Goal: Task Accomplishment & Management: Manage account settings

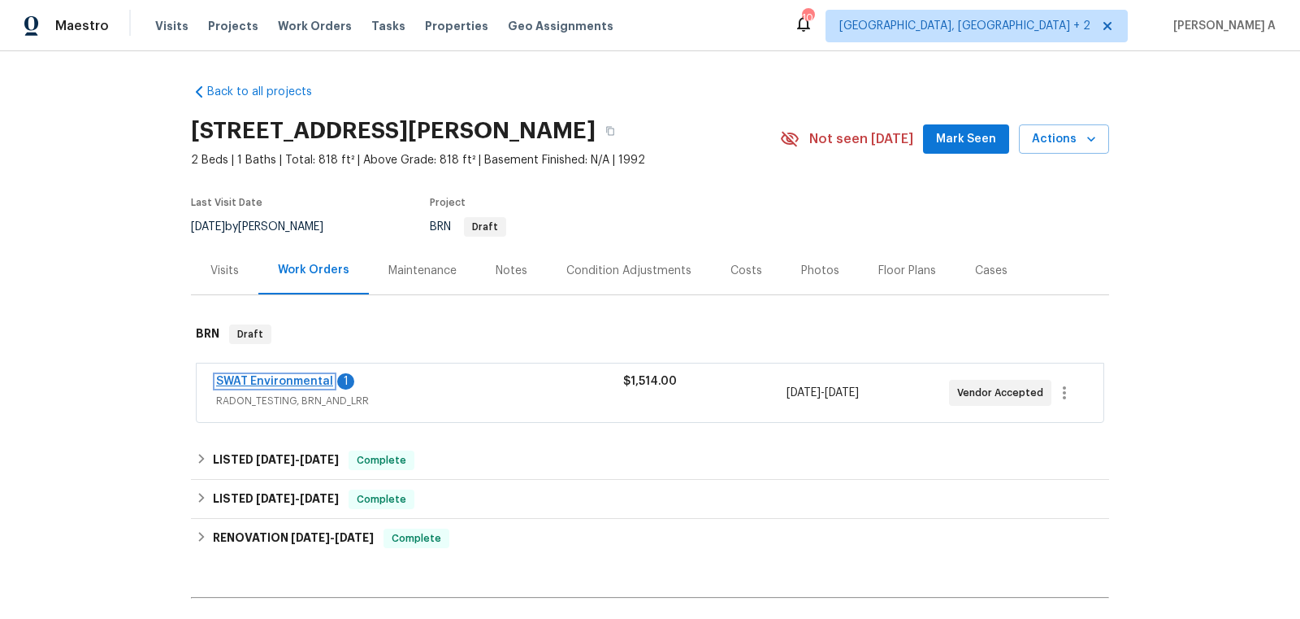
click at [302, 384] on link "SWAT Environmental" at bounding box center [274, 381] width 117 height 11
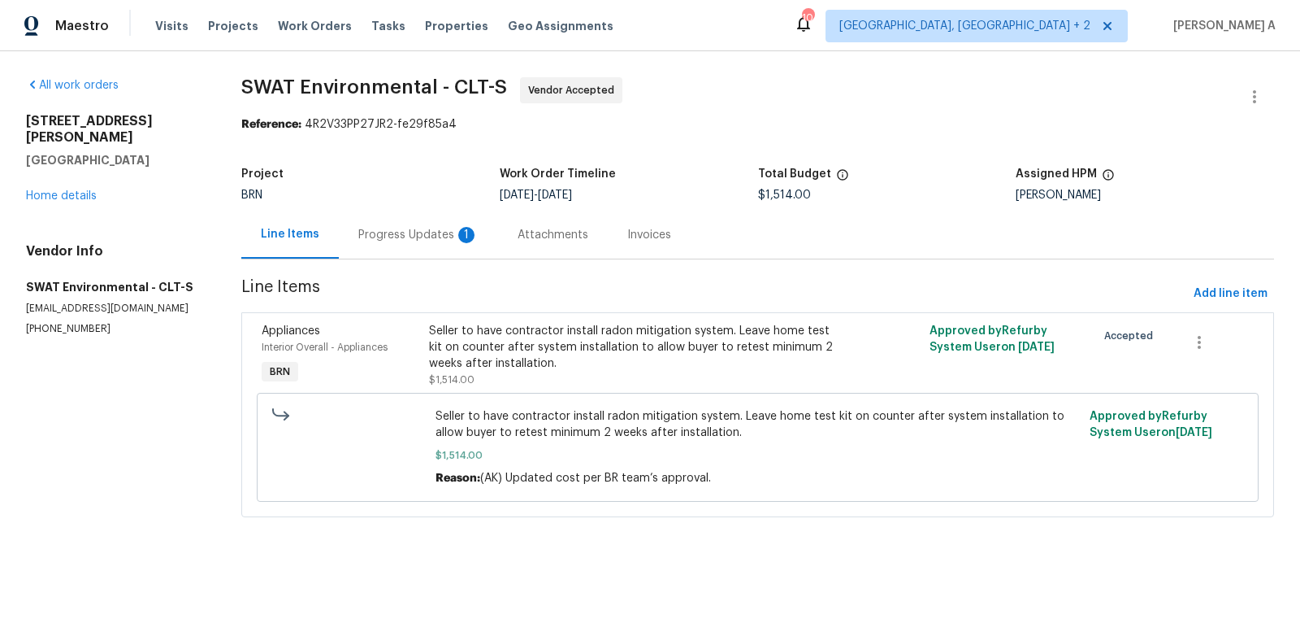
click at [407, 237] on div "Progress Updates 1" at bounding box center [418, 235] width 120 height 16
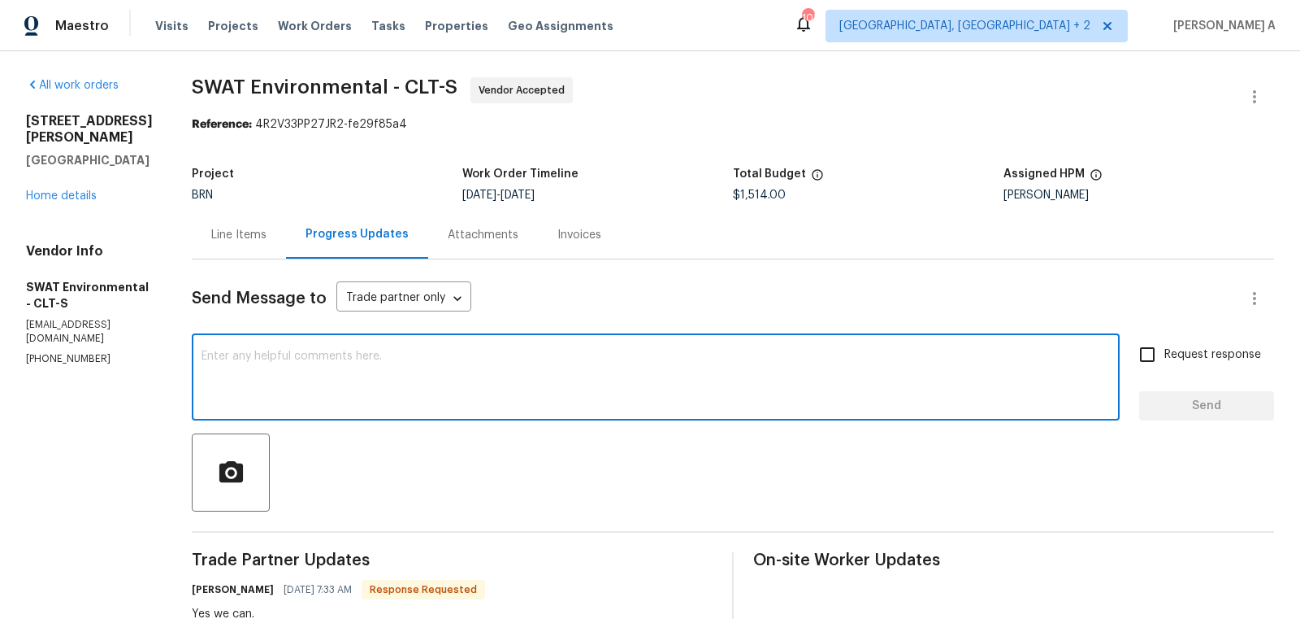
click at [284, 386] on textarea at bounding box center [656, 378] width 909 height 57
type textarea "Great! thanks"
click at [1140, 363] on input "Request response" at bounding box center [1148, 354] width 34 height 34
checkbox input "true"
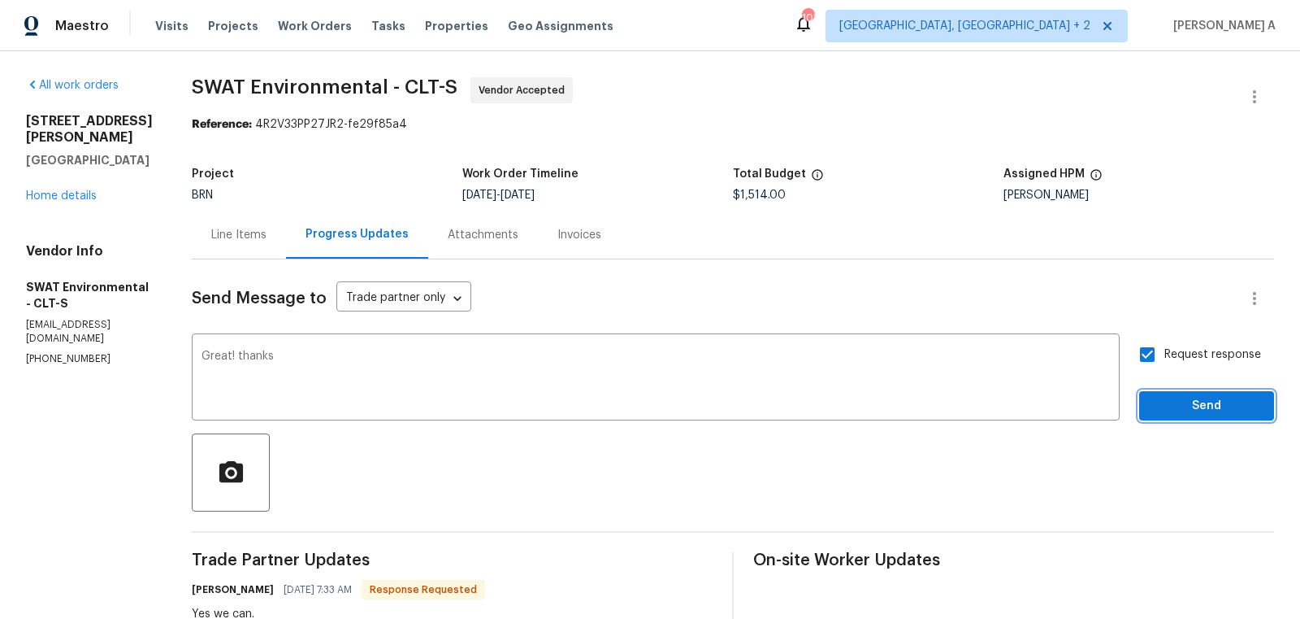
click at [1194, 392] on button "Send" at bounding box center [1207, 406] width 135 height 30
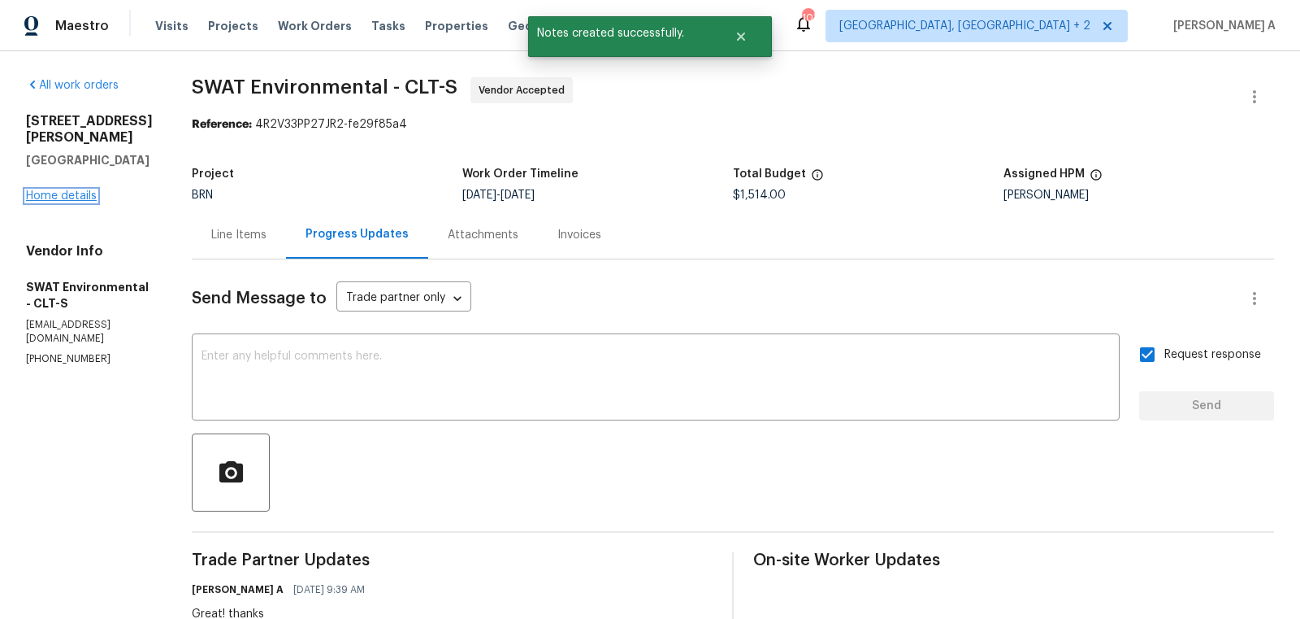
click at [62, 190] on link "Home details" at bounding box center [61, 195] width 71 height 11
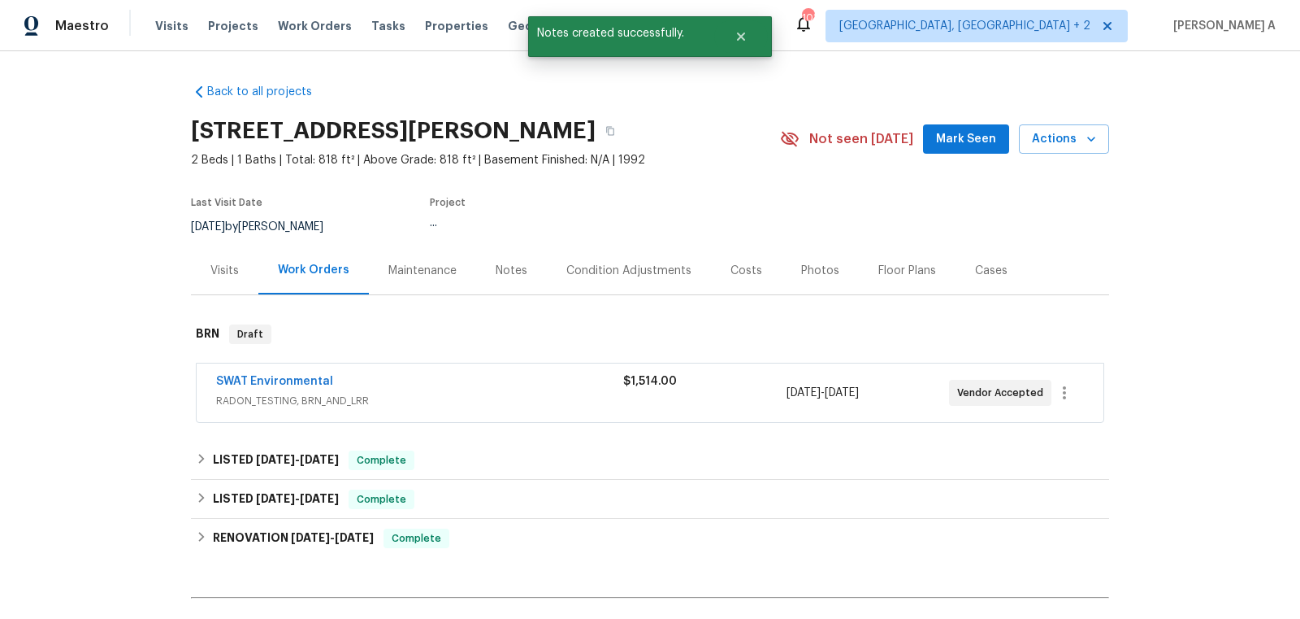
scroll to position [185, 0]
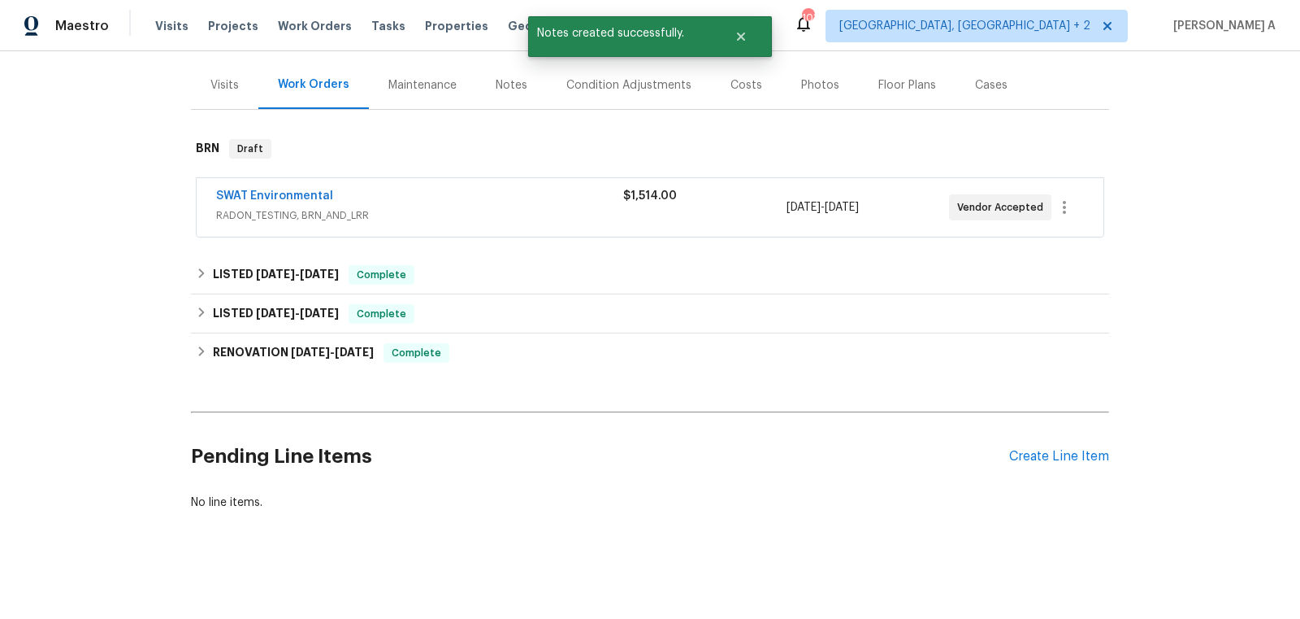
click at [1075, 440] on div "Pending Line Items Create Line Item" at bounding box center [650, 457] width 918 height 76
click at [1073, 449] on div "Create Line Item" at bounding box center [1059, 456] width 100 height 15
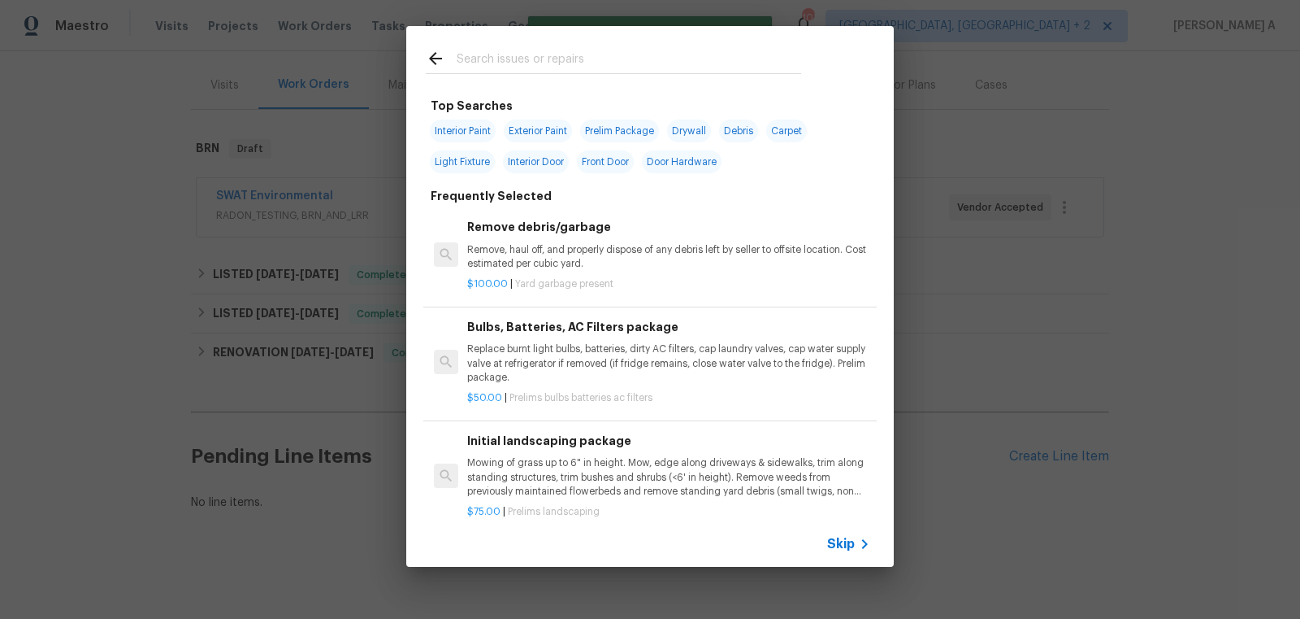
click at [860, 541] on icon at bounding box center [865, 544] width 20 height 20
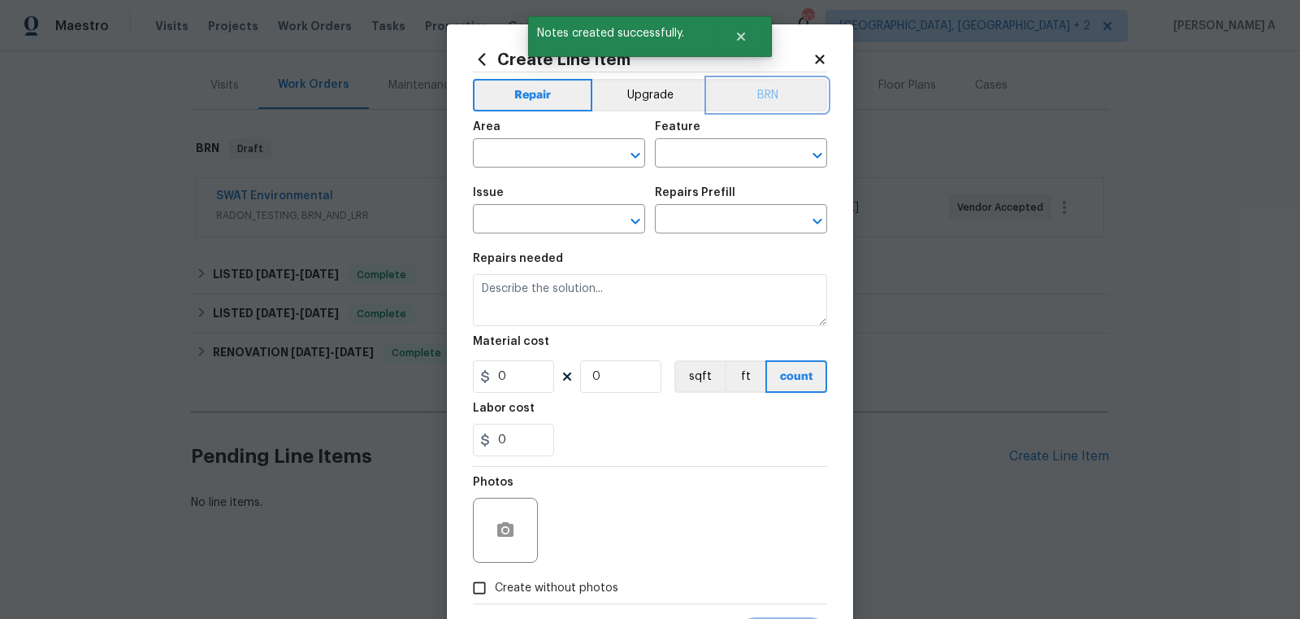
click at [767, 93] on button "BRN" at bounding box center [767, 95] width 119 height 33
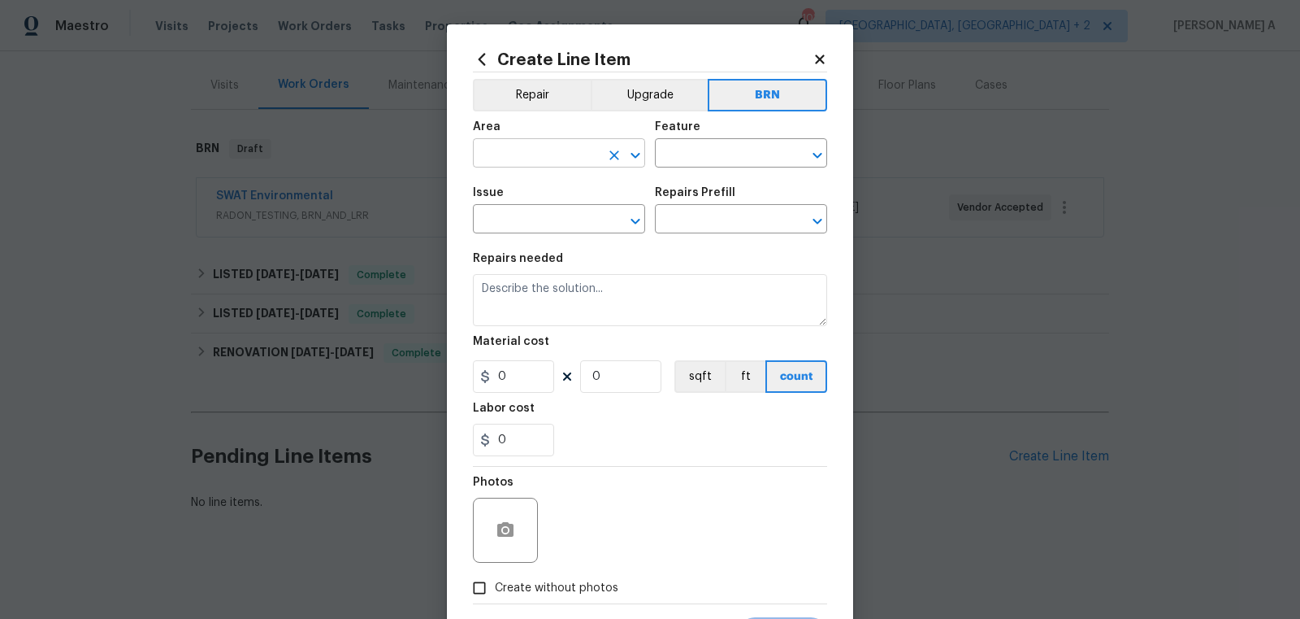
click at [519, 156] on input "text" at bounding box center [536, 154] width 127 height 25
click at [558, 225] on li "Interior Overall" at bounding box center [559, 218] width 172 height 27
type input "Interior Overall"
click at [685, 176] on div "Area Interior Overall ​ Feature ​" at bounding box center [650, 144] width 354 height 66
click at [690, 154] on input "text" at bounding box center [718, 154] width 127 height 25
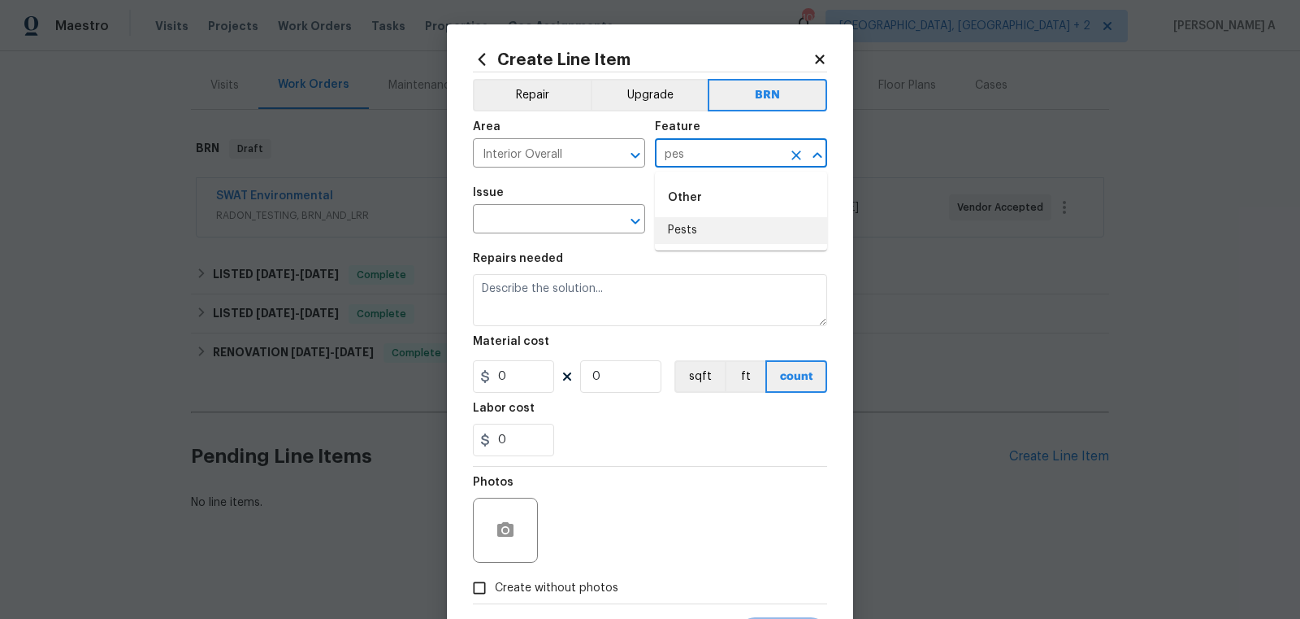
click at [717, 228] on li "Pests" at bounding box center [741, 230] width 172 height 27
type input "Pests"
click at [493, 237] on span "Issue ​" at bounding box center [559, 210] width 172 height 66
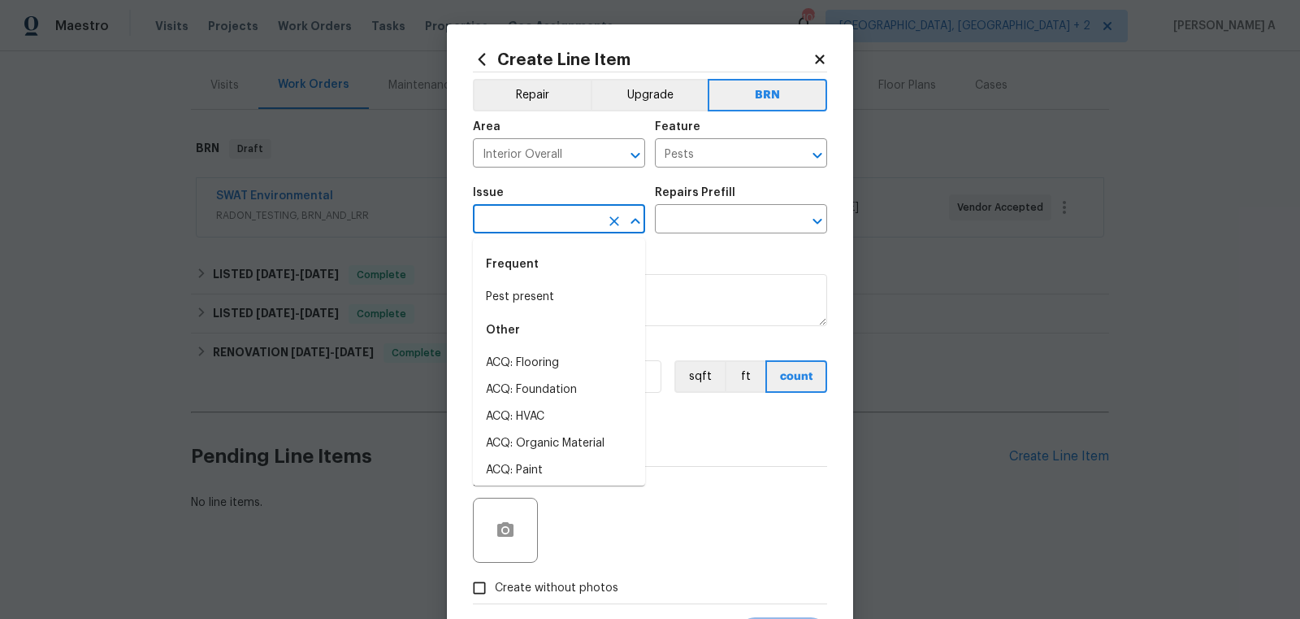
click at [511, 222] on input "text" at bounding box center [536, 220] width 127 height 25
click at [531, 304] on li "Pest present" at bounding box center [559, 297] width 172 height 27
type input "Pest present"
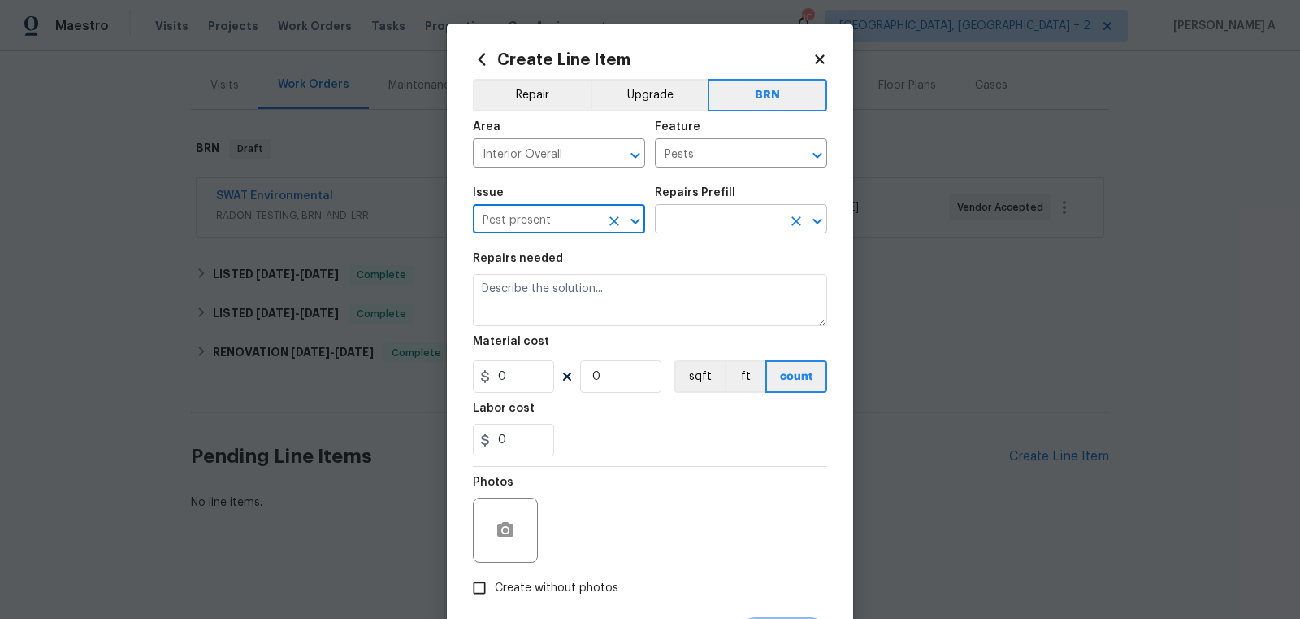
click at [725, 228] on input "text" at bounding box center [718, 220] width 127 height 25
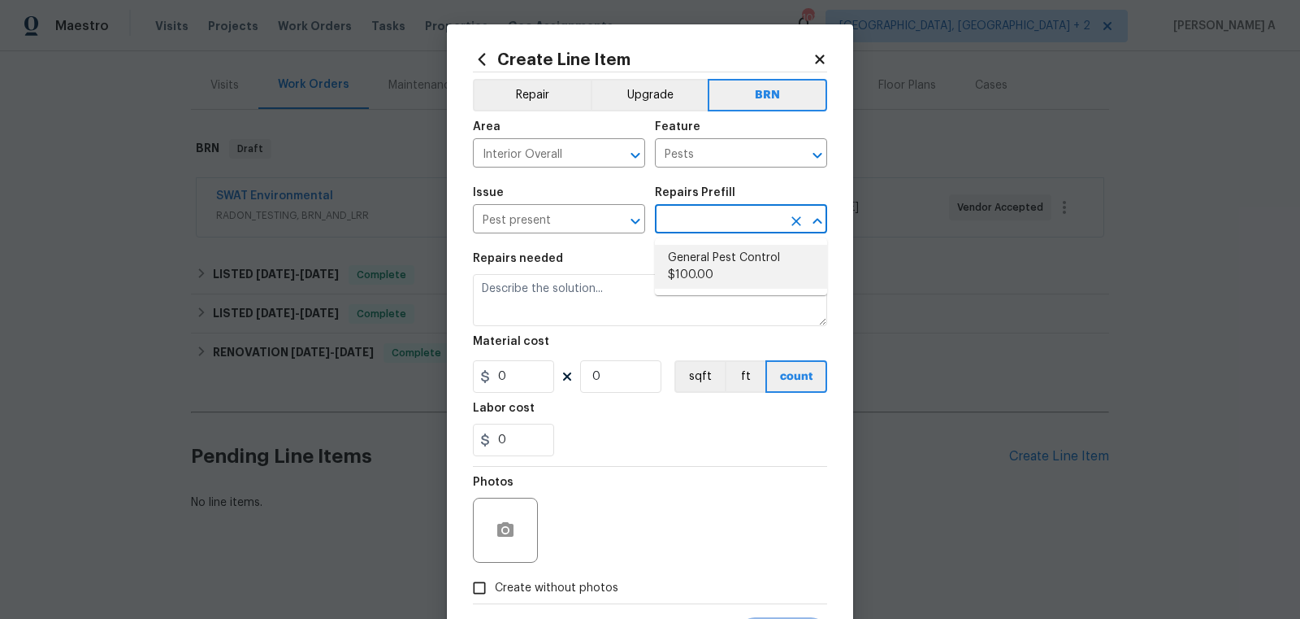
click at [725, 265] on li "General Pest Control $100.00" at bounding box center [741, 267] width 172 height 44
type input "General Pest Control $100.00"
type textarea "General pest treatment for active pest/insect infestation - non termite"
type input "100"
type input "1"
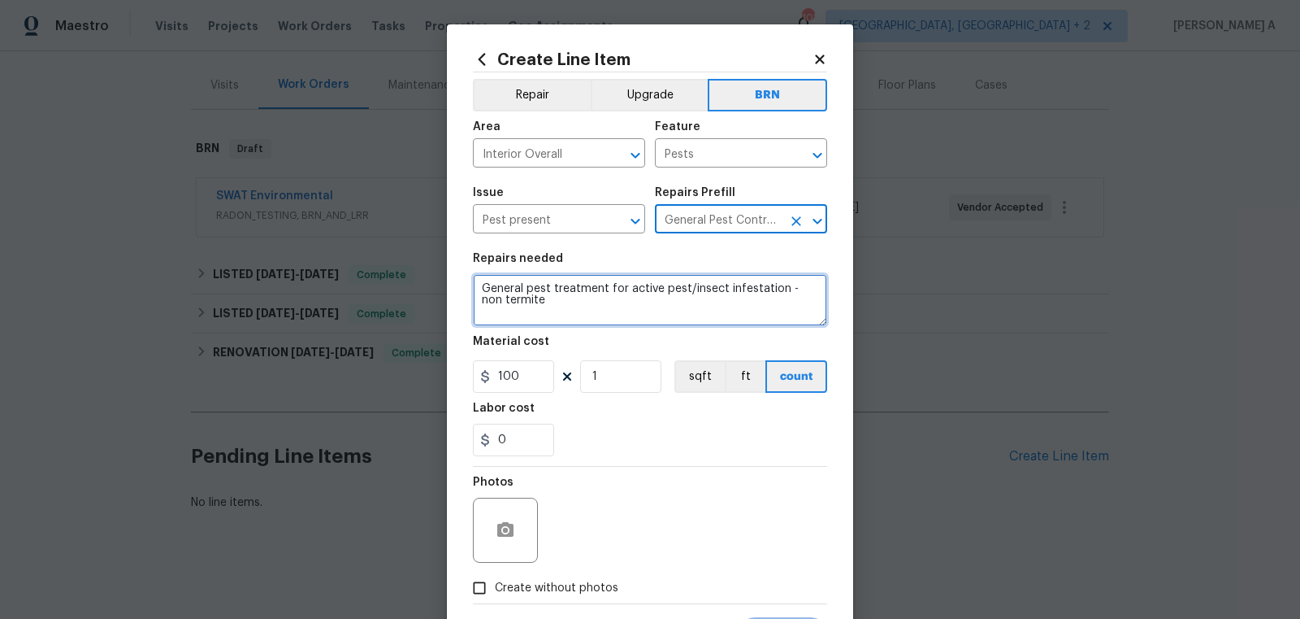
click at [595, 313] on textarea "General pest treatment for active pest/insect infestation - non termite" at bounding box center [650, 300] width 354 height 52
paste textarea "Contractor to treat crawlspace for spiders. Unable to install radon mitigation …"
type textarea "Contractor to treat crawlspace for spiders. Unable to install radon mitigation …"
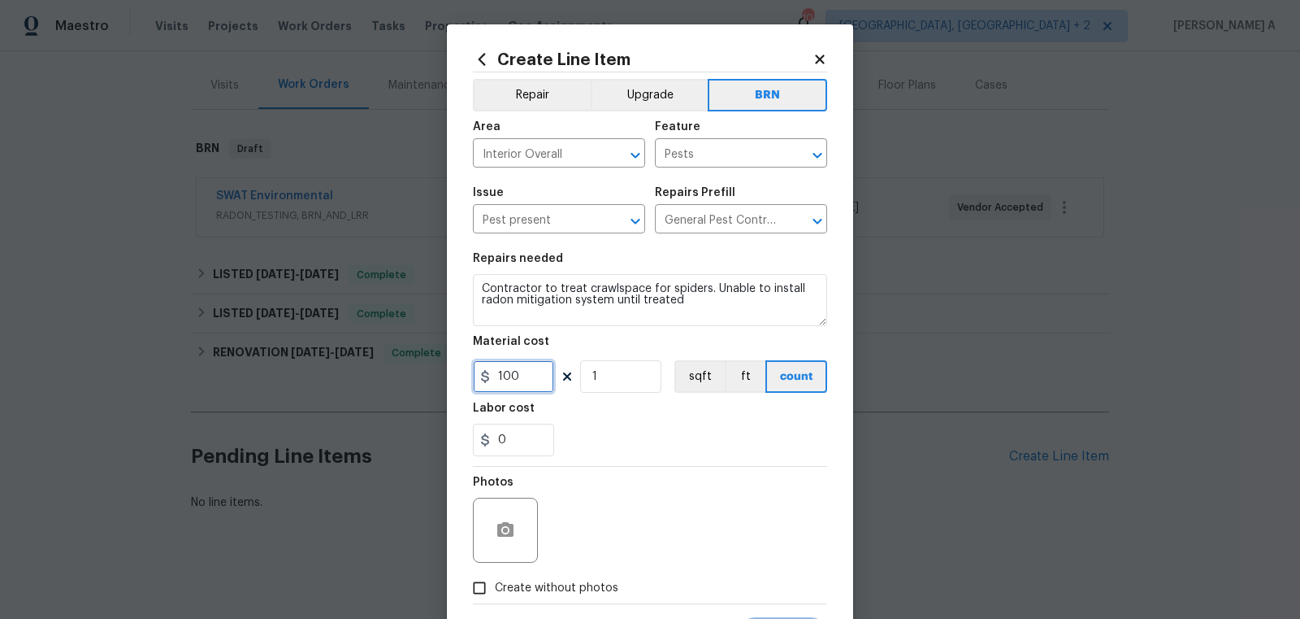
drag, startPoint x: 528, startPoint y: 376, endPoint x: 226, endPoint y: 376, distance: 302.4
click at [226, 376] on div "Create Line Item Repair Upgrade BRN Area Interior Overall ​ Feature Pests ​ Iss…" at bounding box center [650, 309] width 1300 height 619
type input "0"
drag, startPoint x: 523, startPoint y: 431, endPoint x: 445, endPoint y: 436, distance: 77.4
click at [445, 436] on div "Create Line Item Repair Upgrade BRN Area Interior Overall ​ Feature Pests ​ Iss…" at bounding box center [650, 309] width 1300 height 619
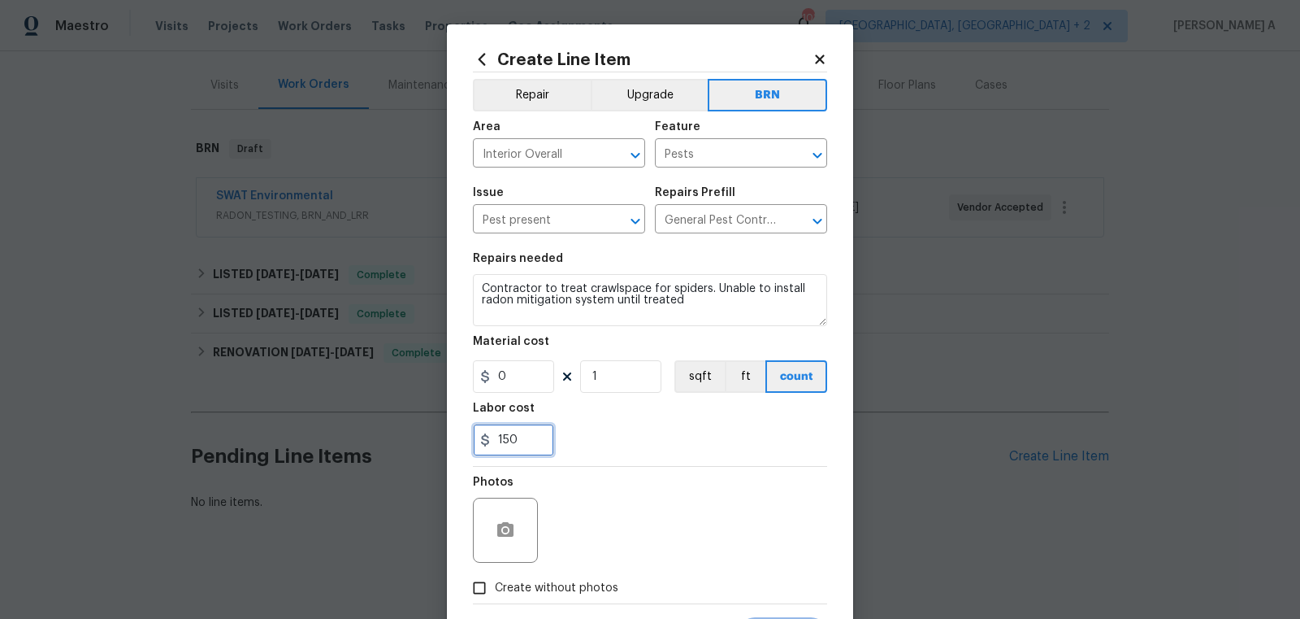
type input "150"
click at [648, 449] on div "150" at bounding box center [650, 439] width 354 height 33
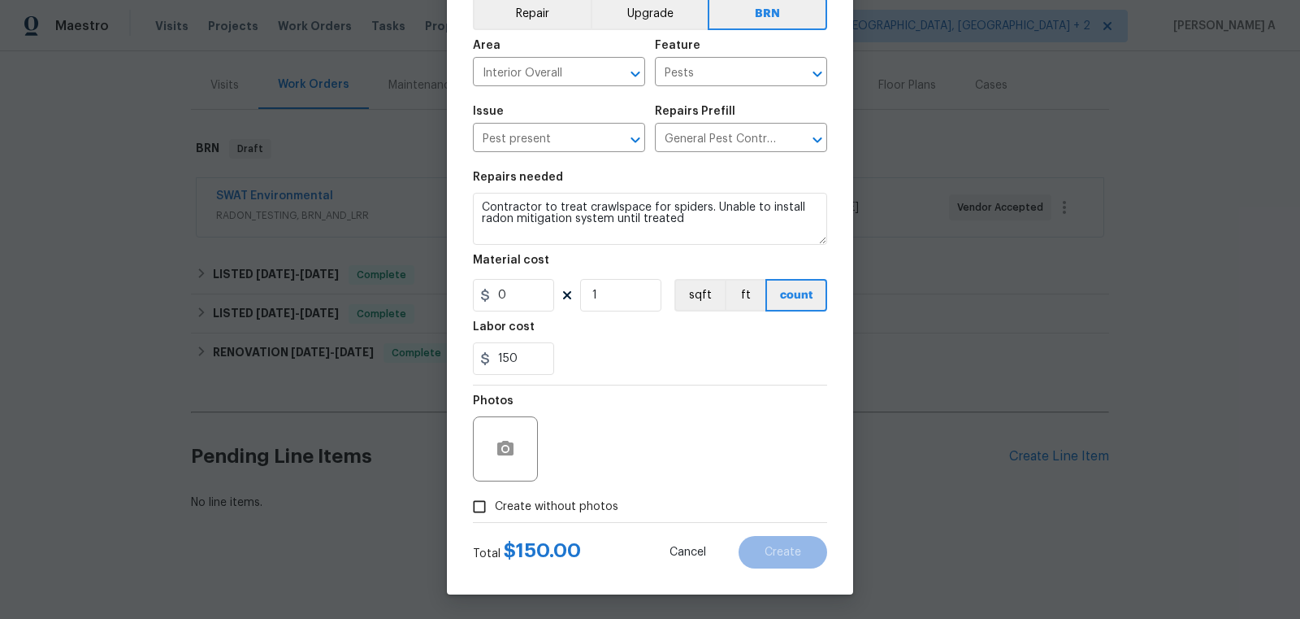
click at [482, 507] on input "Create without photos" at bounding box center [479, 506] width 31 height 31
checkbox input "true"
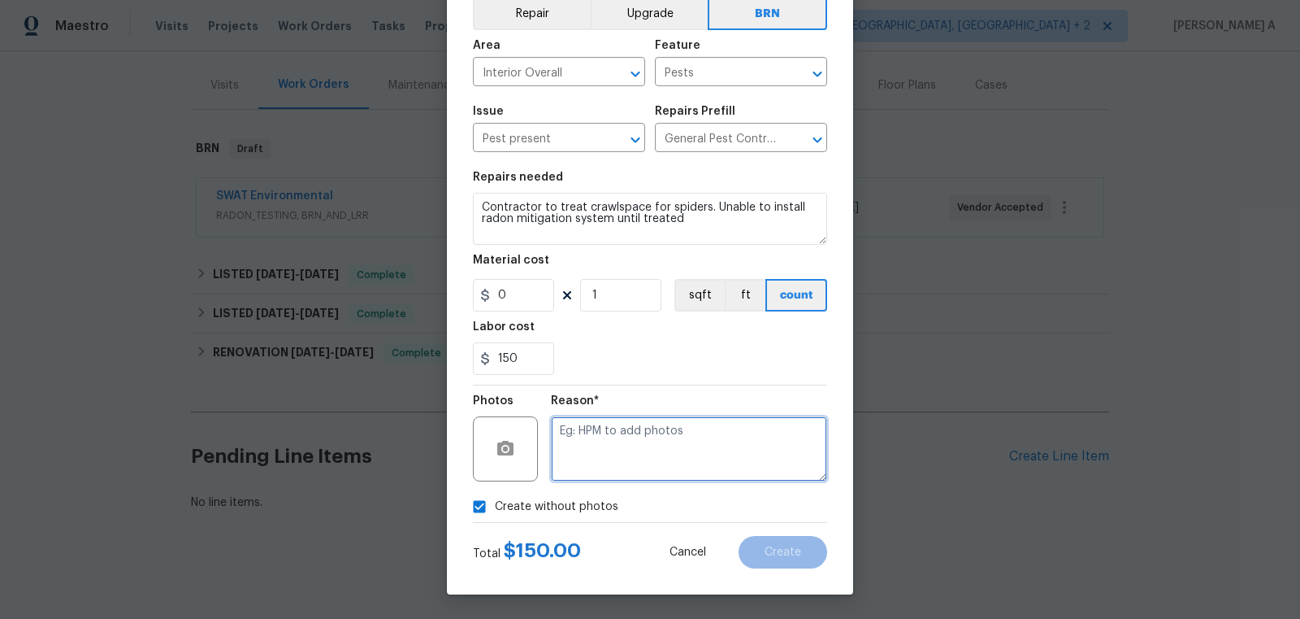
click at [605, 469] on textarea at bounding box center [689, 448] width 276 height 65
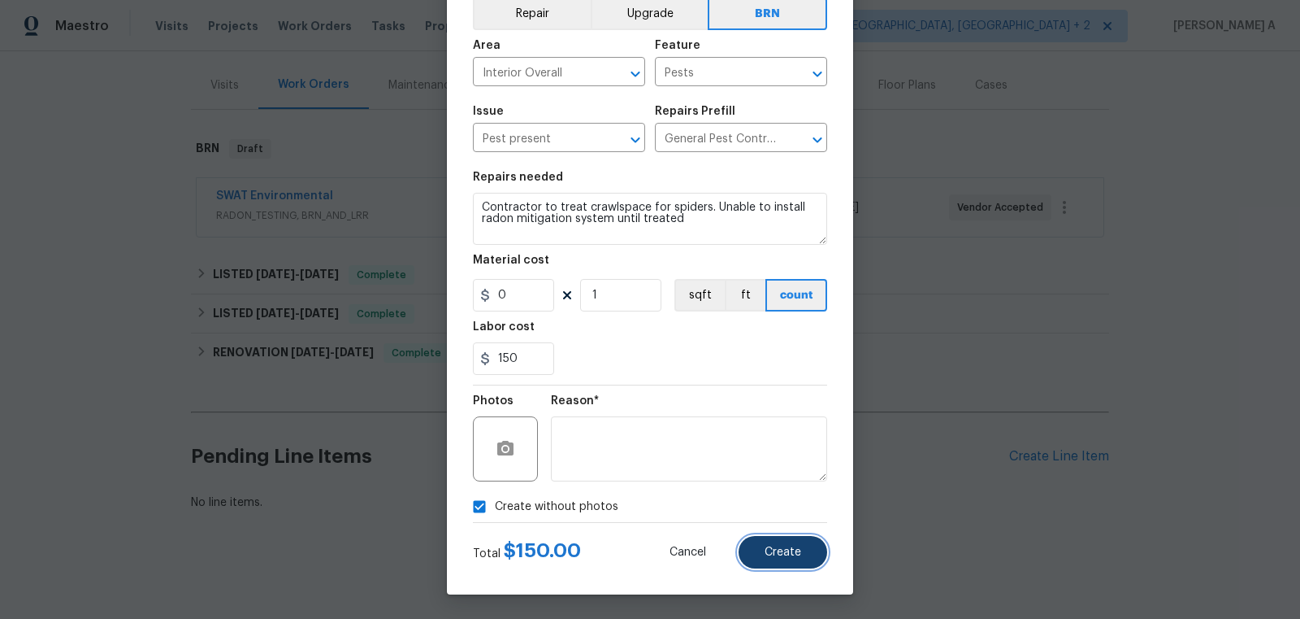
click at [795, 559] on button "Create" at bounding box center [783, 552] width 89 height 33
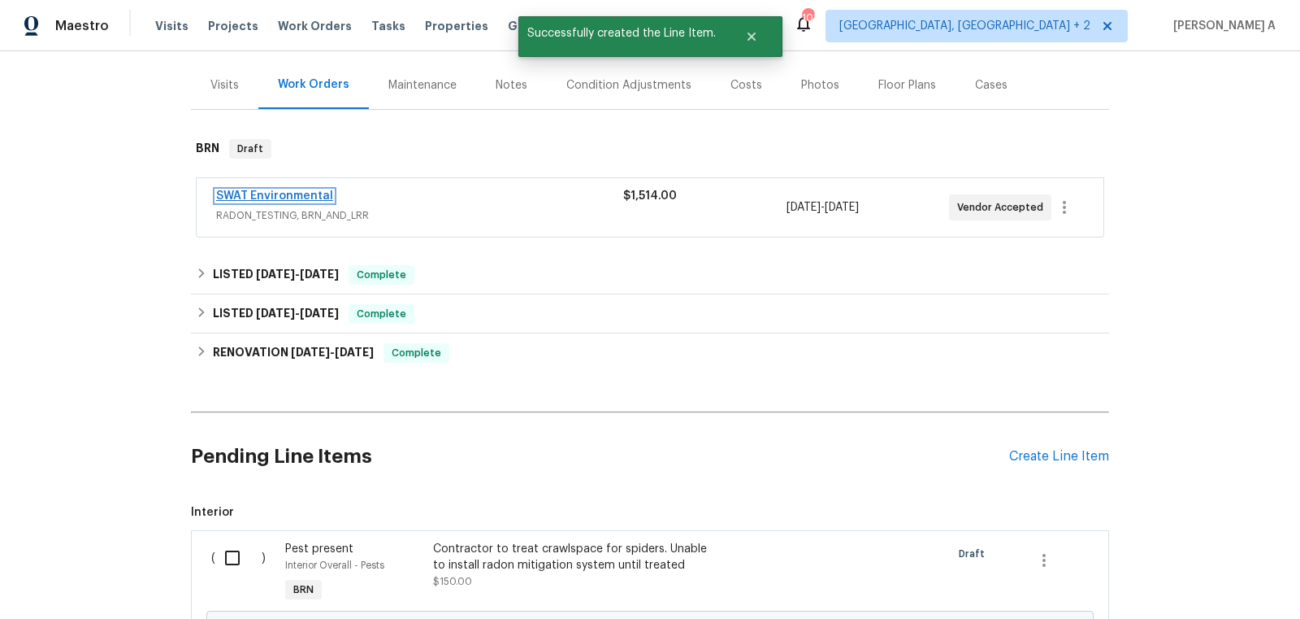
click at [288, 196] on link "SWAT Environmental" at bounding box center [274, 195] width 117 height 11
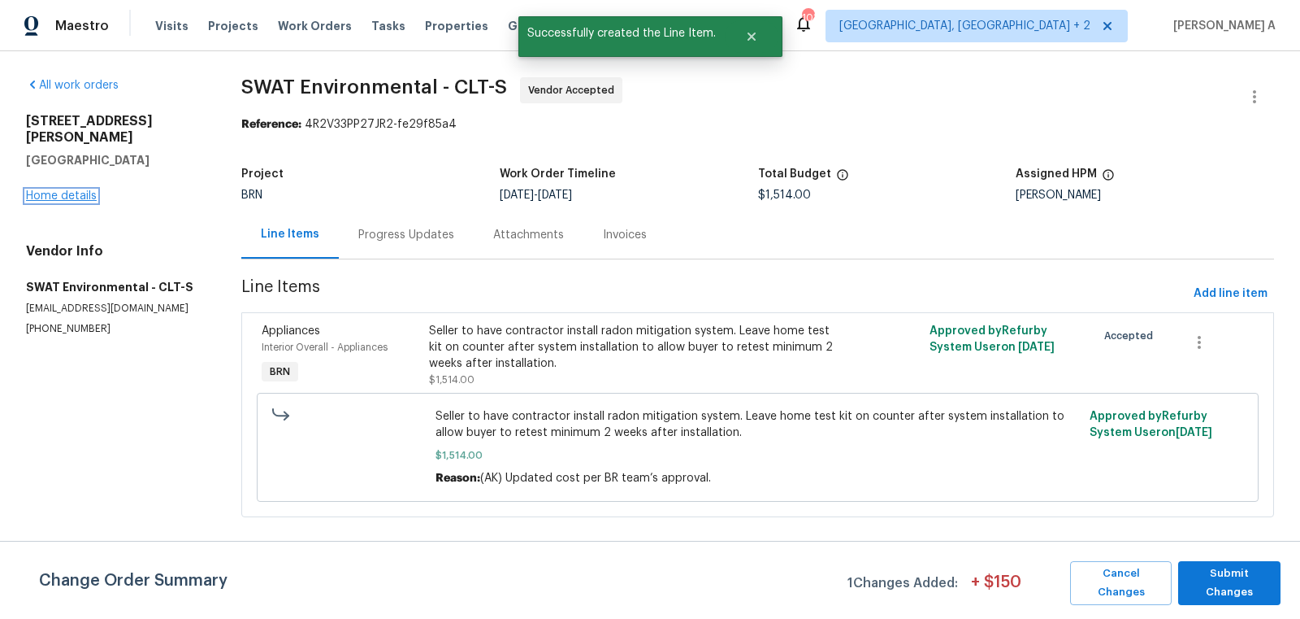
click at [74, 190] on link "Home details" at bounding box center [61, 195] width 71 height 11
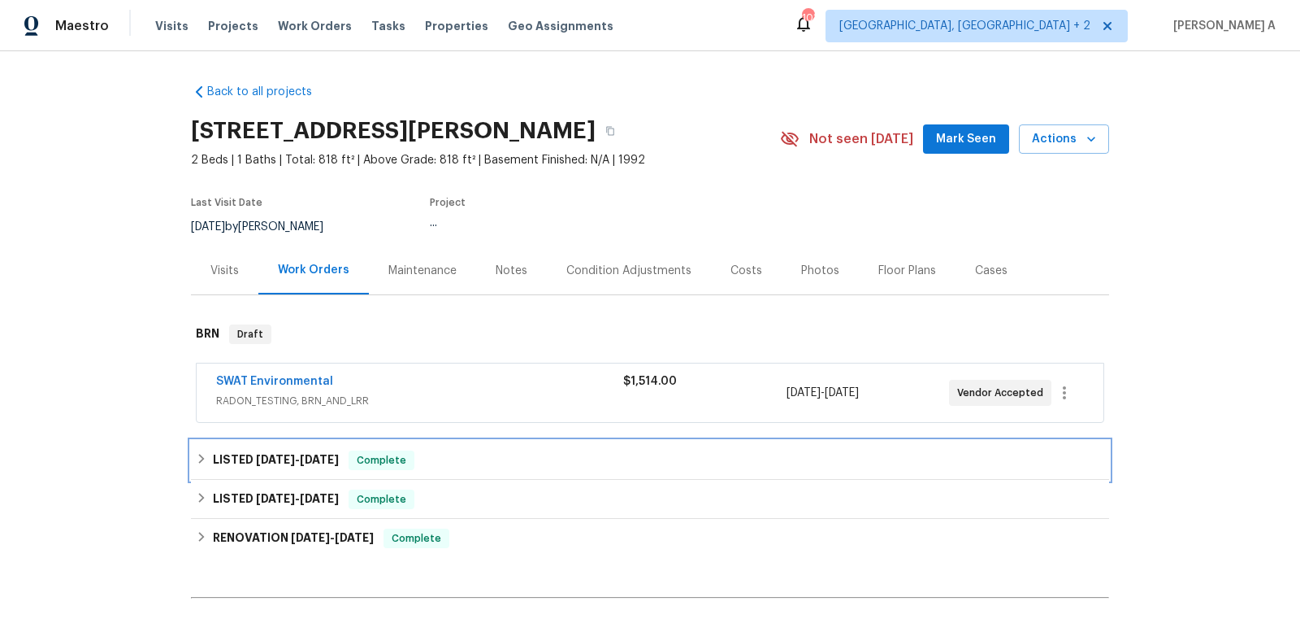
click at [418, 458] on div "LISTED 7/30/25 - 8/1/25 Complete" at bounding box center [650, 460] width 909 height 20
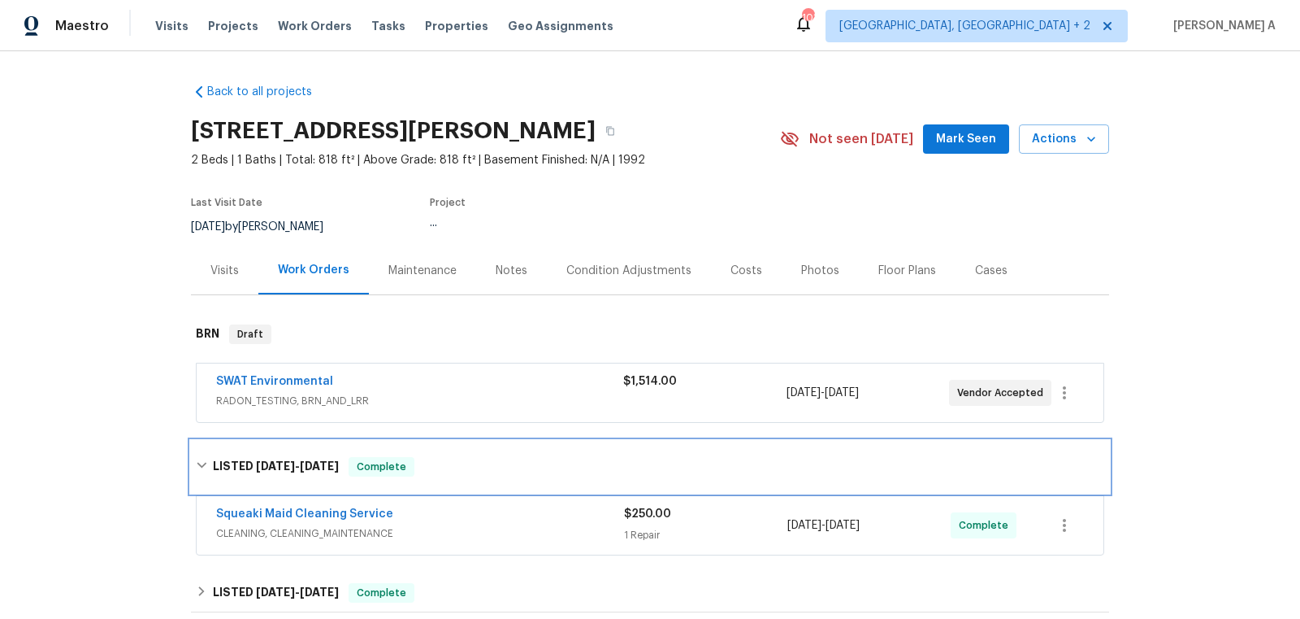
scroll to position [462, 0]
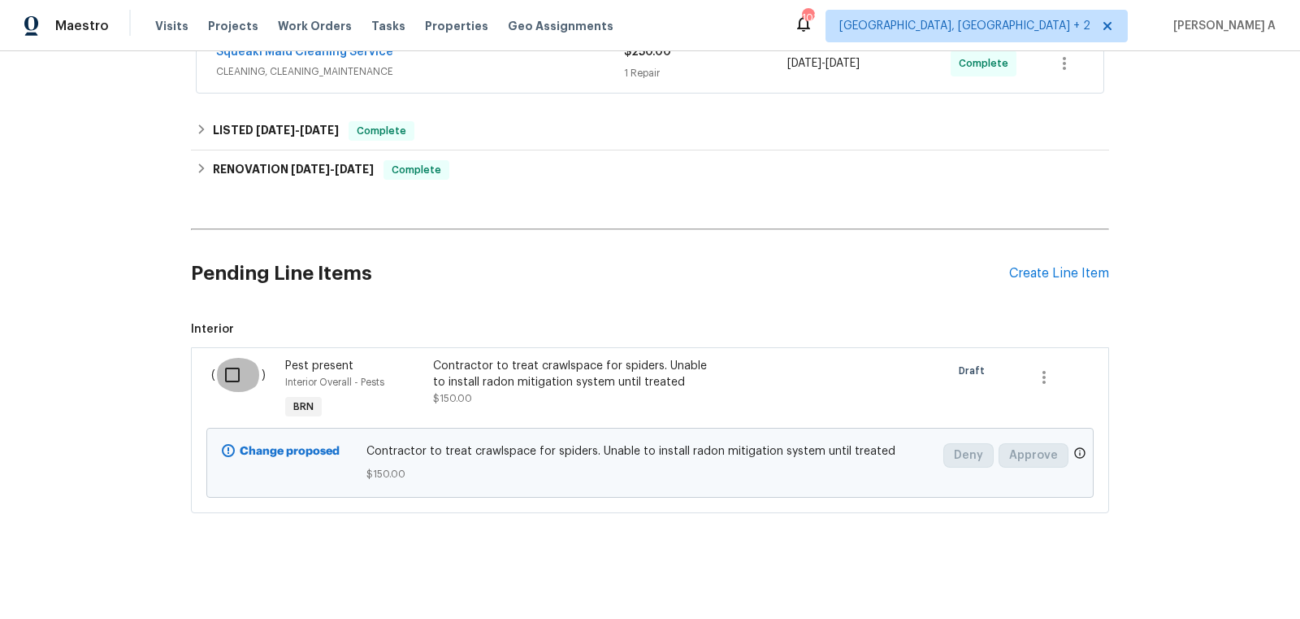
click at [235, 369] on input "checkbox" at bounding box center [238, 375] width 46 height 34
checkbox input "true"
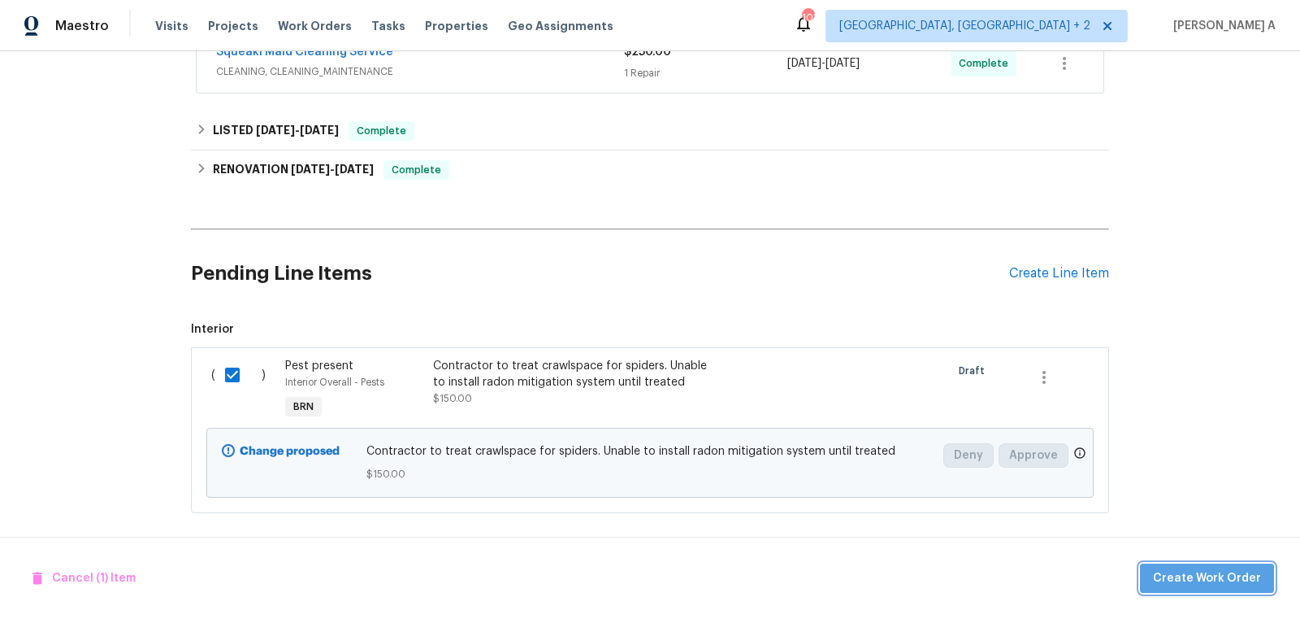
click at [1253, 573] on span "Create Work Order" at bounding box center [1207, 578] width 108 height 20
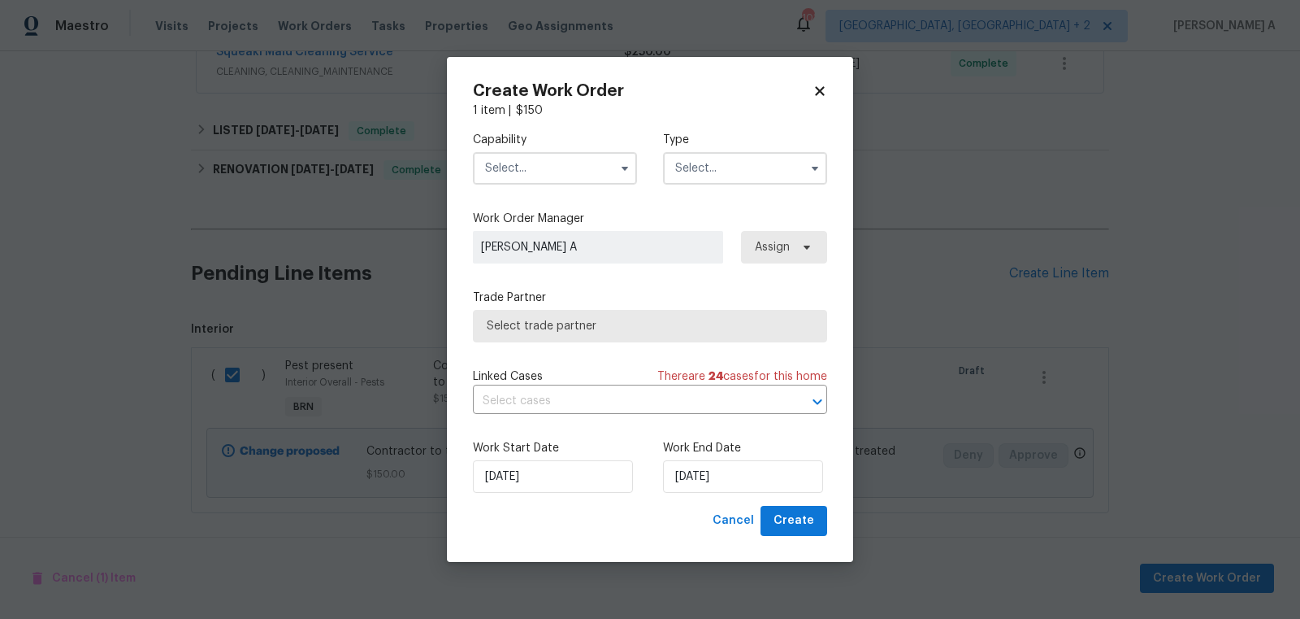
click at [532, 163] on input "text" at bounding box center [555, 168] width 164 height 33
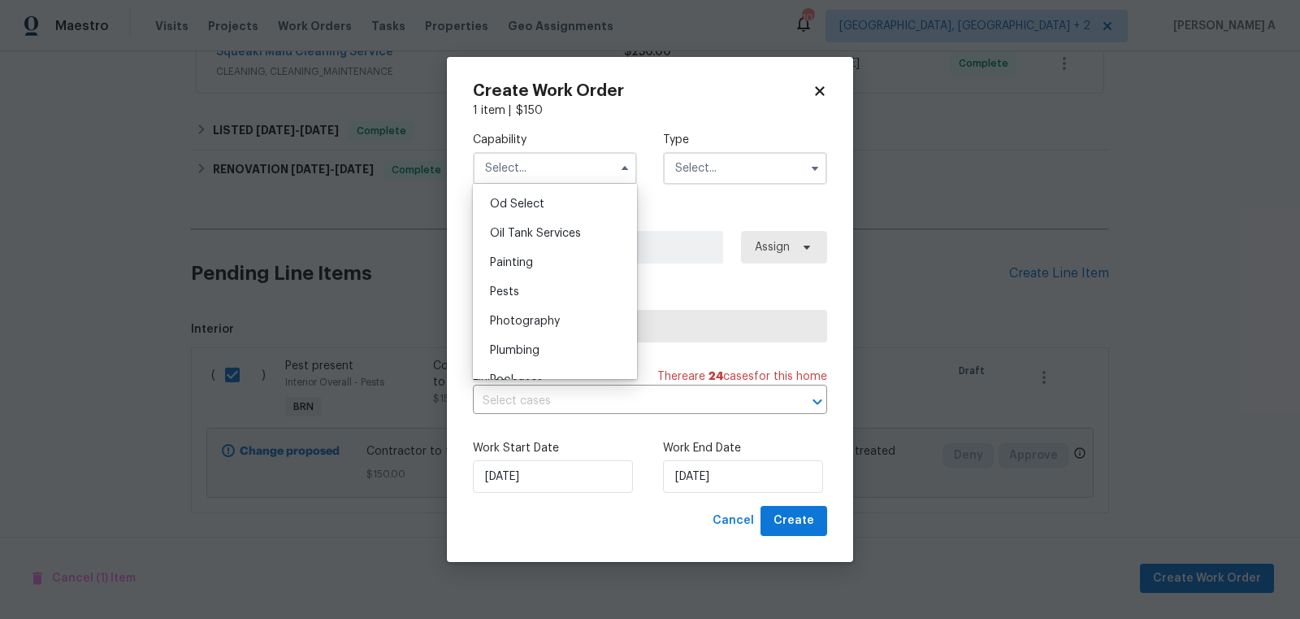
scroll to position [1301, 0]
click at [512, 293] on span "Pests" at bounding box center [504, 295] width 29 height 11
type input "Pests"
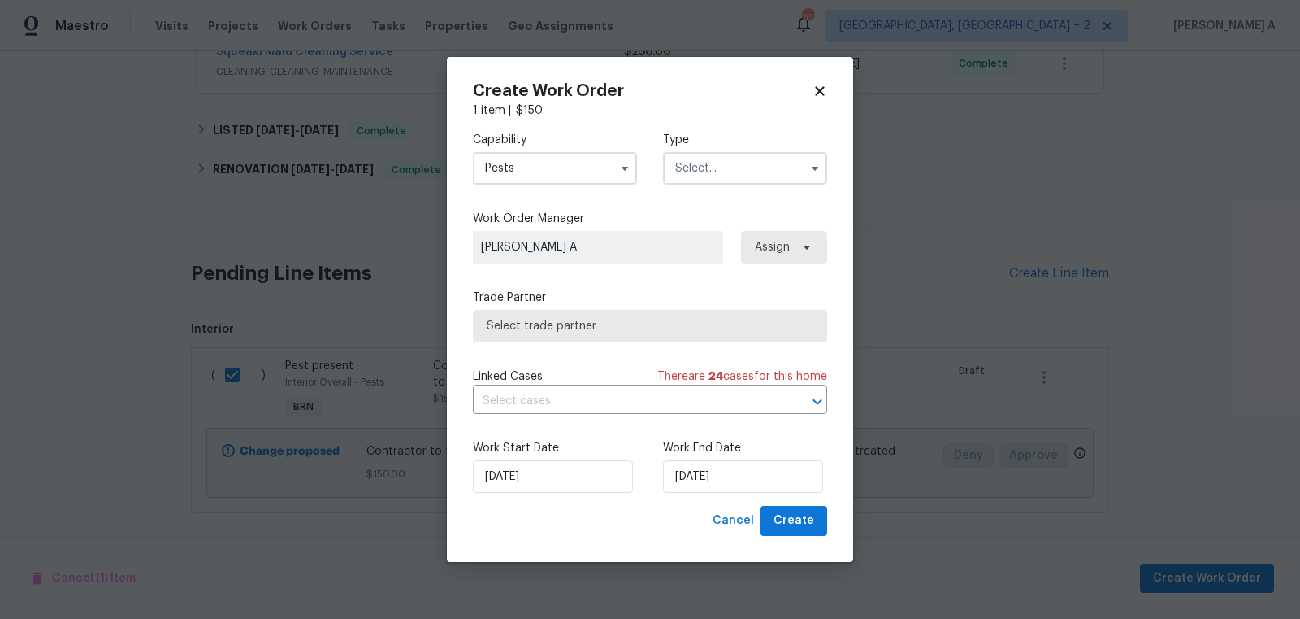
click at [713, 168] on input "text" at bounding box center [745, 168] width 164 height 33
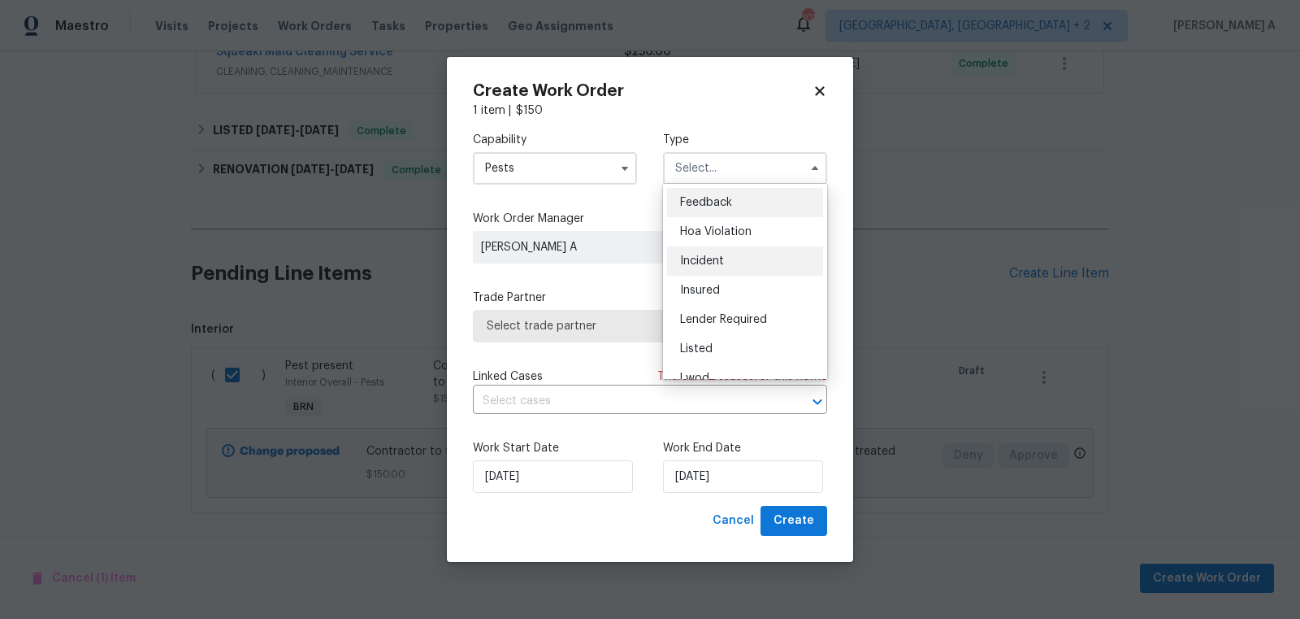
scroll to position [193, 0]
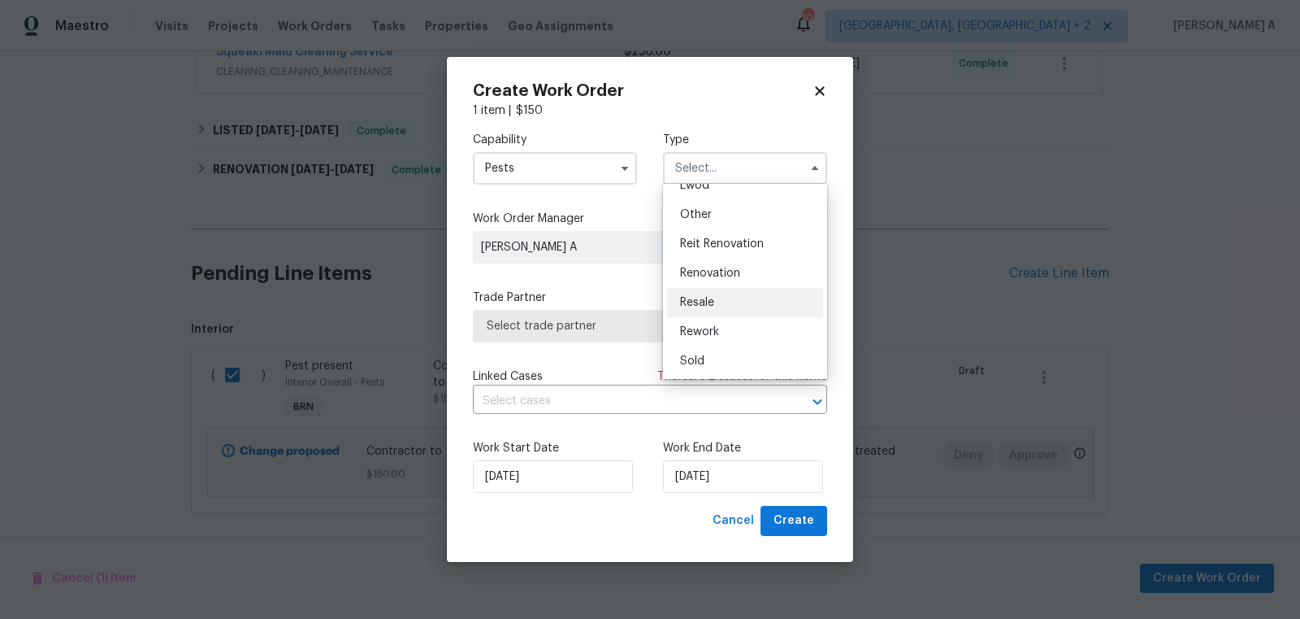
click at [712, 298] on span "Resale" at bounding box center [697, 302] width 34 height 11
type input "Resale"
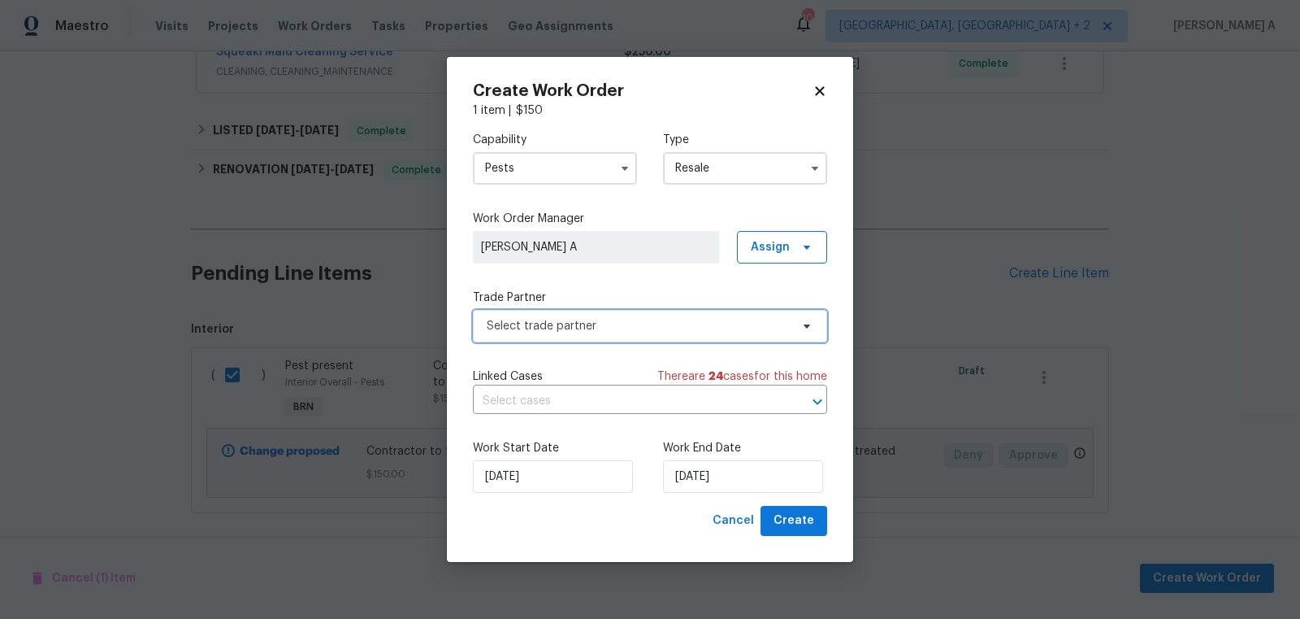
click at [621, 314] on span "Select trade partner" at bounding box center [650, 326] width 354 height 33
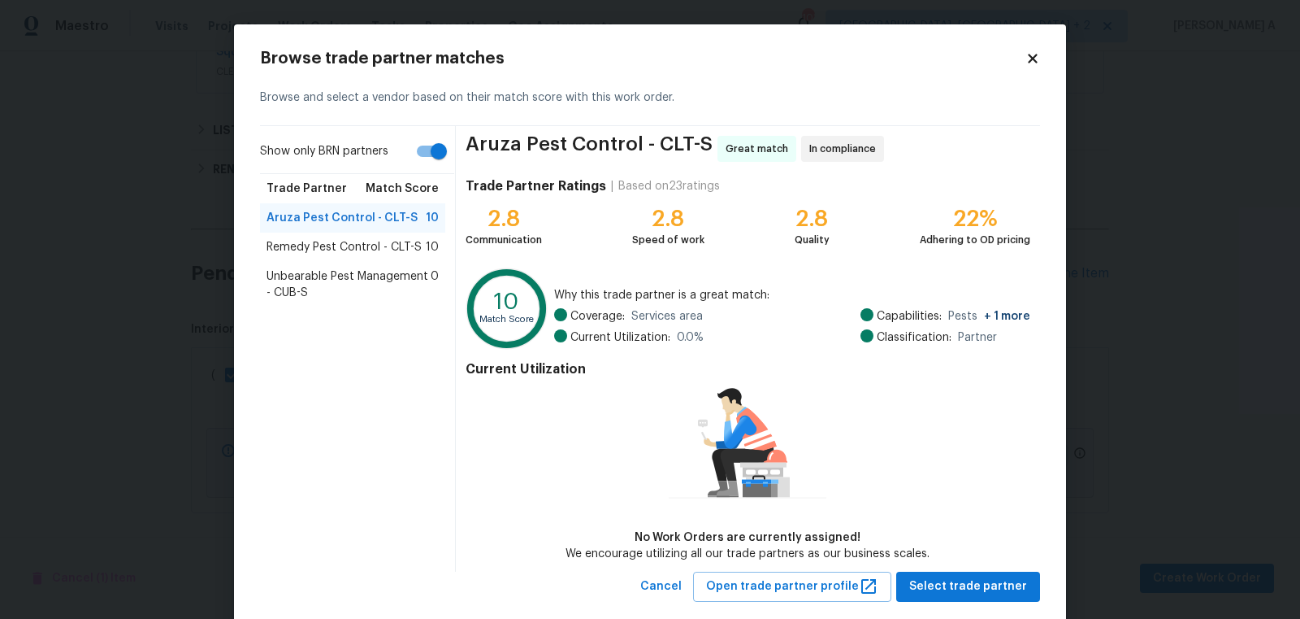
click at [621, 314] on span "Coverage:" at bounding box center [598, 316] width 54 height 16
click at [419, 145] on input "Show only BRN partners" at bounding box center [439, 151] width 93 height 31
checkbox input "false"
click at [373, 247] on span "Remedy Pest Control - CLT-S" at bounding box center [344, 247] width 155 height 16
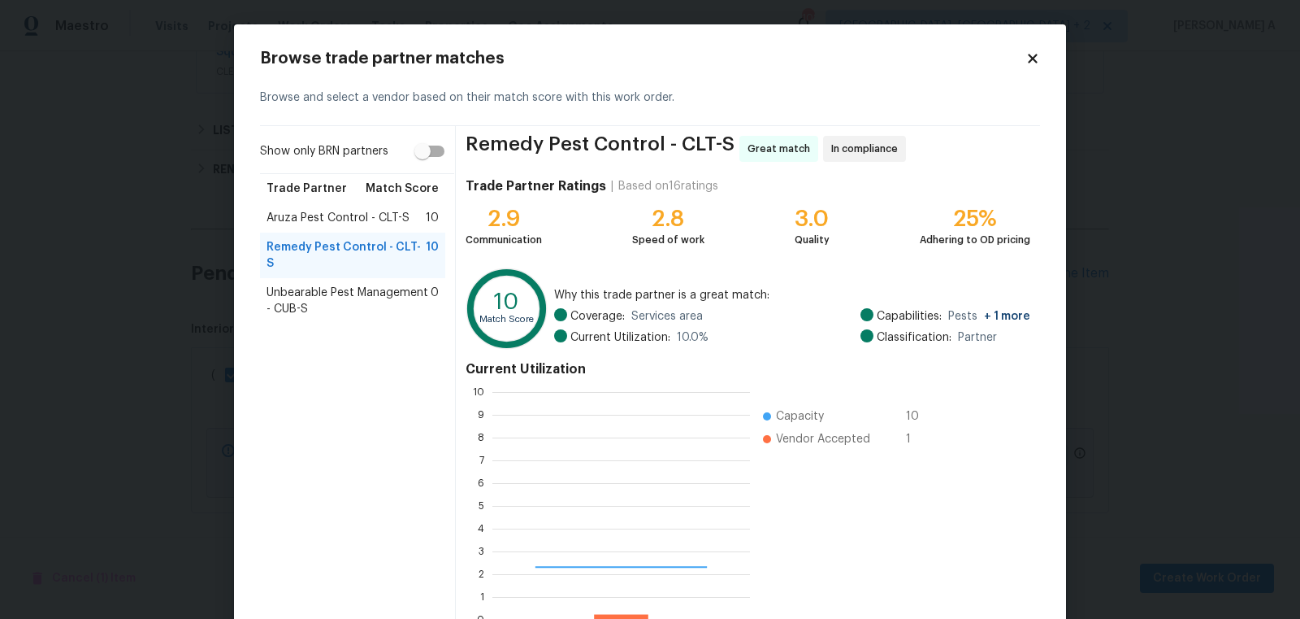
scroll to position [228, 257]
click at [381, 284] on span "Unbearable Pest Management - CUB-S" at bounding box center [349, 300] width 164 height 33
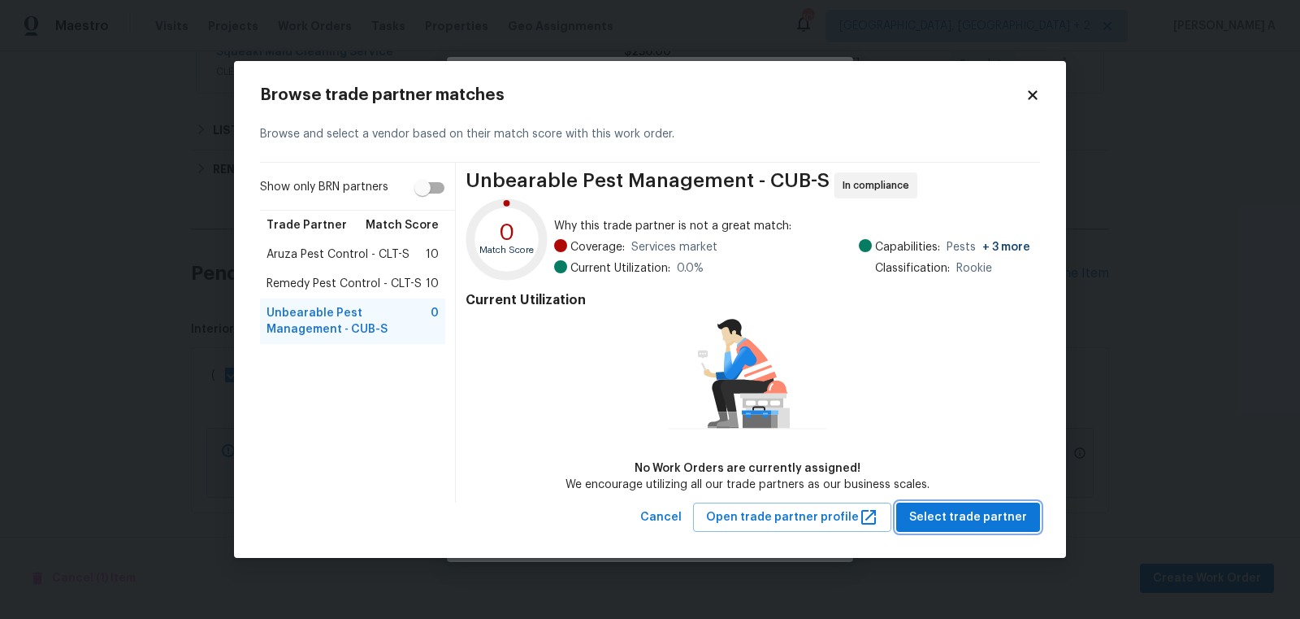
click at [966, 507] on span "Select trade partner" at bounding box center [969, 517] width 118 height 20
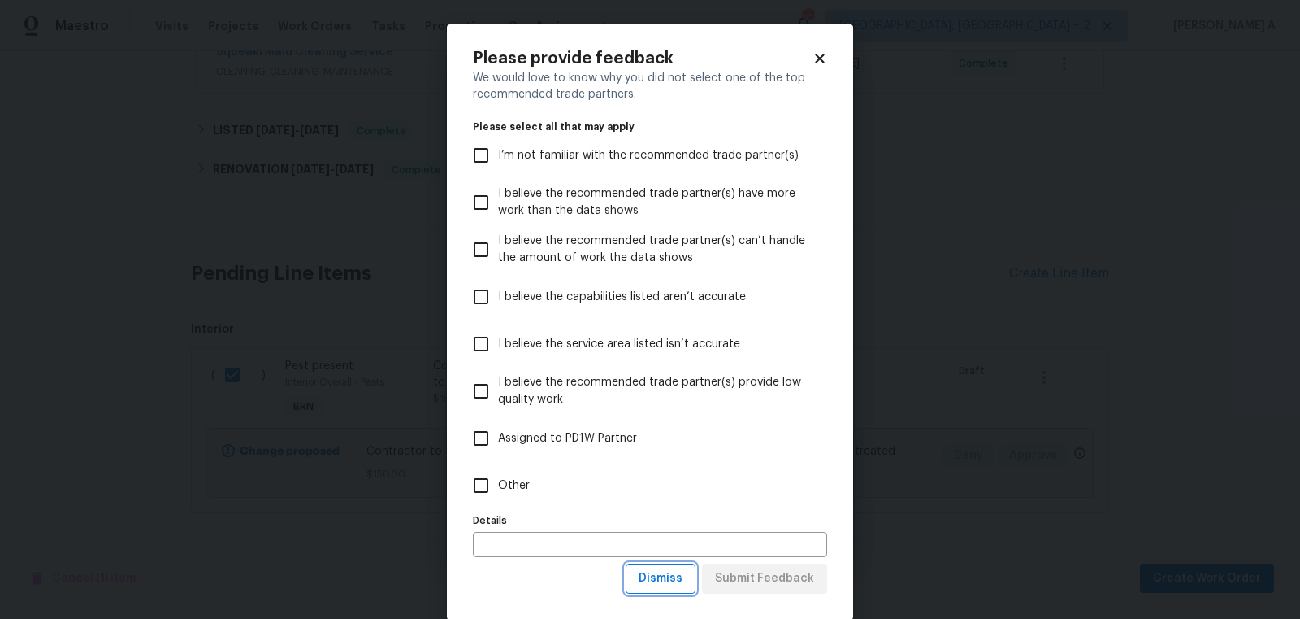
click at [683, 577] on span "Dismiss" at bounding box center [661, 578] width 44 height 20
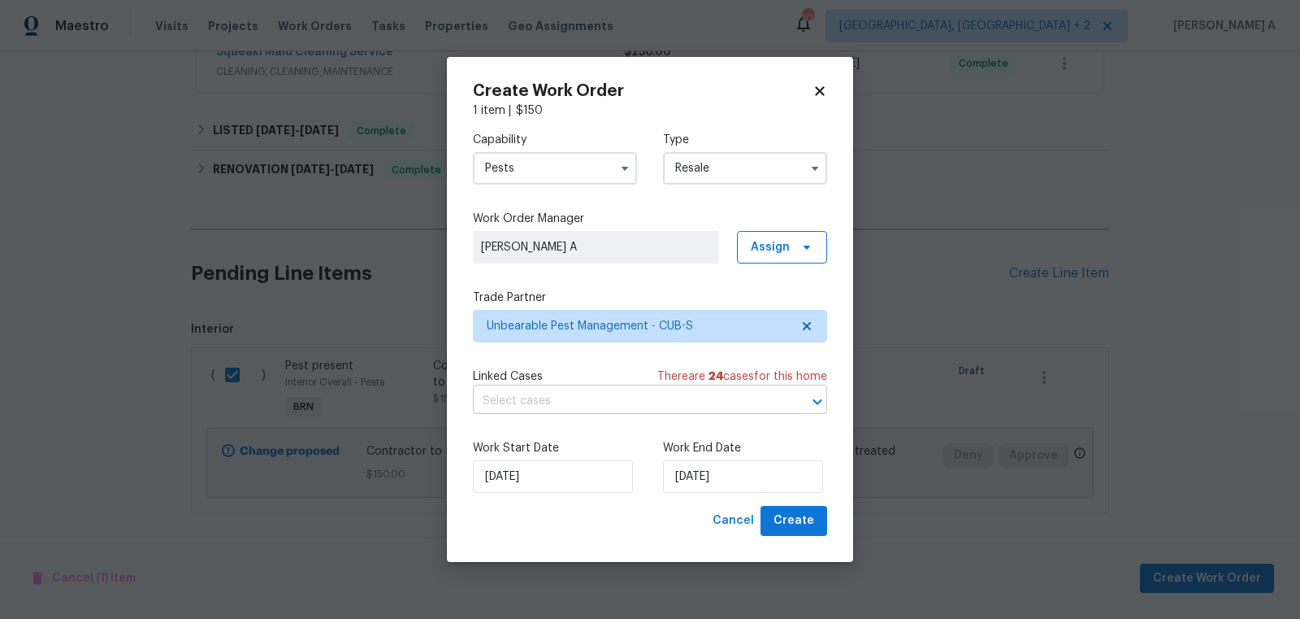
click at [567, 408] on input "text" at bounding box center [627, 401] width 309 height 25
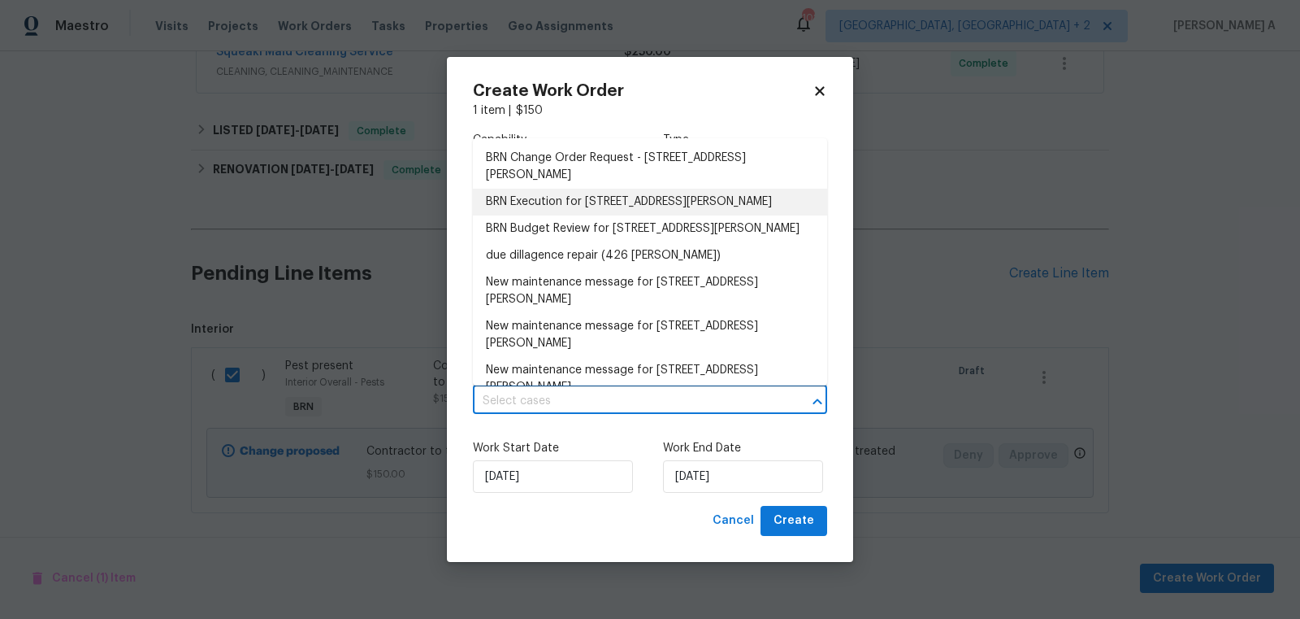
click at [564, 203] on li "BRN Execution for 426 W Ballard St, Cherryville, NC 28021" at bounding box center [650, 202] width 354 height 27
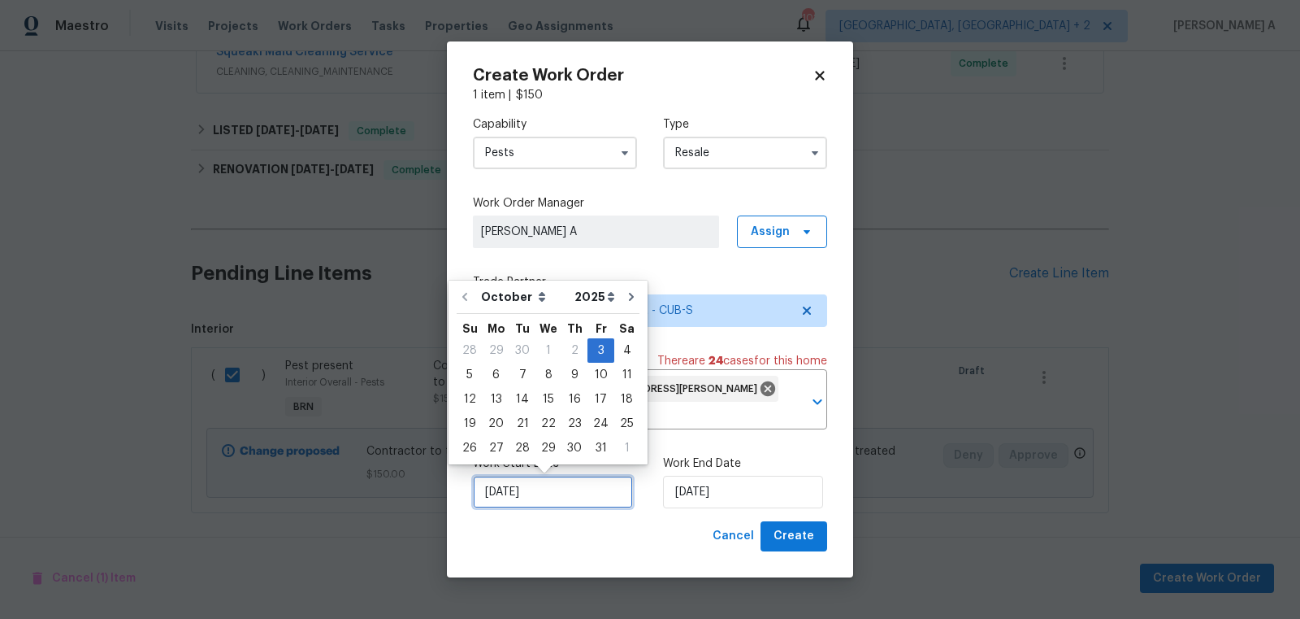
click at [553, 485] on input "10/3/2025" at bounding box center [553, 491] width 160 height 33
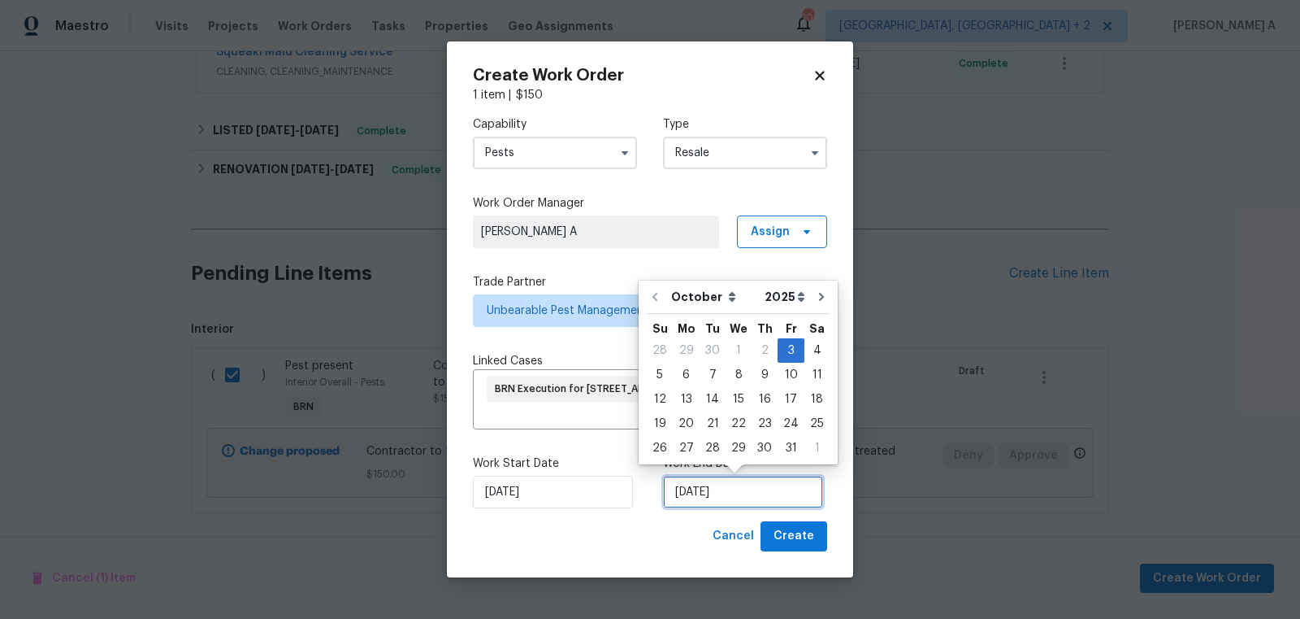
click at [692, 489] on input "10/3/2025" at bounding box center [743, 491] width 160 height 33
click at [683, 382] on div "6" at bounding box center [686, 374] width 27 height 23
type input "10/6/2025"
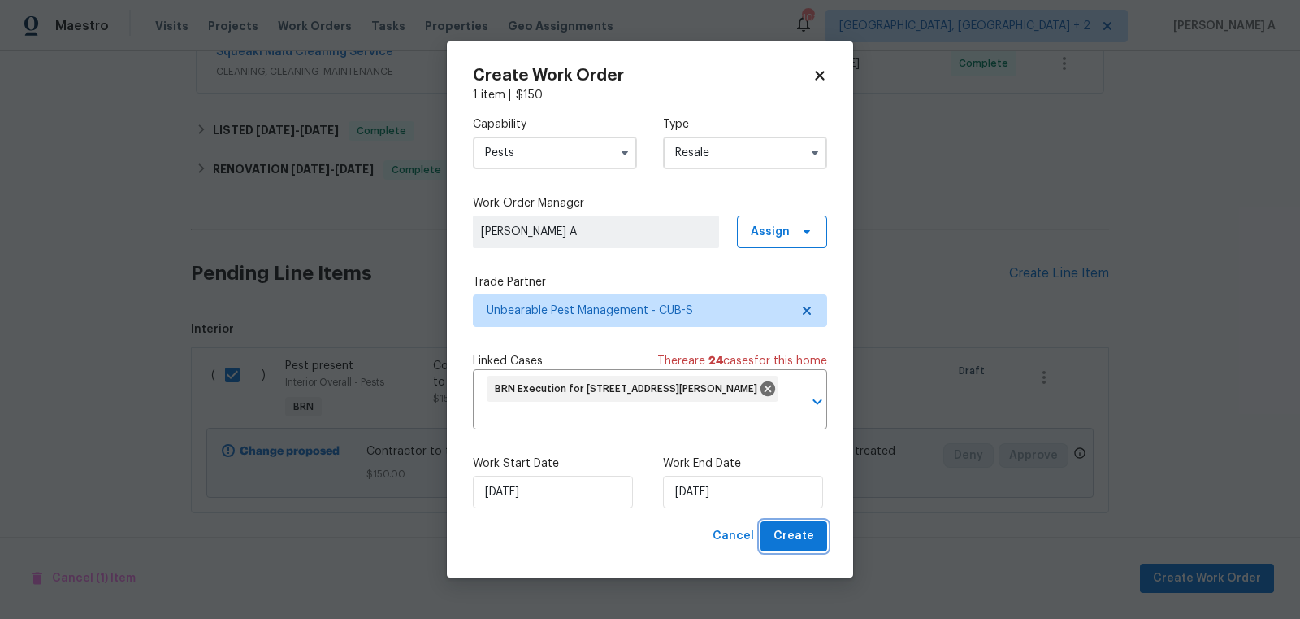
click at [790, 540] on span "Create" at bounding box center [794, 536] width 41 height 20
checkbox input "false"
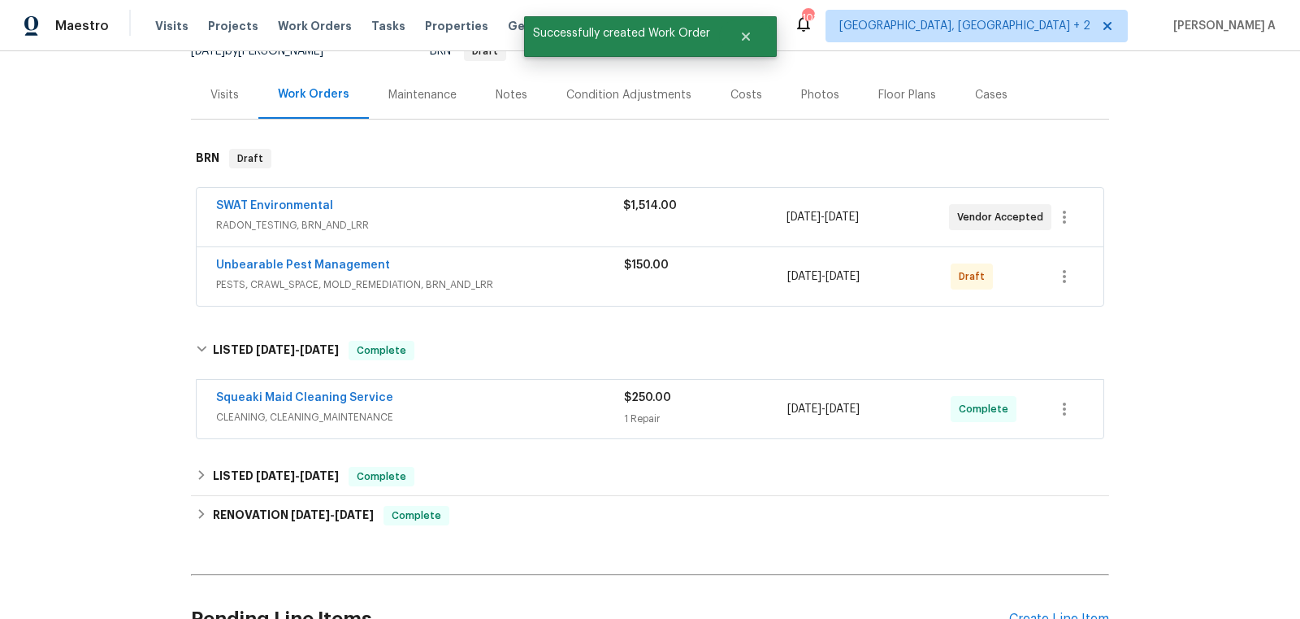
scroll to position [139, 0]
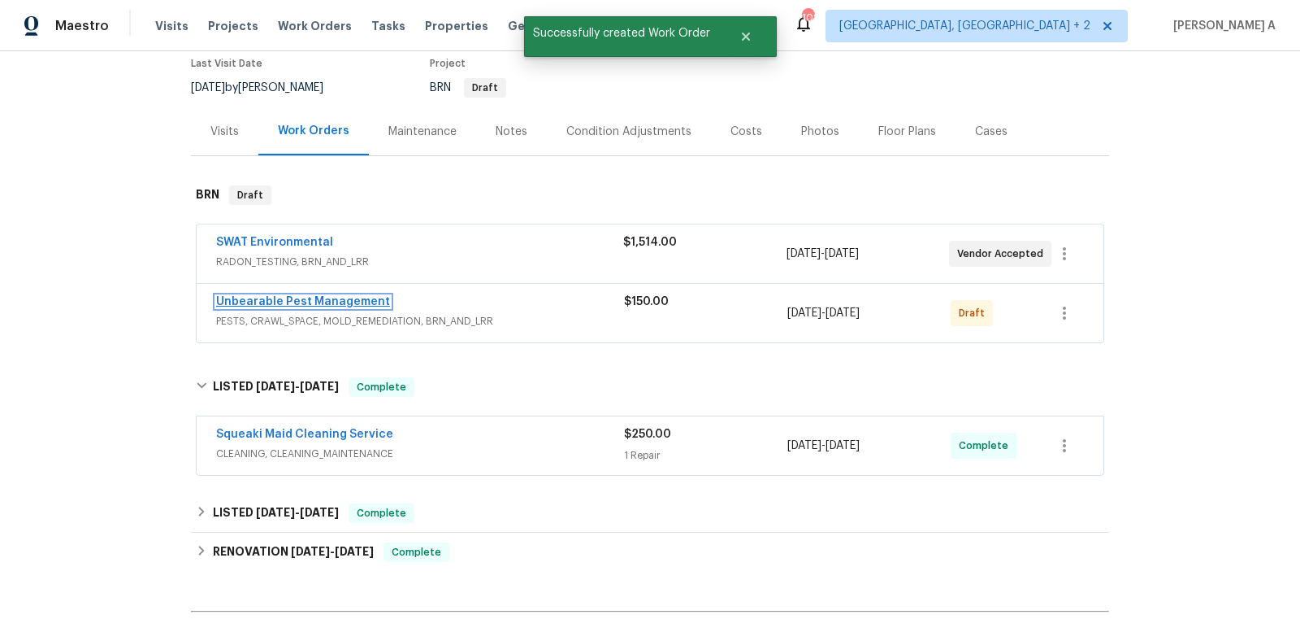
click at [299, 304] on link "Unbearable Pest Management" at bounding box center [303, 301] width 174 height 11
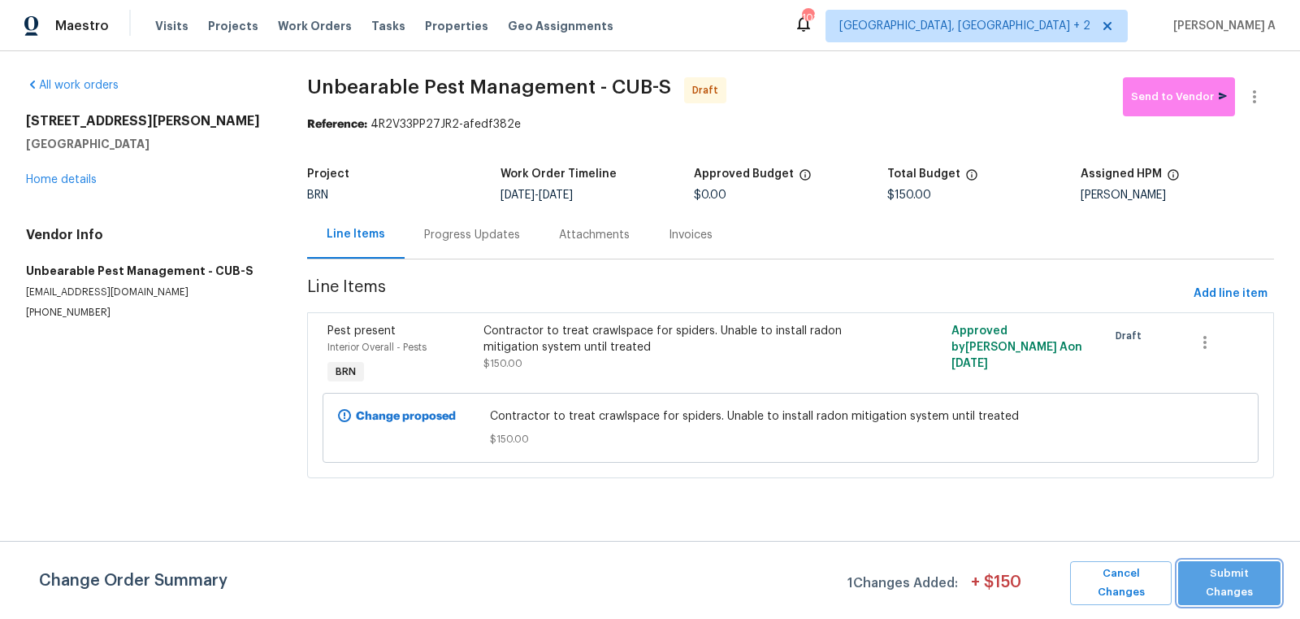
click at [1231, 584] on span "Submit Changes" at bounding box center [1230, 582] width 86 height 37
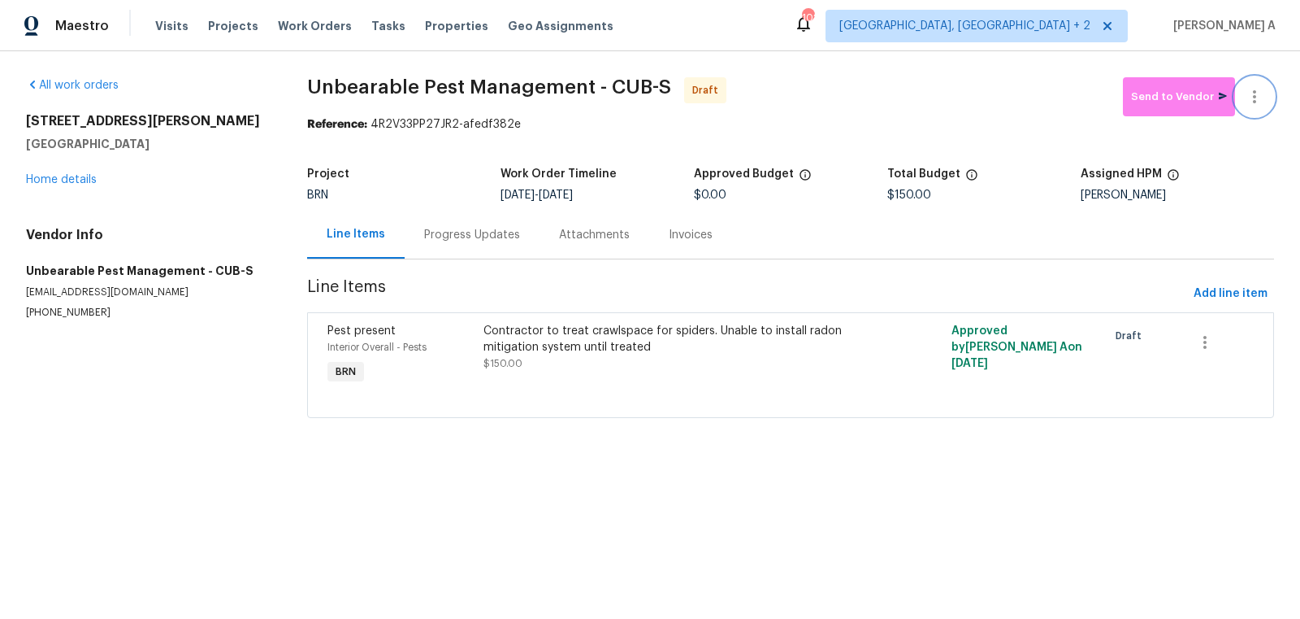
click at [1263, 85] on button "button" at bounding box center [1254, 96] width 39 height 39
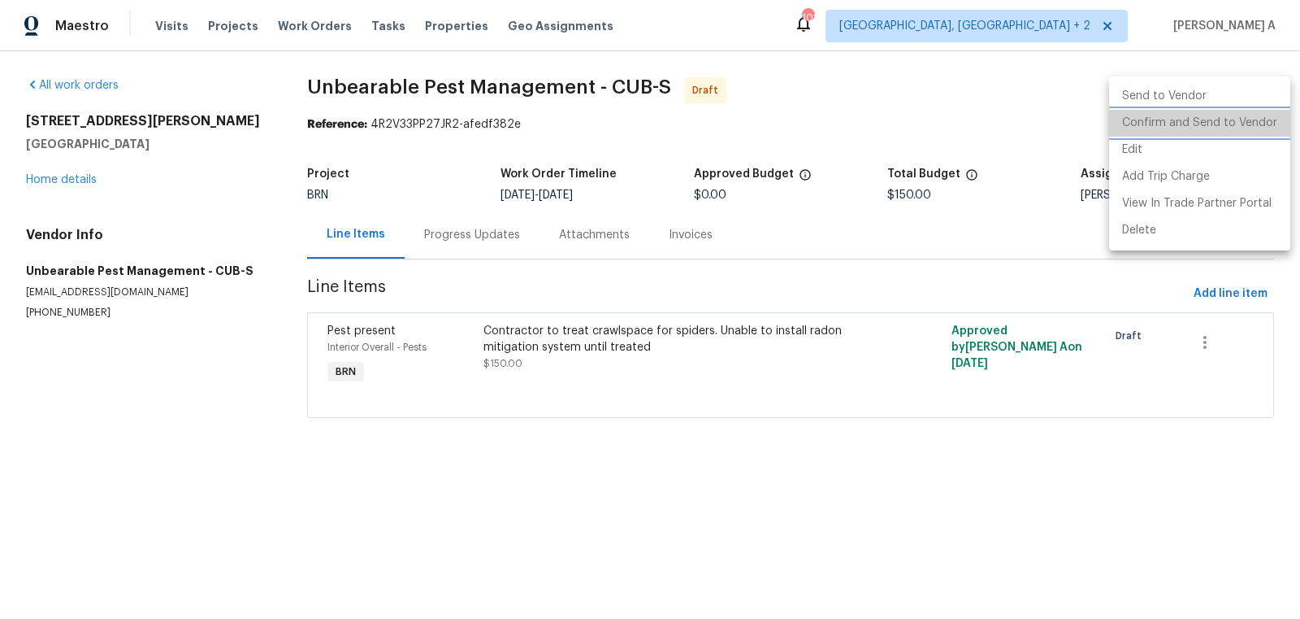
click at [1272, 111] on li "Confirm and Send to Vendor" at bounding box center [1199, 123] width 181 height 27
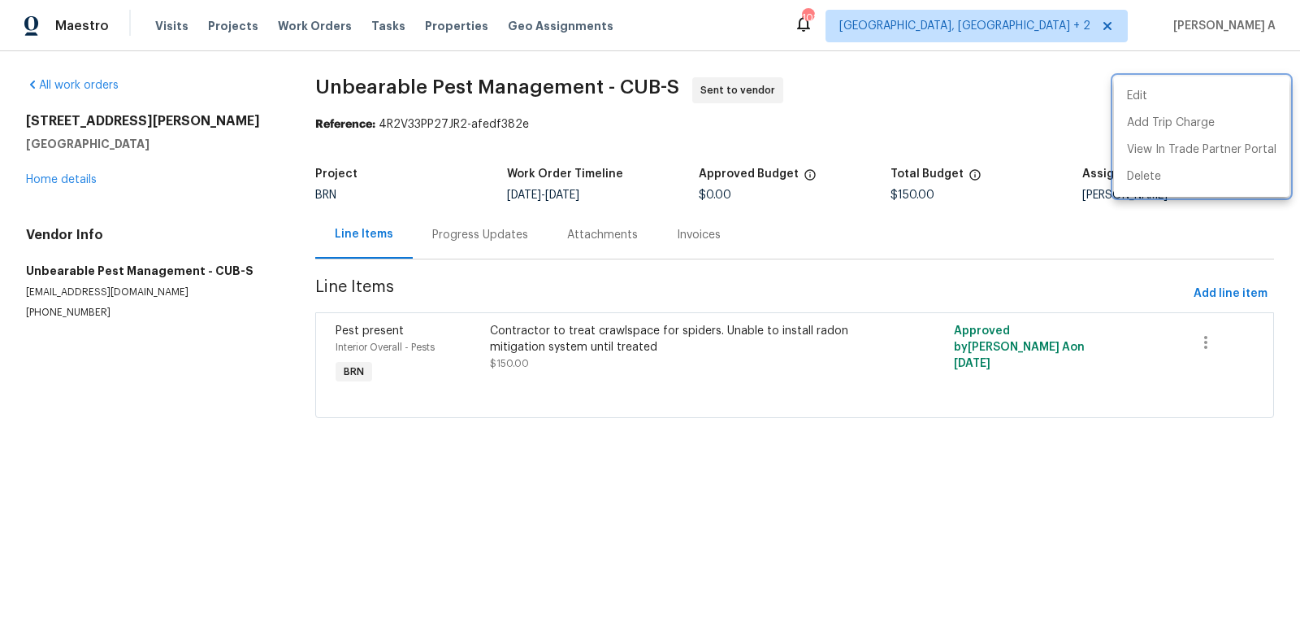
click at [486, 244] on div at bounding box center [650, 309] width 1300 height 619
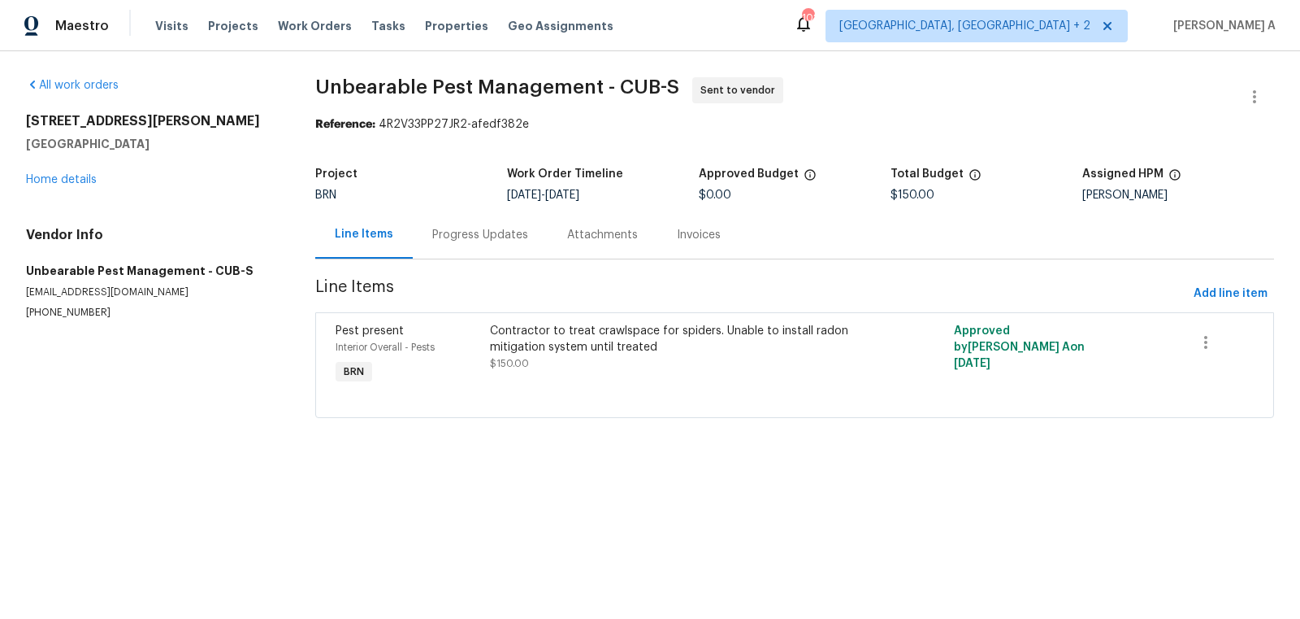
click at [447, 238] on div "Progress Updates" at bounding box center [480, 235] width 96 height 16
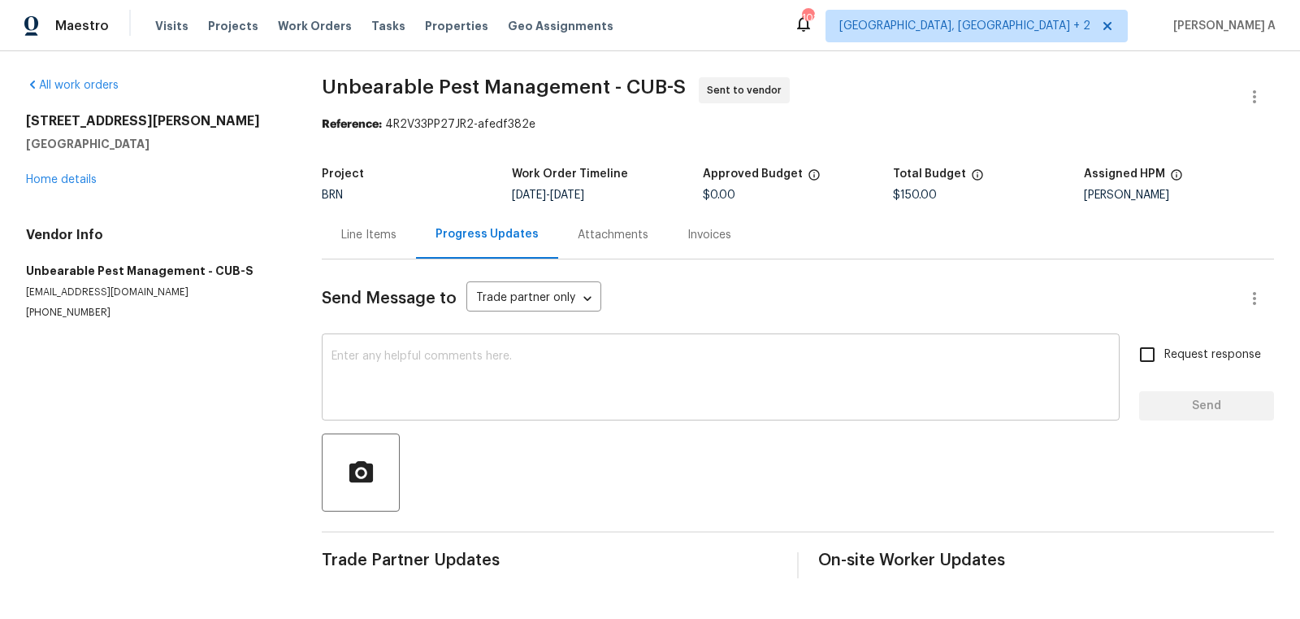
click at [376, 367] on textarea at bounding box center [721, 378] width 779 height 57
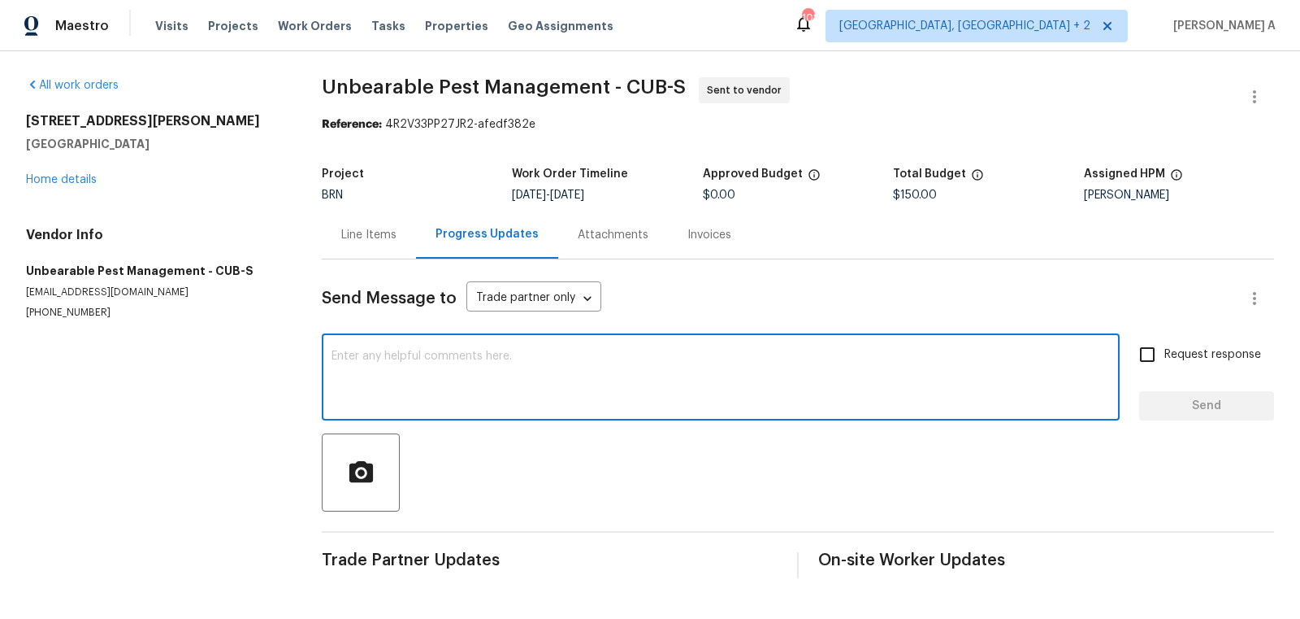
paste textarea "Hi, I'm Akshay from Opendoor. Just wanted to check if you received the workorde…"
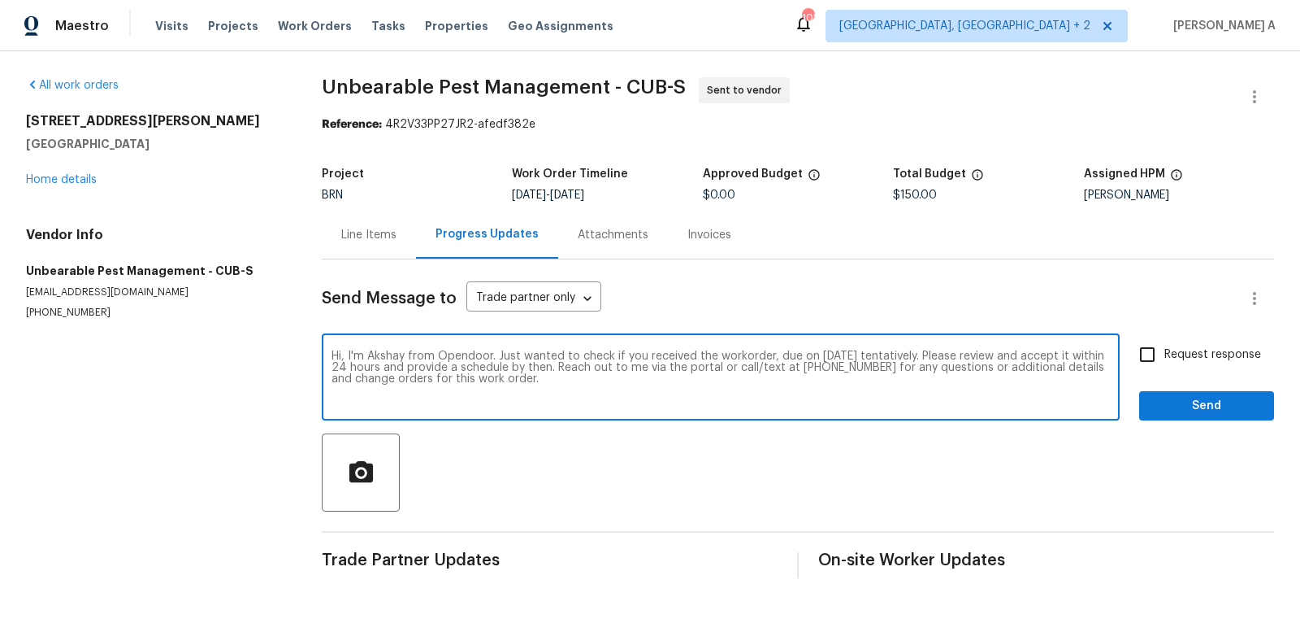
click at [846, 358] on textarea "Hi, I'm Akshay from Opendoor. Just wanted to check if you received the workorde…" at bounding box center [721, 378] width 779 height 57
type textarea "Hi, I'm Akshay from Opendoor. Just wanted to check if you received the workorde…"
click at [1164, 353] on input "Request response" at bounding box center [1148, 354] width 34 height 34
checkbox input "true"
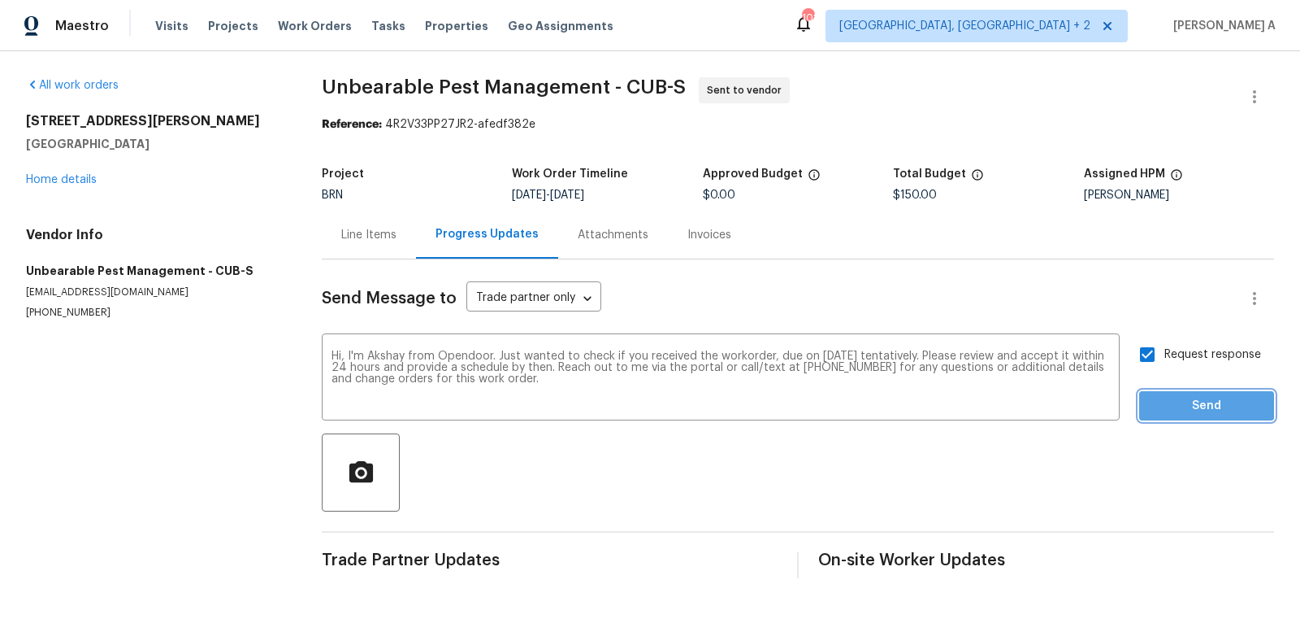
click at [1195, 400] on span "Send" at bounding box center [1207, 406] width 109 height 20
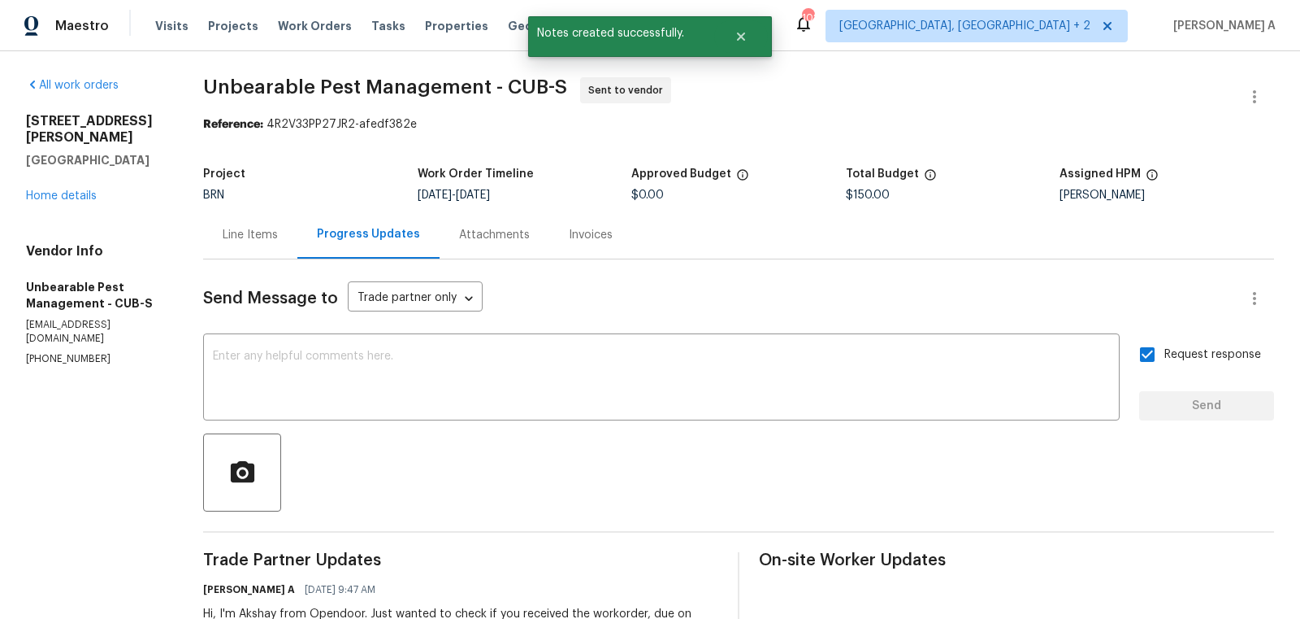
click at [37, 352] on p "(864) 561-1024" at bounding box center [95, 359] width 138 height 14
copy p "(864) 561-1024"
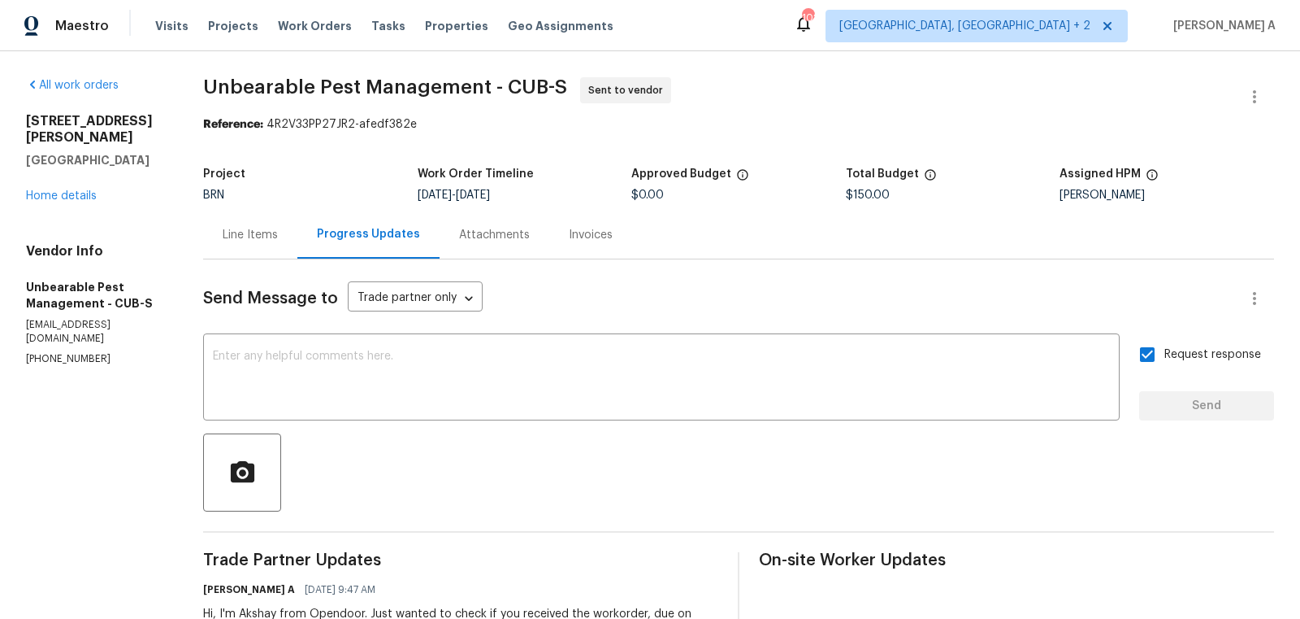
click at [271, 232] on div "Line Items" at bounding box center [250, 235] width 55 height 16
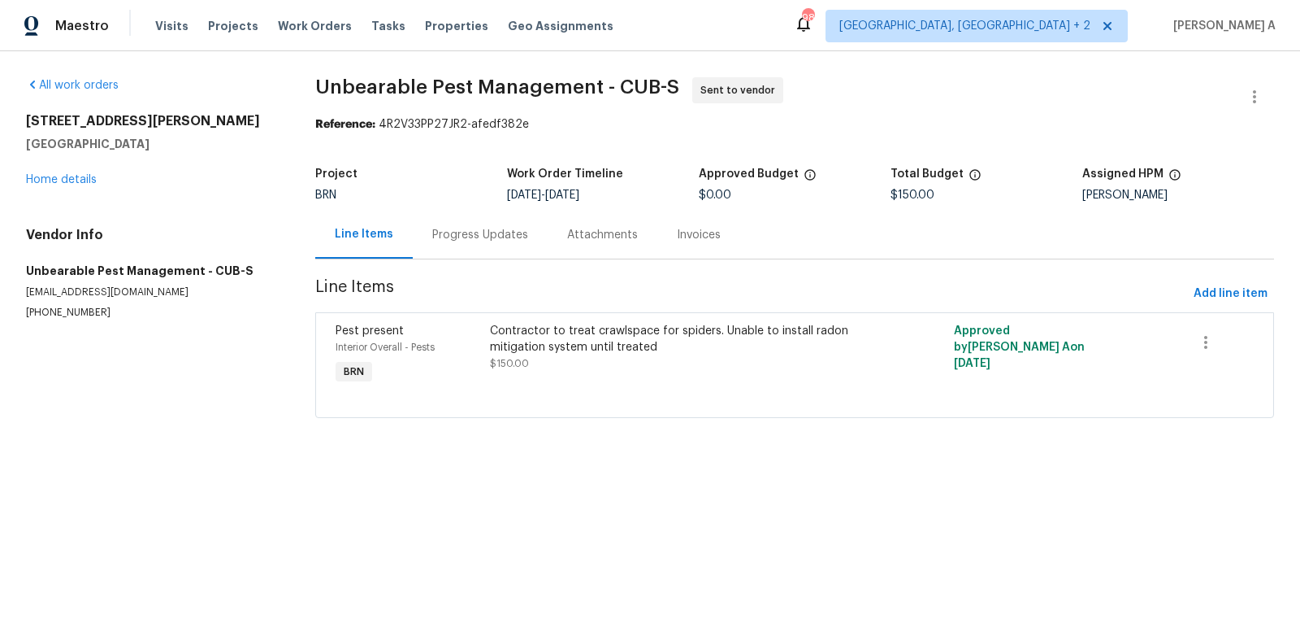
click at [463, 242] on div "Progress Updates" at bounding box center [480, 235] width 96 height 16
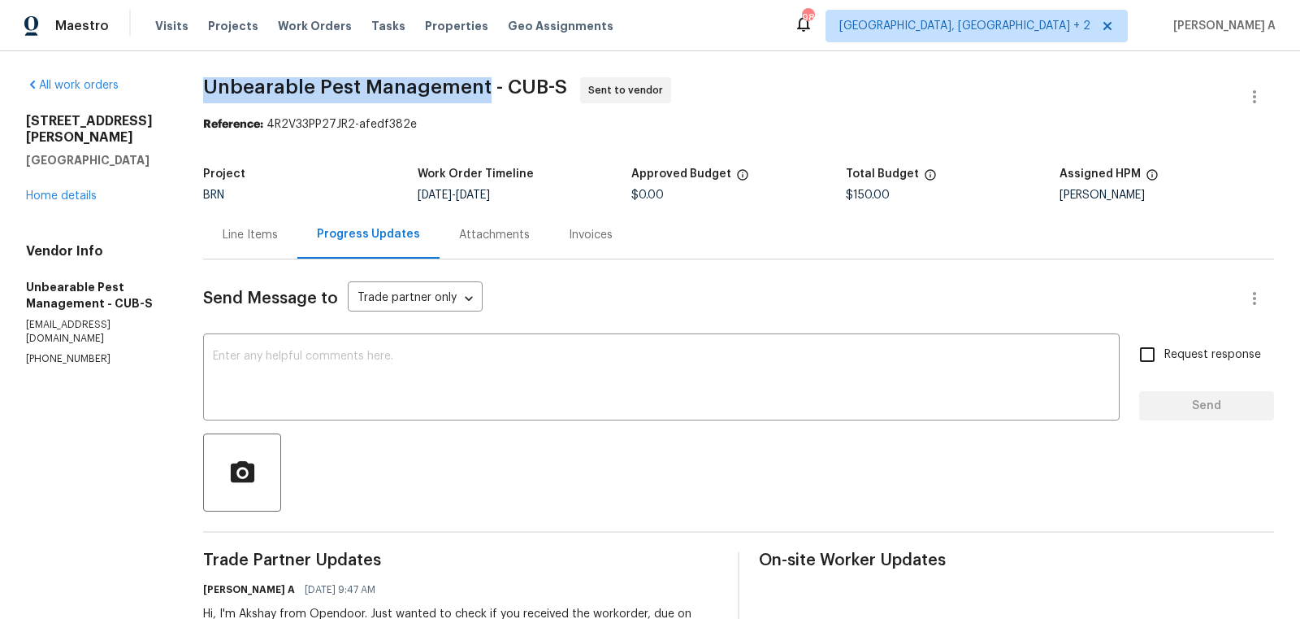
drag, startPoint x: 197, startPoint y: 85, endPoint x: 482, endPoint y: 88, distance: 285.3
click at [483, 88] on div "All work orders 426 W Ballard St Cherryville, NC 28021 Home details Vendor Info…" at bounding box center [650, 383] width 1300 height 665
copy span "Unbearable Pest Management"
click at [226, 231] on div "Line Items" at bounding box center [250, 235] width 55 height 16
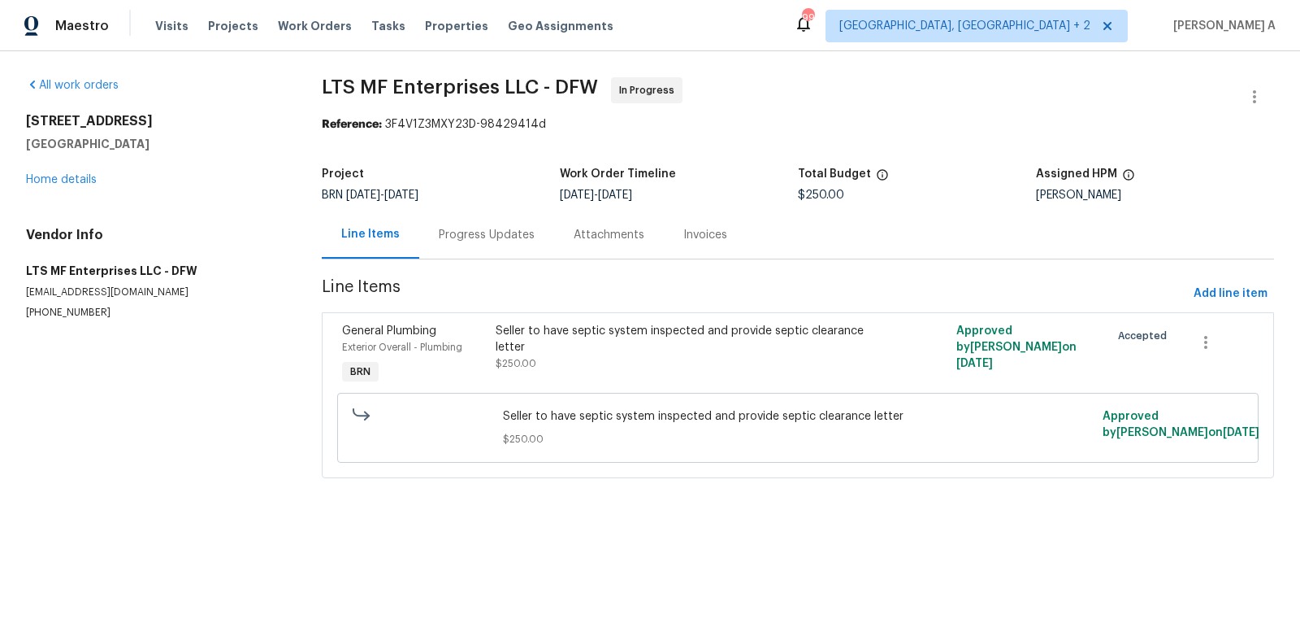
click at [405, 173] on div "Project" at bounding box center [441, 178] width 238 height 21
click at [436, 202] on div "Project BRN 10/1/2025 - 10/6/2025 Work Order Timeline 10/1/2025 - 10/2/2025 Tot…" at bounding box center [798, 184] width 953 height 52
click at [477, 232] on div "Progress Updates" at bounding box center [487, 235] width 96 height 16
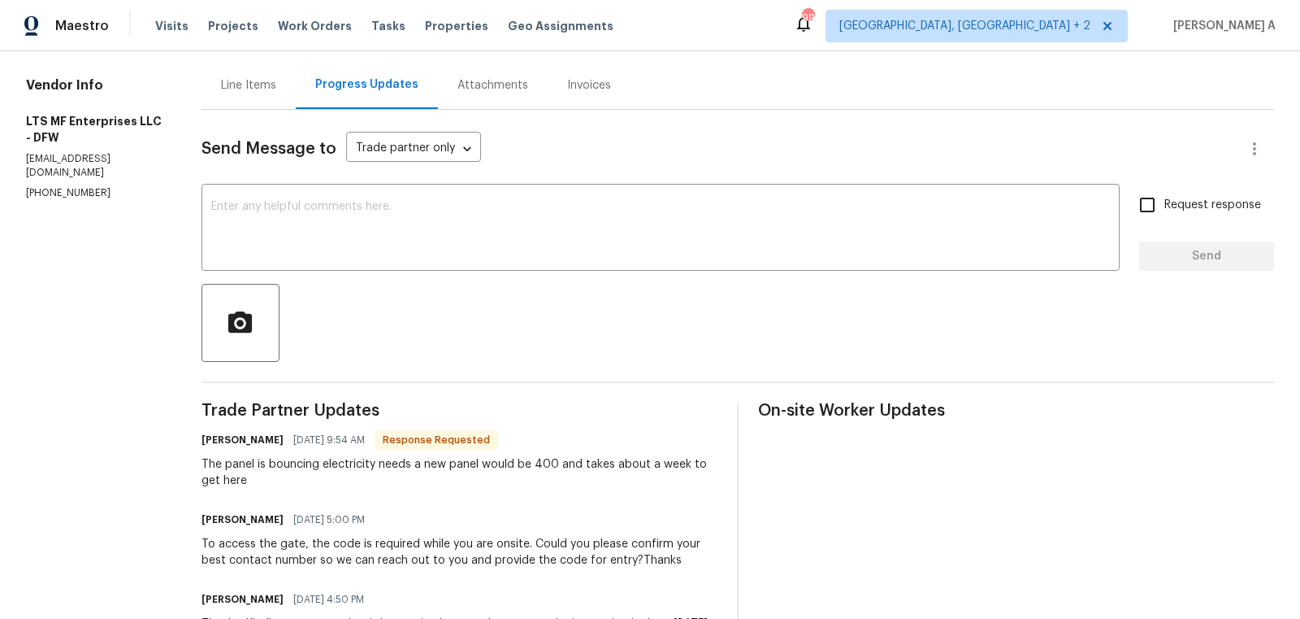
scroll to position [106, 0]
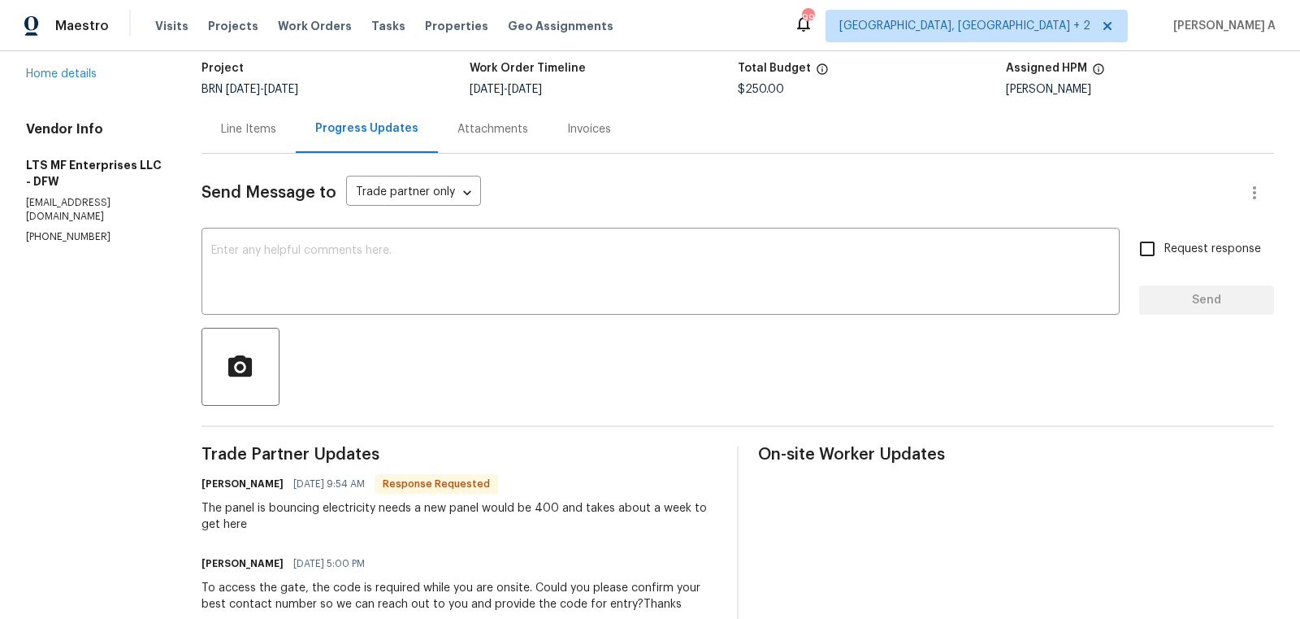
click at [254, 135] on div "Line Items" at bounding box center [248, 129] width 55 height 16
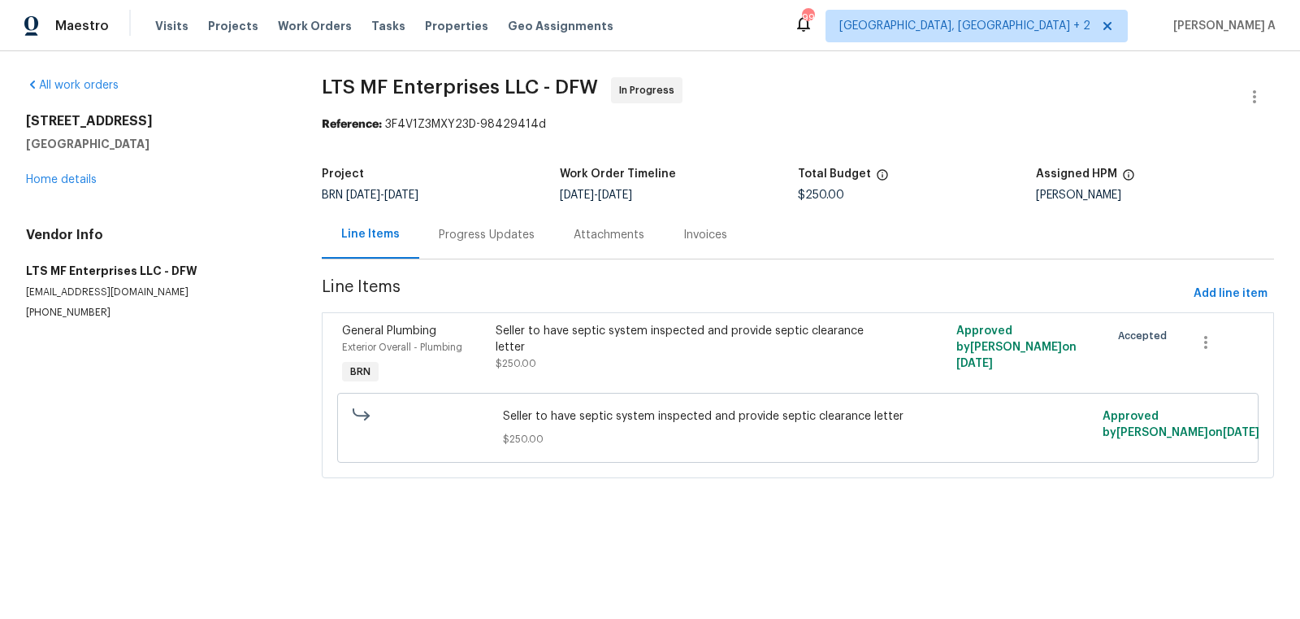
click at [471, 251] on div "Progress Updates" at bounding box center [486, 235] width 135 height 48
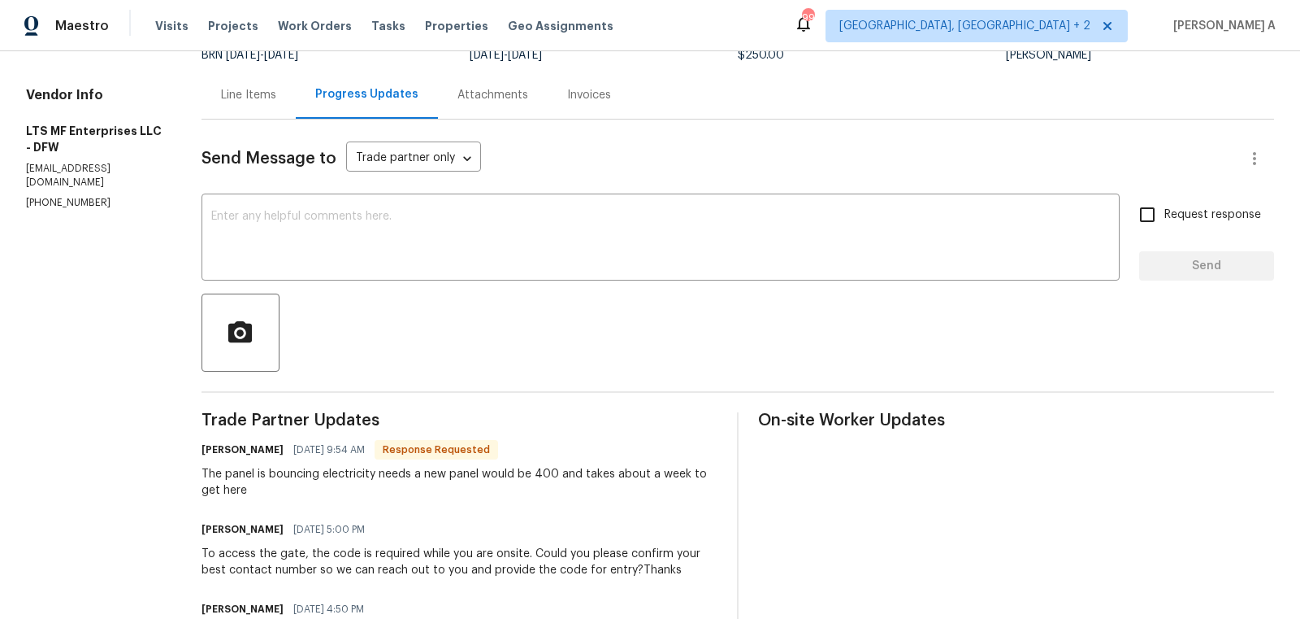
scroll to position [139, 0]
click at [258, 106] on div "Line Items" at bounding box center [249, 96] width 94 height 48
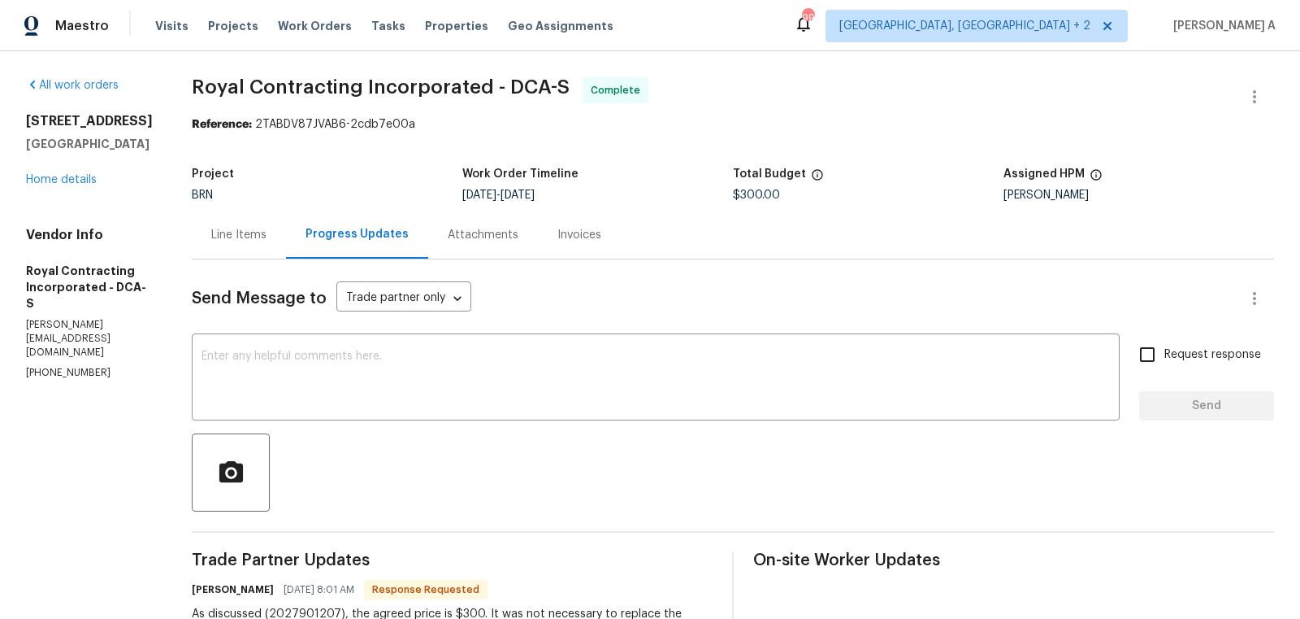
click at [68, 172] on div "4107 24th Pl Temple Hills, MD 20748 Home details" at bounding box center [89, 150] width 127 height 75
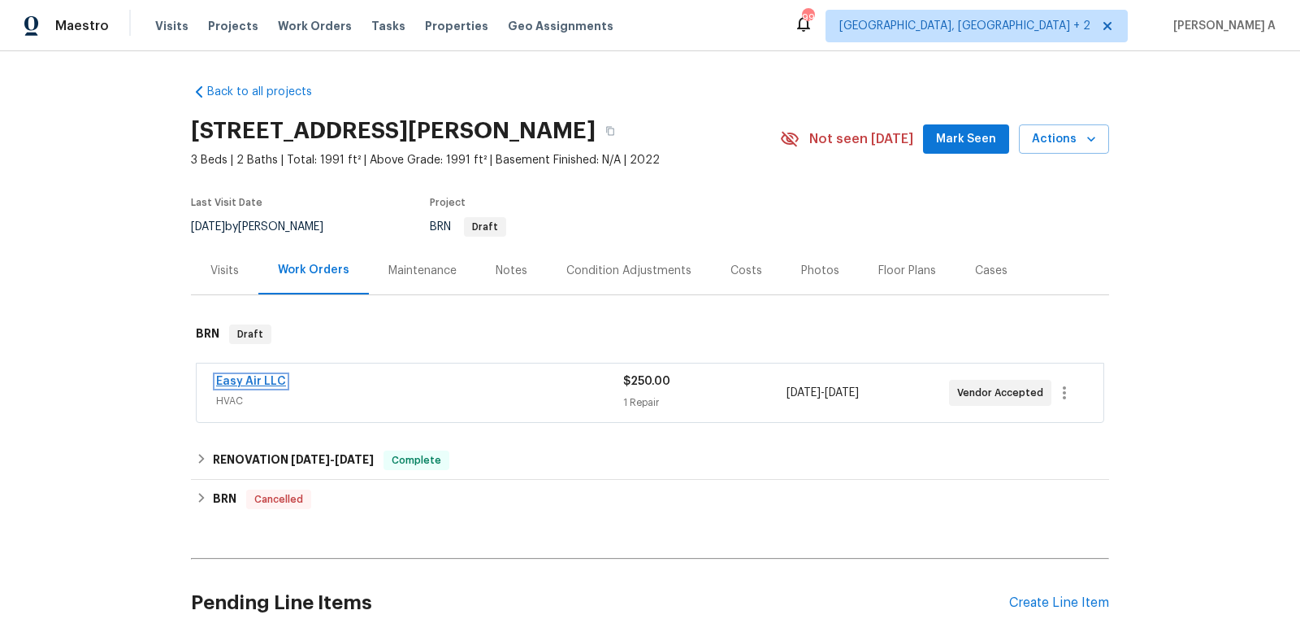
click at [263, 380] on link "Easy Air LLC" at bounding box center [251, 381] width 70 height 11
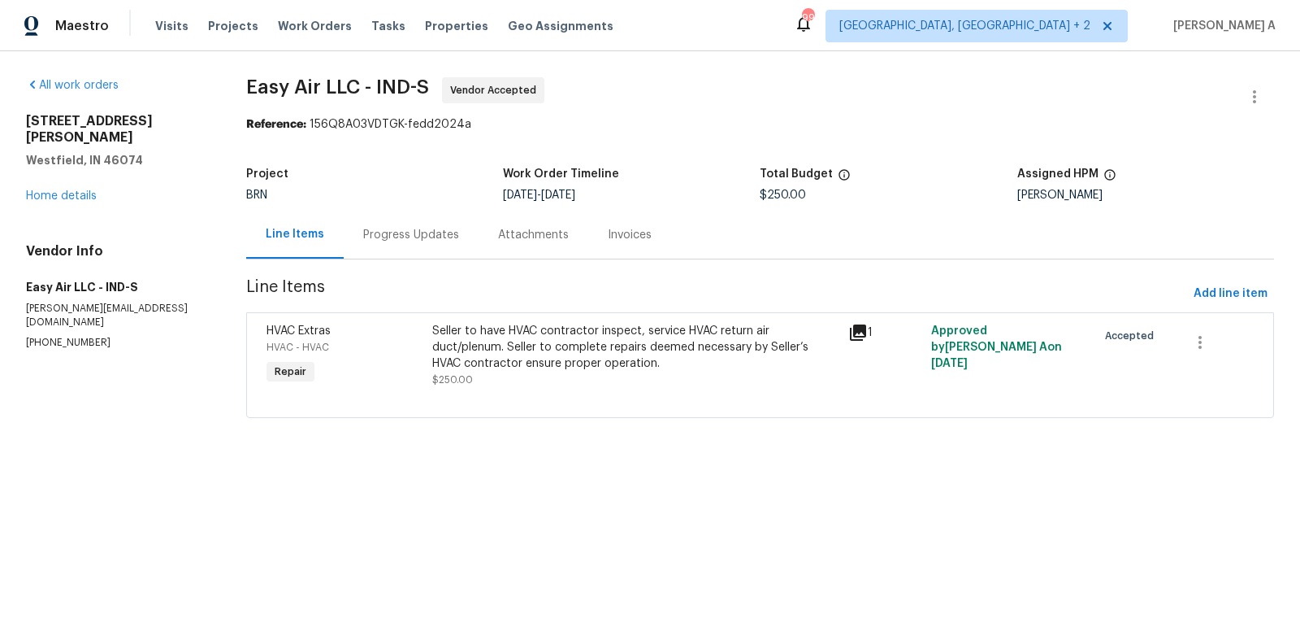
click at [388, 229] on div "Progress Updates" at bounding box center [411, 235] width 96 height 16
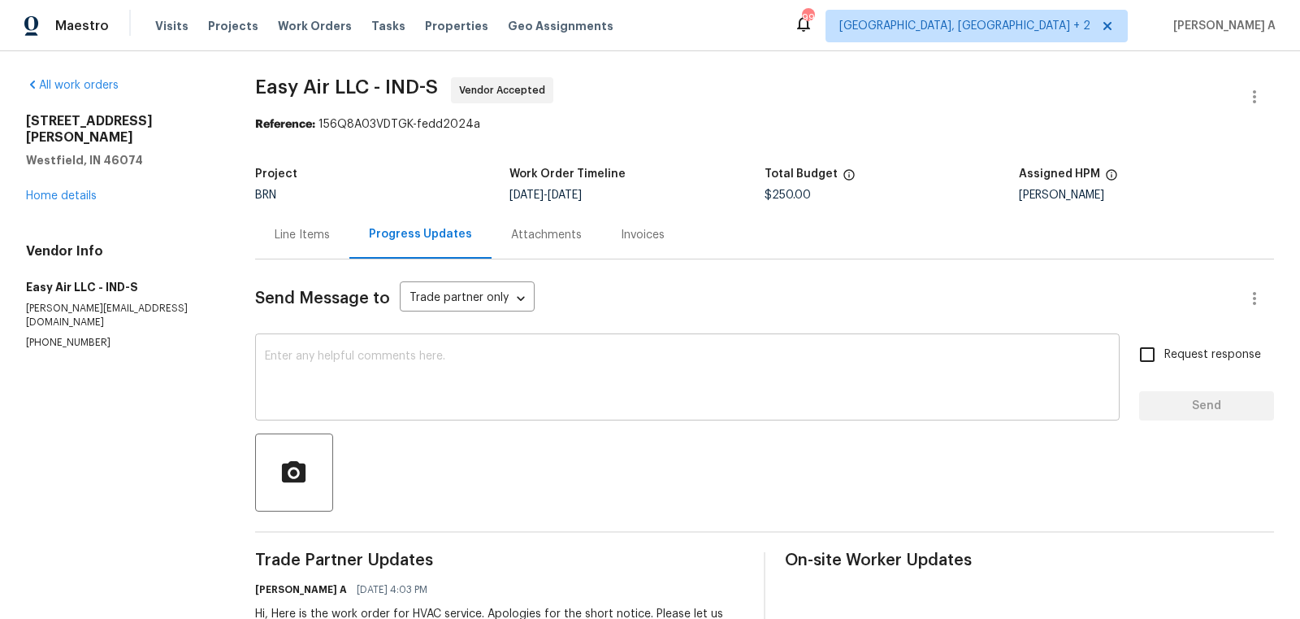
scroll to position [81, 0]
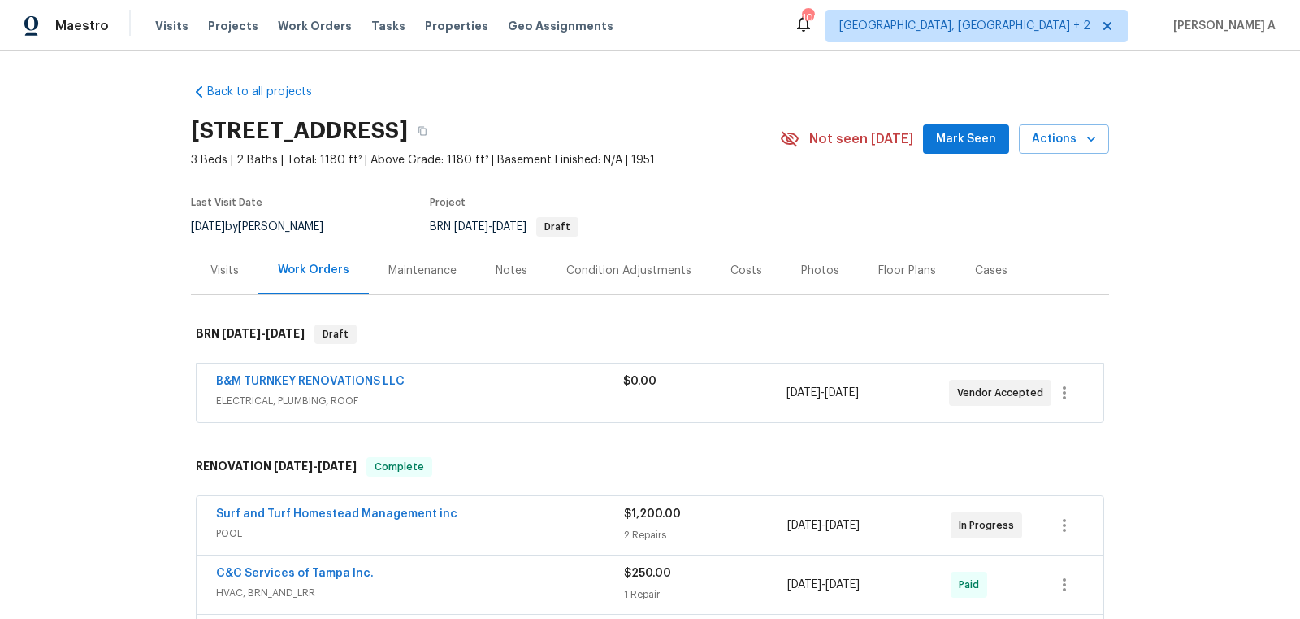
click at [351, 373] on span "B&M TURNKEY RENOVATIONS LLC" at bounding box center [310, 381] width 189 height 16
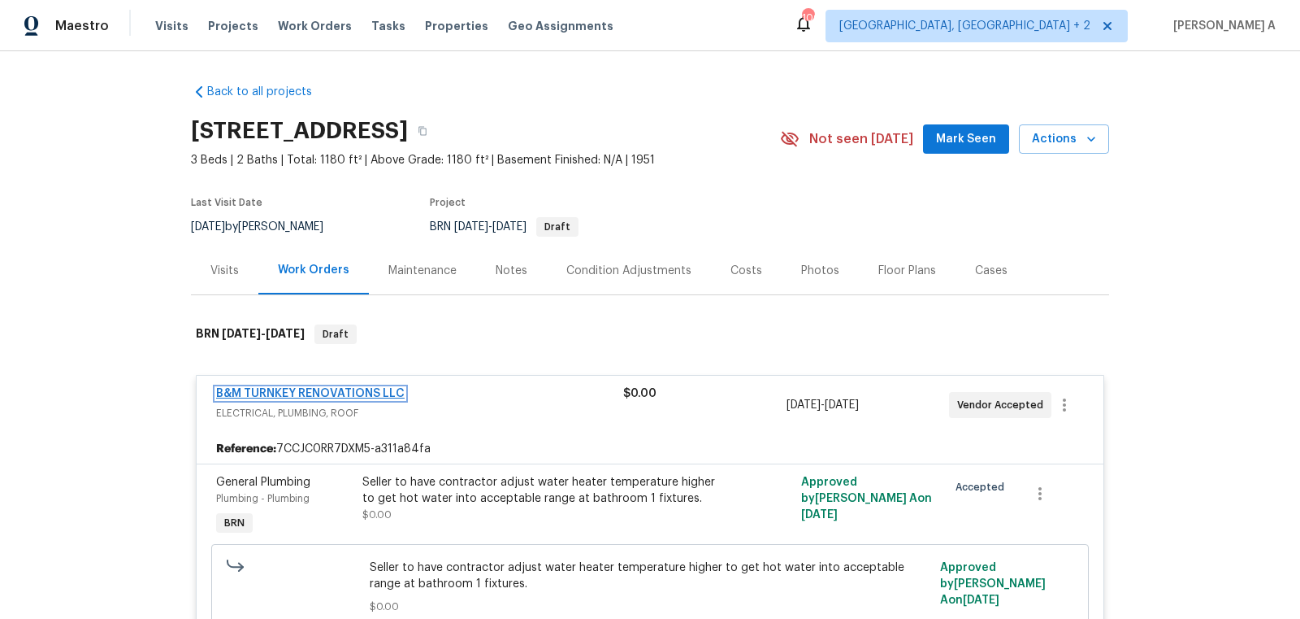
click at [335, 391] on link "B&M TURNKEY RENOVATIONS LLC" at bounding box center [310, 393] width 189 height 11
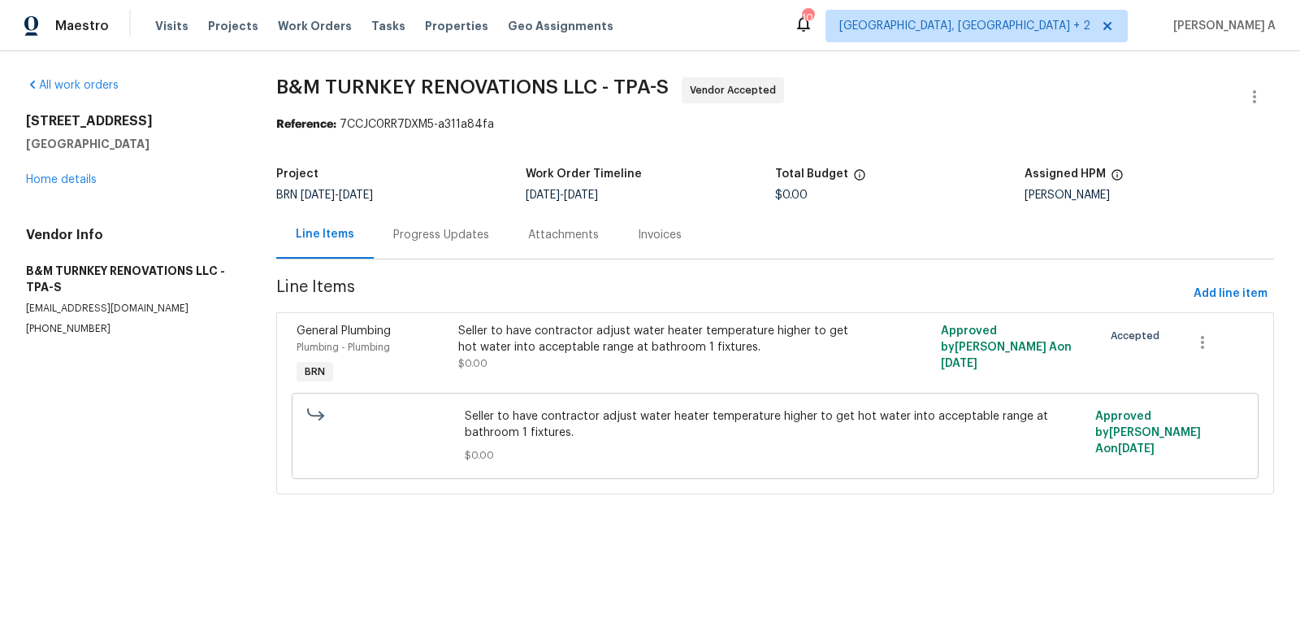
click at [98, 322] on p "(863) 242-0758" at bounding box center [131, 329] width 211 height 14
copy p "(863) 242-0758"
click at [475, 239] on div "Progress Updates" at bounding box center [441, 235] width 96 height 16
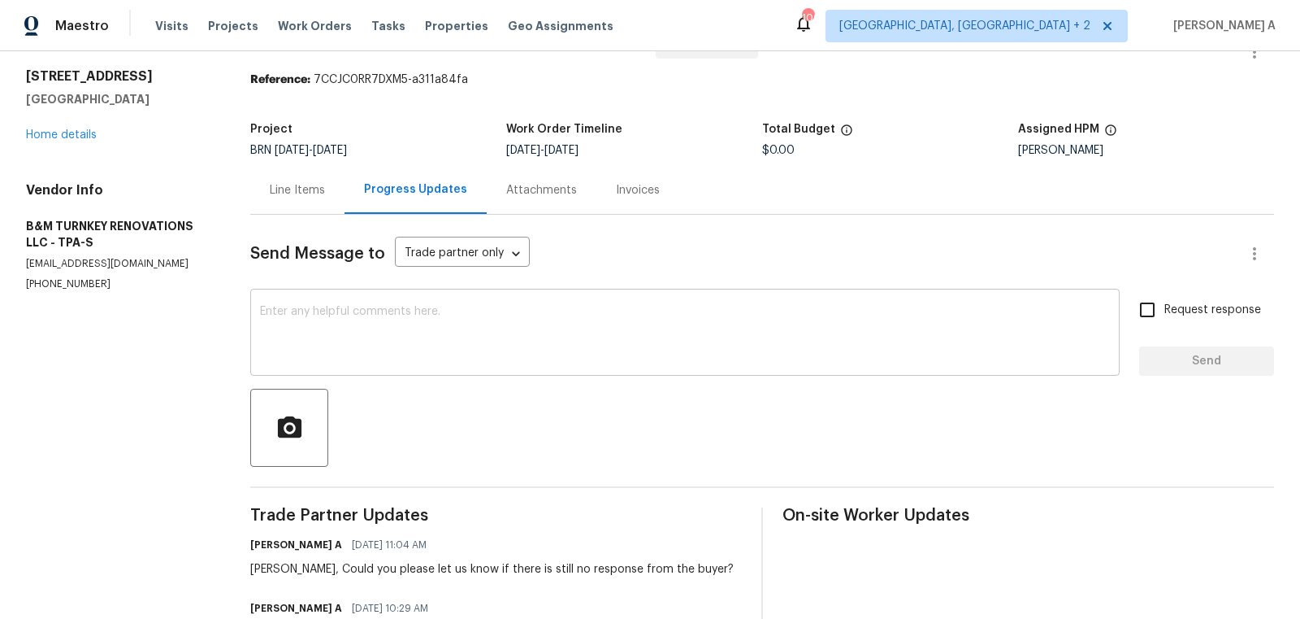
scroll to position [50, 0]
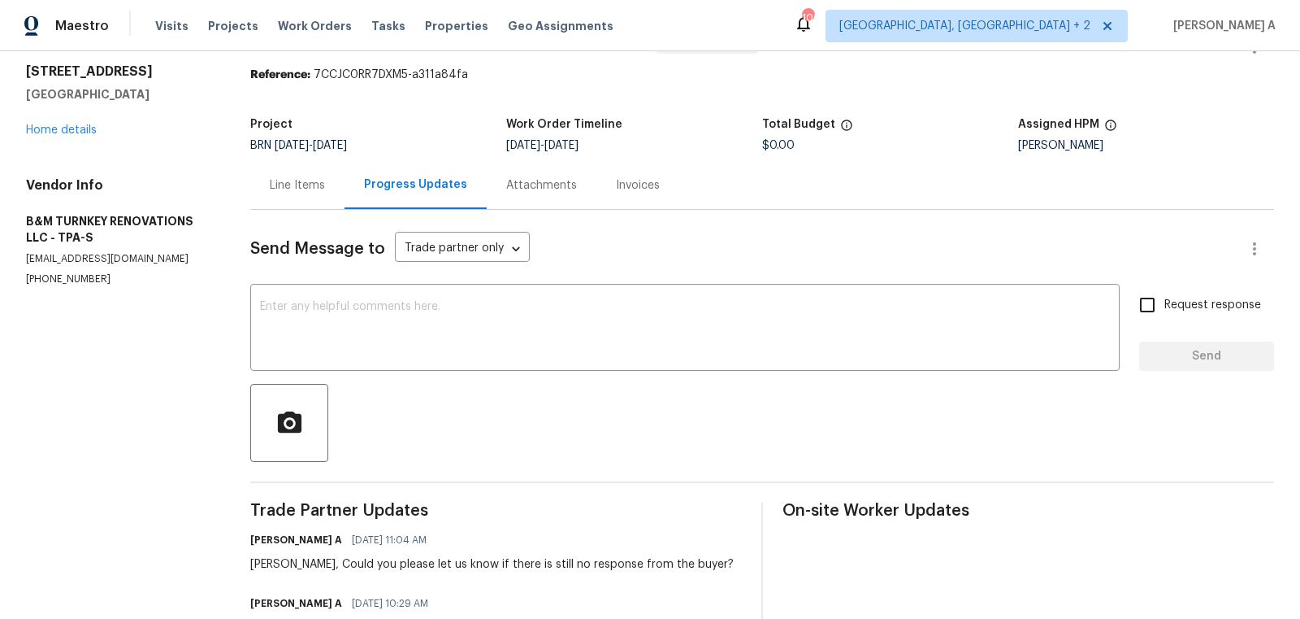
click at [91, 285] on p "(863) 242-0758" at bounding box center [118, 279] width 185 height 14
copy p "(863) 242-0758"
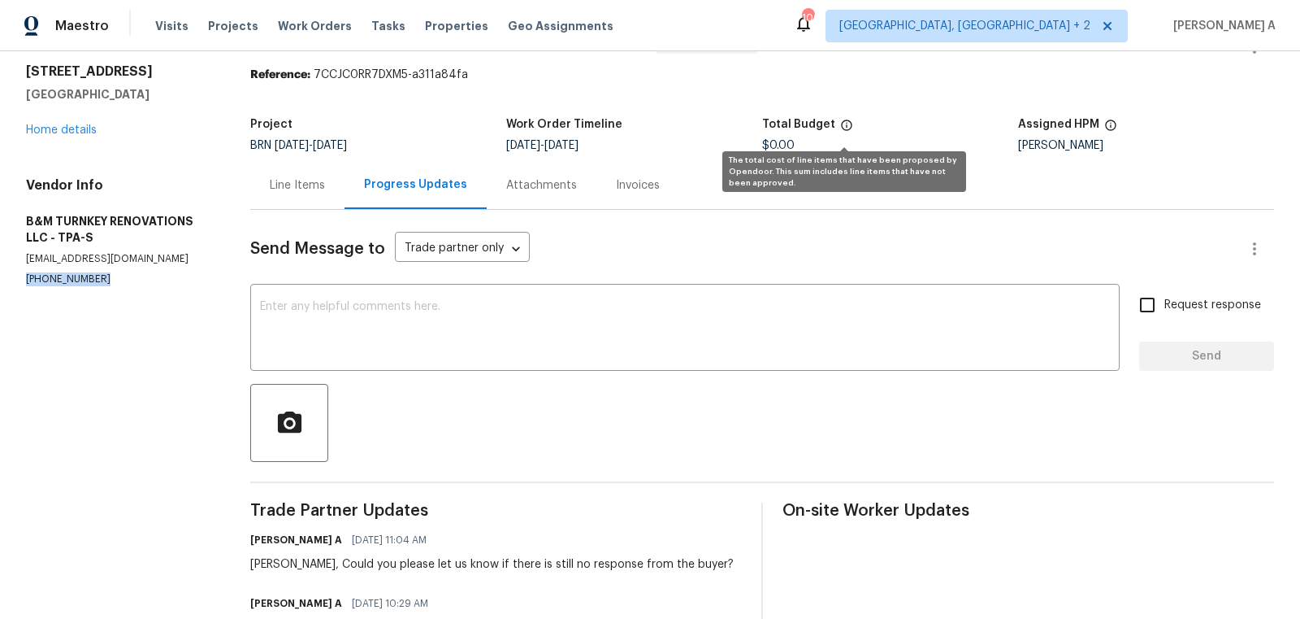
click at [840, 119] on icon at bounding box center [846, 125] width 13 height 13
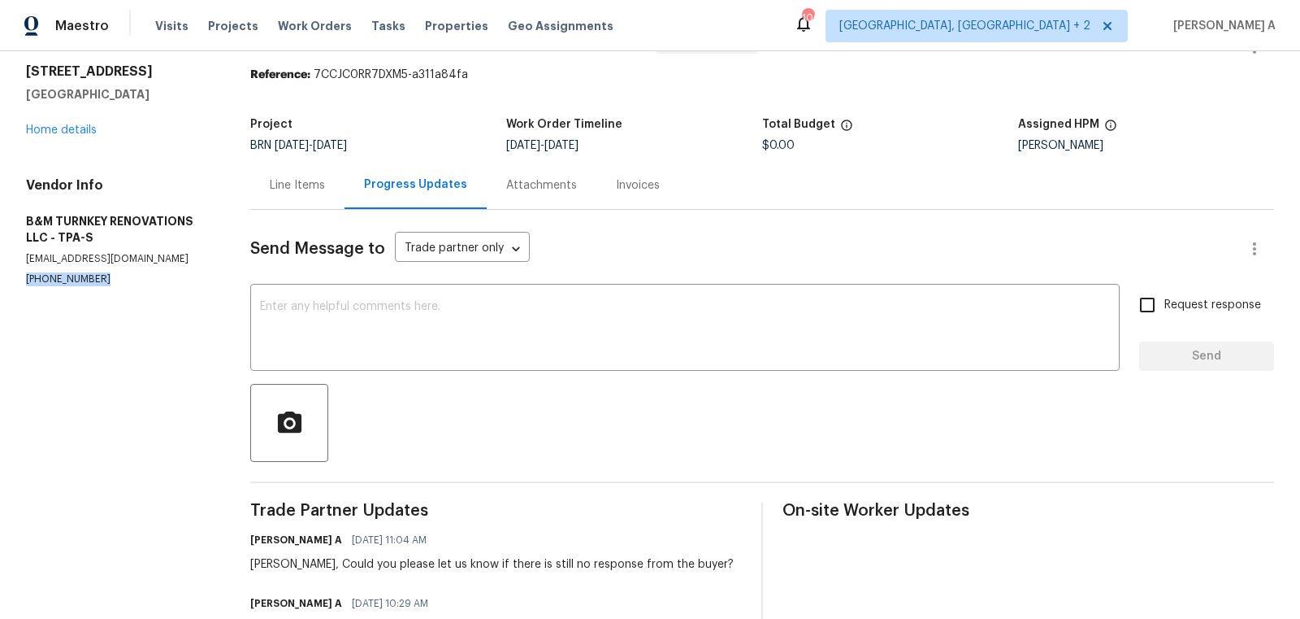
scroll to position [0, 0]
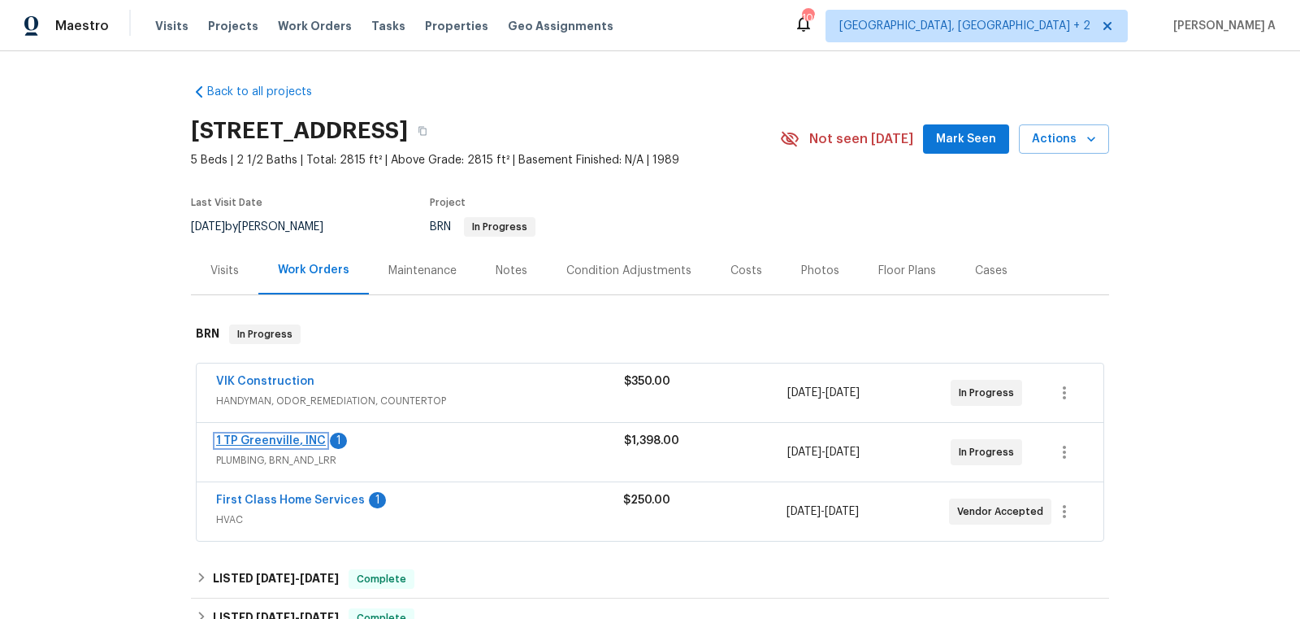
click at [248, 441] on link "1 TP Greenville, INC" at bounding box center [271, 440] width 110 height 11
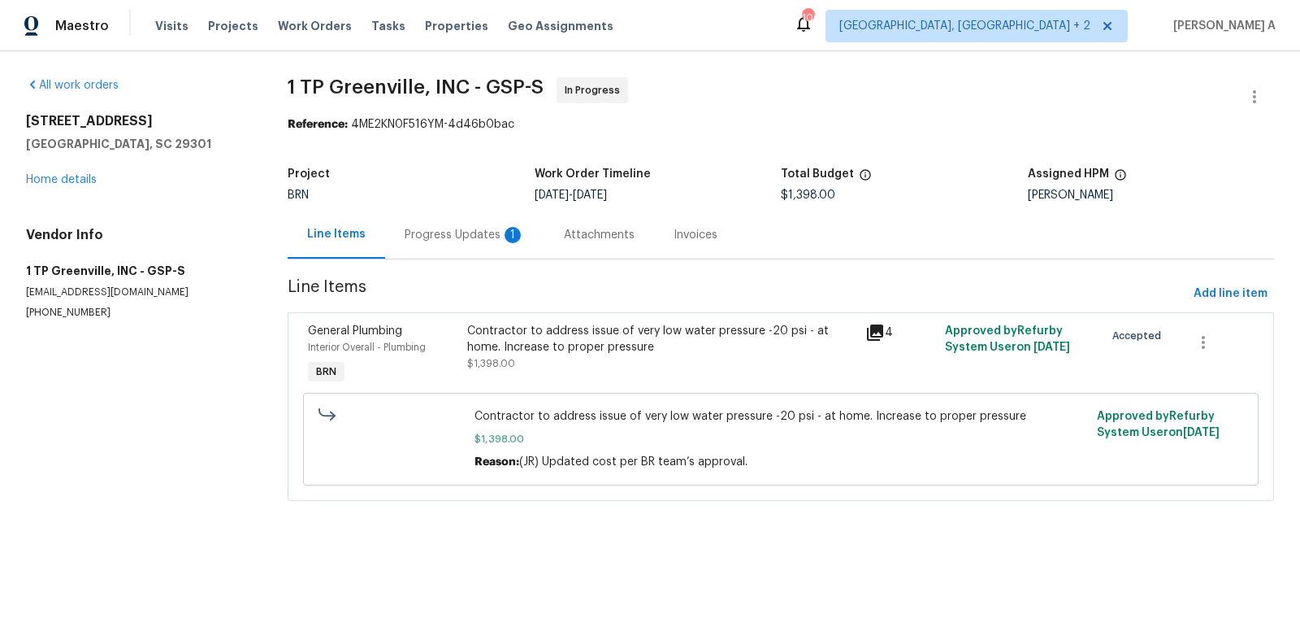
click at [450, 230] on div "Progress Updates 1" at bounding box center [465, 235] width 120 height 16
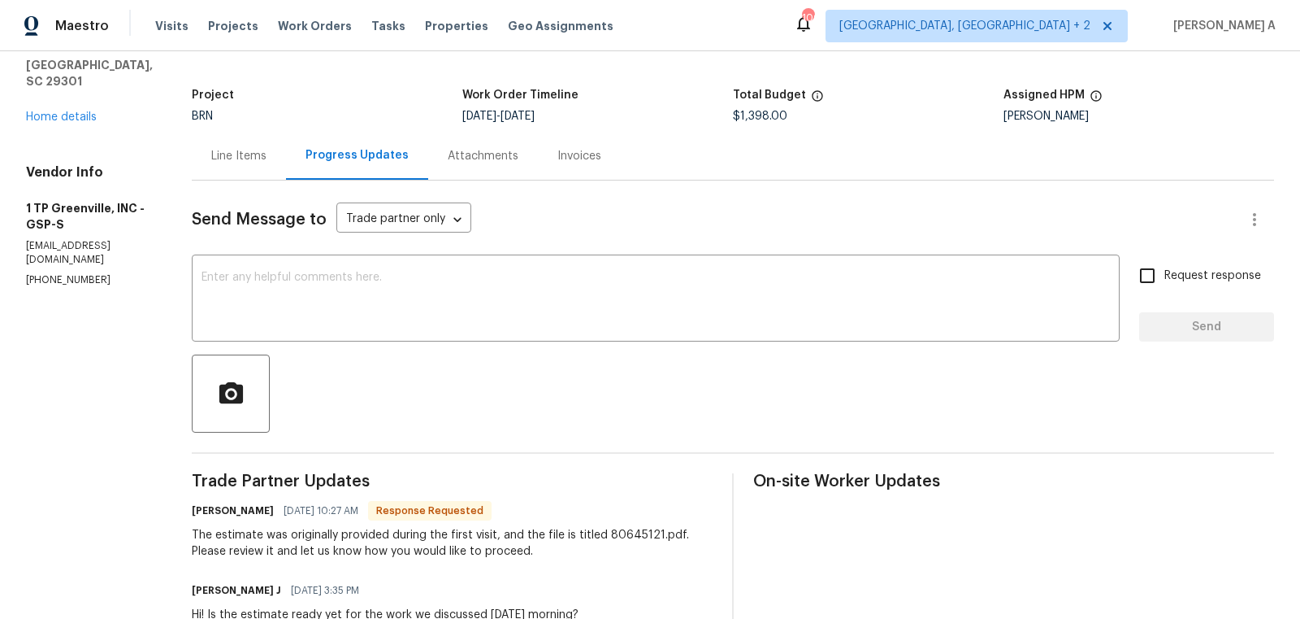
scroll to position [80, 0]
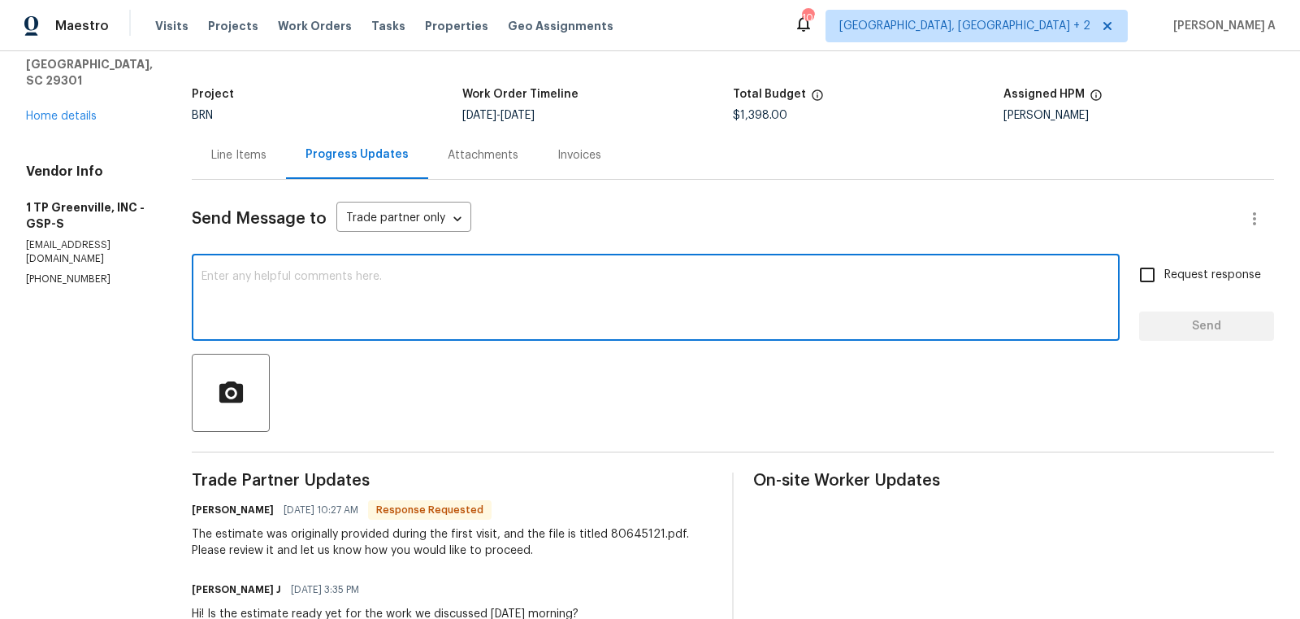
click at [327, 271] on textarea at bounding box center [656, 299] width 909 height 57
click at [289, 276] on textarea "Hi, Let me review and keep you posted. Thanks" at bounding box center [656, 299] width 909 height 57
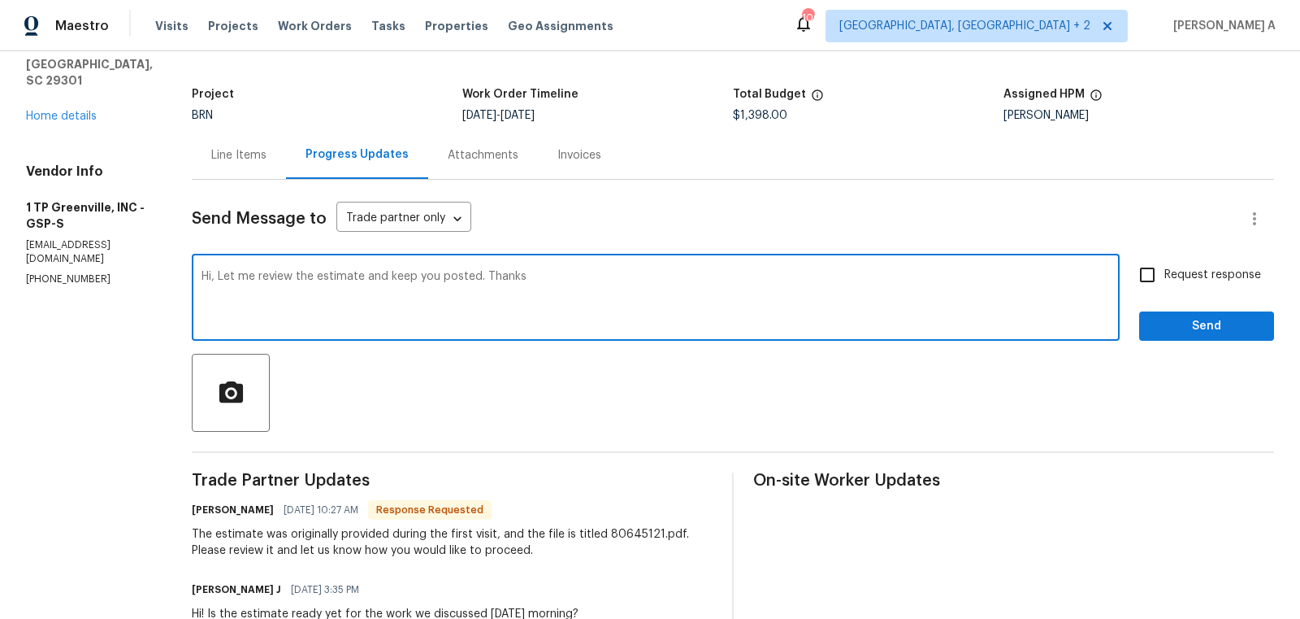
type textarea "Hi, Let me review the estimate and keep you posted. Thanks"
click at [1185, 278] on span "Request response" at bounding box center [1213, 275] width 97 height 17
click at [1165, 278] on input "Request response" at bounding box center [1148, 275] width 34 height 34
checkbox input "true"
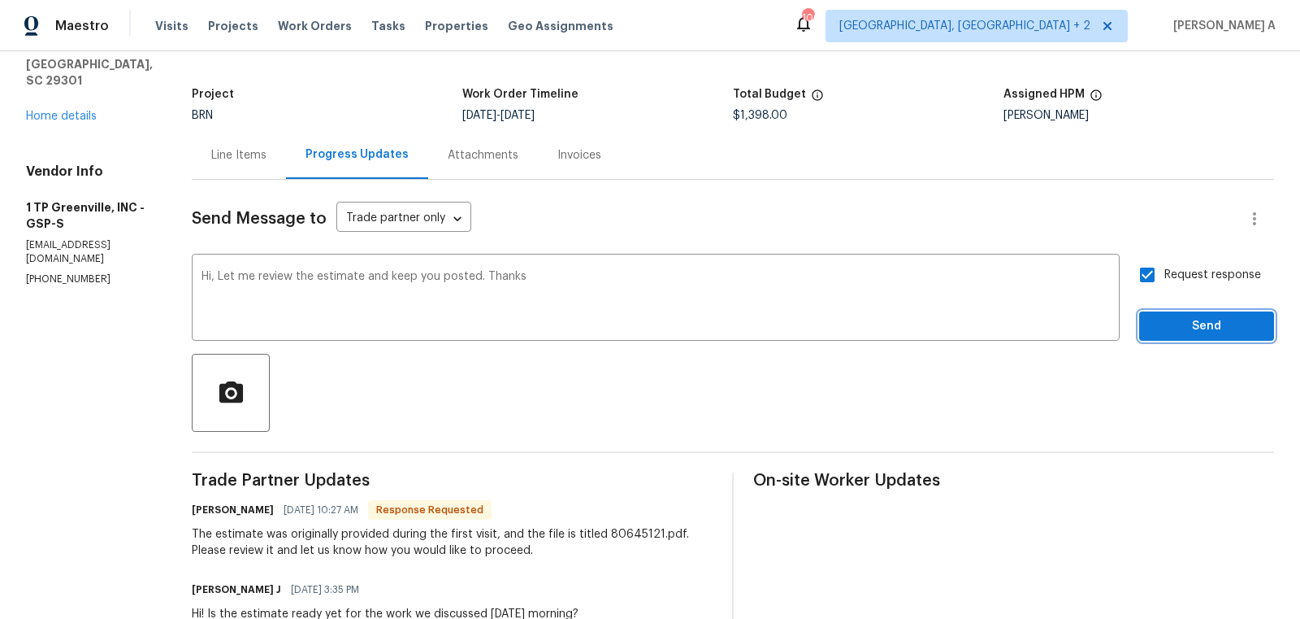
click at [1209, 316] on span "Send" at bounding box center [1207, 326] width 109 height 20
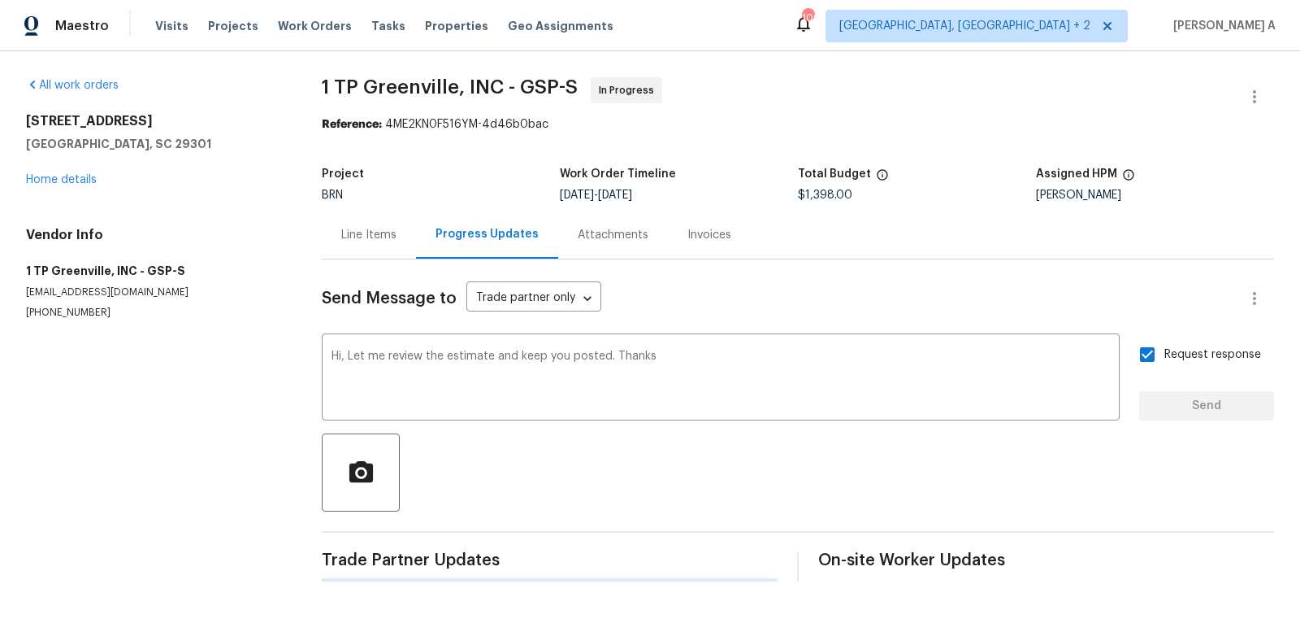
scroll to position [0, 0]
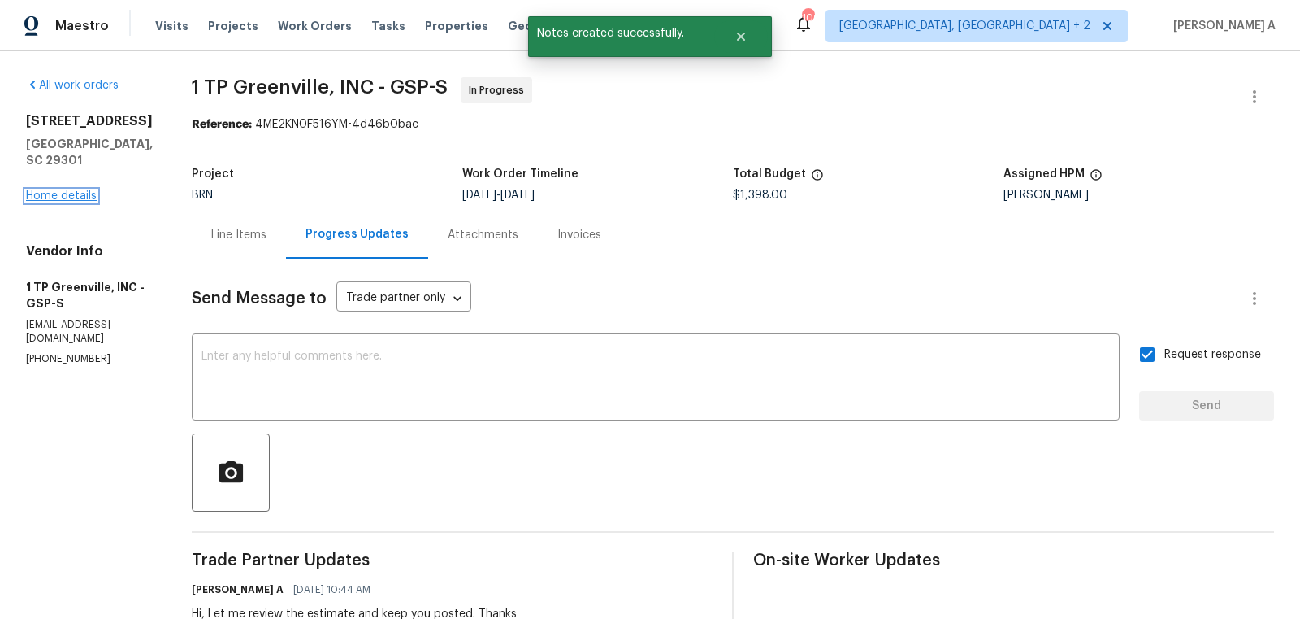
click at [50, 190] on link "Home details" at bounding box center [61, 195] width 71 height 11
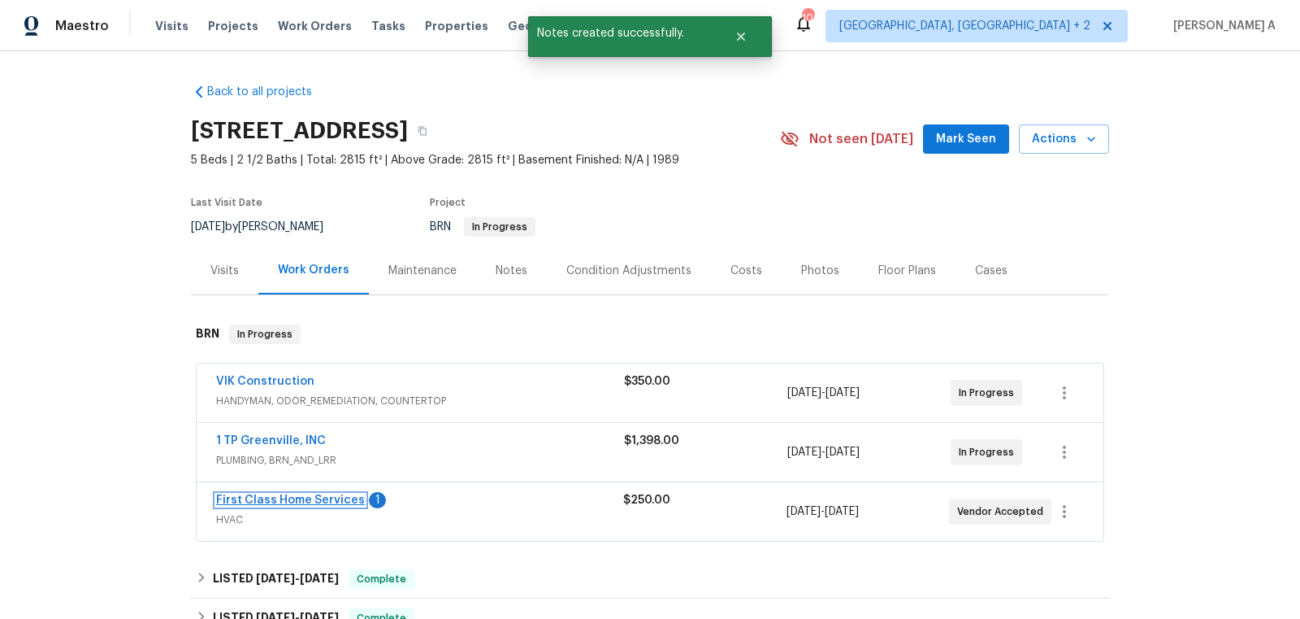
click at [300, 497] on link "First Class Home Services" at bounding box center [290, 499] width 149 height 11
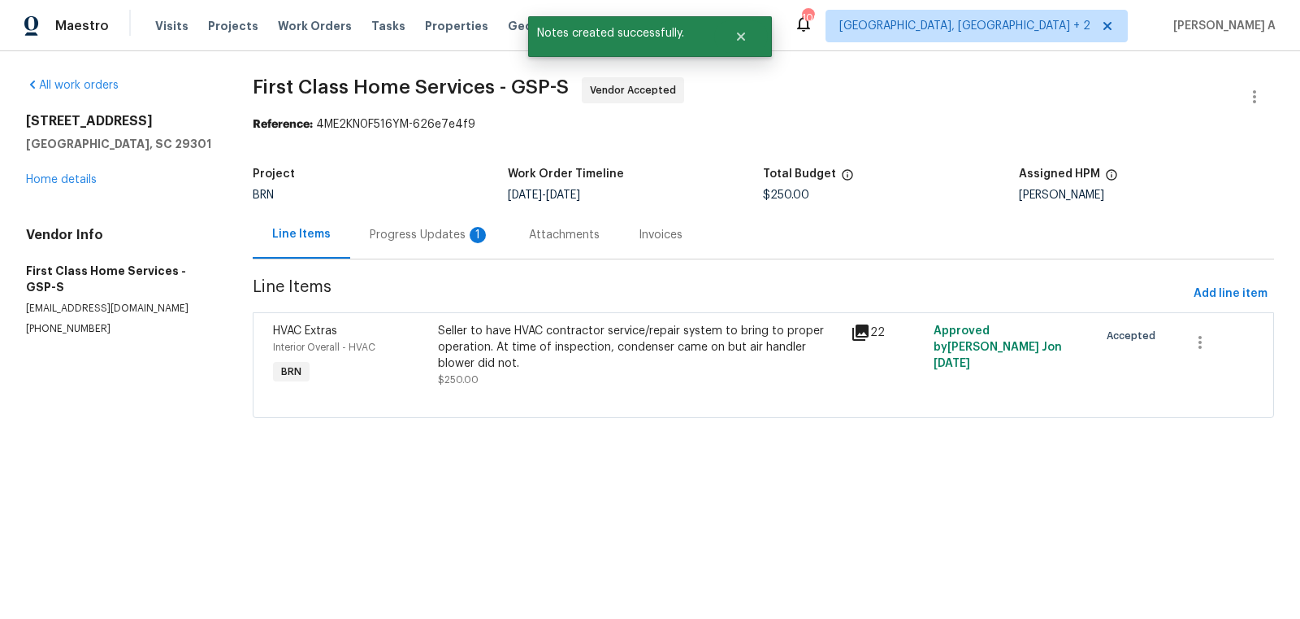
click at [442, 224] on div "Progress Updates 1" at bounding box center [429, 235] width 159 height 48
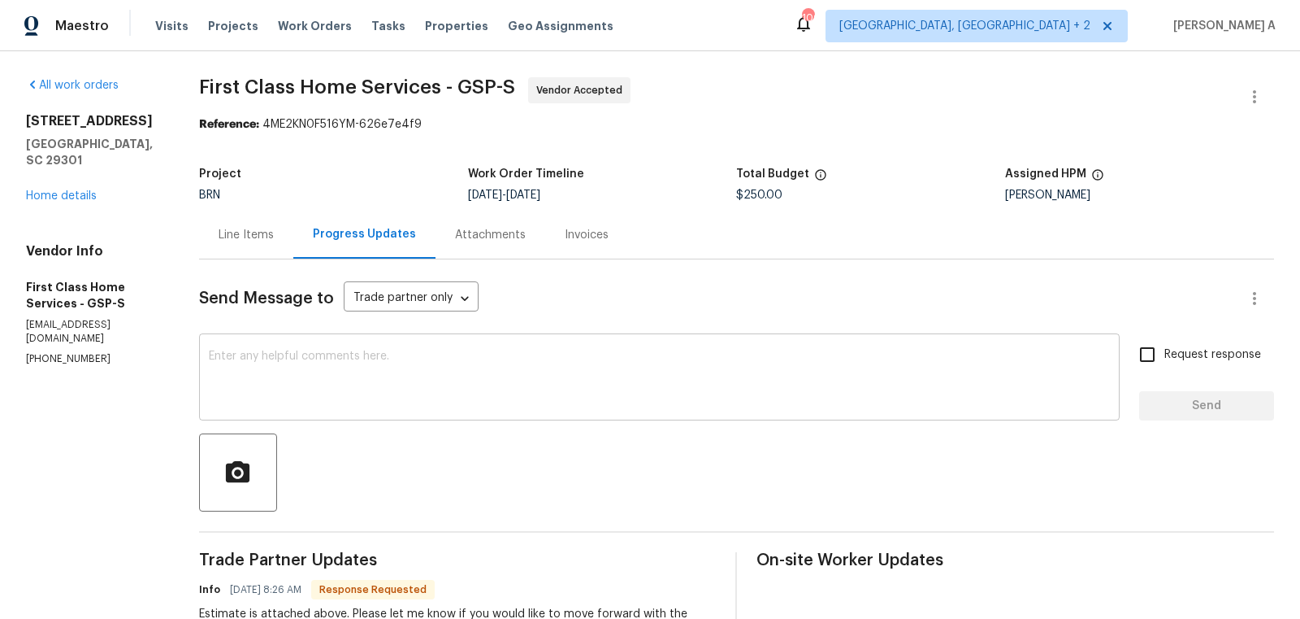
click at [306, 410] on div "x ​" at bounding box center [659, 378] width 921 height 83
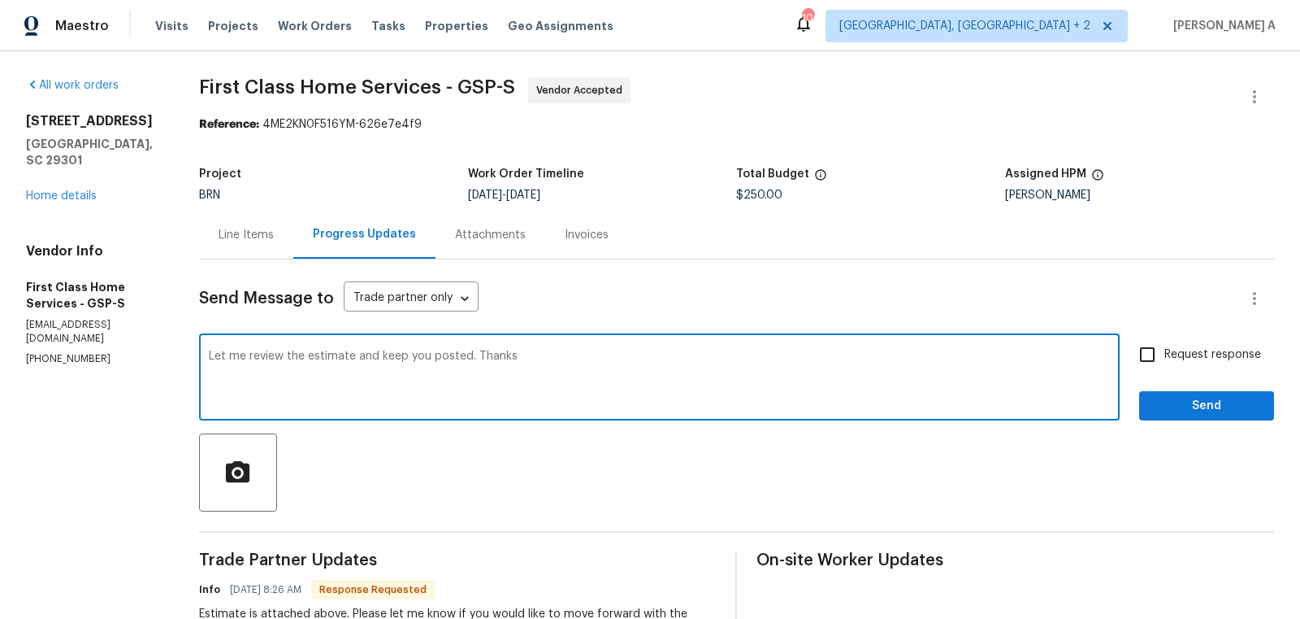
type textarea "Let me review the estimate and keep you posted. Thanks"
click at [1158, 363] on input "Request response" at bounding box center [1148, 354] width 34 height 34
checkbox input "true"
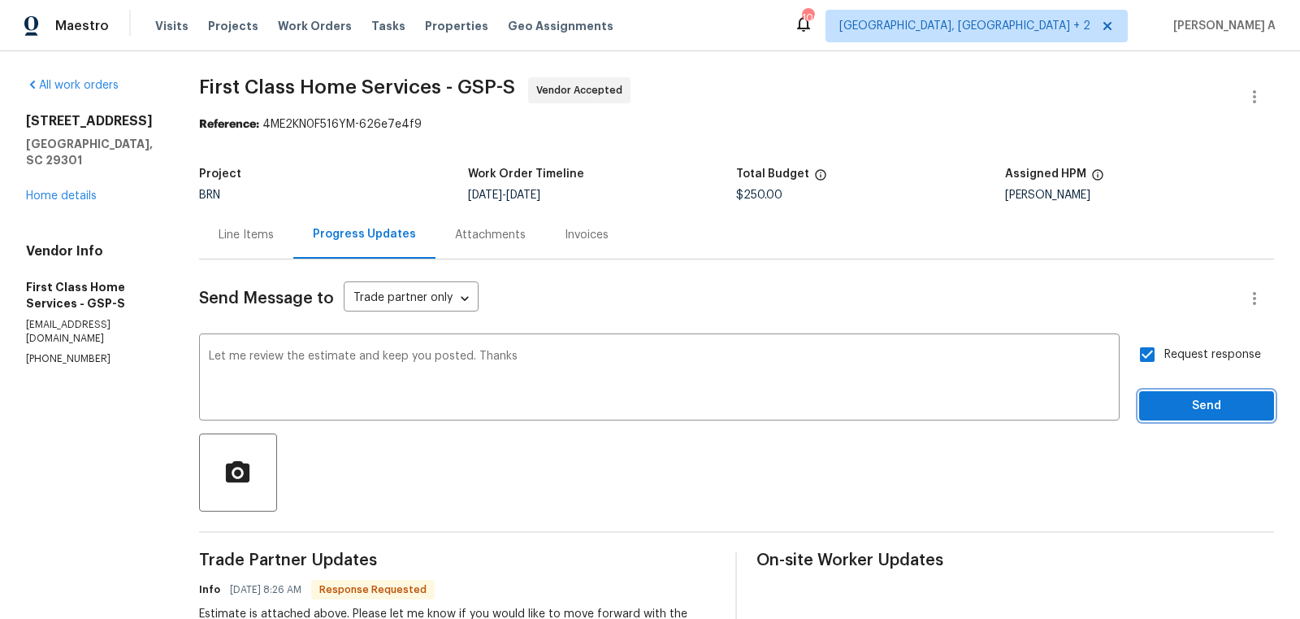
click at [1181, 410] on span "Send" at bounding box center [1207, 406] width 109 height 20
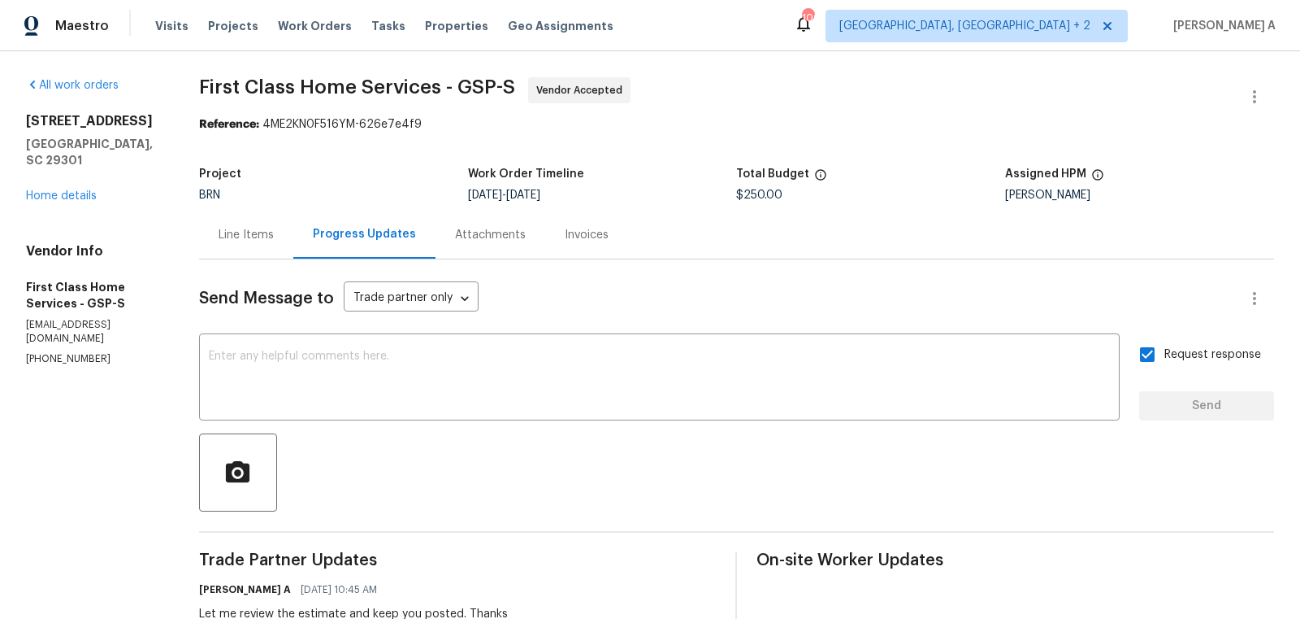
click at [253, 233] on div "Line Items" at bounding box center [246, 235] width 55 height 16
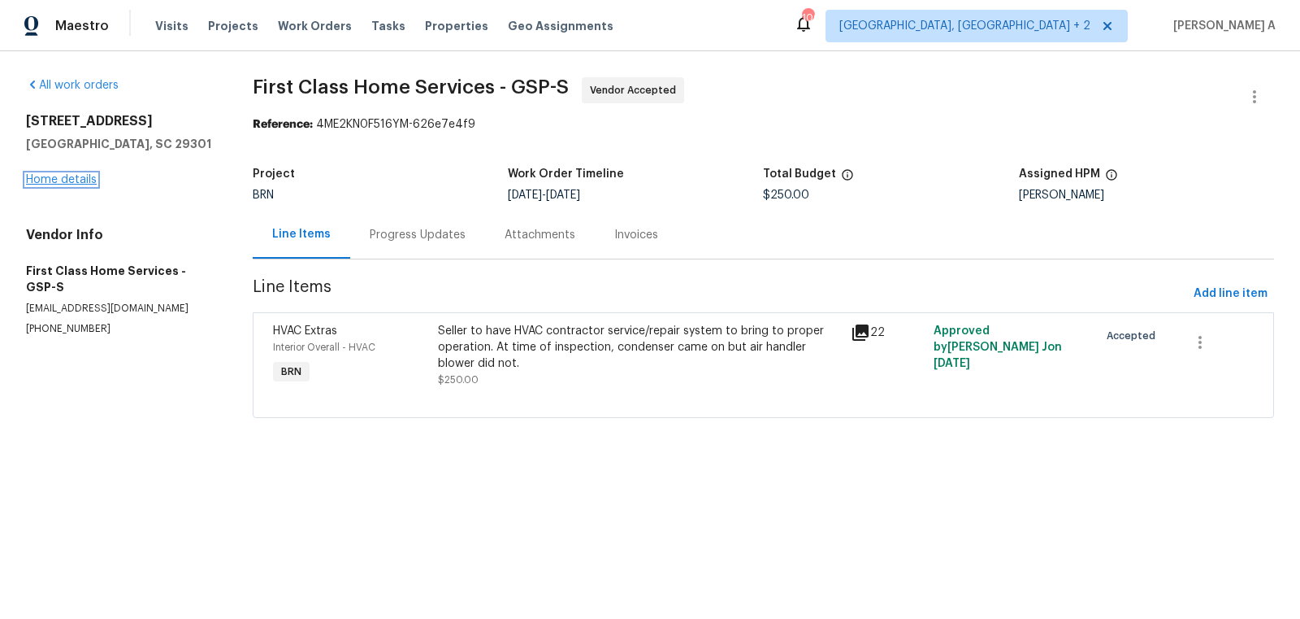
click at [48, 176] on link "Home details" at bounding box center [61, 179] width 71 height 11
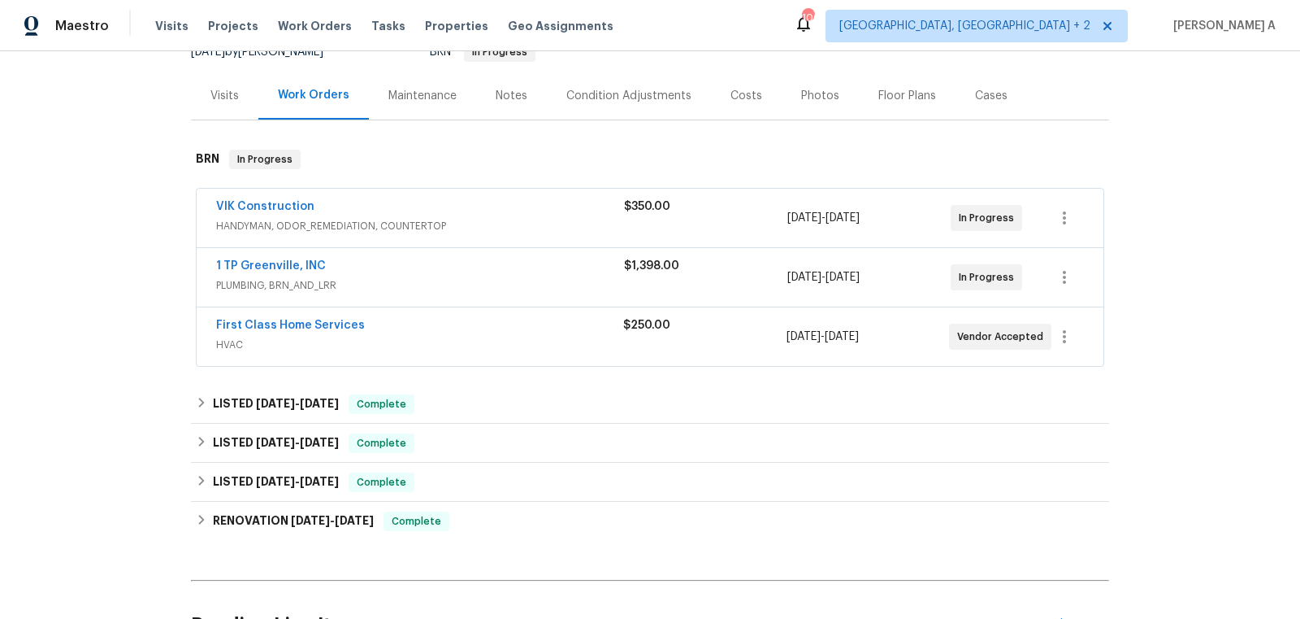
scroll to position [341, 0]
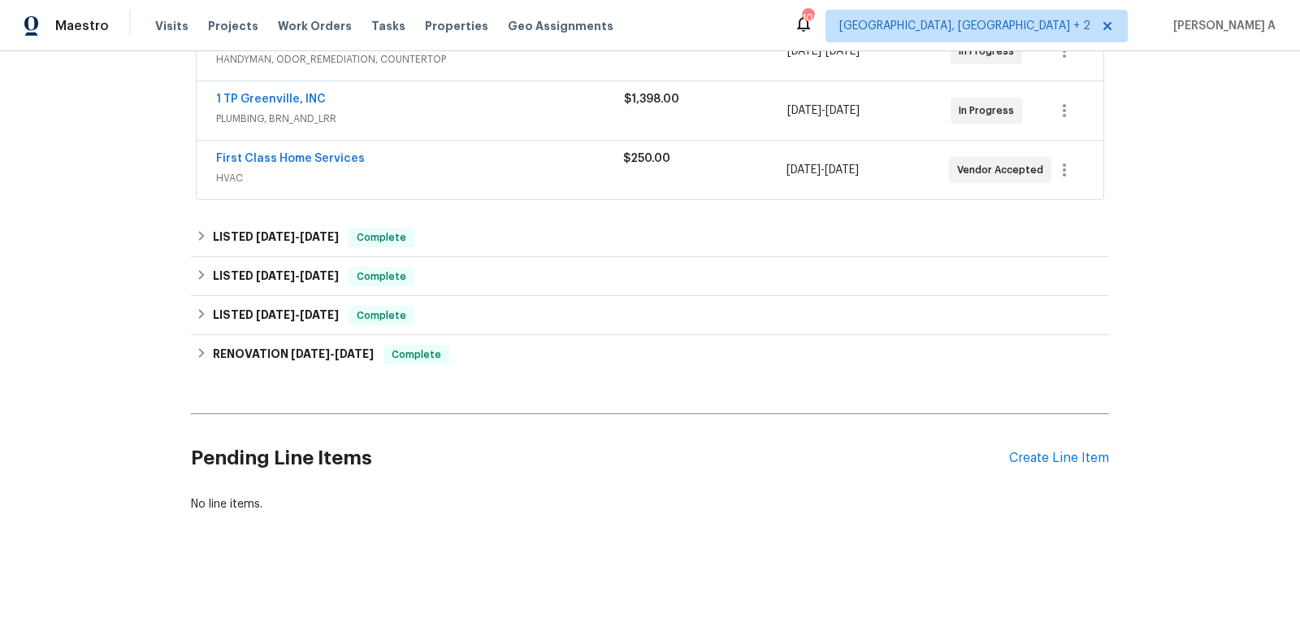
click at [1061, 469] on div "Pending Line Items Create Line Item" at bounding box center [650, 458] width 918 height 76
click at [1058, 465] on div "Pending Line Items Create Line Item" at bounding box center [650, 458] width 918 height 76
click at [1046, 457] on div "Create Line Item" at bounding box center [1059, 457] width 100 height 15
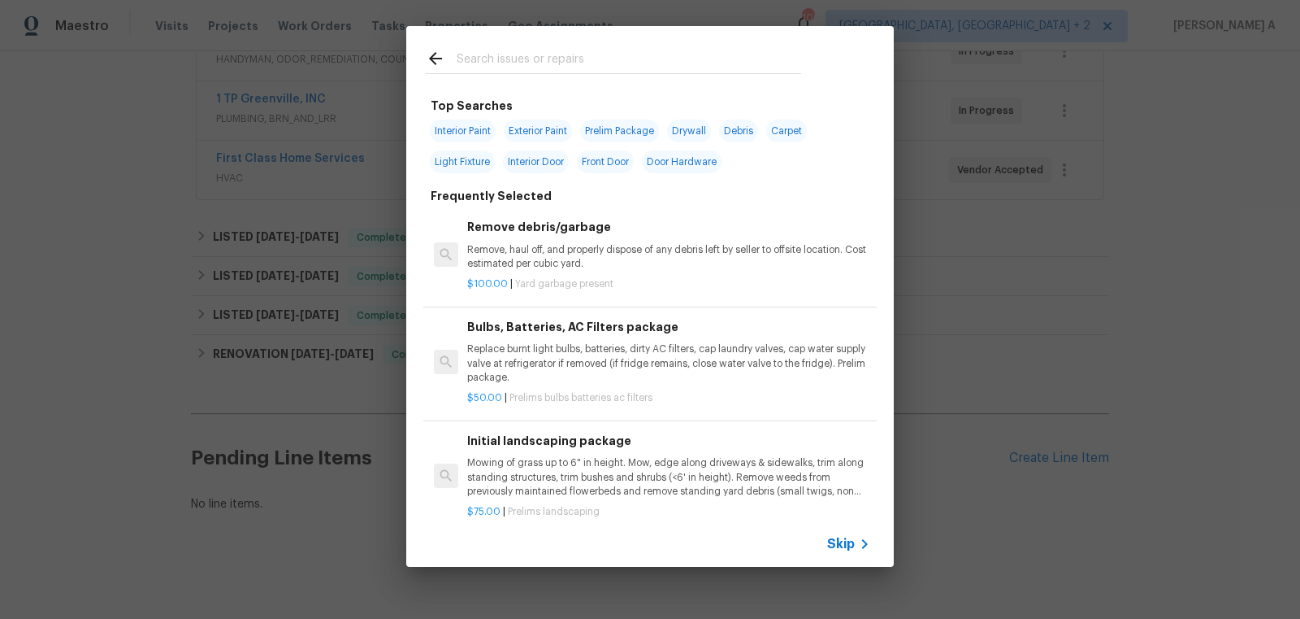
click at [855, 547] on icon at bounding box center [865, 544] width 20 height 20
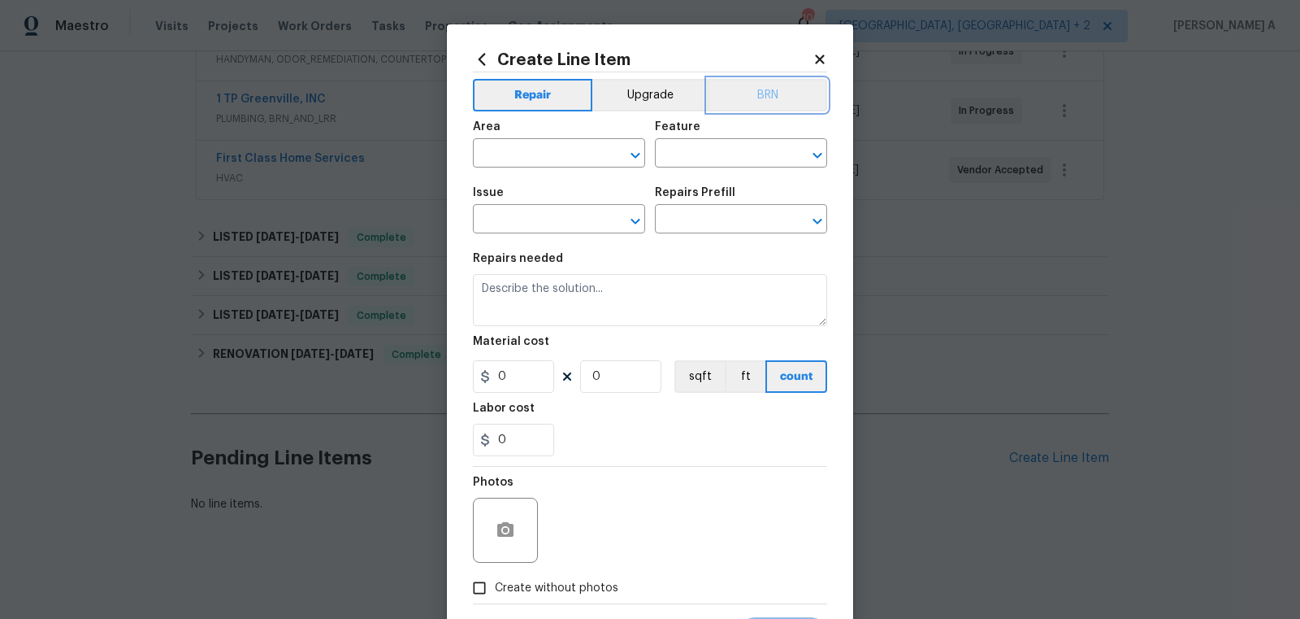
click at [781, 98] on button "BRN" at bounding box center [767, 95] width 119 height 33
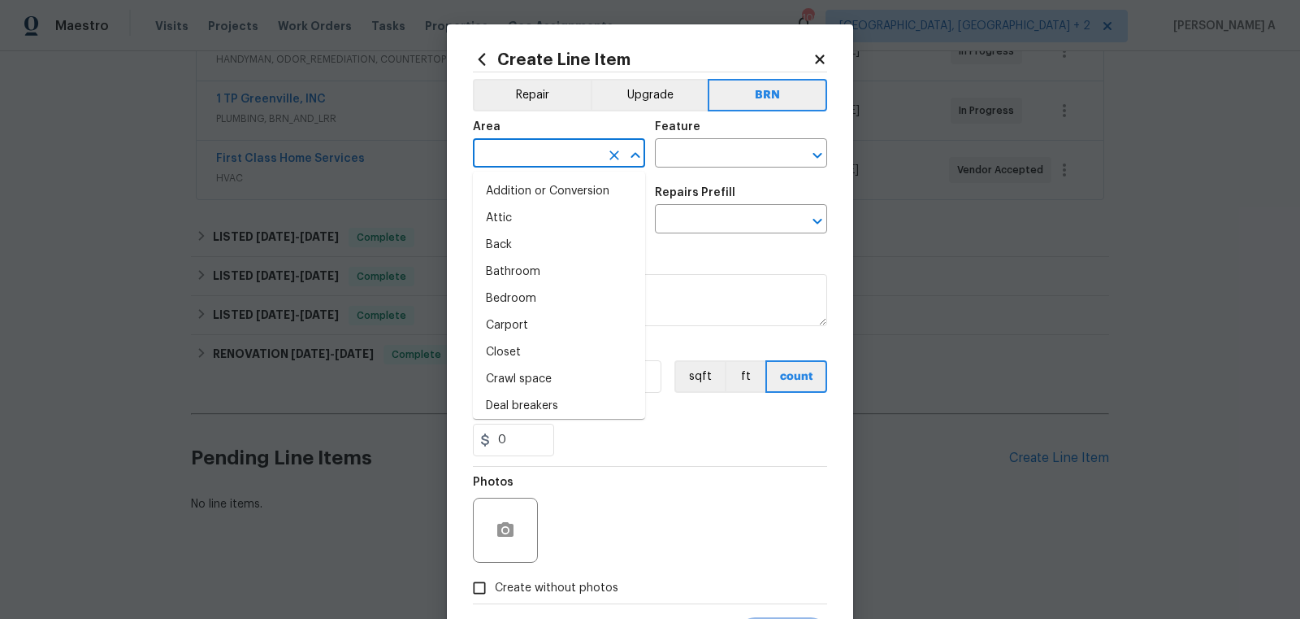
click at [522, 150] on input "text" at bounding box center [536, 154] width 127 height 25
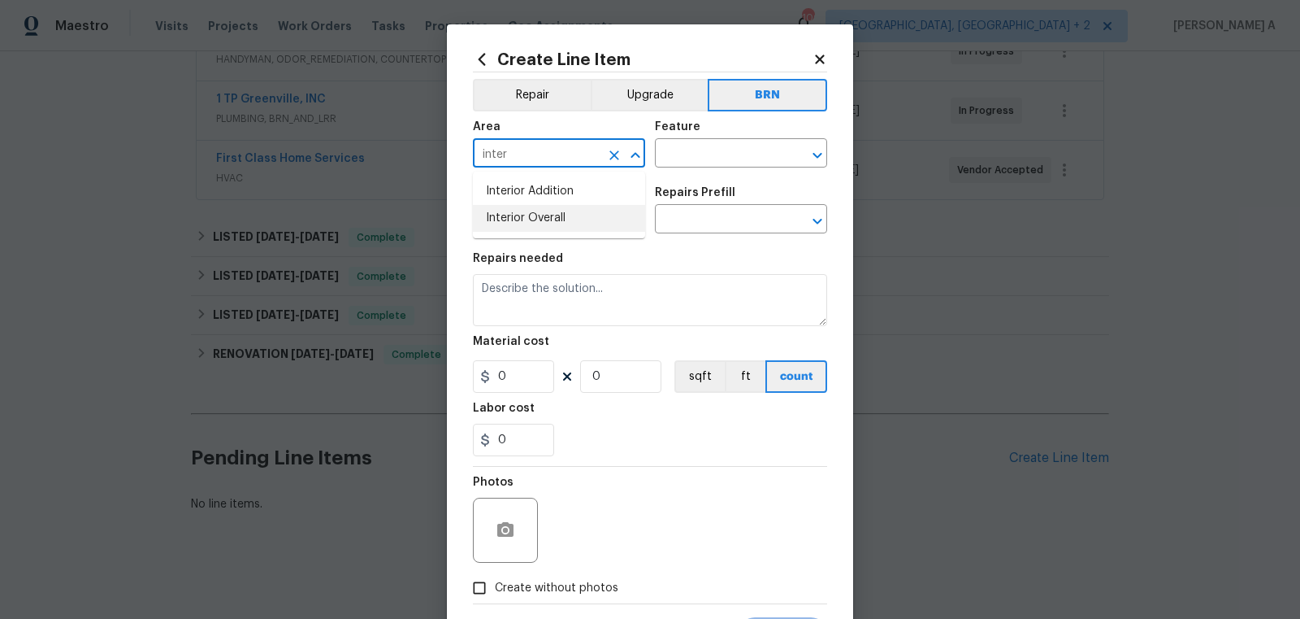
click at [578, 219] on li "Interior Overall" at bounding box center [559, 218] width 172 height 27
type input "Interior Overall"
click at [700, 154] on input "text" at bounding box center [718, 154] width 127 height 25
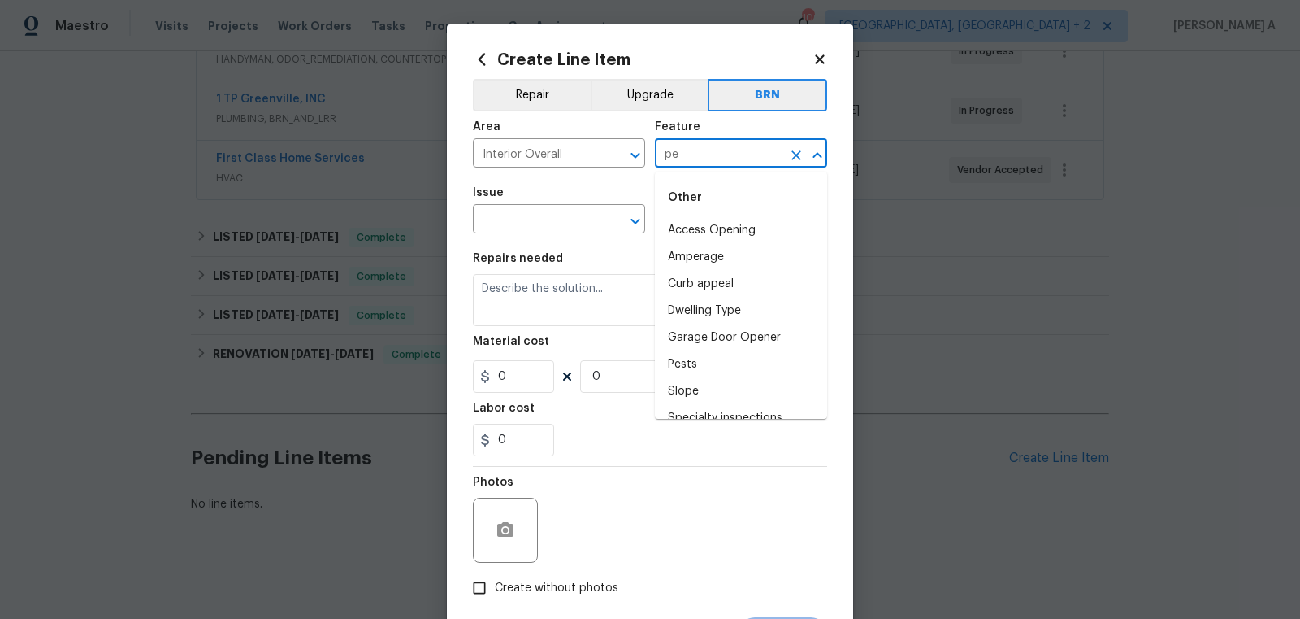
type input "p"
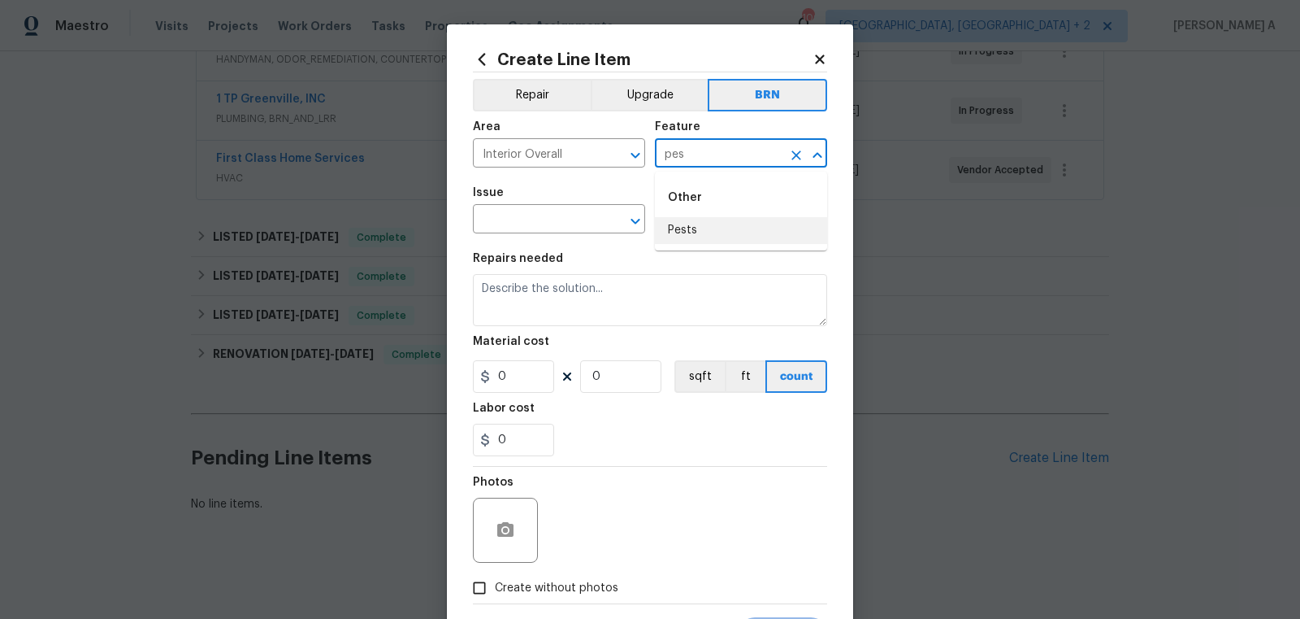
click at [718, 232] on li "Pests" at bounding box center [741, 230] width 172 height 27
type input "Pests"
click at [508, 211] on input "text" at bounding box center [536, 220] width 127 height 25
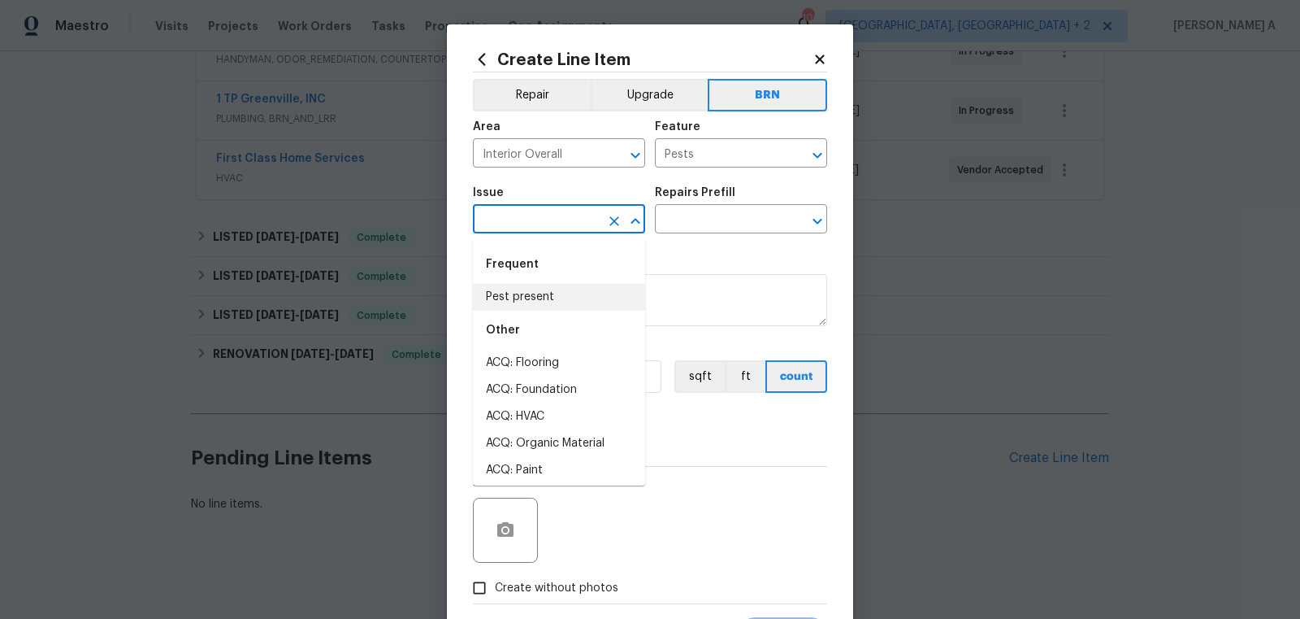
click at [524, 293] on li "Pest present" at bounding box center [559, 297] width 172 height 27
type input "Pest present"
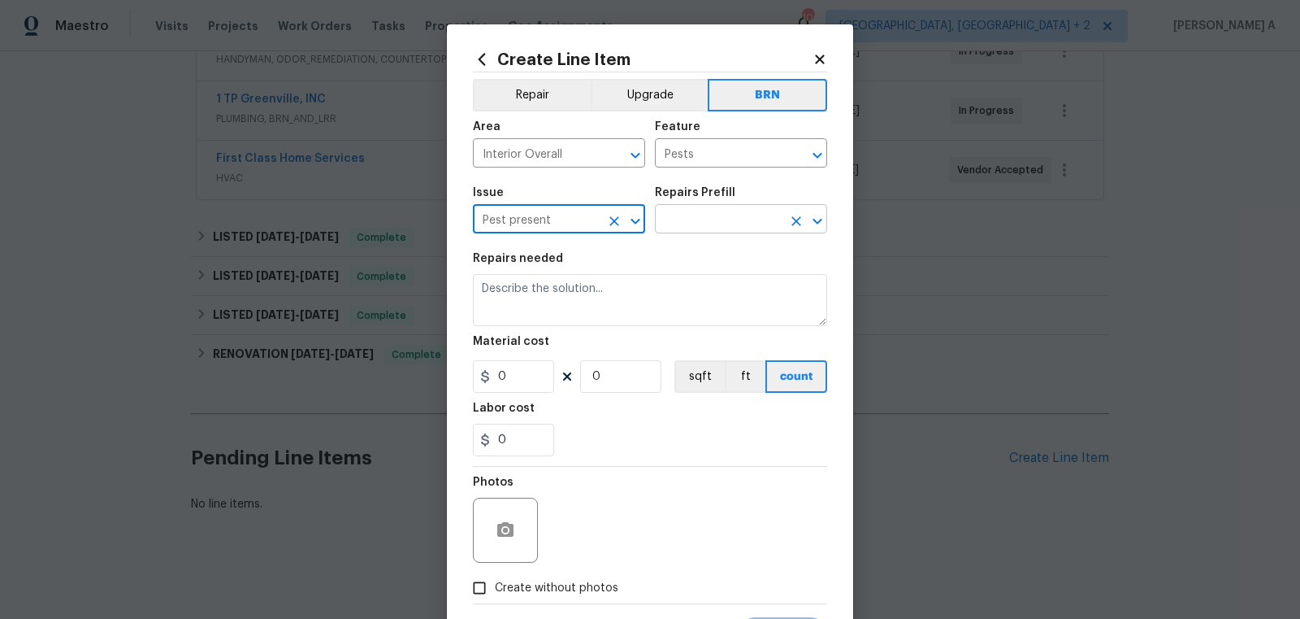
click at [677, 223] on input "text" at bounding box center [718, 220] width 127 height 25
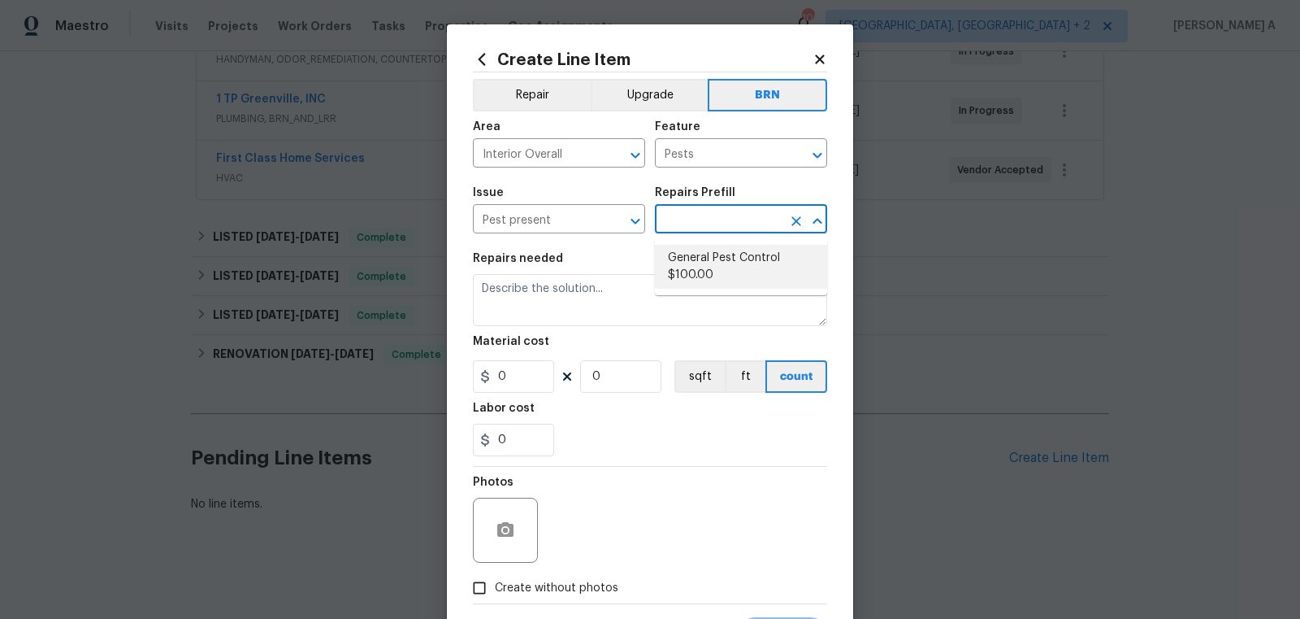
click at [686, 253] on li "General Pest Control $100.00" at bounding box center [741, 267] width 172 height 44
type input "General Pest Control $100.00"
type textarea "General pest treatment for active pest/insect infestation - non termite"
type input "100"
type input "1"
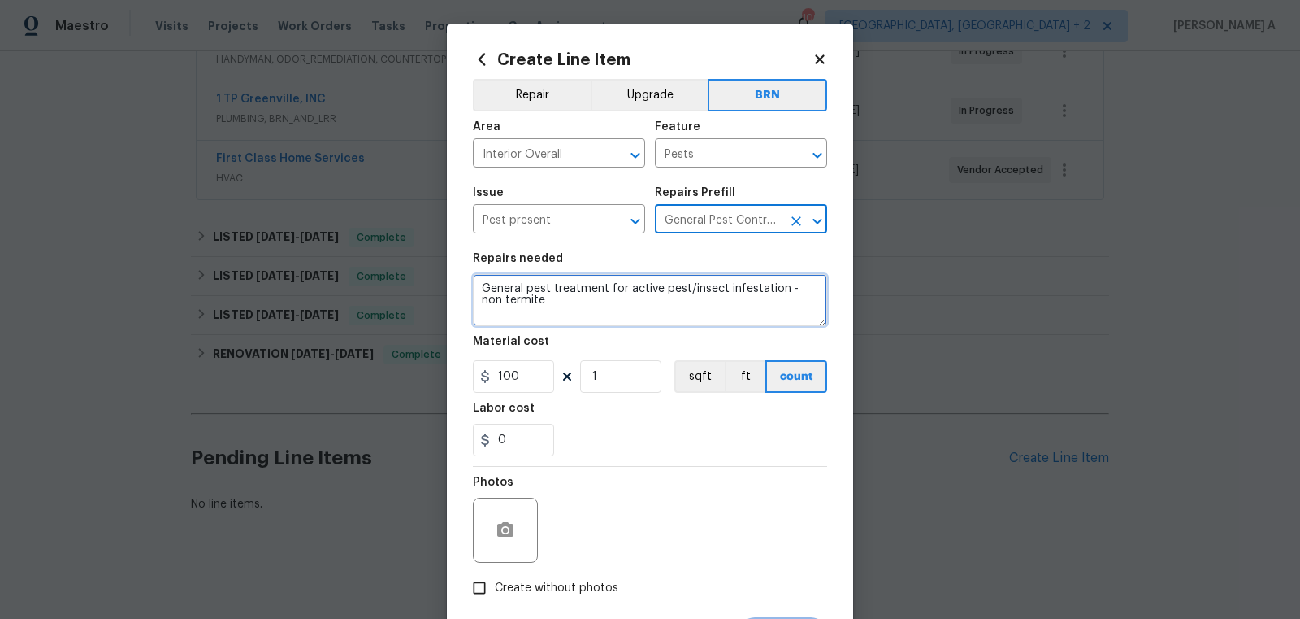
click at [634, 300] on textarea "General pest treatment for active pest/insect infestation - non termite" at bounding box center [650, 300] width 354 height 52
paste textarea "Contractor to treat areas of active fungi reflected in CL100 report."
type textarea "Contractor to treat areas of active fungi reflected in CL100 report."
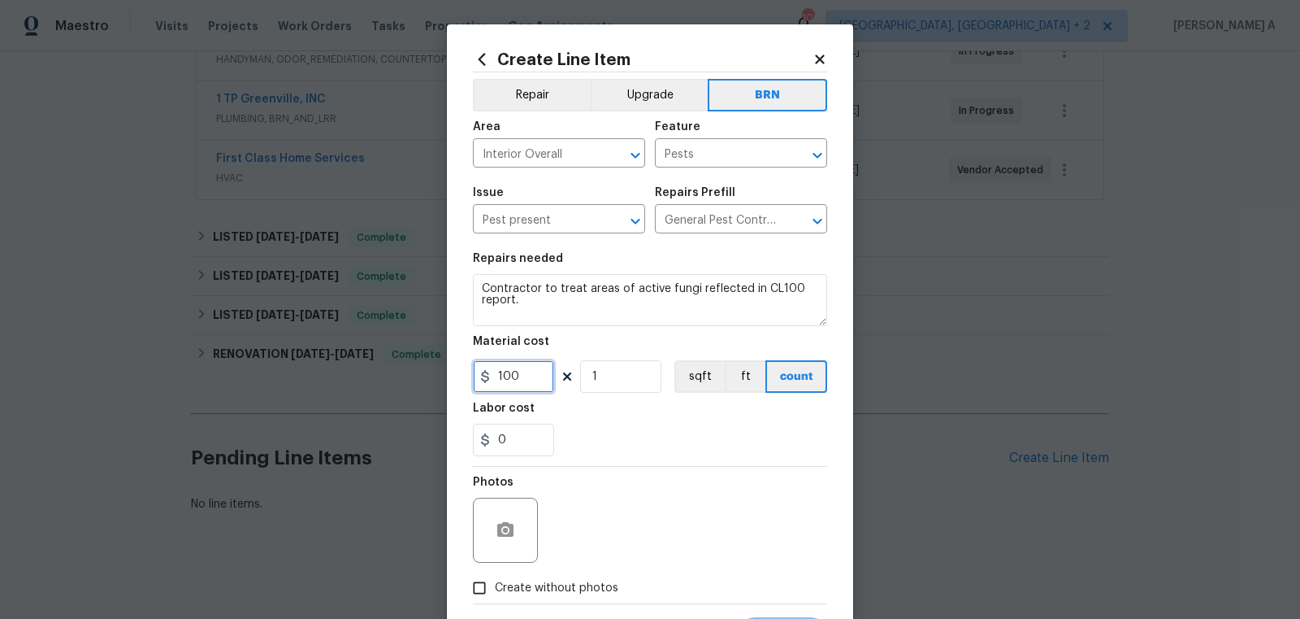
drag, startPoint x: 527, startPoint y: 386, endPoint x: 319, endPoint y: 364, distance: 209.2
click at [319, 364] on div "Create Line Item Repair Upgrade BRN Area Interior Overall ​ Feature Pests ​ Iss…" at bounding box center [650, 309] width 1300 height 619
drag, startPoint x: 508, startPoint y: 367, endPoint x: 494, endPoint y: 366, distance: 13.9
click at [495, 366] on input "0" at bounding box center [513, 376] width 81 height 33
type input "1"
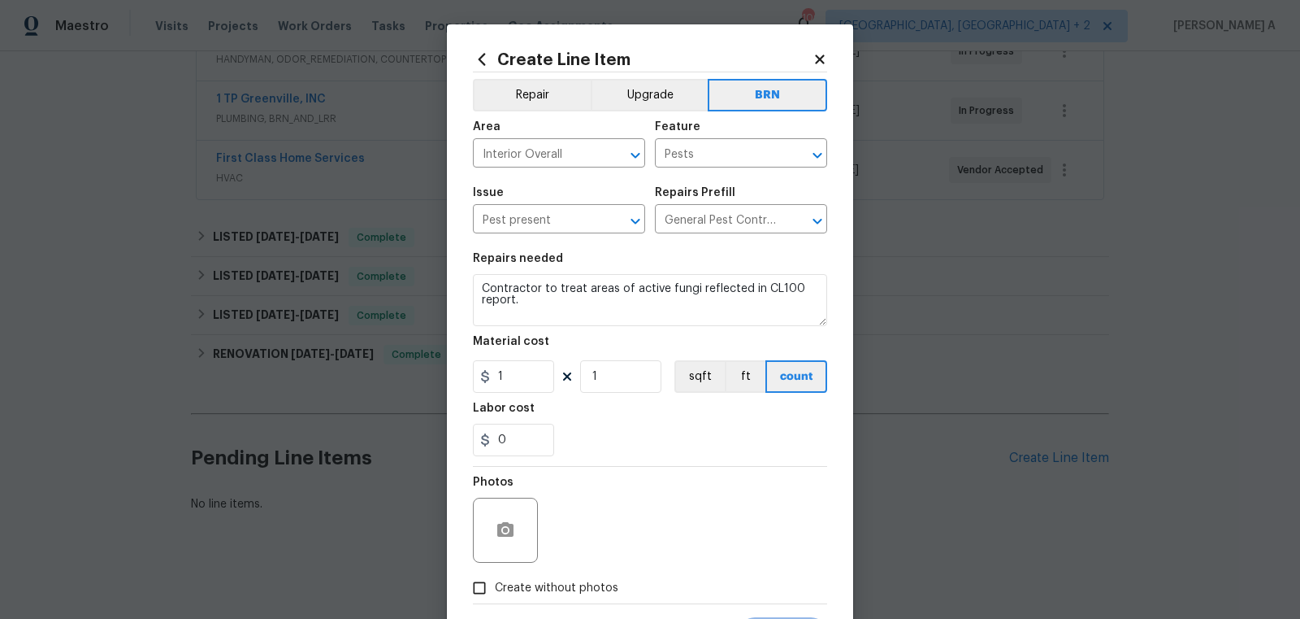
click at [657, 453] on div "0" at bounding box center [650, 439] width 354 height 33
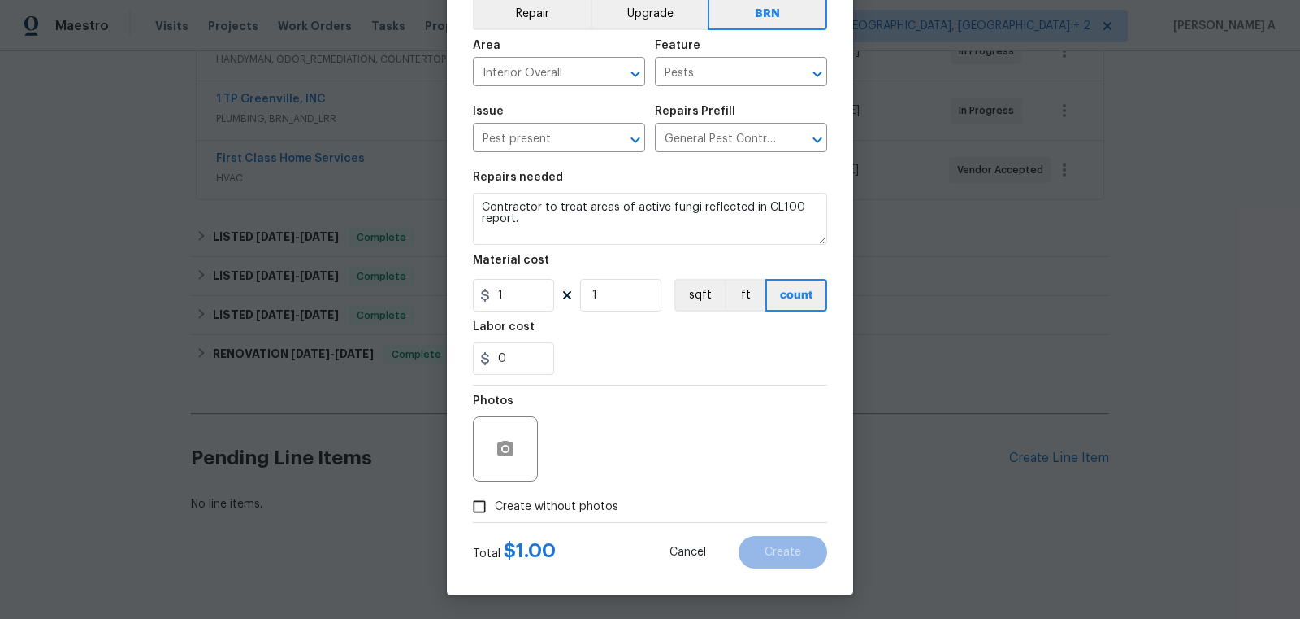
click at [493, 511] on input "Create without photos" at bounding box center [479, 506] width 31 height 31
checkbox input "true"
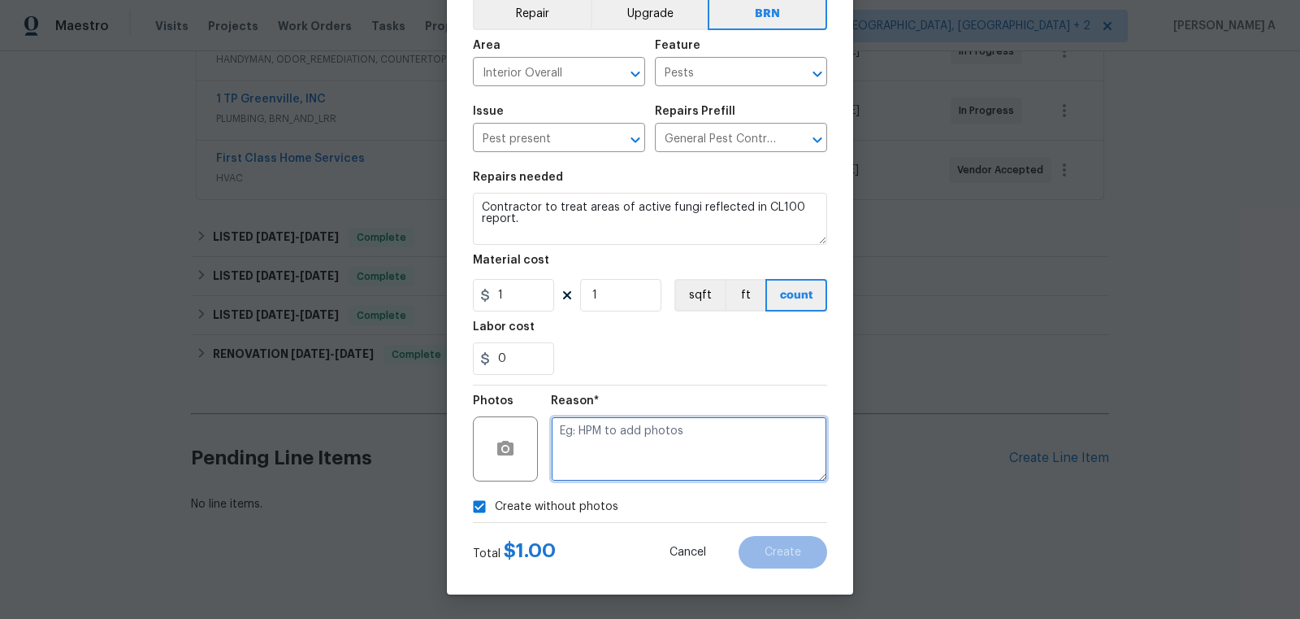
click at [641, 470] on textarea at bounding box center [689, 448] width 276 height 65
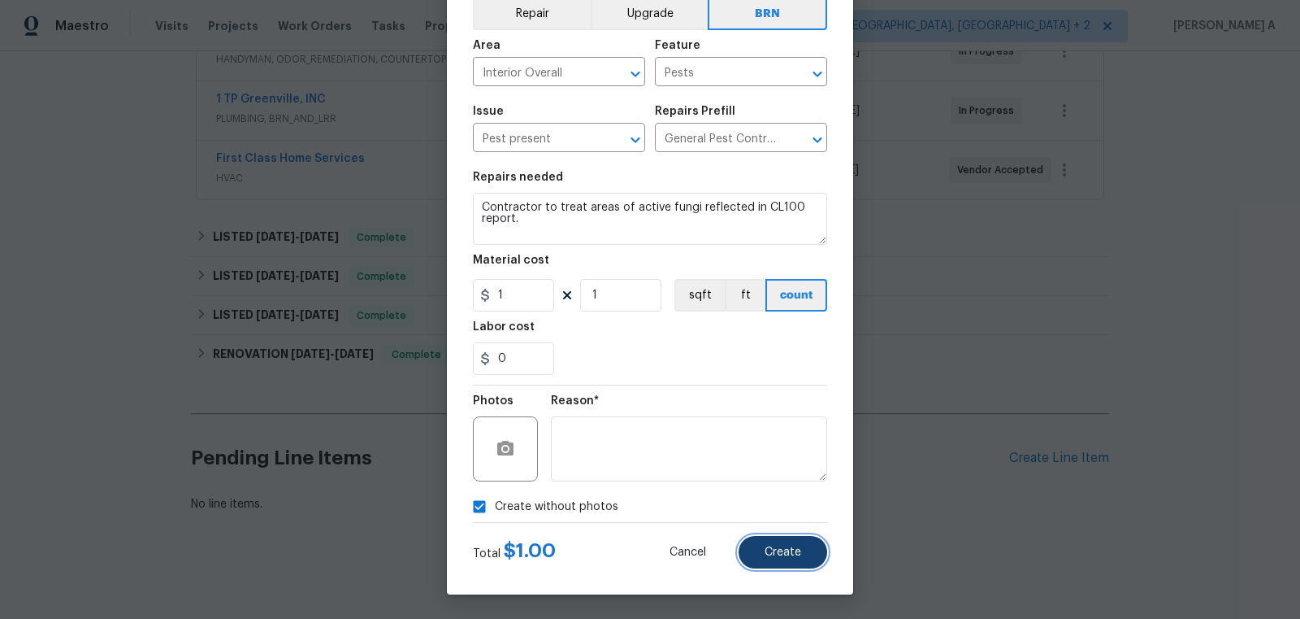
click at [797, 559] on button "Create" at bounding box center [783, 552] width 89 height 33
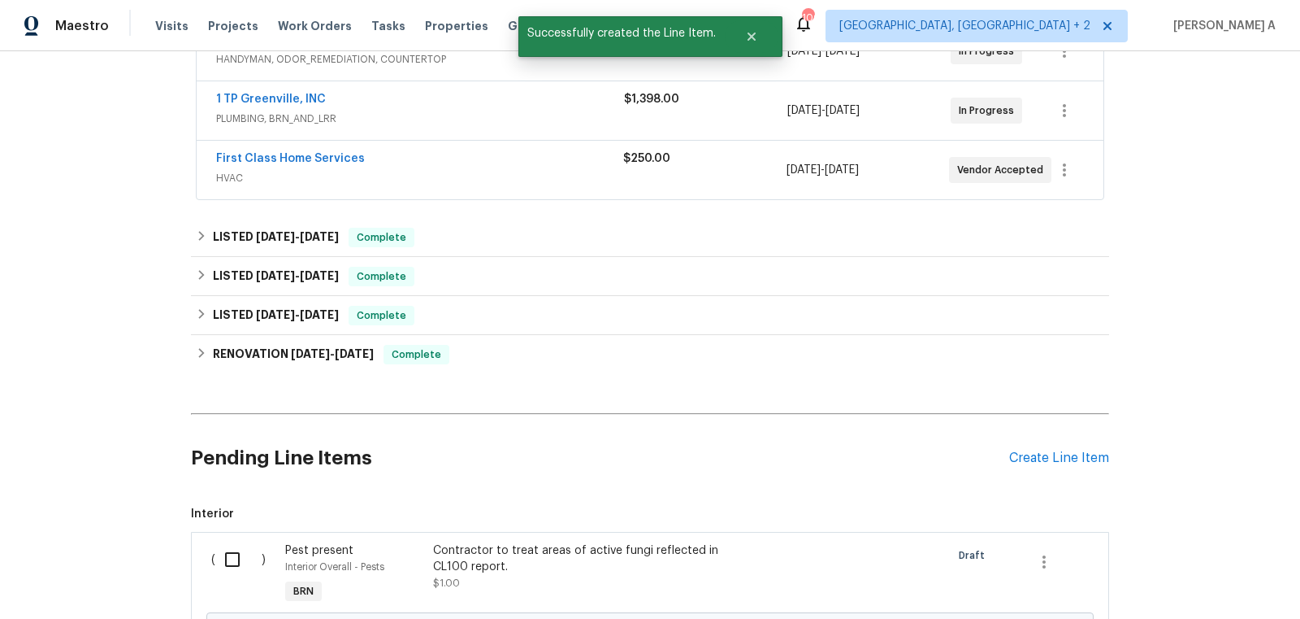
scroll to position [526, 0]
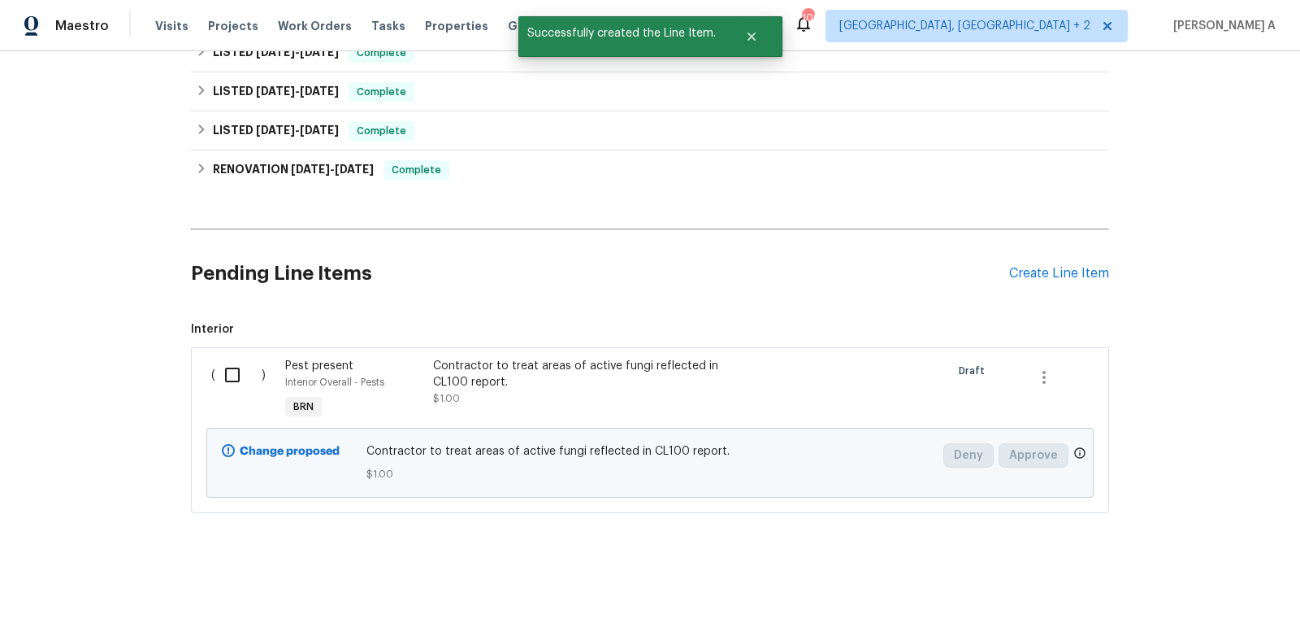
click at [243, 363] on input "checkbox" at bounding box center [238, 375] width 46 height 34
checkbox input "true"
click at [1231, 578] on span "Create Work Order" at bounding box center [1207, 578] width 108 height 20
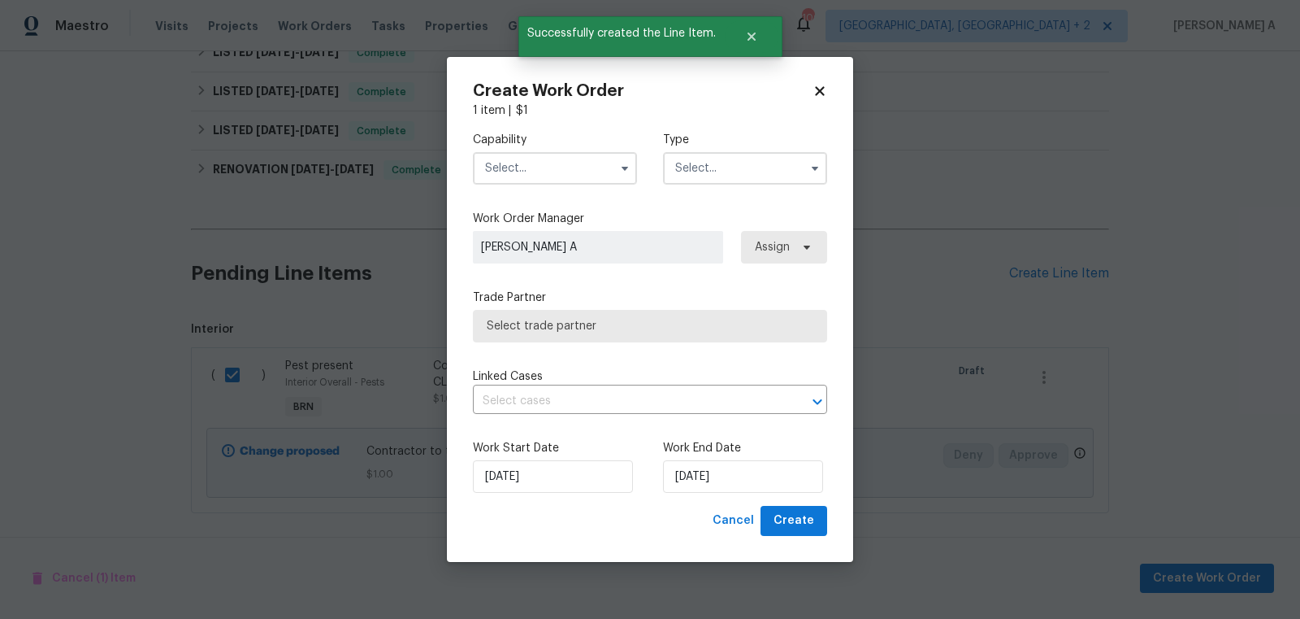
click at [552, 179] on input "text" at bounding box center [555, 168] width 164 height 33
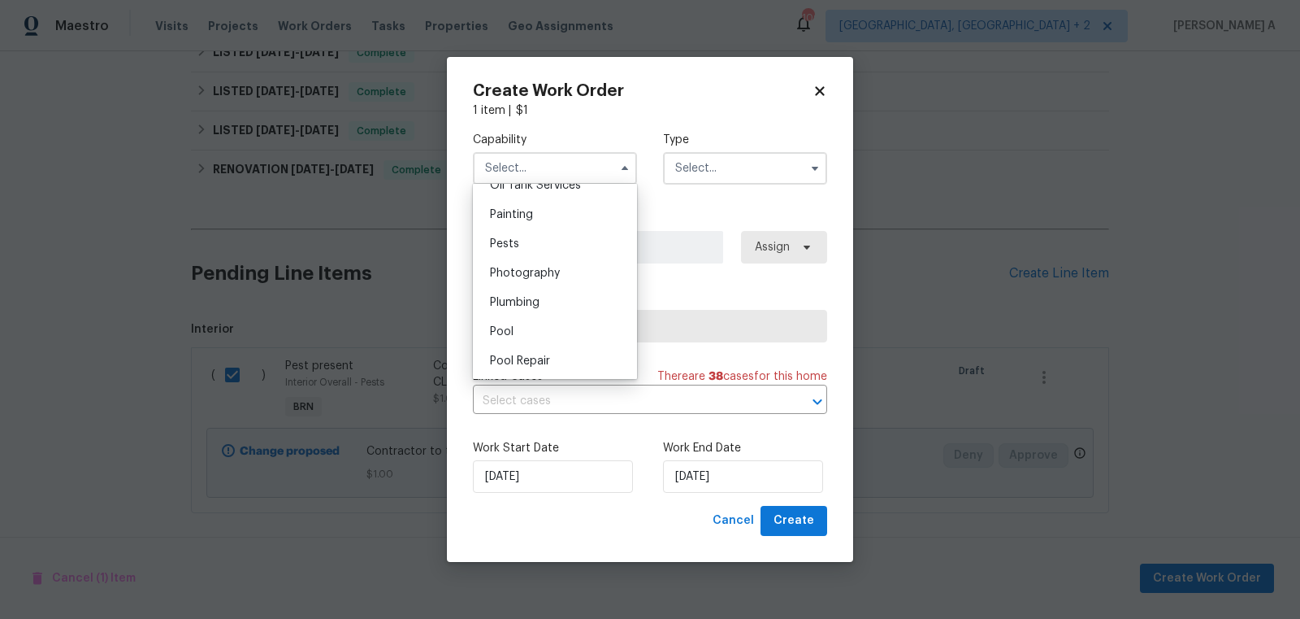
scroll to position [1404, 0]
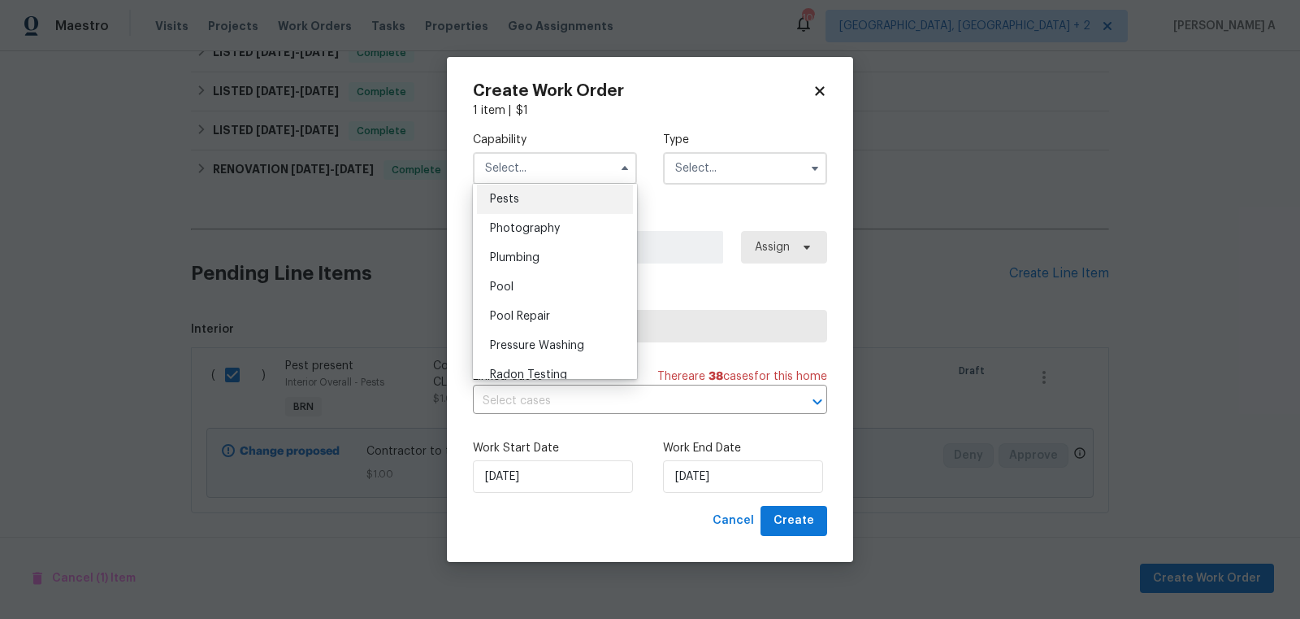
click at [544, 198] on div "Pests" at bounding box center [555, 199] width 156 height 29
type input "Pests"
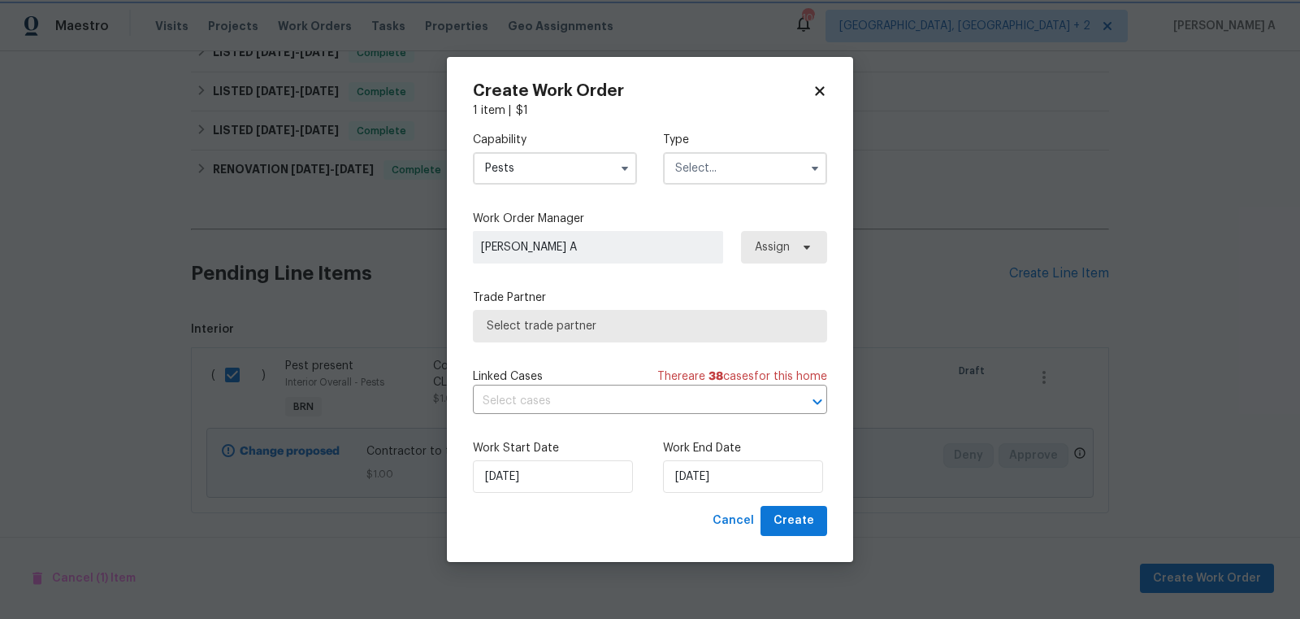
scroll to position [1365, 0]
click at [745, 175] on input "text" at bounding box center [745, 168] width 164 height 33
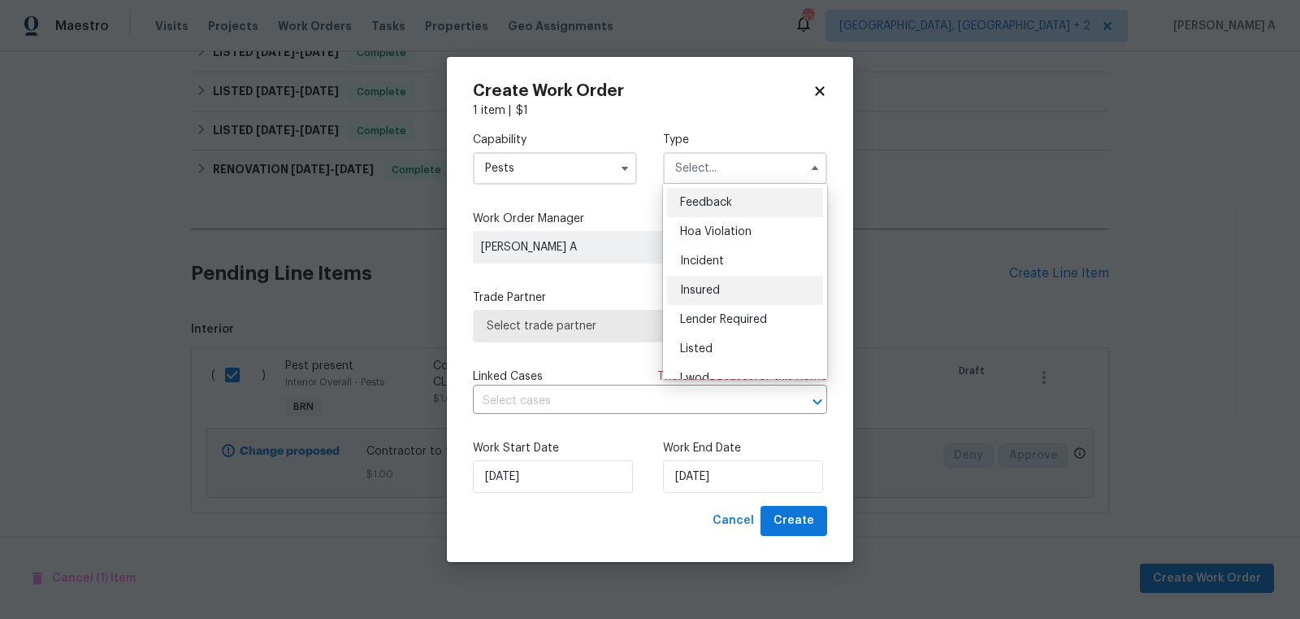
scroll to position [193, 0]
click at [734, 298] on div "Resale" at bounding box center [745, 302] width 156 height 29
type input "Resale"
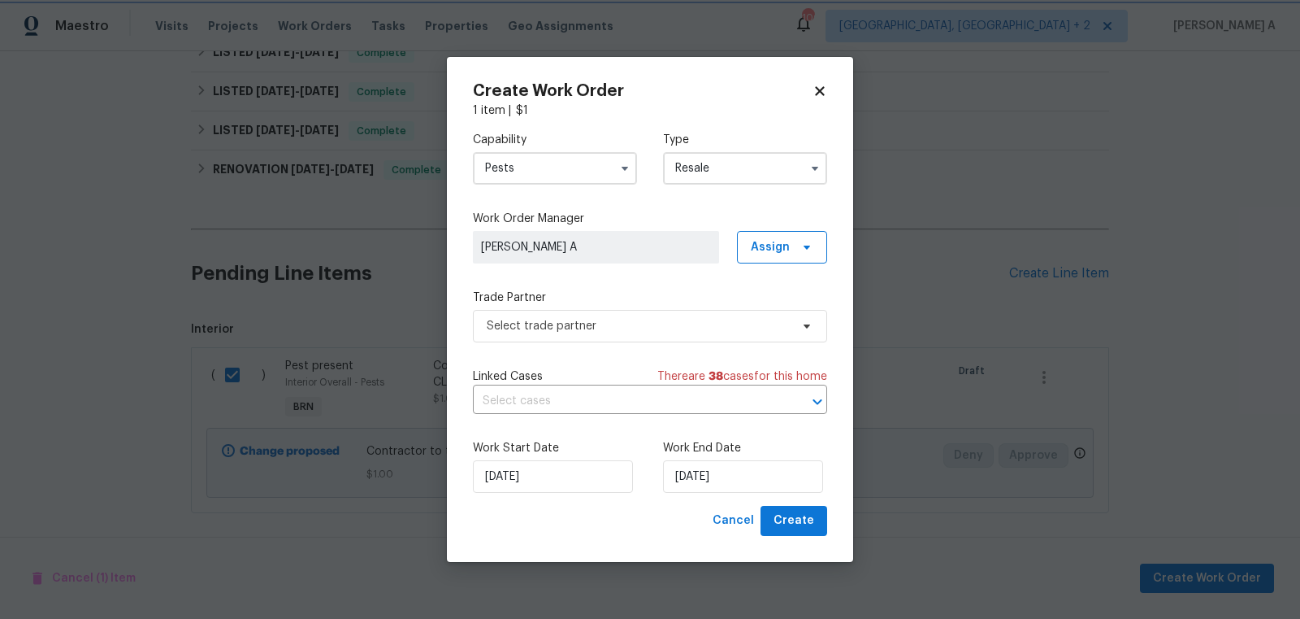
scroll to position [0, 0]
click at [700, 310] on span "Select trade partner" at bounding box center [650, 326] width 354 height 33
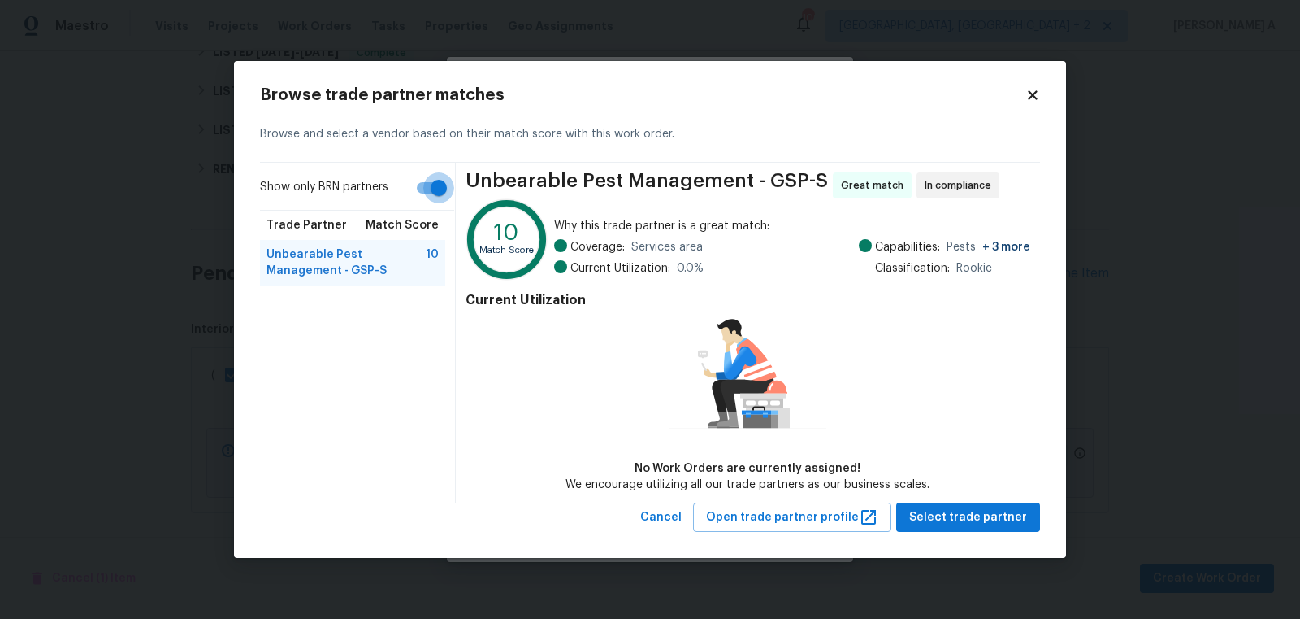
click at [416, 180] on input "Show only BRN partners" at bounding box center [439, 187] width 93 height 31
checkbox input "false"
click at [964, 507] on span "Select trade partner" at bounding box center [969, 517] width 118 height 20
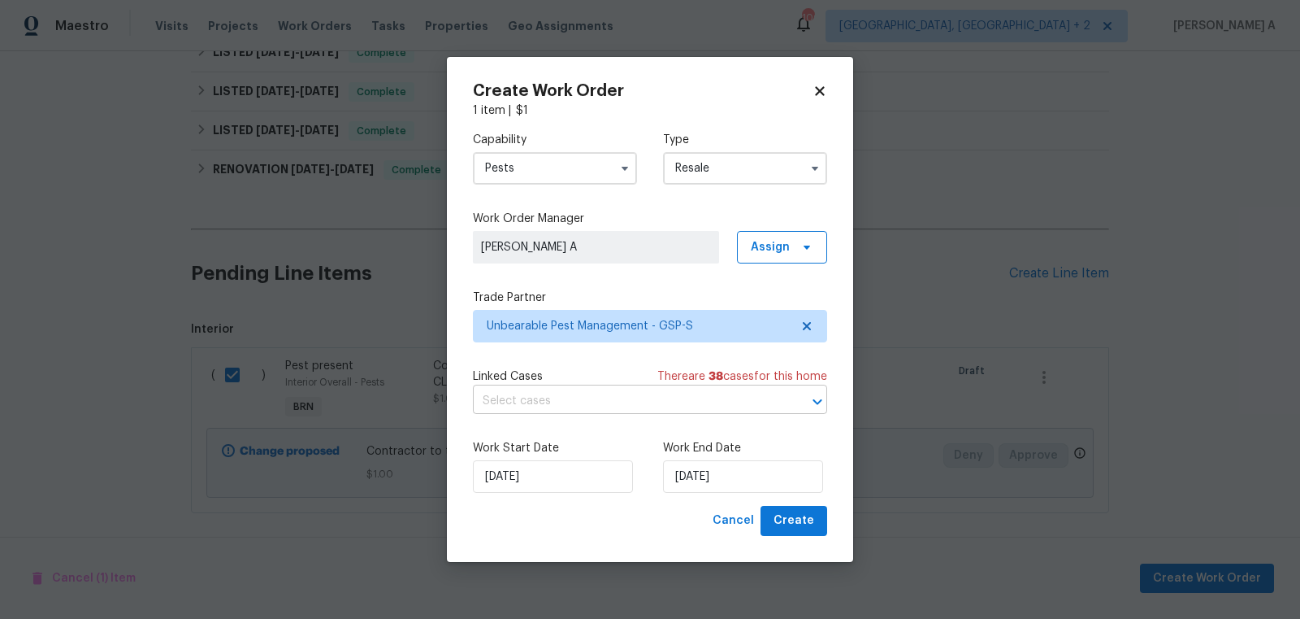
click at [629, 400] on input "text" at bounding box center [627, 401] width 309 height 25
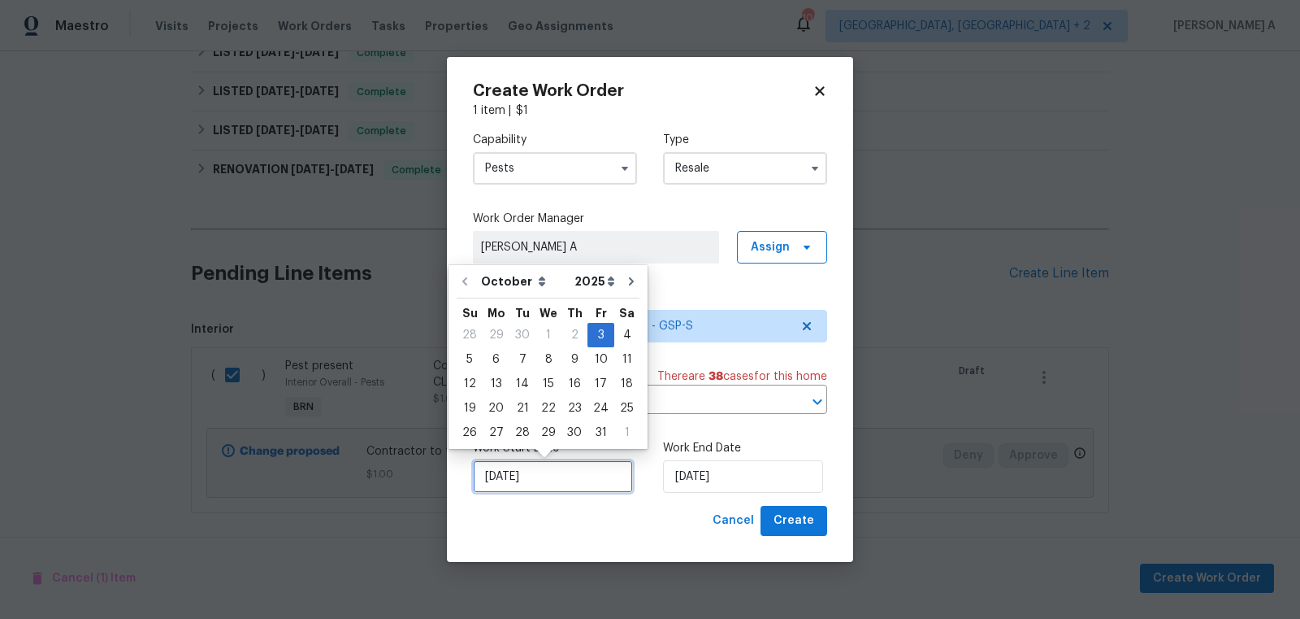
click at [552, 471] on input "[DATE]" at bounding box center [553, 476] width 160 height 33
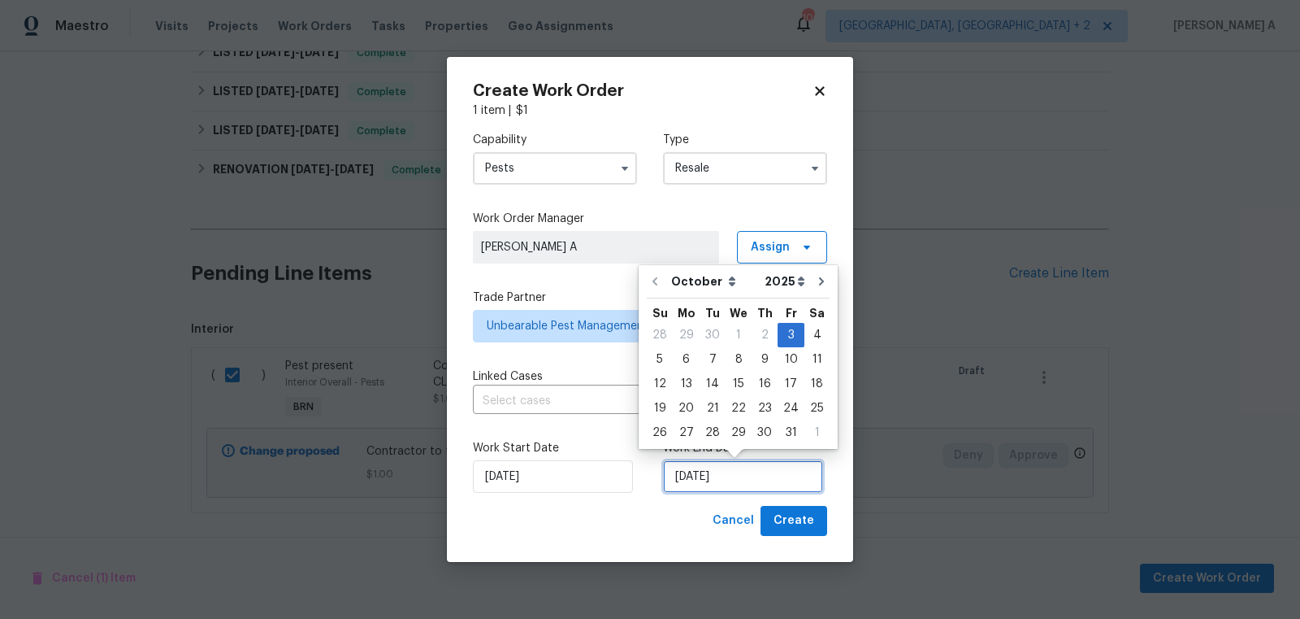
click at [672, 473] on input "[DATE]" at bounding box center [743, 476] width 160 height 33
click at [702, 360] on div "7" at bounding box center [713, 359] width 26 height 23
type input "10/7/2025"
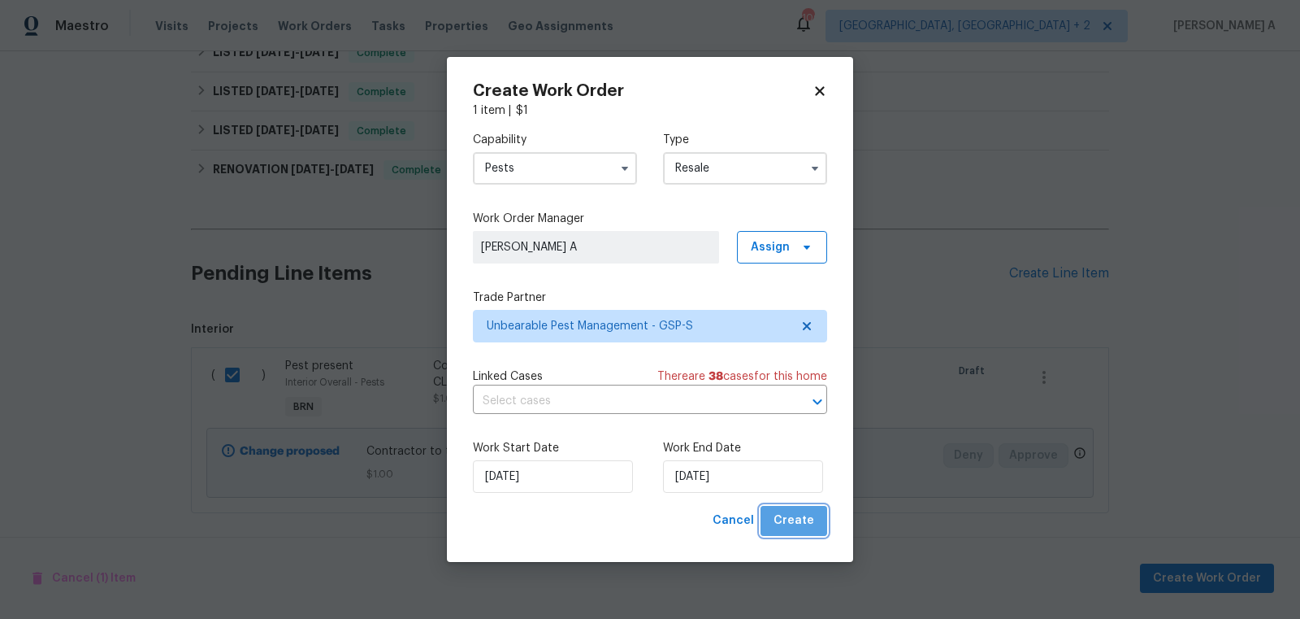
click at [805, 519] on span "Create" at bounding box center [794, 520] width 41 height 20
checkbox input "false"
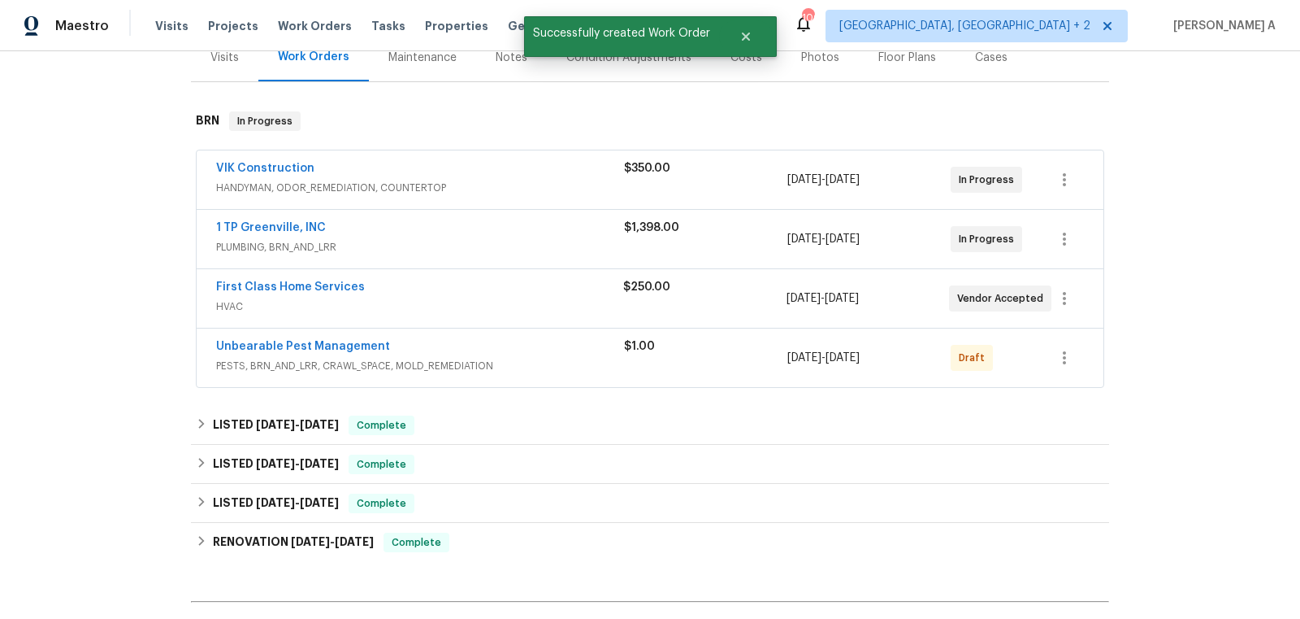
scroll to position [193, 0]
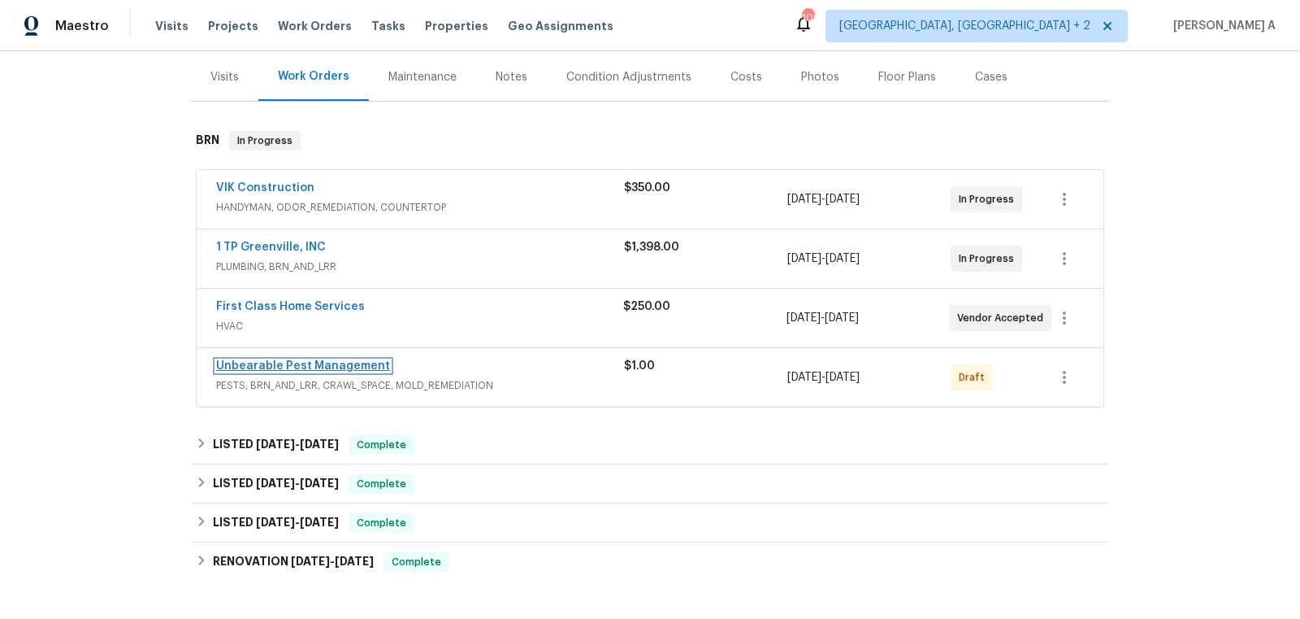
click at [336, 360] on link "Unbearable Pest Management" at bounding box center [303, 365] width 174 height 11
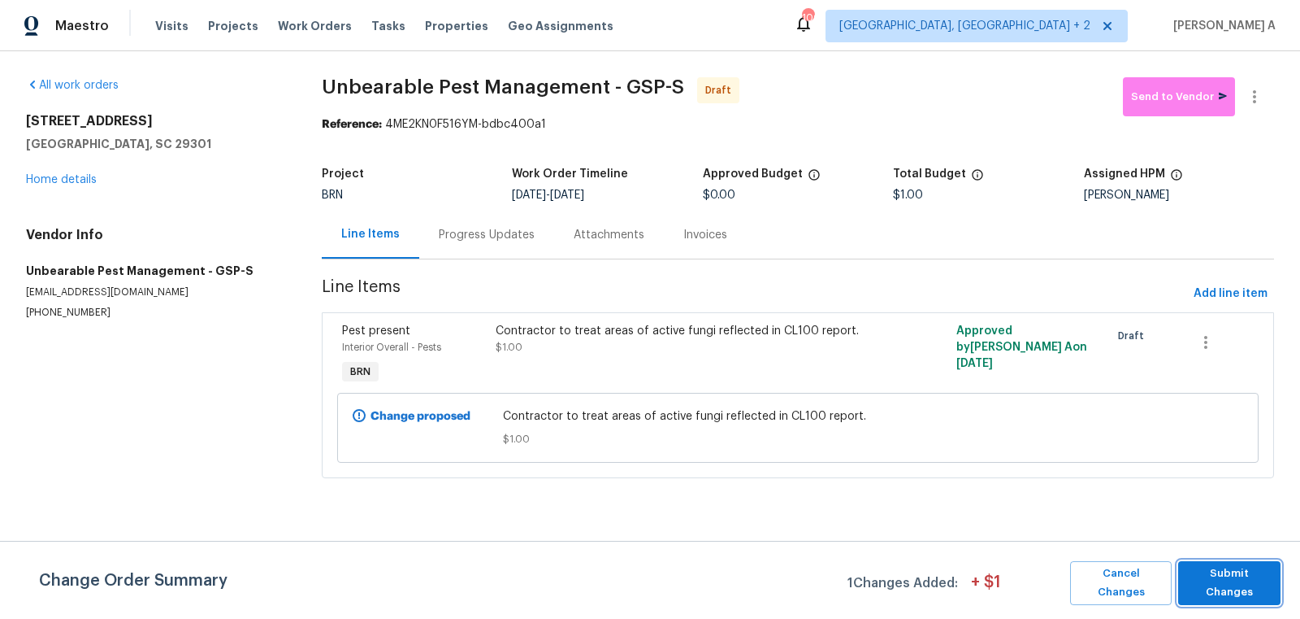
click at [1229, 575] on span "Submit Changes" at bounding box center [1230, 582] width 86 height 37
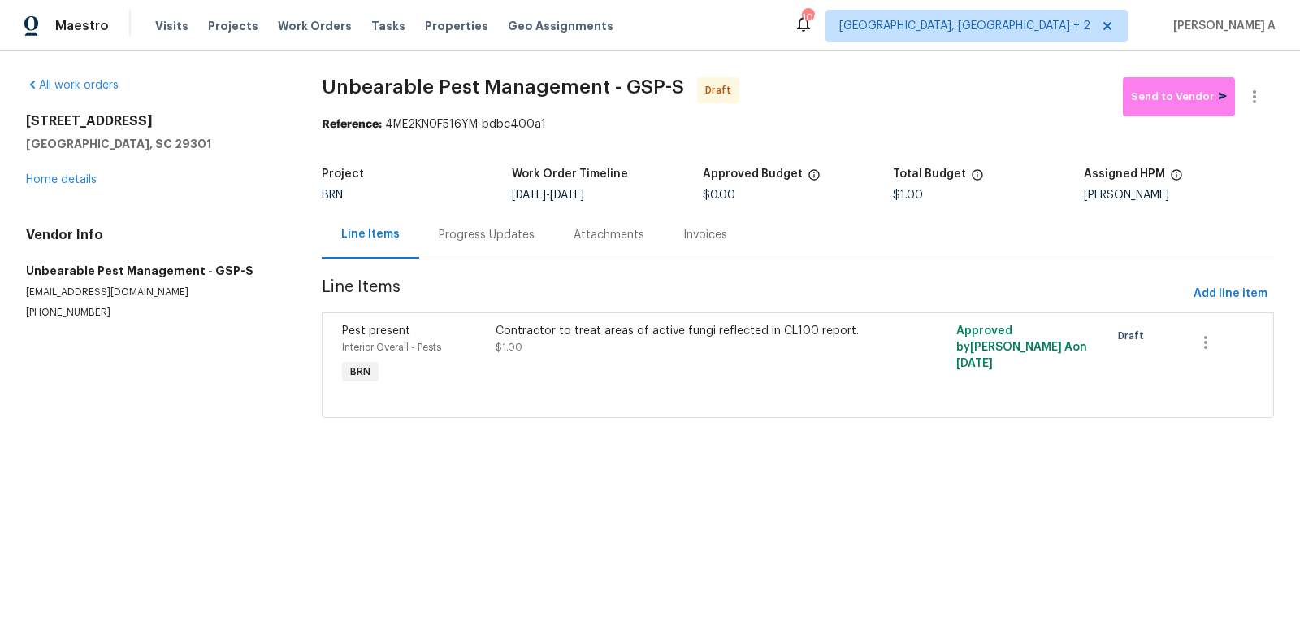
click at [488, 241] on div "Progress Updates" at bounding box center [487, 235] width 96 height 16
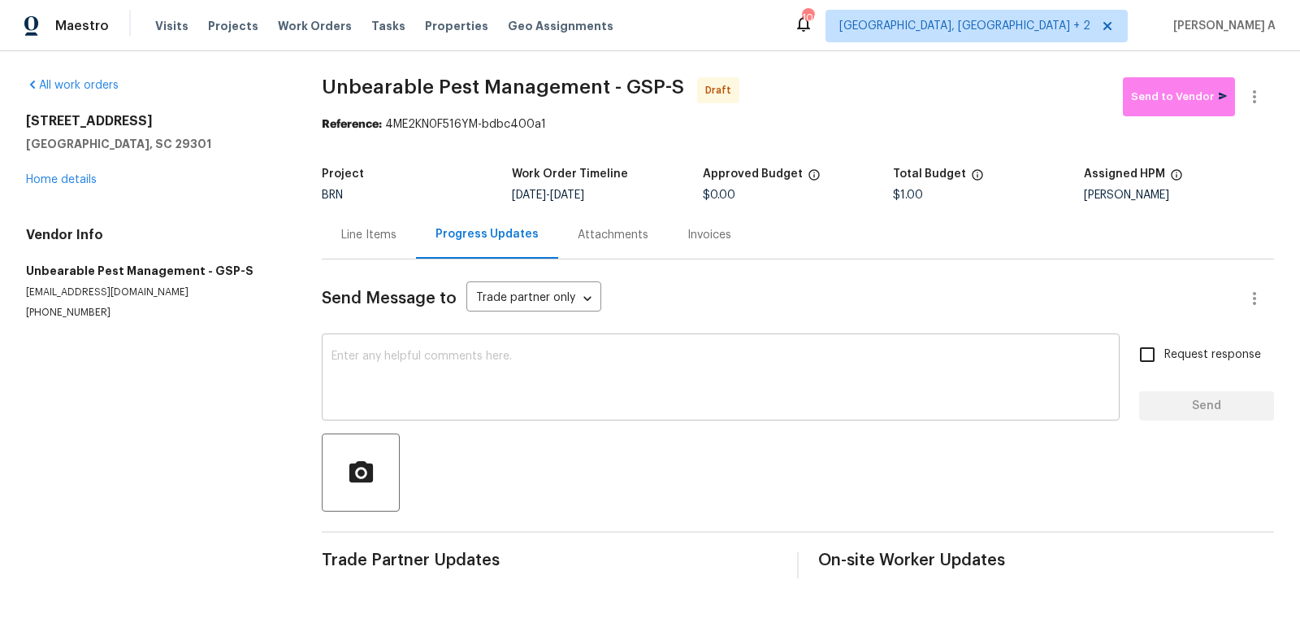
click at [349, 359] on textarea at bounding box center [721, 378] width 779 height 57
paste textarea "Hi, I'm Akshay from Opendoor. Just wanted to check if you received the workorde…"
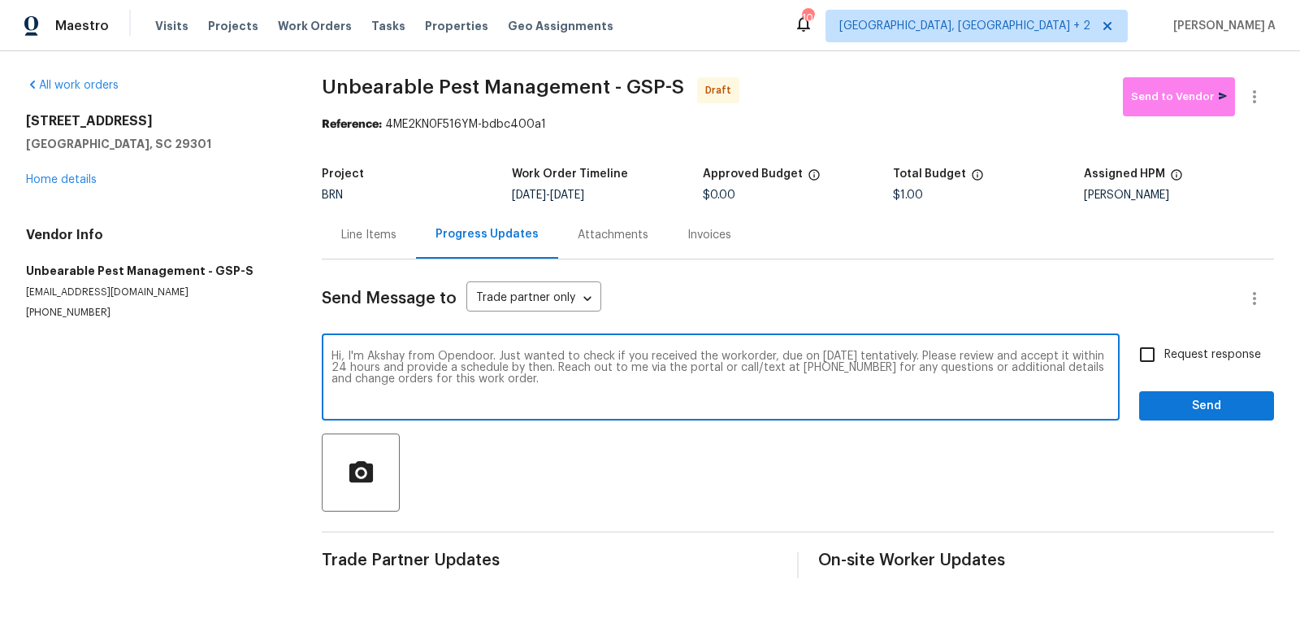
click at [844, 358] on textarea "Hi, I'm Akshay from Opendoor. Just wanted to check if you received the workorde…" at bounding box center [721, 378] width 779 height 57
type textarea "Hi, I'm Akshay from Opendoor. Just wanted to check if you received the workorde…"
click at [1144, 362] on input "Request response" at bounding box center [1148, 354] width 34 height 34
checkbox input "true"
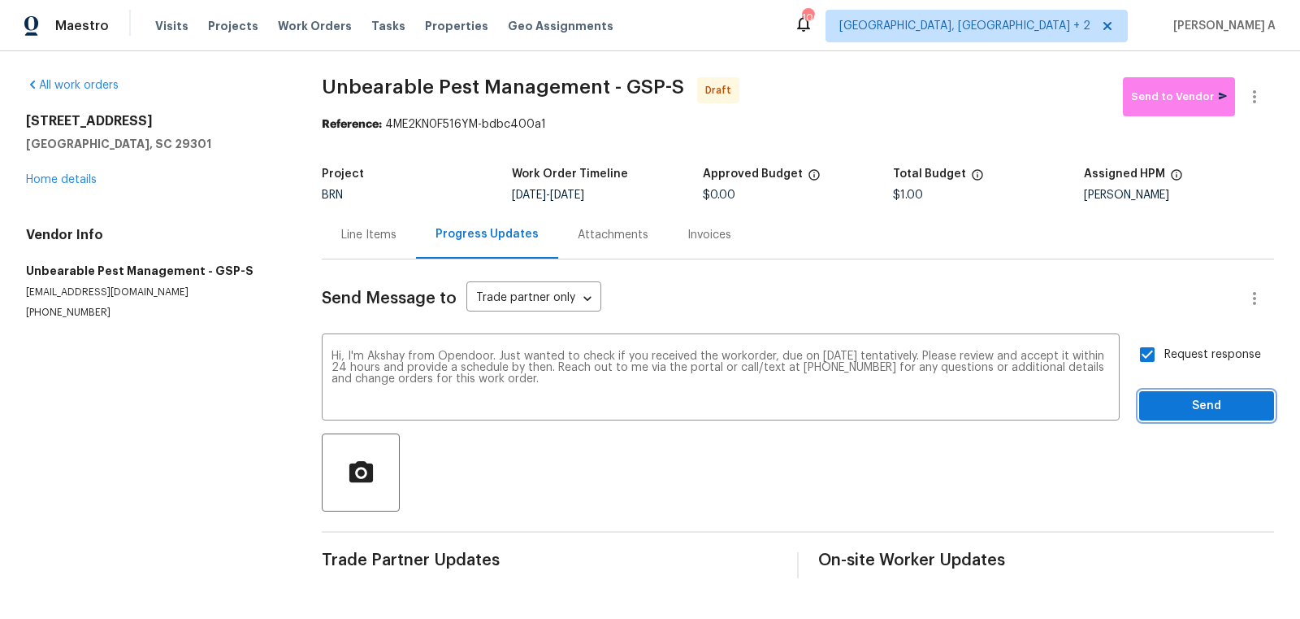
click at [1196, 406] on span "Send" at bounding box center [1207, 406] width 109 height 20
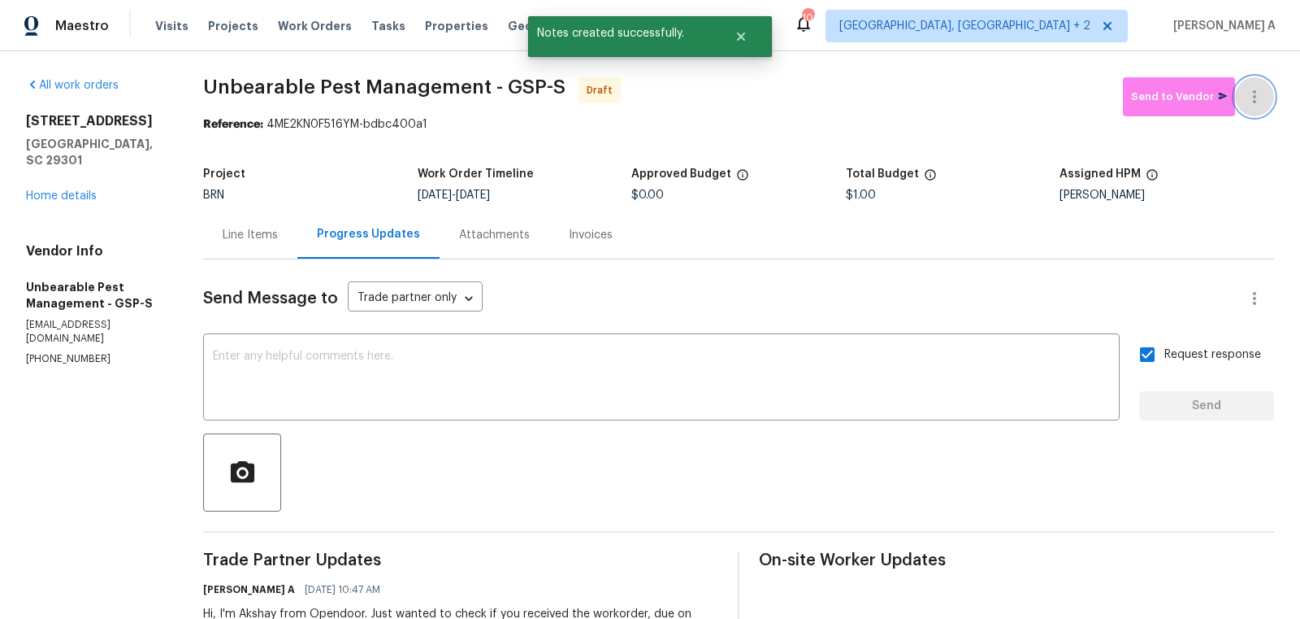
click at [1261, 102] on icon "button" at bounding box center [1255, 97] width 20 height 20
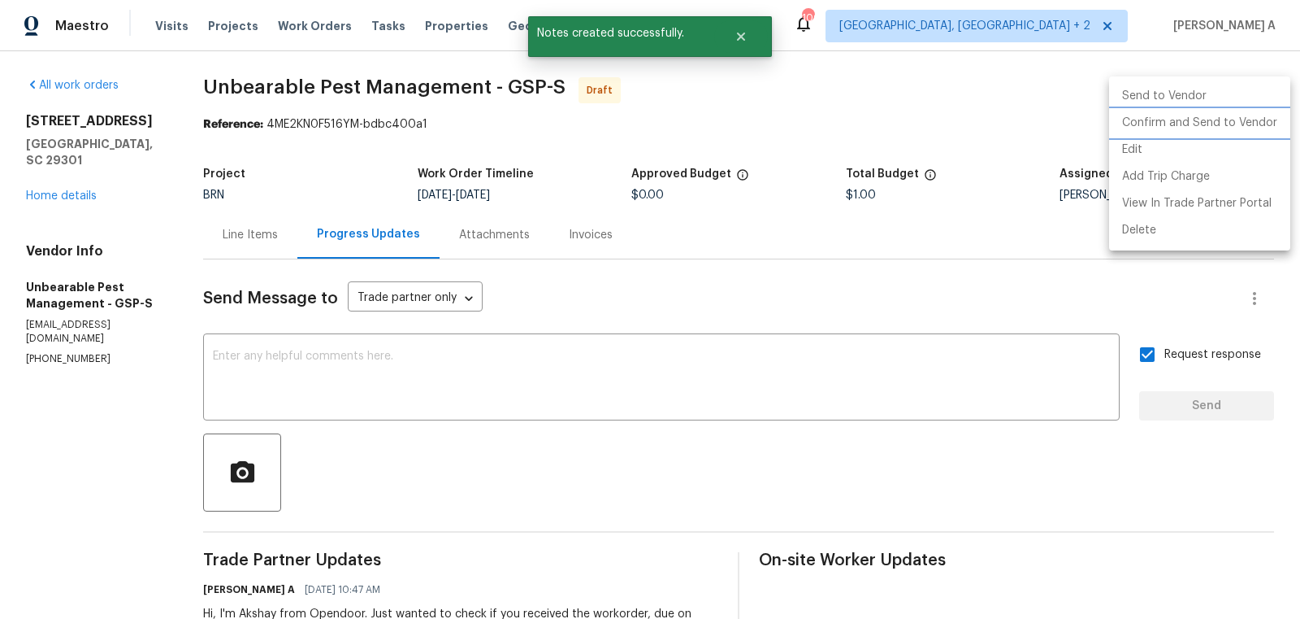
click at [1270, 124] on li "Confirm and Send to Vendor" at bounding box center [1199, 123] width 181 height 27
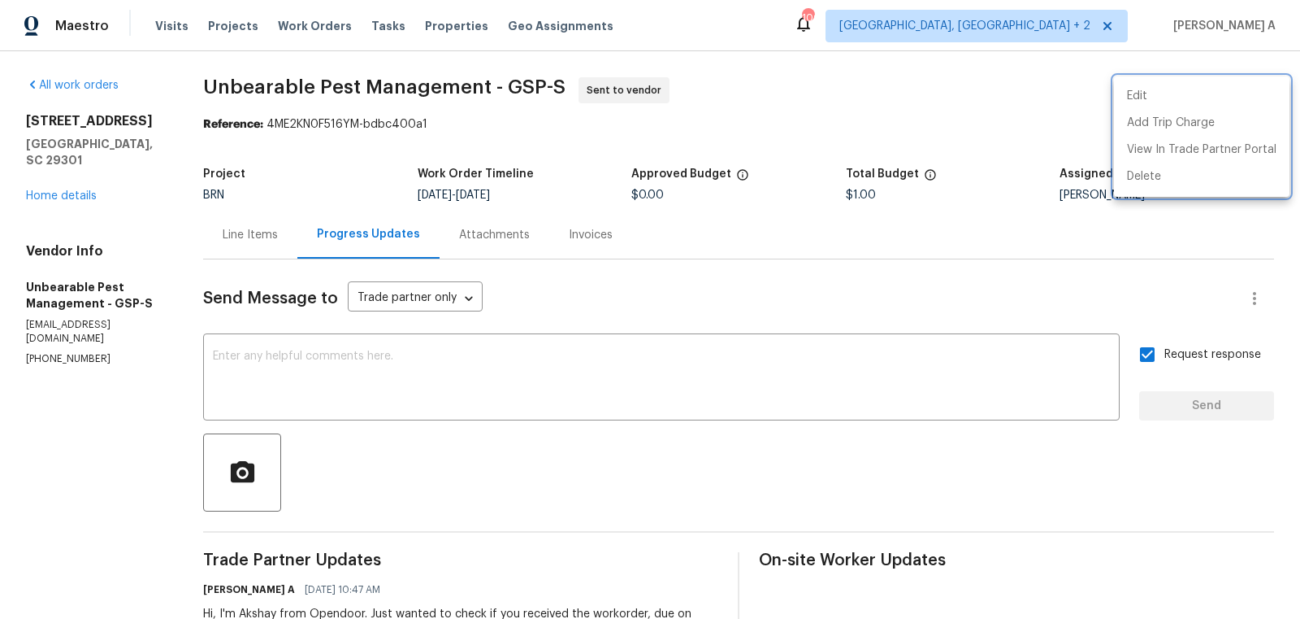
click at [201, 91] on div at bounding box center [650, 309] width 1300 height 619
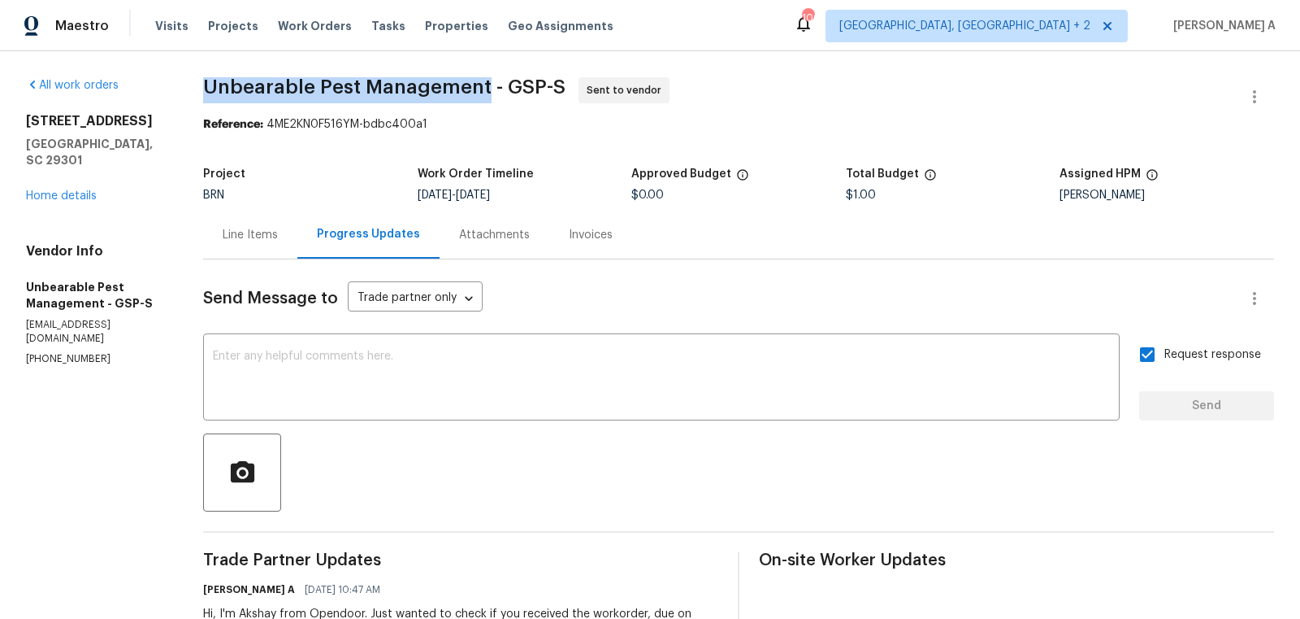
copy span "Unbearable Pest Management"
drag, startPoint x: 200, startPoint y: 85, endPoint x: 484, endPoint y: 81, distance: 284.5
click at [484, 81] on div "All work orders 909 Burkshire Ct Spartanburg, SC 29301 Home details Vendor Info…" at bounding box center [650, 383] width 1300 height 665
click at [232, 232] on div "Line Items" at bounding box center [250, 235] width 55 height 16
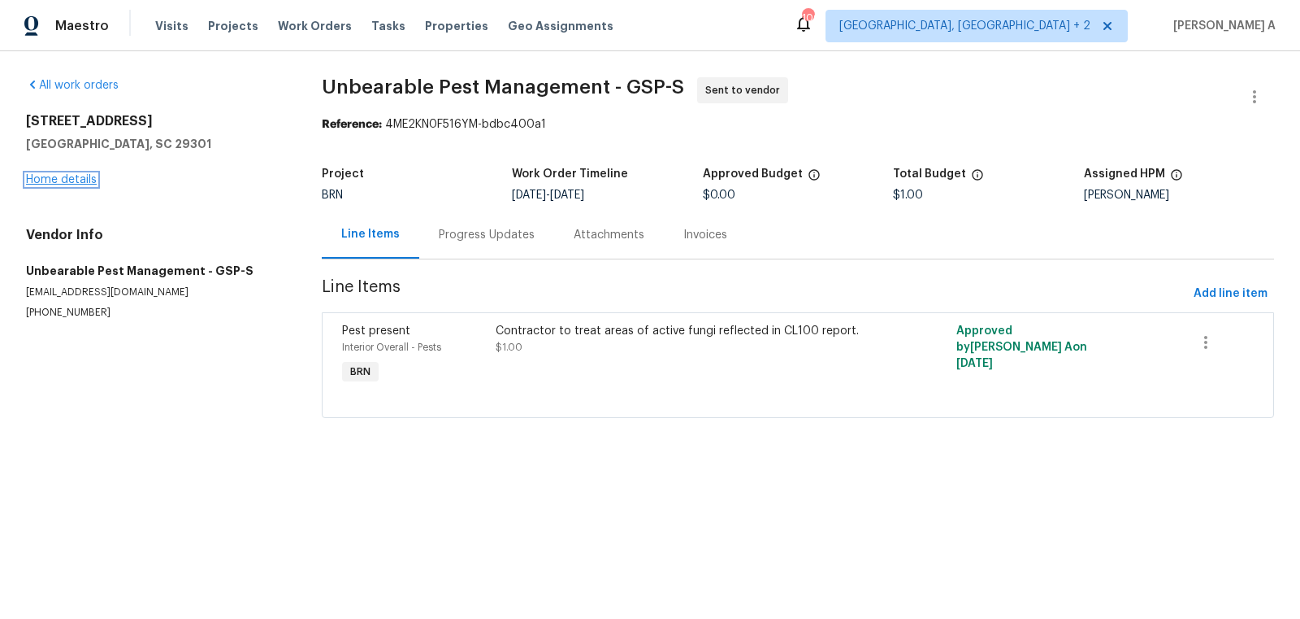
click at [67, 178] on link "Home details" at bounding box center [61, 179] width 71 height 11
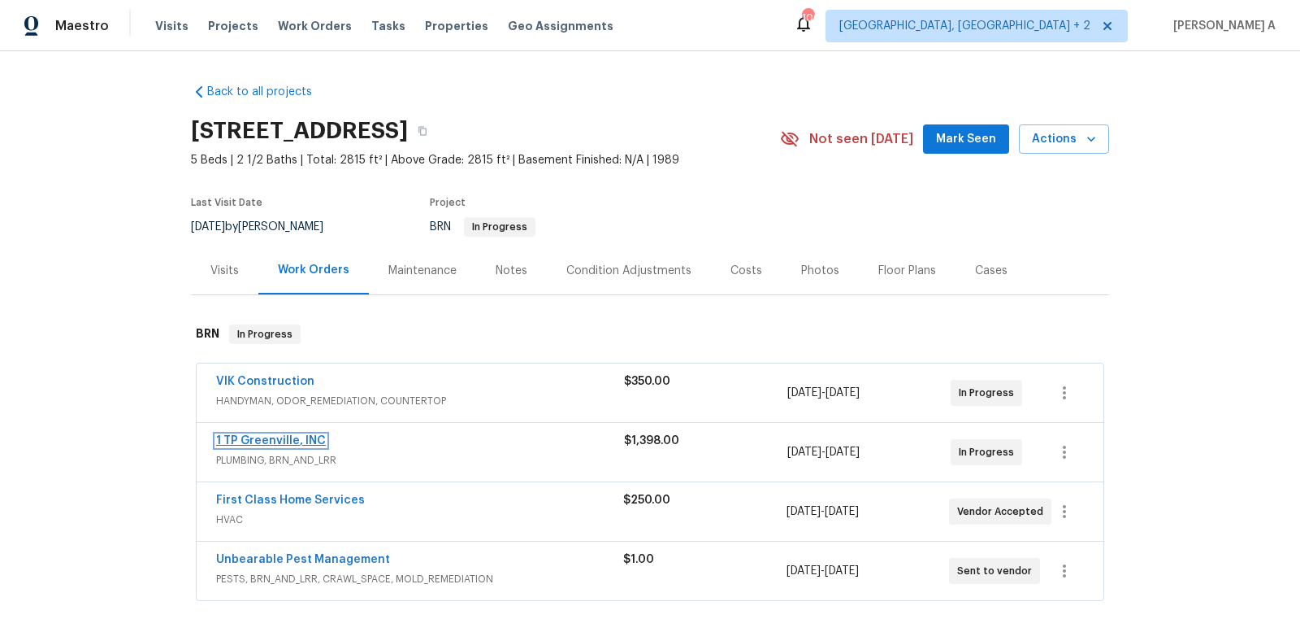
click at [261, 437] on link "1 TP Greenville, INC" at bounding box center [271, 440] width 110 height 11
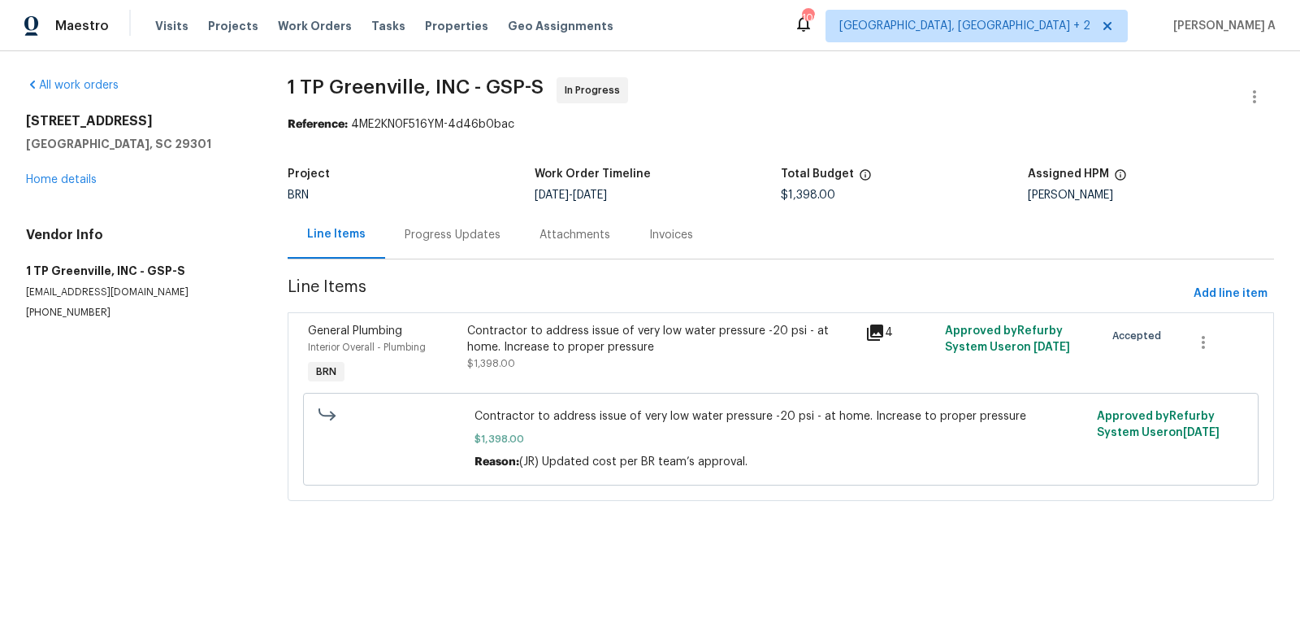
click at [432, 211] on div "Progress Updates" at bounding box center [452, 235] width 135 height 48
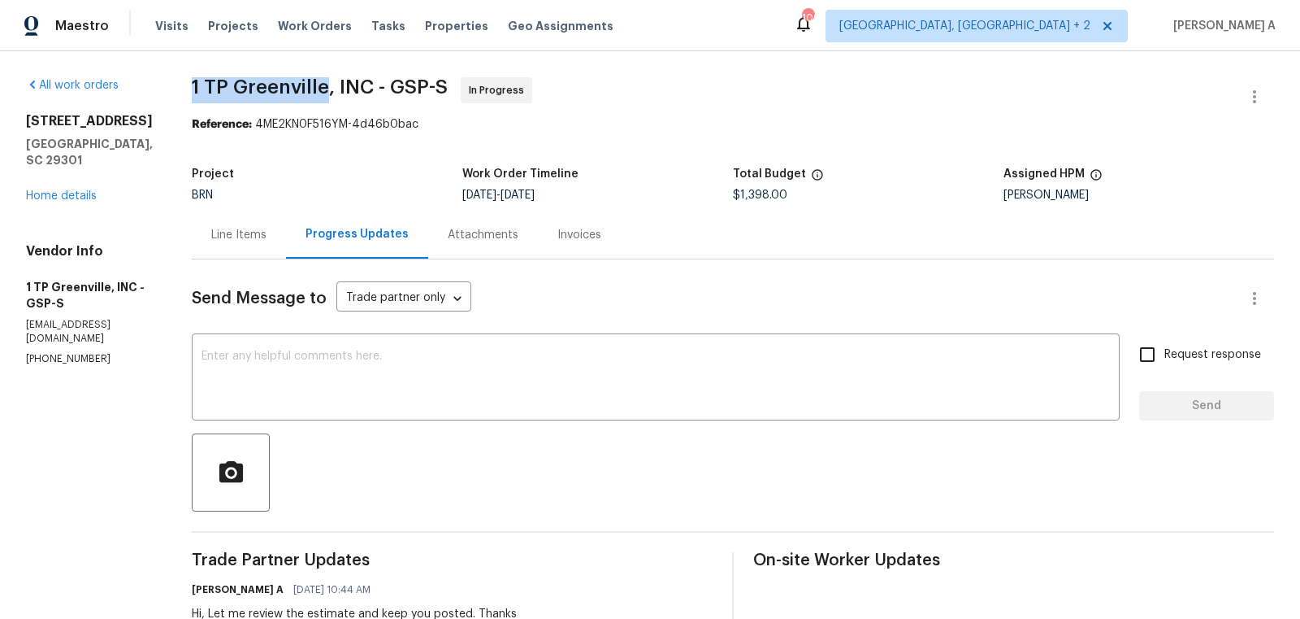
copy span "1 TP Greenville"
drag, startPoint x: 176, startPoint y: 83, endPoint x: 319, endPoint y: 83, distance: 143.1
click at [232, 213] on div "Line Items" at bounding box center [239, 235] width 94 height 48
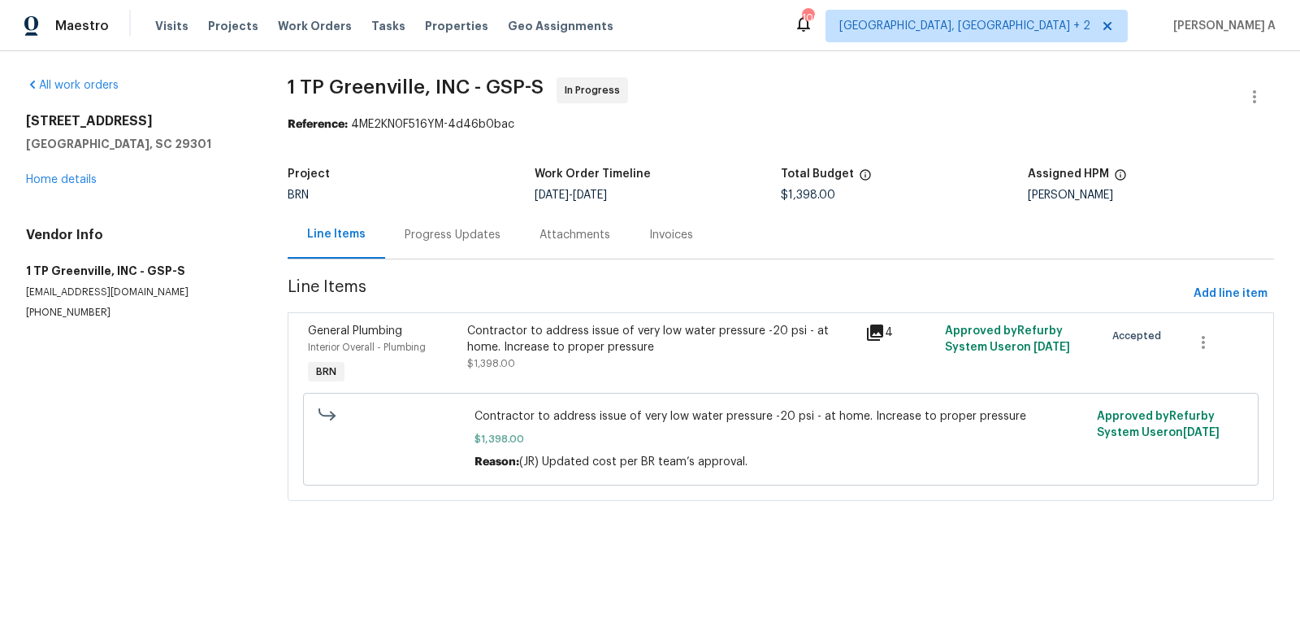
click at [584, 347] on div "Contractor to address issue of very low water pressure -20 psi - at home. Incre…" at bounding box center [661, 339] width 389 height 33
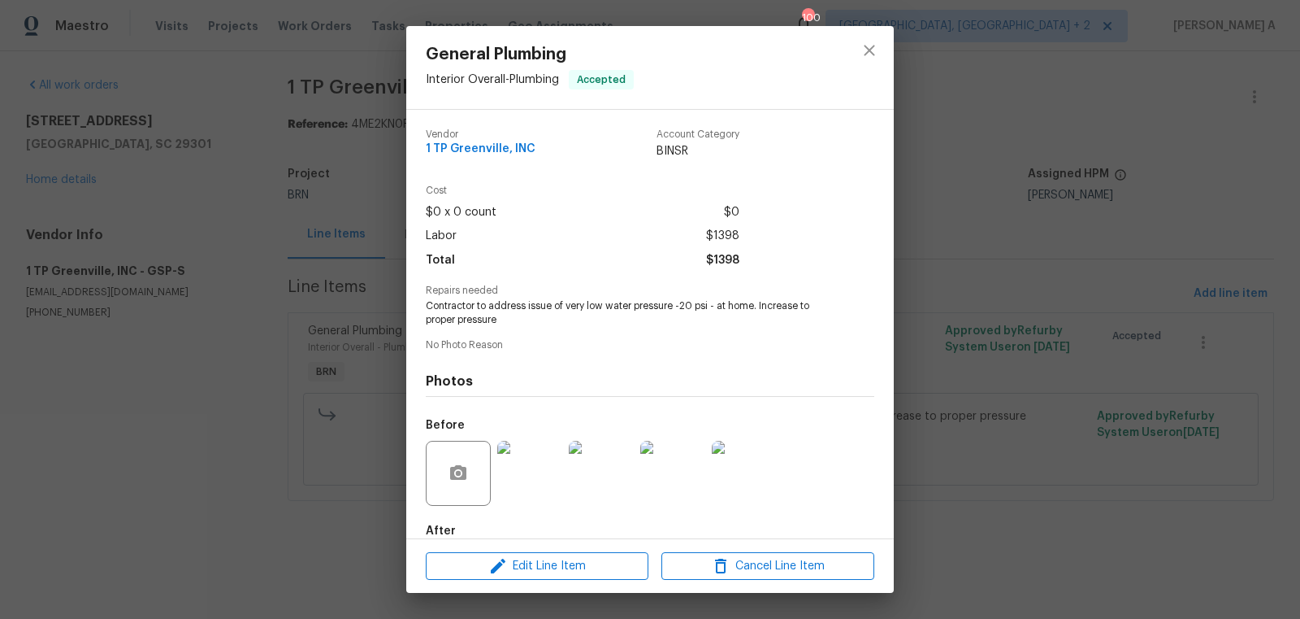
click at [551, 314] on span "Contractor to address issue of very low water pressure -20 psi - at home. Incre…" at bounding box center [628, 313] width 404 height 28
copy span "Contractor to address issue of very low water pressure -20 psi - at home. Incre…"
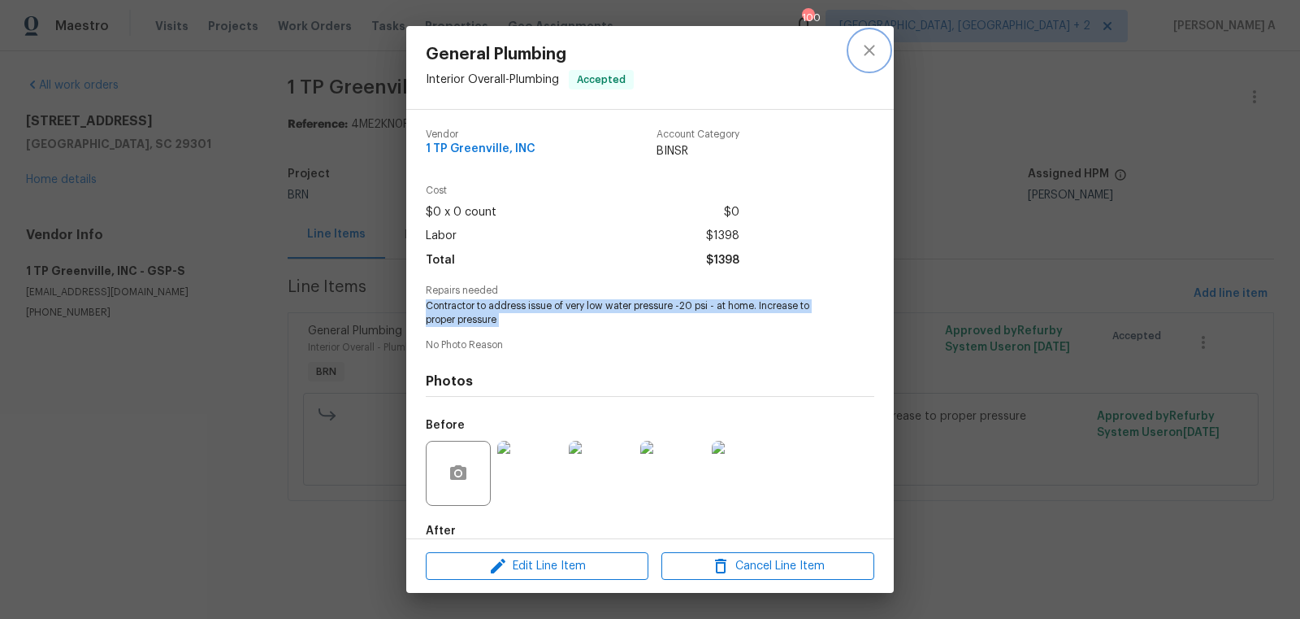
click at [865, 50] on icon "close" at bounding box center [870, 51] width 20 height 20
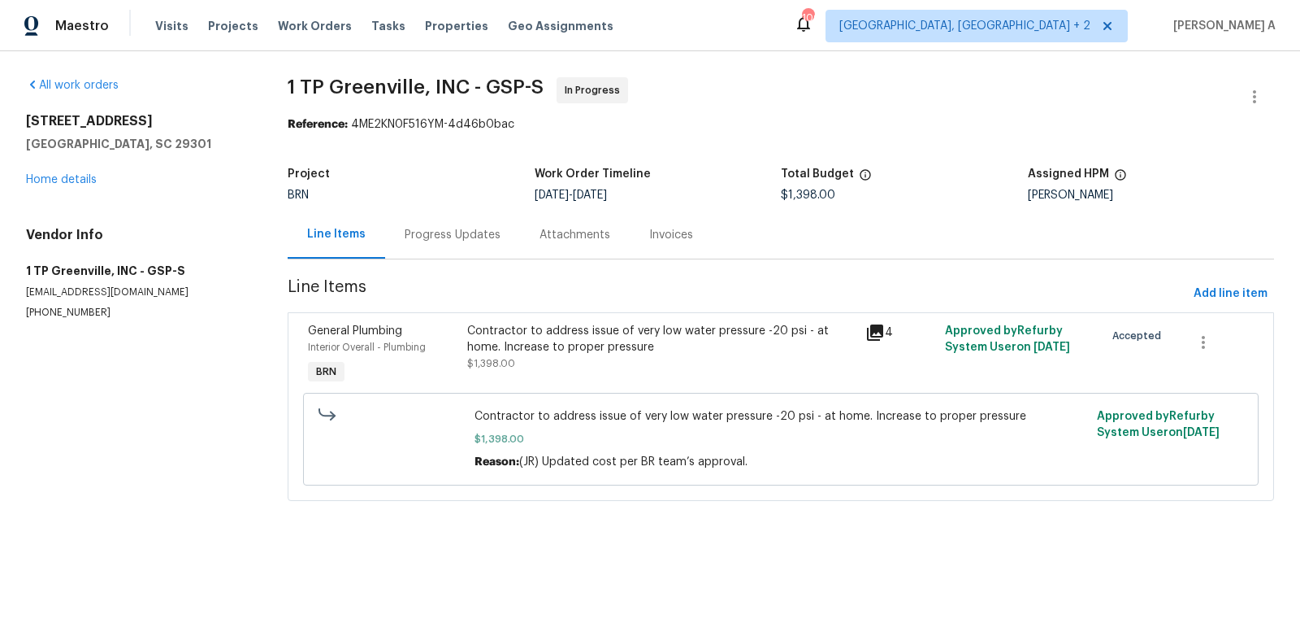
click at [448, 241] on div "Progress Updates" at bounding box center [453, 235] width 96 height 16
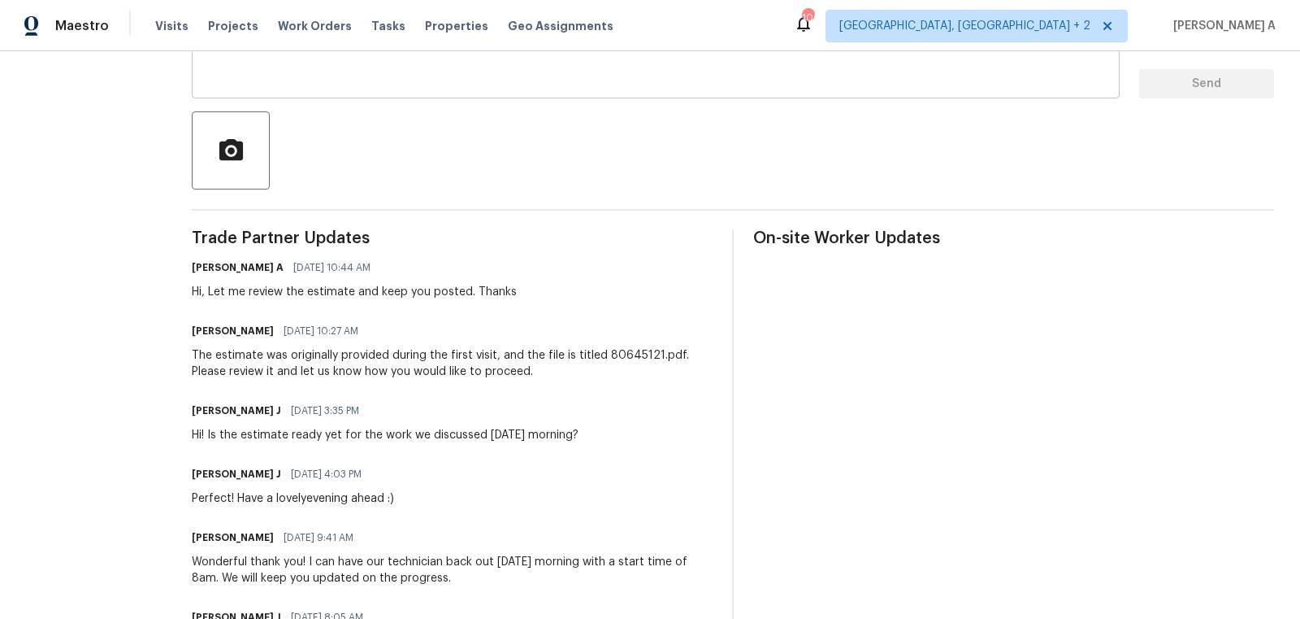
scroll to position [367, 0]
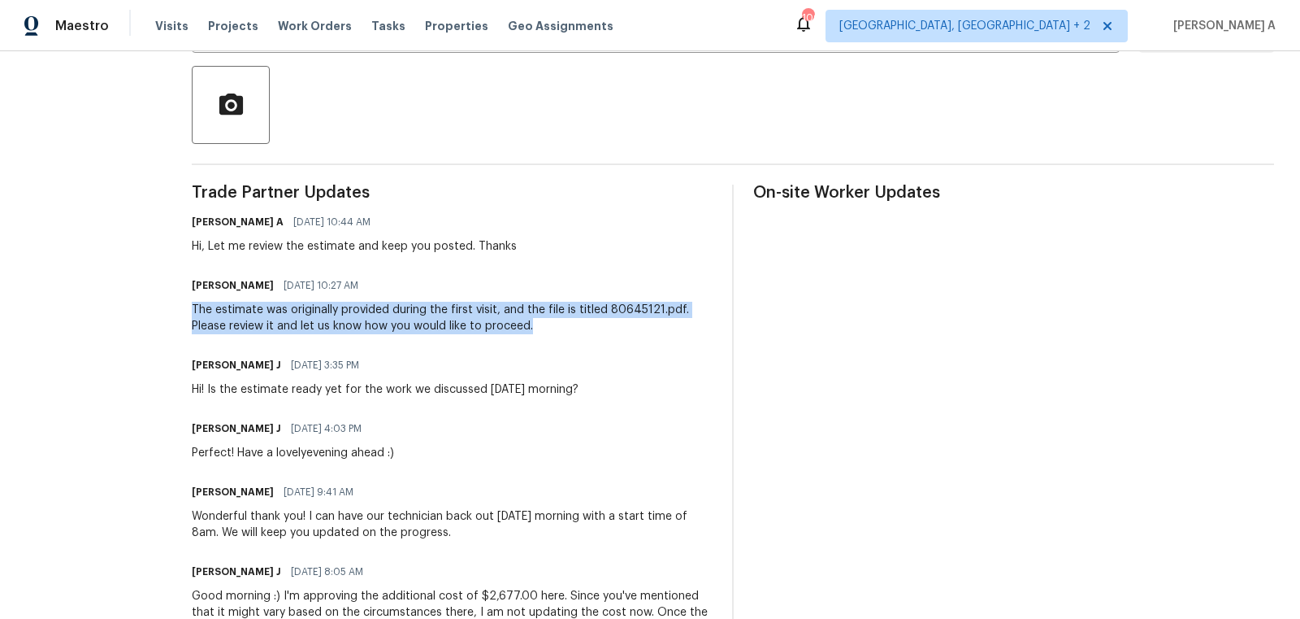
copy div "The estimate was originally provided during the first visit, and the file is ti…"
drag, startPoint x: 176, startPoint y: 306, endPoint x: 669, endPoint y: 325, distance: 493.7
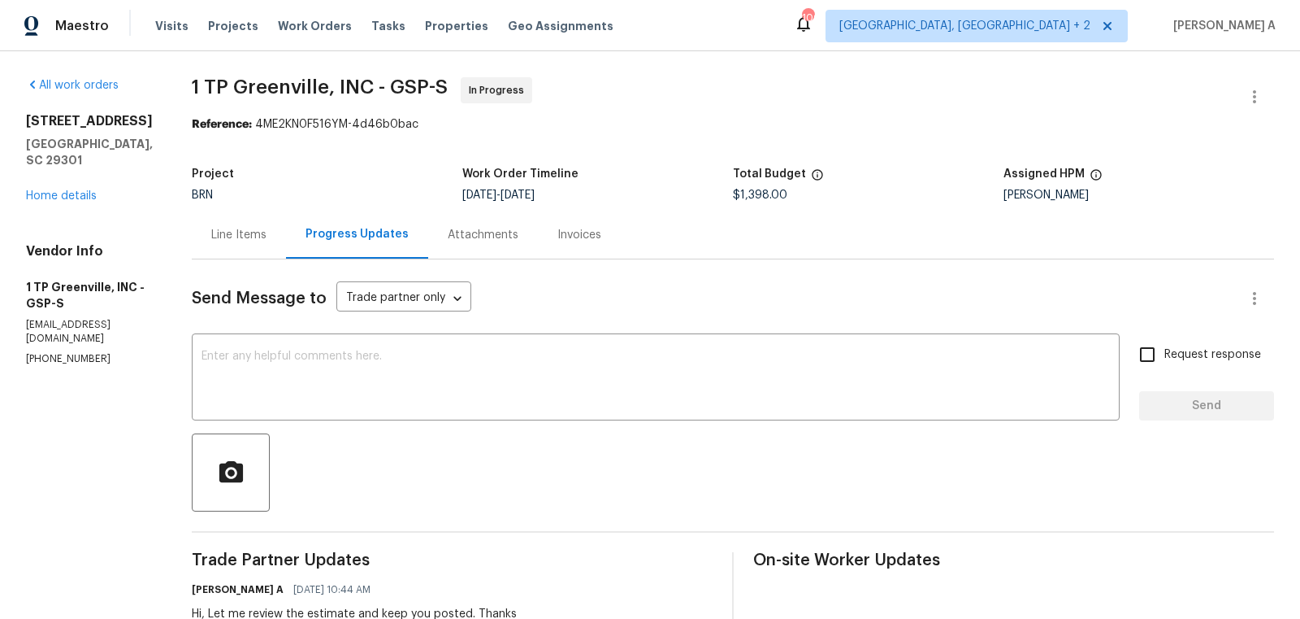
click at [755, 192] on span "$1,398.00" at bounding box center [760, 194] width 54 height 11
copy span "$1,398.00"
copy span "1 TP Greenville"
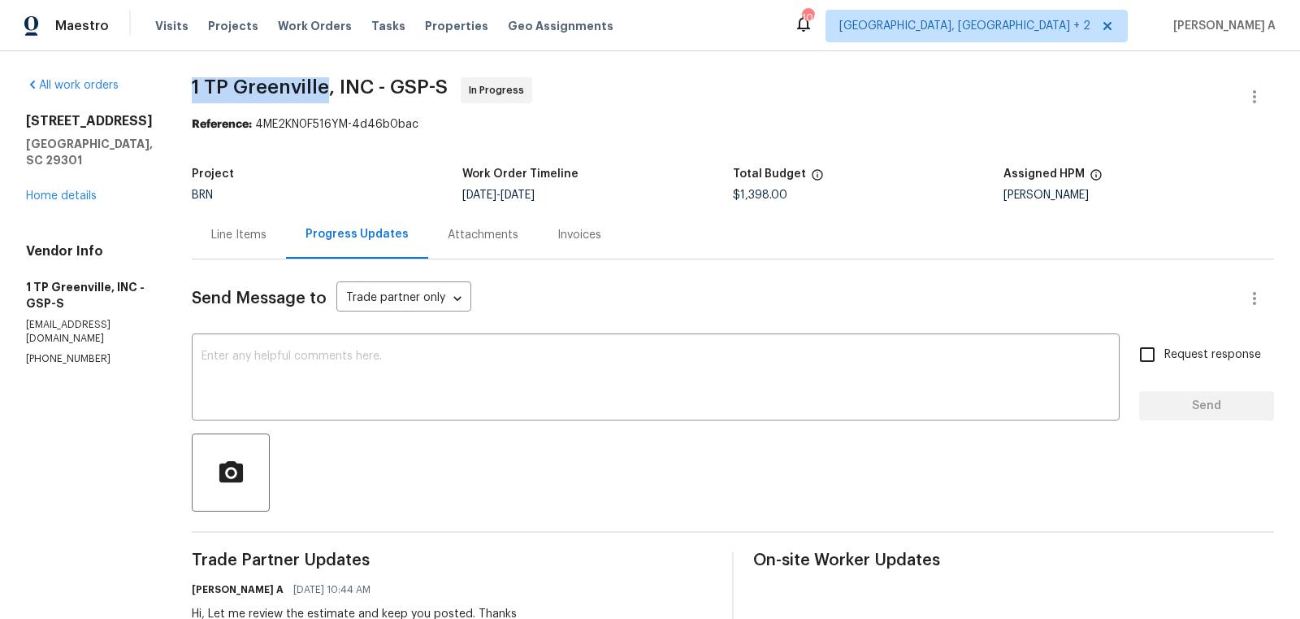
drag, startPoint x: 168, startPoint y: 81, endPoint x: 323, endPoint y: 82, distance: 154.4
click at [236, 237] on div "Line Items" at bounding box center [238, 235] width 55 height 16
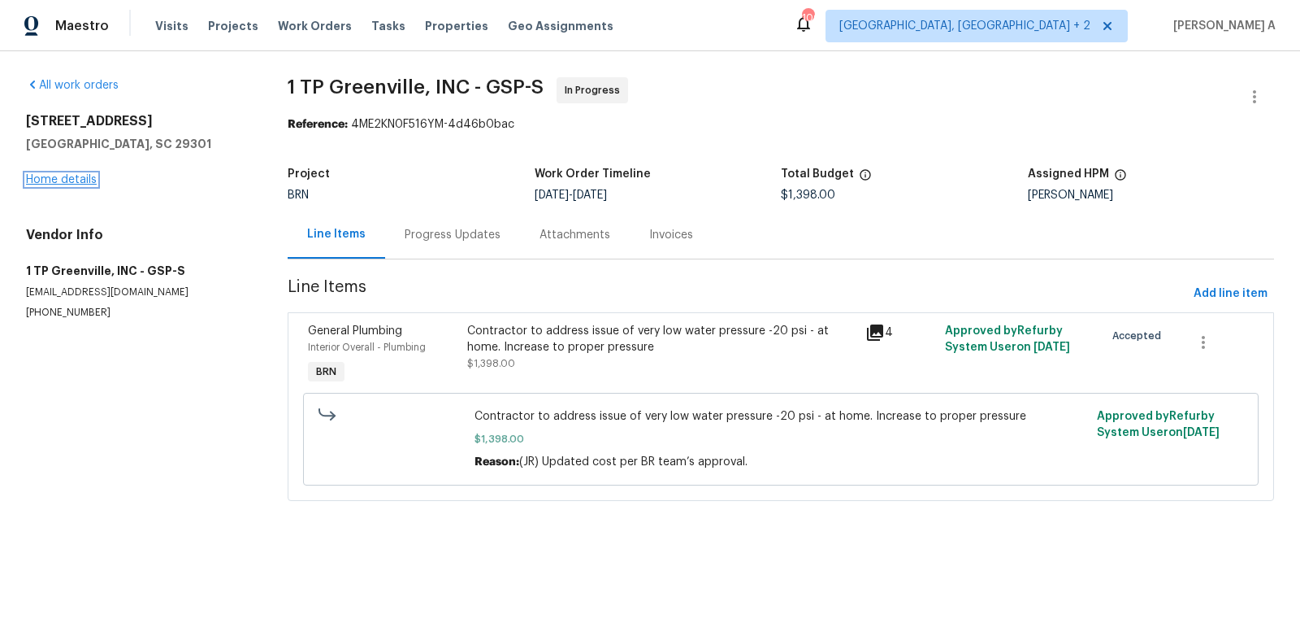
click at [74, 182] on link "Home details" at bounding box center [61, 179] width 71 height 11
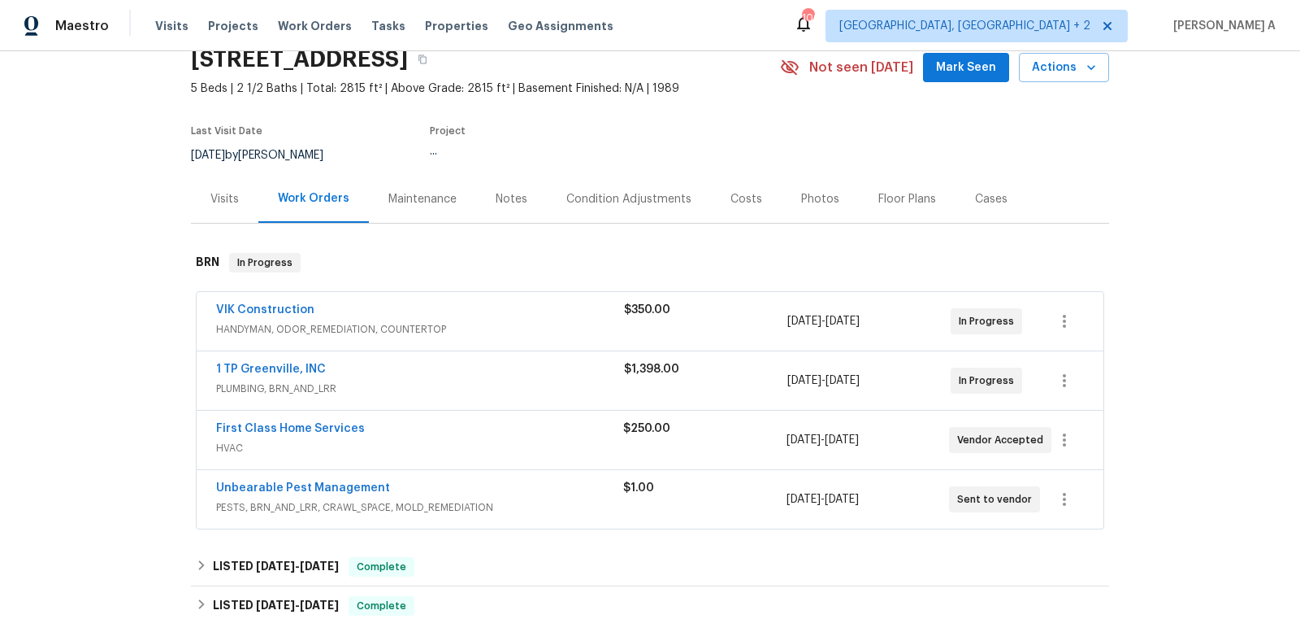
scroll to position [82, 0]
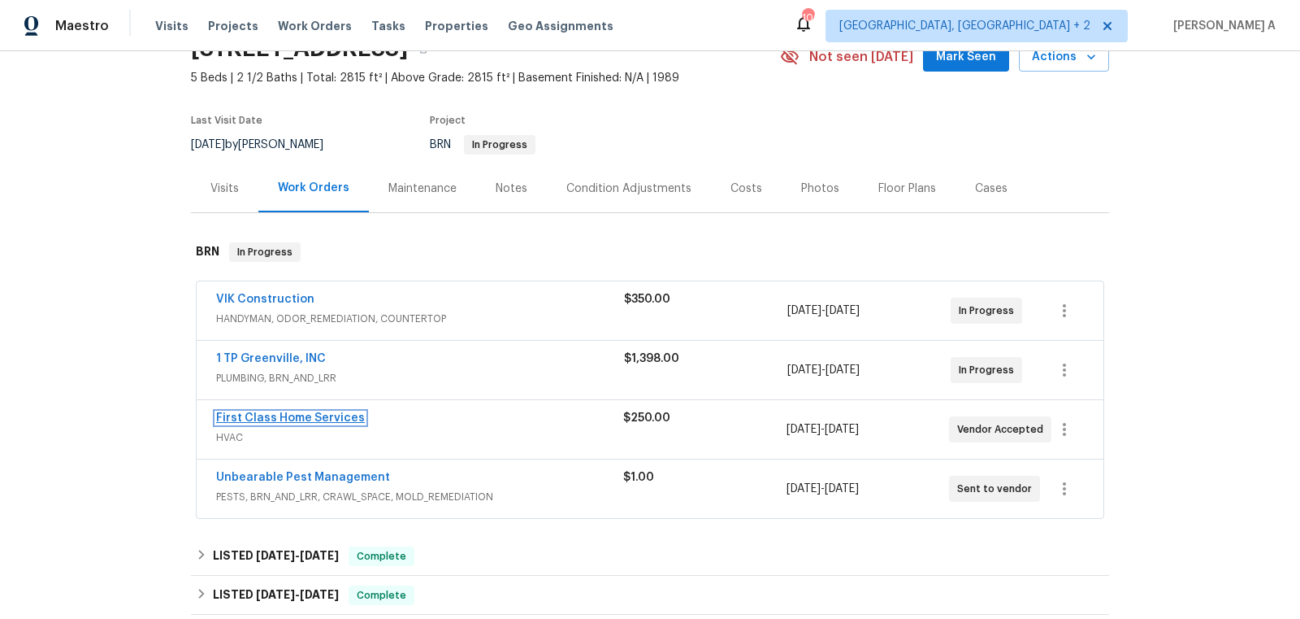
click at [313, 415] on link "First Class Home Services" at bounding box center [290, 417] width 149 height 11
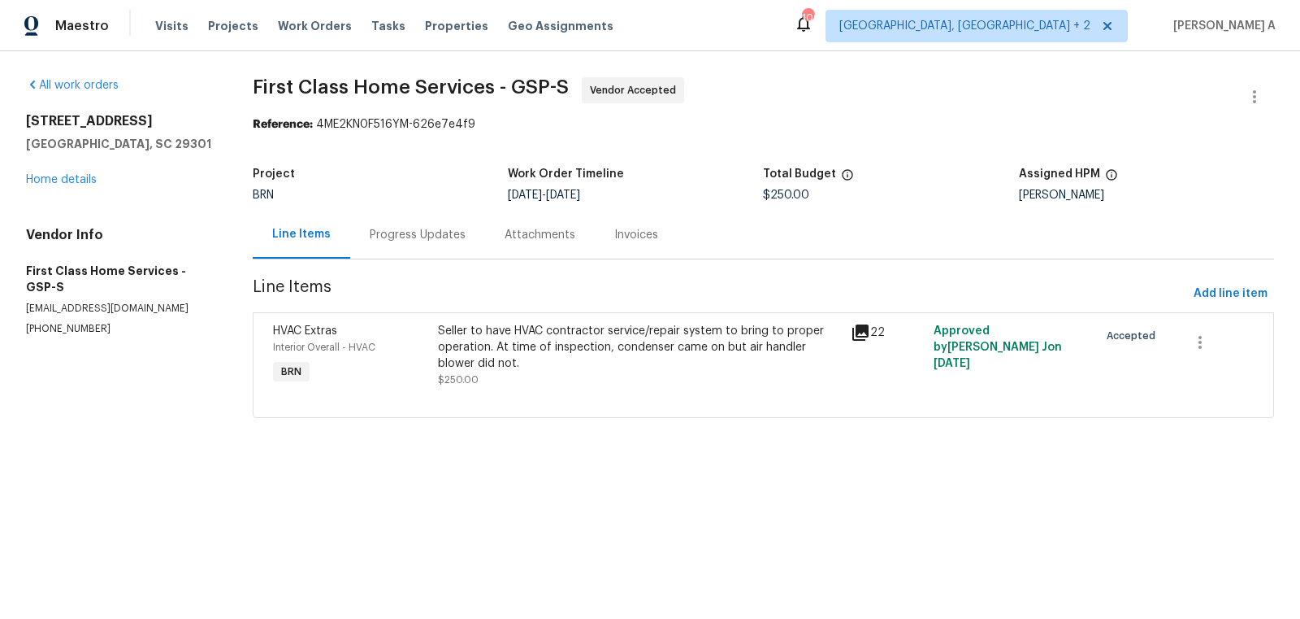
click at [410, 241] on div "Progress Updates" at bounding box center [418, 235] width 96 height 16
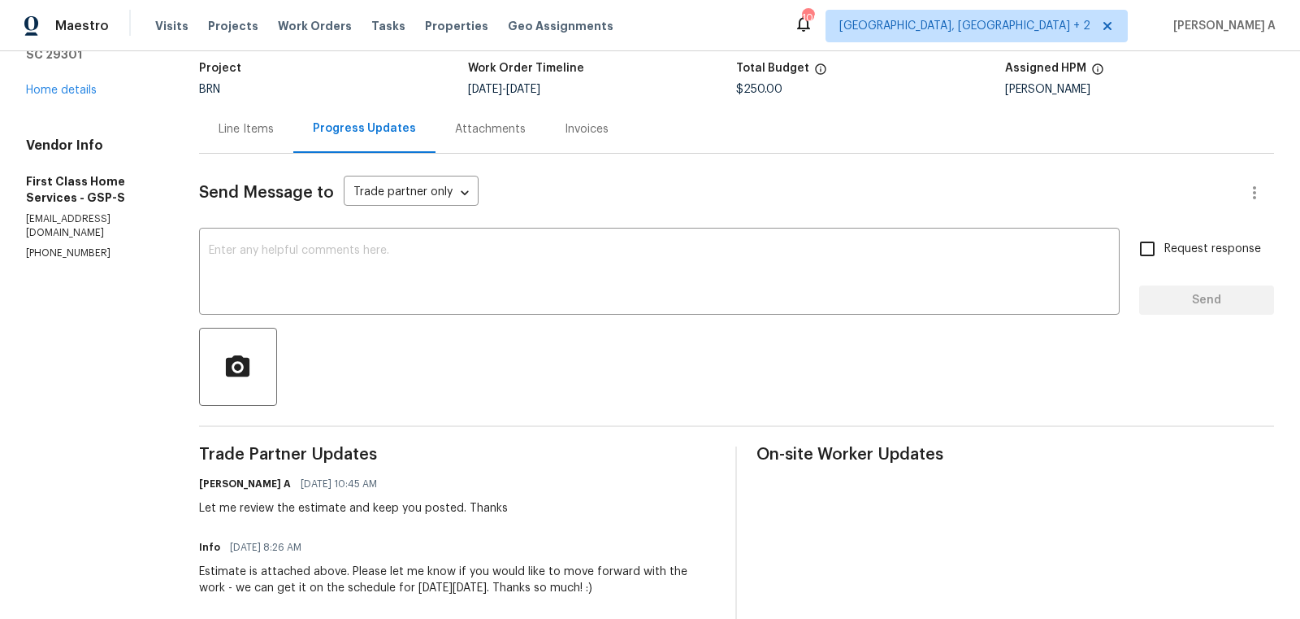
scroll to position [96, 0]
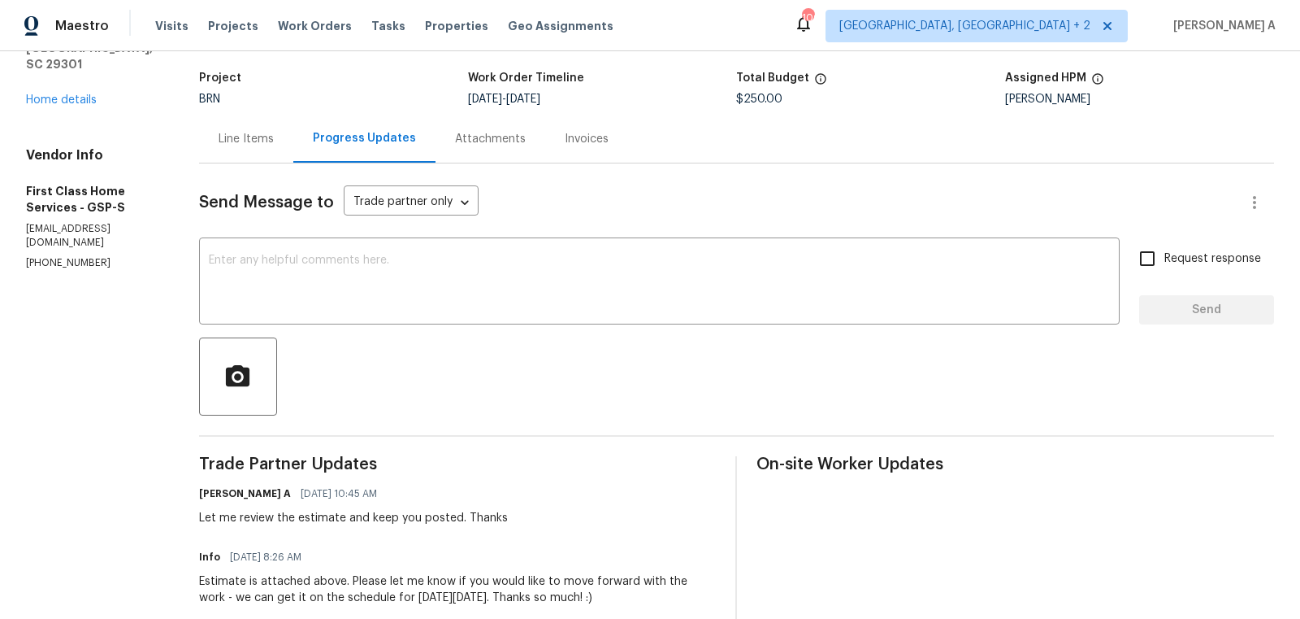
click at [245, 146] on div "Line Items" at bounding box center [246, 139] width 94 height 48
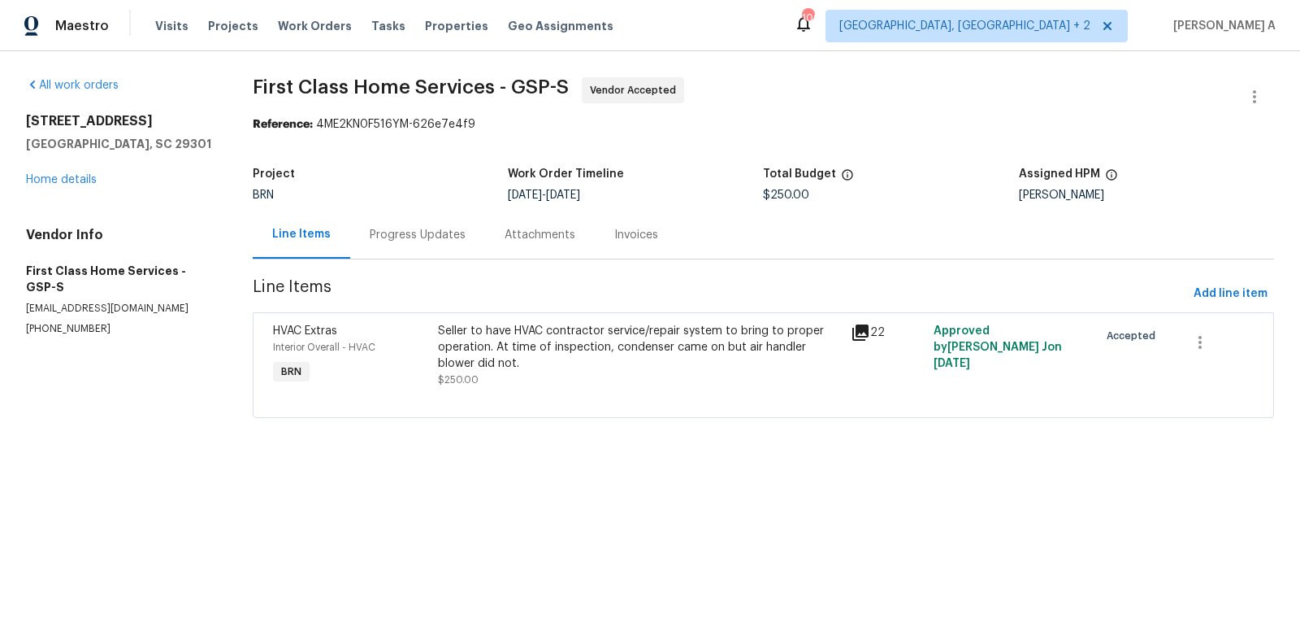
click at [575, 324] on div "Seller to have HVAC contractor service/repair system to bring to proper operati…" at bounding box center [639, 347] width 403 height 49
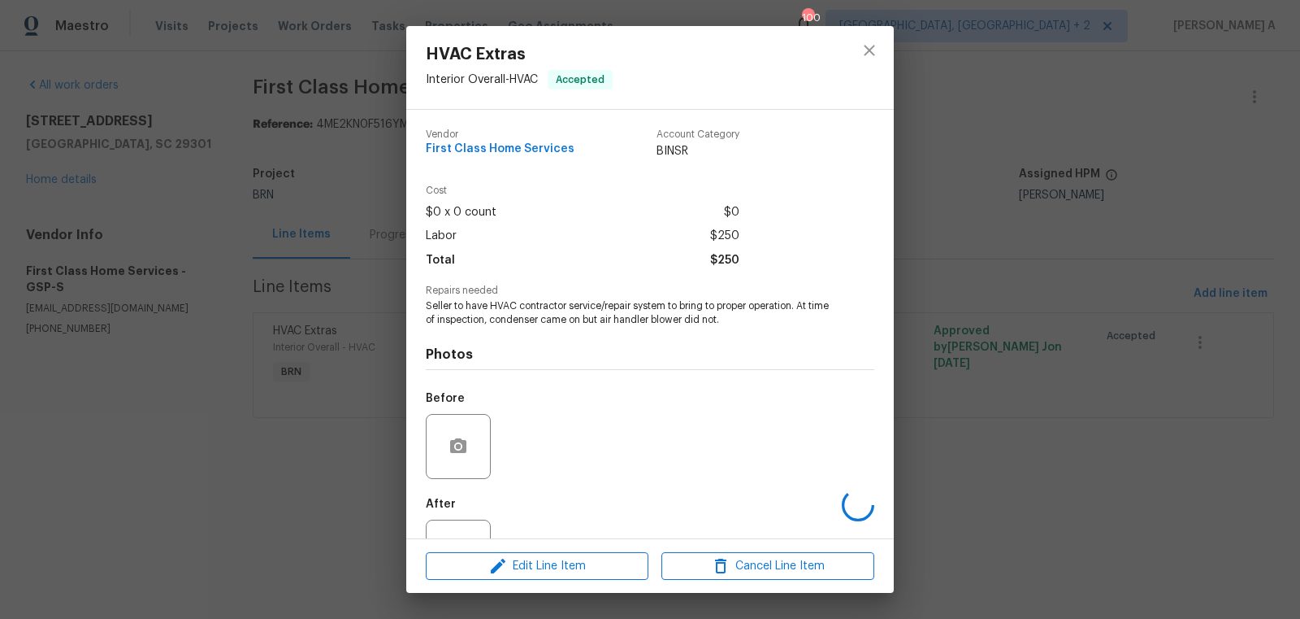
scroll to position [62, 0]
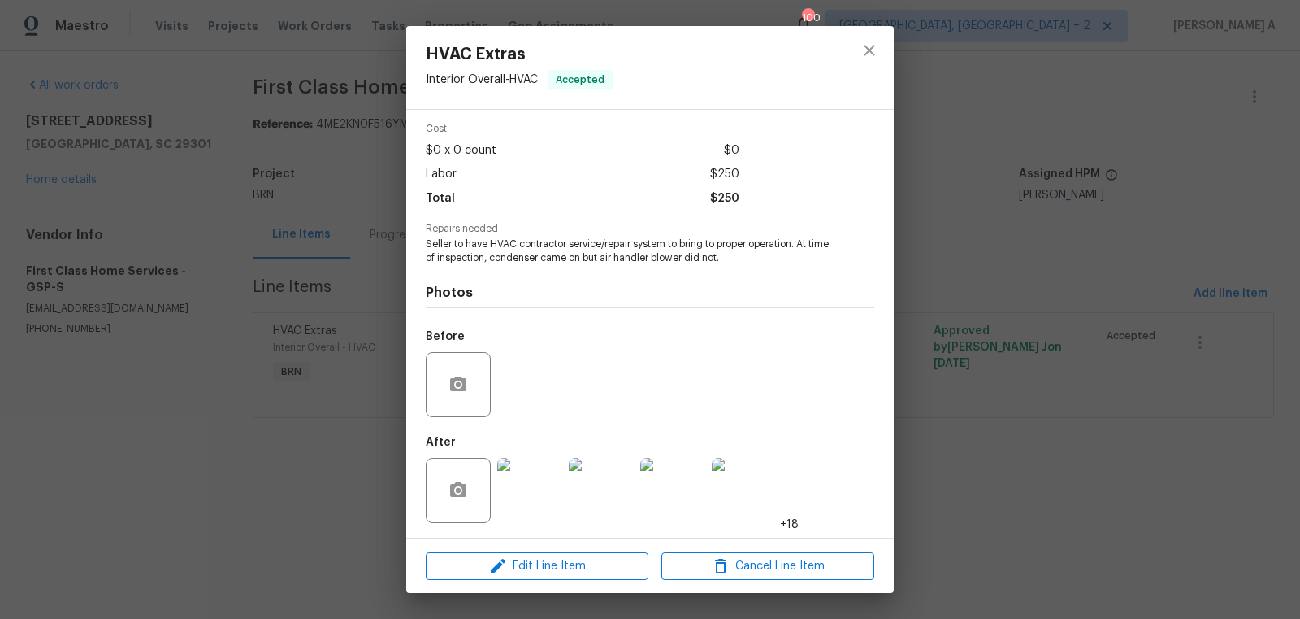
click at [527, 477] on img at bounding box center [529, 490] width 65 height 65
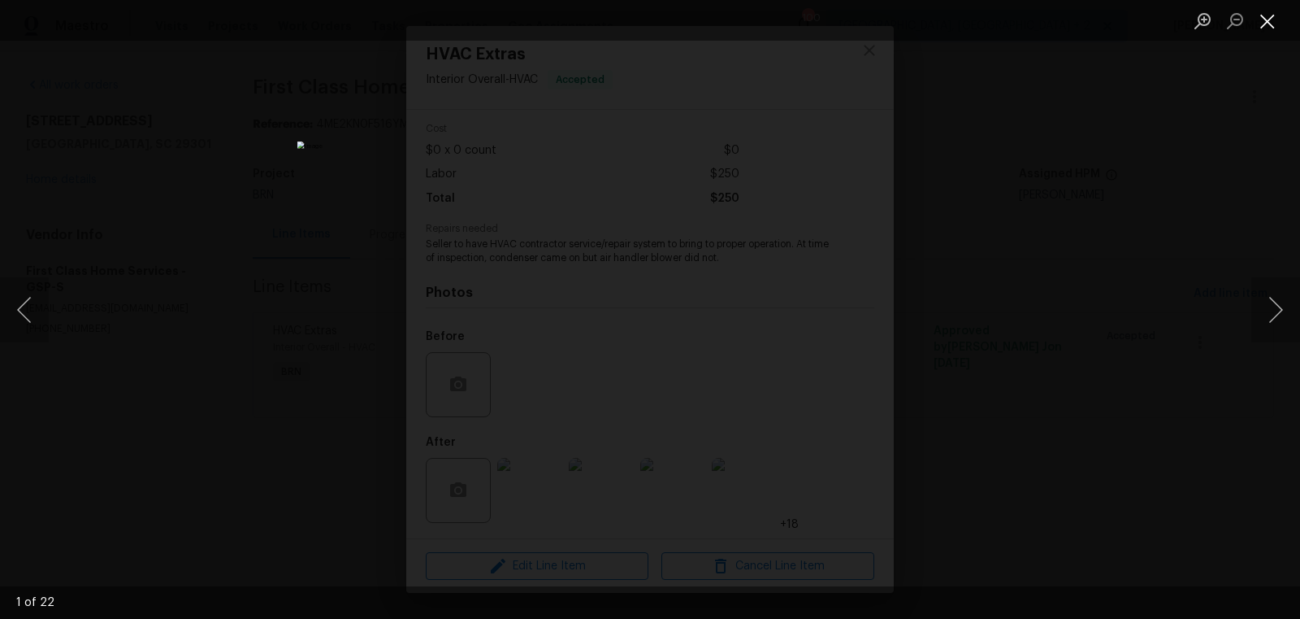
click at [1276, 20] on button "Close lightbox" at bounding box center [1268, 21] width 33 height 28
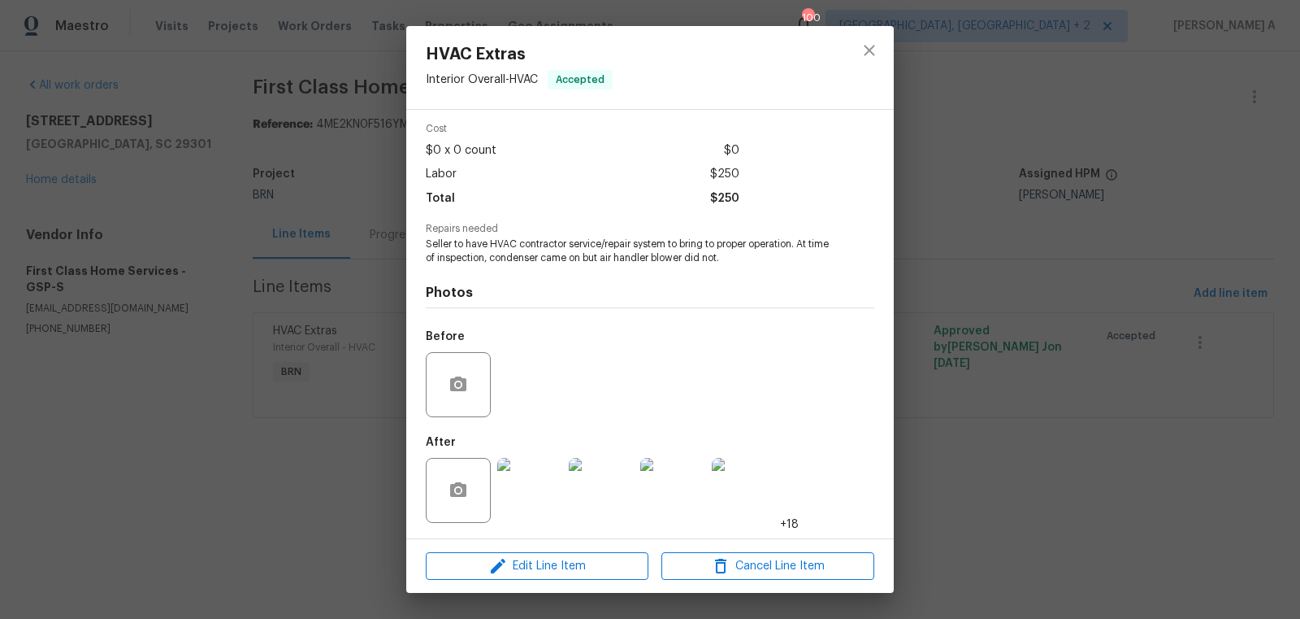
click at [542, 362] on div "Before" at bounding box center [650, 374] width 449 height 106
click at [869, 51] on icon "close" at bounding box center [869, 50] width 11 height 11
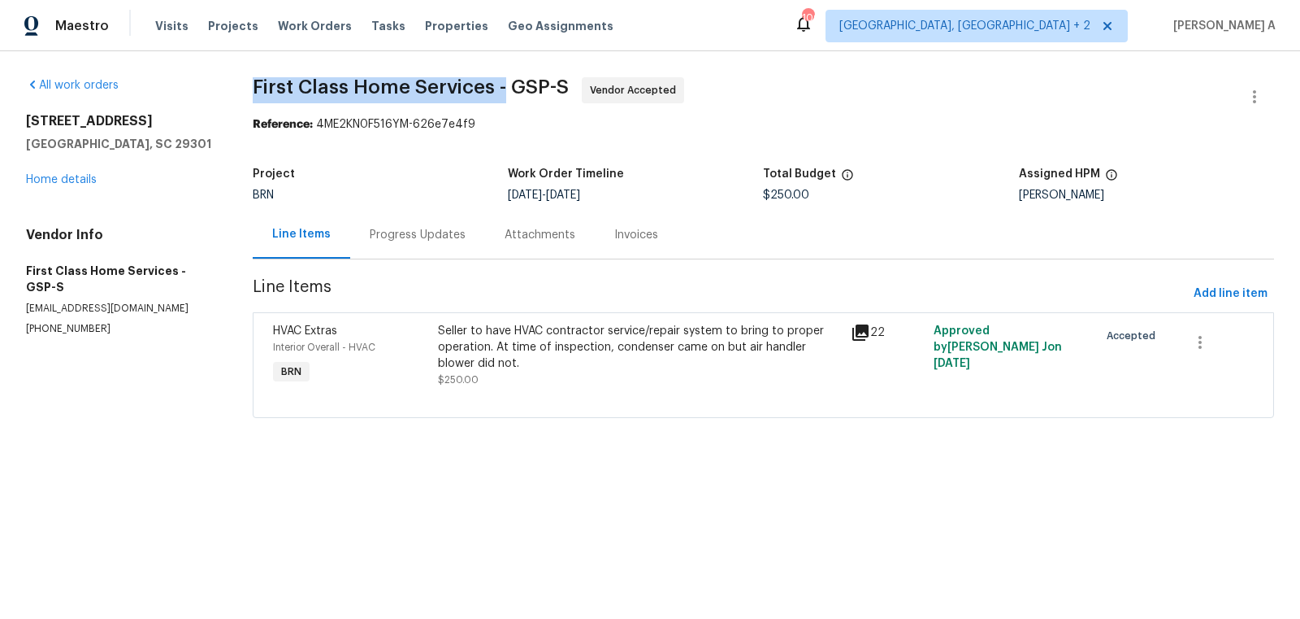
drag, startPoint x: 253, startPoint y: 85, endPoint x: 504, endPoint y: 85, distance: 251.2
click at [505, 85] on div "All work orders 909 Burkshire Ct Spartanburg, SC 29301 Home details Vendor Info…" at bounding box center [650, 257] width 1300 height 412
copy span "First Class Home Services -"
click at [527, 392] on div at bounding box center [763, 398] width 981 height 20
click at [547, 306] on span "Line Items" at bounding box center [720, 294] width 935 height 30
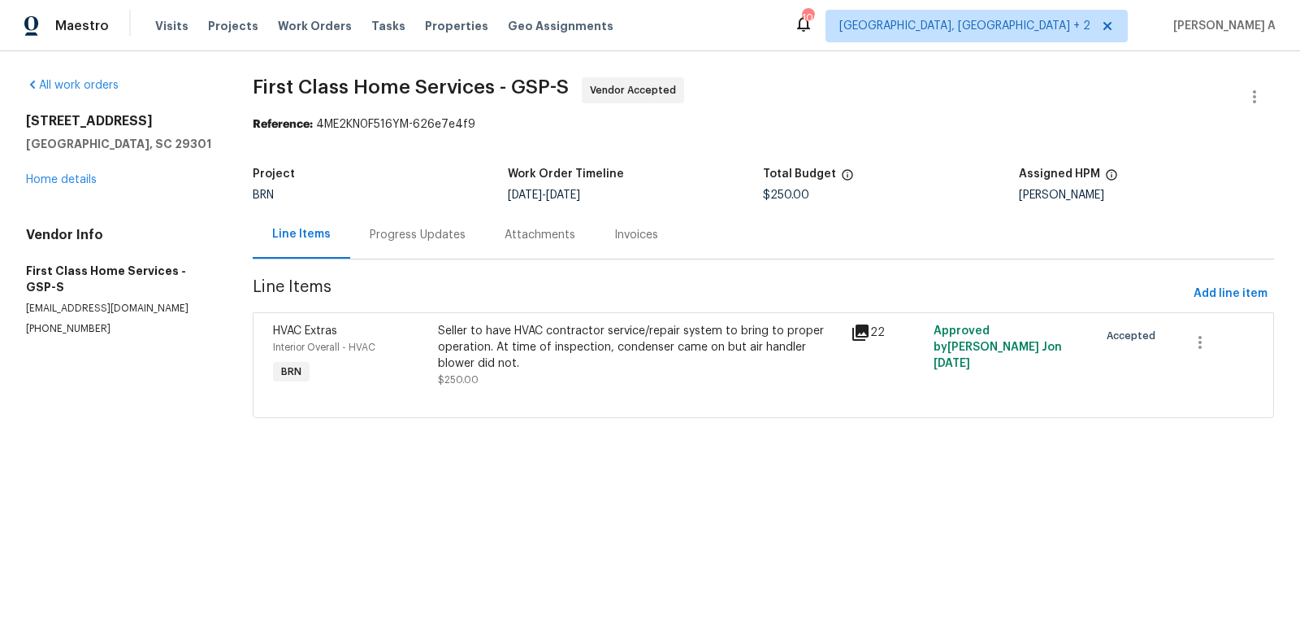
click at [545, 354] on div "Seller to have HVAC contractor service/repair system to bring to proper operati…" at bounding box center [639, 347] width 403 height 49
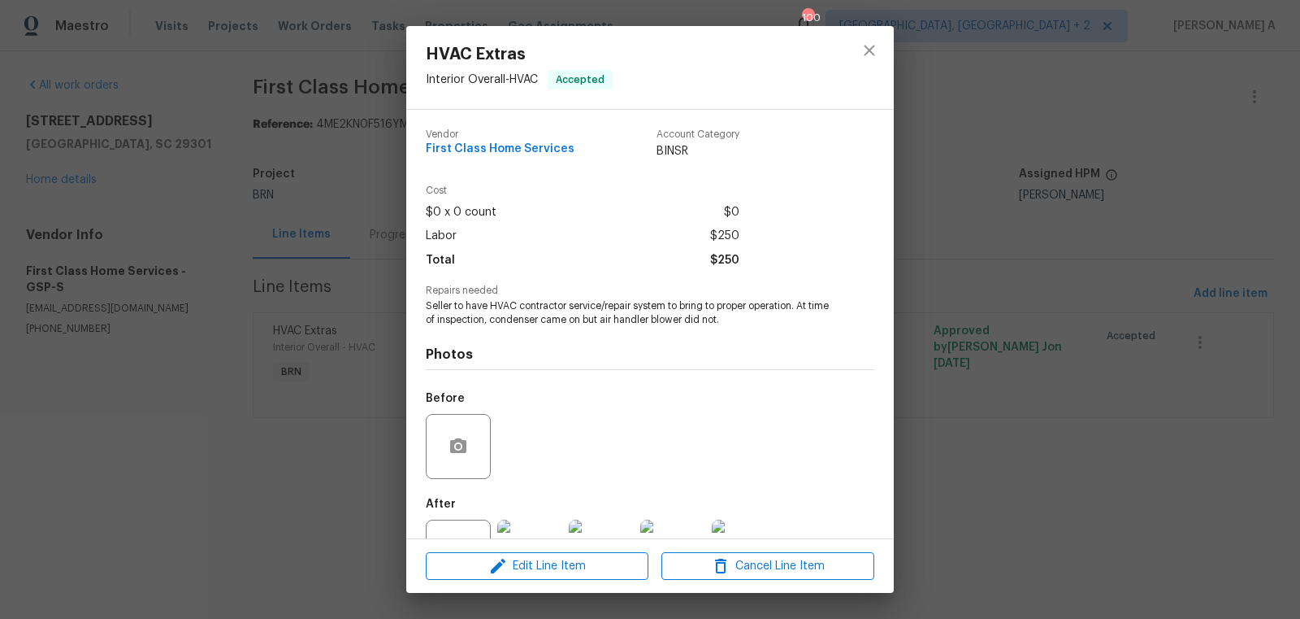
click at [531, 315] on span "Seller to have HVAC contractor service/repair system to bring to proper operati…" at bounding box center [628, 313] width 404 height 28
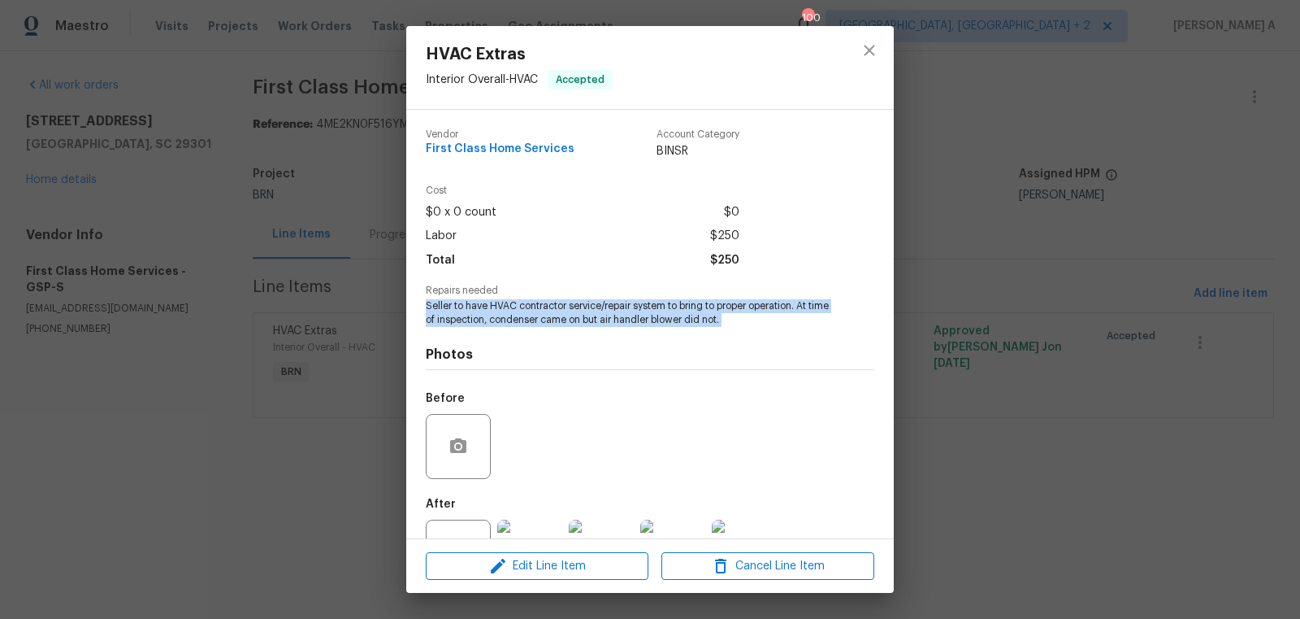
click at [531, 315] on span "Seller to have HVAC contractor service/repair system to bring to proper operati…" at bounding box center [628, 313] width 404 height 28
copy span "Seller to have HVAC contractor service/repair system to bring to proper operati…"
click at [866, 52] on icon "close" at bounding box center [869, 50] width 11 height 11
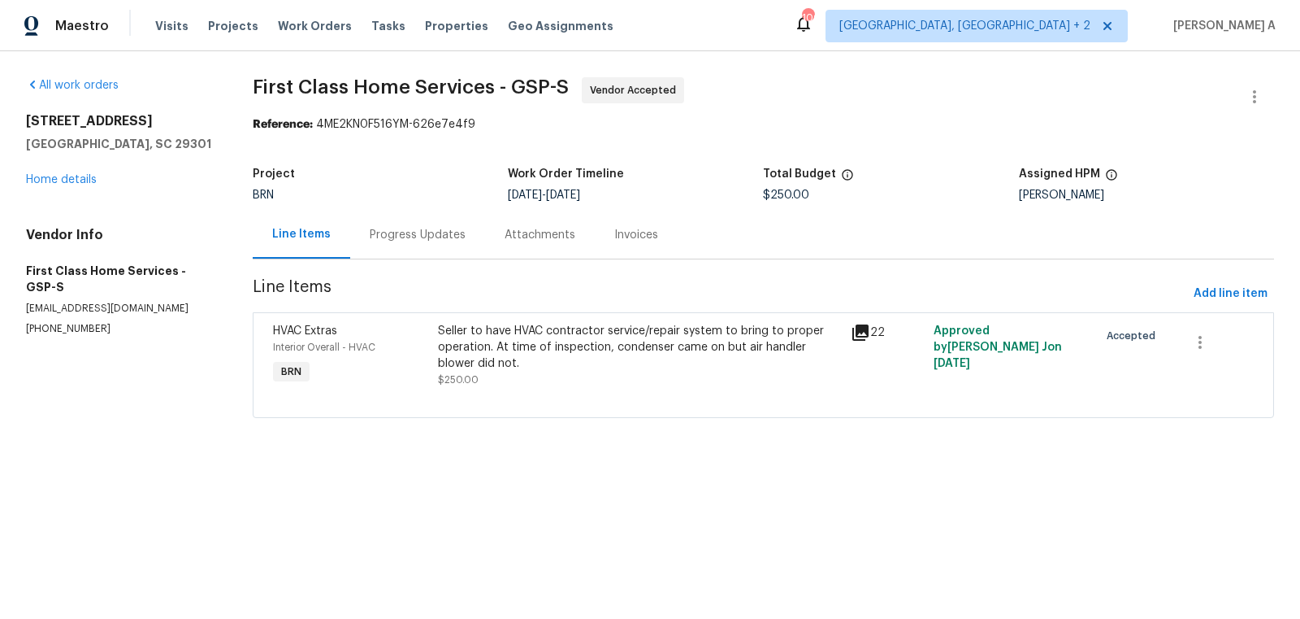
click at [404, 248] on div "Progress Updates" at bounding box center [417, 235] width 135 height 48
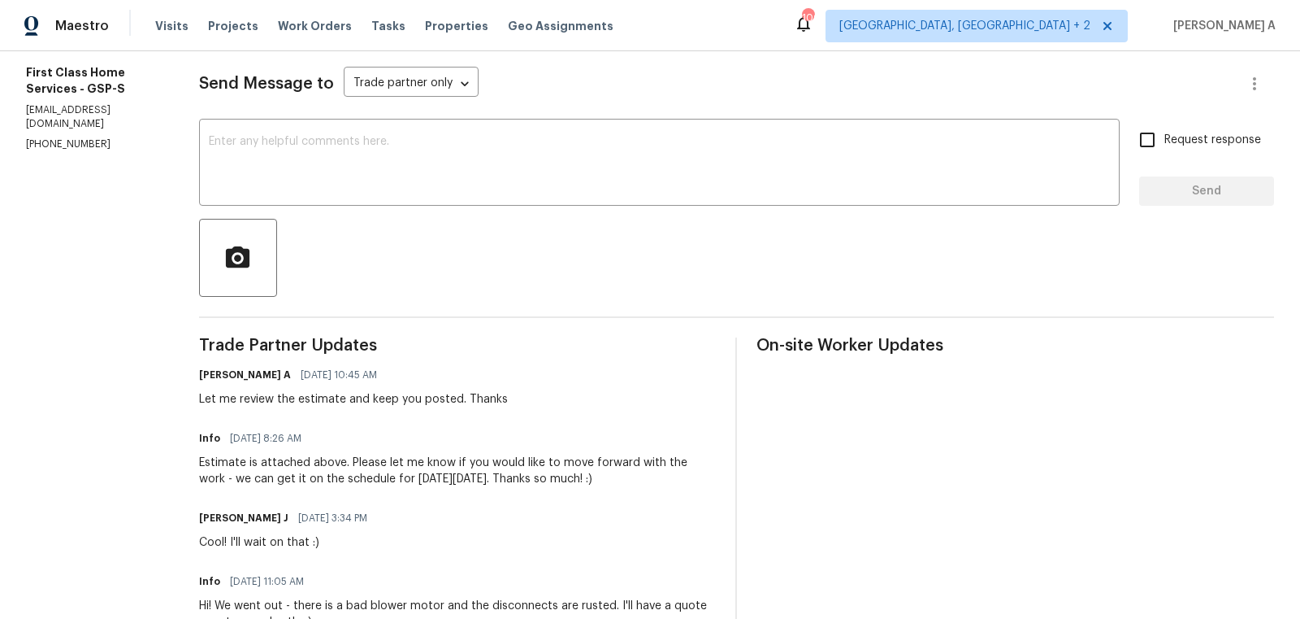
scroll to position [314, 0]
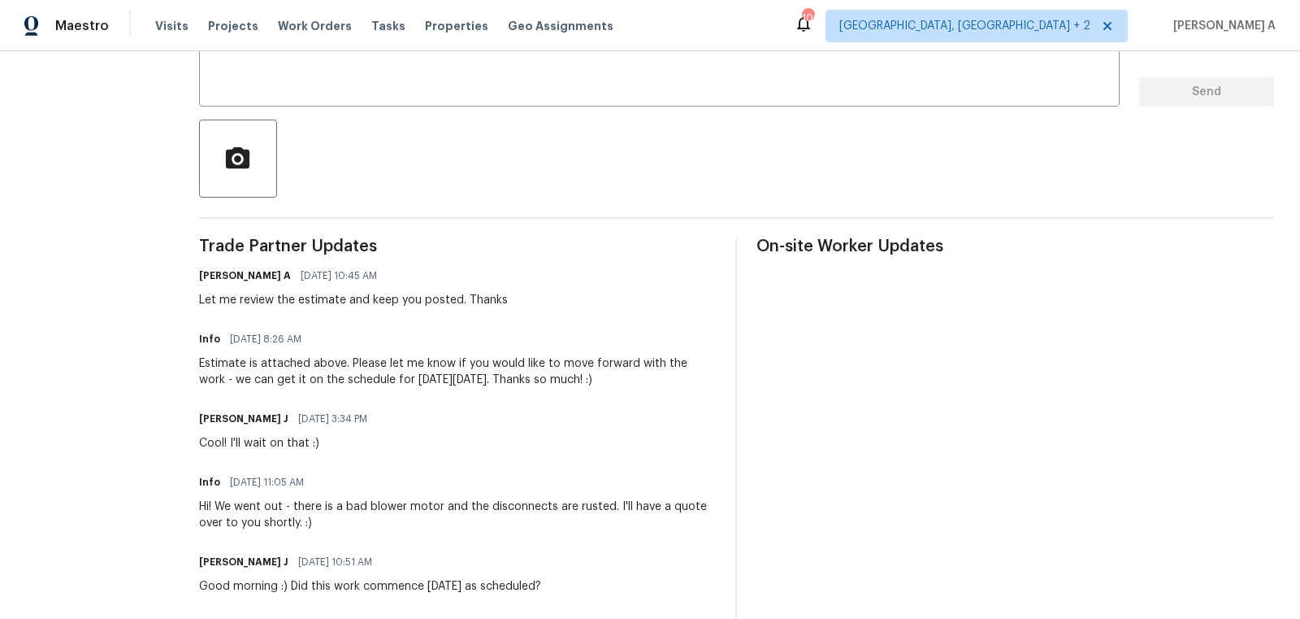
click at [359, 351] on div "Info 10/03/2025 8:26 AM Estimate is attached above. Please let me know if you w…" at bounding box center [458, 358] width 518 height 60
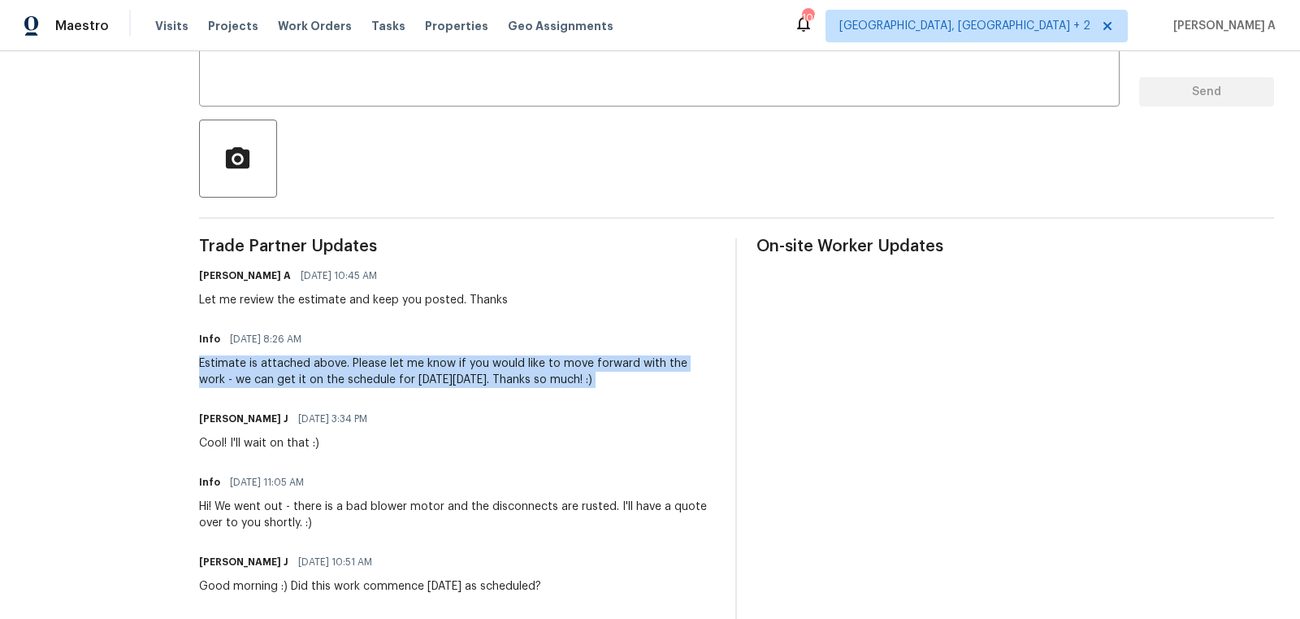
click at [359, 351] on div "Info 10/03/2025 8:26 AM Estimate is attached above. Please let me know if you w…" at bounding box center [458, 358] width 518 height 60
copy div "Estimate is attached above. Please let me know if you would like to move forwar…"
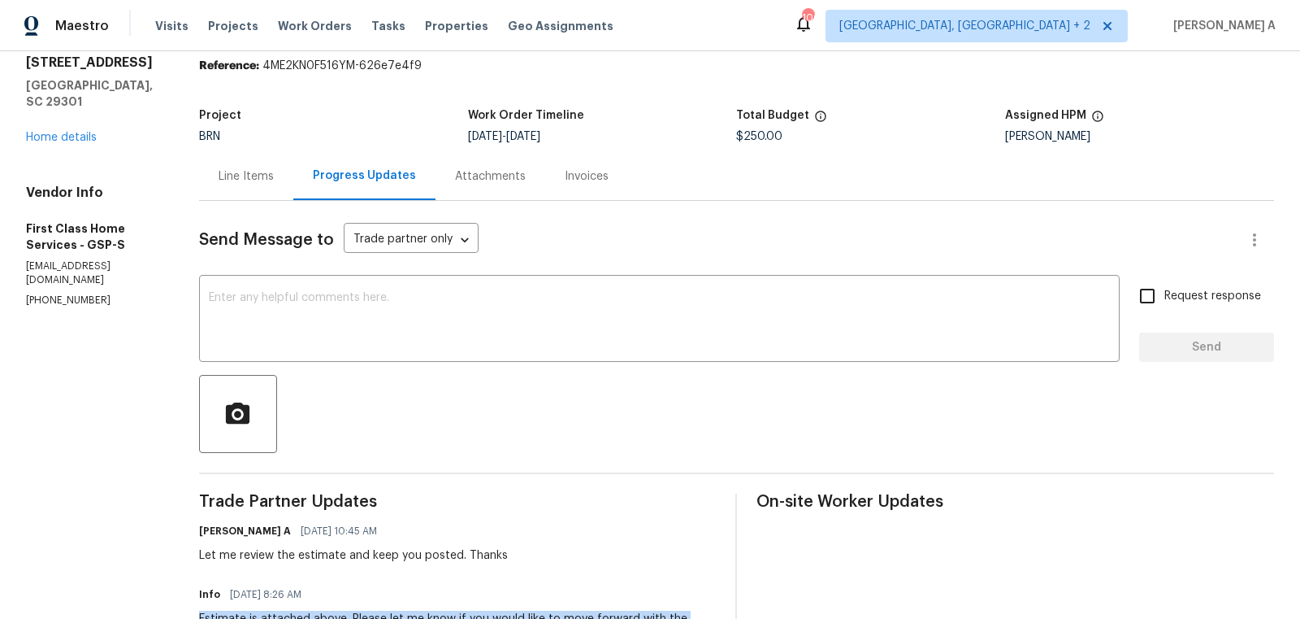
scroll to position [0, 0]
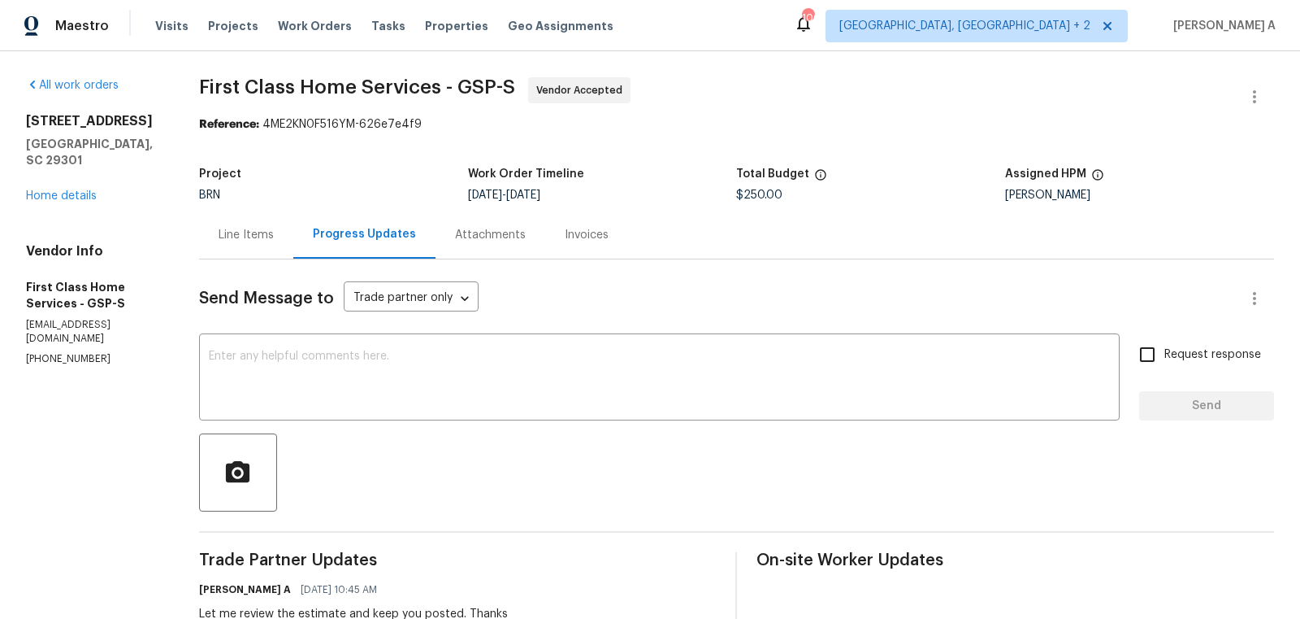
click at [765, 193] on span "$250.00" at bounding box center [759, 194] width 46 height 11
copy span "$250.00"
drag, startPoint x: 194, startPoint y: 86, endPoint x: 434, endPoint y: 84, distance: 239.8
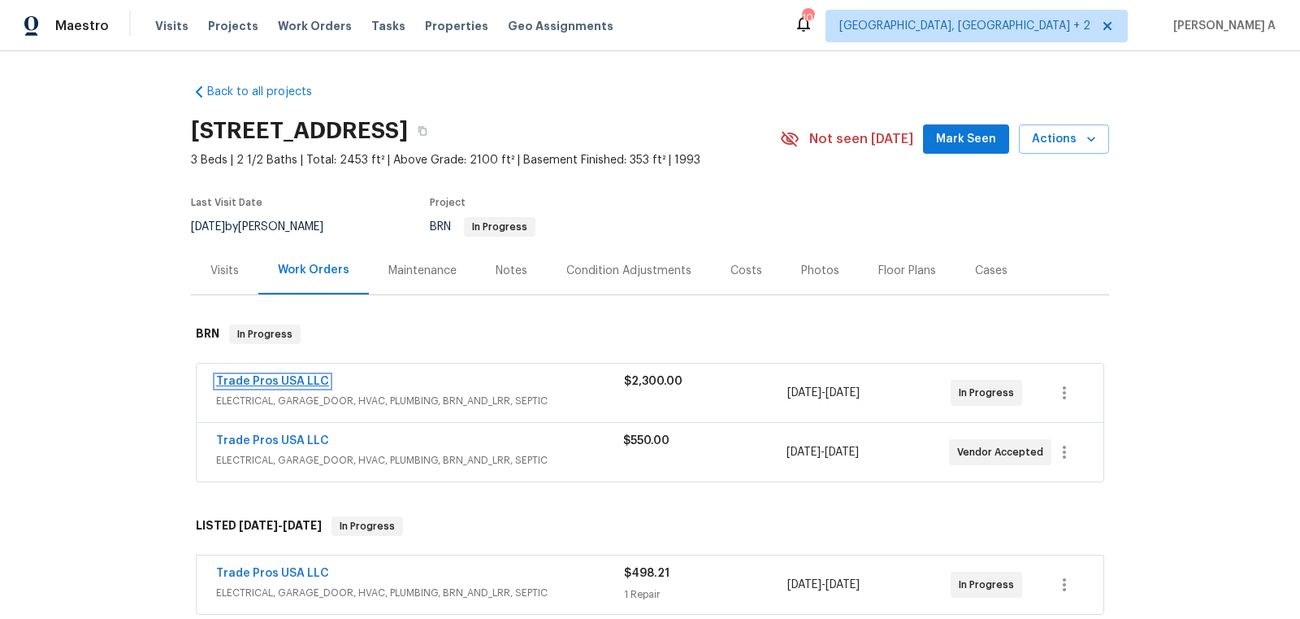
click at [279, 381] on link "Trade Pros USA LLC" at bounding box center [272, 381] width 113 height 11
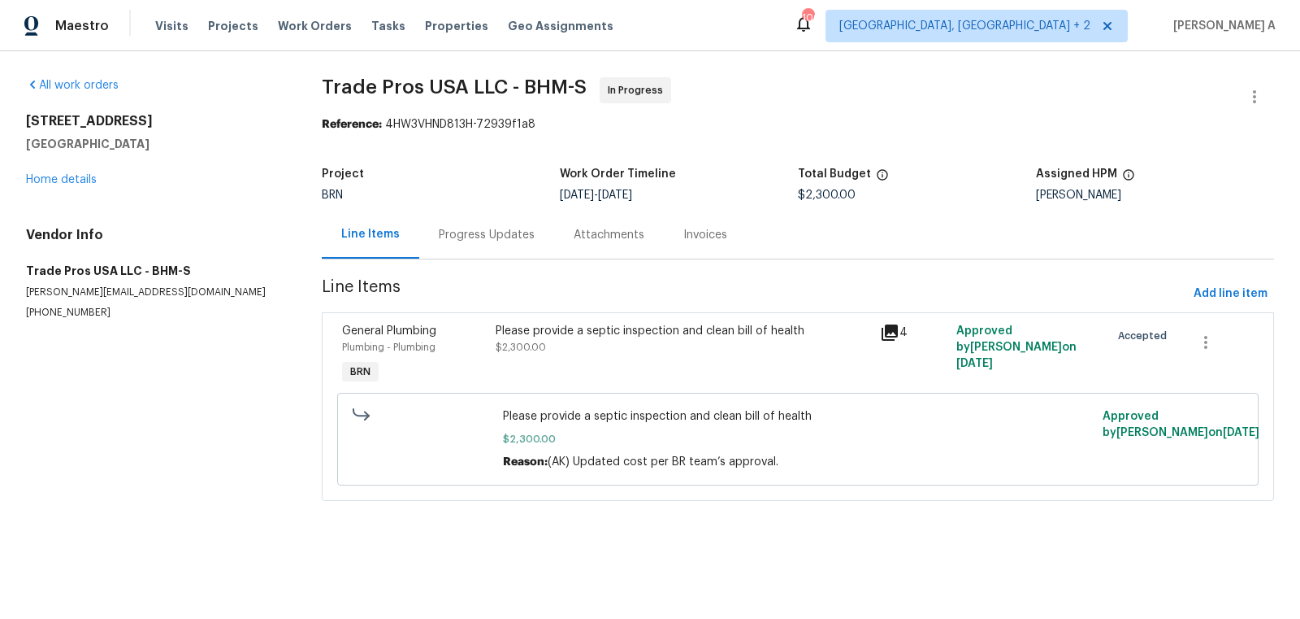
click at [439, 237] on div "Progress Updates" at bounding box center [487, 235] width 96 height 16
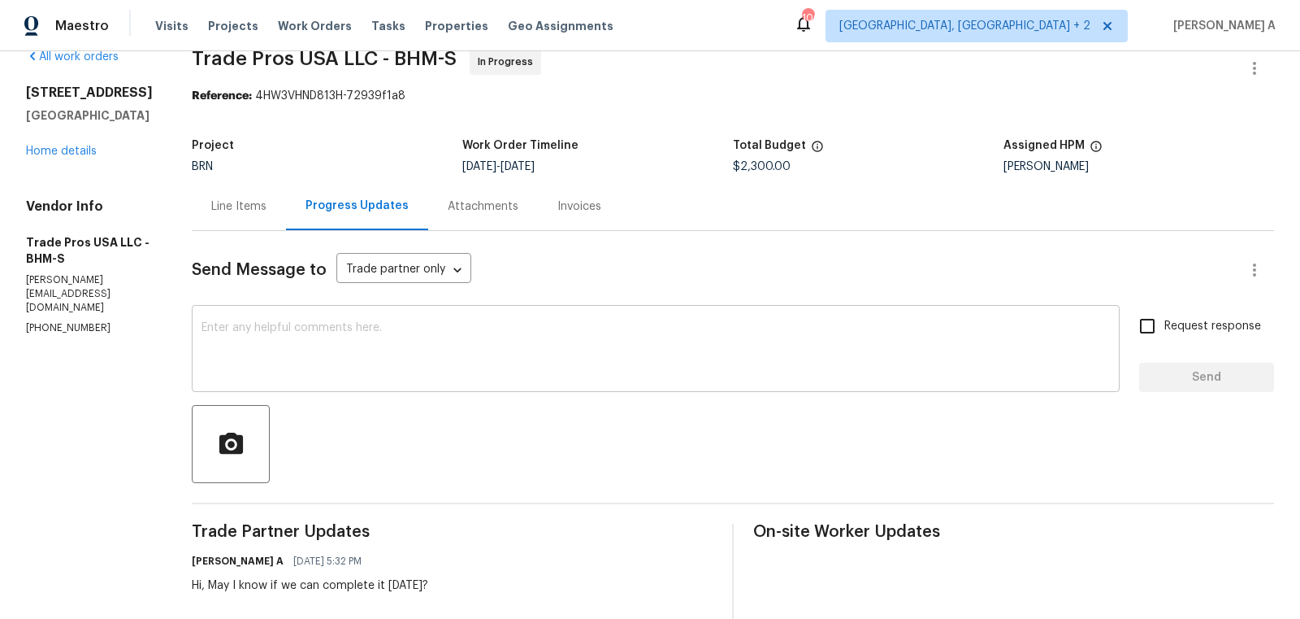
scroll to position [50, 0]
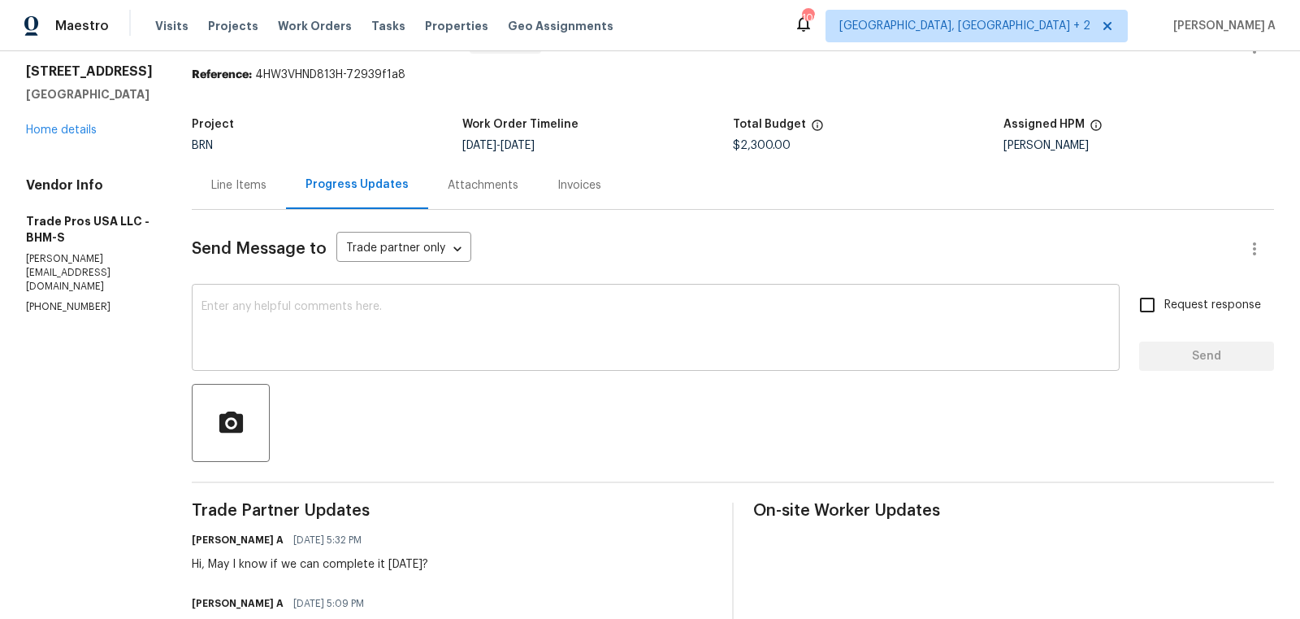
click at [480, 331] on textarea at bounding box center [656, 329] width 909 height 57
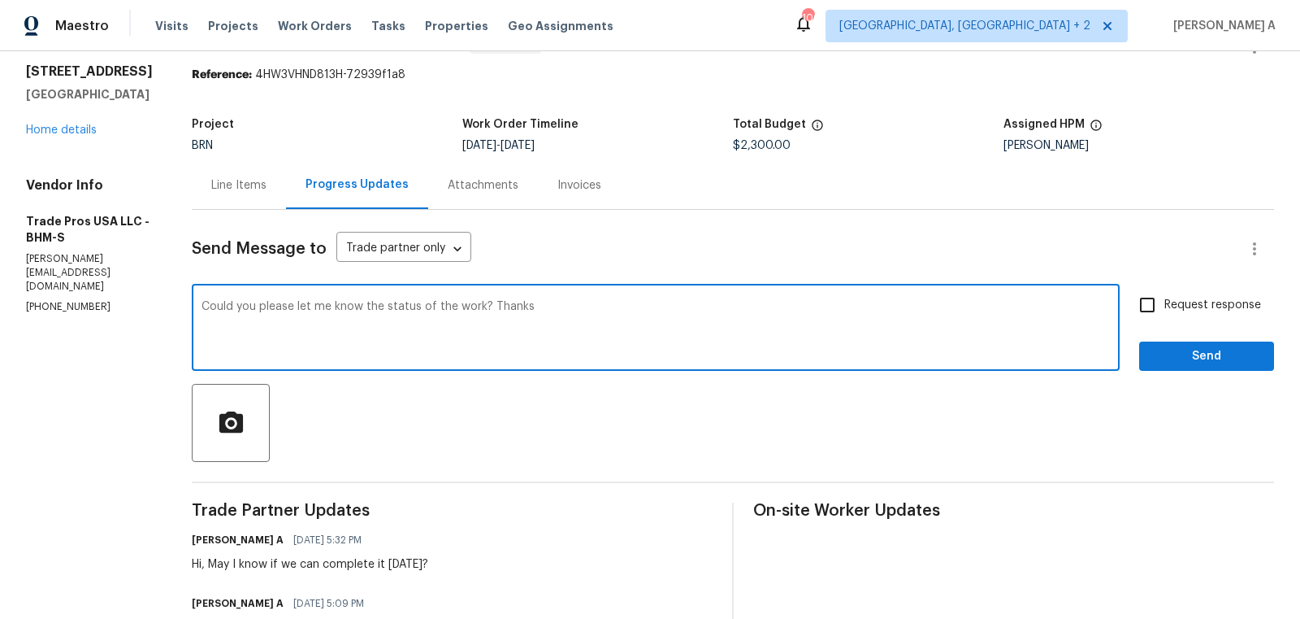
type textarea "Could you please let me know the status of the work? Thanks"
click at [1167, 313] on label "Request response" at bounding box center [1196, 305] width 131 height 34
click at [1165, 313] on input "Request response" at bounding box center [1148, 305] width 34 height 34
checkbox input "true"
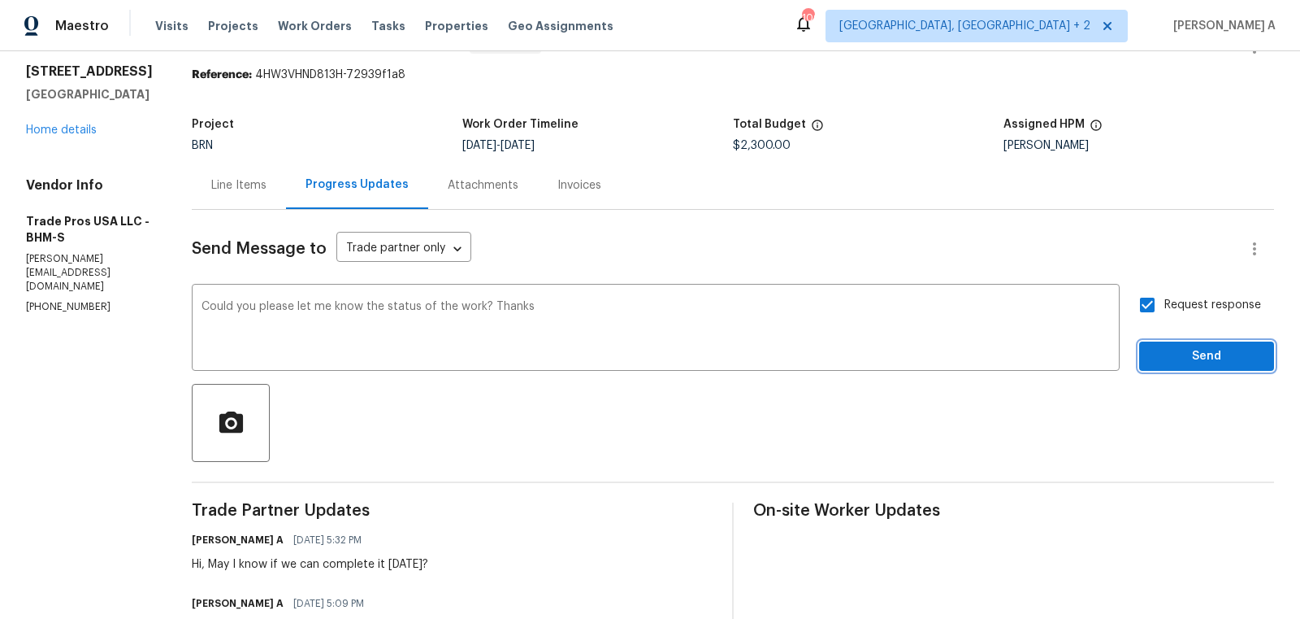
click at [1200, 345] on button "Send" at bounding box center [1207, 356] width 135 height 30
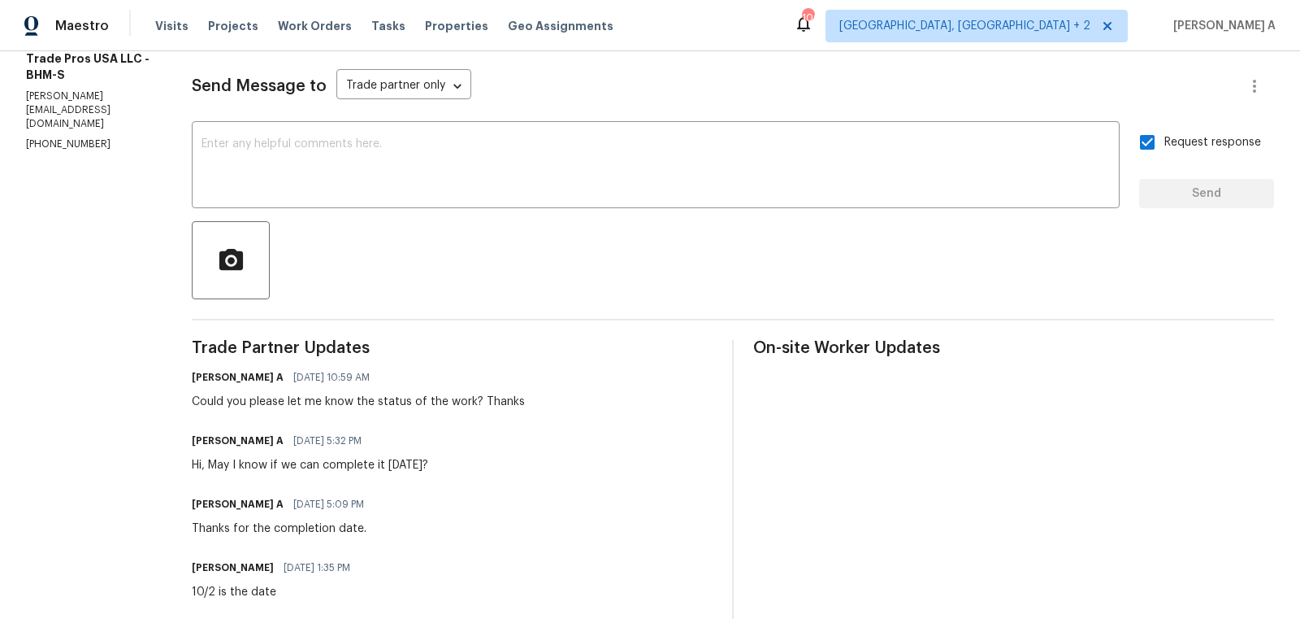
scroll to position [0, 0]
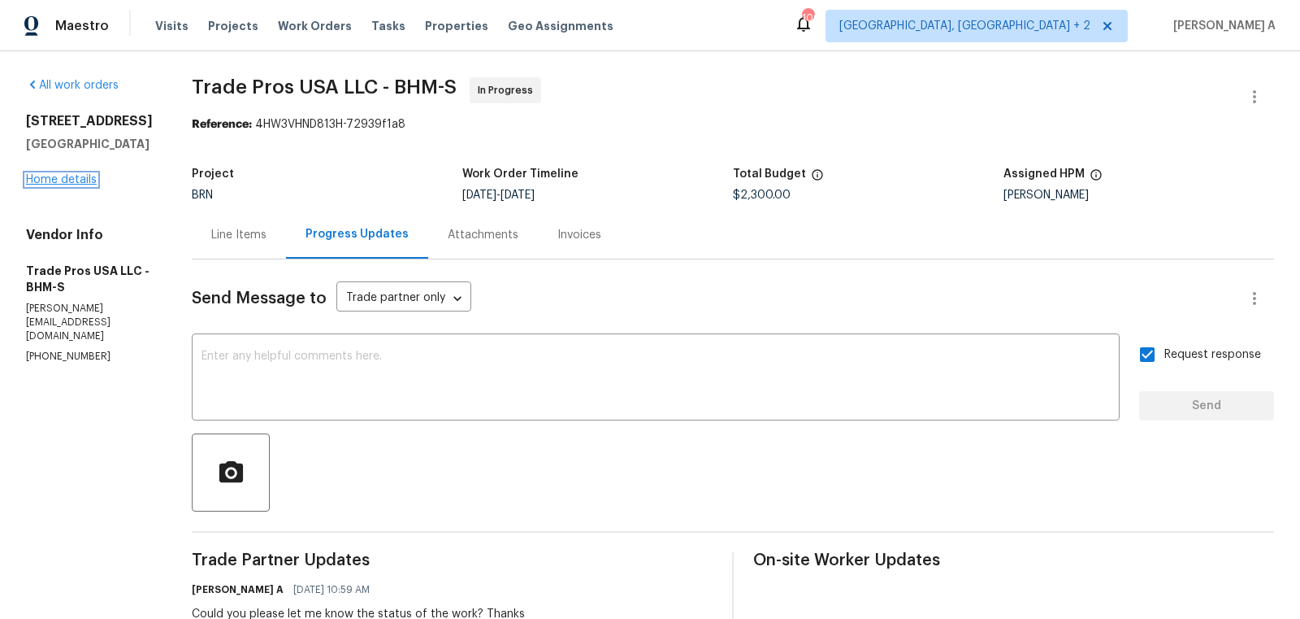
click at [66, 185] on link "Home details" at bounding box center [61, 179] width 71 height 11
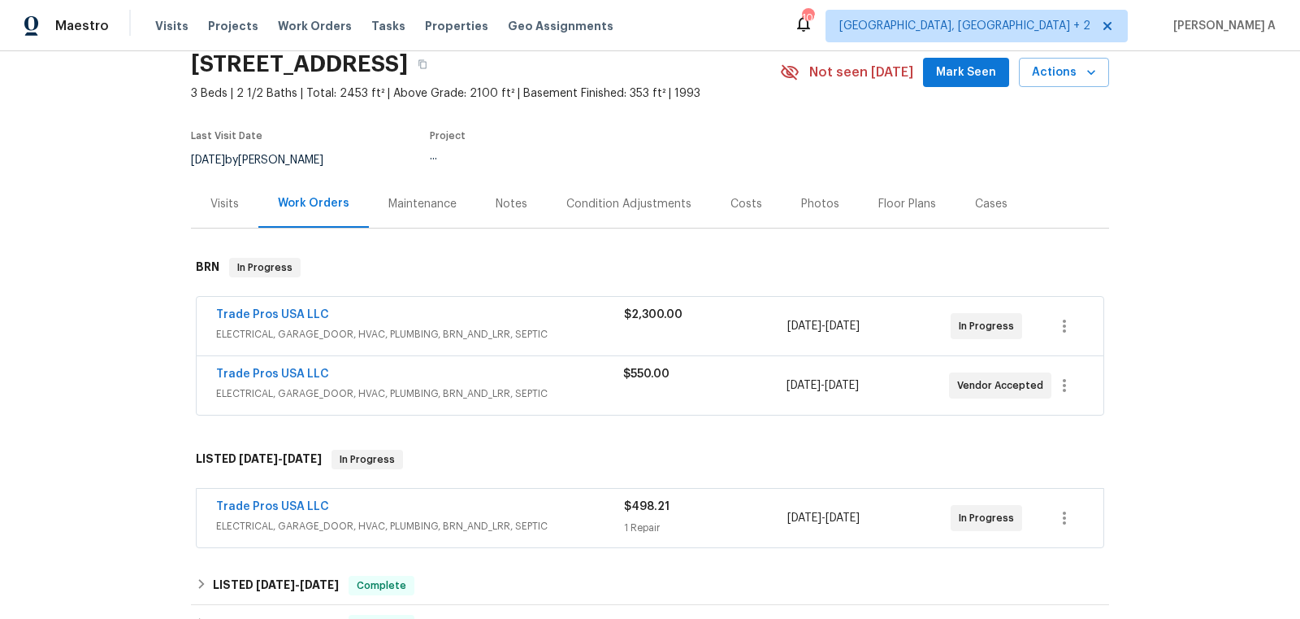
scroll to position [90, 0]
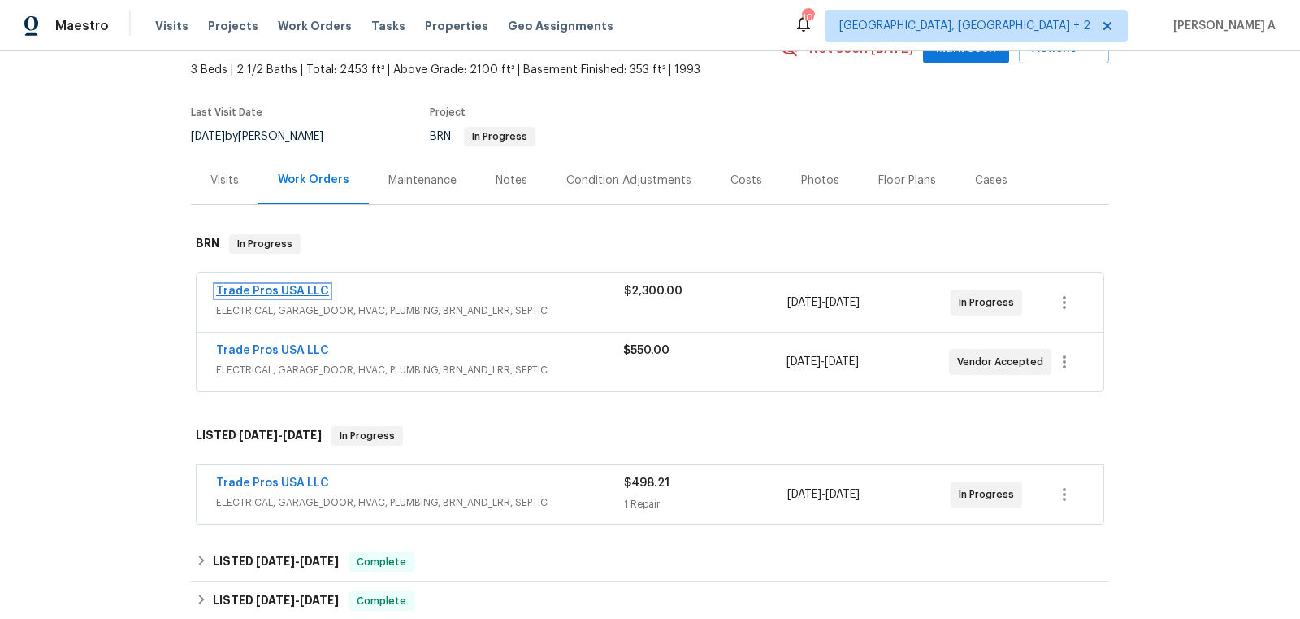
click at [293, 288] on link "Trade Pros USA LLC" at bounding box center [272, 290] width 113 height 11
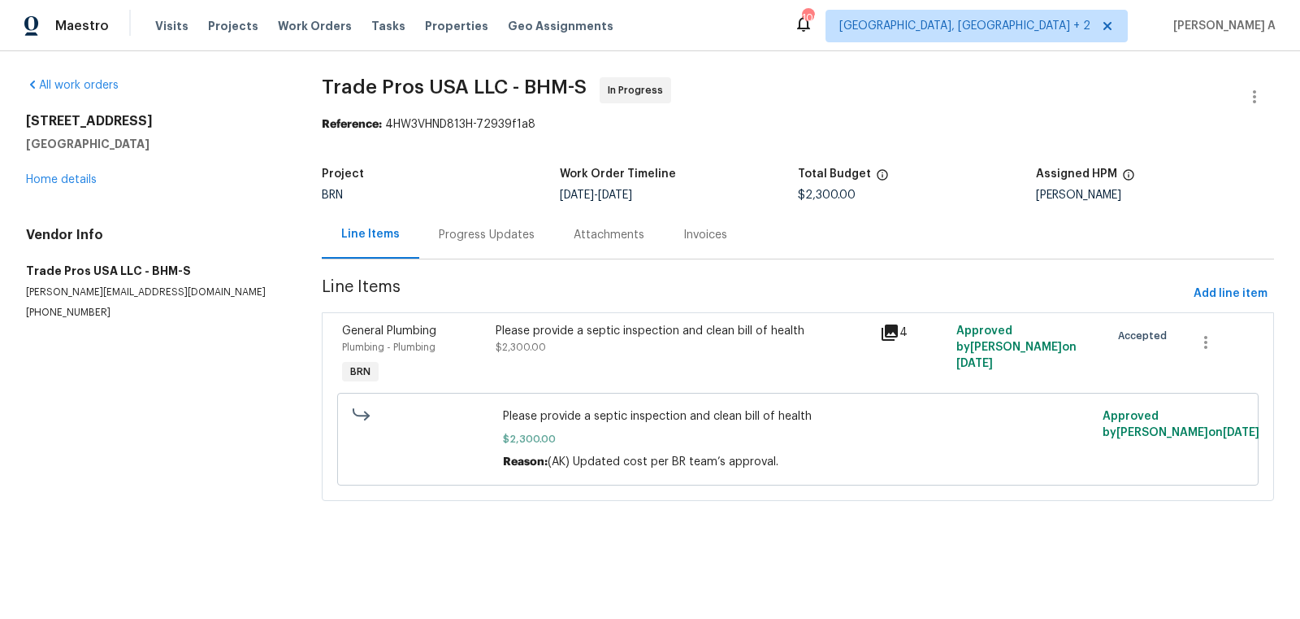
click at [471, 218] on div "Progress Updates" at bounding box center [486, 235] width 135 height 48
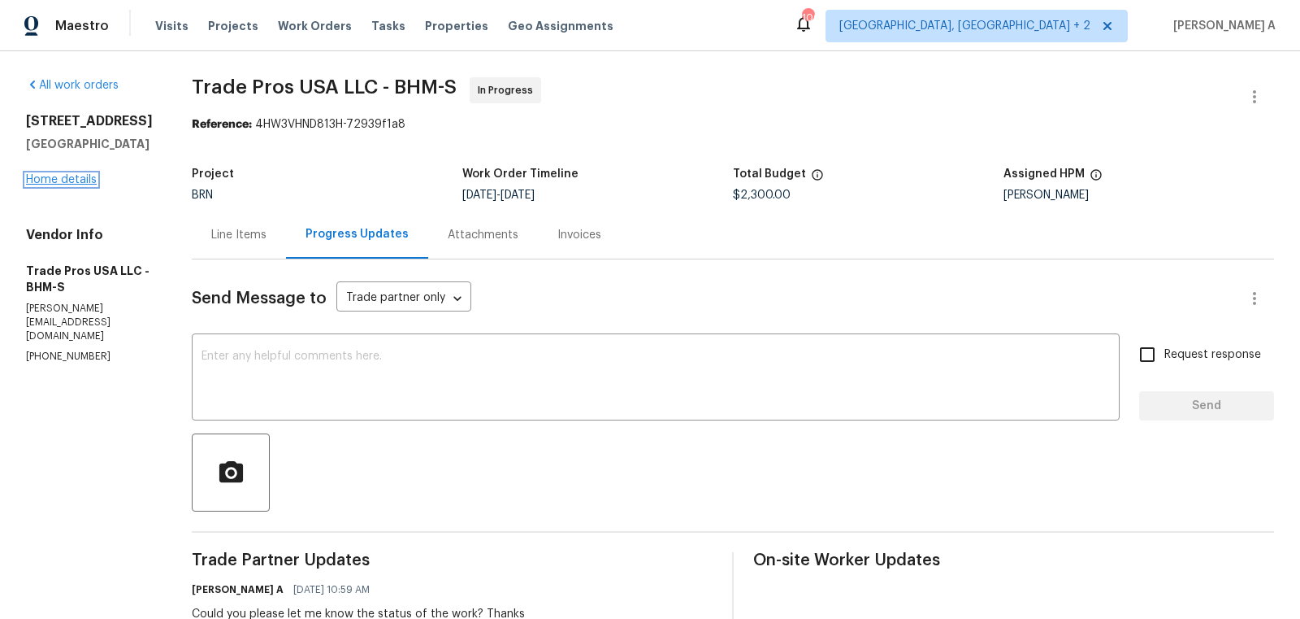
click at [80, 185] on link "Home details" at bounding box center [61, 179] width 71 height 11
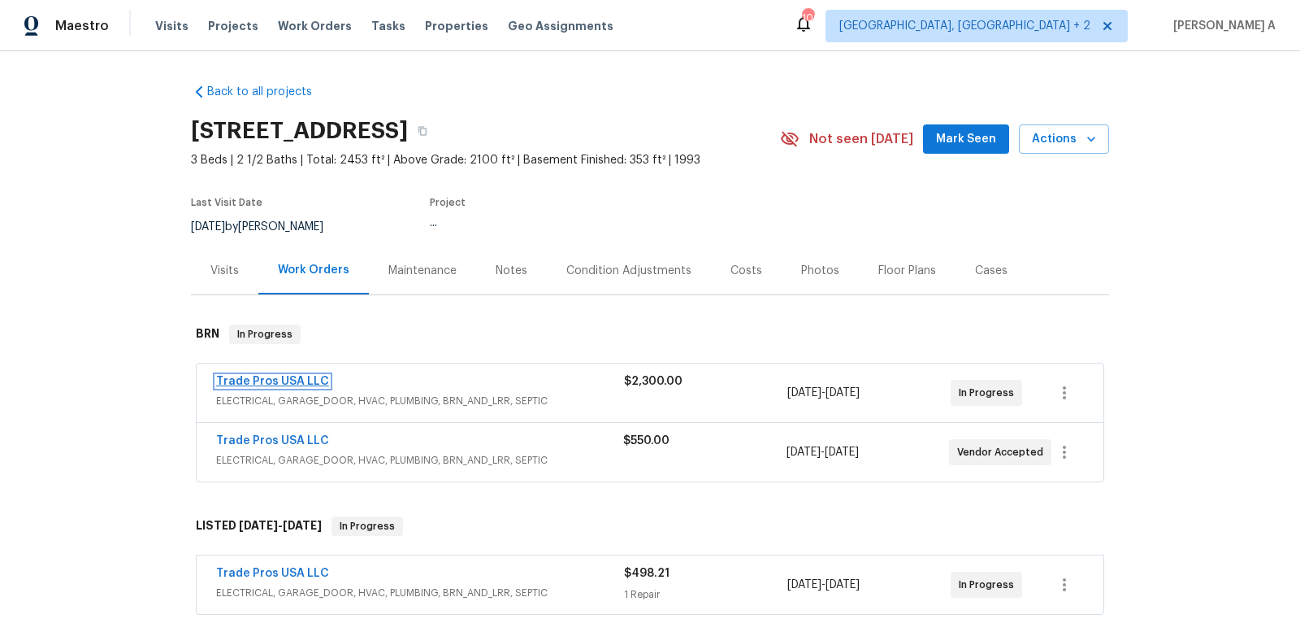
click at [283, 381] on link "Trade Pros USA LLC" at bounding box center [272, 381] width 113 height 11
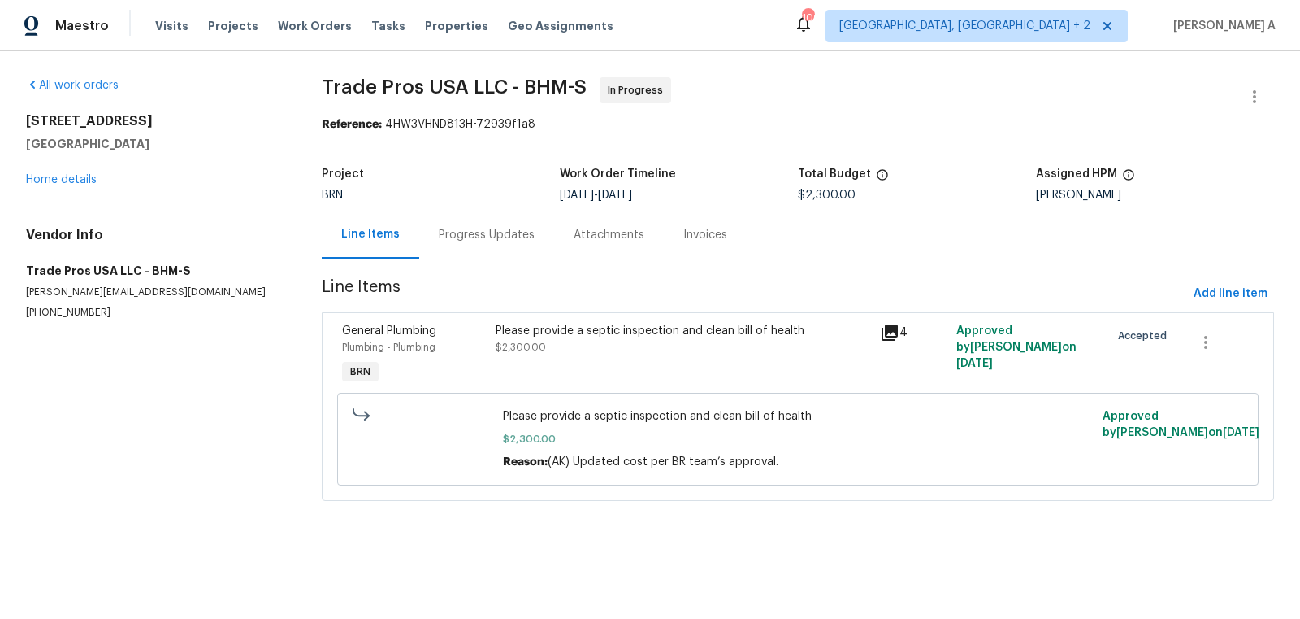
click at [446, 241] on div "Progress Updates" at bounding box center [487, 235] width 96 height 16
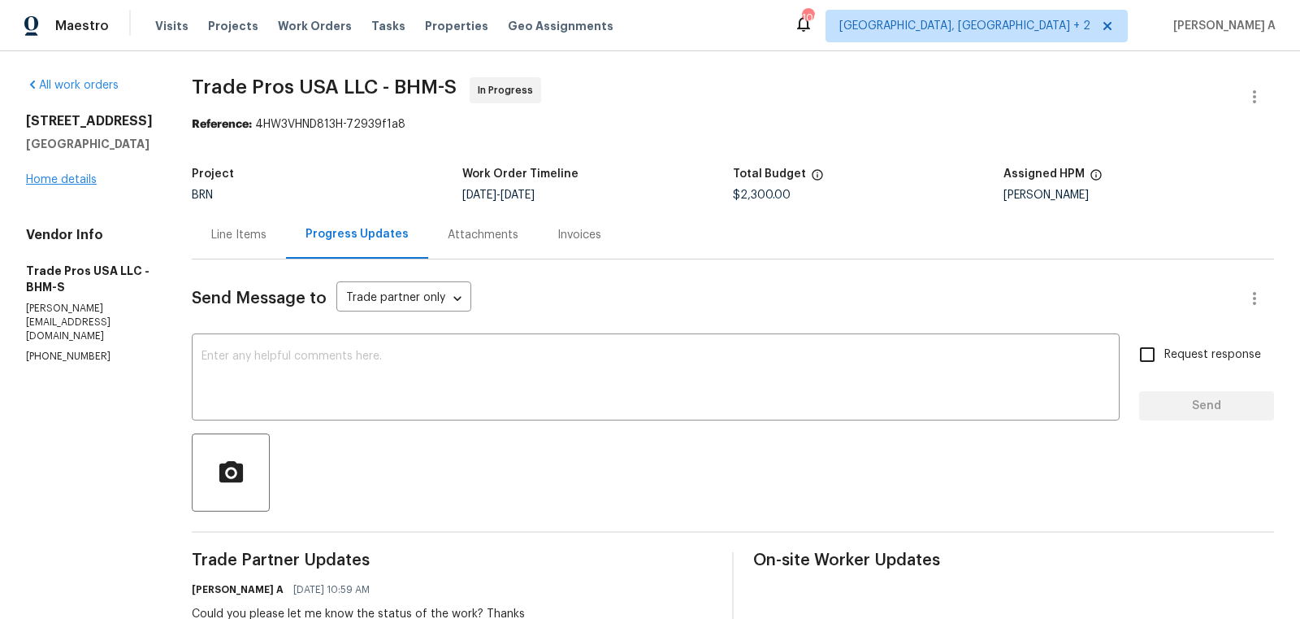
click at [96, 188] on div "806 14th Ave Pleasant Grove, AL 35127 Home details" at bounding box center [89, 150] width 127 height 75
click at [68, 185] on link "Home details" at bounding box center [61, 179] width 71 height 11
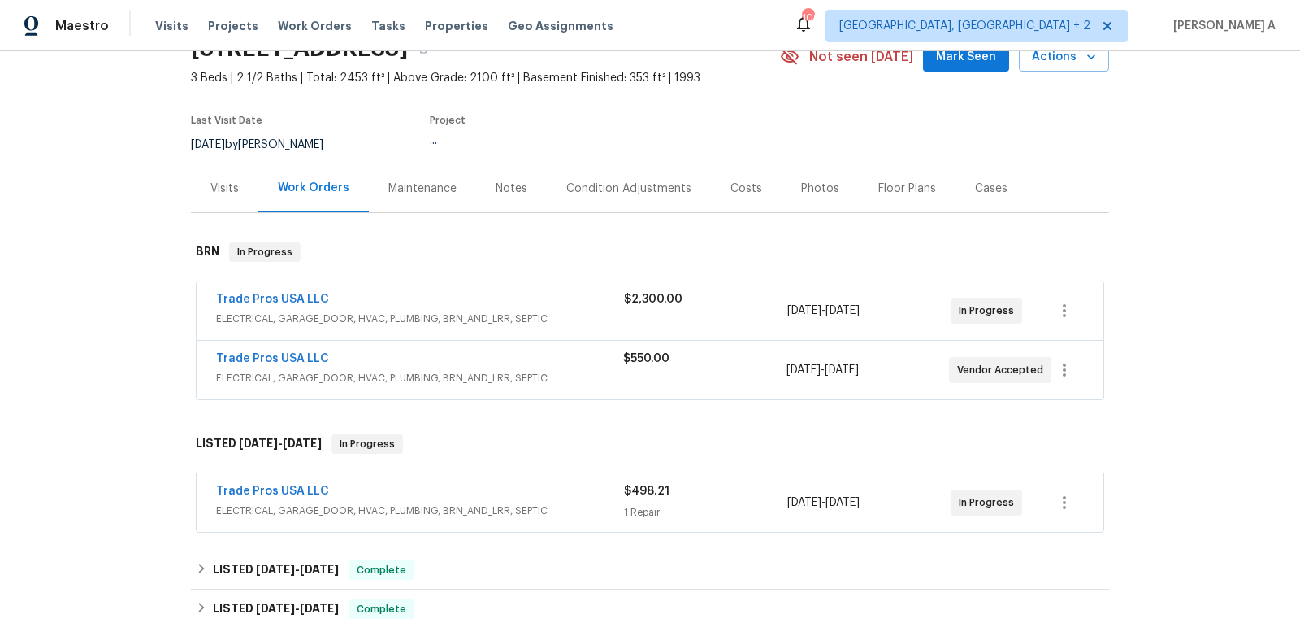
scroll to position [99, 0]
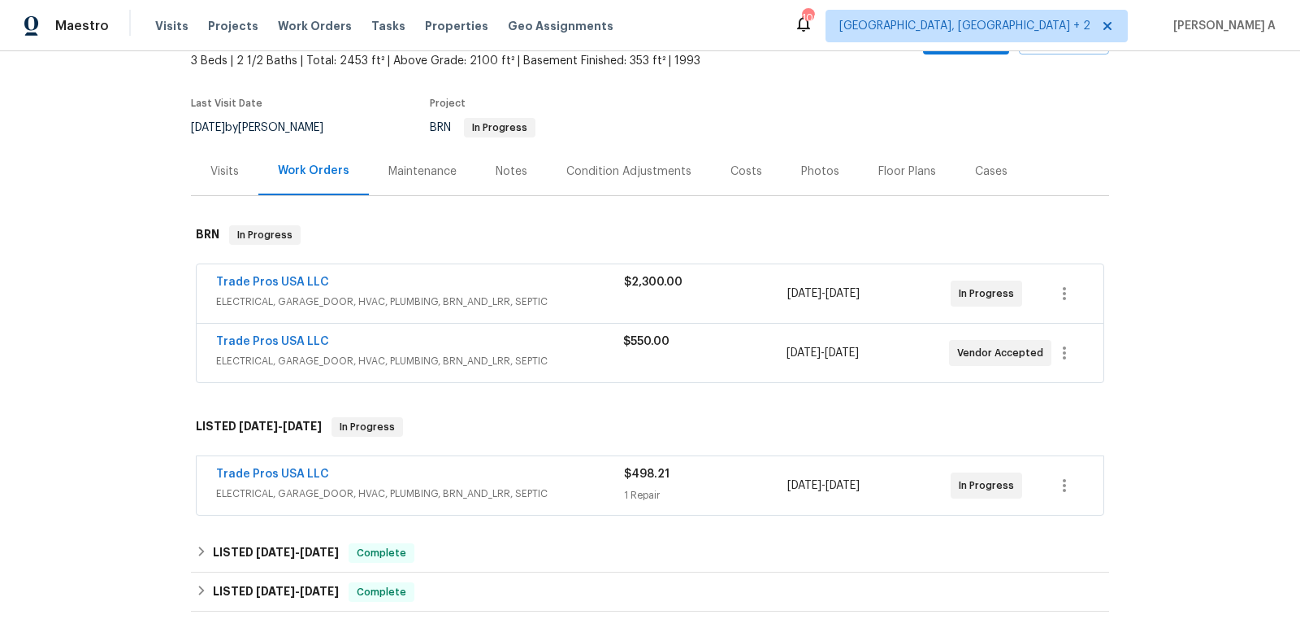
click at [282, 330] on div "Trade Pros USA LLC ELECTRICAL, GARAGE_DOOR, HVAC, PLUMBING, BRN_AND_LRR, SEPTIC…" at bounding box center [650, 352] width 907 height 59
click at [306, 336] on link "Trade Pros USA LLC" at bounding box center [272, 341] width 113 height 11
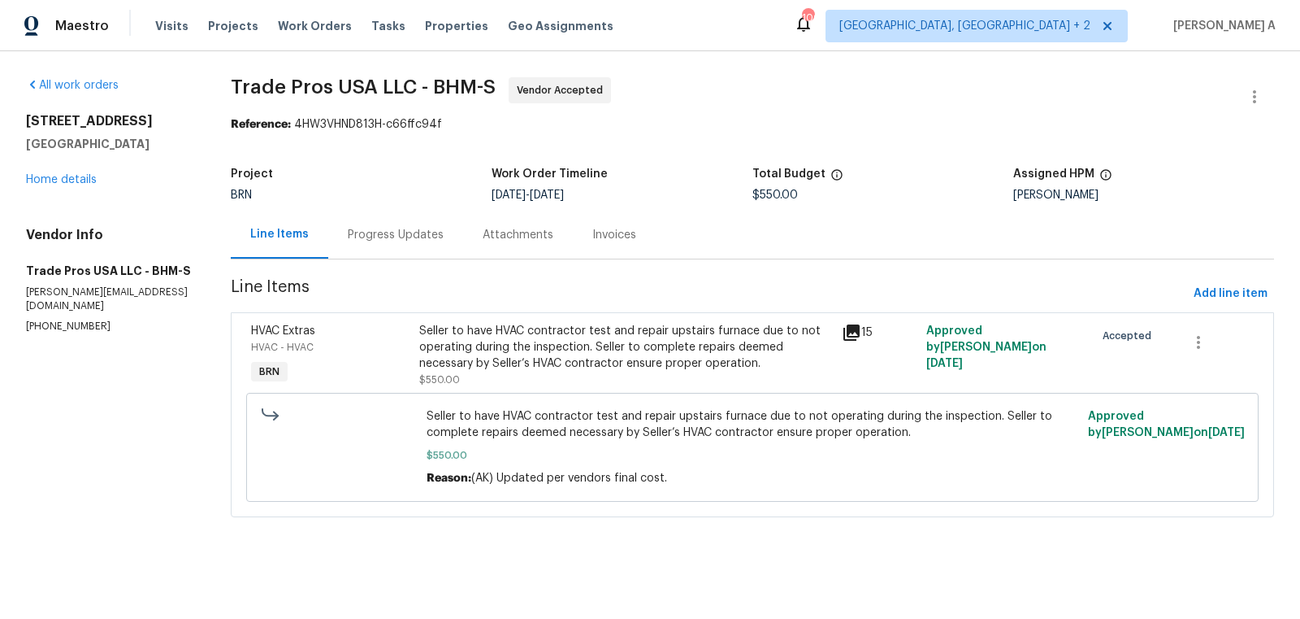
click at [421, 219] on div "Progress Updates" at bounding box center [395, 235] width 135 height 48
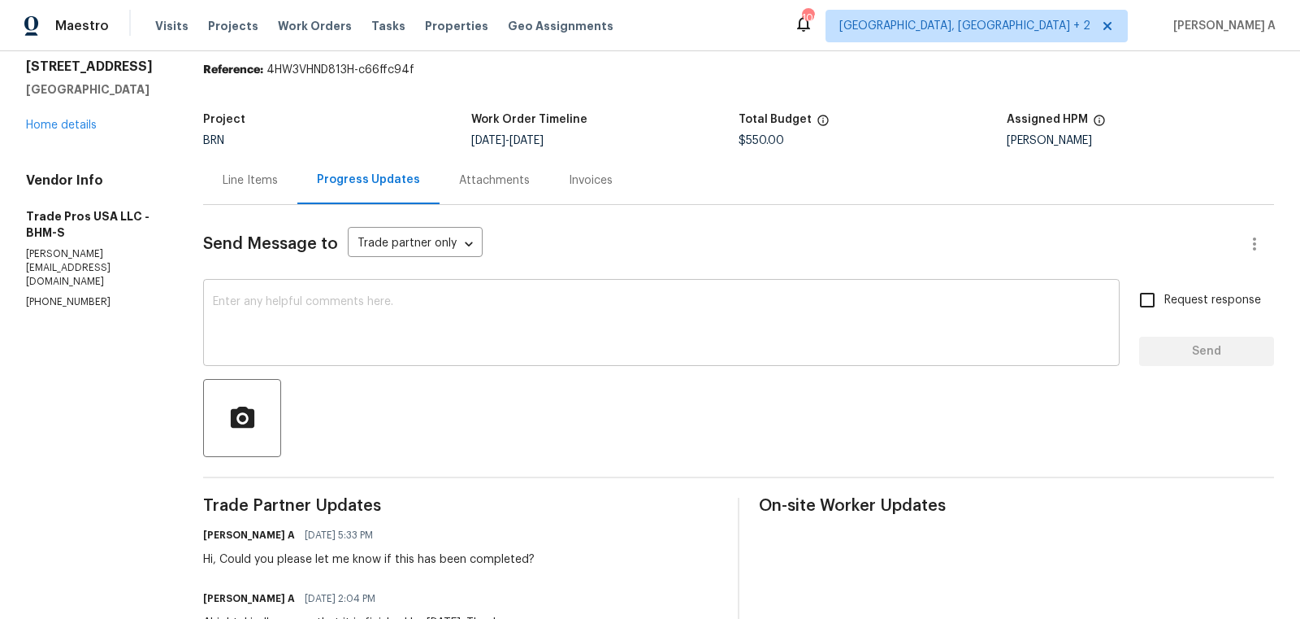
scroll to position [55, 0]
click at [537, 345] on textarea at bounding box center [661, 323] width 897 height 57
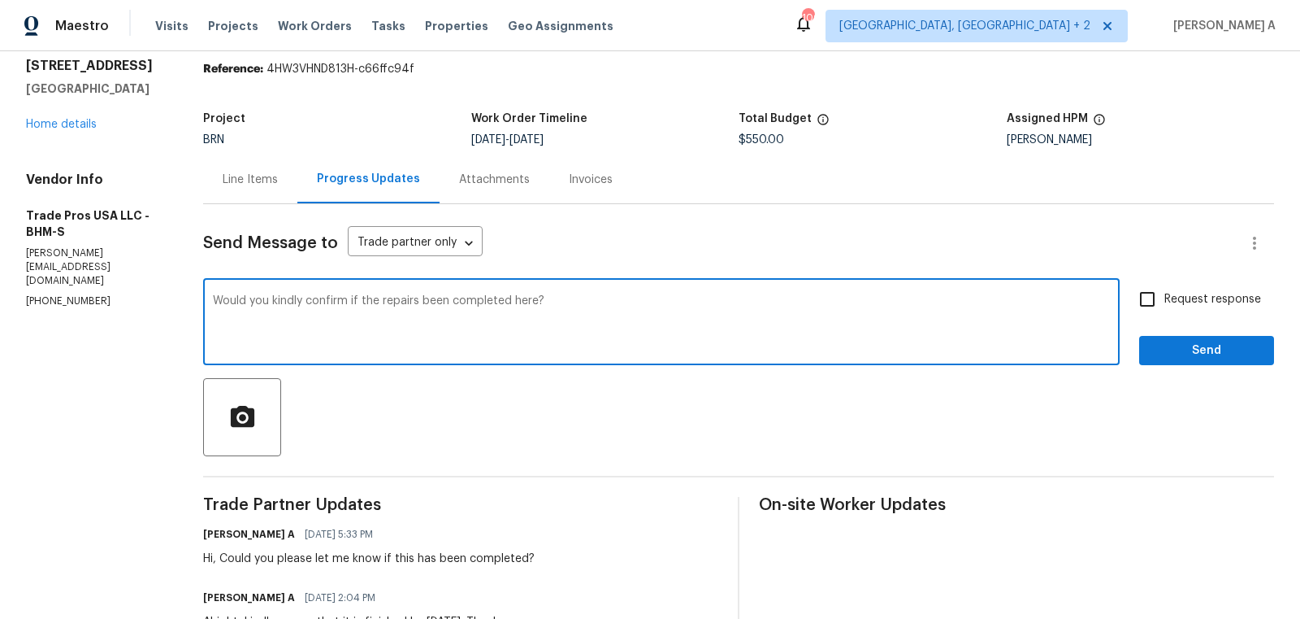
click at [537, 345] on textarea "Would you kindly confirm if the repairs been completed here?" at bounding box center [661, 323] width 897 height 57
click at [0, 0] on icon "Paraphrase text" at bounding box center [0, 0] width 0 height 0
click at [0, 0] on li "Could you please confirm whether the repairs have been completed here?" at bounding box center [0, 0] width 0 height 0
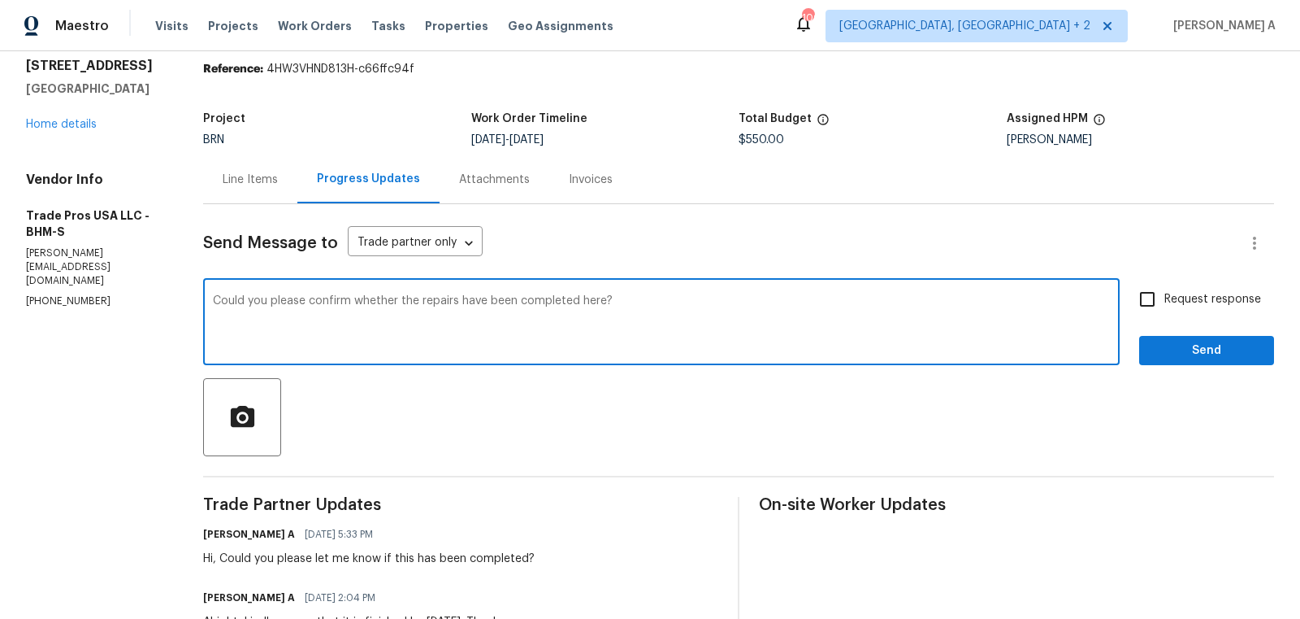
type textarea "Could you please confirm whether the repairs have been completed here?"
click at [1155, 295] on input "Request response" at bounding box center [1148, 299] width 34 height 34
checkbox input "true"
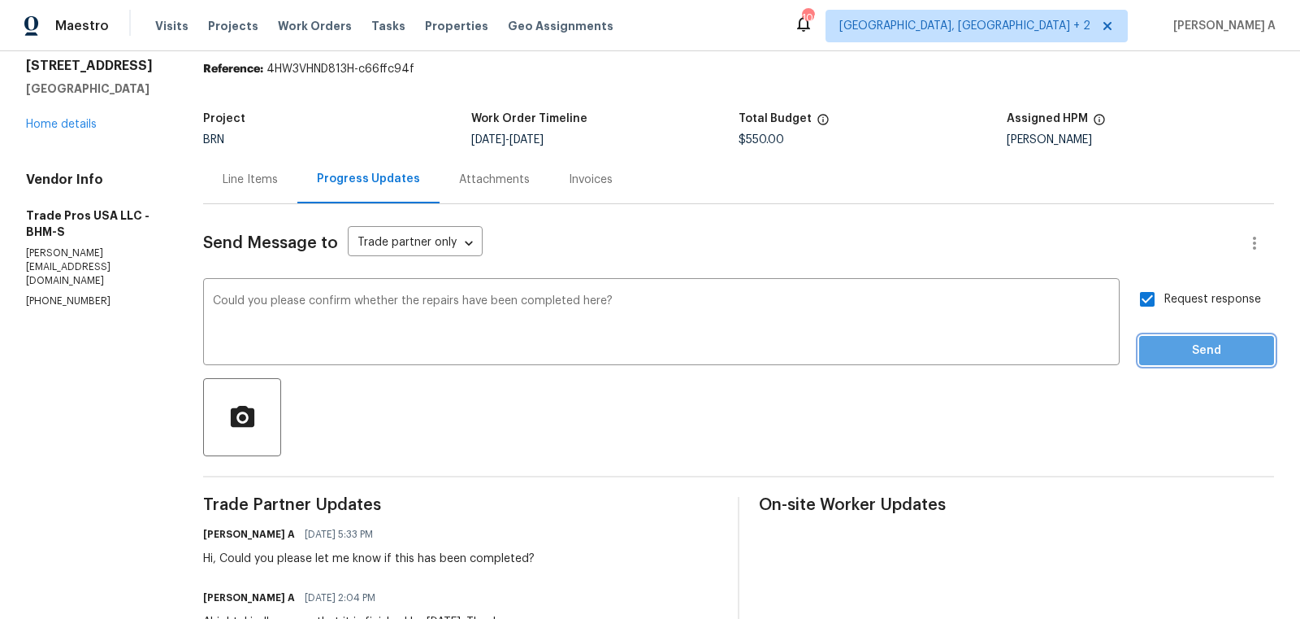
click at [1183, 341] on span "Send" at bounding box center [1207, 351] width 109 height 20
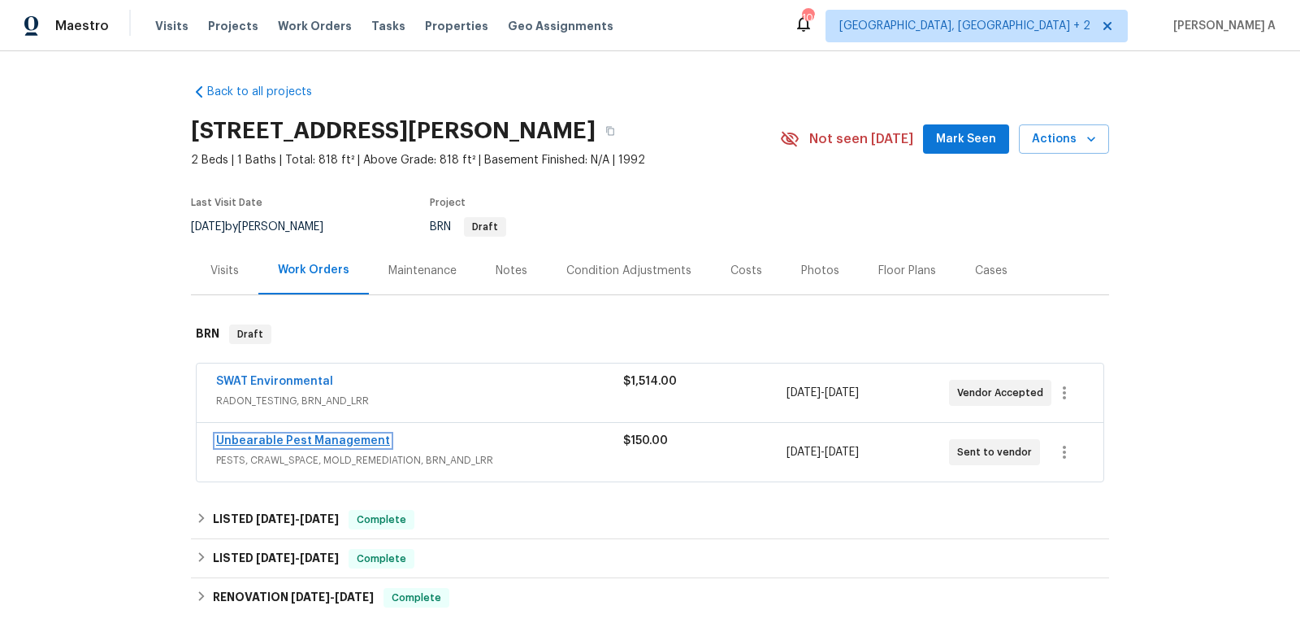
click at [277, 440] on link "Unbearable Pest Management" at bounding box center [303, 440] width 174 height 11
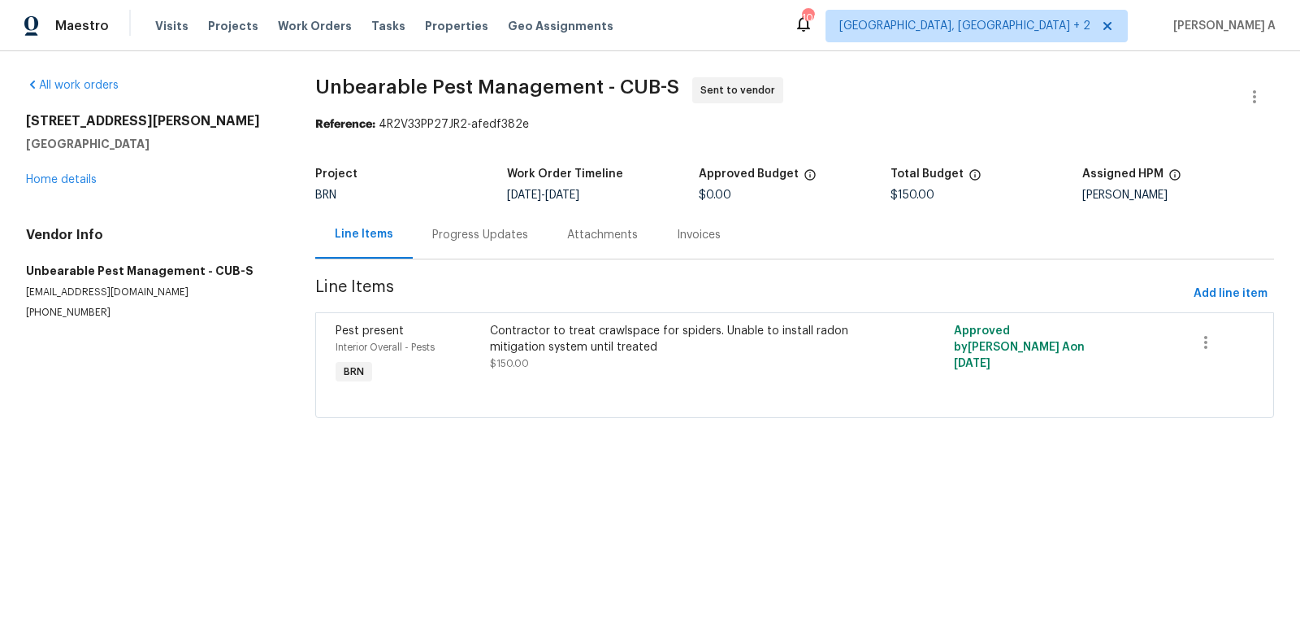
click at [72, 313] on p "[PHONE_NUMBER]" at bounding box center [151, 313] width 250 height 14
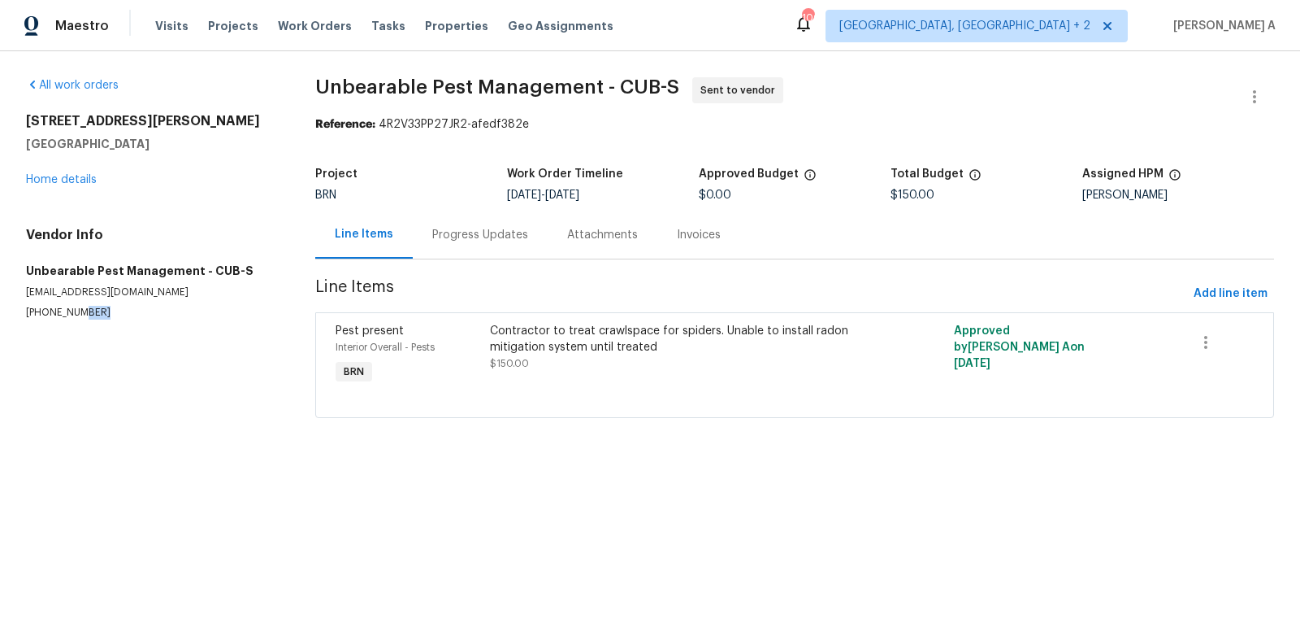
click at [72, 313] on p "[PHONE_NUMBER]" at bounding box center [151, 313] width 250 height 14
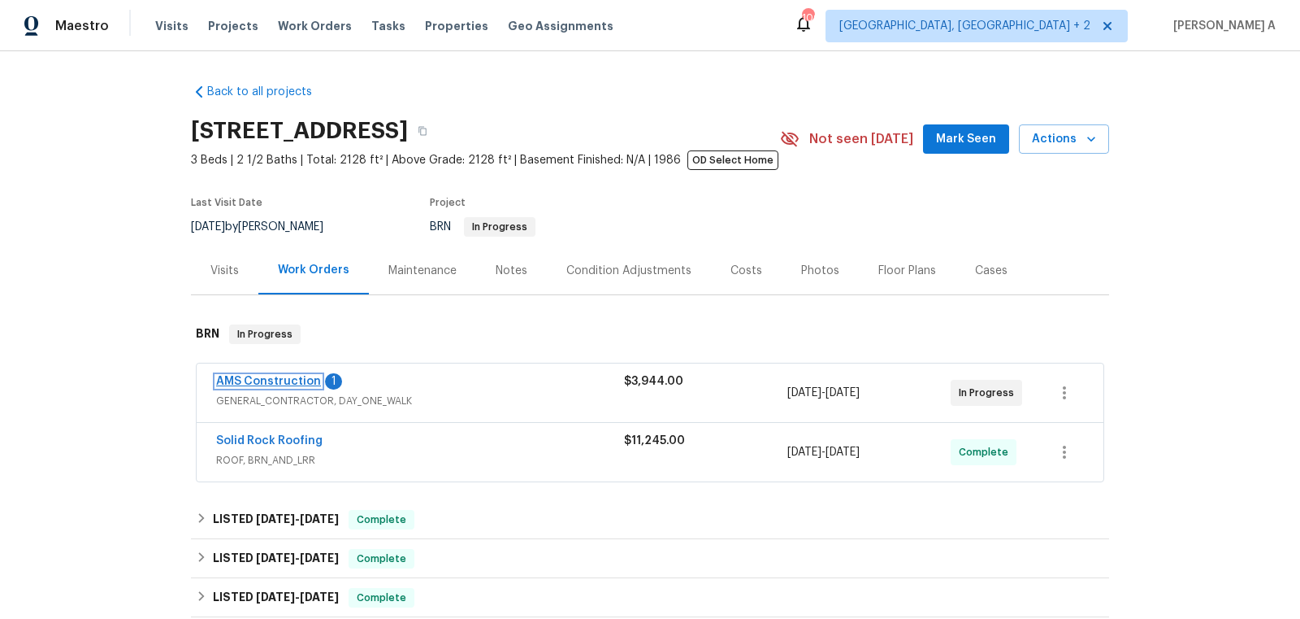
click at [282, 380] on link "AMS Construction" at bounding box center [268, 381] width 105 height 11
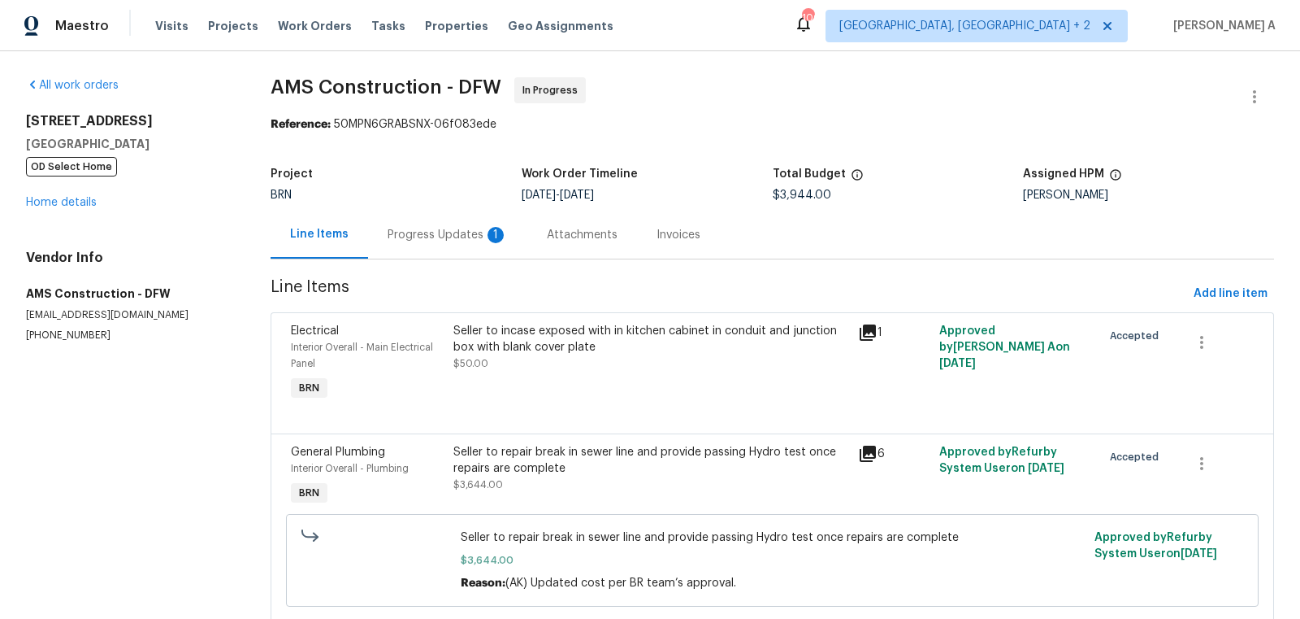
click at [440, 236] on div "Progress Updates 1" at bounding box center [448, 235] width 120 height 16
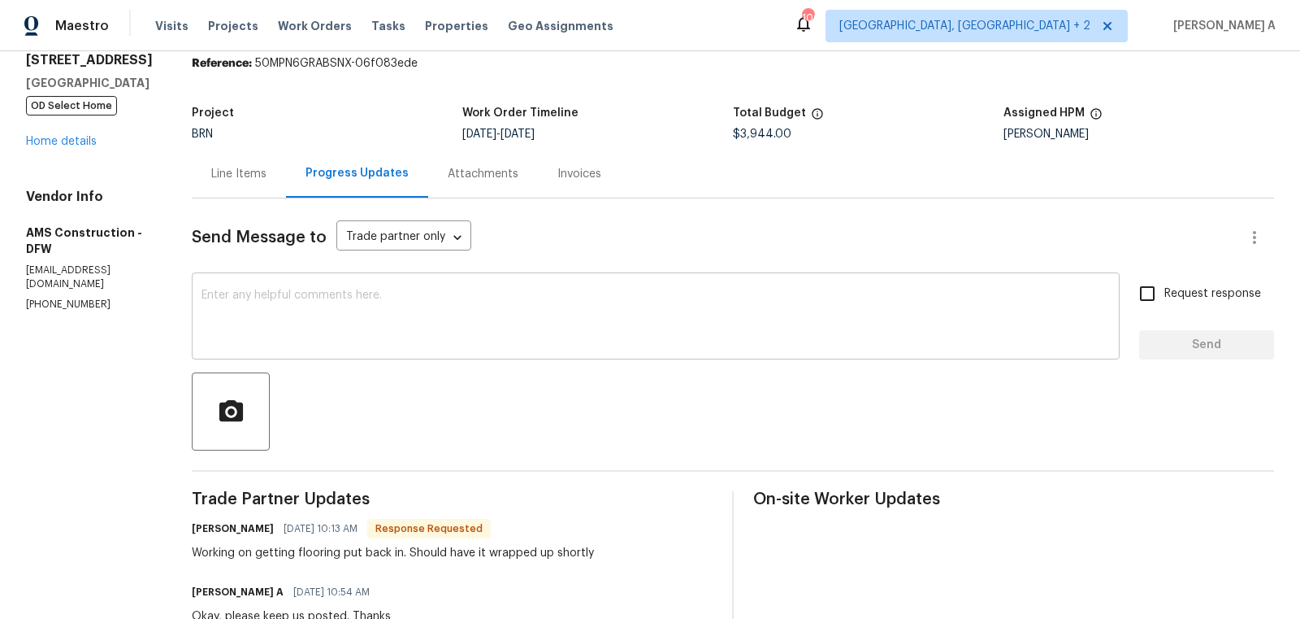
scroll to position [63, 0]
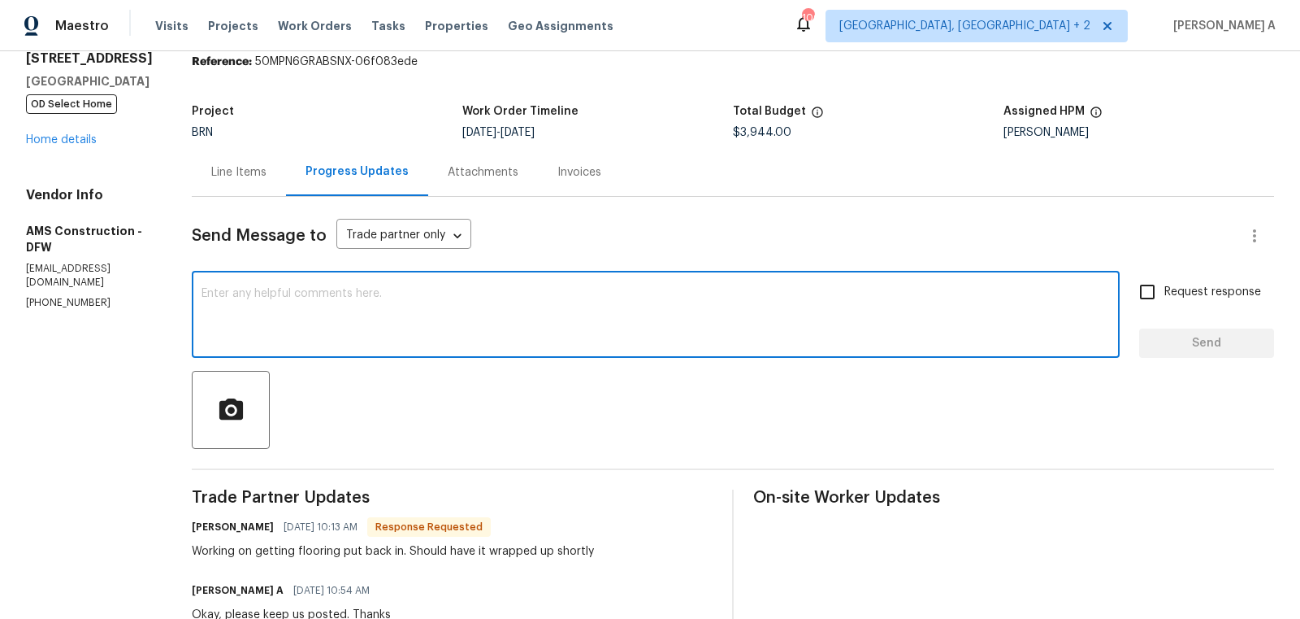
click at [521, 328] on textarea at bounding box center [656, 316] width 909 height 57
type textarea "Great News, thank you"
click at [1174, 284] on span "Request response" at bounding box center [1213, 292] width 97 height 17
click at [1165, 284] on input "Request response" at bounding box center [1148, 292] width 34 height 34
checkbox input "true"
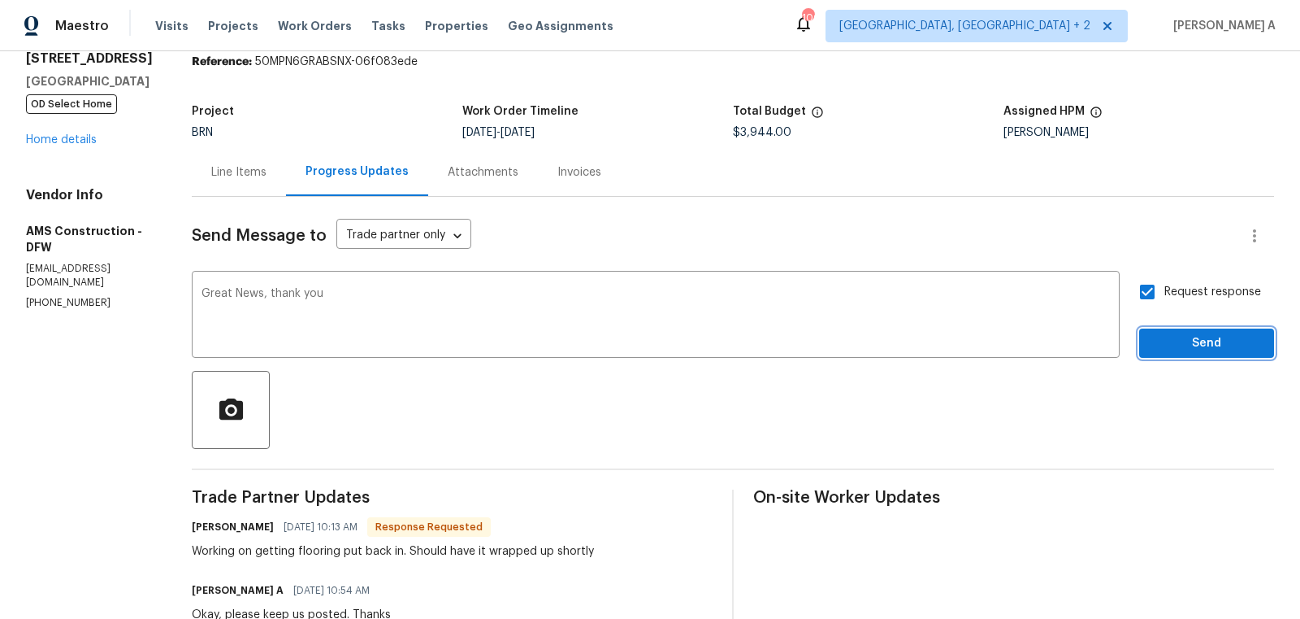
click at [1196, 331] on button "Send" at bounding box center [1207, 343] width 135 height 30
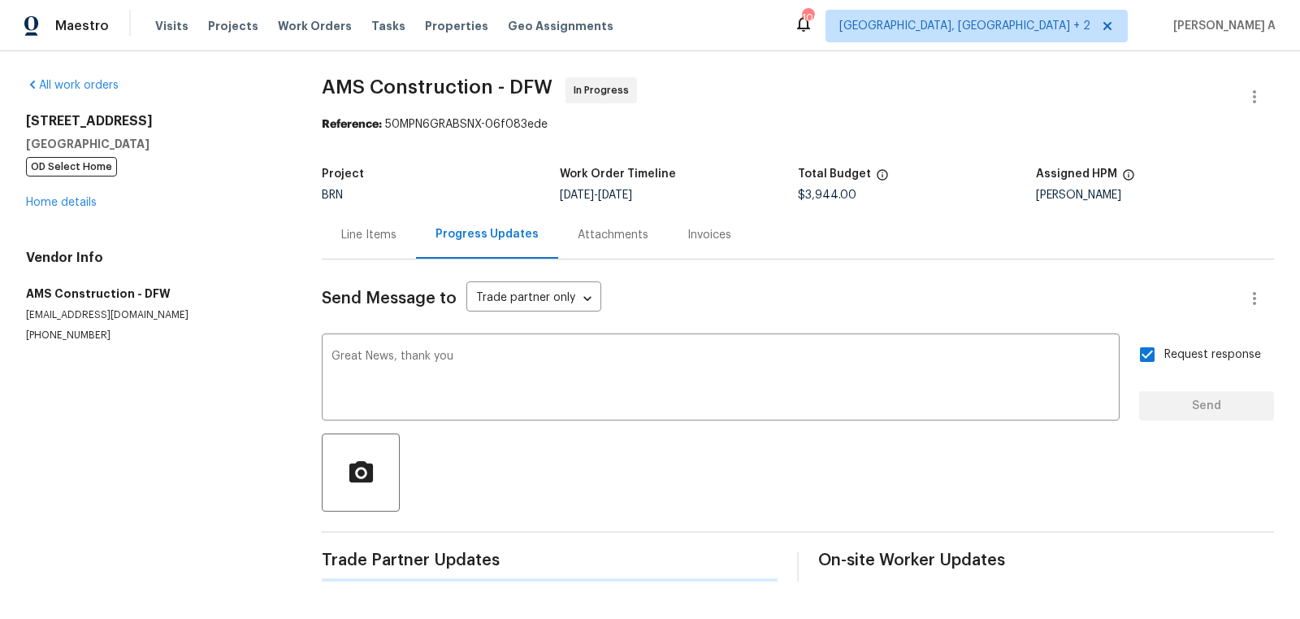
scroll to position [0, 0]
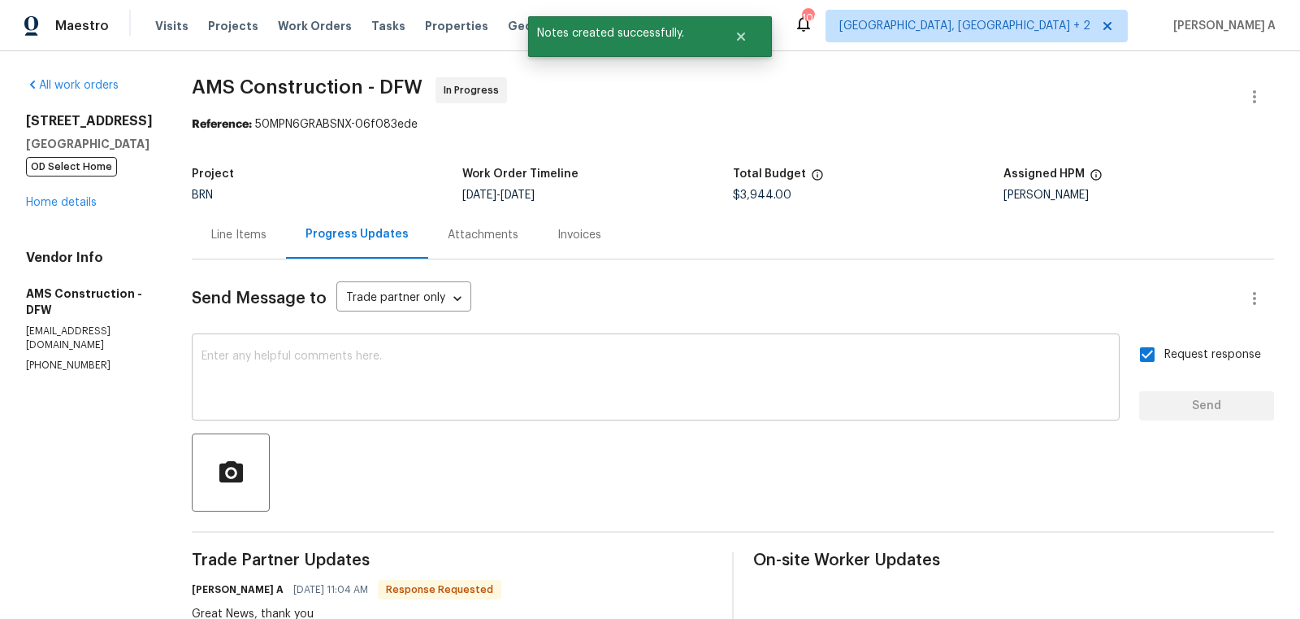
click at [213, 379] on textarea at bounding box center [656, 378] width 909 height 57
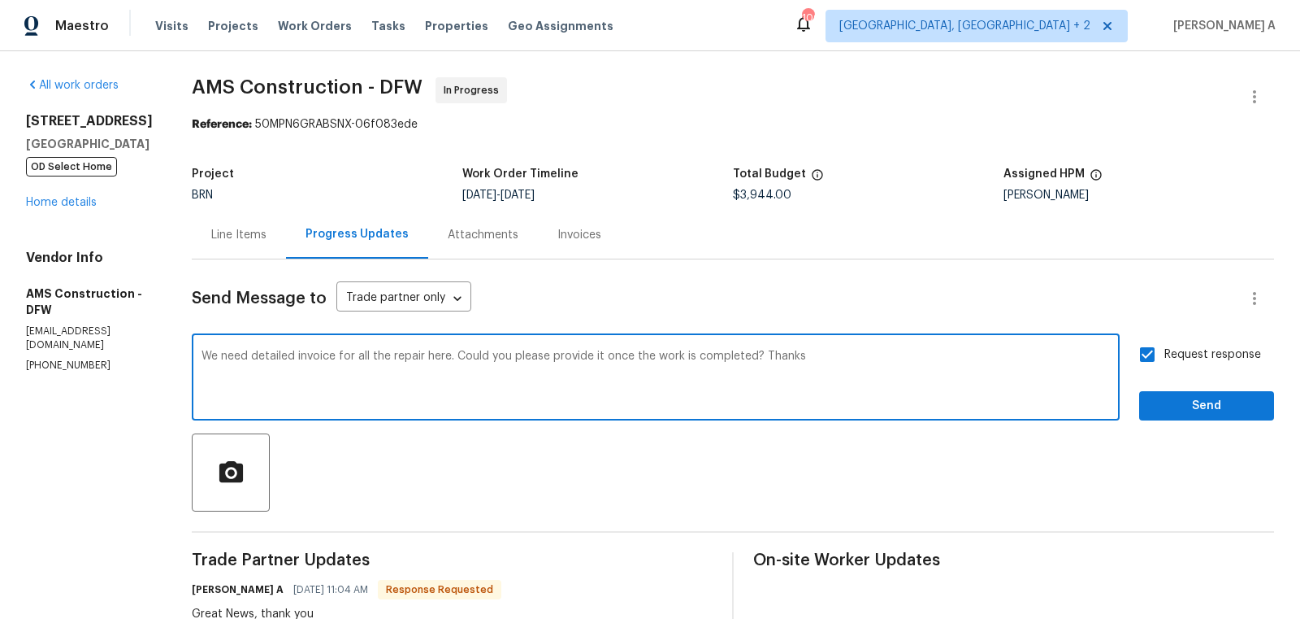
click at [0, 0] on qb-div "Correct the article a detailed" at bounding box center [0, 0] width 0 height 0
click at [0, 0] on div "repairs" at bounding box center [0, 0] width 0 height 0
type textarea "We need a detailed invoice for all the repairs here. Could you please provide i…"
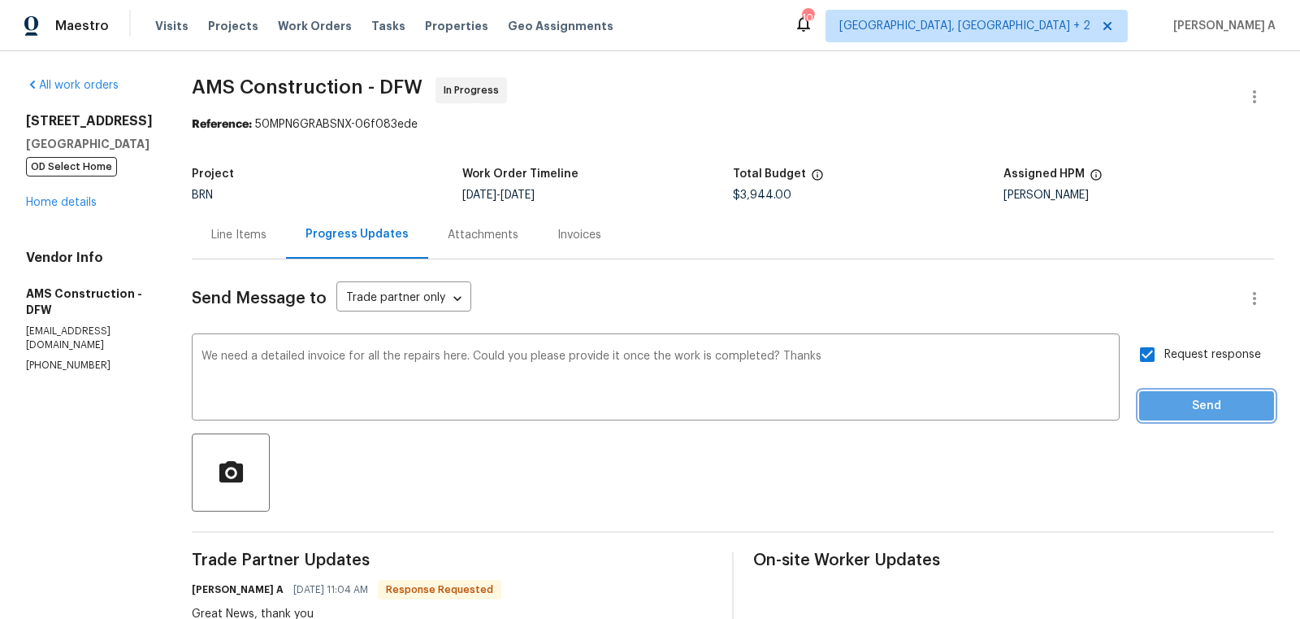
click at [1187, 411] on span "Send" at bounding box center [1207, 406] width 109 height 20
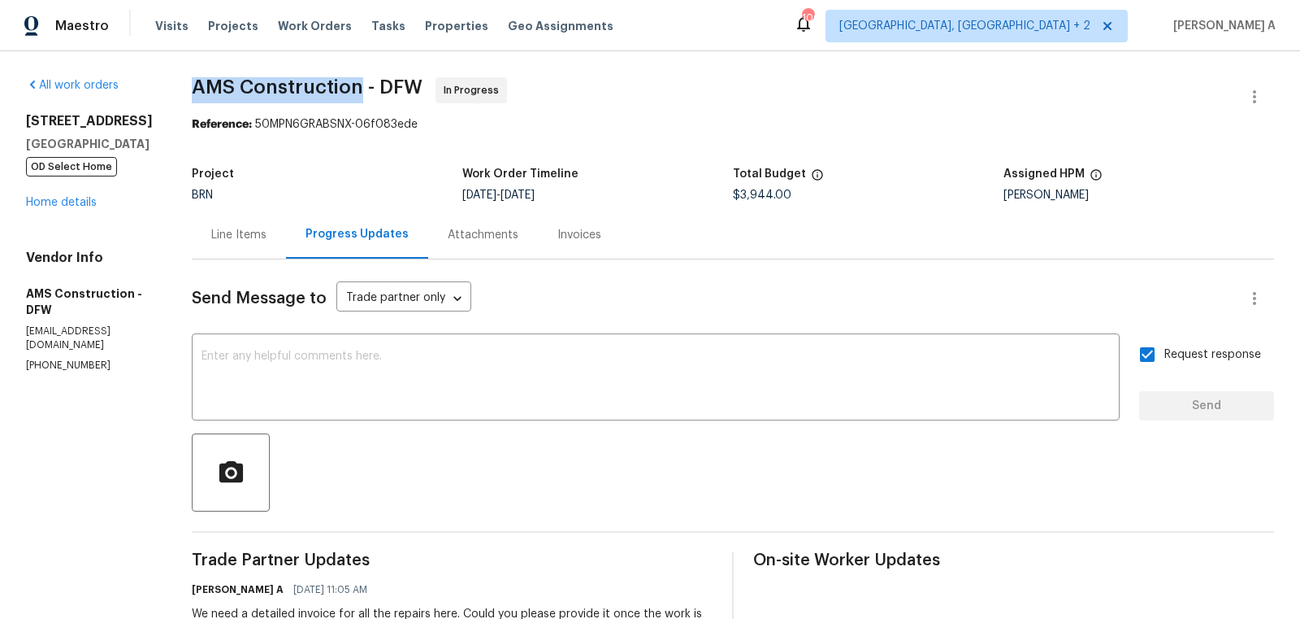
copy span "AMS Construction"
drag, startPoint x: 174, startPoint y: 90, endPoint x: 342, endPoint y: 91, distance: 168.2
click at [342, 91] on span "AMS Construction - DFW" at bounding box center [307, 87] width 231 height 20
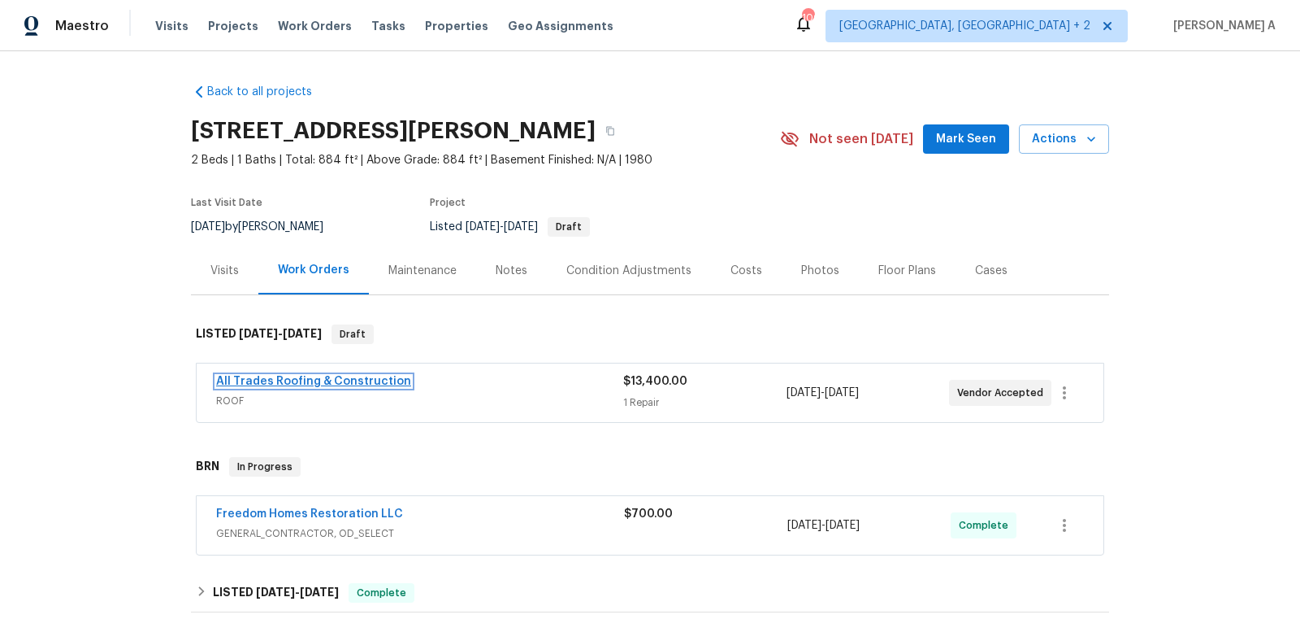
click at [305, 380] on link "All Trades Roofing & Construction" at bounding box center [313, 381] width 195 height 11
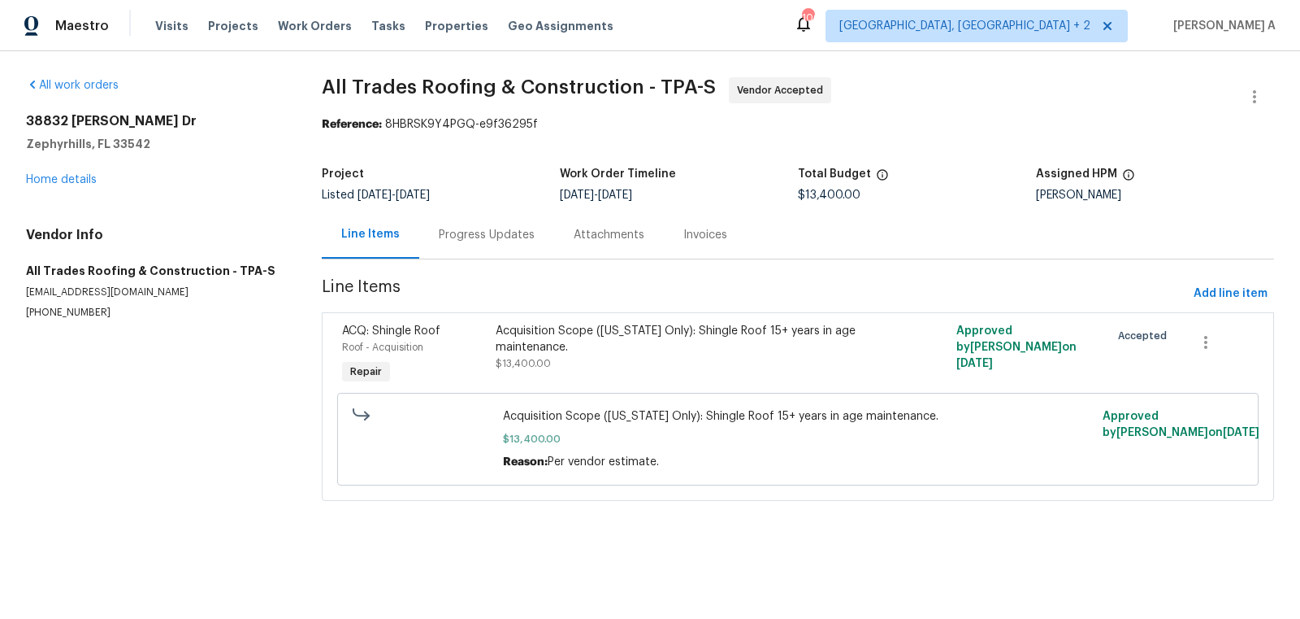
click at [452, 221] on div "Progress Updates" at bounding box center [486, 235] width 135 height 48
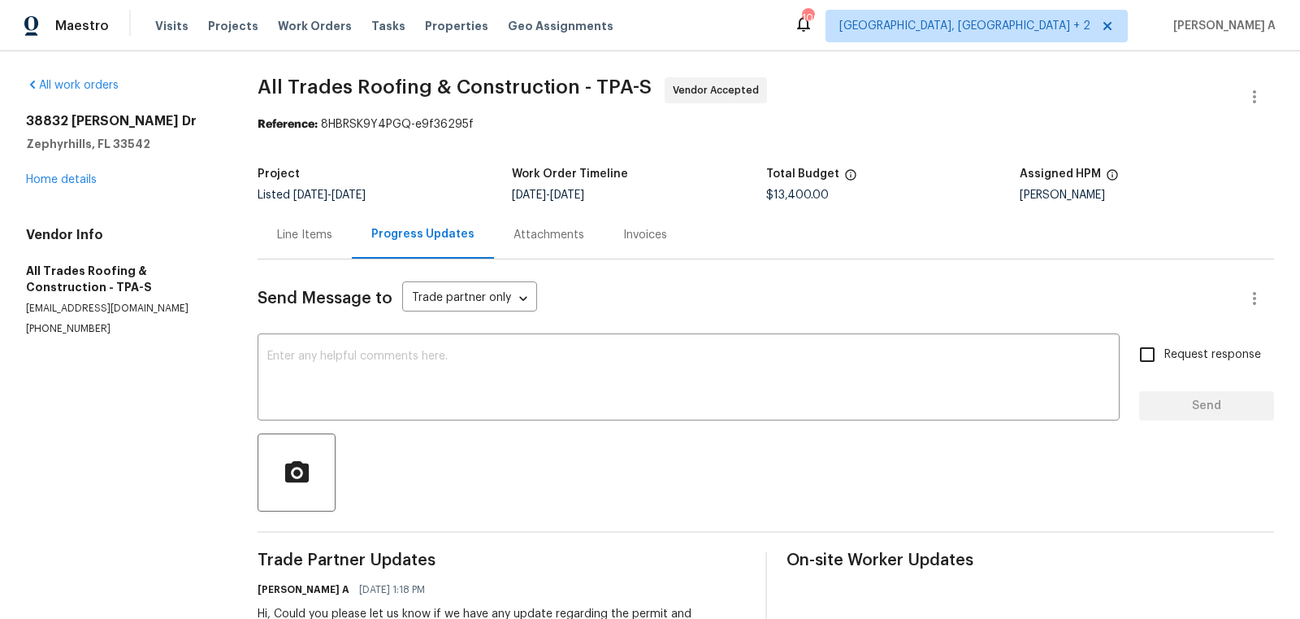
click at [679, 135] on section "All Trades Roofing & Construction - TPA-S Vendor Accepted Reference: 8HBRSK9Y4P…" at bounding box center [766, 518] width 1017 height 883
drag, startPoint x: 23, startPoint y: 116, endPoint x: 205, endPoint y: 119, distance: 182.1
click at [205, 119] on div "All work orders 38832 Henry Dr Zephyrhills, FL 33542 Home details Vendor Info A…" at bounding box center [650, 518] width 1300 height 935
click at [492, 152] on section "All Trades Roofing & Construction - TPA-S Vendor Accepted Reference: 8HBRSK9Y4P…" at bounding box center [766, 518] width 1017 height 883
click at [553, 180] on div "Work Order Timeline" at bounding box center [639, 178] width 254 height 21
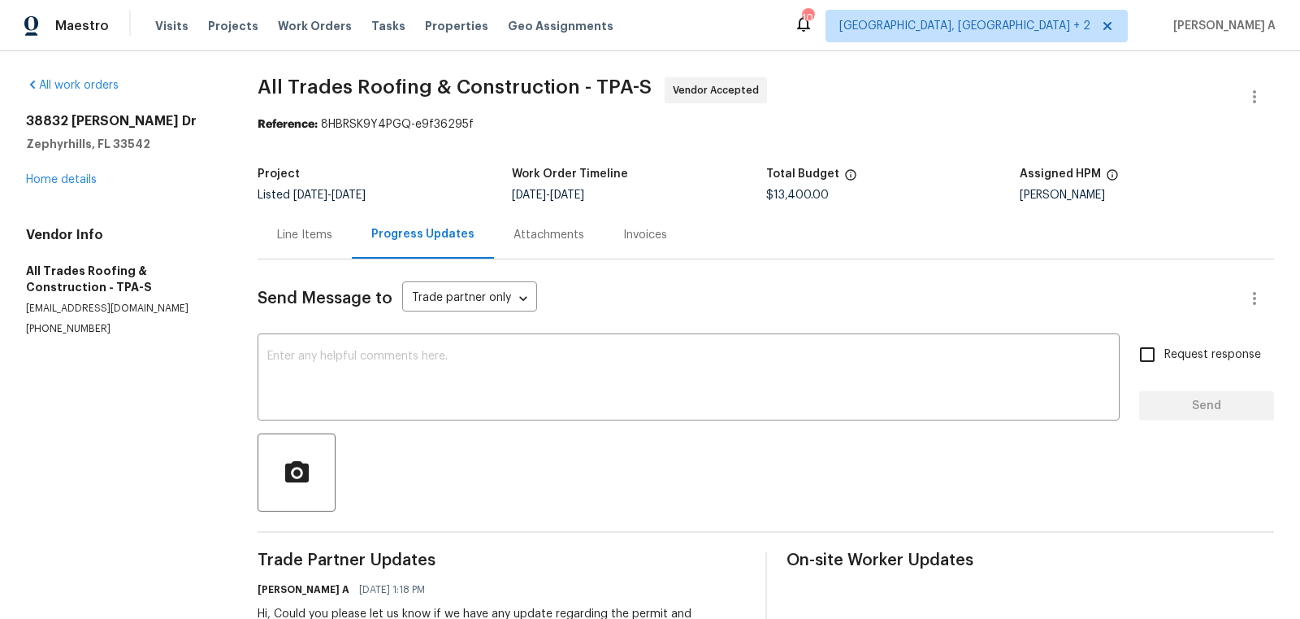
click at [332, 228] on div "Line Items" at bounding box center [304, 235] width 55 height 16
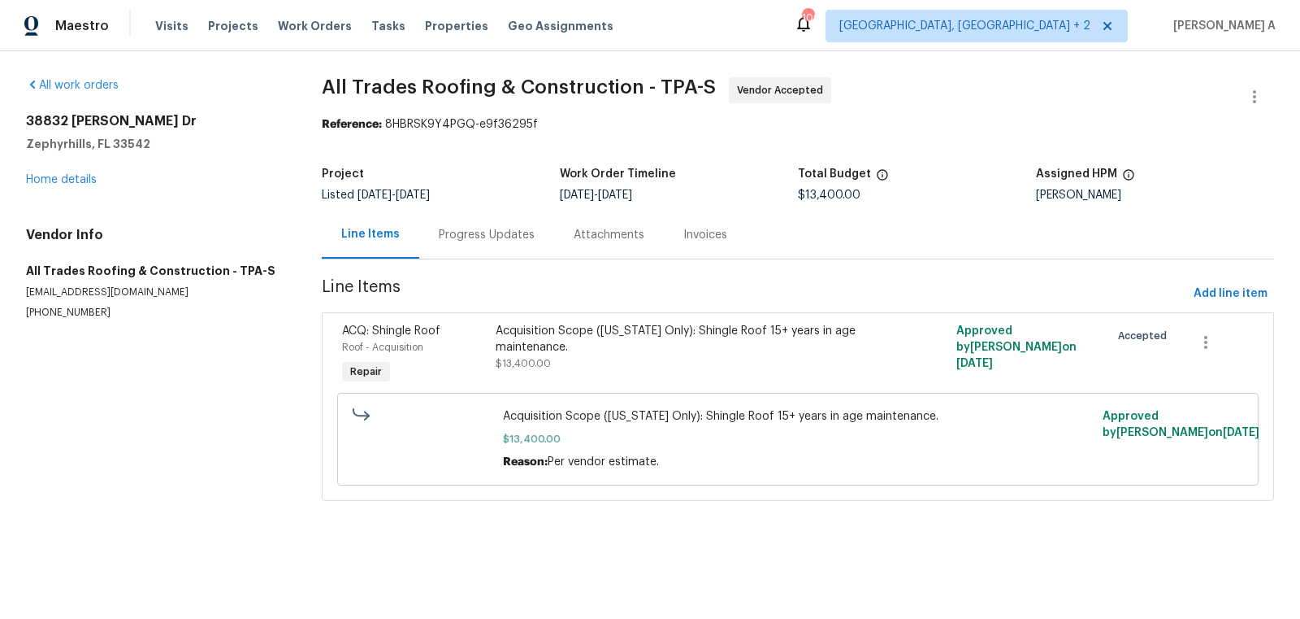
click at [447, 232] on div "Progress Updates" at bounding box center [487, 235] width 96 height 16
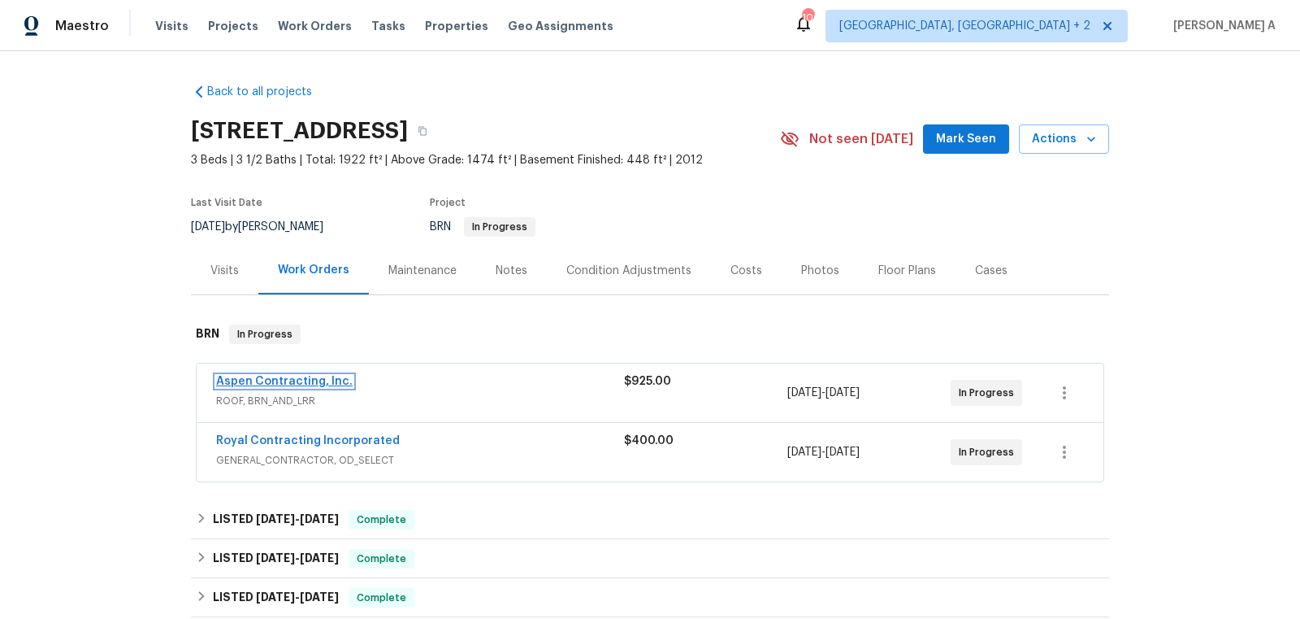
click at [311, 379] on link "Aspen Contracting, Inc." at bounding box center [284, 381] width 137 height 11
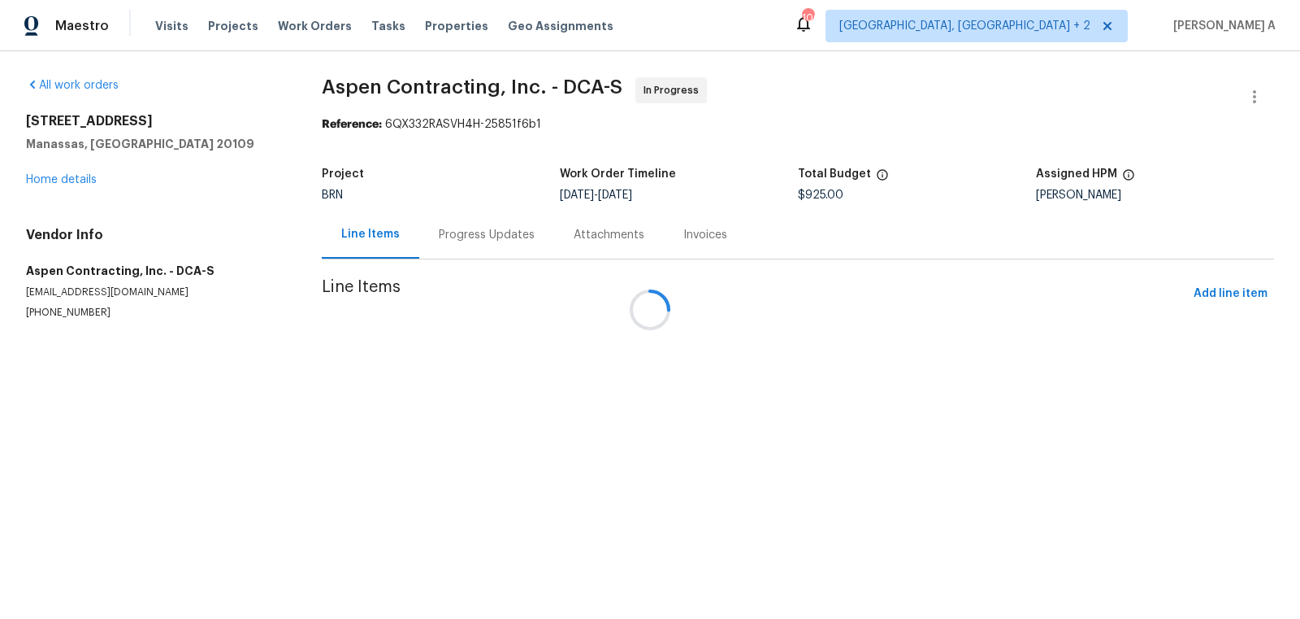
click at [454, 233] on div at bounding box center [650, 309] width 1300 height 619
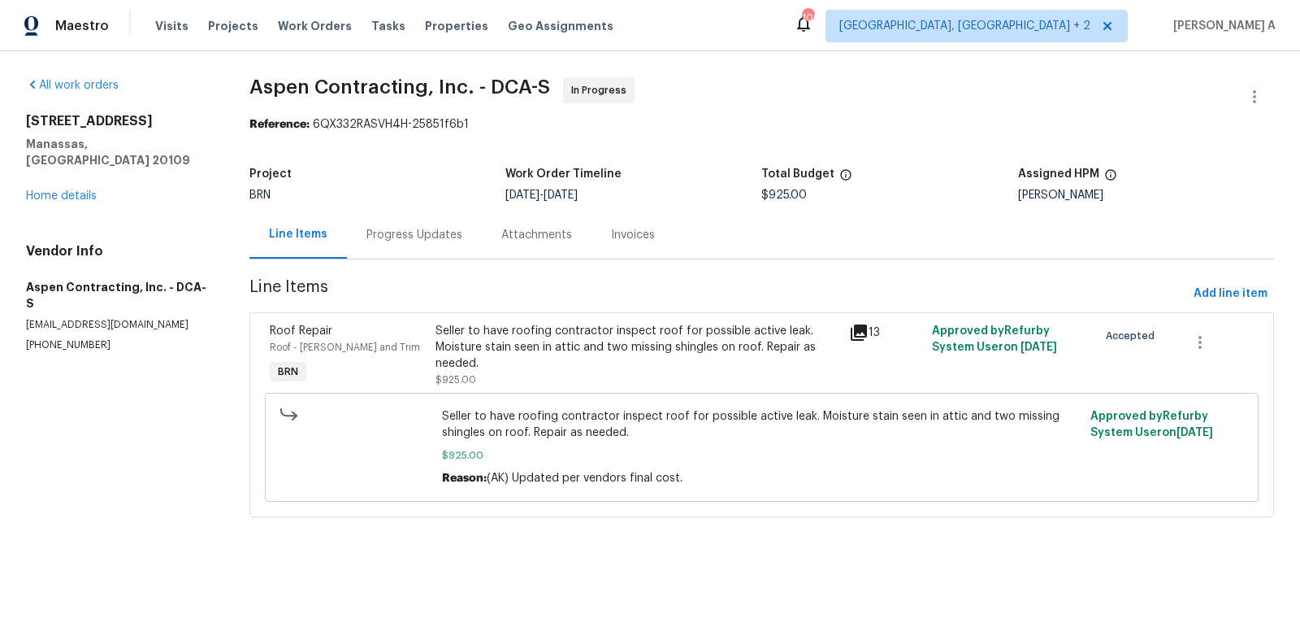
click at [449, 233] on div "Progress Updates" at bounding box center [415, 235] width 96 height 16
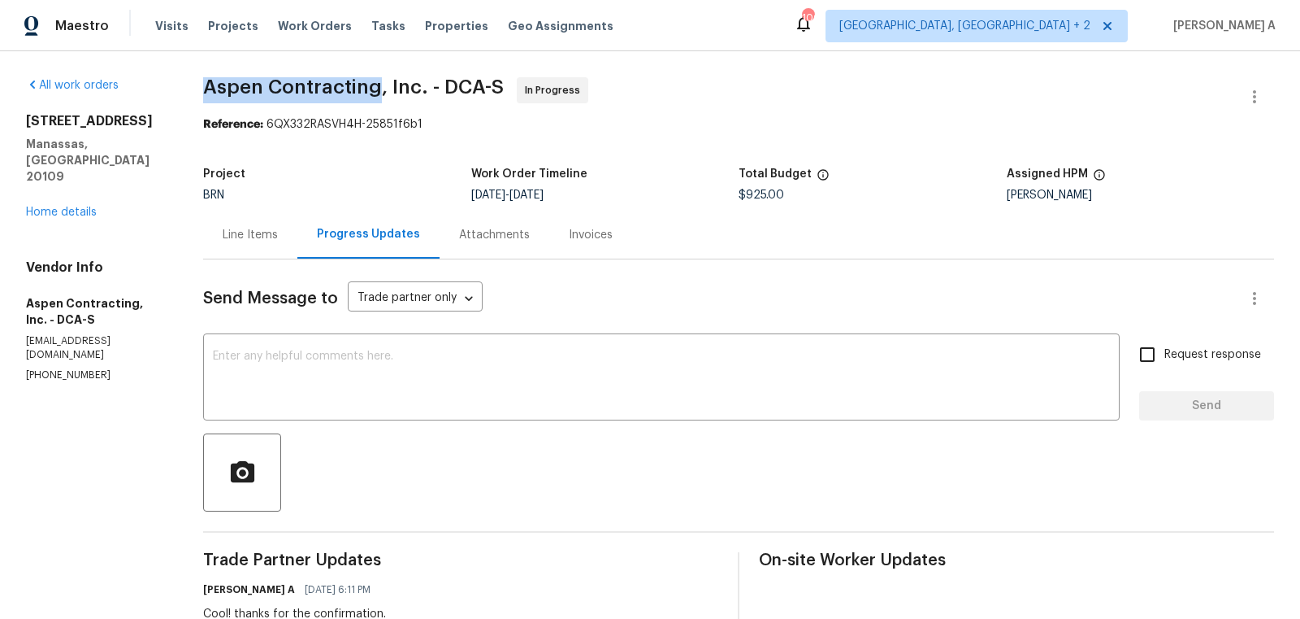
drag, startPoint x: 186, startPoint y: 85, endPoint x: 375, endPoint y: 89, distance: 188.6
copy span "Aspen Contracting"
click at [250, 233] on div "Line Items" at bounding box center [250, 235] width 55 height 16
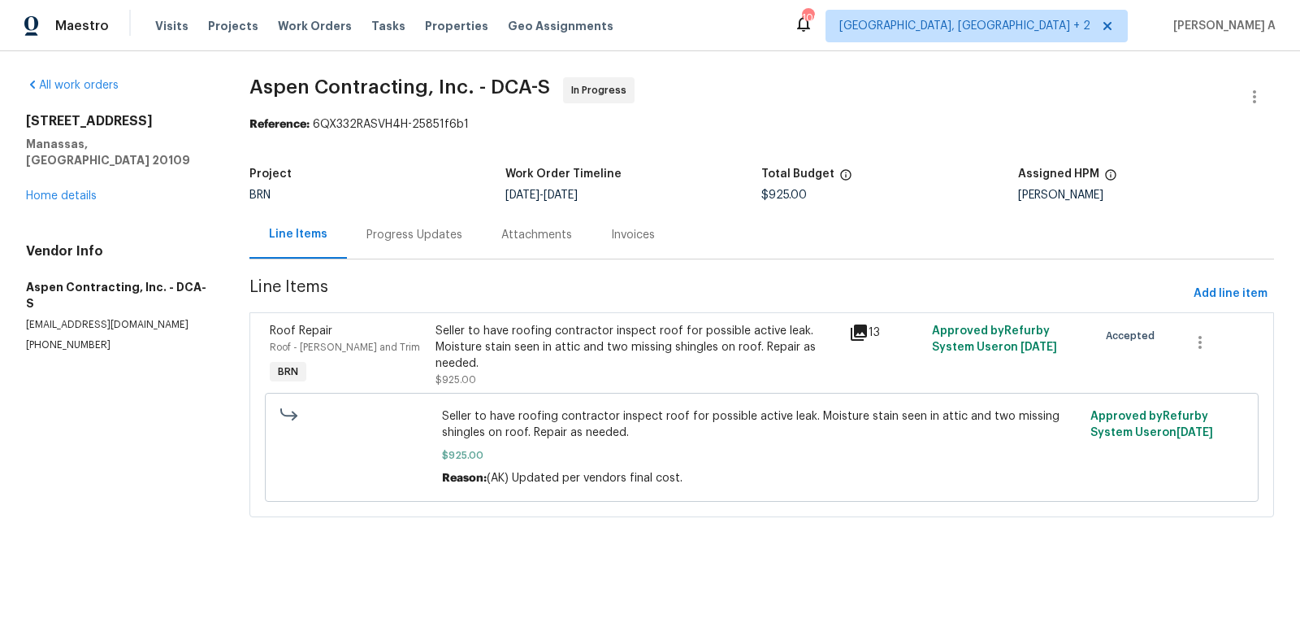
click at [610, 371] on div "Seller to have roofing contractor inspect roof for possible active leak. Moistu…" at bounding box center [638, 355] width 405 height 65
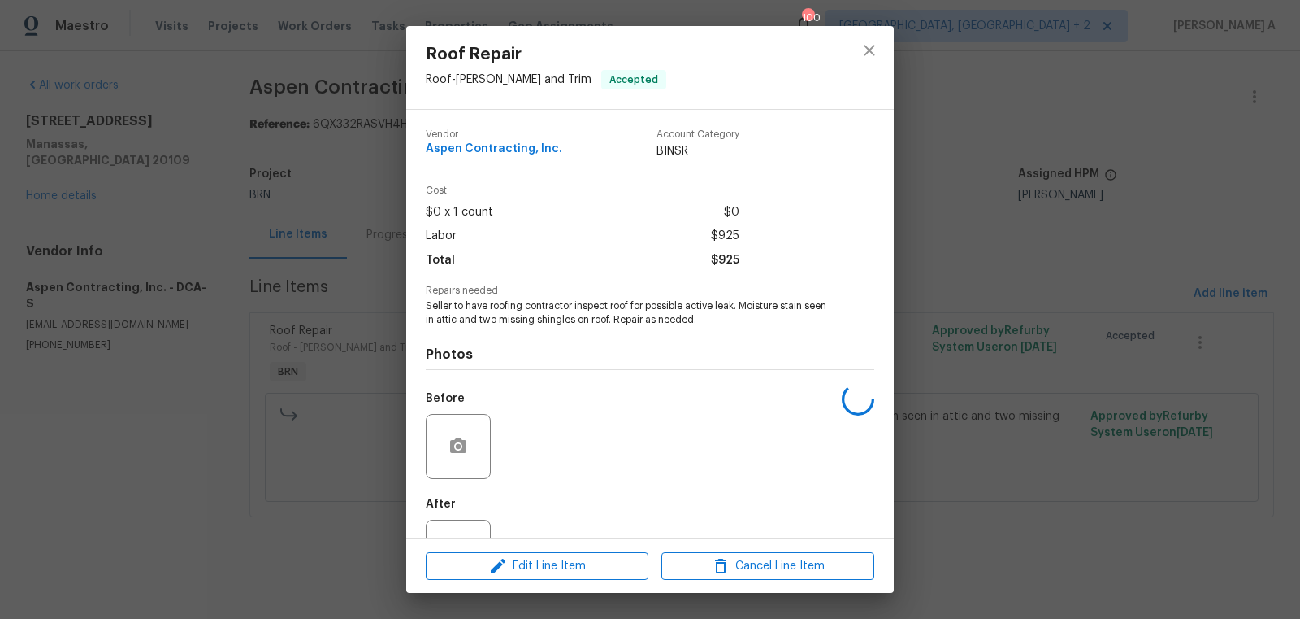
scroll to position [62, 0]
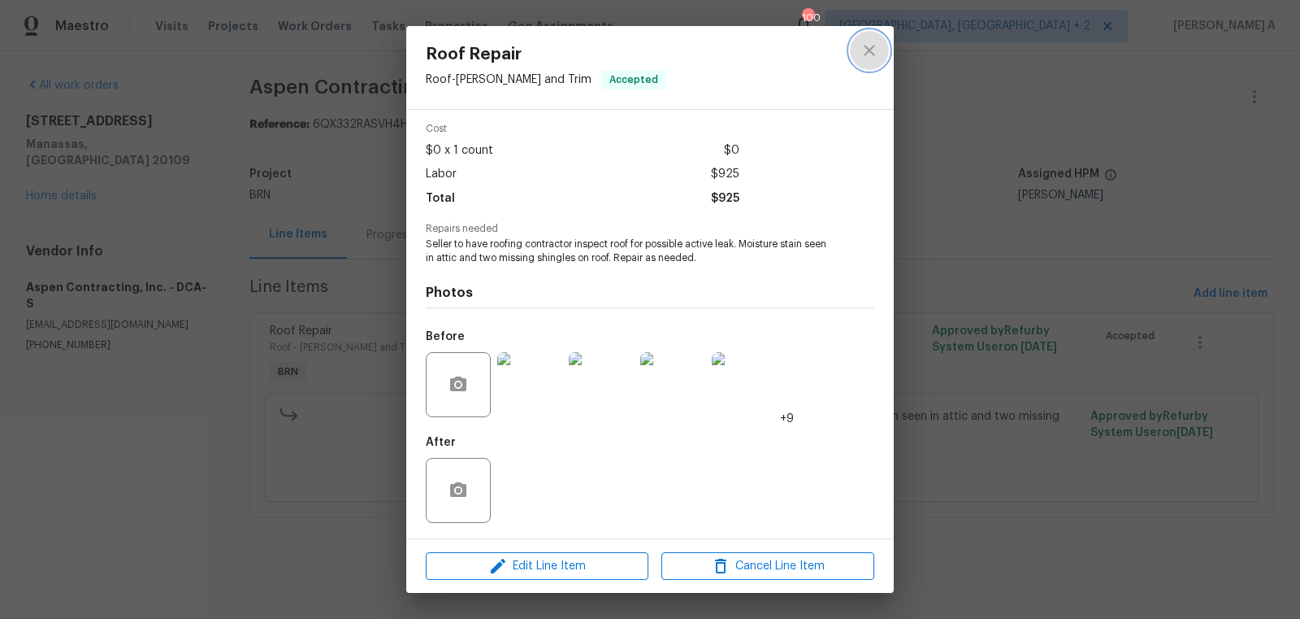
click at [879, 50] on button "close" at bounding box center [869, 50] width 39 height 39
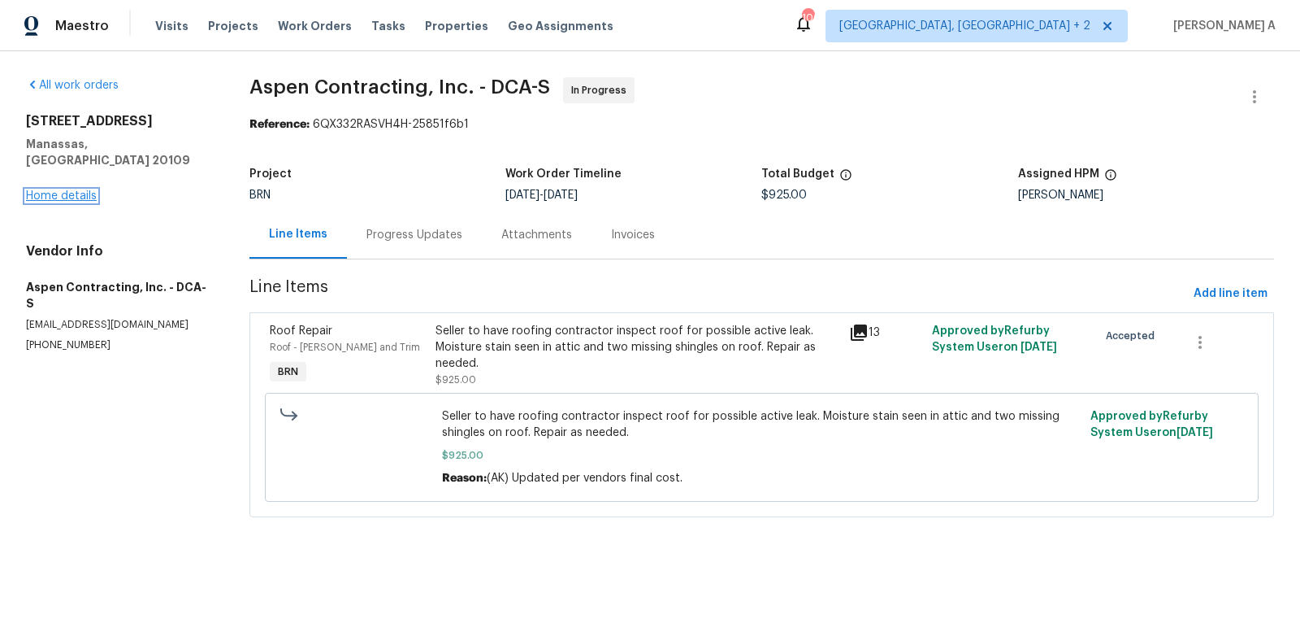
click at [59, 190] on link "Home details" at bounding box center [61, 195] width 71 height 11
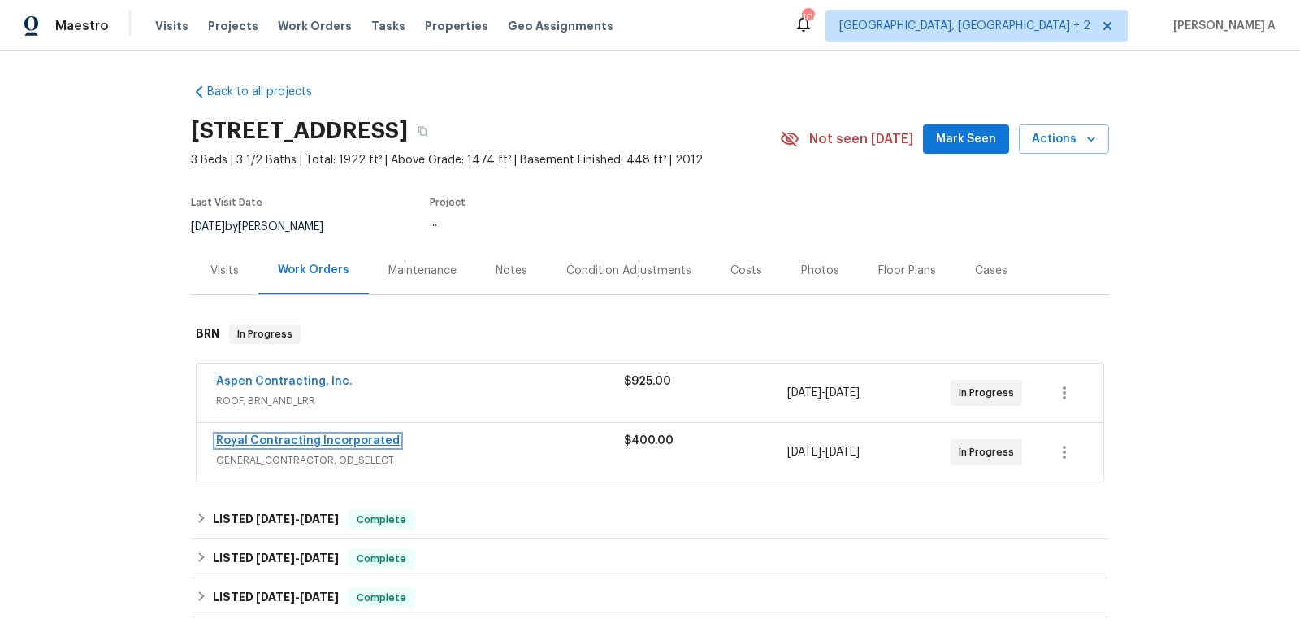
click at [328, 441] on link "Royal Contracting Incorporated" at bounding box center [308, 440] width 184 height 11
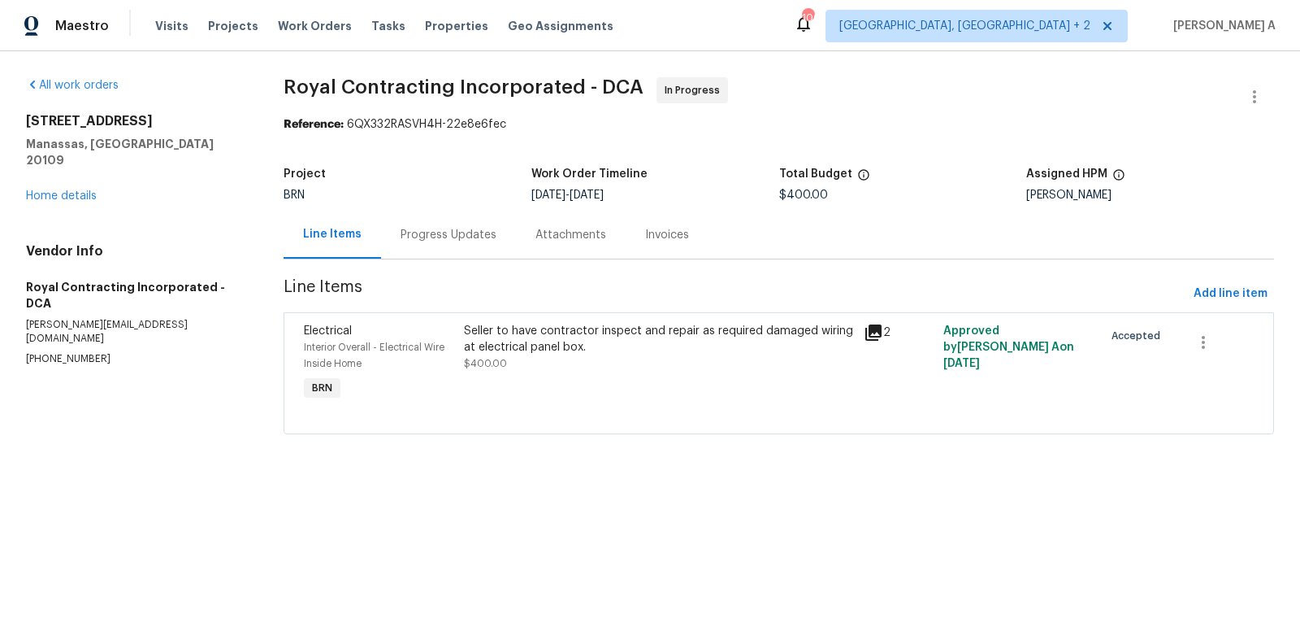
click at [416, 225] on div "Progress Updates" at bounding box center [448, 235] width 135 height 48
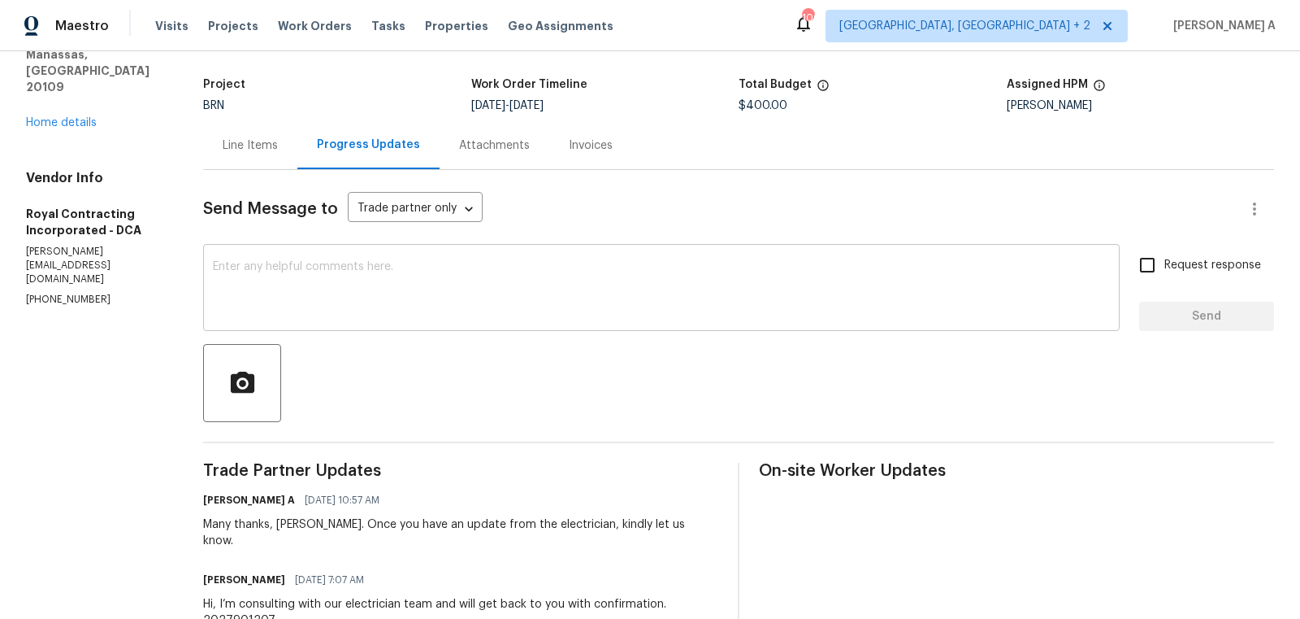
scroll to position [94, 0]
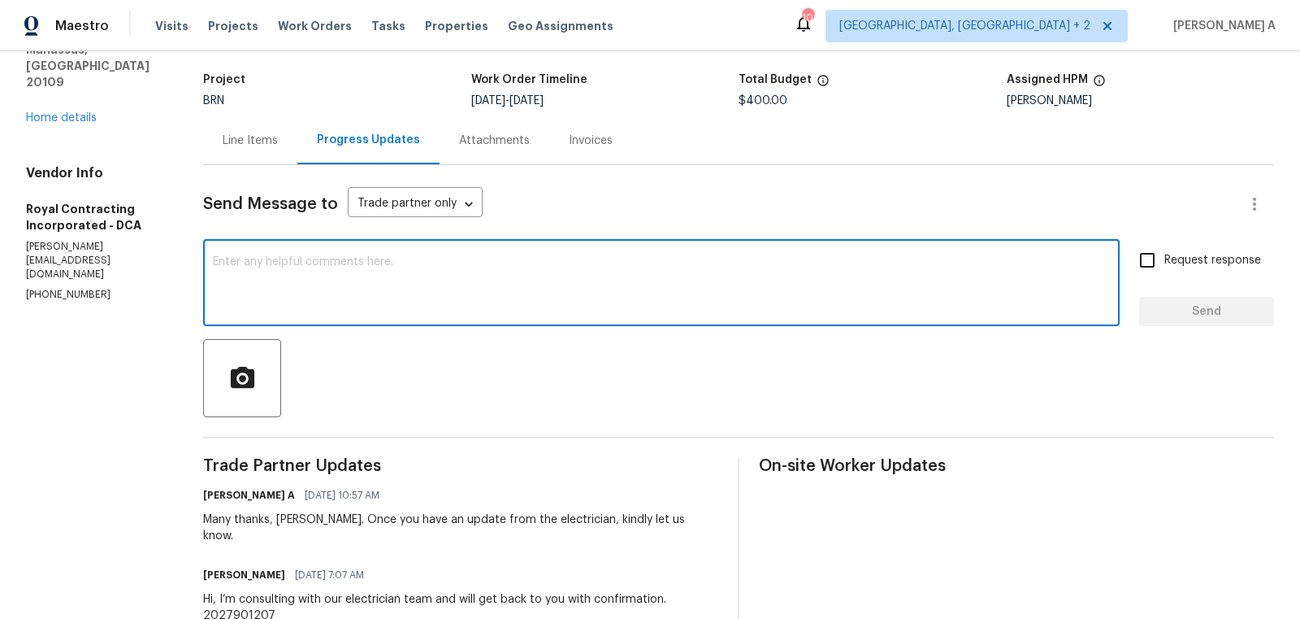
click at [523, 282] on textarea at bounding box center [661, 284] width 897 height 57
type textarea "B"
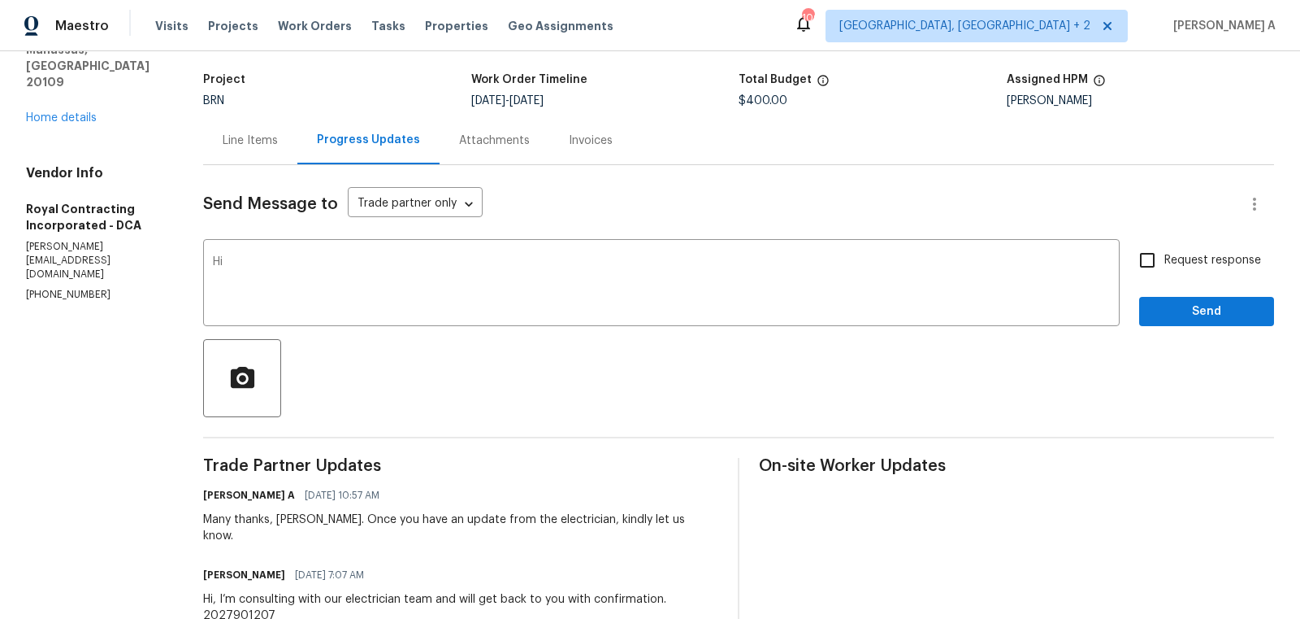
click at [219, 567] on h6 "[PERSON_NAME]" at bounding box center [244, 575] width 82 height 16
copy h6 "[PERSON_NAME]"
click at [321, 284] on textarea "Hi" at bounding box center [661, 284] width 897 height 57
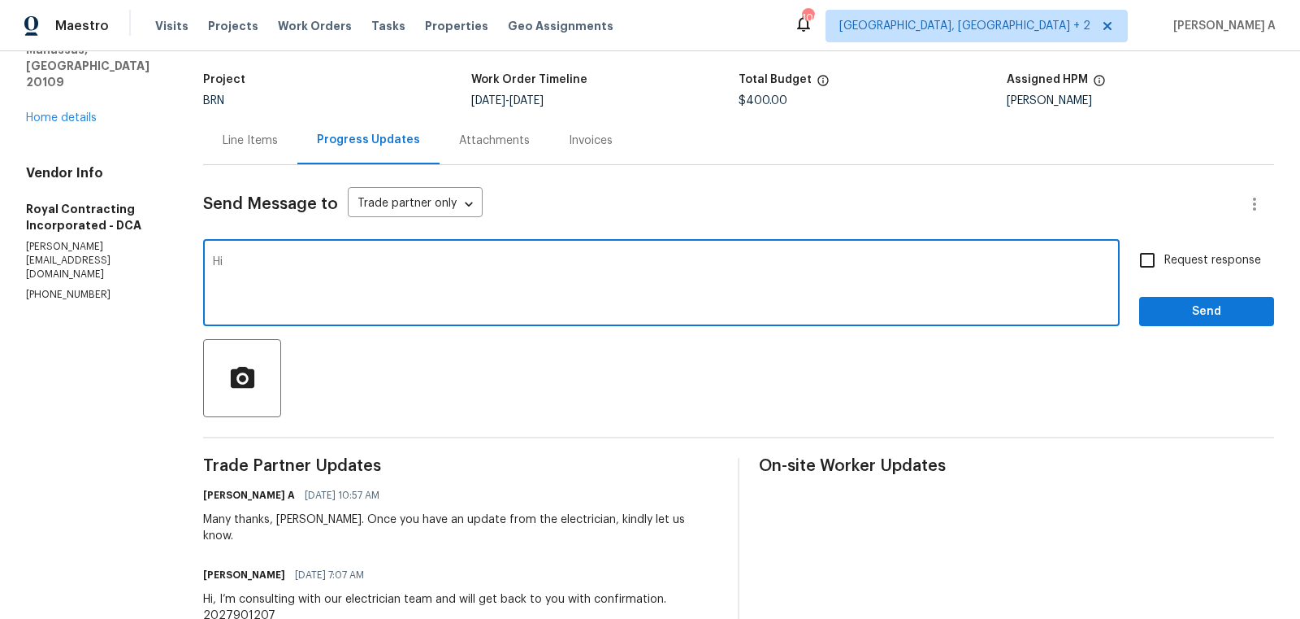
paste textarea "[PERSON_NAME]"
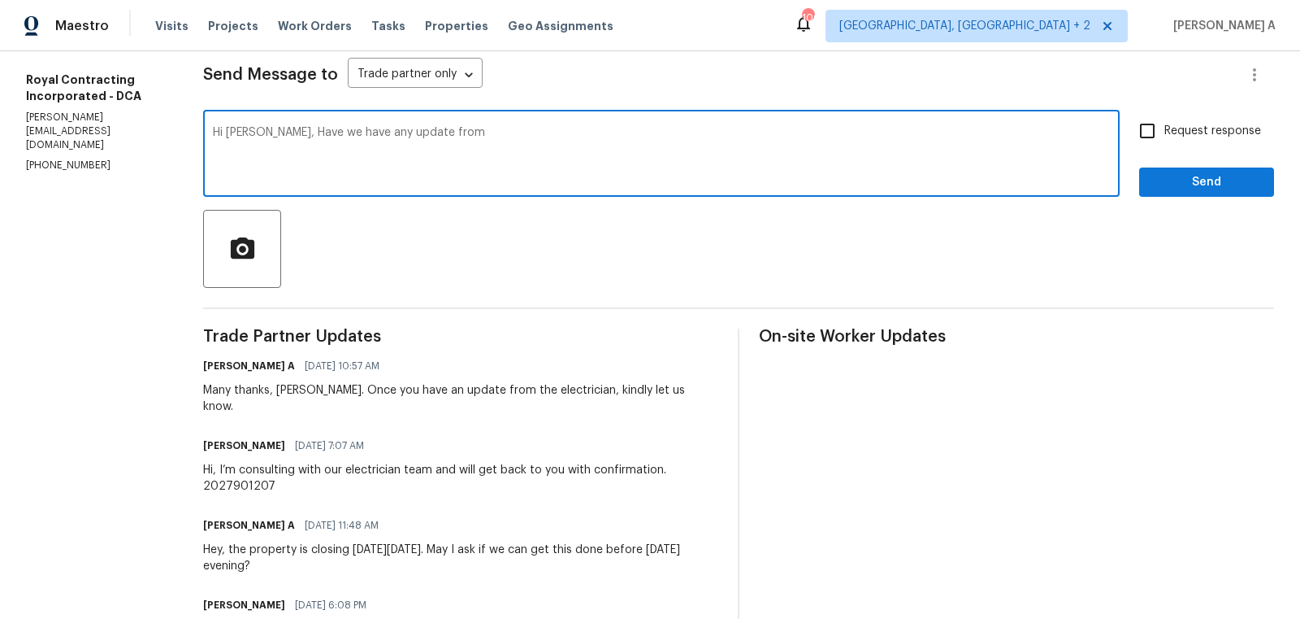
scroll to position [232, 0]
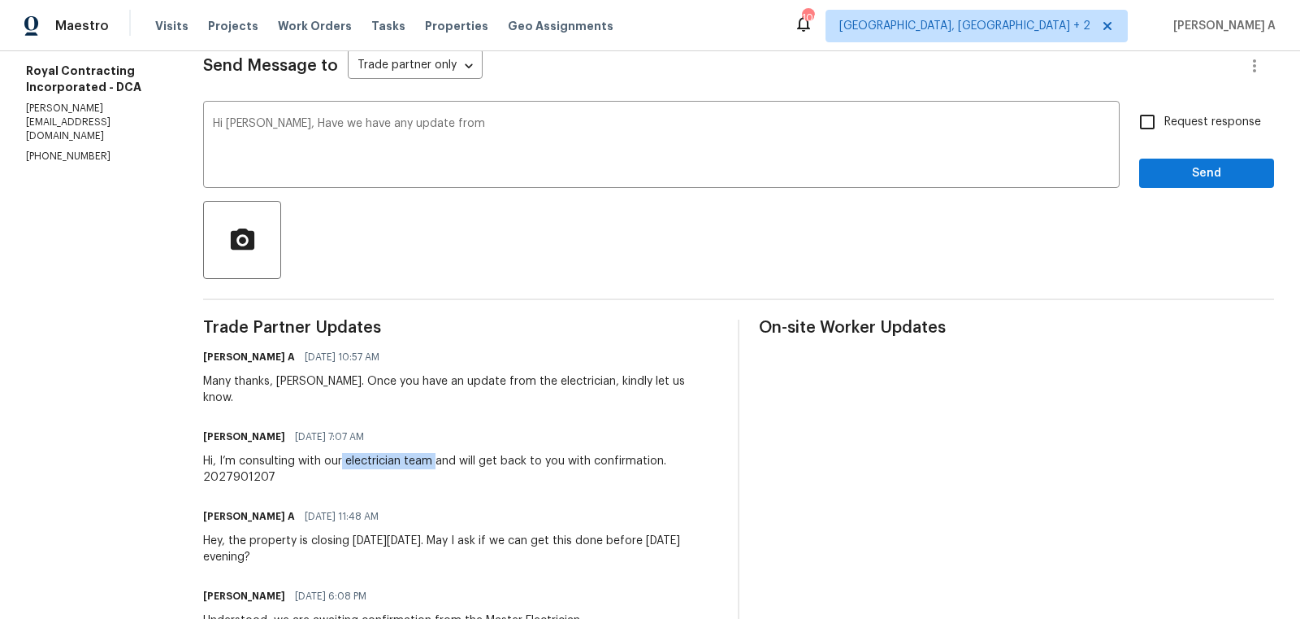
copy div "electrician team"
drag, startPoint x: 349, startPoint y: 443, endPoint x: 439, endPoint y: 445, distance: 90.2
click at [440, 453] on div "Hi, I’m consulting with our electrician team and will get back to you with conf…" at bounding box center [460, 469] width 515 height 33
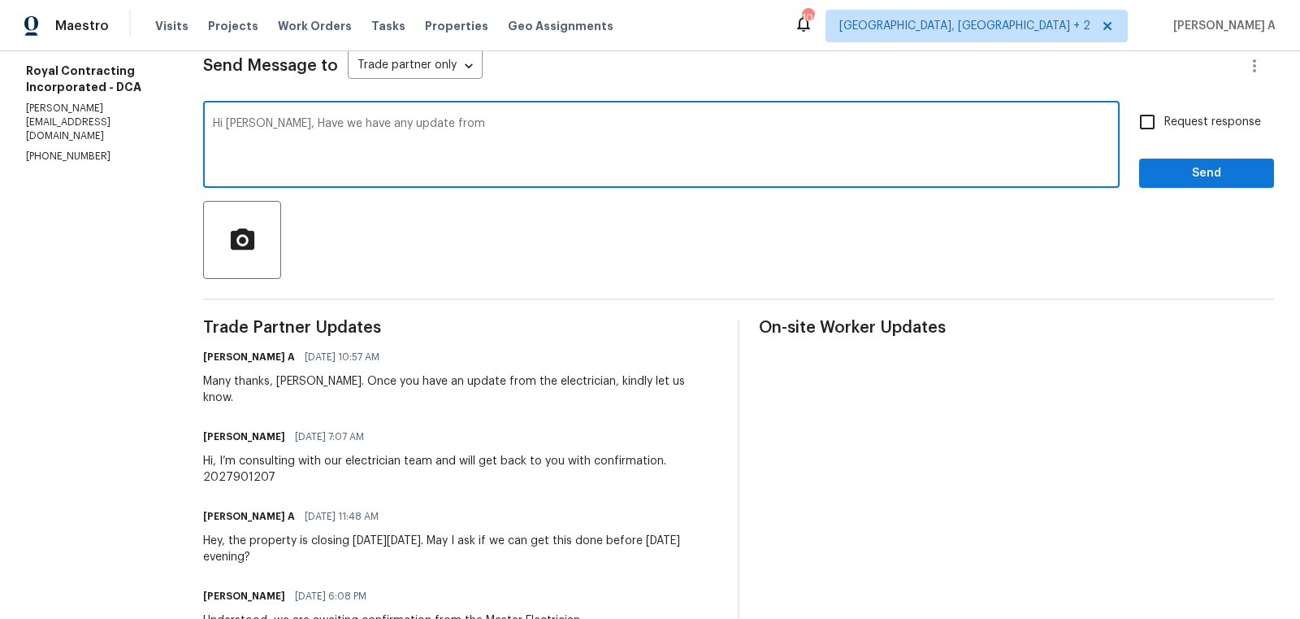
click at [465, 138] on textarea "Hi [PERSON_NAME], Have we have any update from" at bounding box center [661, 146] width 897 height 57
paste textarea "electrician team"
click at [465, 138] on textarea "Hi [PERSON_NAME], Have we have any update from electrician team? Thanks" at bounding box center [661, 146] width 897 height 57
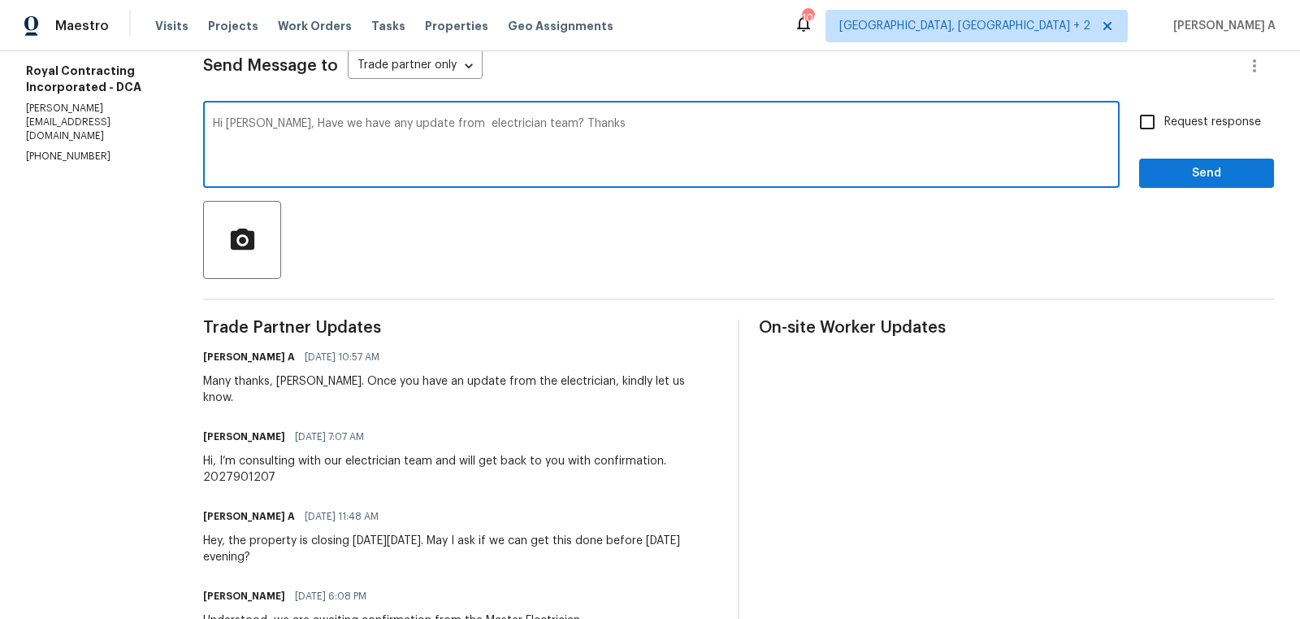
click at [0, 0] on icon "Paraphrase text" at bounding box center [0, 0] width 0 height 0
click at [0, 0] on icon "Text is too long. Try paraphrasing shorter sections." at bounding box center [0, 0] width 0 height 0
click at [0, 0] on li "Have we received any updates from the electrician team?" at bounding box center [0, 0] width 0 height 0
click at [0, 0] on span "Phrase" at bounding box center [0, 0] width 0 height 0
type textarea "Hi [PERSON_NAME], Have we received any updates from the electrician team? Thanks"
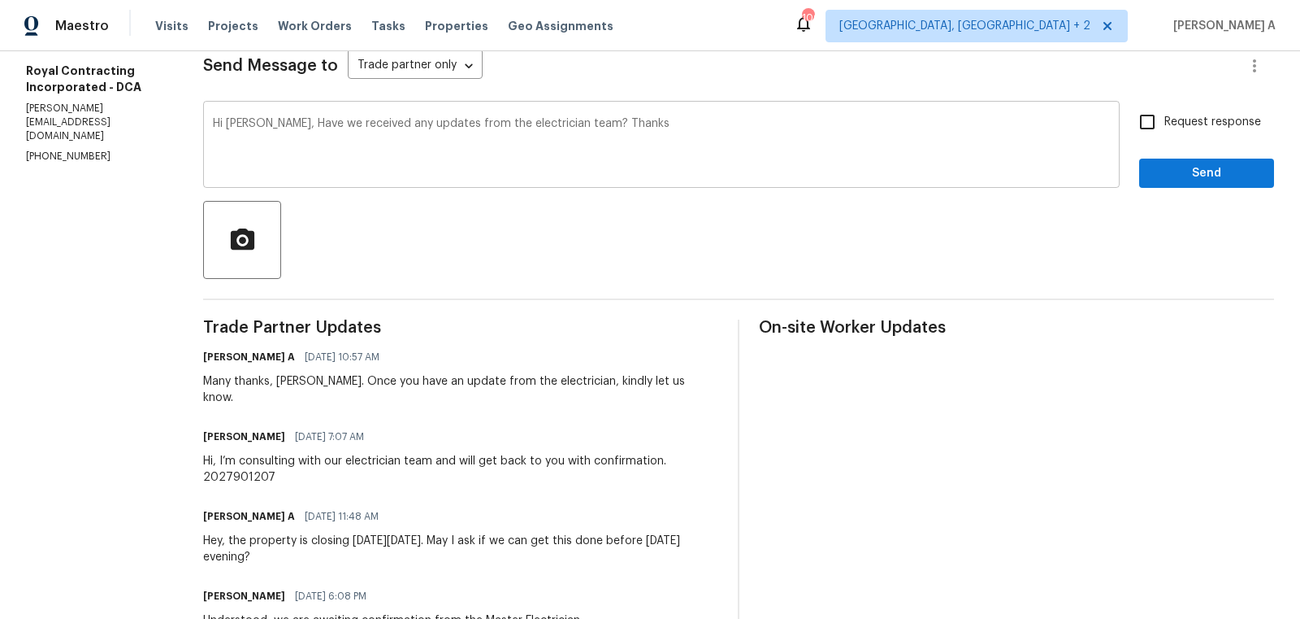
click at [884, 112] on div "Hi [PERSON_NAME], Have we received any updates from the electrician team? Thank…" at bounding box center [661, 146] width 917 height 83
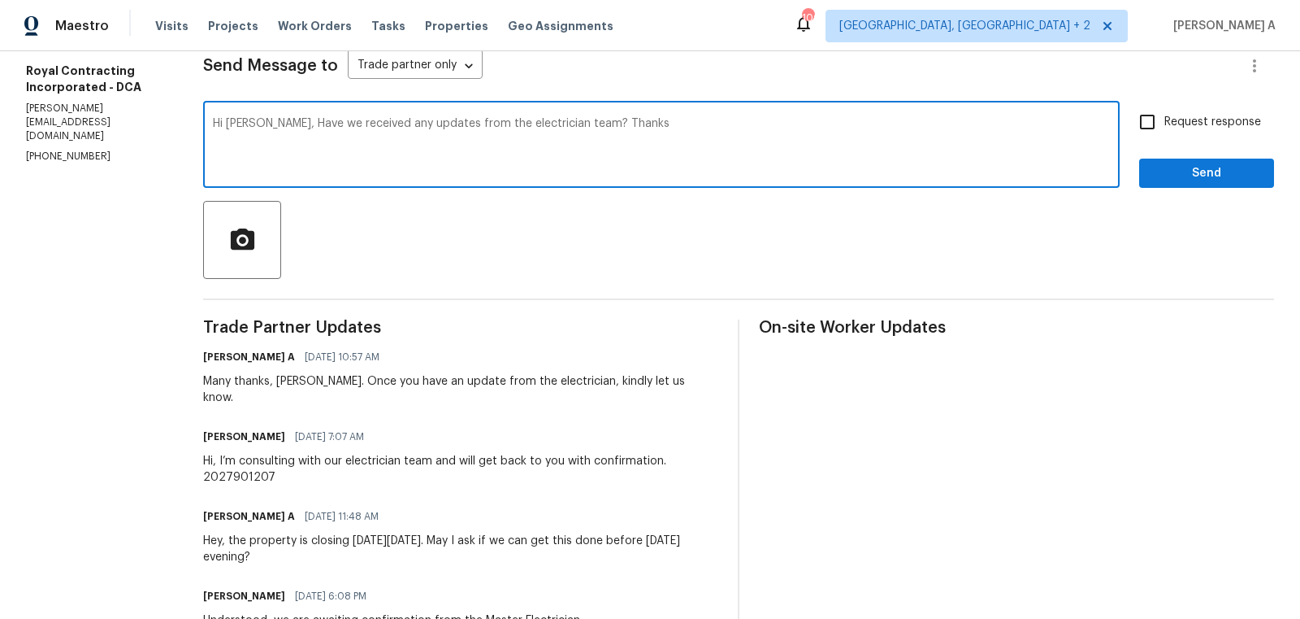
click at [1165, 118] on input "Request response" at bounding box center [1148, 122] width 34 height 34
checkbox input "true"
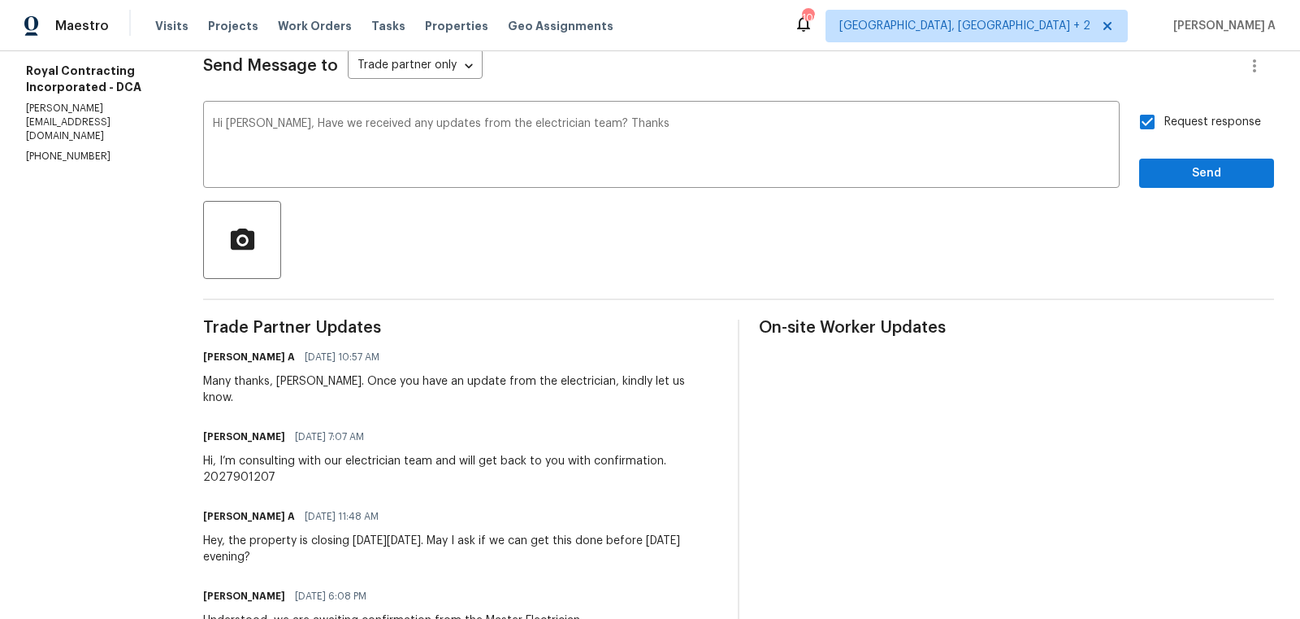
click at [1177, 154] on div "Request response Send" at bounding box center [1207, 146] width 135 height 83
click at [1191, 169] on span "Send" at bounding box center [1207, 173] width 109 height 20
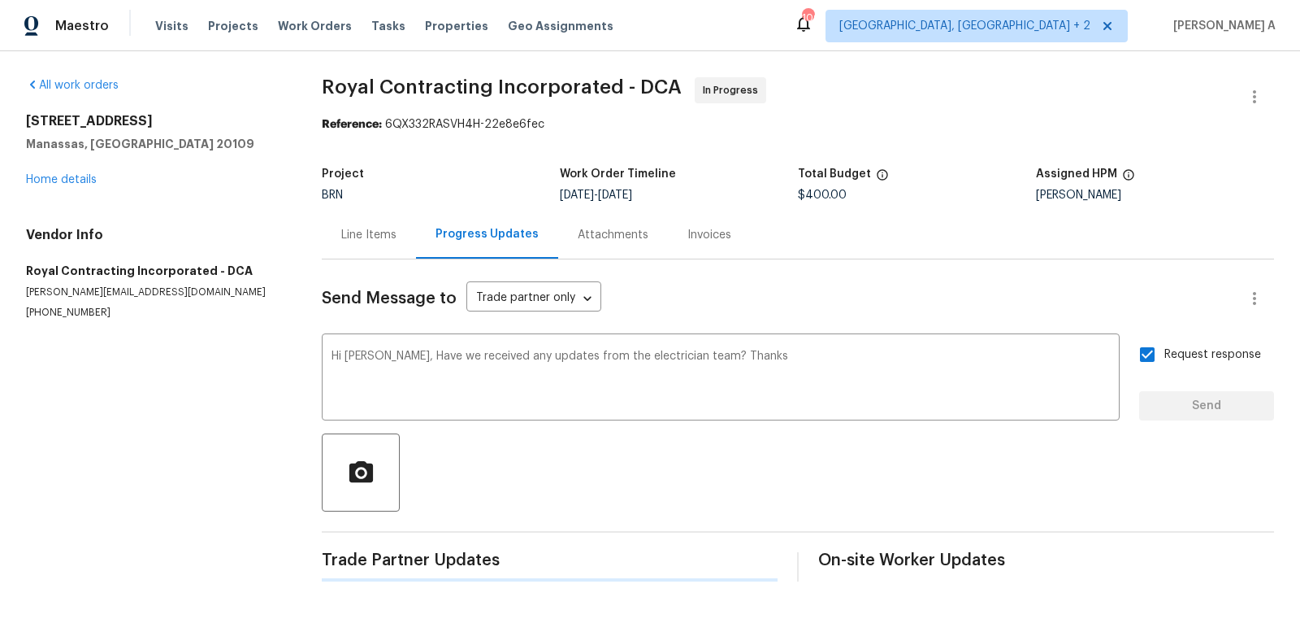
scroll to position [0, 0]
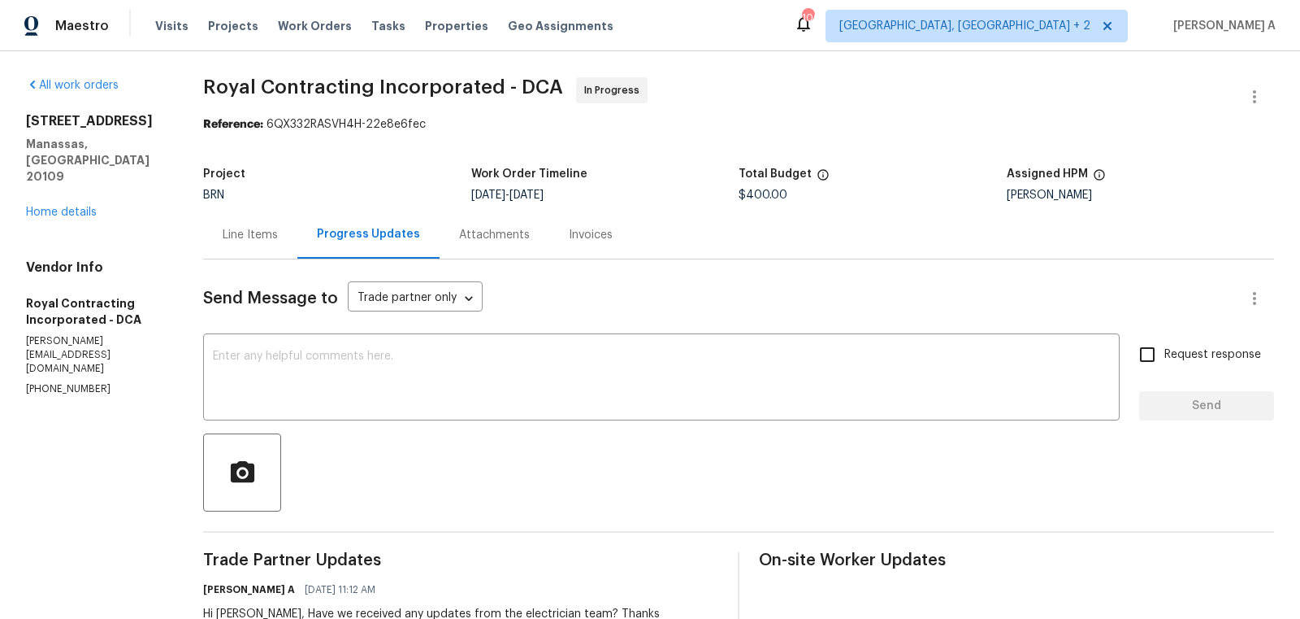
click at [59, 172] on div "[STREET_ADDRESS] Home details" at bounding box center [95, 166] width 138 height 107
click at [59, 206] on link "Home details" at bounding box center [61, 211] width 71 height 11
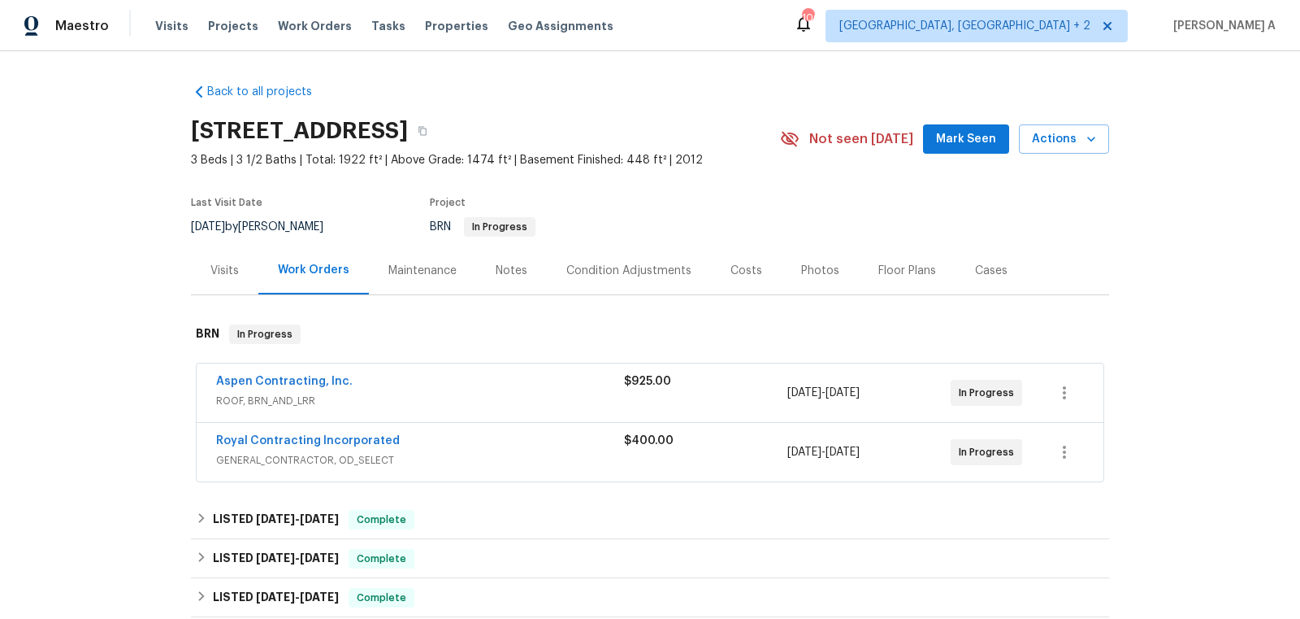
click at [283, 373] on span "Aspen Contracting, Inc." at bounding box center [284, 381] width 137 height 16
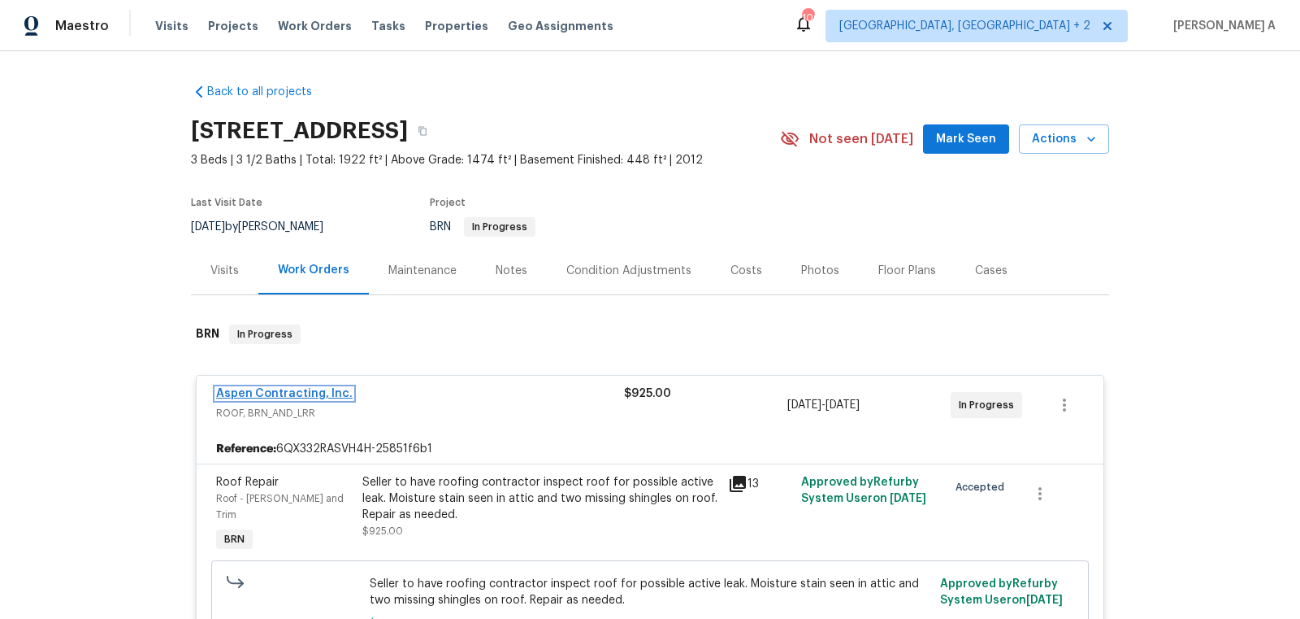
click at [284, 389] on link "Aspen Contracting, Inc." at bounding box center [284, 393] width 137 height 11
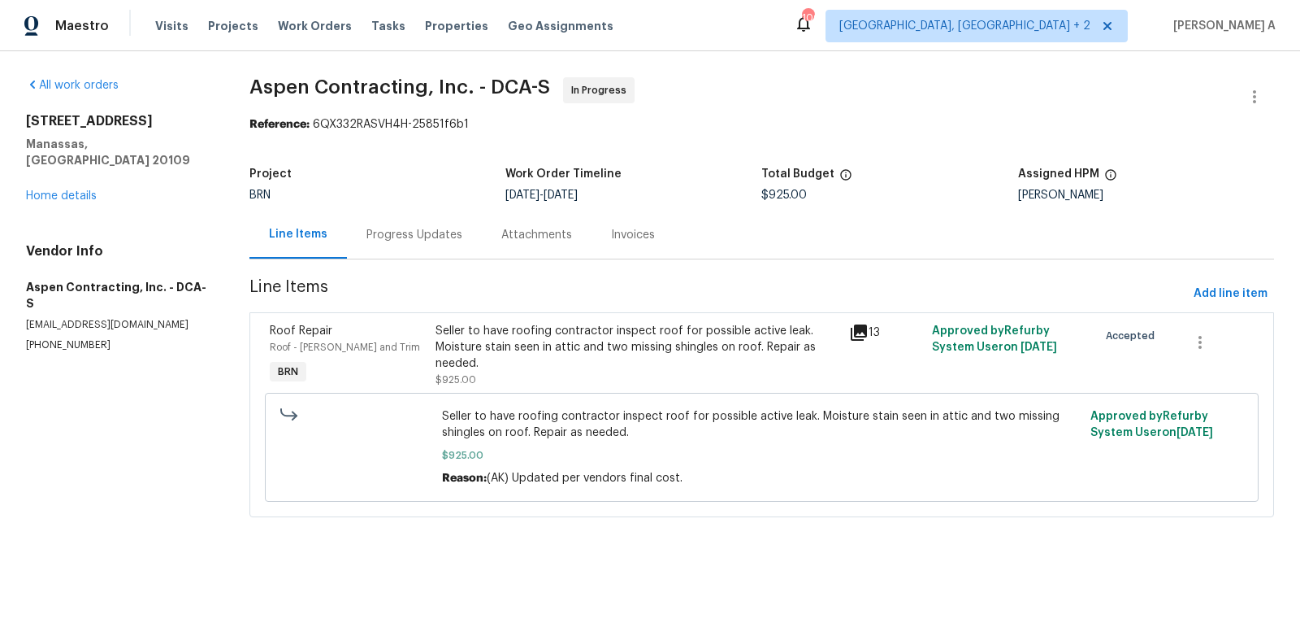
click at [429, 232] on div "Progress Updates" at bounding box center [415, 235] width 96 height 16
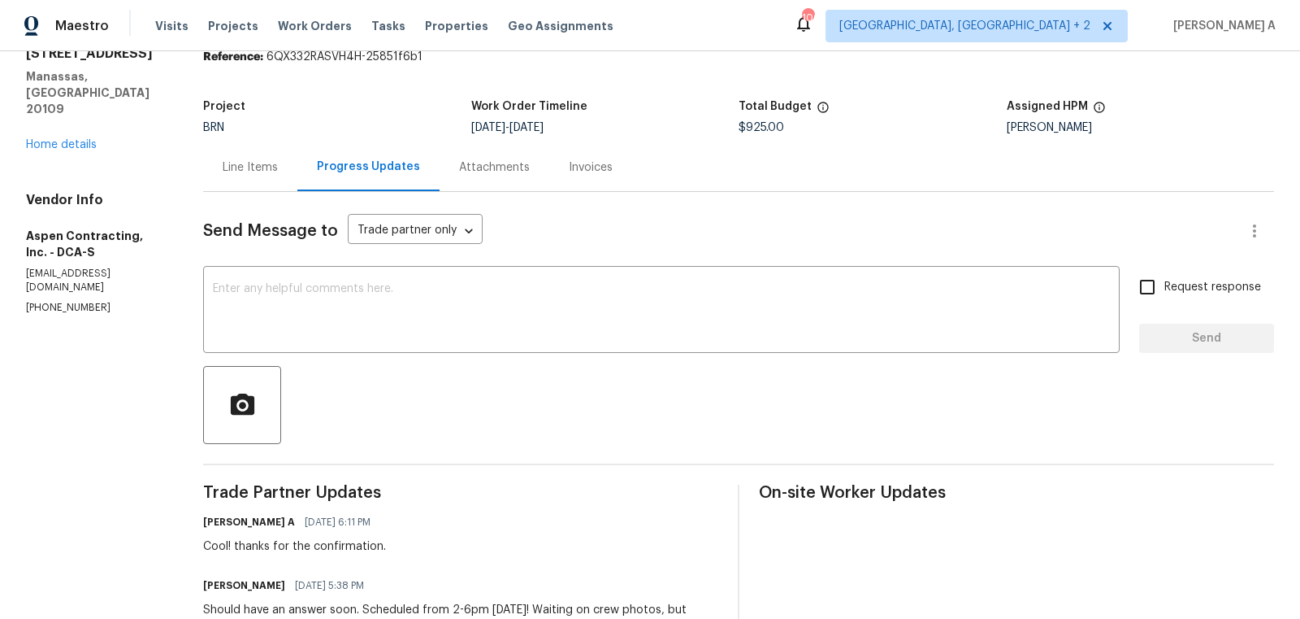
scroll to position [81, 0]
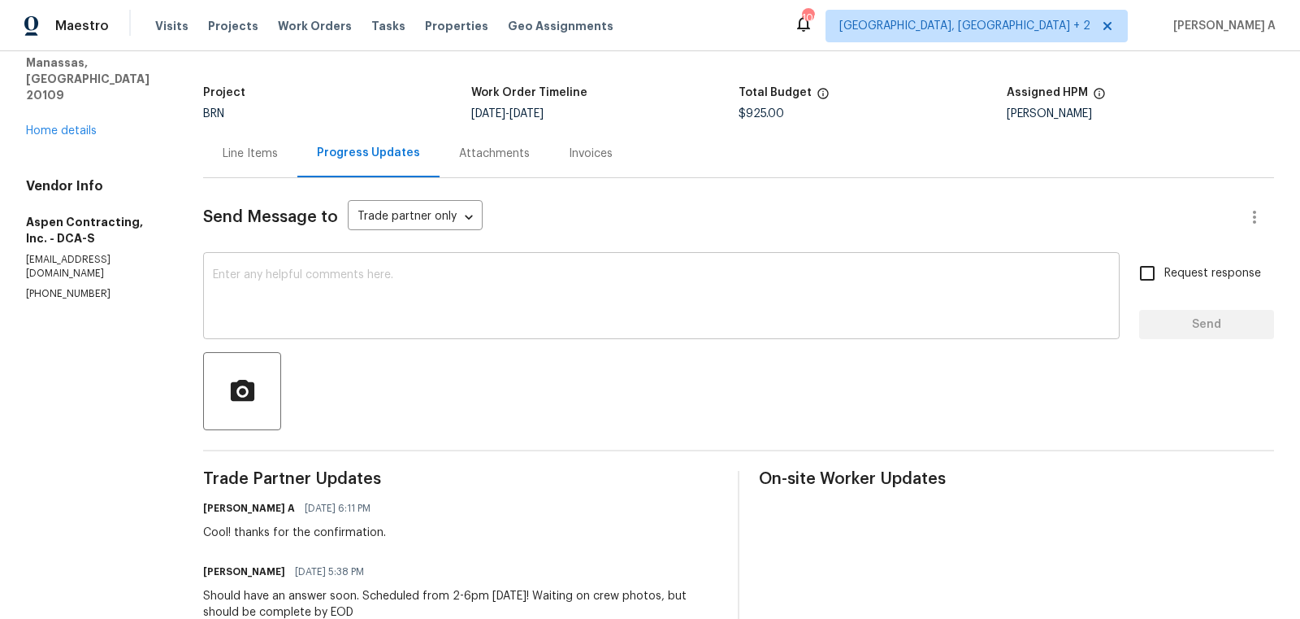
click at [477, 328] on div "x ​" at bounding box center [661, 297] width 917 height 83
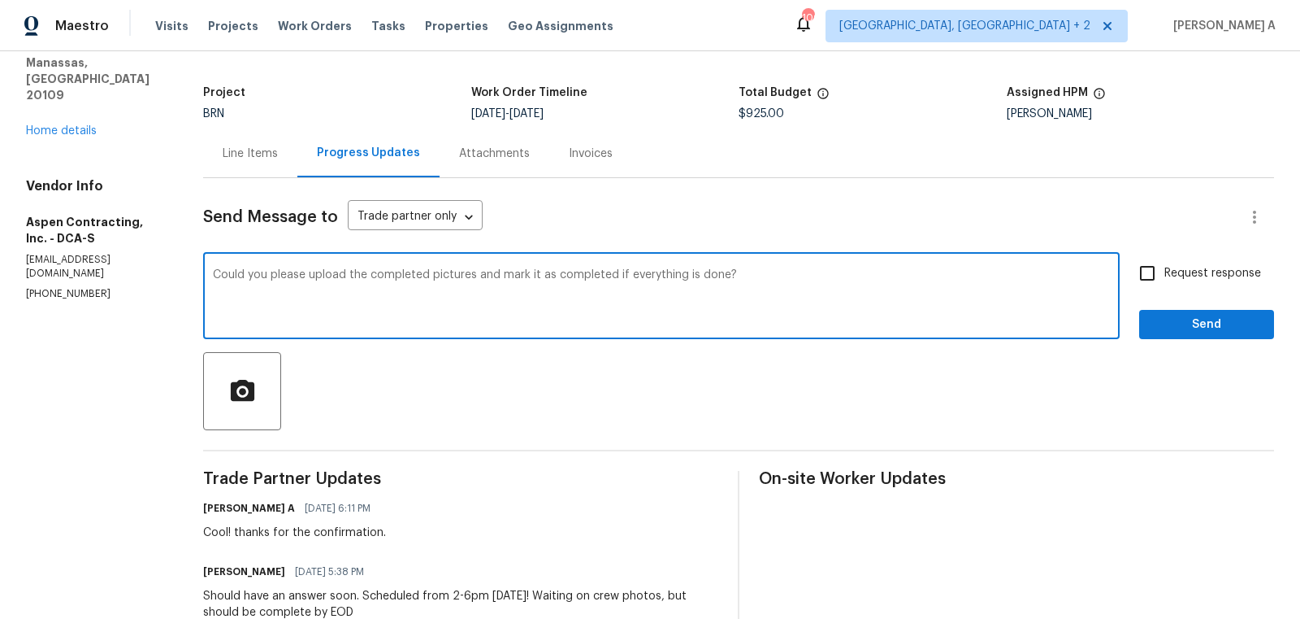
type textarea "Could you please upload the completed pictures and mark it as completed if ever…"
click at [1161, 269] on input "Request response" at bounding box center [1148, 273] width 34 height 34
checkbox input "true"
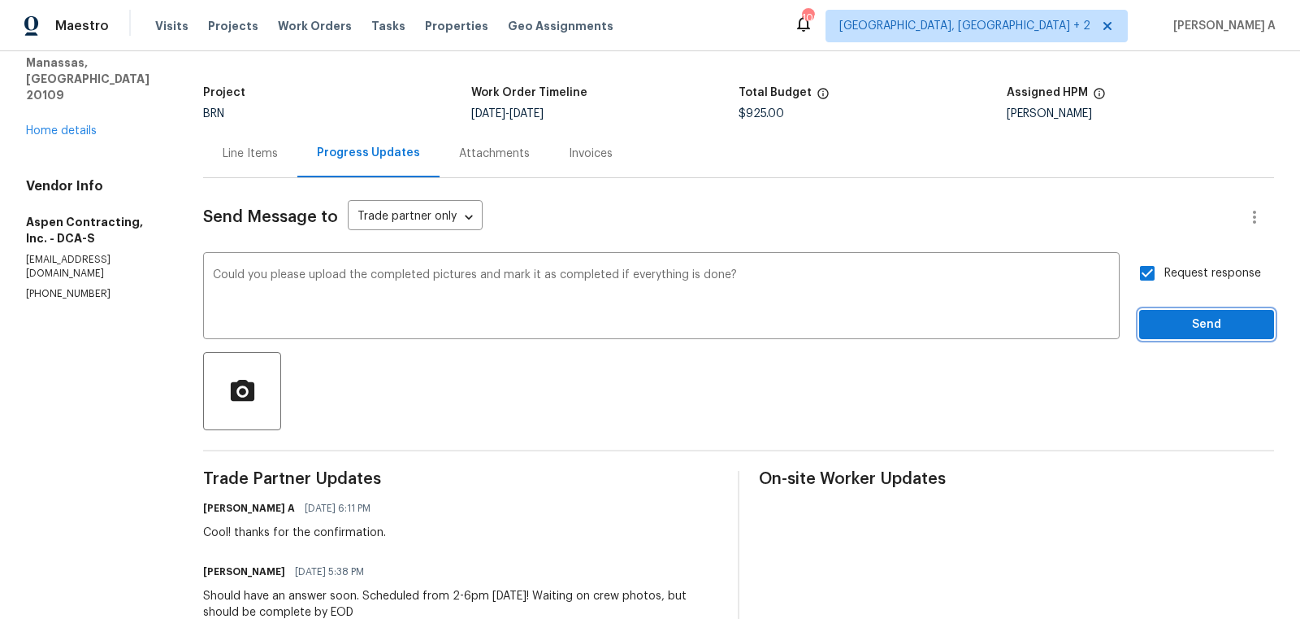
click at [1225, 332] on span "Send" at bounding box center [1207, 325] width 109 height 20
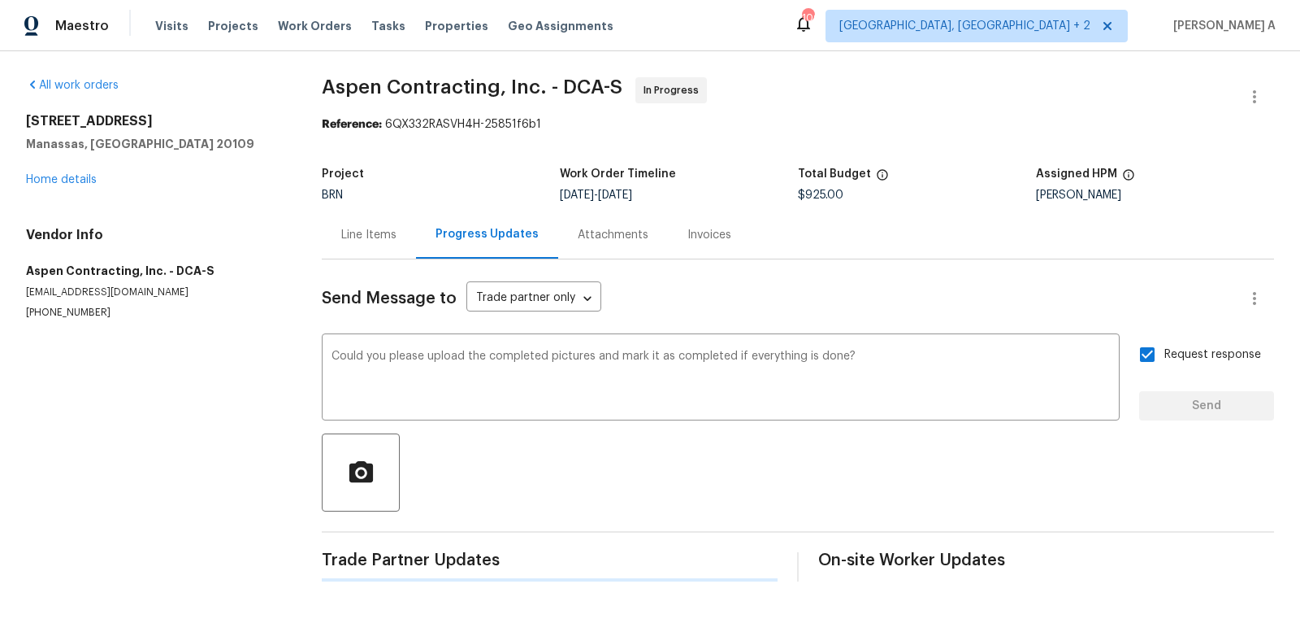
scroll to position [0, 0]
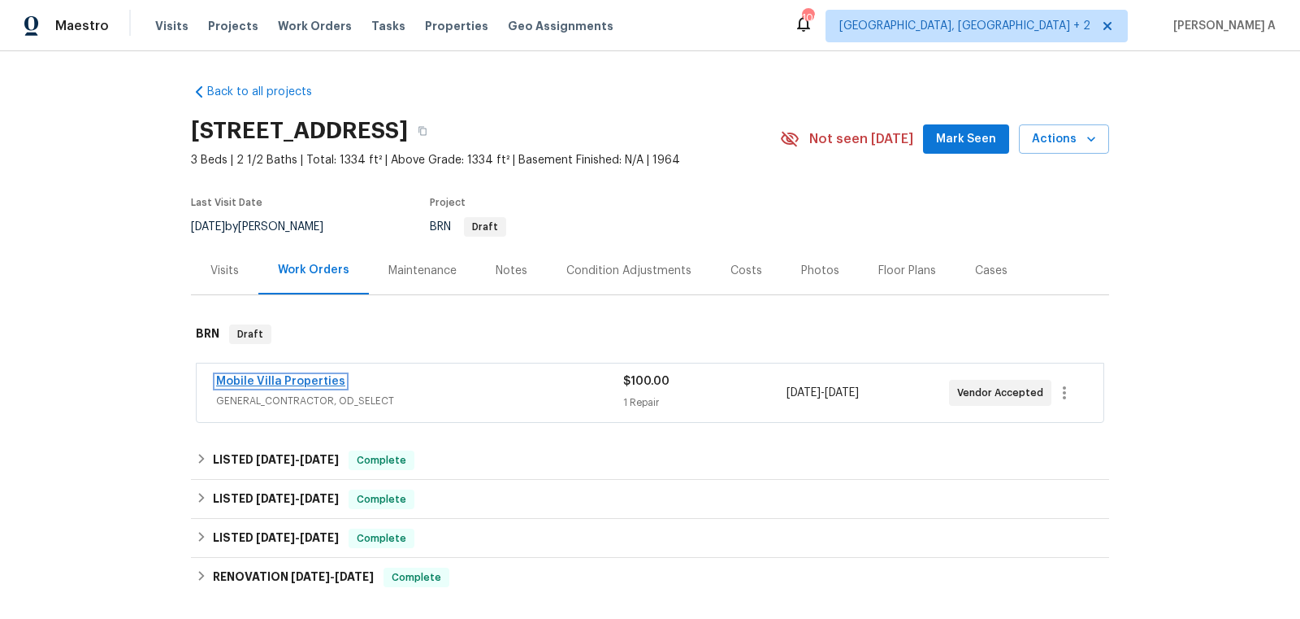
click at [287, 383] on link "Mobile Villa Properties" at bounding box center [280, 381] width 129 height 11
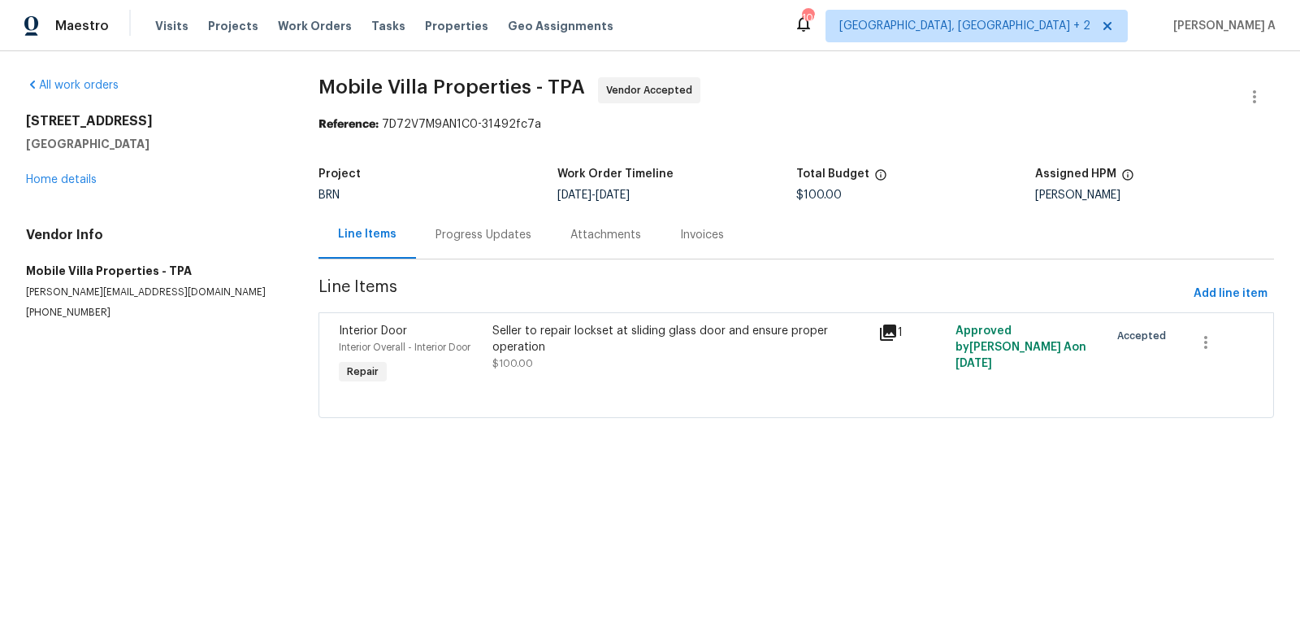
click at [421, 236] on div "Progress Updates" at bounding box center [483, 235] width 135 height 48
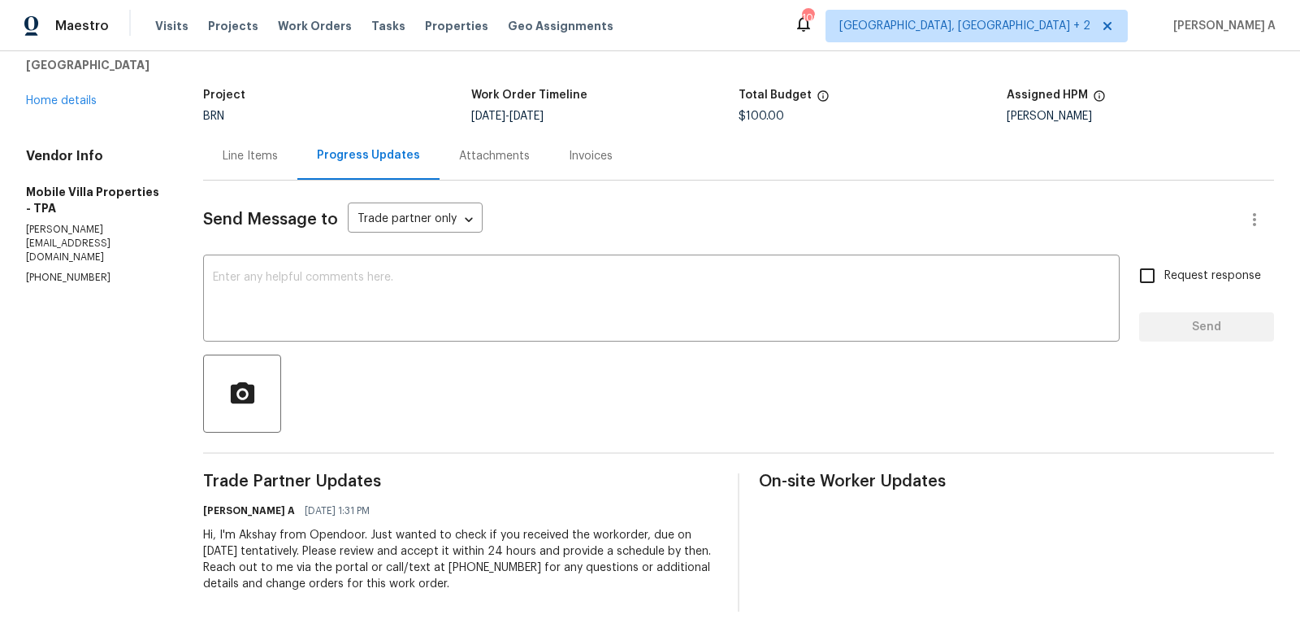
scroll to position [80, 0]
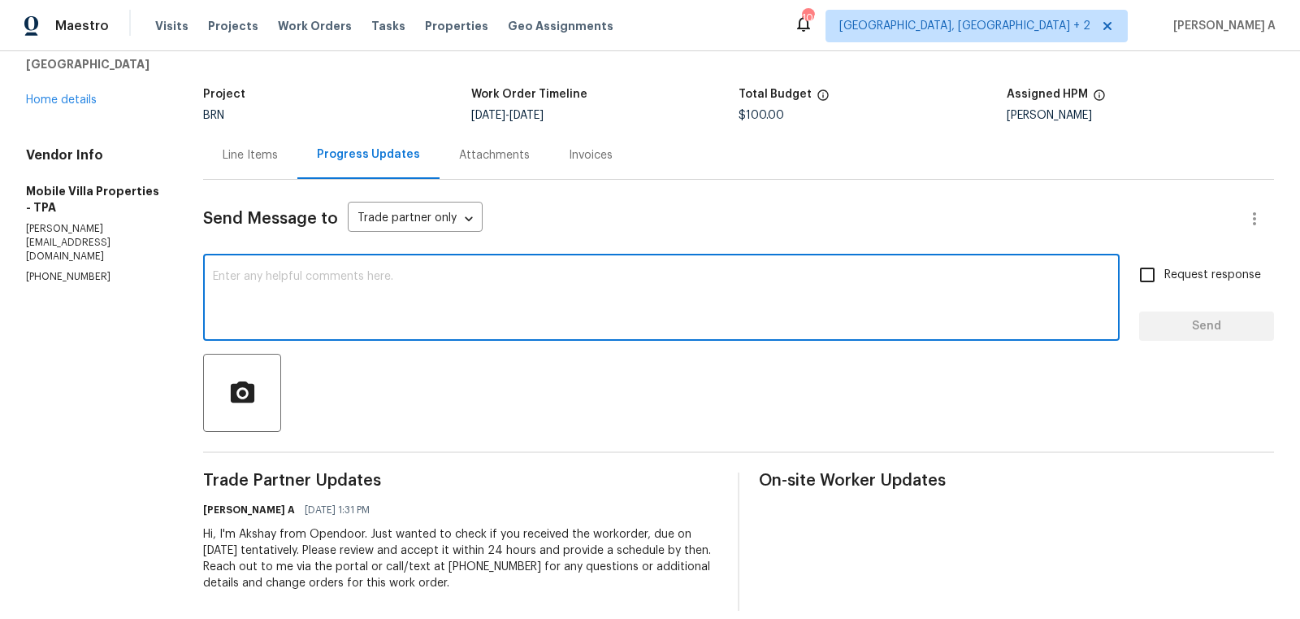
click at [497, 289] on textarea at bounding box center [661, 299] width 897 height 57
type textarea "Hi, May I know if we can complete it by Monday? Thanks"
click at [1161, 277] on input "Request response" at bounding box center [1148, 275] width 34 height 34
checkbox input "true"
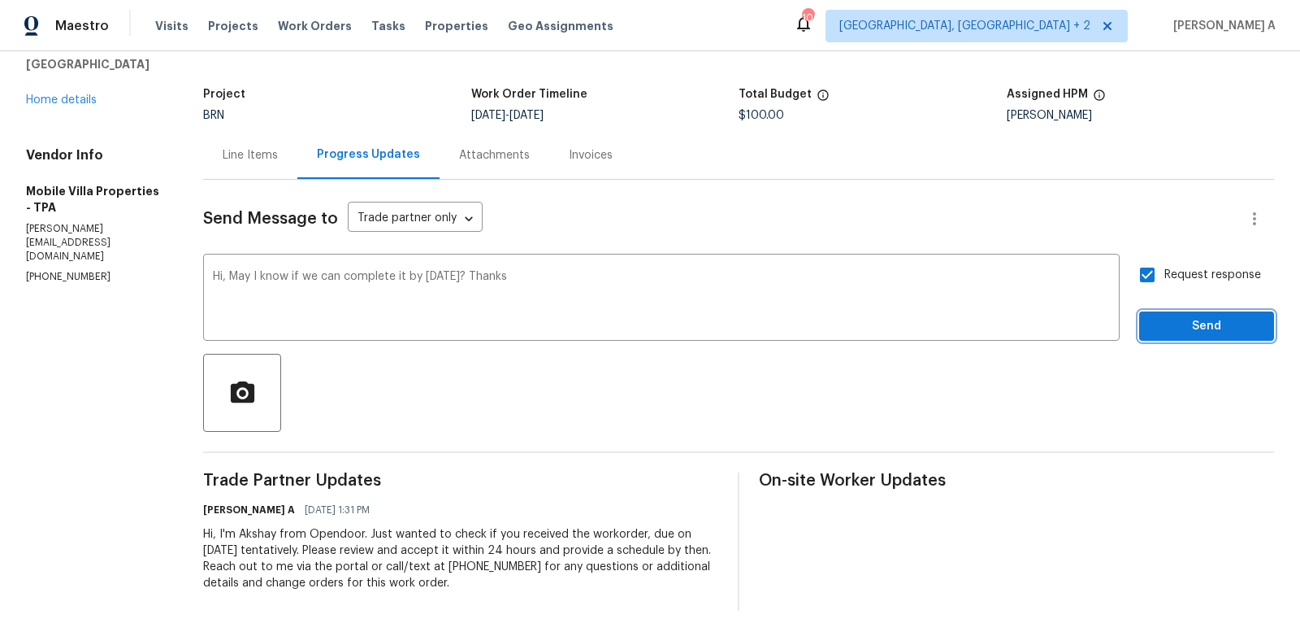
click at [1205, 331] on span "Send" at bounding box center [1207, 326] width 109 height 20
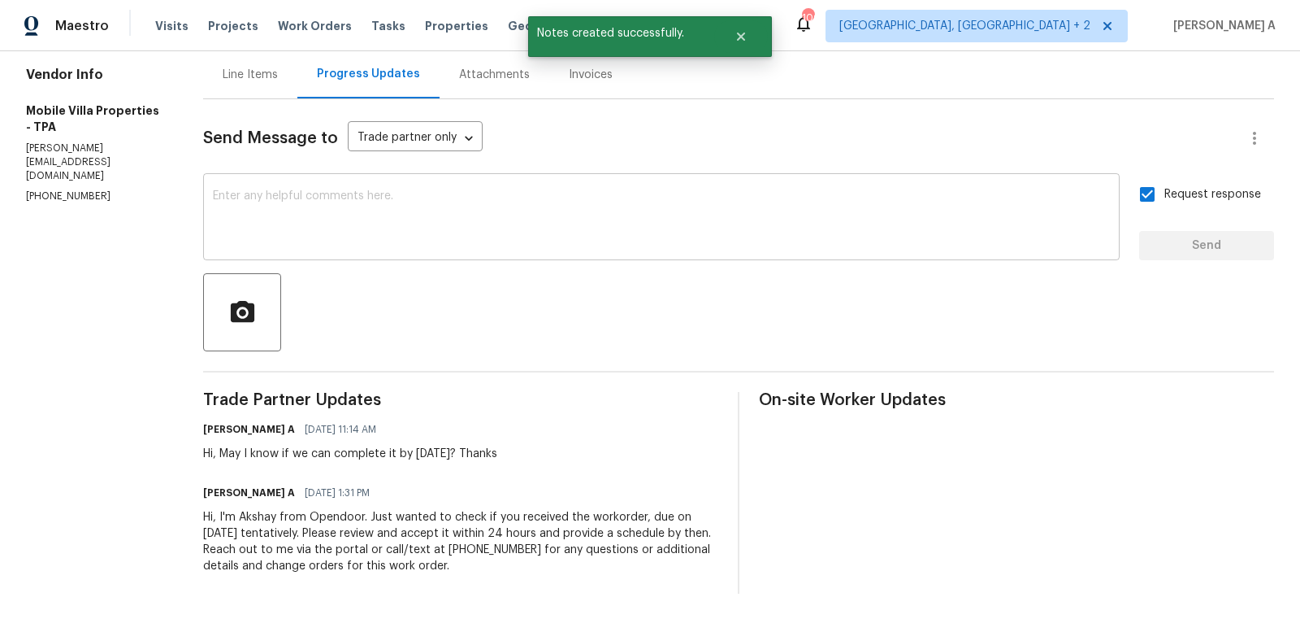
scroll to position [0, 0]
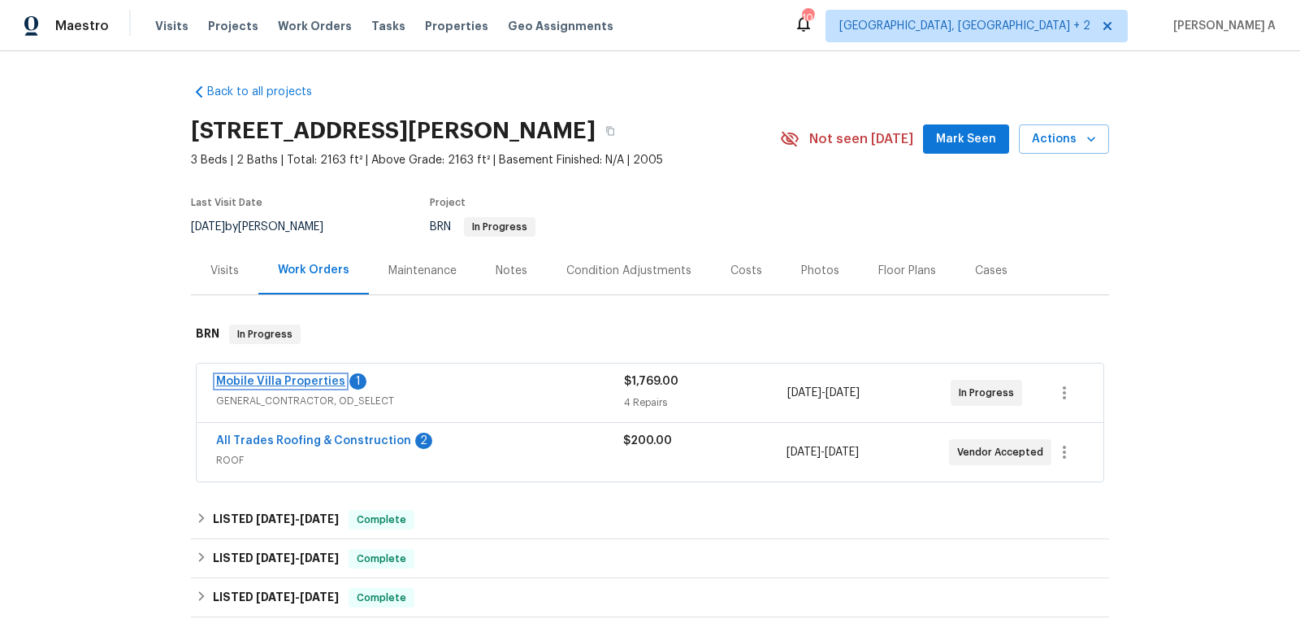
click at [234, 379] on link "Mobile Villa Properties" at bounding box center [280, 381] width 129 height 11
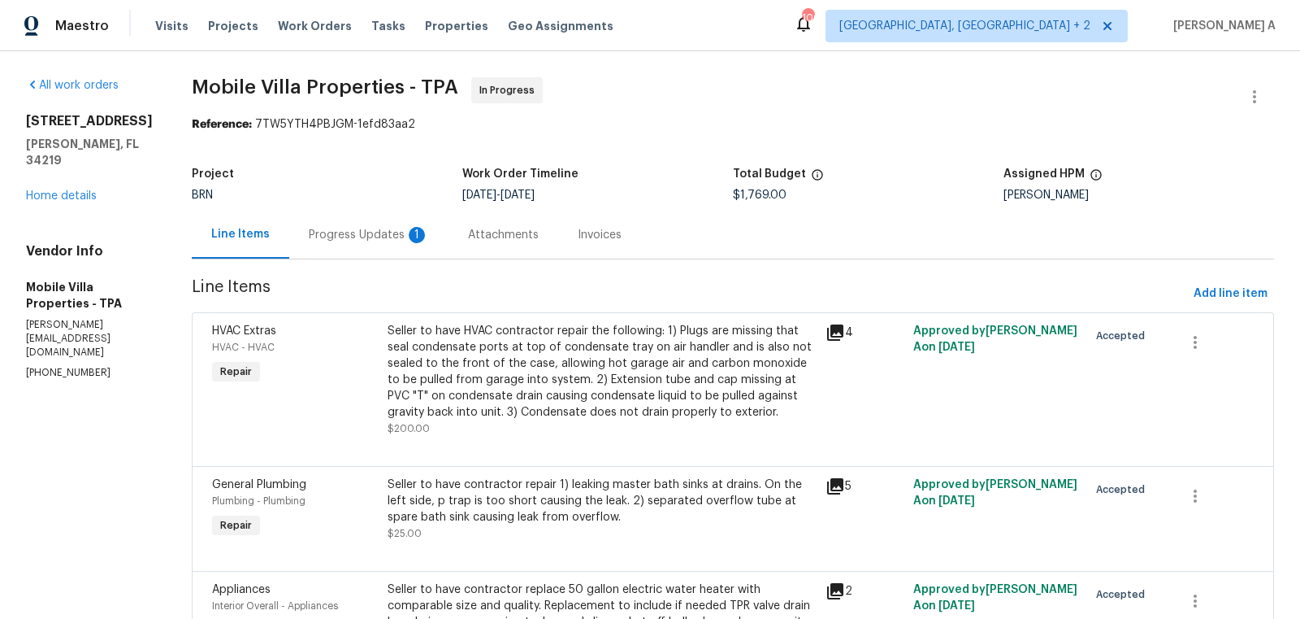
click at [348, 236] on div "Progress Updates 1" at bounding box center [369, 235] width 120 height 16
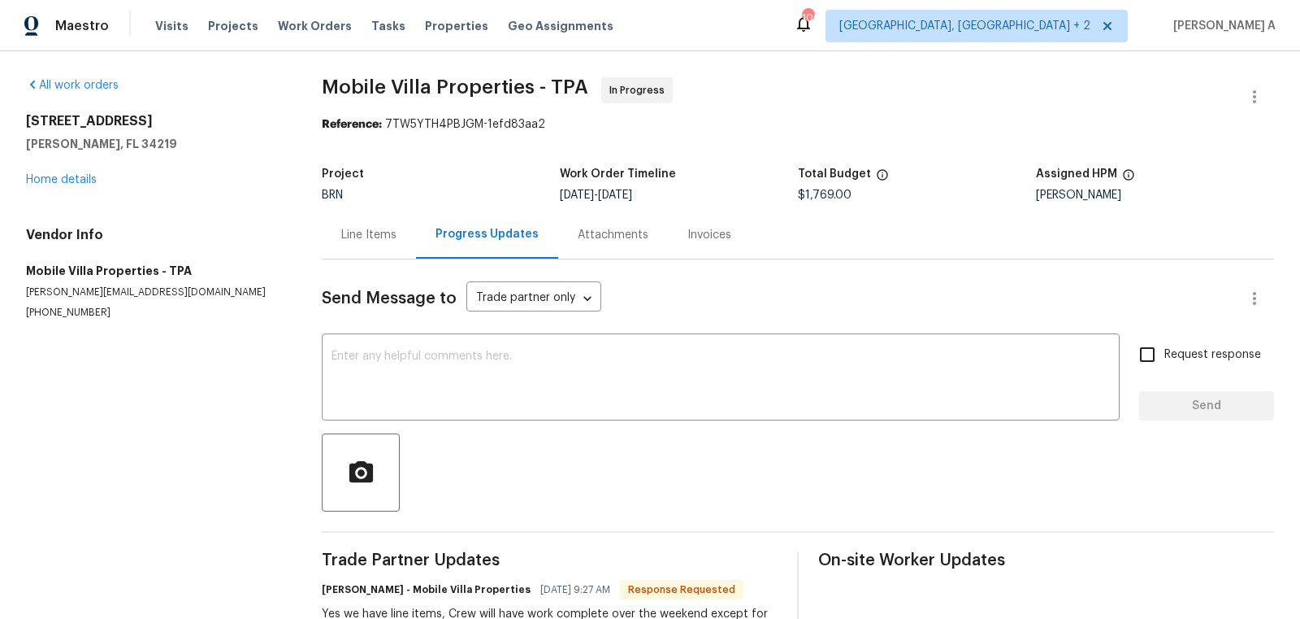
click at [361, 231] on div "Line Items" at bounding box center [368, 235] width 55 height 16
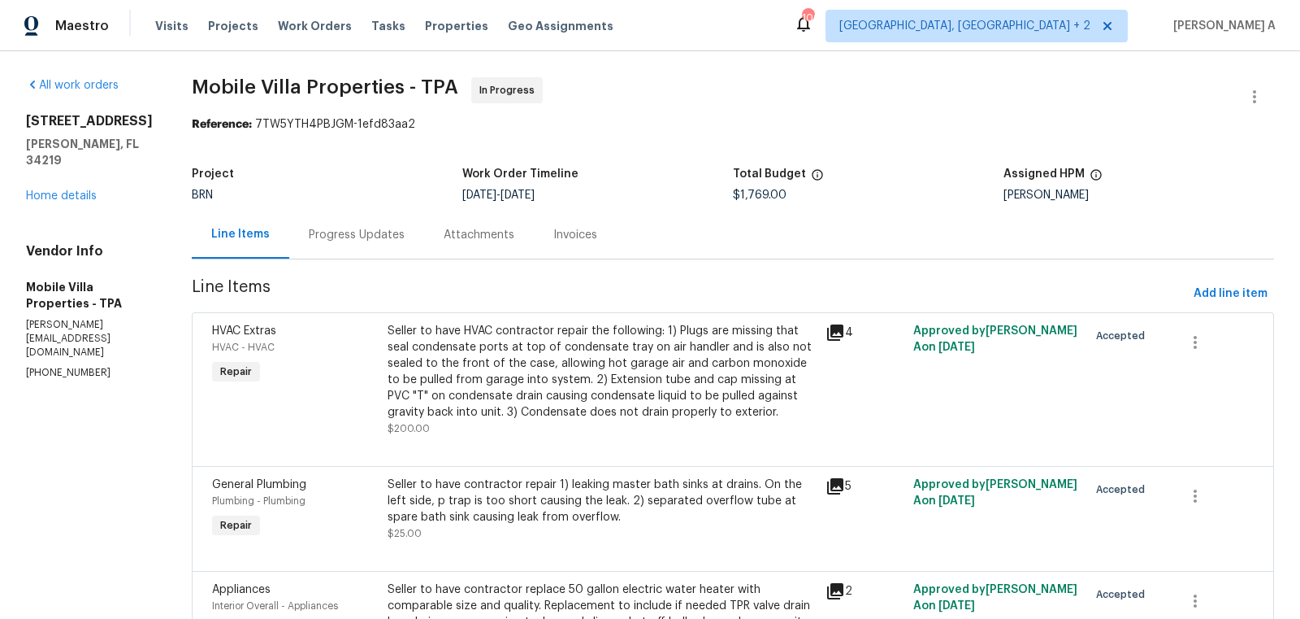
click at [367, 243] on div "Progress Updates" at bounding box center [356, 235] width 135 height 48
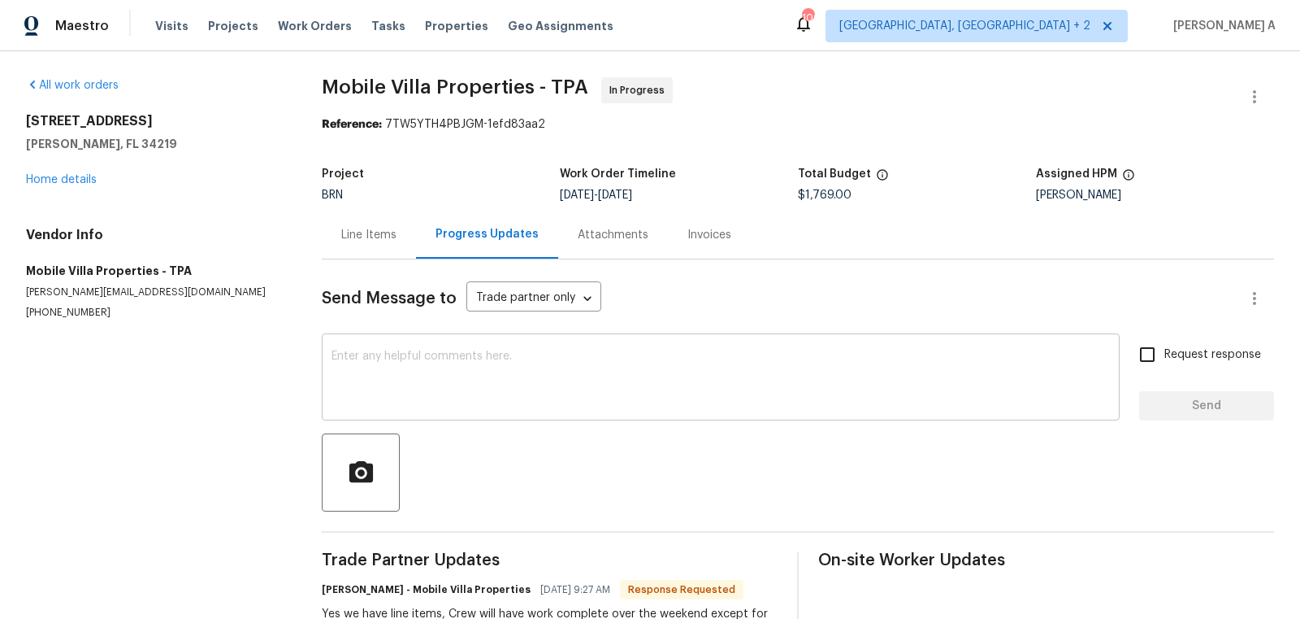
scroll to position [29, 0]
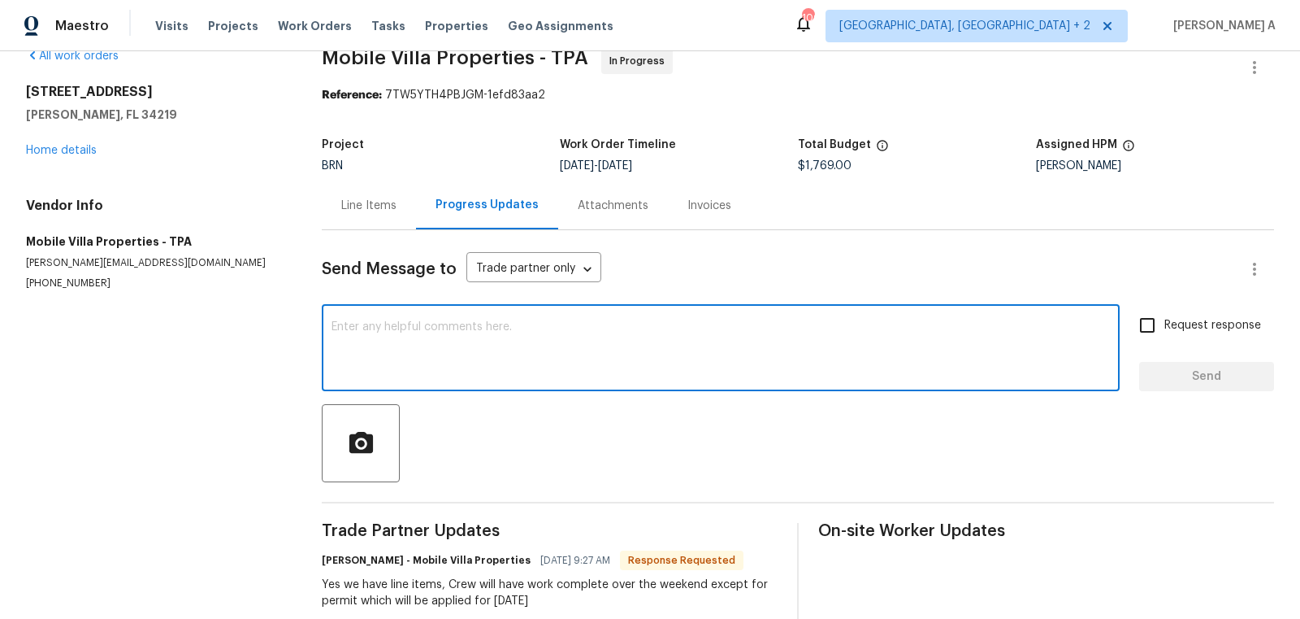
click at [472, 345] on textarea at bounding box center [721, 349] width 779 height 57
type textarea "That's great! thank you"
click at [1144, 327] on input "Request response" at bounding box center [1148, 325] width 34 height 34
checkbox input "true"
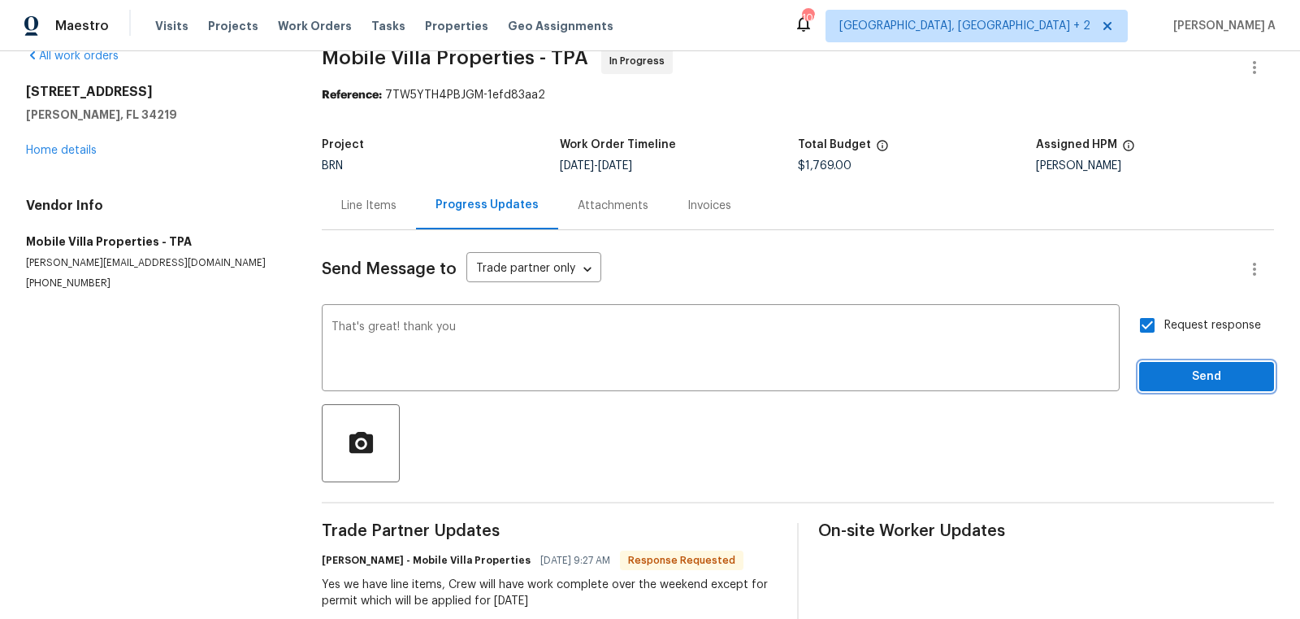
click at [1188, 375] on span "Send" at bounding box center [1207, 377] width 109 height 20
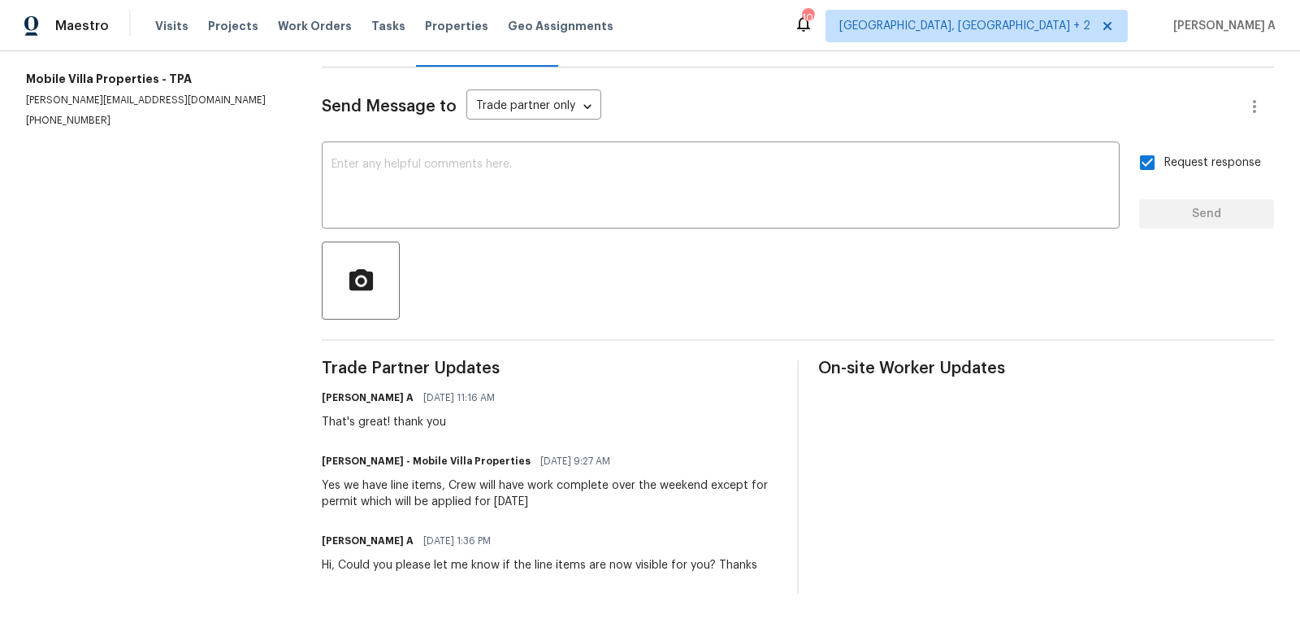
scroll to position [0, 0]
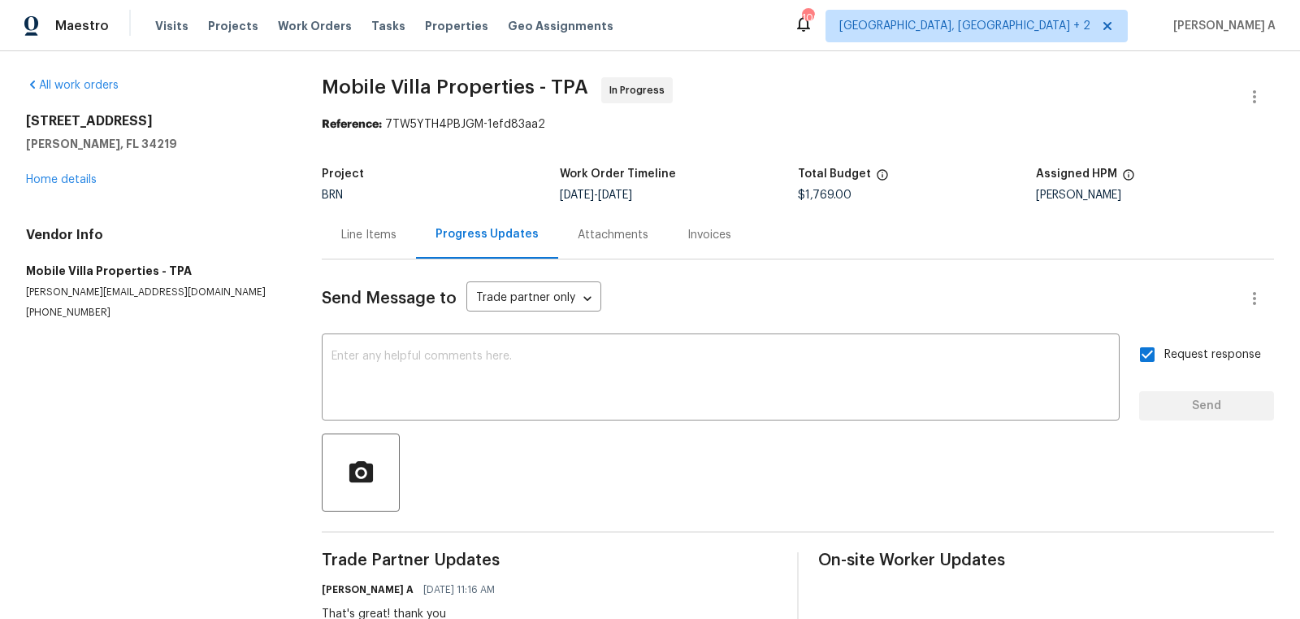
click at [336, 227] on div "Line Items" at bounding box center [369, 235] width 94 height 48
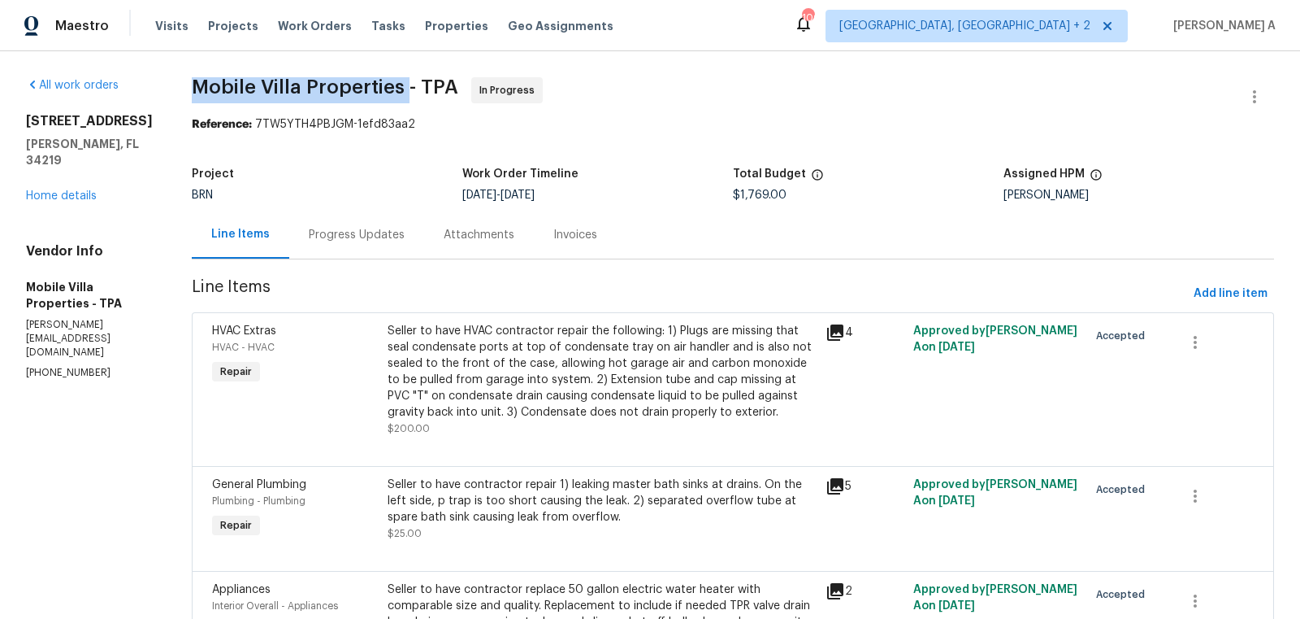
copy span "Mobile Villa Properties"
drag, startPoint x: 155, startPoint y: 89, endPoint x: 375, endPoint y: 87, distance: 219.5
click at [375, 87] on div "All work orders 2302 123rd Pl E Parrish, FL 34219 Home details Vendor Info Mobi…" at bounding box center [650, 455] width 1300 height 808
click at [326, 237] on div "Progress Updates" at bounding box center [357, 235] width 96 height 16
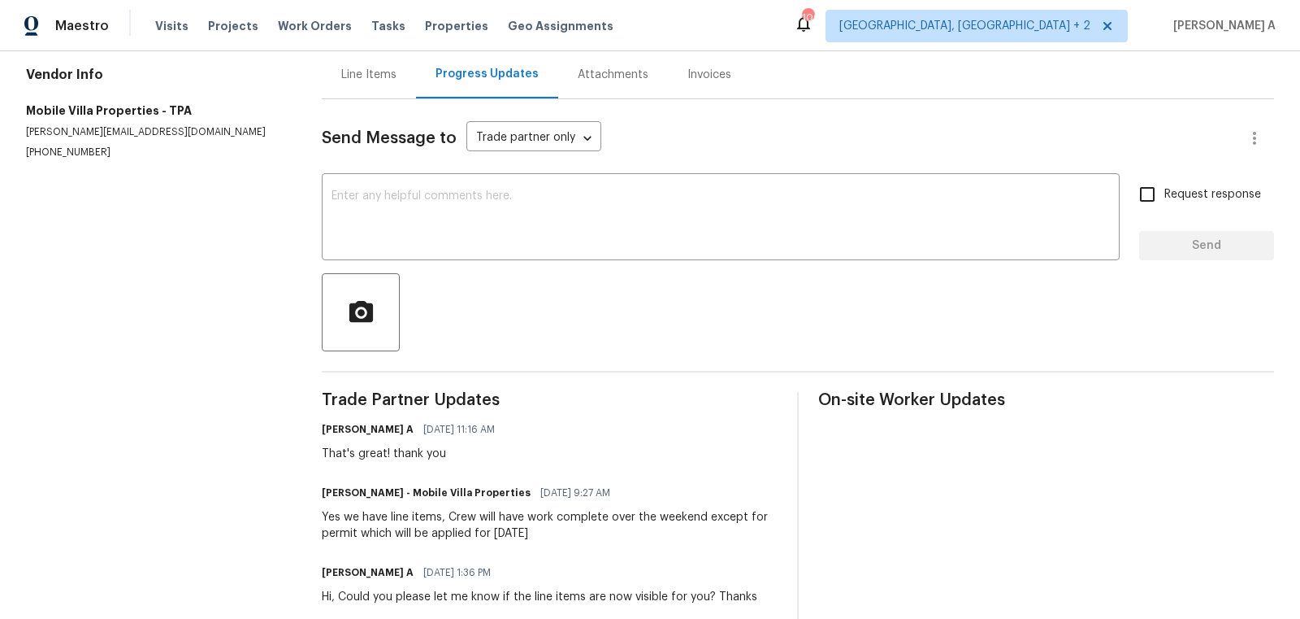
scroll to position [192, 0]
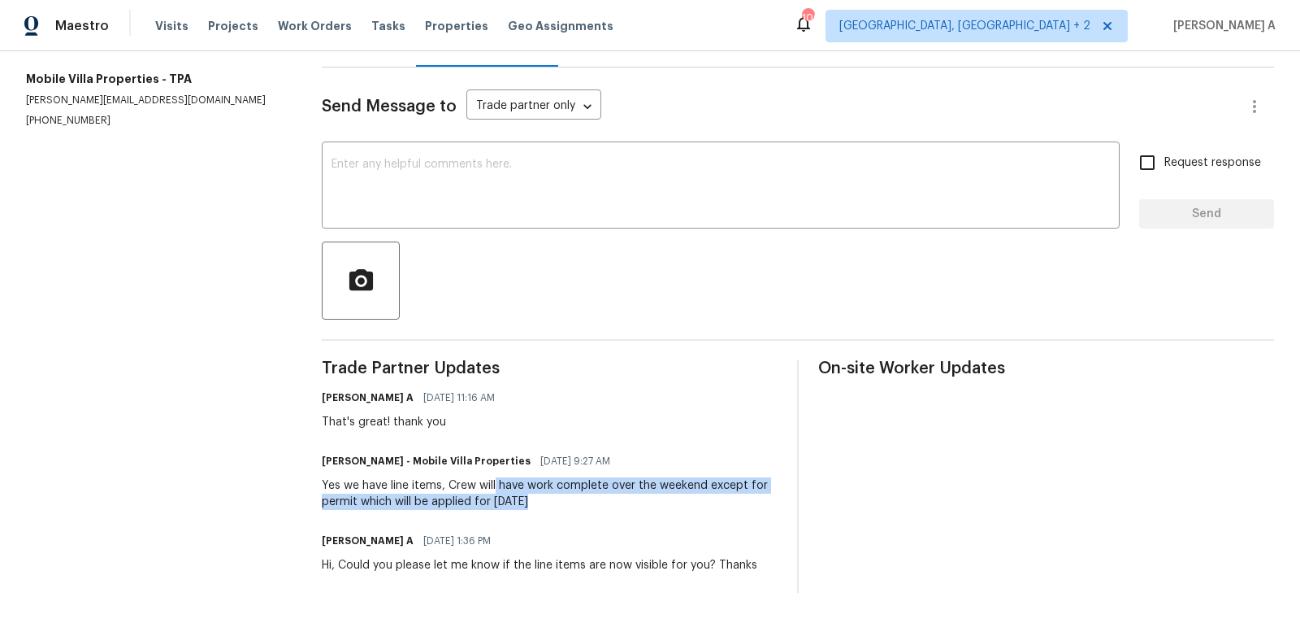
drag, startPoint x: 497, startPoint y: 484, endPoint x: 549, endPoint y: 508, distance: 57.9
click at [549, 508] on div "Yes we have line items, Crew will have work complete over the weekend except fo…" at bounding box center [550, 493] width 456 height 33
copy div "have work complete over the weekend except for permit which will be applied for…"
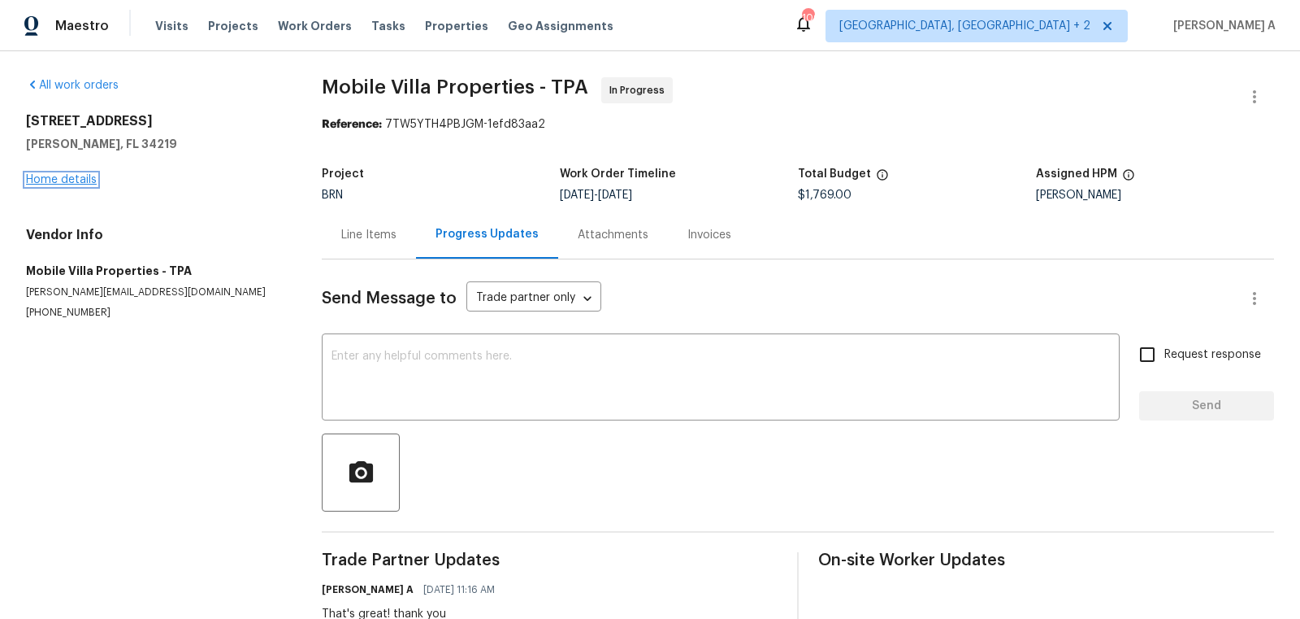
click at [66, 176] on link "Home details" at bounding box center [61, 179] width 71 height 11
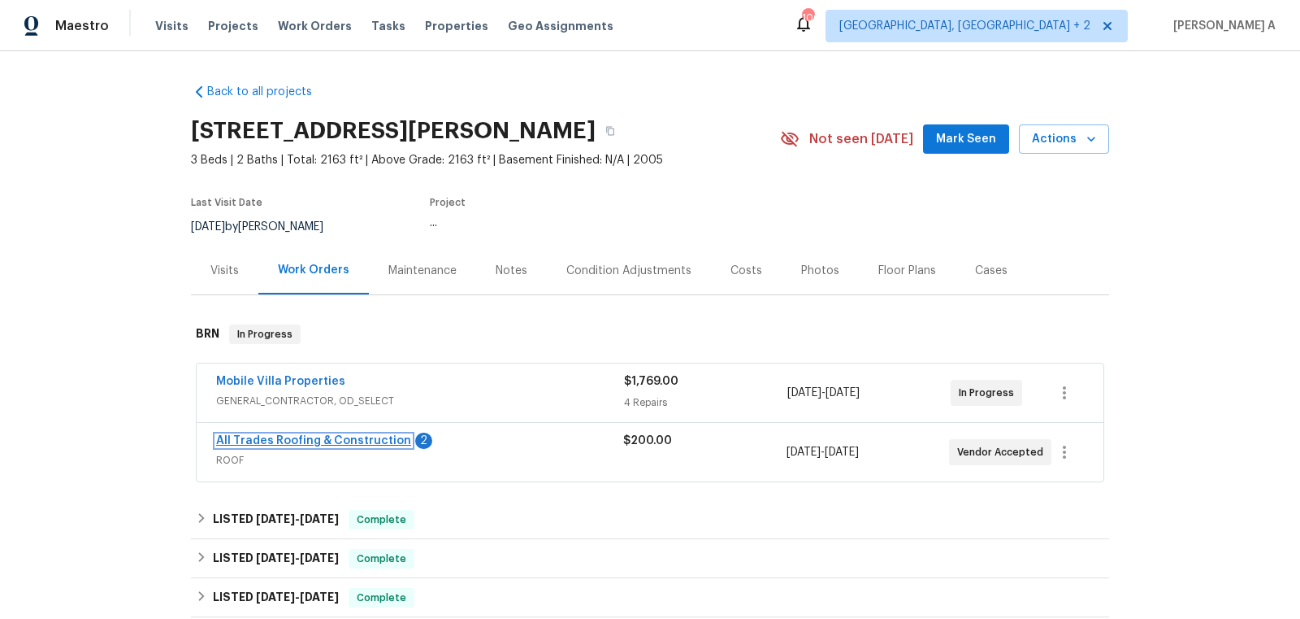
click at [369, 437] on link "All Trades Roofing & Construction" at bounding box center [313, 440] width 195 height 11
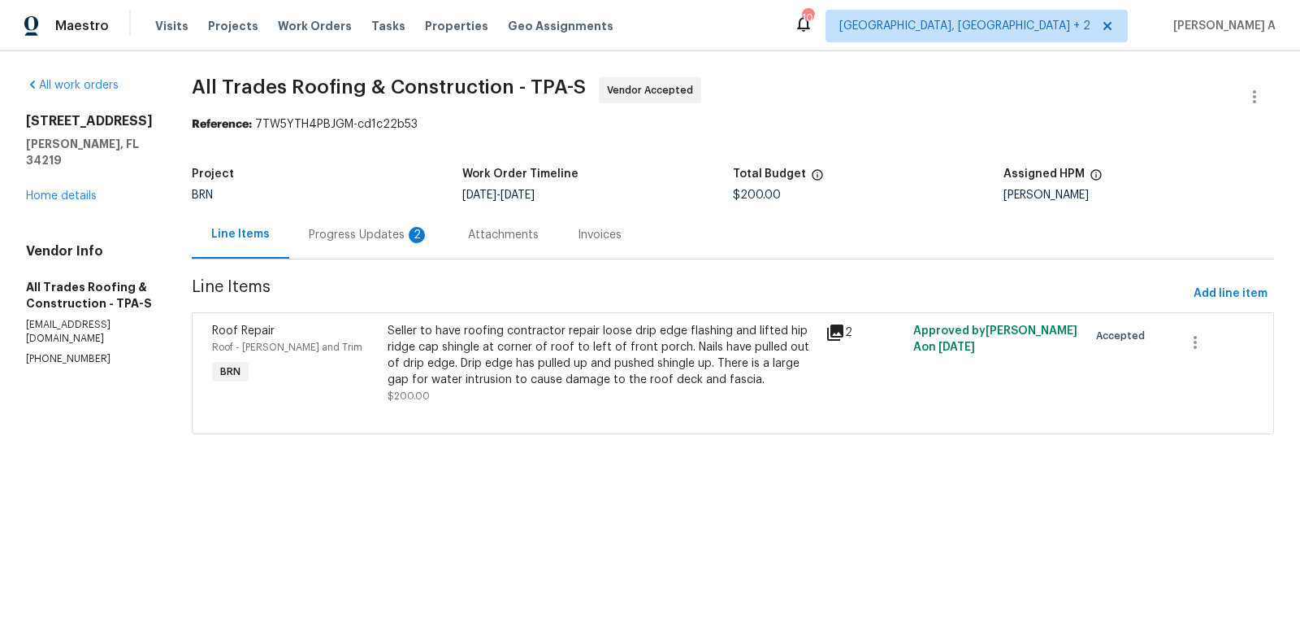
click at [388, 242] on div "Progress Updates 2" at bounding box center [369, 235] width 120 height 16
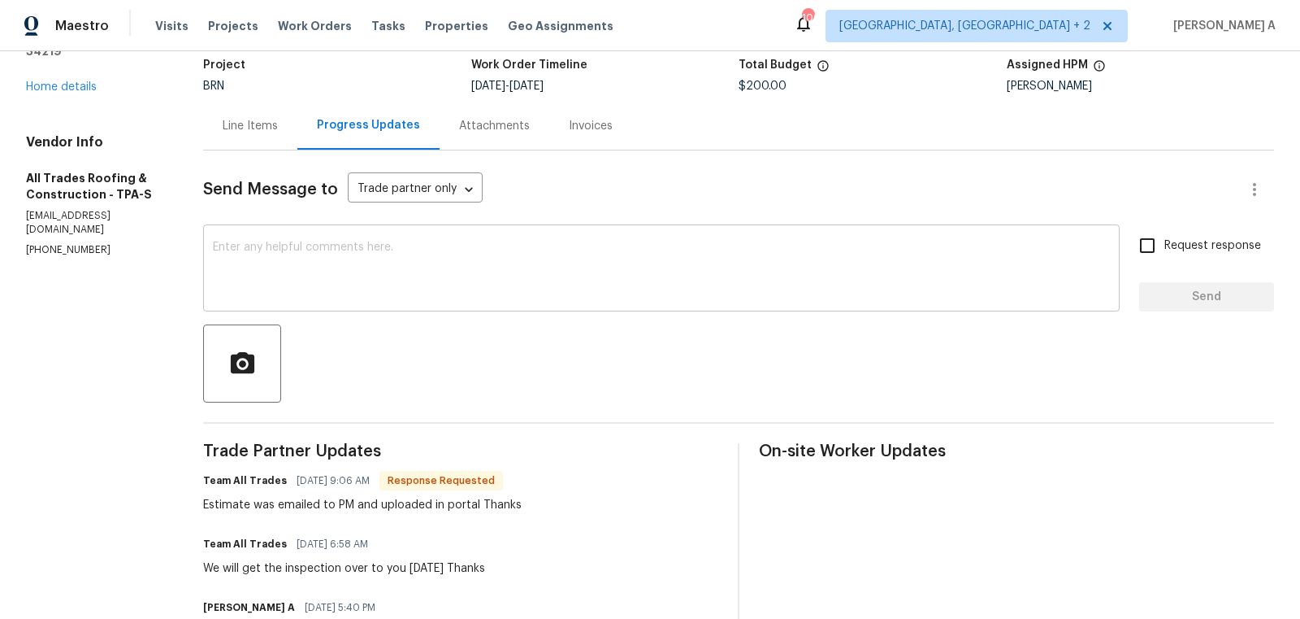
scroll to position [106, 0]
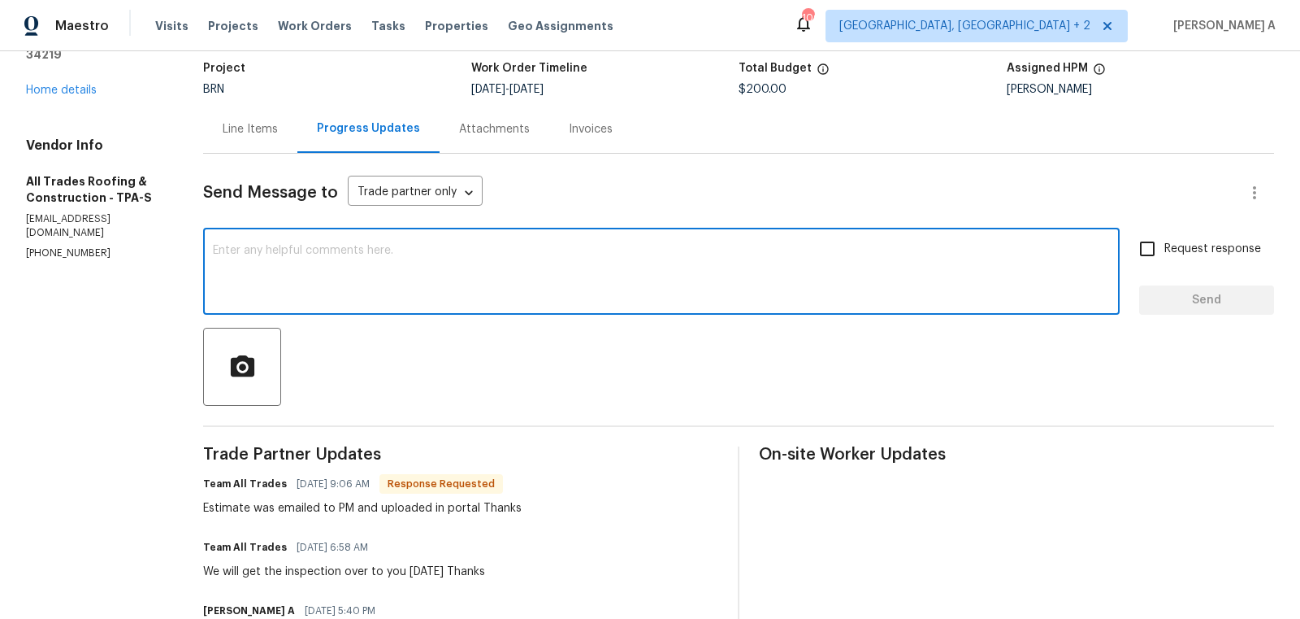
click at [499, 259] on textarea at bounding box center [661, 273] width 897 height 57
click at [564, 277] on textarea at bounding box center [661, 273] width 897 height 57
click at [564, 277] on textarea "Let me review the estimate and keep you posted. Thanks" at bounding box center [661, 273] width 897 height 57
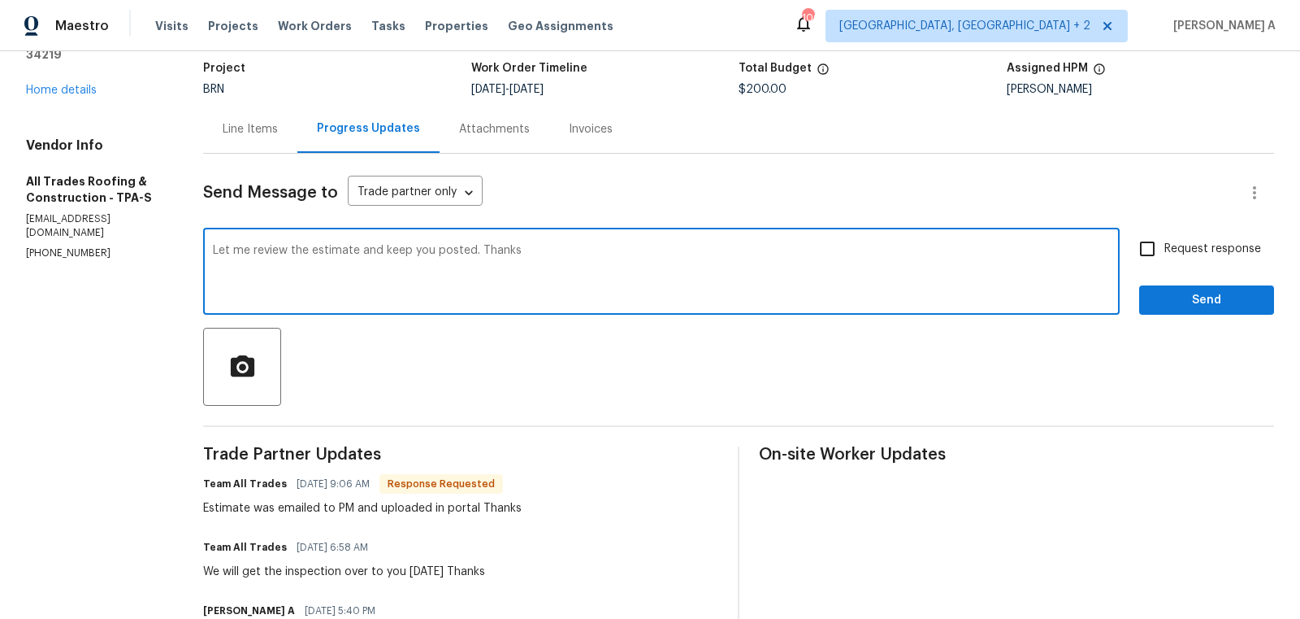
click at [0, 0] on icon "Paraphrase text" at bounding box center [0, 0] width 0 height 0
click at [0, 0] on span "updated." at bounding box center [0, 0] width 0 height 0
click at [0, 0] on li "Thanks!" at bounding box center [0, 0] width 0 height 0
type textarea "Let me review the estimate and keep you updated. Thanks!"
click at [1148, 252] on input "Request response" at bounding box center [1148, 249] width 34 height 34
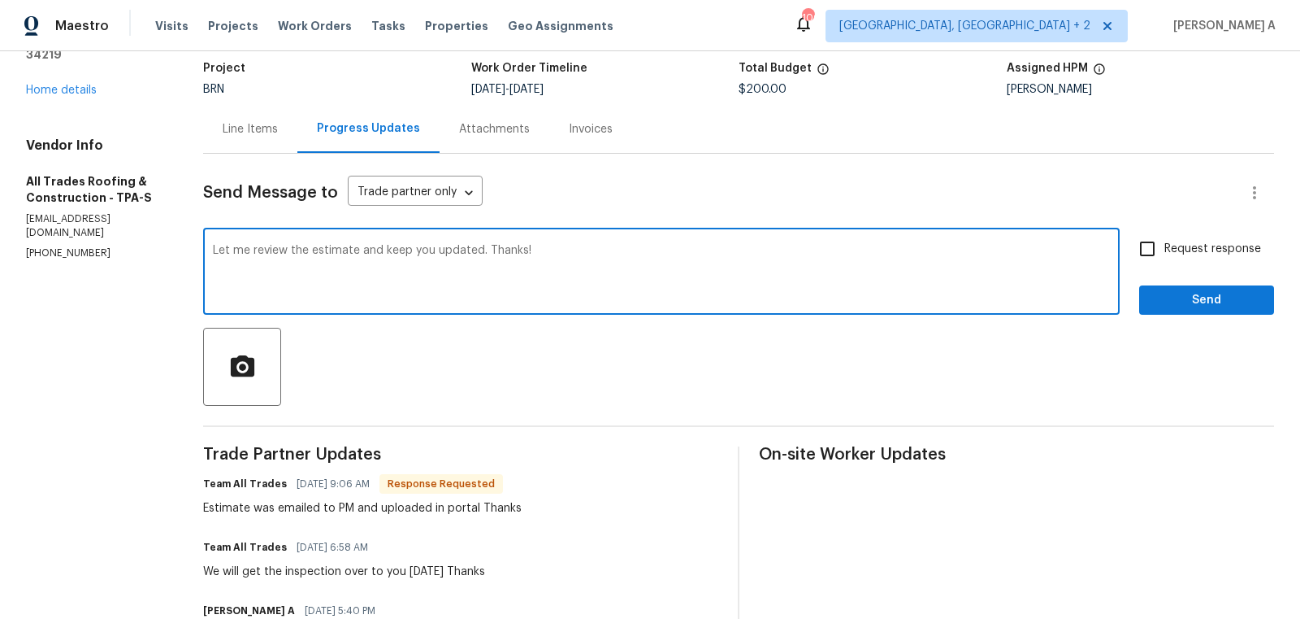
checkbox input "true"
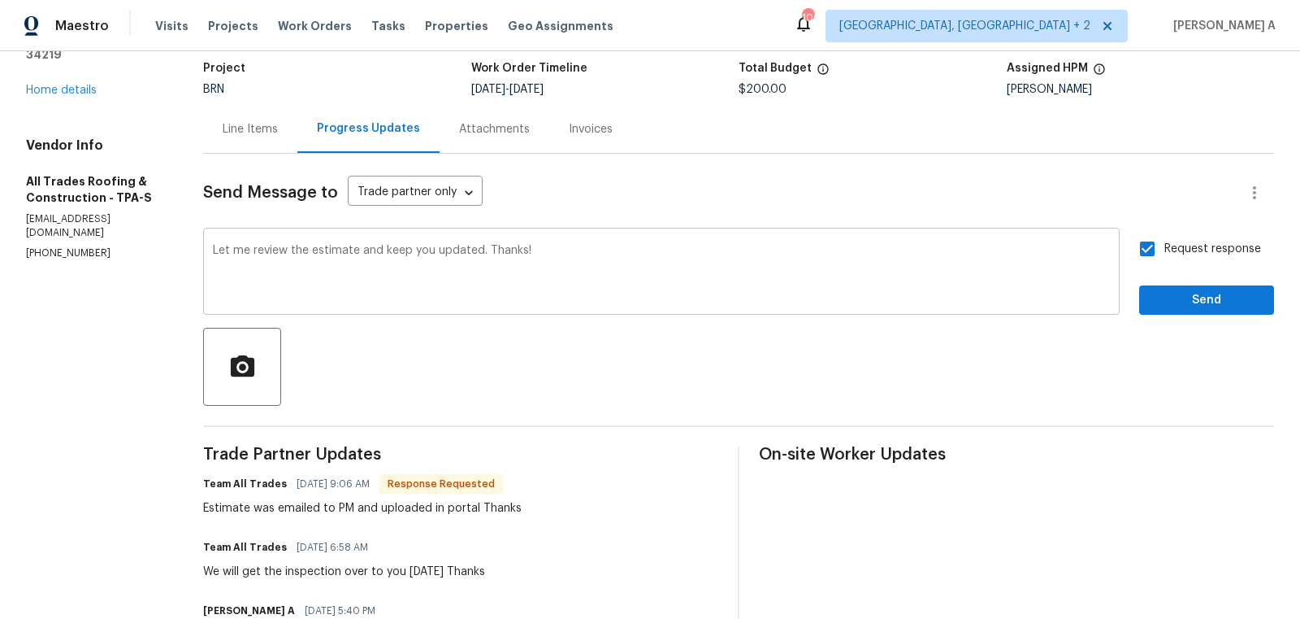
click at [434, 251] on textarea "Let me review the estimate and keep you updated. Thanks!" at bounding box center [661, 273] width 897 height 57
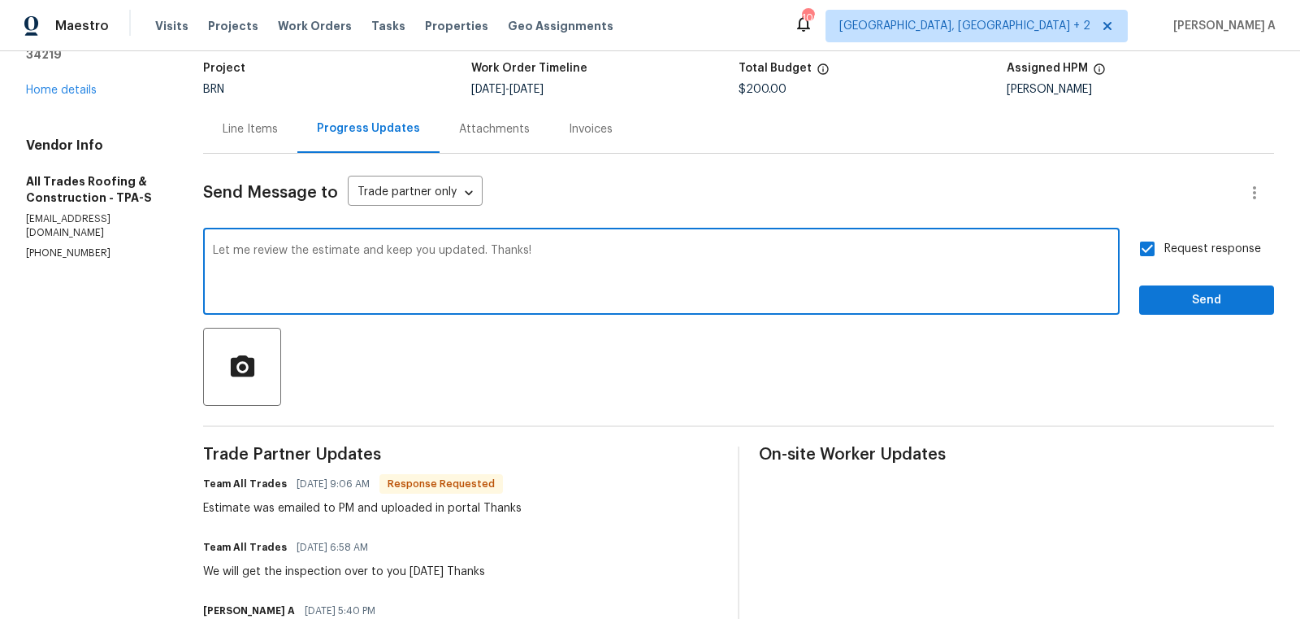
click at [445, 251] on textarea "Let me review the estimate and keep you updated. Thanks!" at bounding box center [661, 273] width 897 height 57
type textarea "Let me review the estimate and keep you posted. Thanks!"
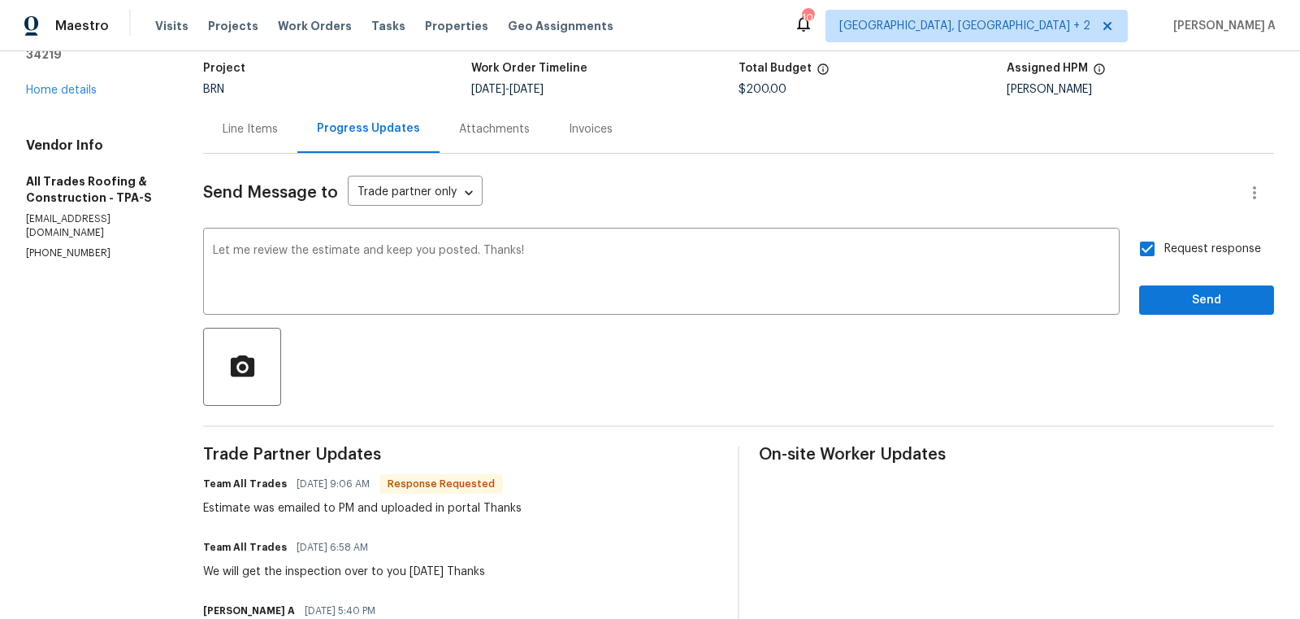
click at [1163, 319] on div "Send Message to Trade partner only Trade partner only ​ Let me review the estim…" at bounding box center [738, 528] width 1071 height 748
click at [1183, 304] on span "Send" at bounding box center [1207, 300] width 109 height 20
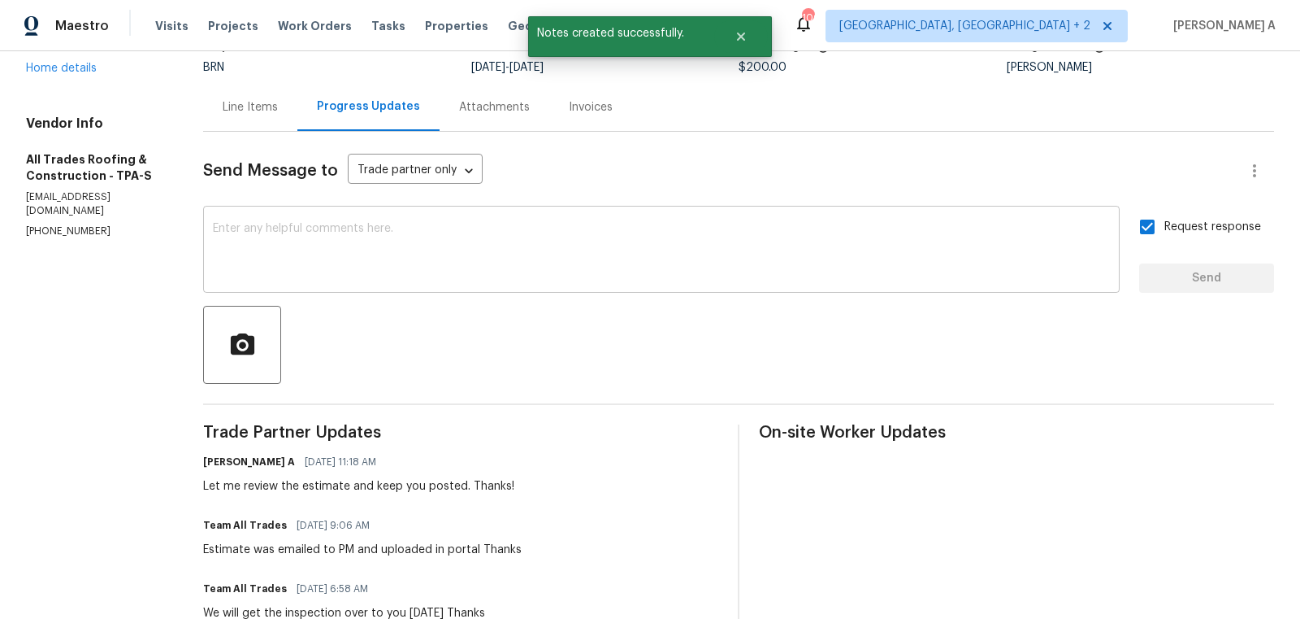
scroll to position [0, 0]
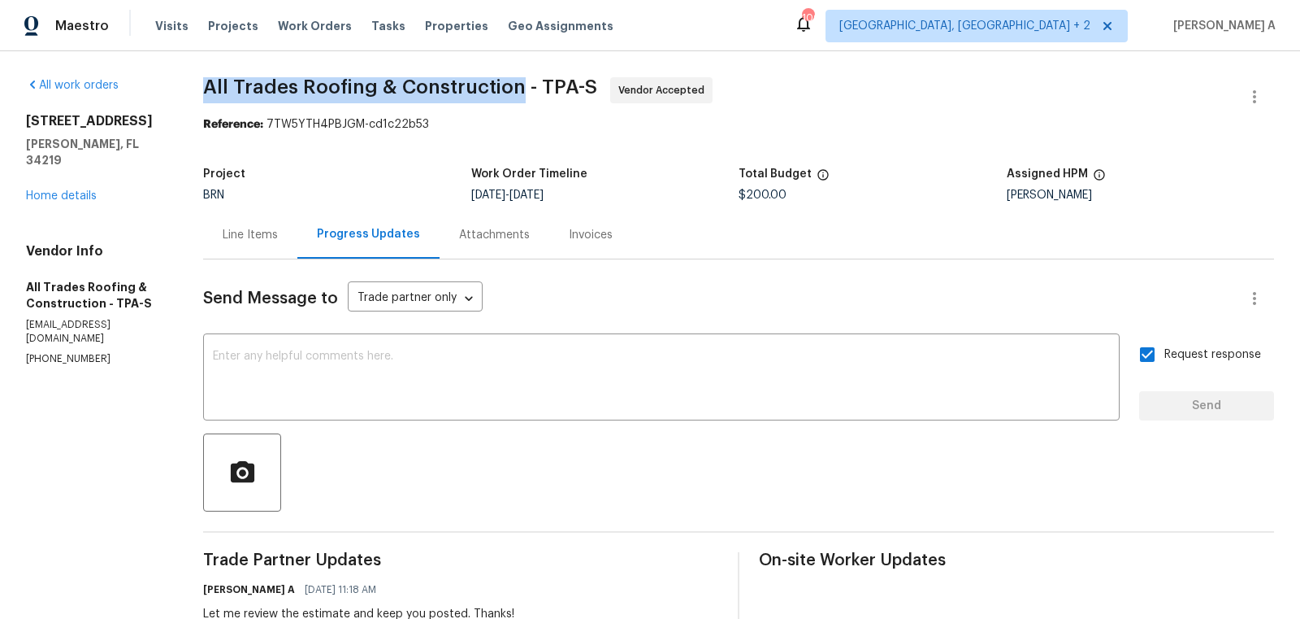
copy span "All Trades Roofing & Construction"
drag, startPoint x: 204, startPoint y: 81, endPoint x: 516, endPoint y: 80, distance: 312.1
click at [516, 80] on span "All Trades Roofing & Construction - TPA-S" at bounding box center [400, 87] width 394 height 20
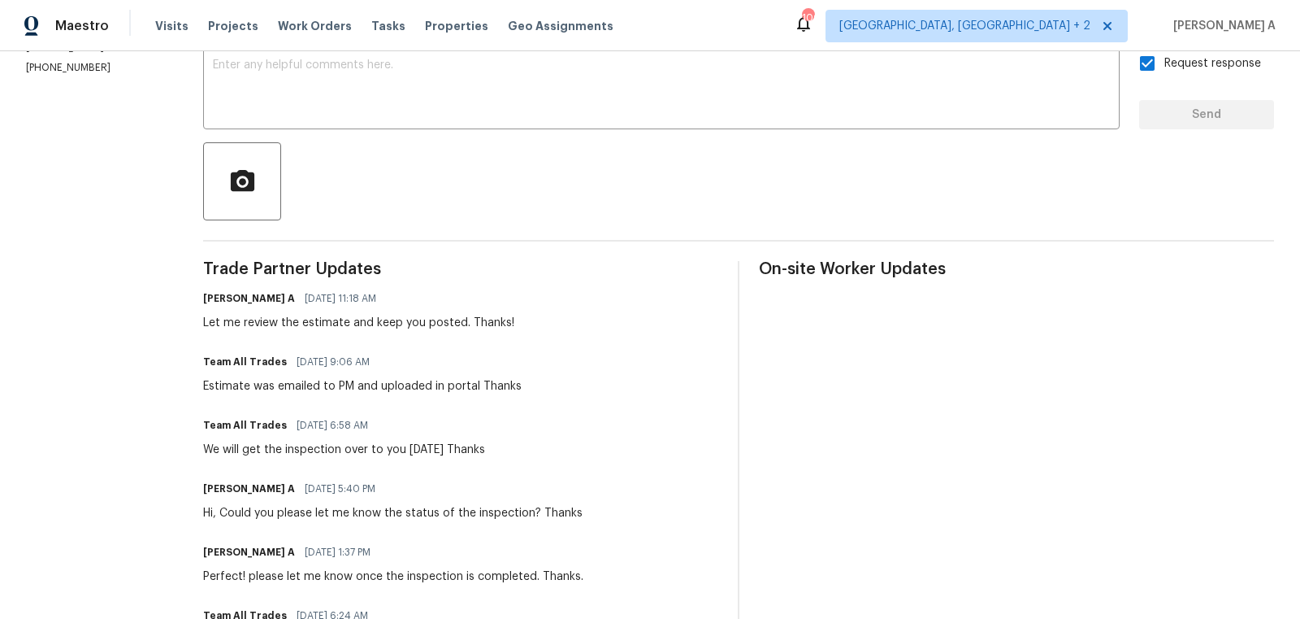
scroll to position [322, 0]
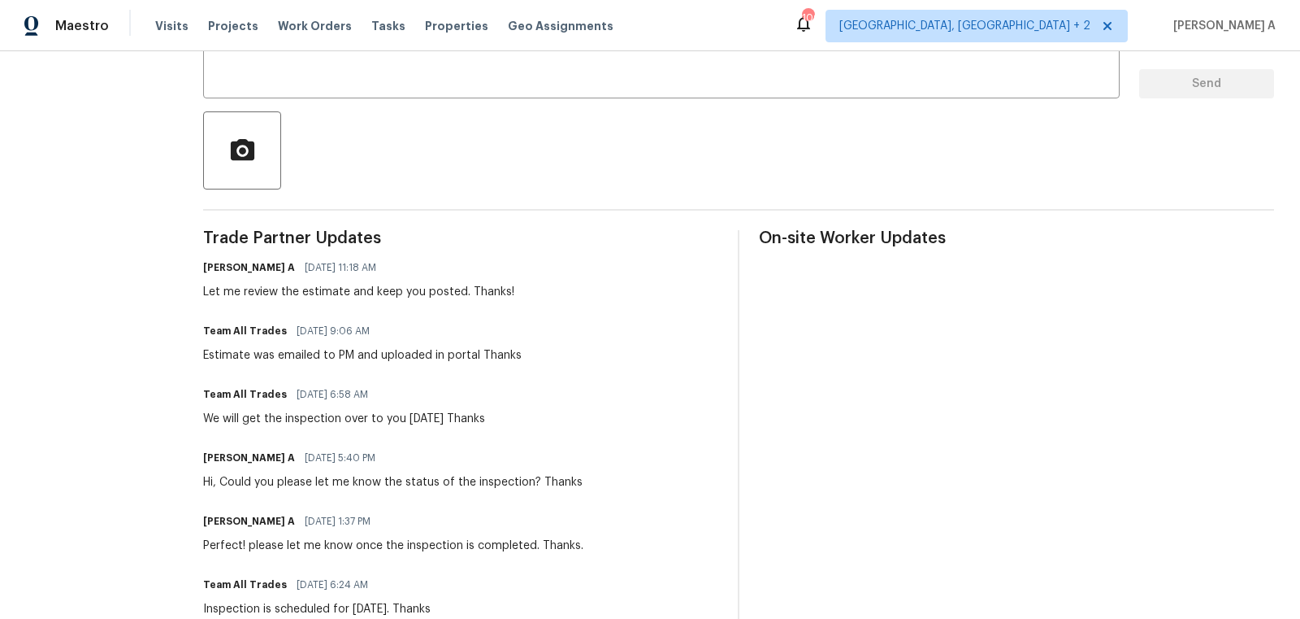
click at [323, 356] on div "Estimate was emailed to PM and uploaded in portal Thanks" at bounding box center [362, 355] width 319 height 16
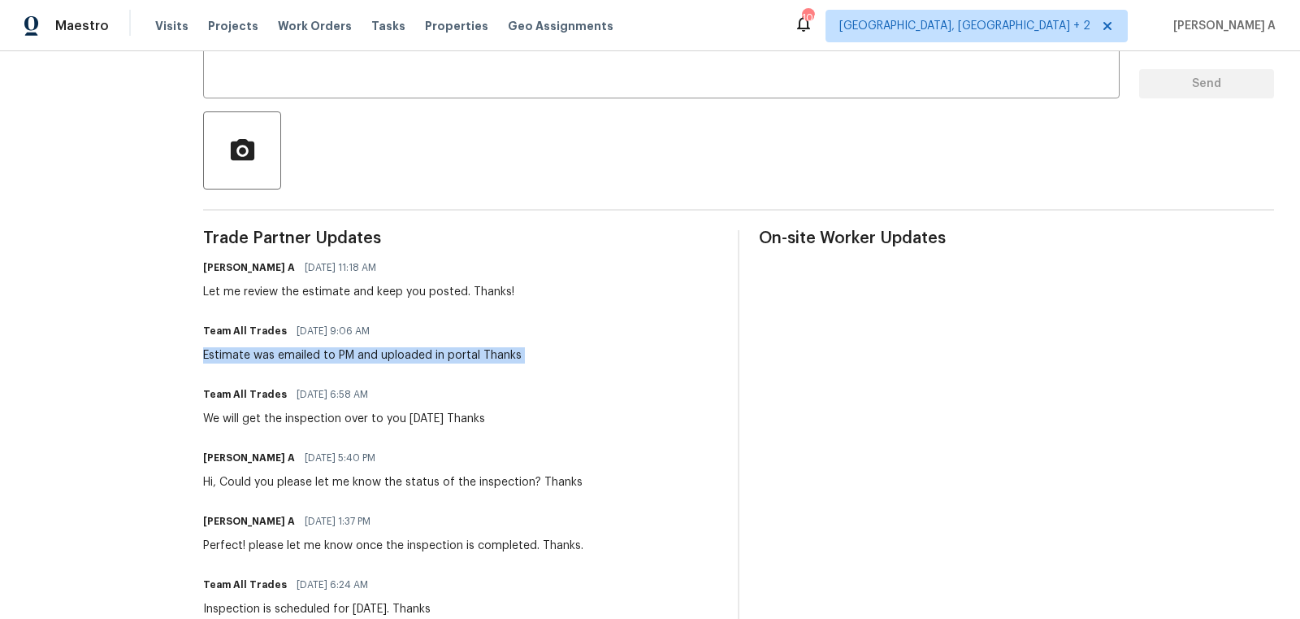
click at [323, 356] on div "Estimate was emailed to PM and uploaded in portal Thanks" at bounding box center [362, 355] width 319 height 16
copy div "Estimate was emailed to PM and uploaded in portal Thanks"
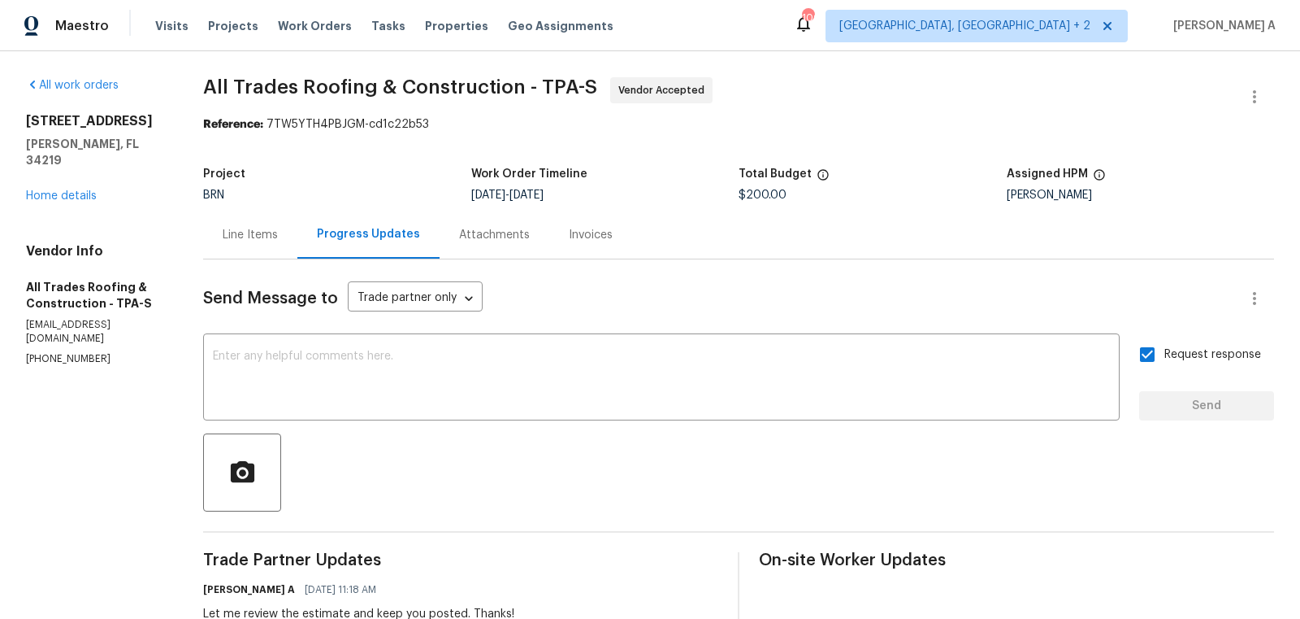
click at [233, 228] on div "Line Items" at bounding box center [250, 235] width 55 height 16
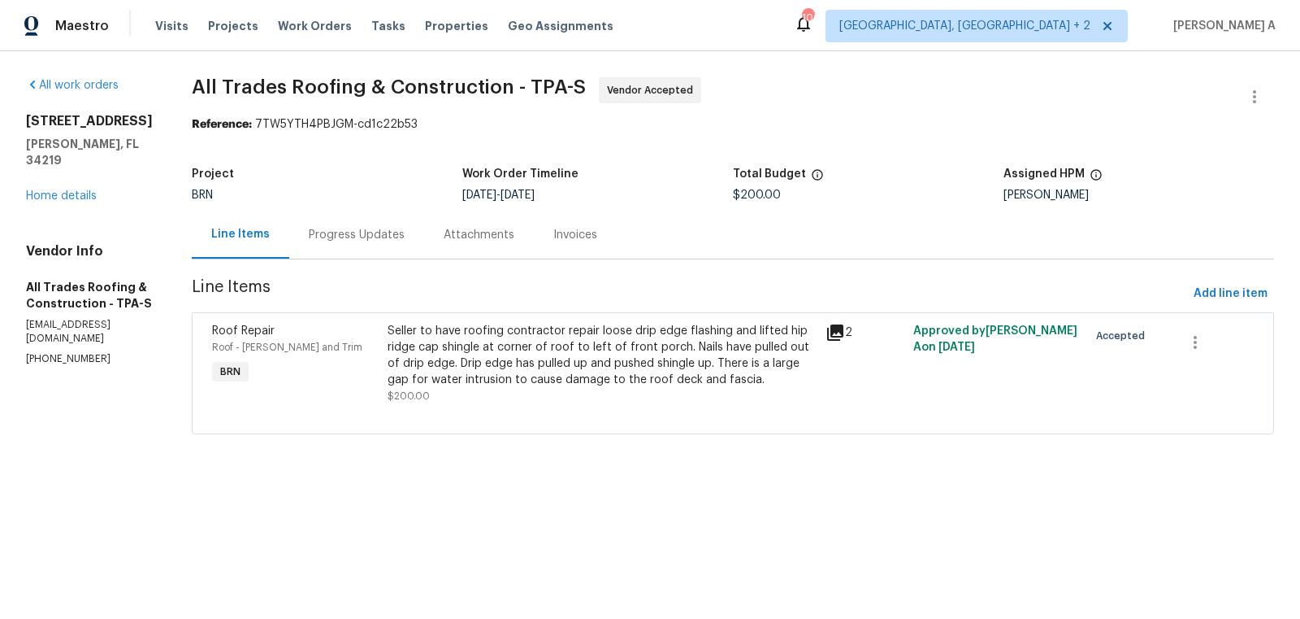
click at [527, 343] on div "Seller to have roofing contractor repair loose drip edge flashing and lifted hi…" at bounding box center [602, 355] width 428 height 65
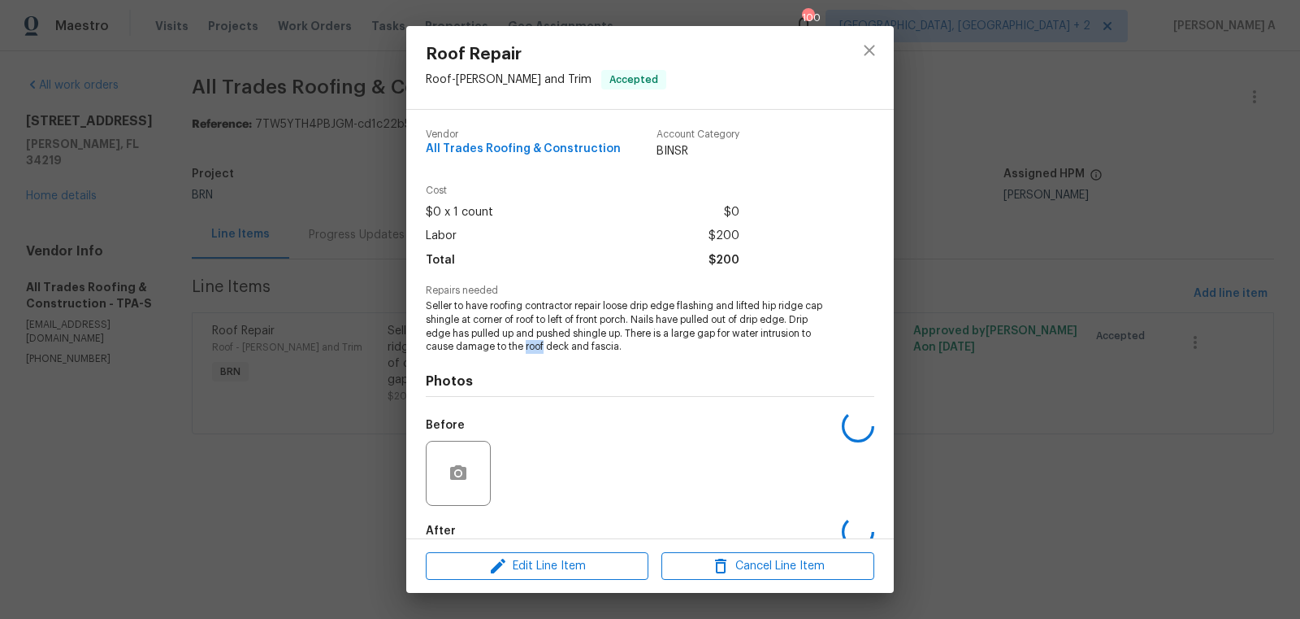
click at [527, 343] on span "Seller to have roofing contractor repair loose drip edge flashing and lifted hi…" at bounding box center [628, 326] width 404 height 54
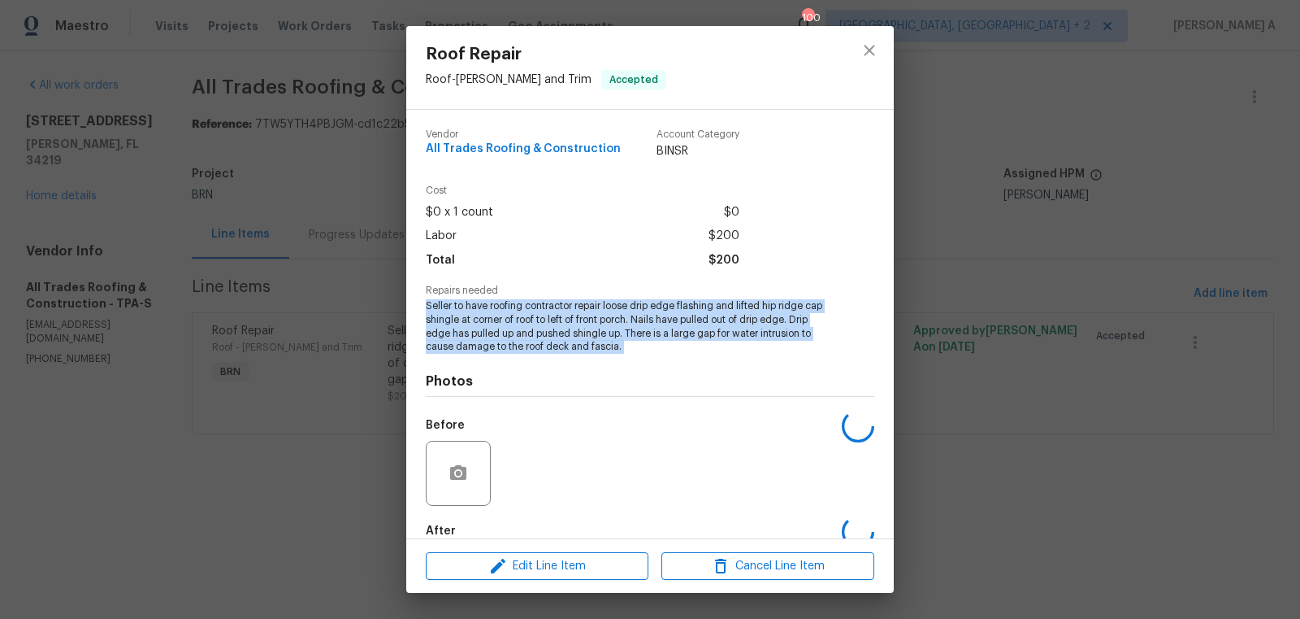
click at [527, 343] on span "Seller to have roofing contractor repair loose drip edge flashing and lifted hi…" at bounding box center [628, 326] width 404 height 54
copy span "Seller to have roofing contractor repair loose drip edge flashing and lifted hi…"
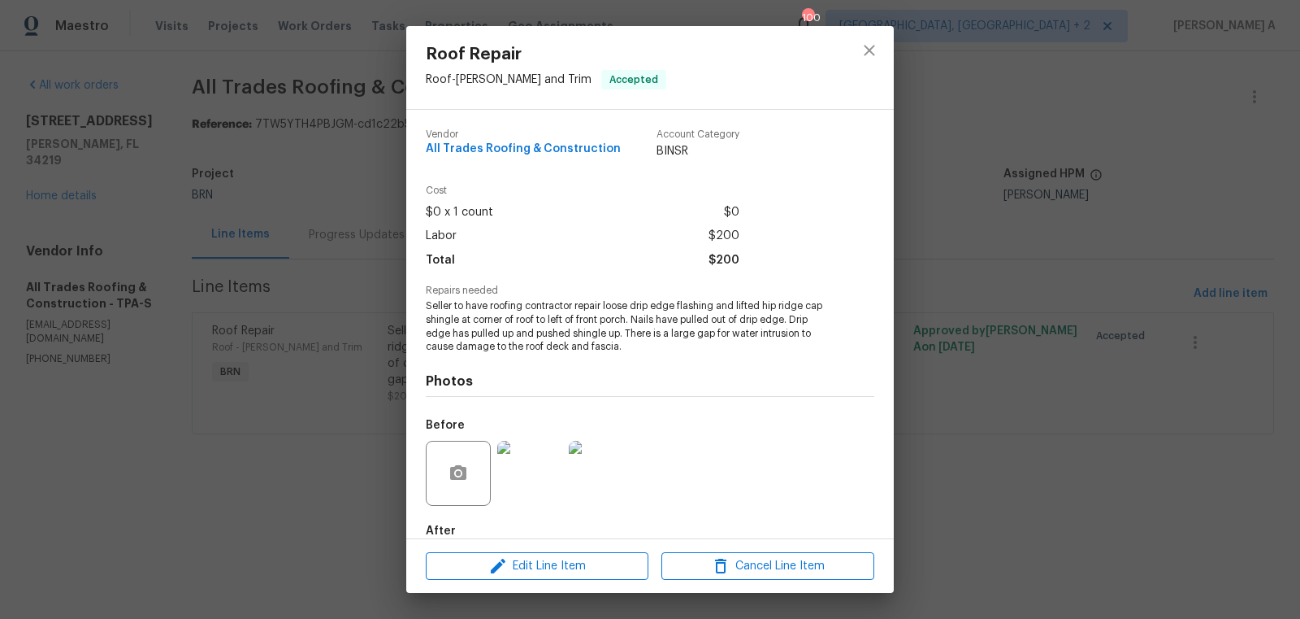
click at [718, 256] on span "$200" at bounding box center [724, 261] width 31 height 24
copy span "$200"
click at [866, 50] on icon "close" at bounding box center [870, 51] width 20 height 20
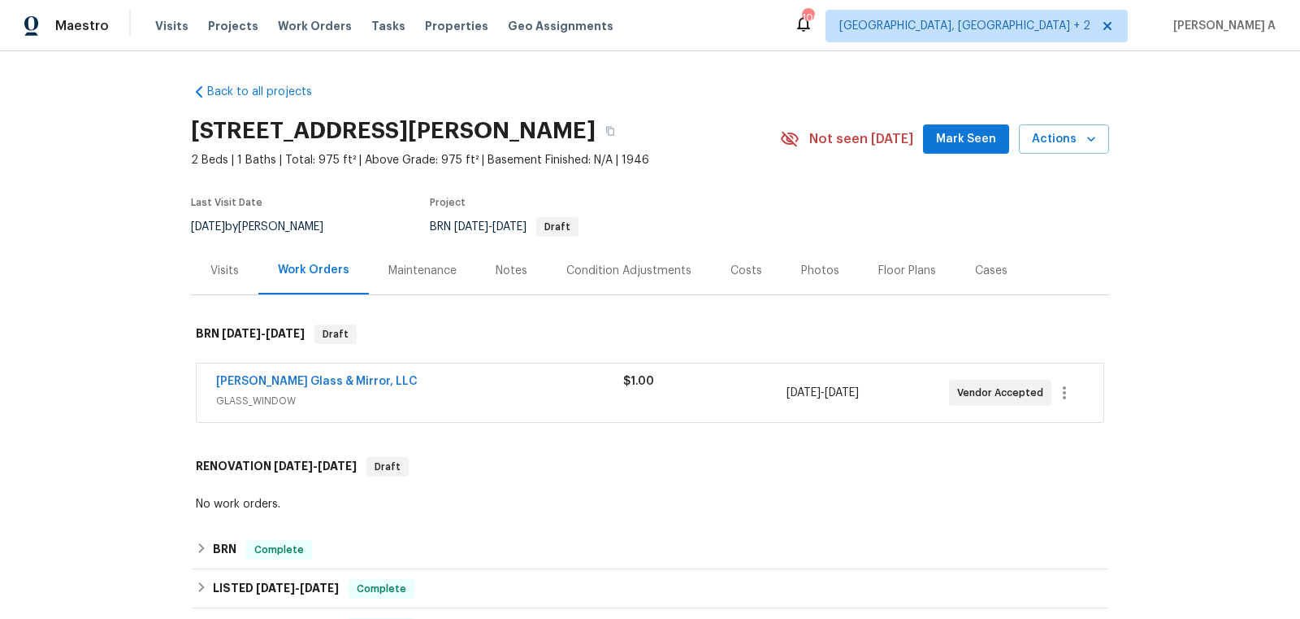
click at [332, 373] on span "[PERSON_NAME] Glass & Mirror, LLC" at bounding box center [317, 381] width 202 height 16
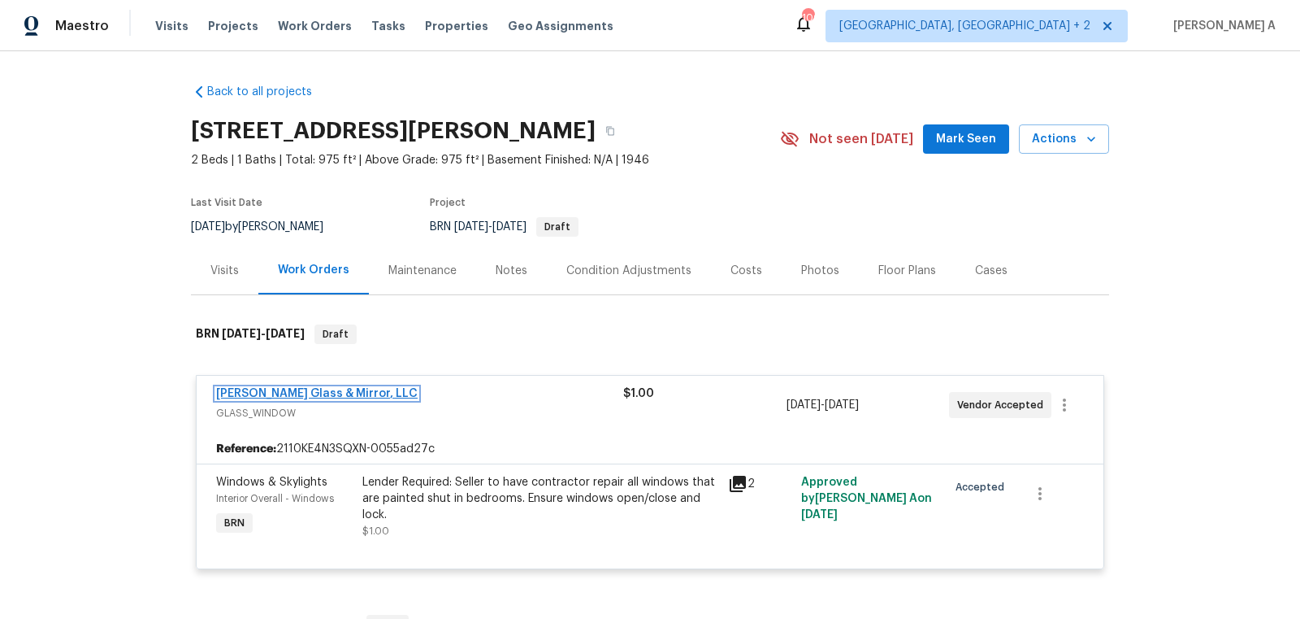
click at [316, 394] on link "[PERSON_NAME] Glass & Mirror, LLC" at bounding box center [317, 393] width 202 height 11
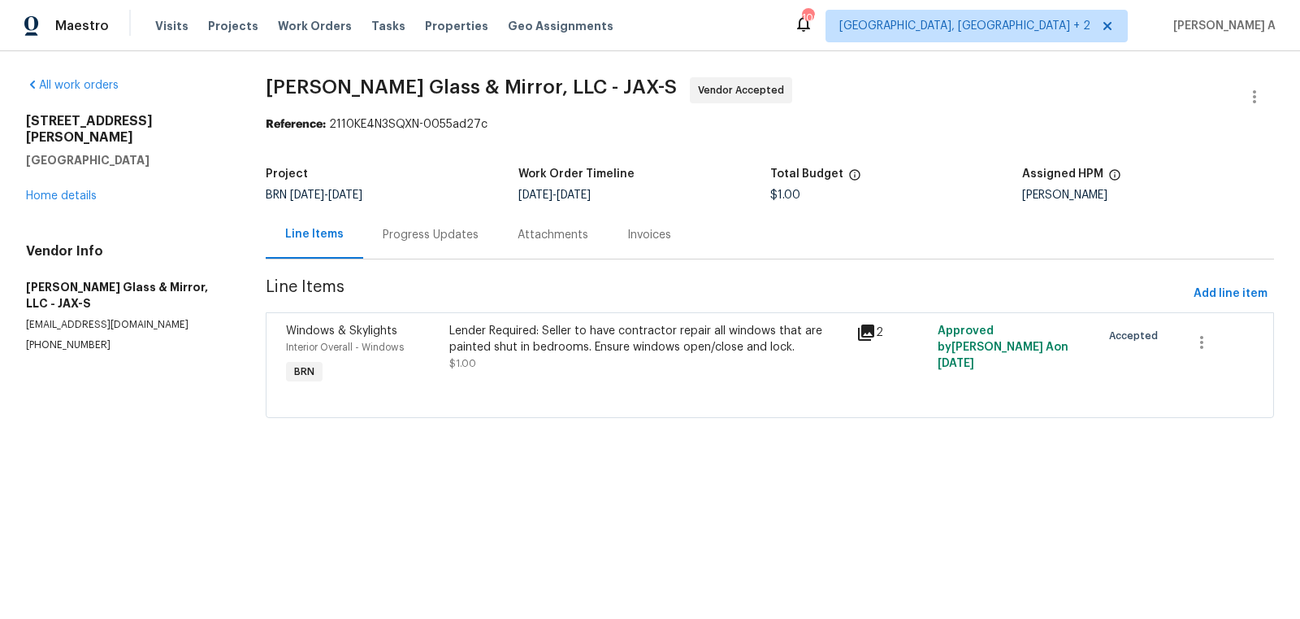
click at [393, 231] on div "Progress Updates" at bounding box center [431, 235] width 96 height 16
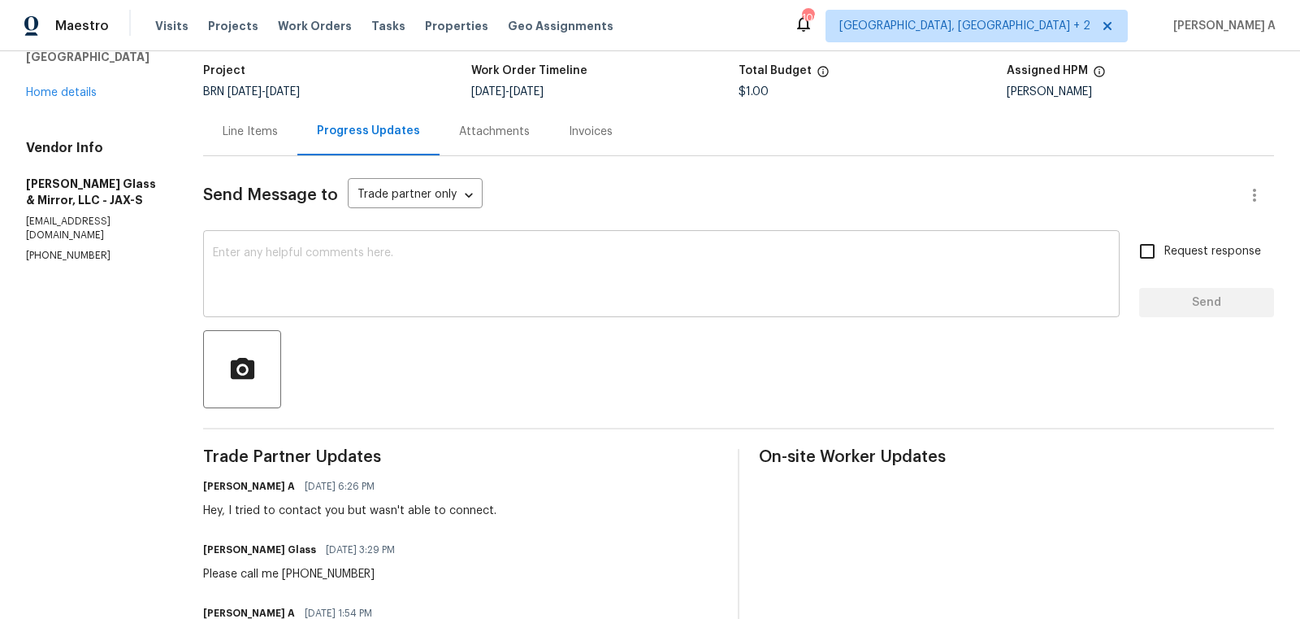
scroll to position [119, 0]
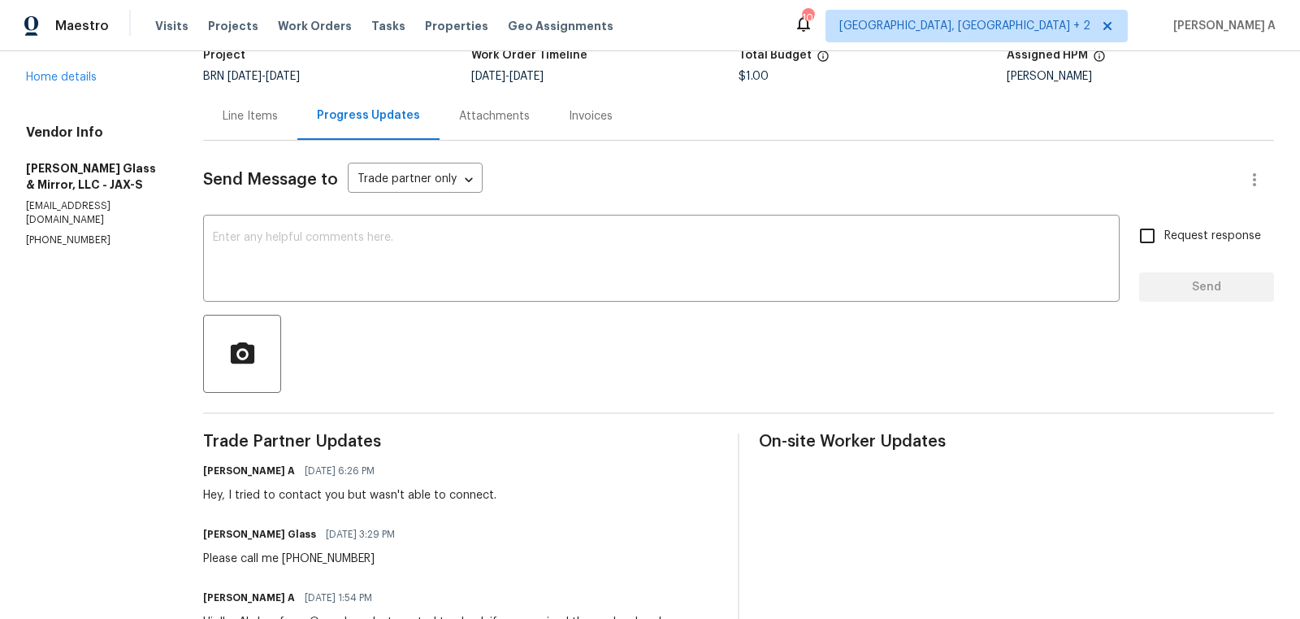
click at [494, 315] on div at bounding box center [738, 354] width 1071 height 78
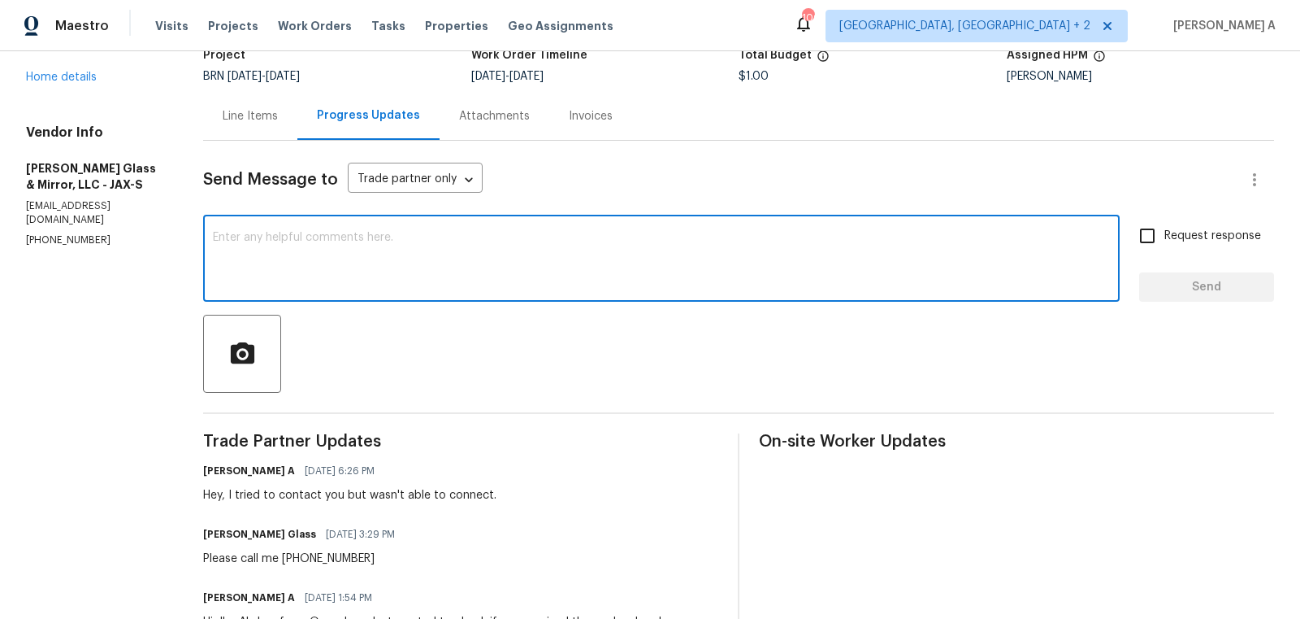
click at [487, 276] on textarea at bounding box center [661, 260] width 897 height 57
click at [487, 276] on textarea "Hi, May I know if you get a chance to inspect the windows?" at bounding box center [661, 260] width 897 height 57
click at [0, 0] on icon "Paraphrase text" at bounding box center [0, 0] width 0 height 0
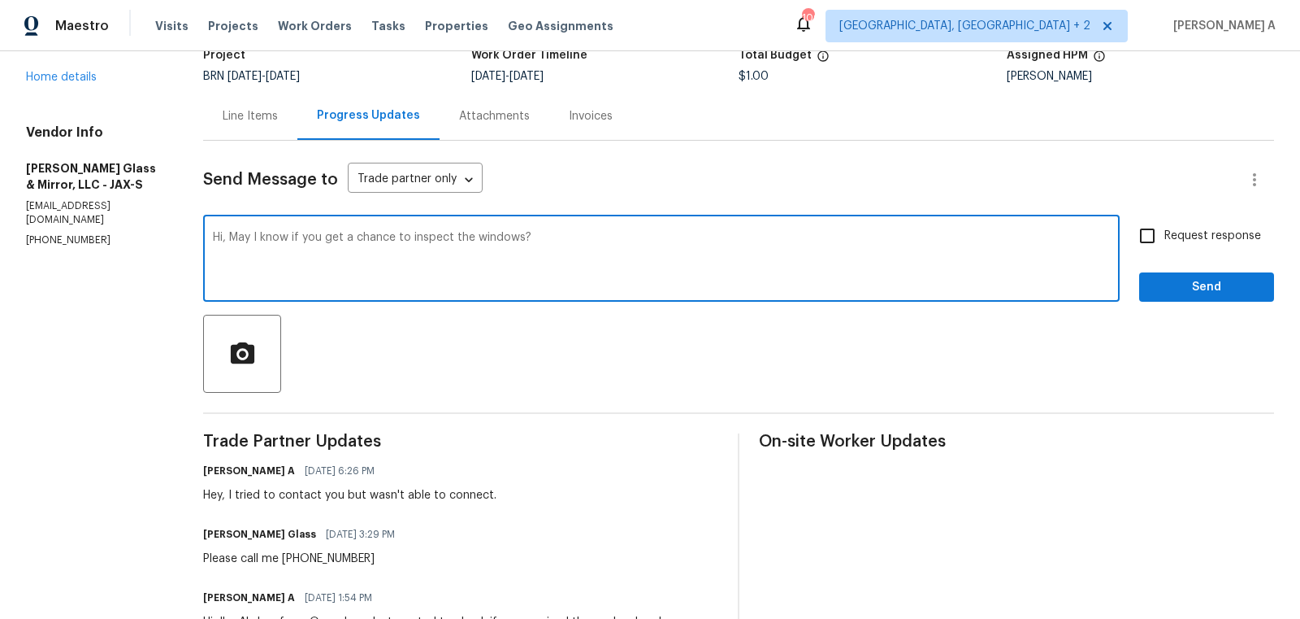
click at [0, 0] on icon "Text is too long. Try paraphrasing shorter sections." at bounding box center [0, 0] width 0 height 0
click at [0, 0] on li "May I ask if you had a chance to inspect the windows?" at bounding box center [0, 0] width 0 height 0
click at [0, 0] on div "Paraphrase text" at bounding box center [0, 0] width 0 height 0
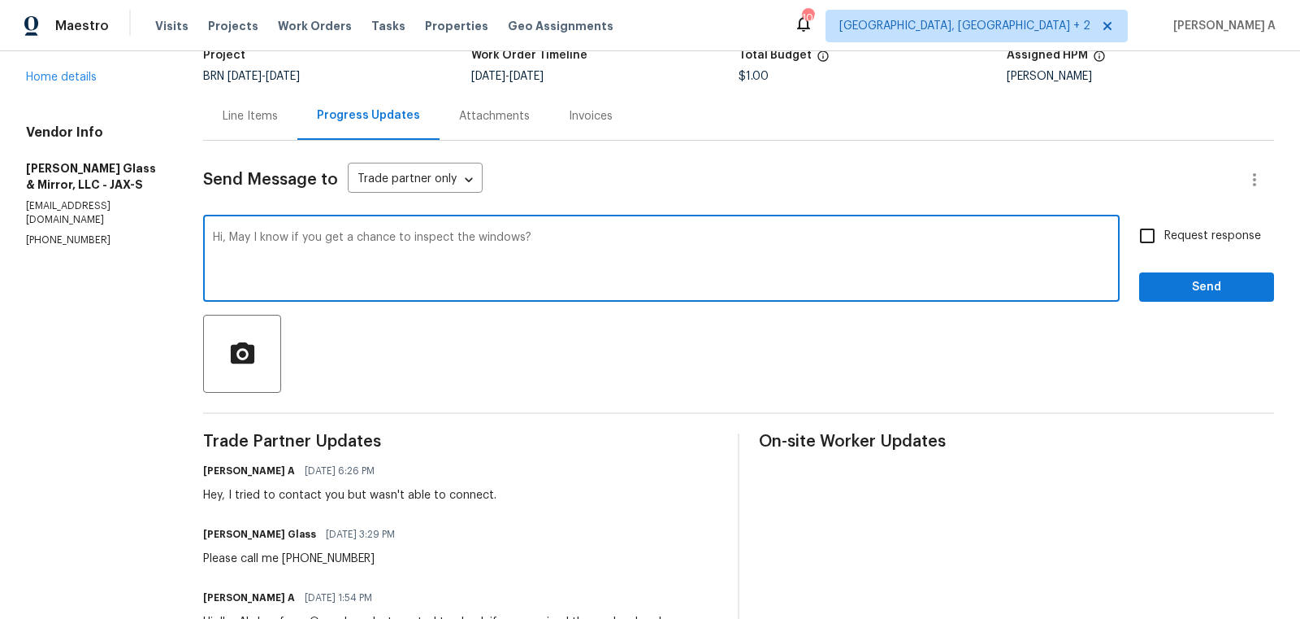
click at [0, 0] on li "Could you please let me know if you get a chance to inspect the windows?" at bounding box center [0, 0] width 0 height 0
type textarea "Hi, Could you please let me know if you get a chance to inspect the windows?"
click at [1153, 231] on input "Request response" at bounding box center [1148, 236] width 34 height 34
checkbox input "true"
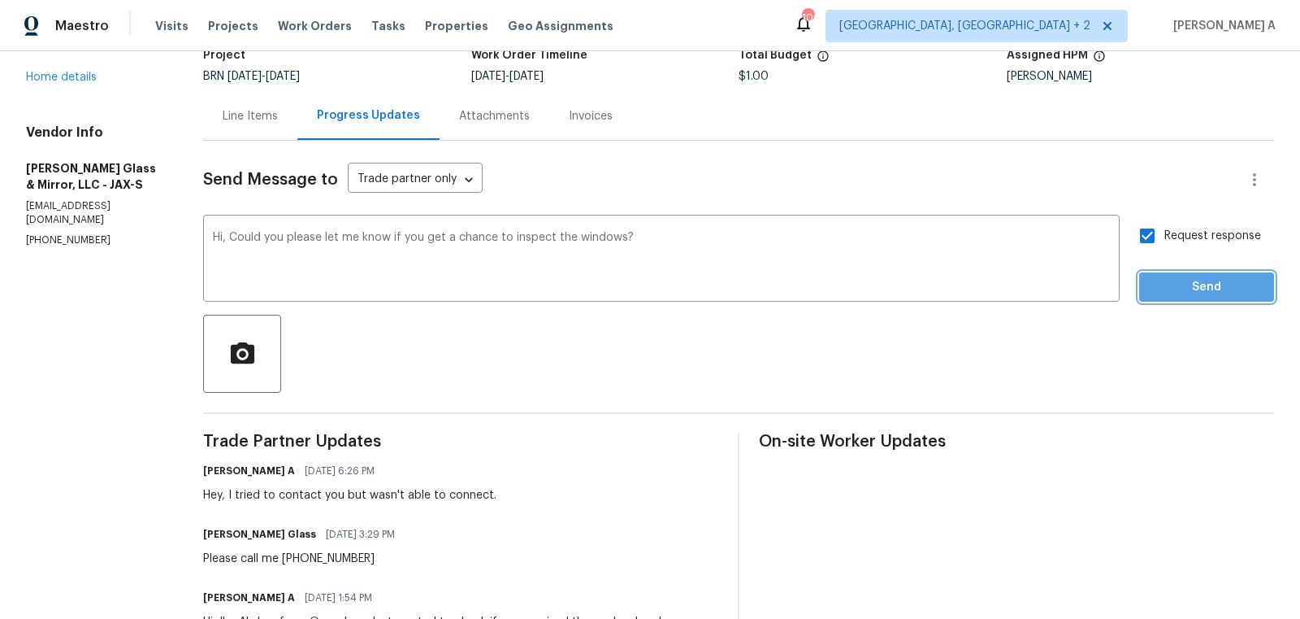
click at [1192, 278] on span "Send" at bounding box center [1207, 287] width 109 height 20
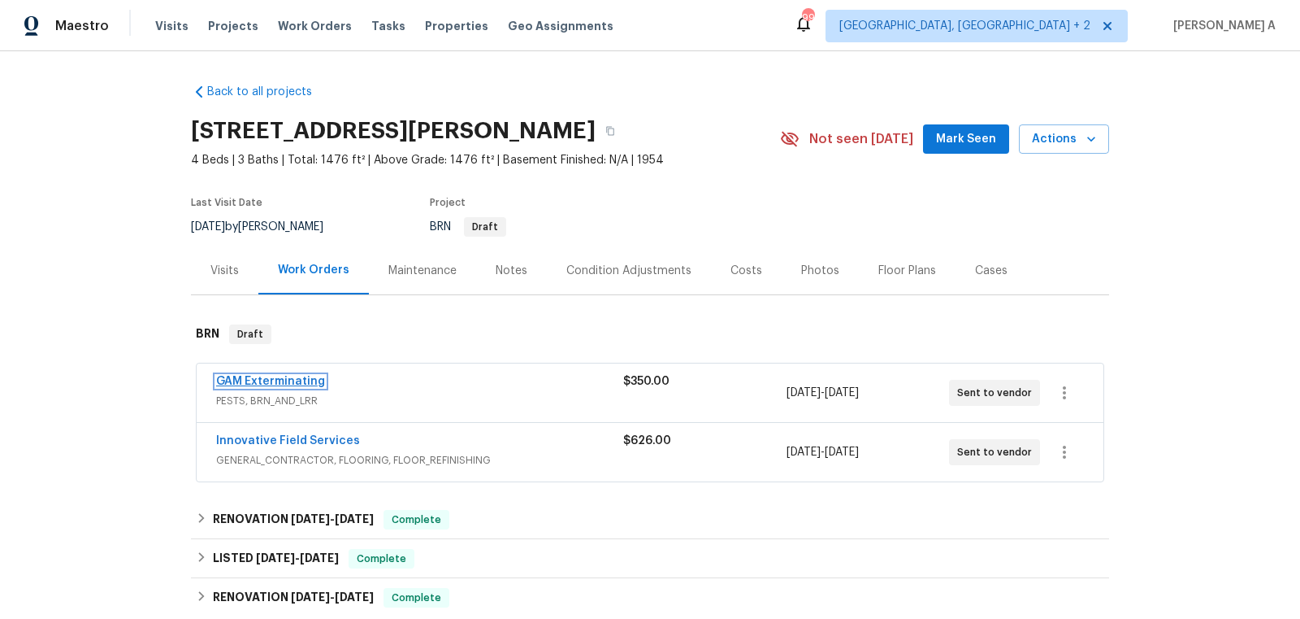
click at [306, 376] on link "GAM Exterminating" at bounding box center [270, 381] width 109 height 11
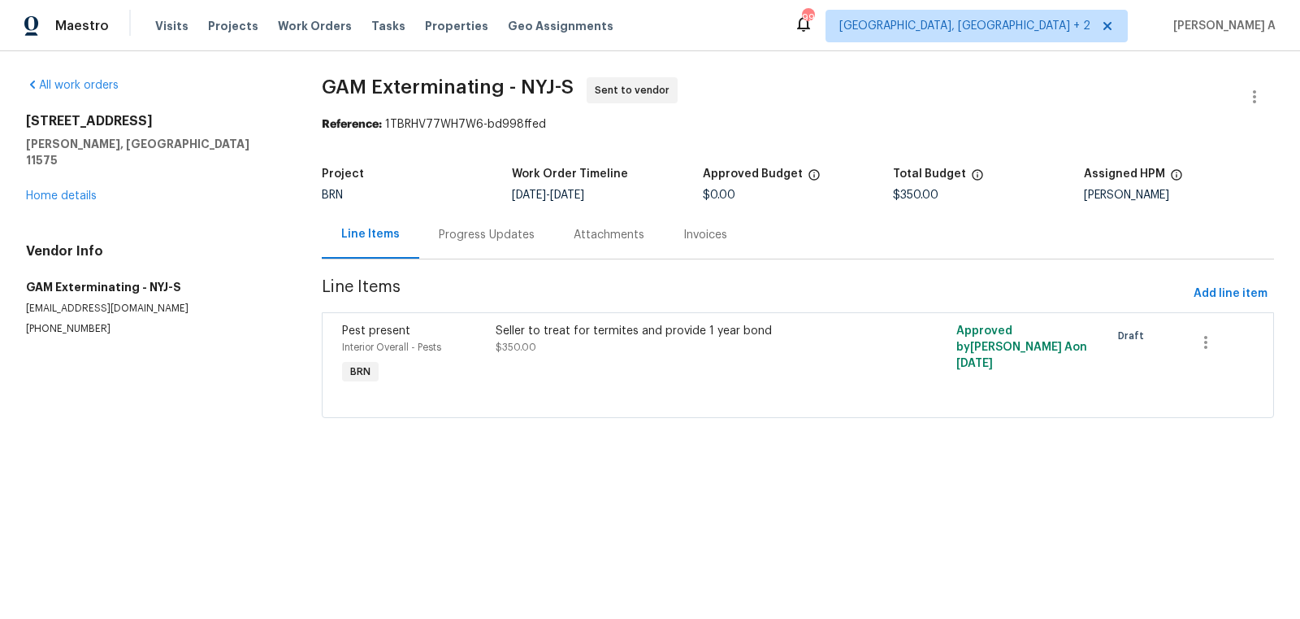
click at [453, 237] on div "Progress Updates" at bounding box center [487, 235] width 96 height 16
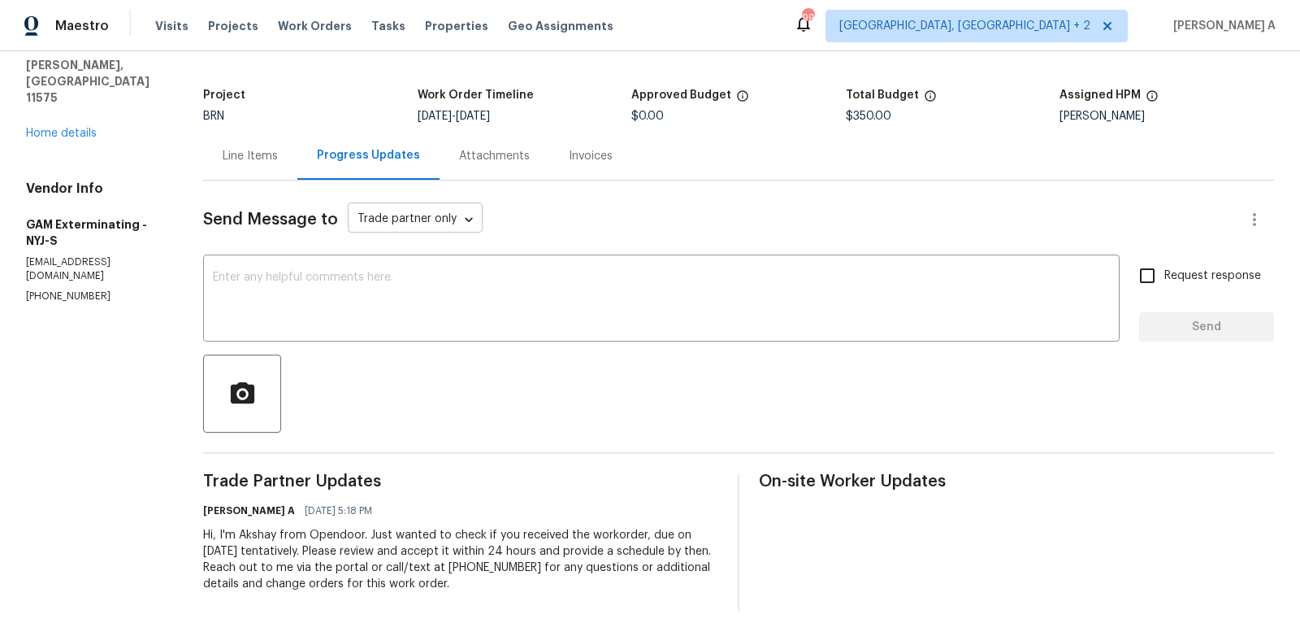
scroll to position [98, 0]
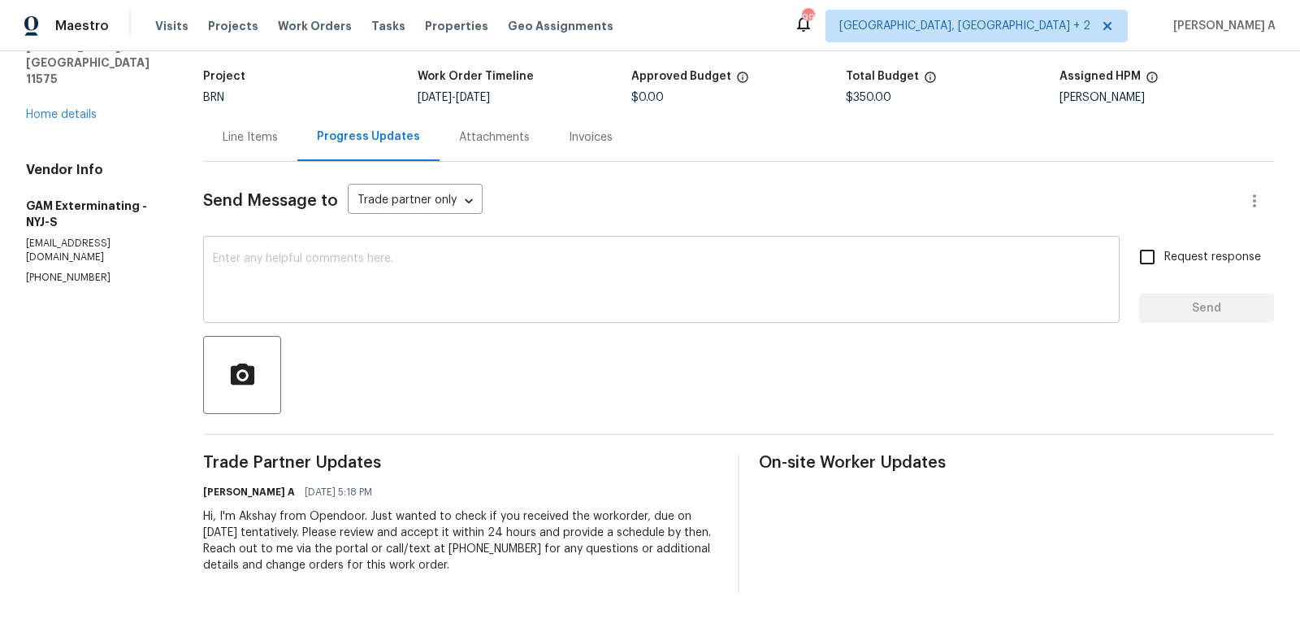
click at [429, 309] on textarea at bounding box center [661, 281] width 897 height 57
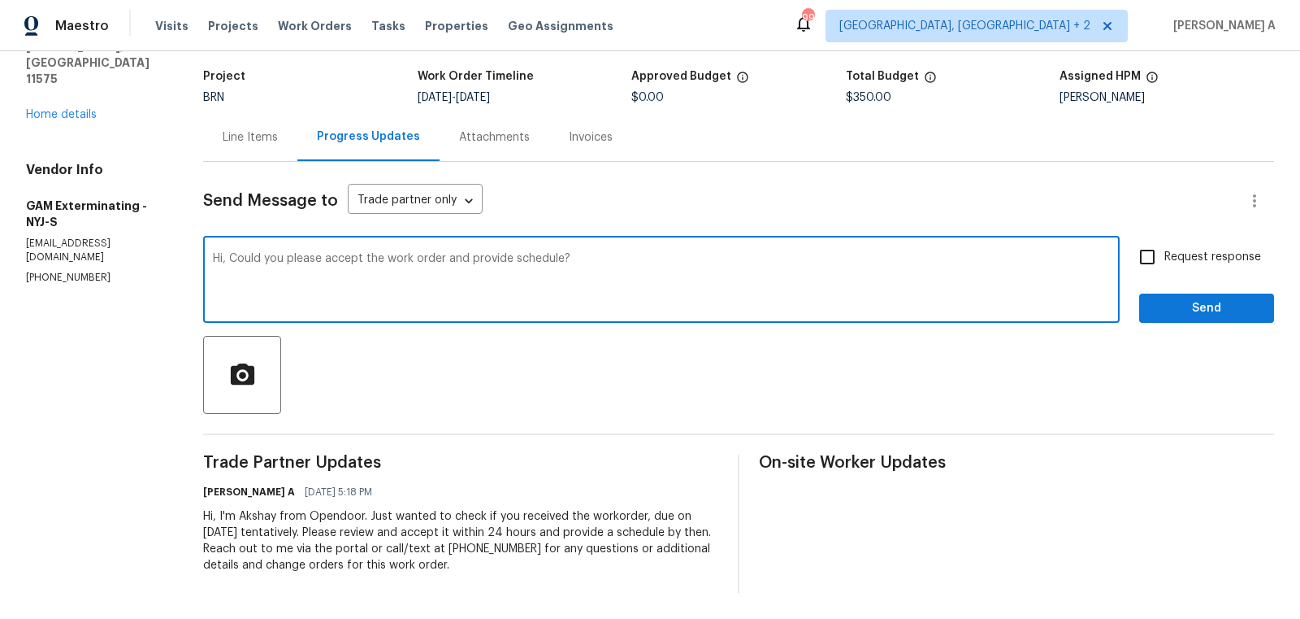
click at [429, 309] on textarea "Hi, Could you please accept the work order and provide schedule?" at bounding box center [661, 281] width 897 height 57
type textarea "Hi, Could you please accept the work order and provide schedule?"
click at [1164, 267] on input "Request response" at bounding box center [1148, 257] width 34 height 34
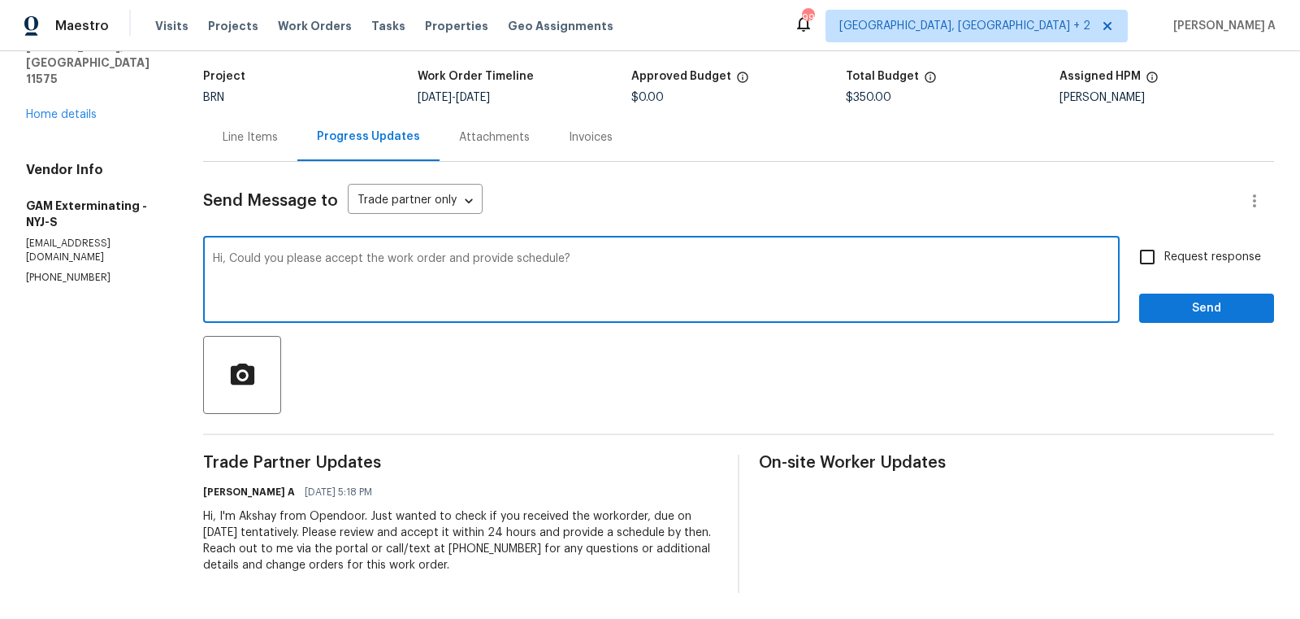
checkbox input "true"
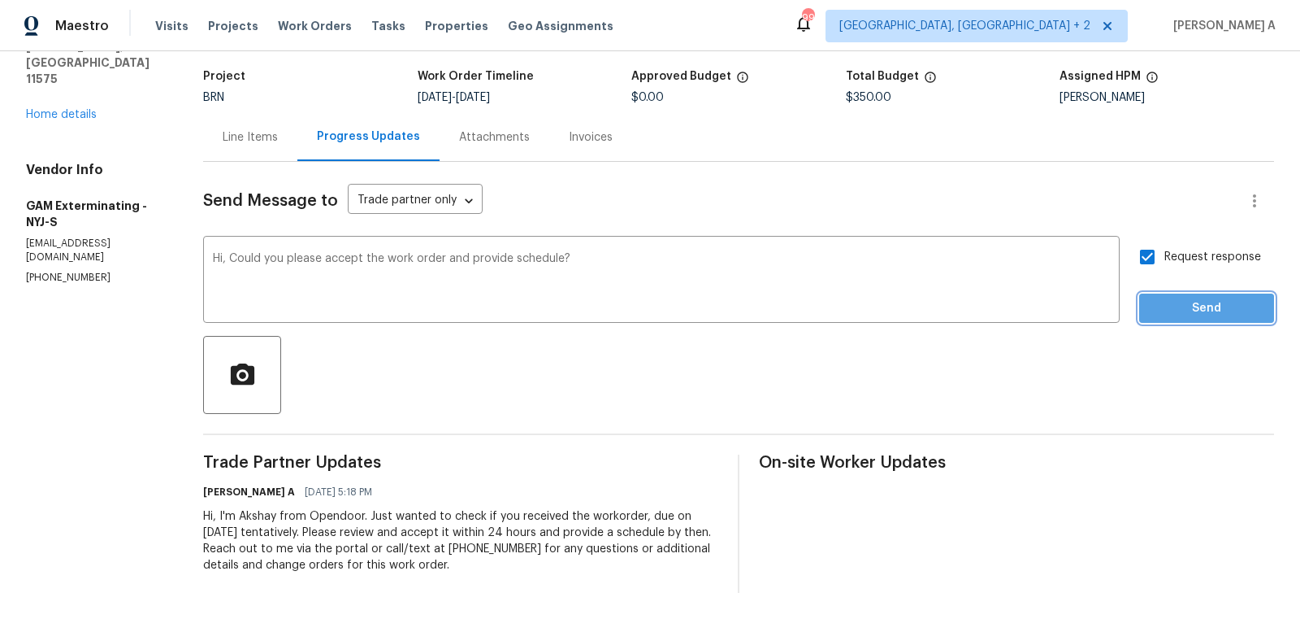
click at [1205, 312] on span "Send" at bounding box center [1207, 308] width 109 height 20
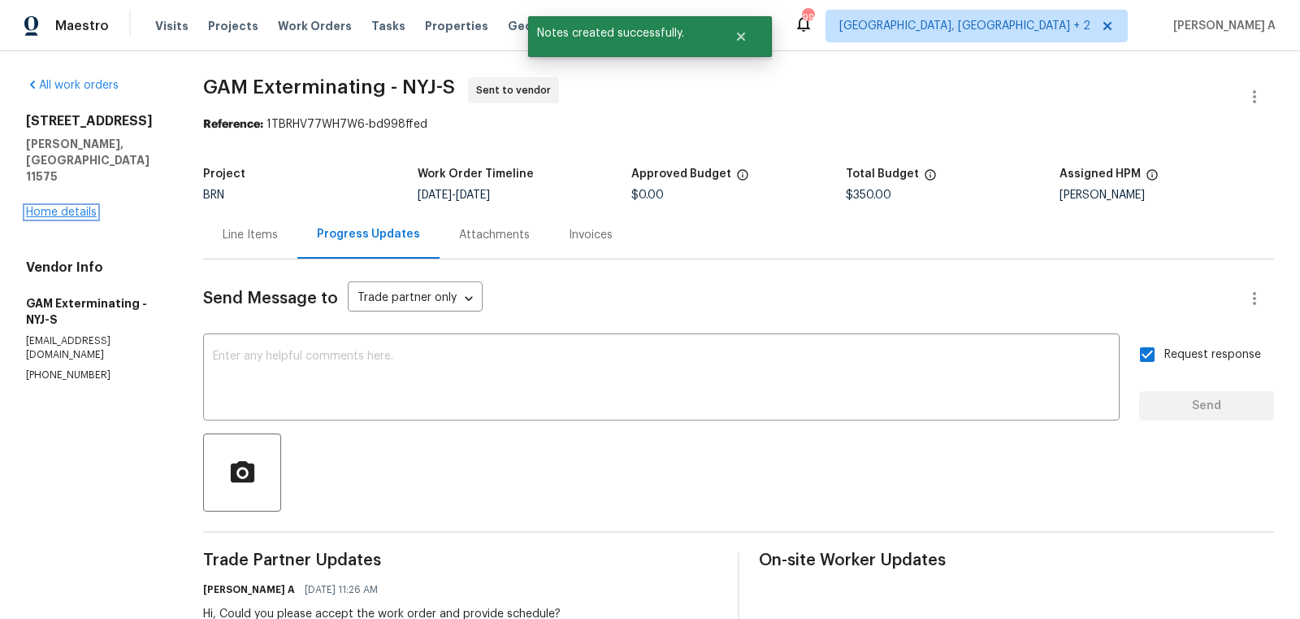
click at [82, 206] on link "Home details" at bounding box center [61, 211] width 71 height 11
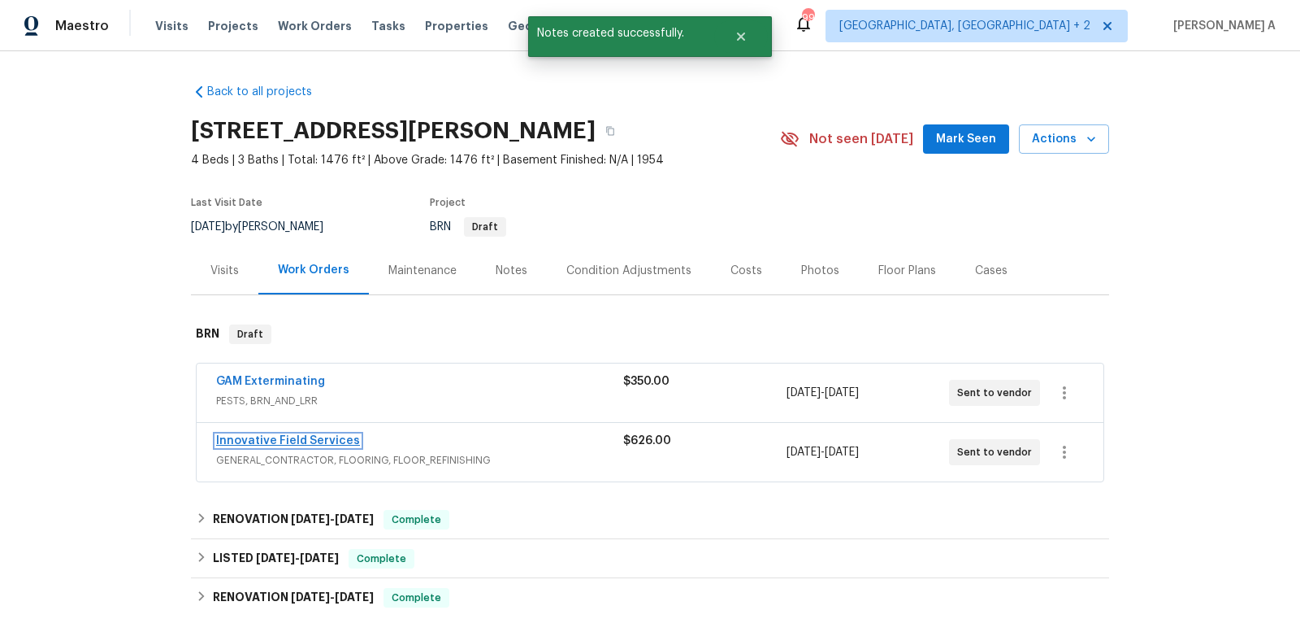
click at [316, 436] on link "Innovative Field Services" at bounding box center [288, 440] width 144 height 11
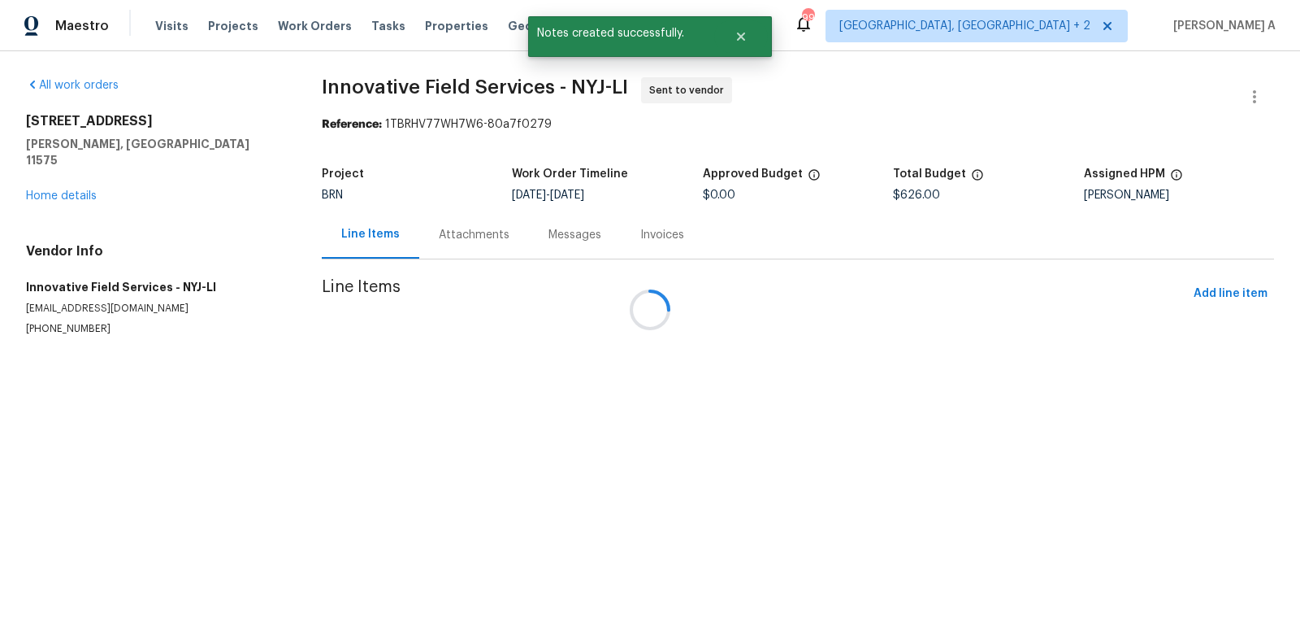
click at [475, 236] on div at bounding box center [650, 309] width 1300 height 619
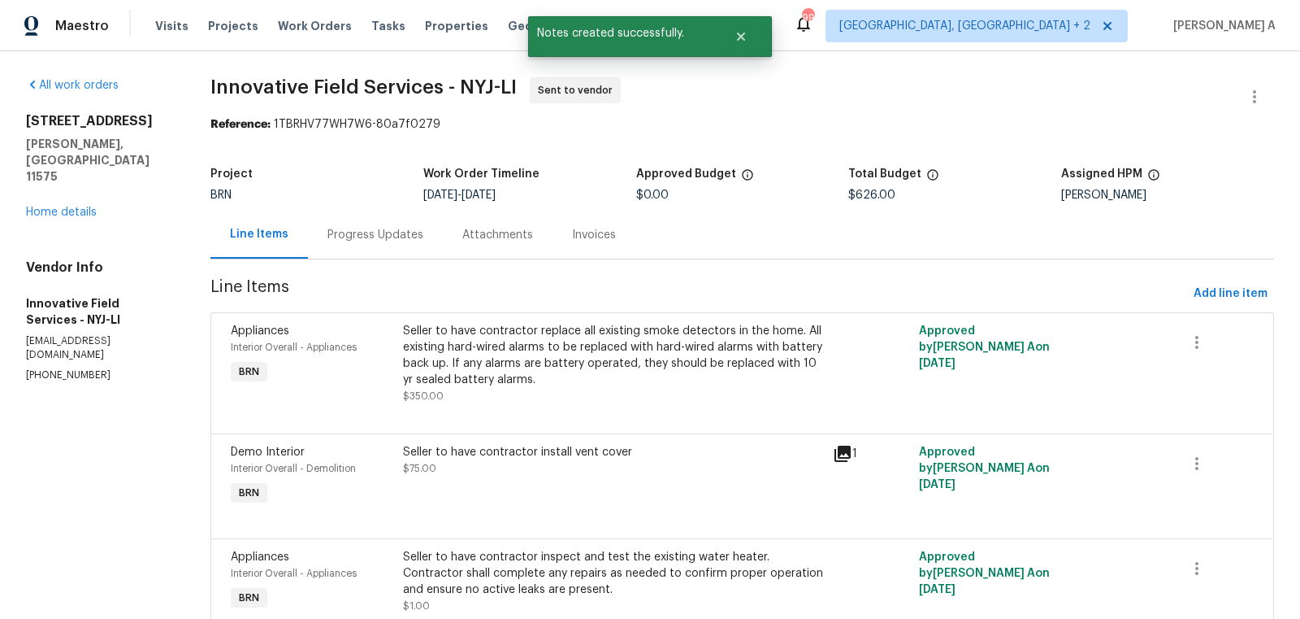
click at [372, 233] on div "Progress Updates" at bounding box center [376, 235] width 96 height 16
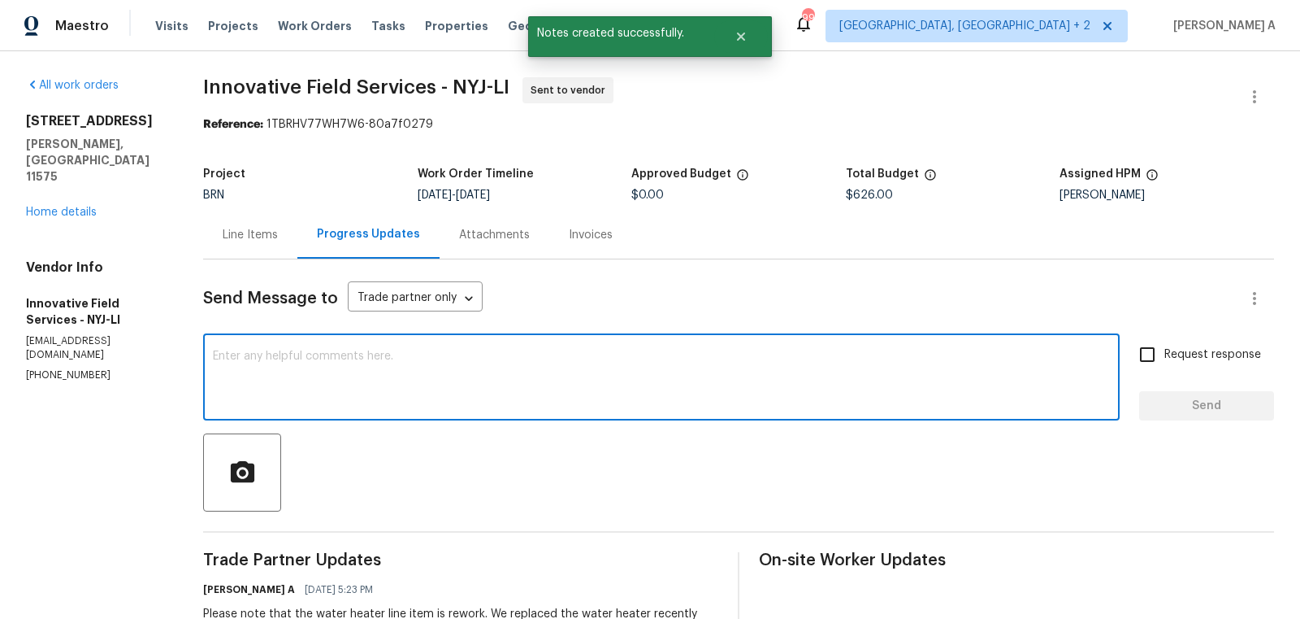
click at [449, 353] on textarea at bounding box center [661, 378] width 897 height 57
paste textarea "Hi, Could you please accept the work order and provide schedule?"
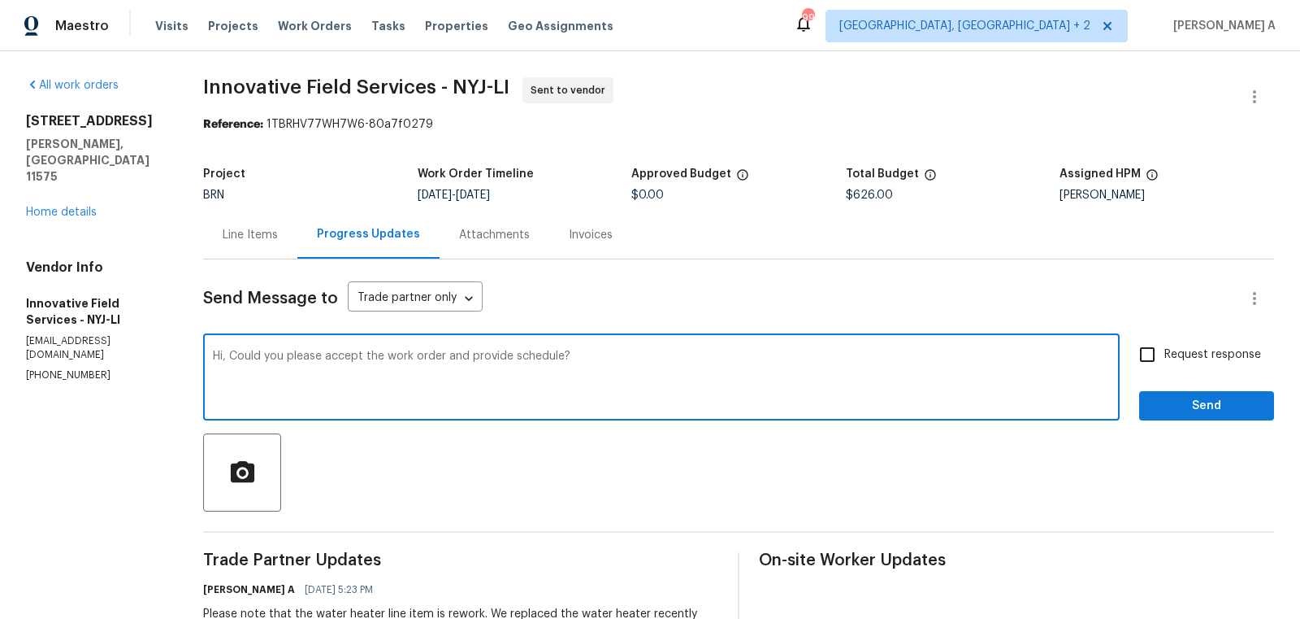
click at [449, 353] on textarea "Hi, Could you please accept the work order and provide schedule?" at bounding box center [661, 378] width 897 height 57
click at [0, 0] on icon "Paraphrase text" at bounding box center [0, 0] width 0 height 0
click at [543, 355] on textarea "Hi, Could you please accept the work order and provide schedule?" at bounding box center [661, 378] width 897 height 57
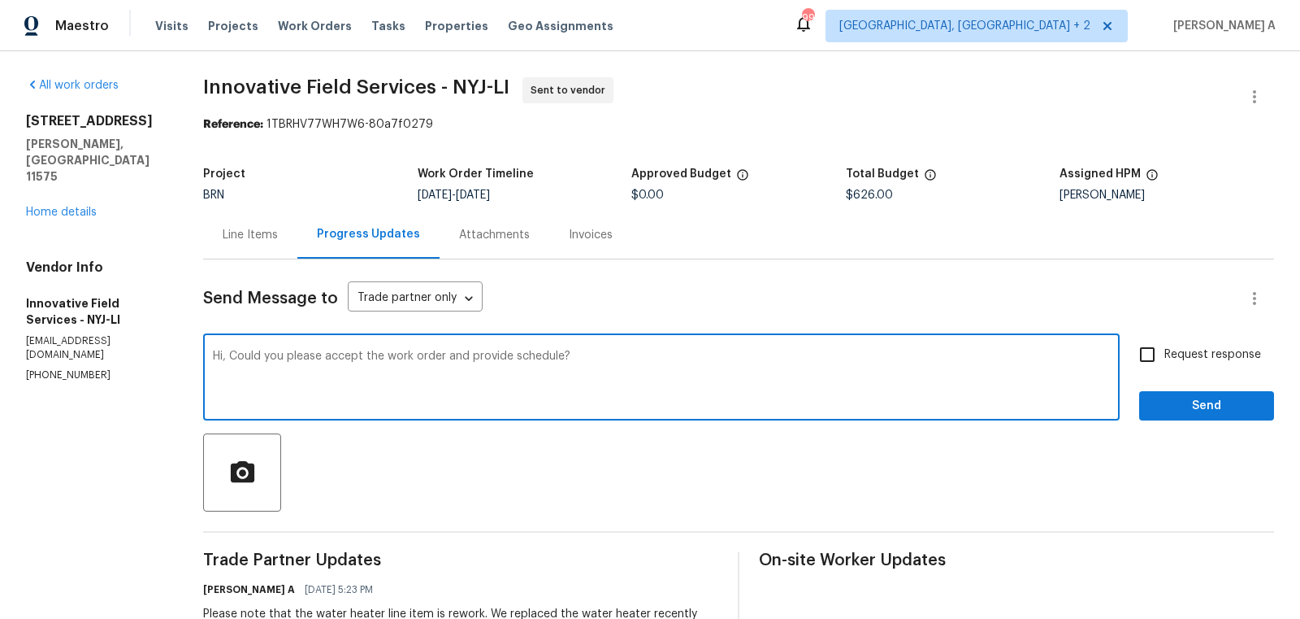
click at [0, 0] on qb-div "Correct the article a schedule?" at bounding box center [0, 0] width 0 height 0
type textarea "Hi, Could you please accept the work order and provide a schedule?"
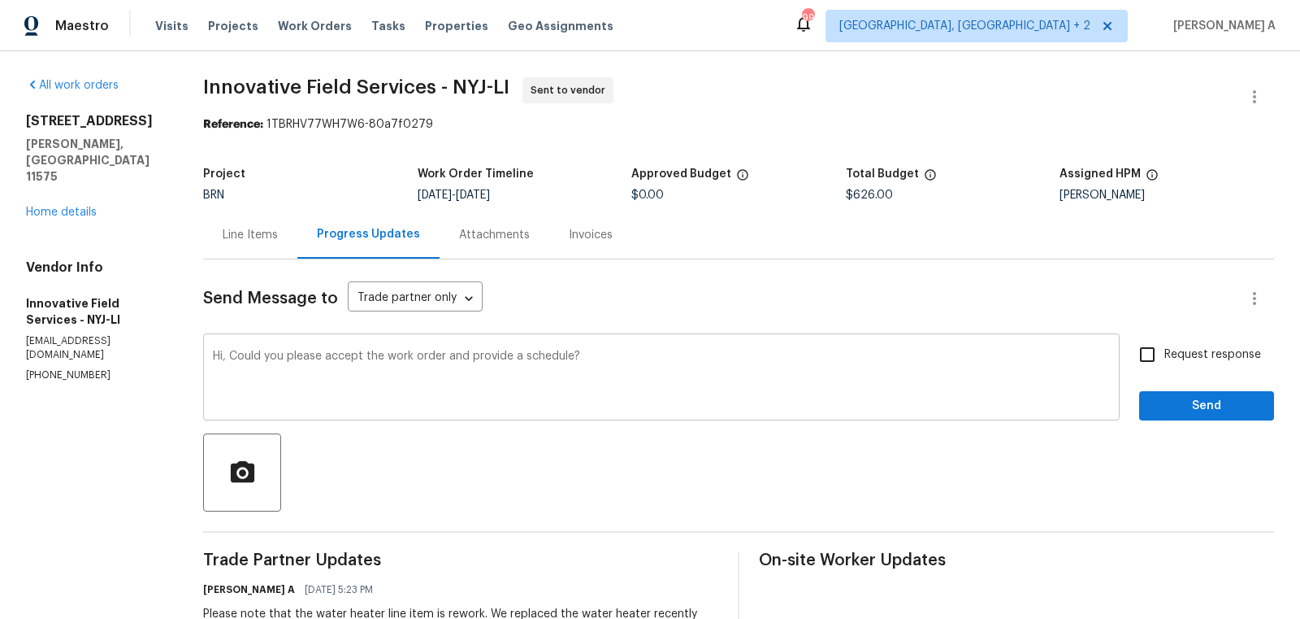
click at [616, 345] on div "Hi, Could you please accept the work order and provide a schedule? x ​" at bounding box center [661, 378] width 917 height 83
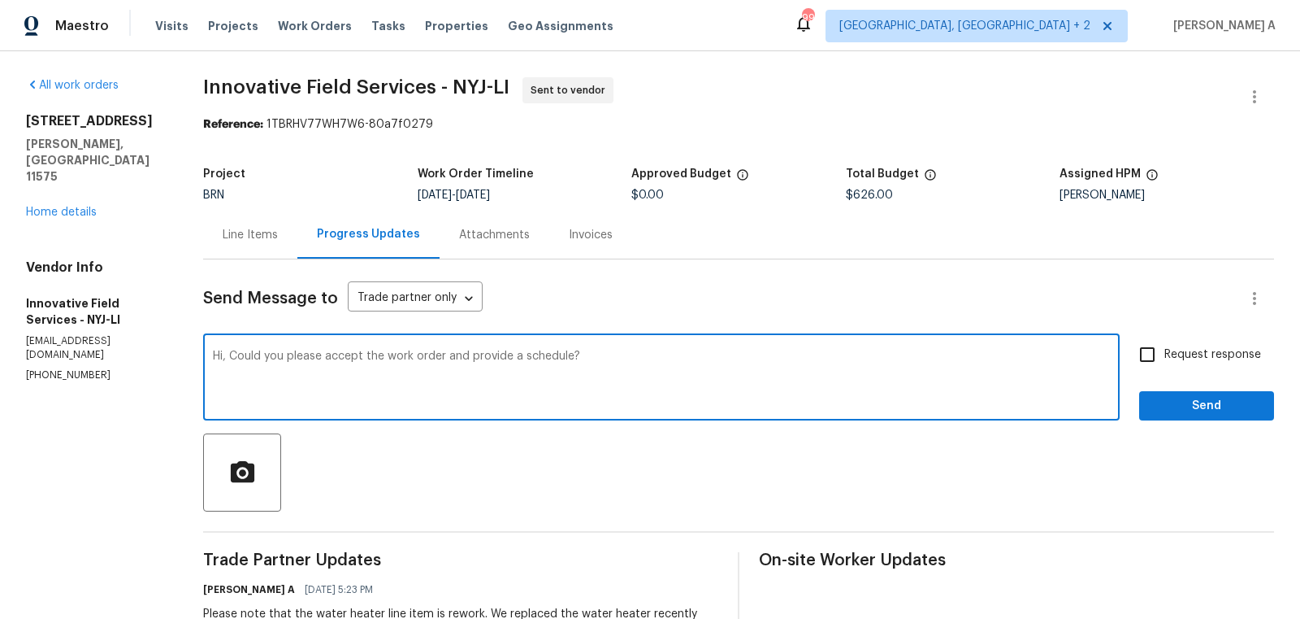
click at [1186, 343] on label "Request response" at bounding box center [1196, 354] width 131 height 34
click at [1165, 343] on input "Request response" at bounding box center [1148, 354] width 34 height 34
checkbox input "true"
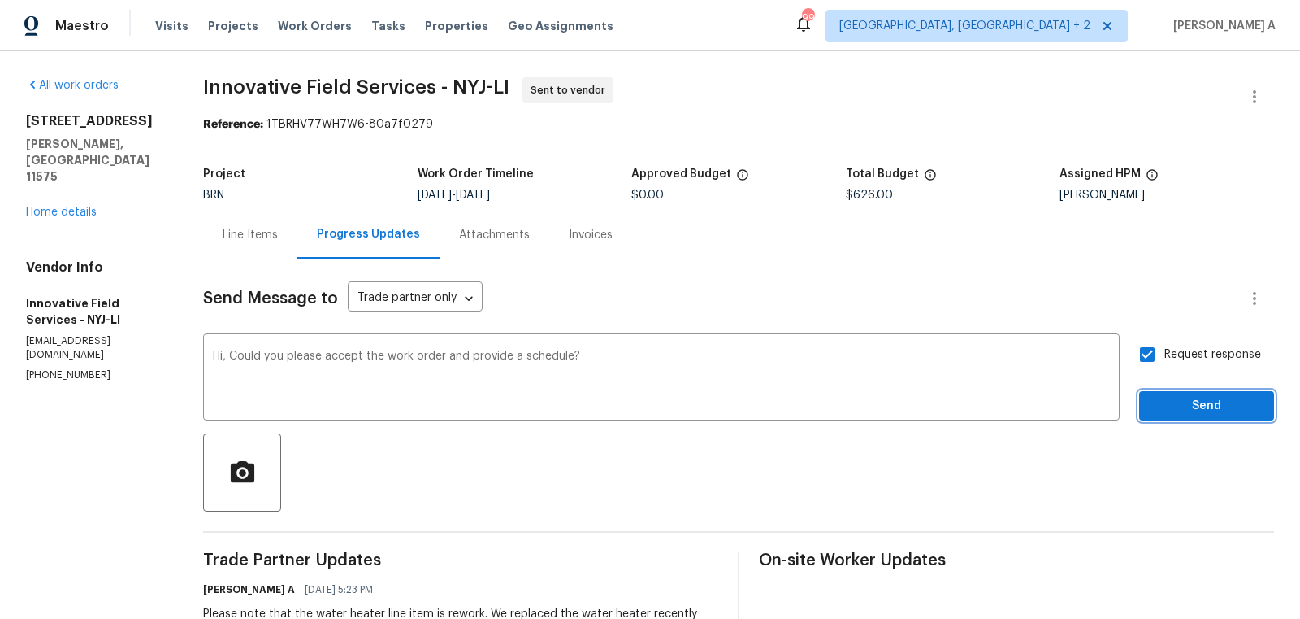
click at [1188, 402] on span "Send" at bounding box center [1207, 406] width 109 height 20
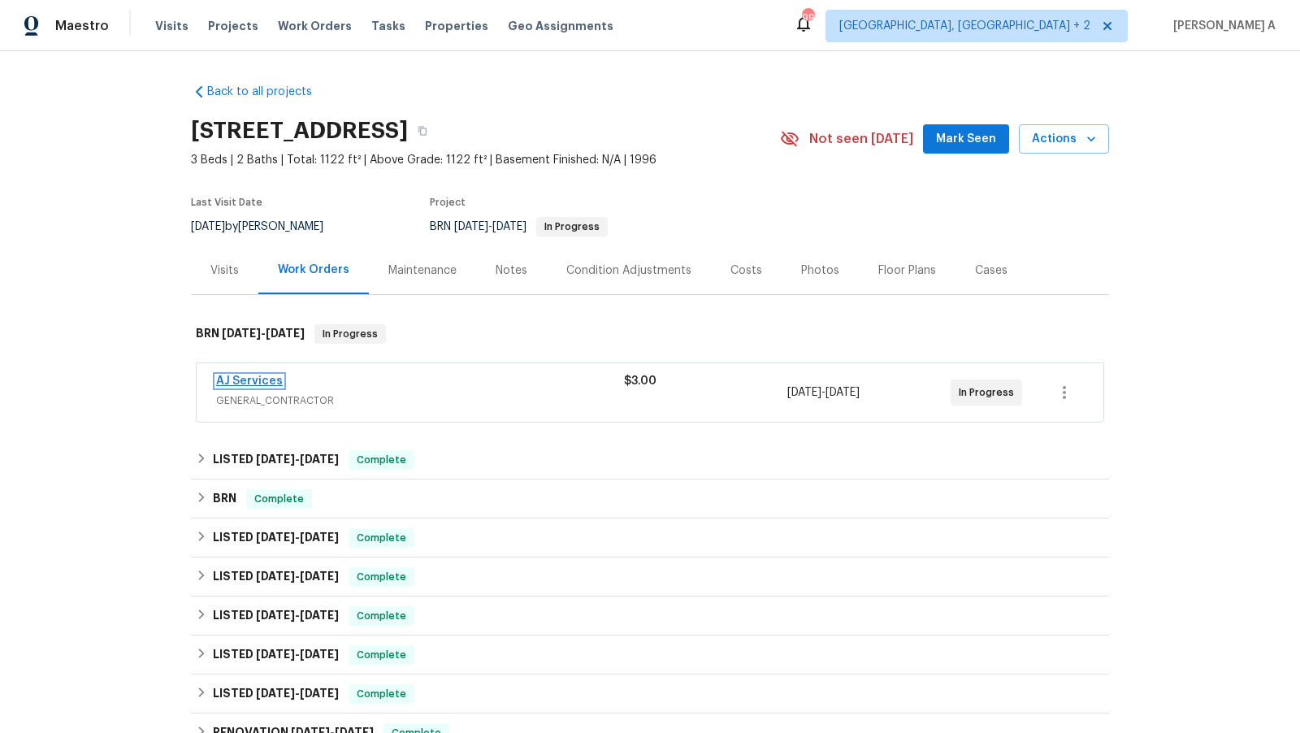
click at [242, 380] on link "AJ Services" at bounding box center [249, 381] width 67 height 11
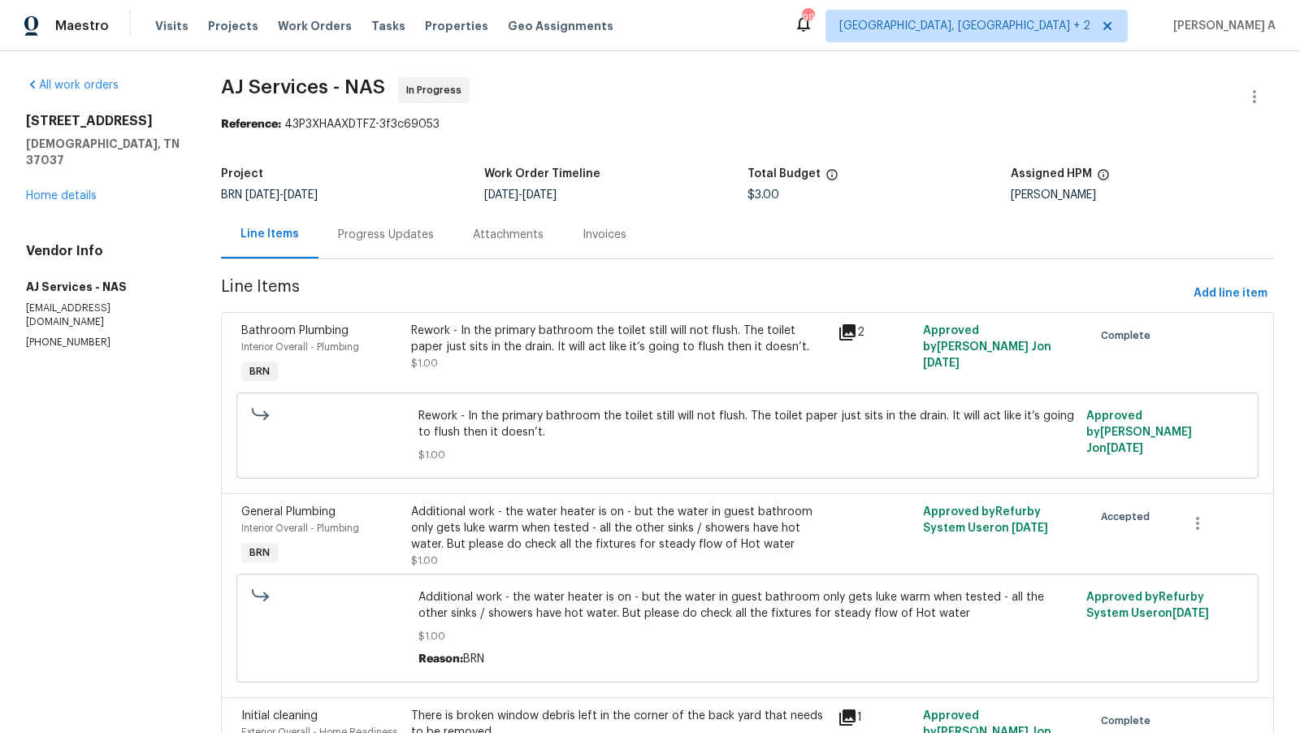
click at [378, 245] on div "Progress Updates" at bounding box center [386, 235] width 135 height 48
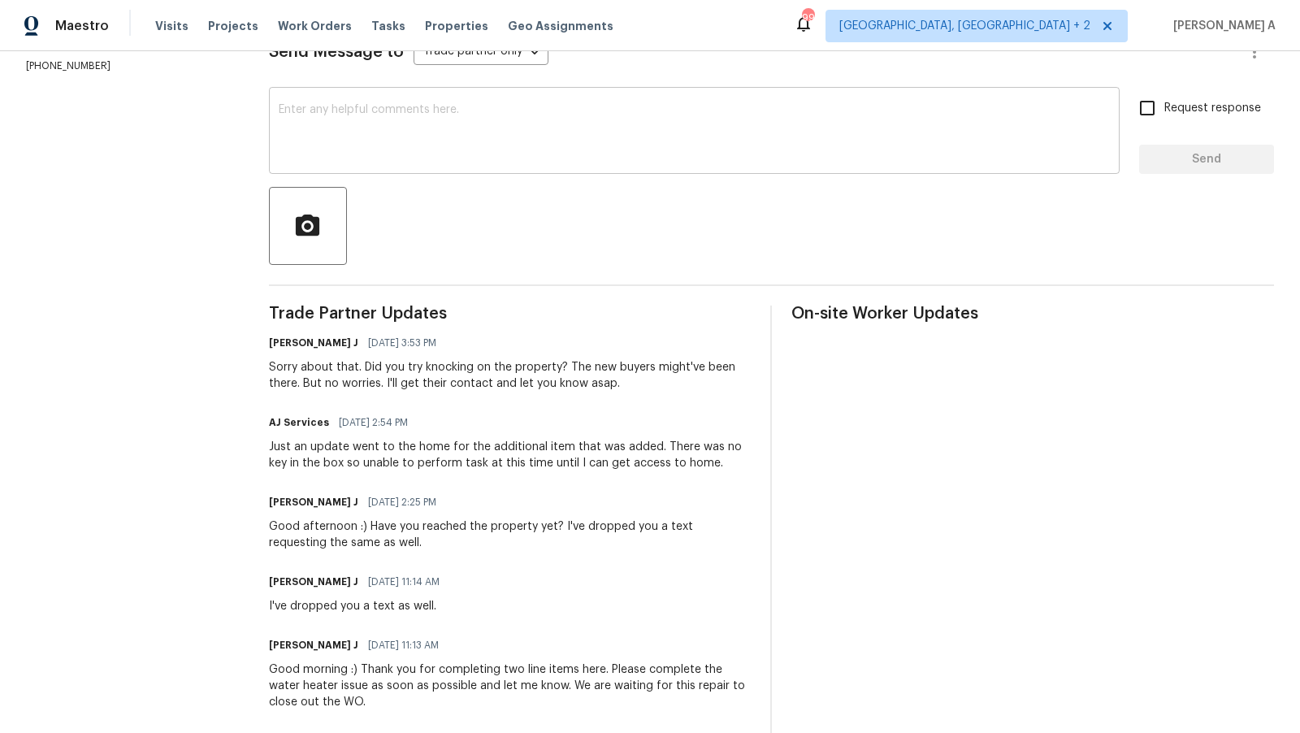
scroll to position [253, 0]
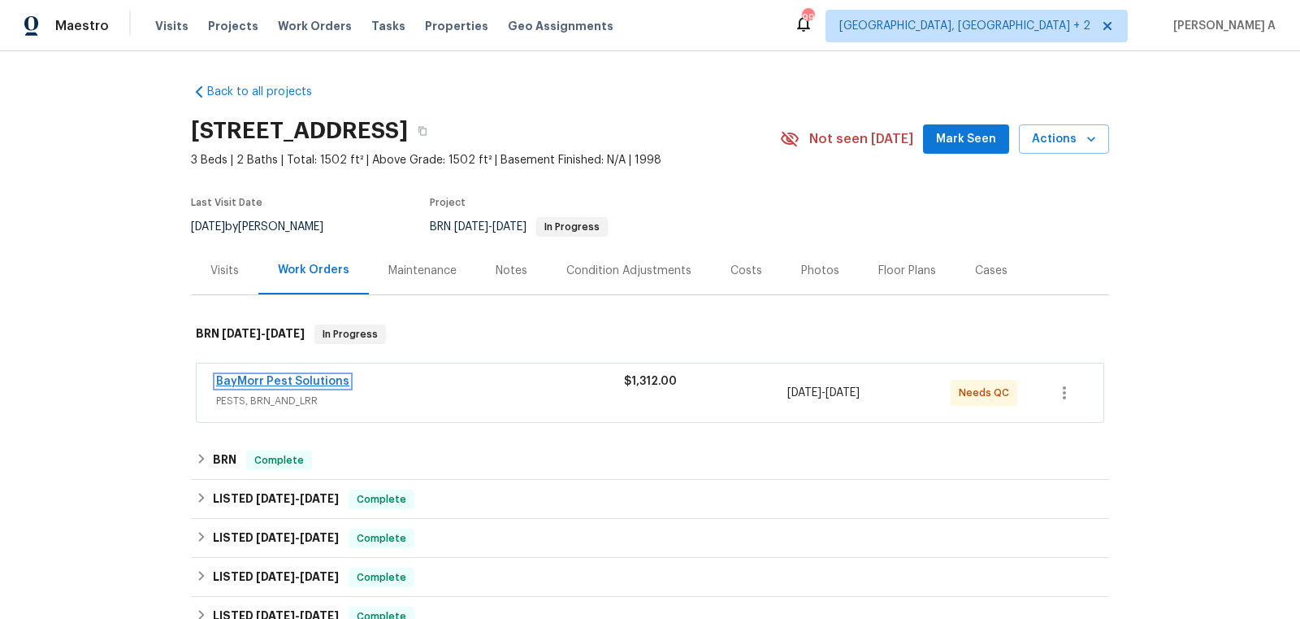
click at [288, 376] on link "BayMorr Pest Solutions" at bounding box center [282, 381] width 133 height 11
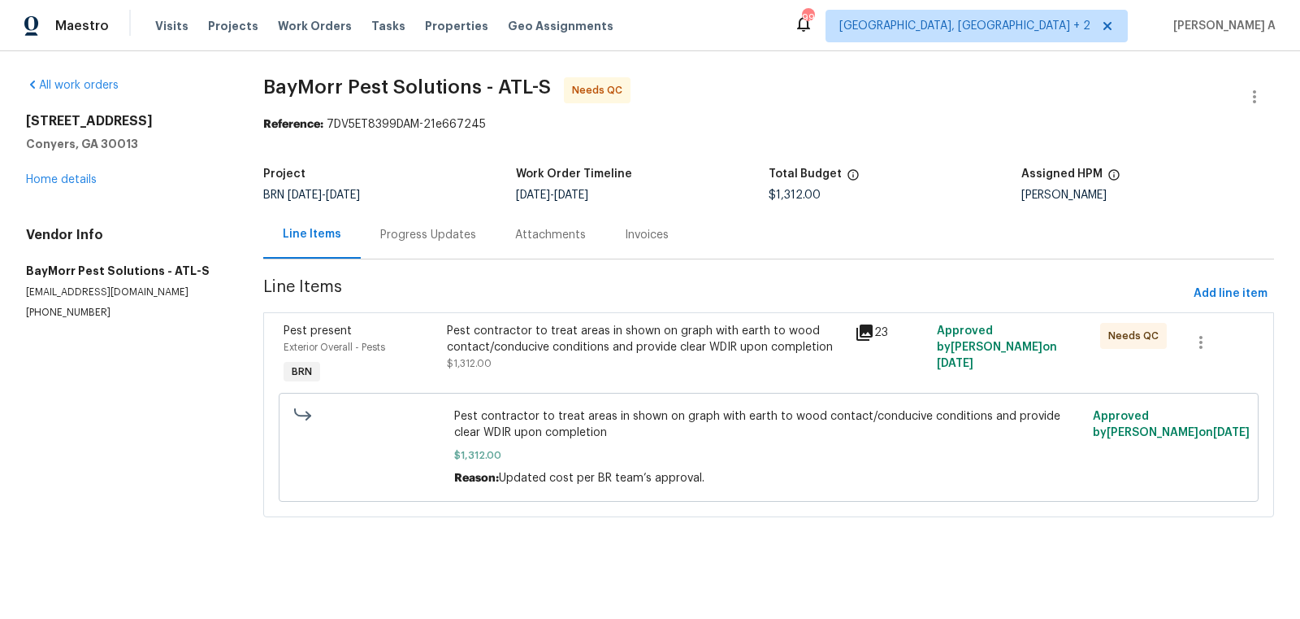
click at [418, 239] on div "Progress Updates" at bounding box center [428, 235] width 96 height 16
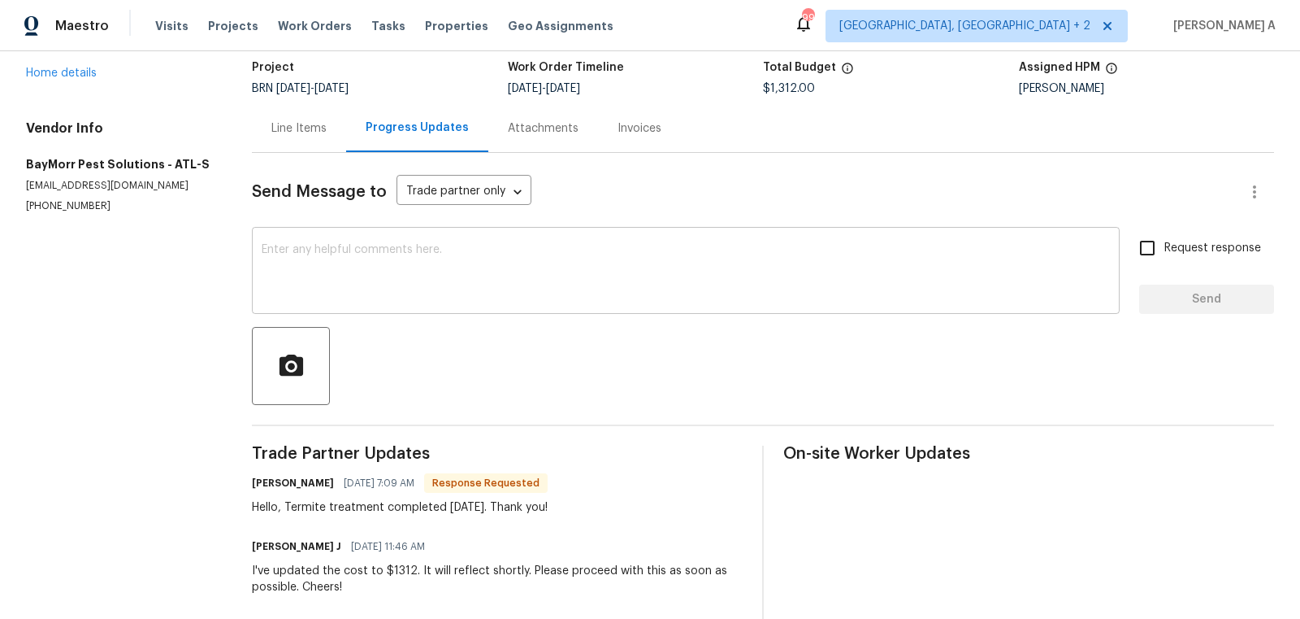
scroll to position [108, 0]
click at [300, 132] on div "Line Items" at bounding box center [298, 127] width 55 height 16
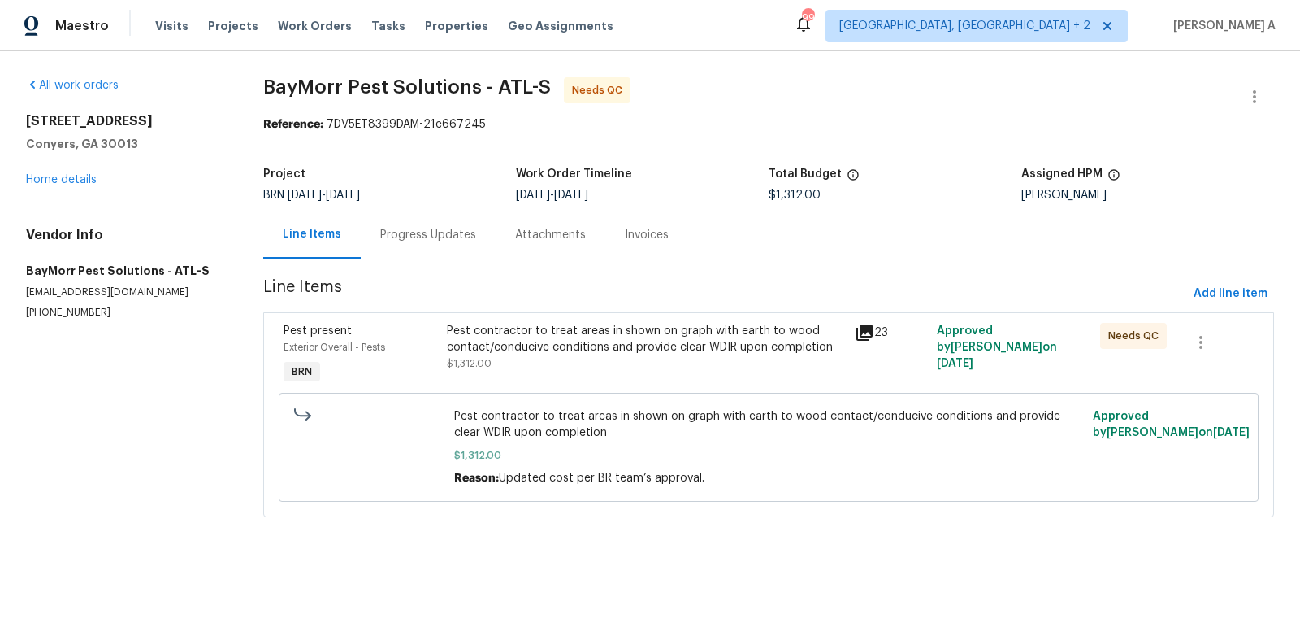
click at [394, 255] on div "Progress Updates" at bounding box center [428, 235] width 135 height 48
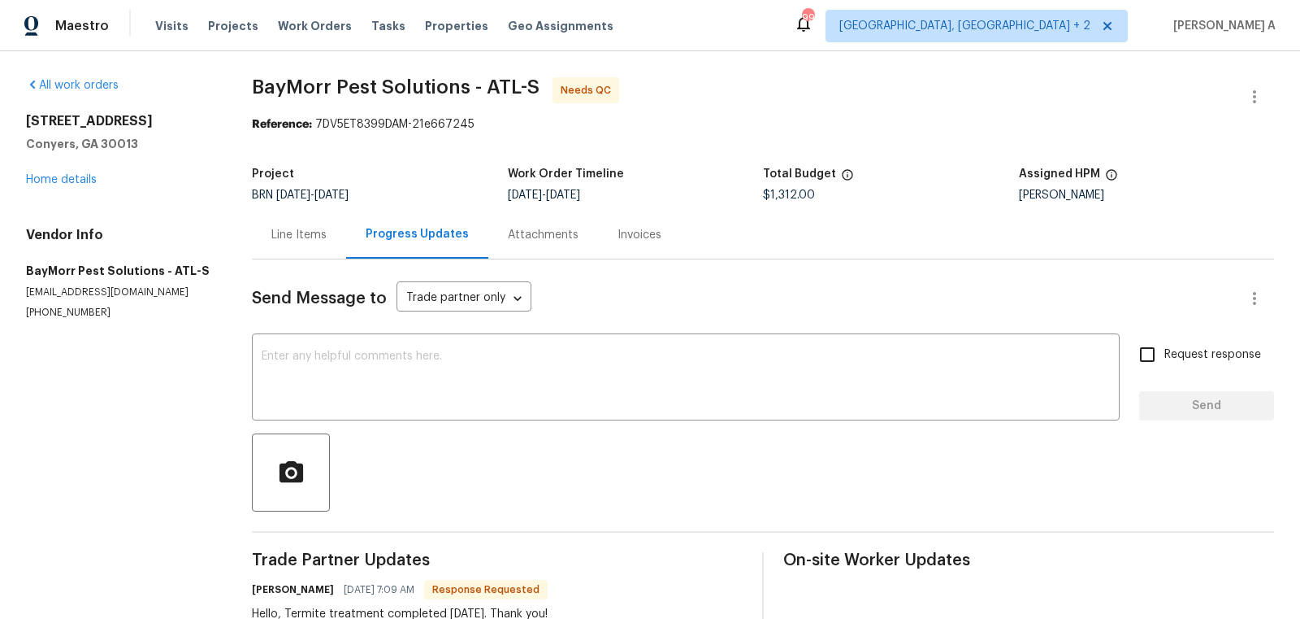
click at [298, 237] on div "Line Items" at bounding box center [298, 235] width 55 height 16
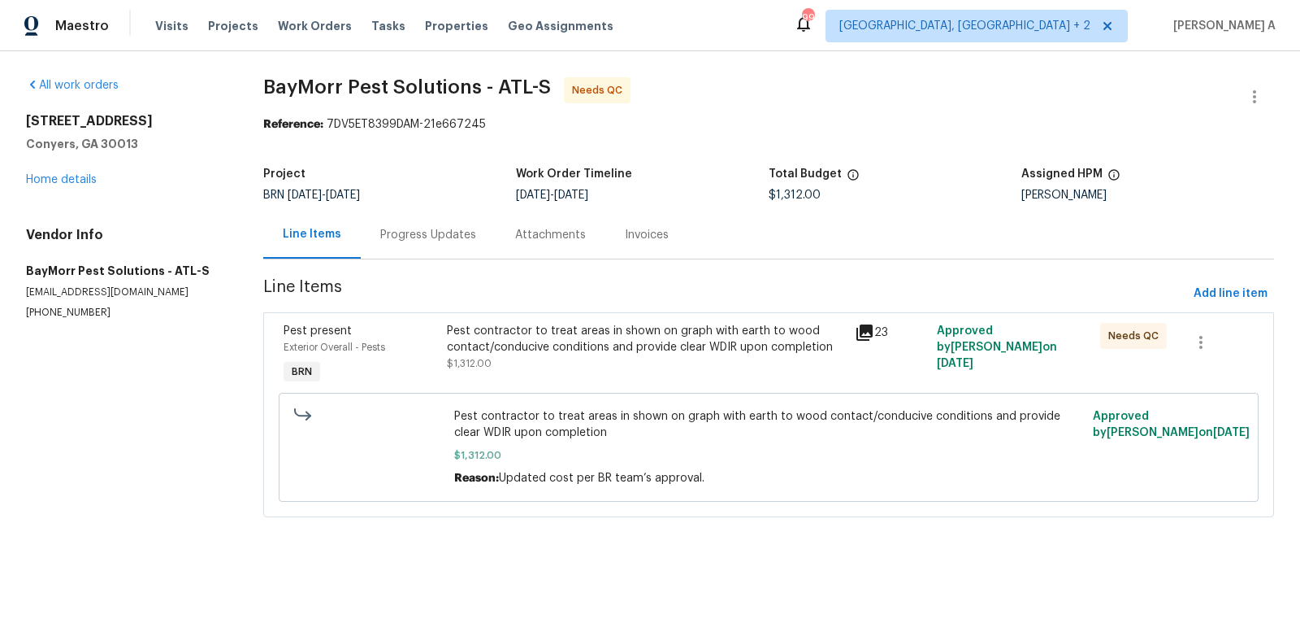
click at [528, 352] on div "Pest contractor to treat areas in shown on graph with earth to wood contact/con…" at bounding box center [646, 339] width 399 height 33
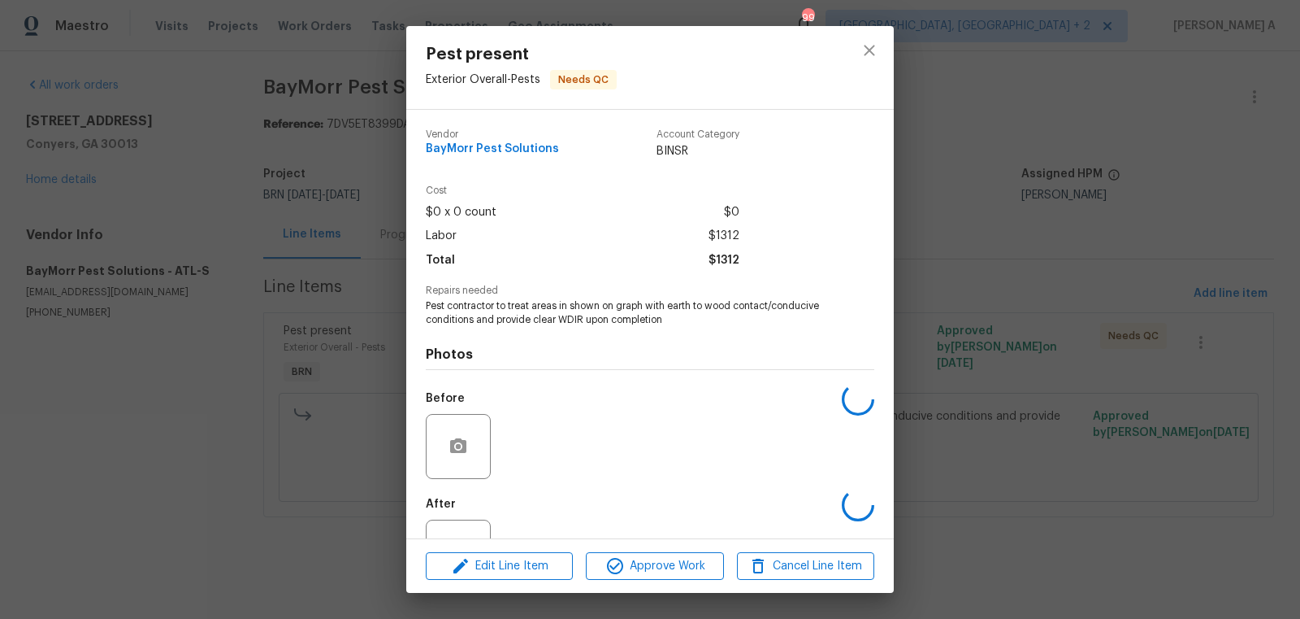
scroll to position [62, 0]
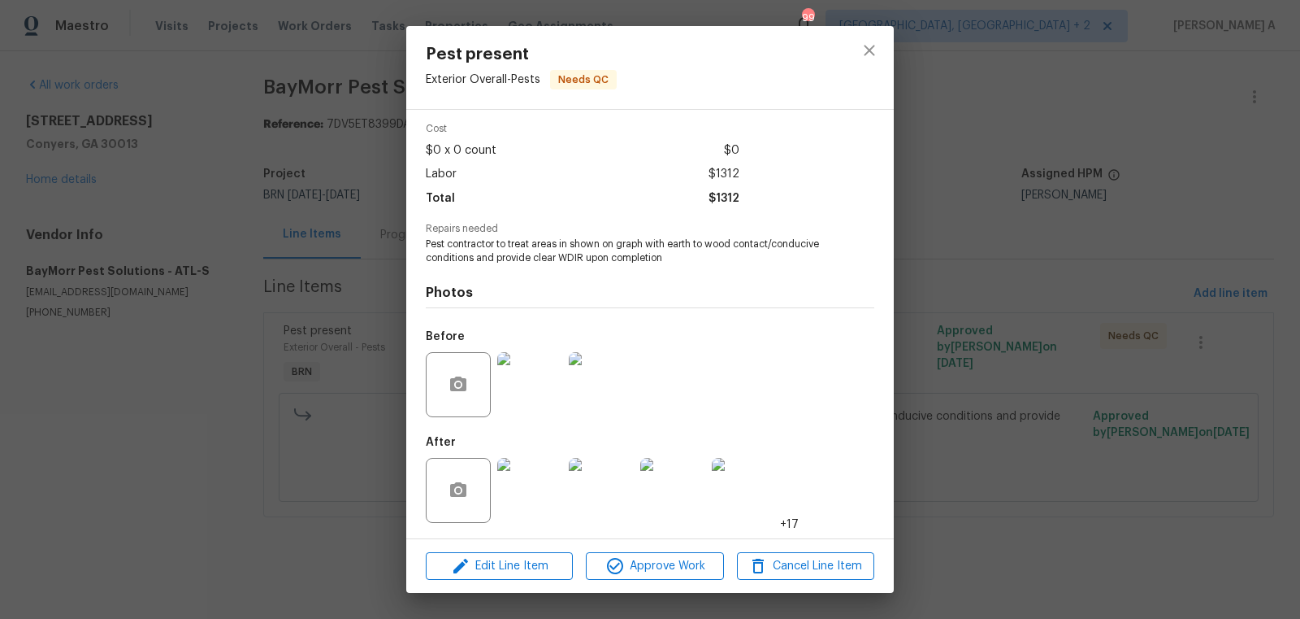
click at [545, 491] on img at bounding box center [529, 490] width 65 height 65
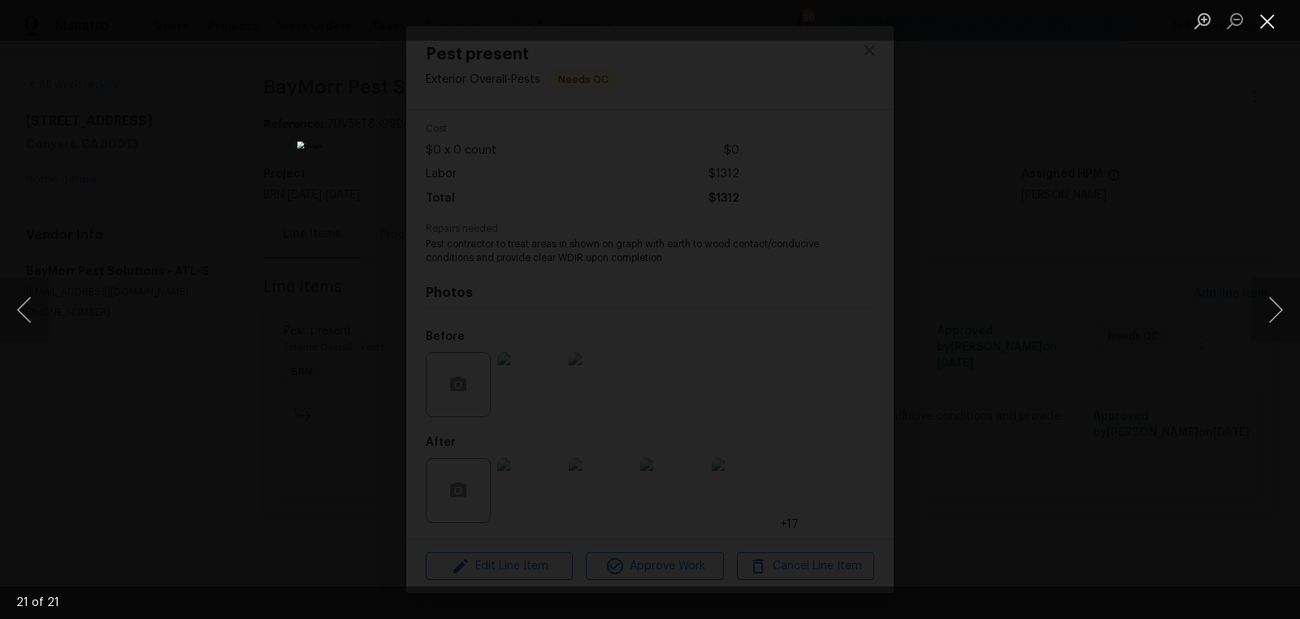
click at [1268, 20] on button "Close lightbox" at bounding box center [1268, 21] width 33 height 28
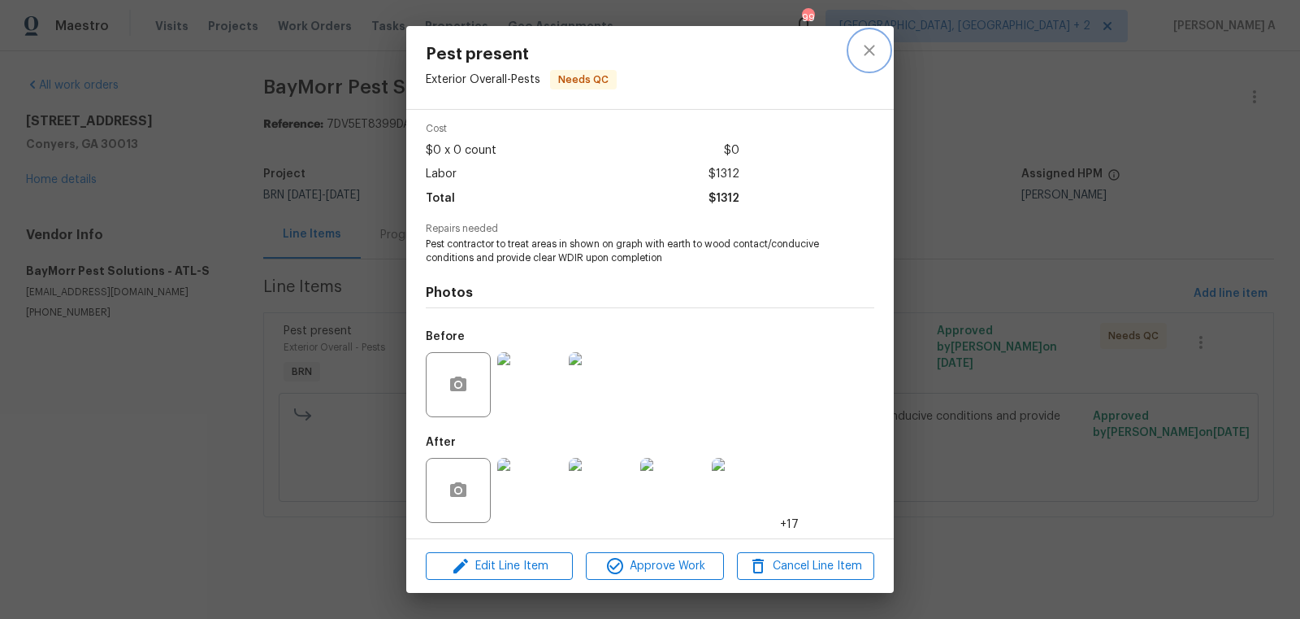
click at [862, 50] on icon "close" at bounding box center [870, 51] width 20 height 20
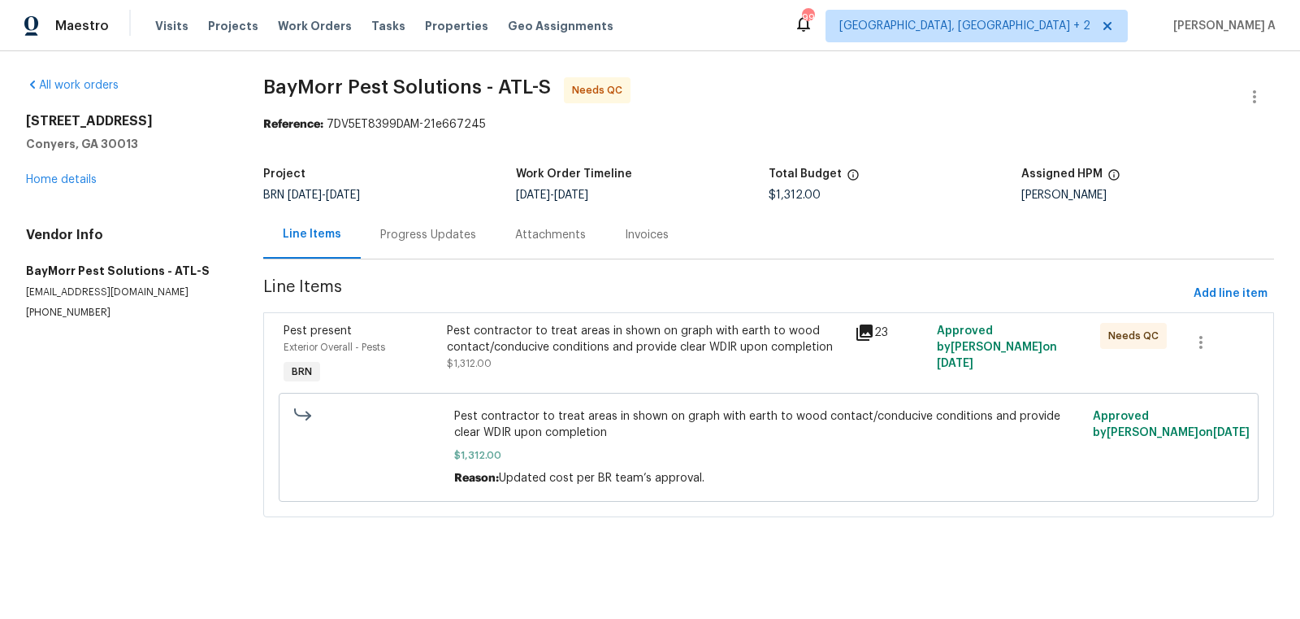
click at [410, 219] on div "Progress Updates" at bounding box center [428, 235] width 135 height 48
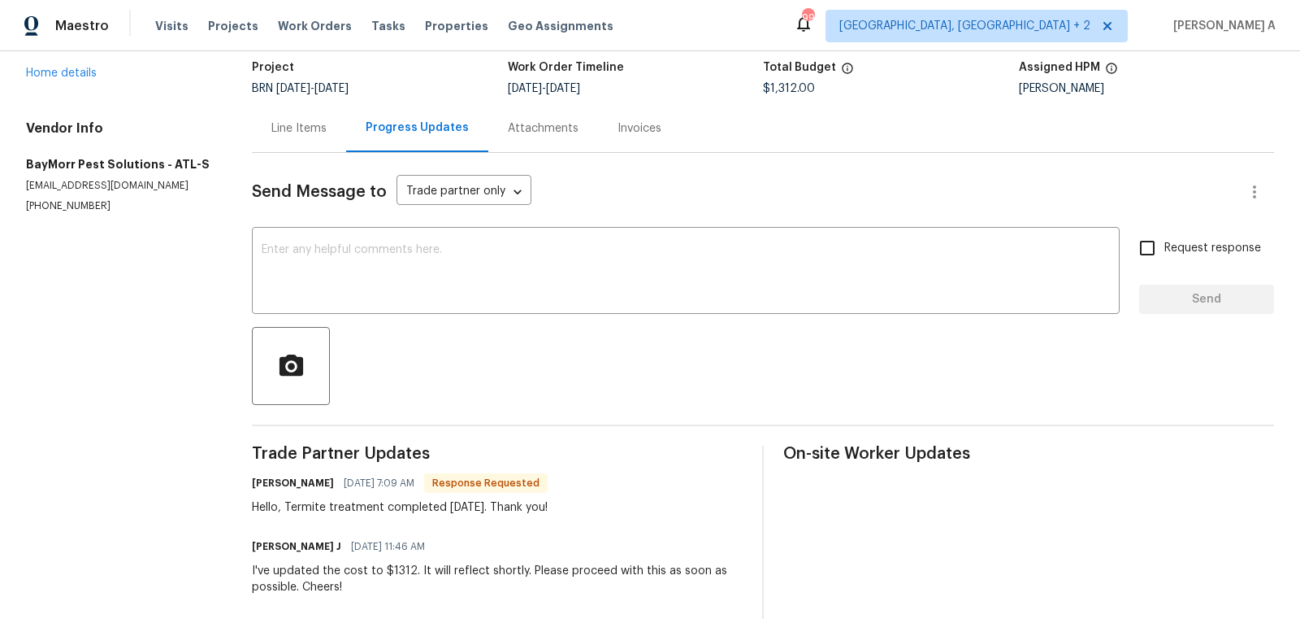
scroll to position [111, 0]
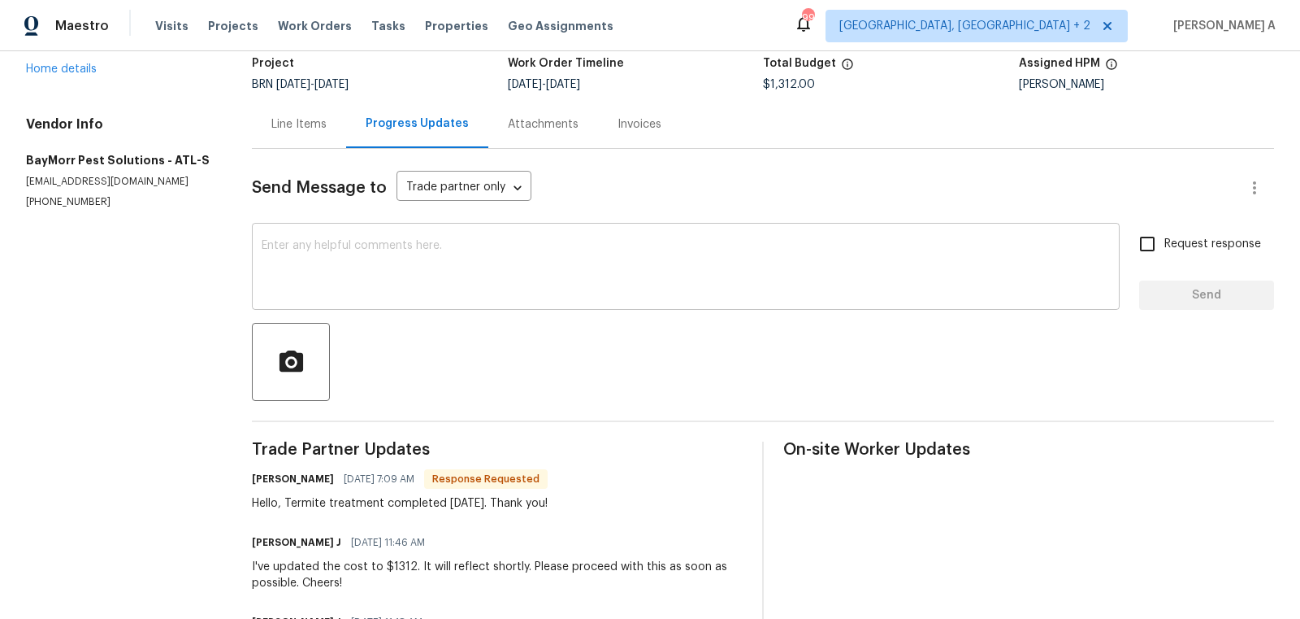
click at [441, 307] on div "x ​" at bounding box center [686, 268] width 868 height 83
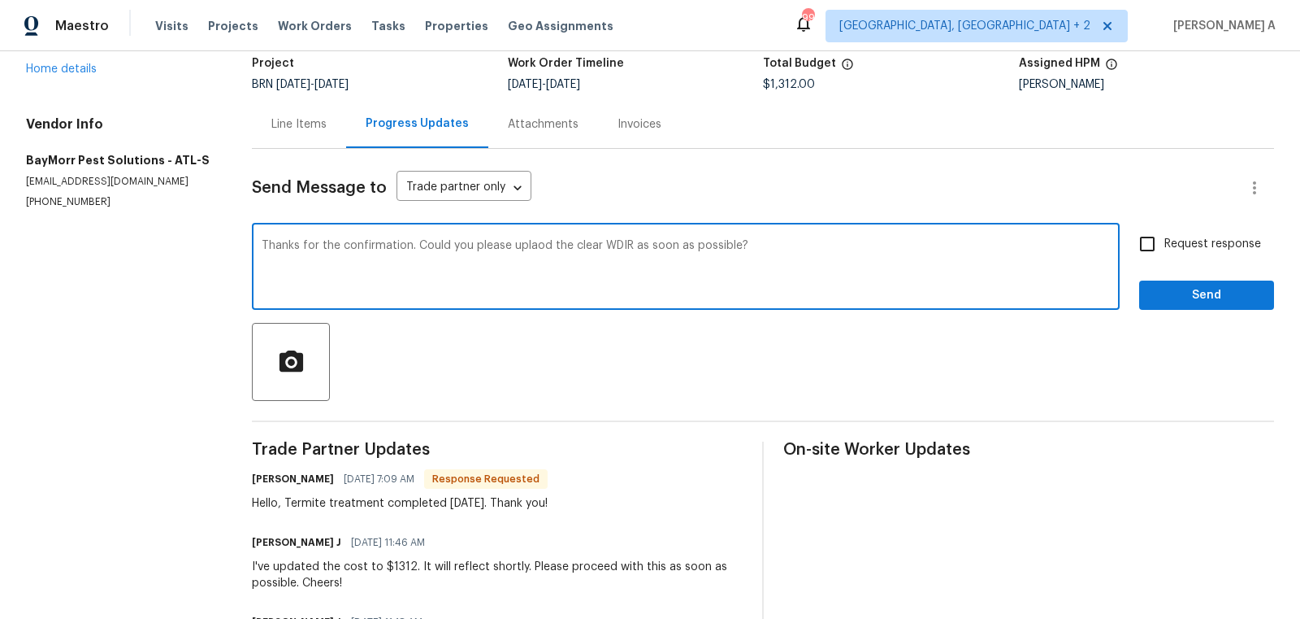
click at [0, 0] on div "upload" at bounding box center [0, 0] width 0 height 0
type textarea "Thanks for the confirmation. Could you please upload the clear WDIR as soon as …"
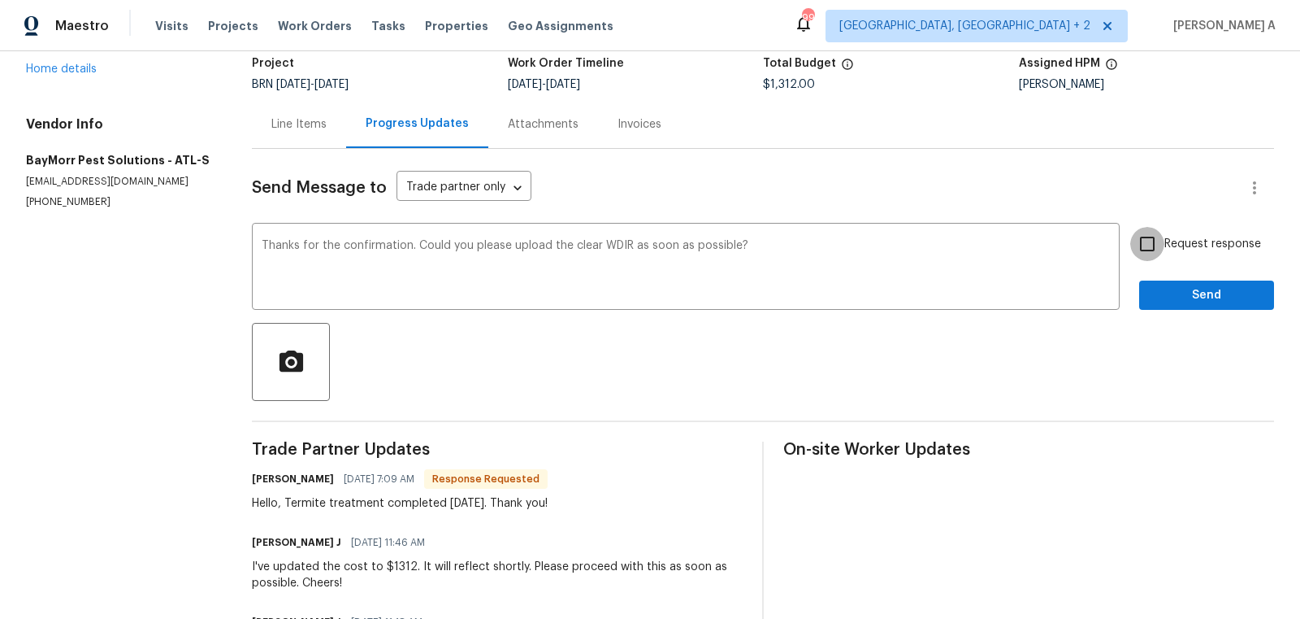
click at [1139, 258] on input "Request response" at bounding box center [1148, 244] width 34 height 34
checkbox input "true"
click at [1204, 303] on span "Send" at bounding box center [1207, 295] width 109 height 20
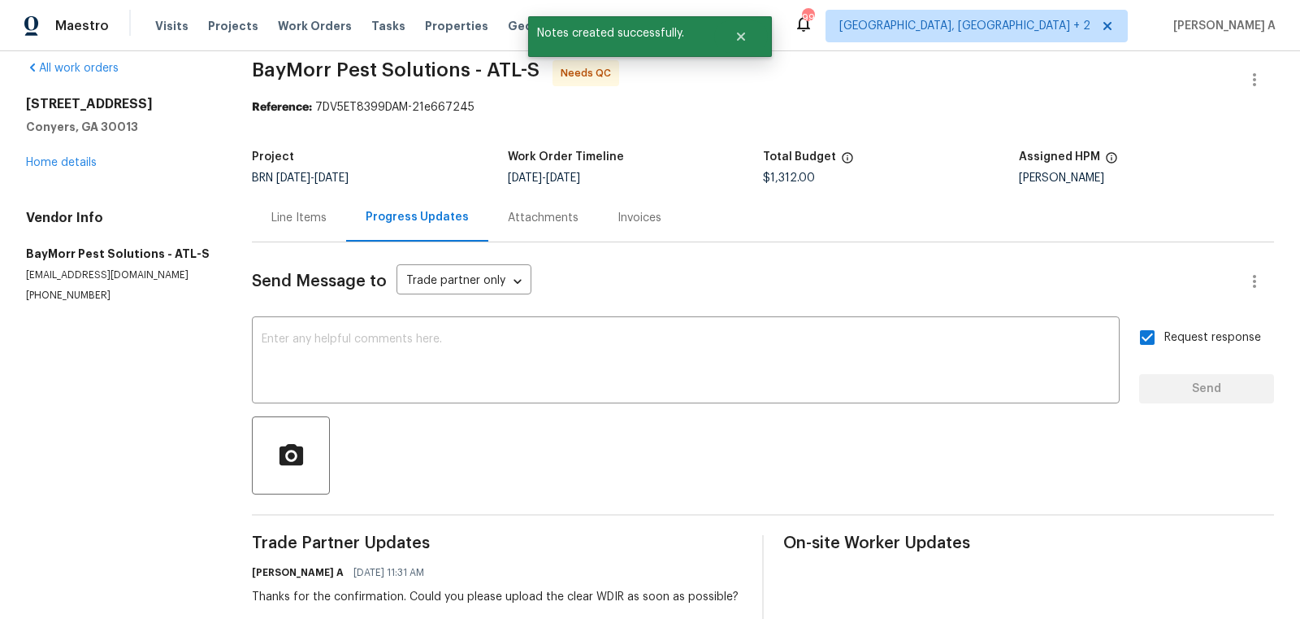
scroll to position [0, 0]
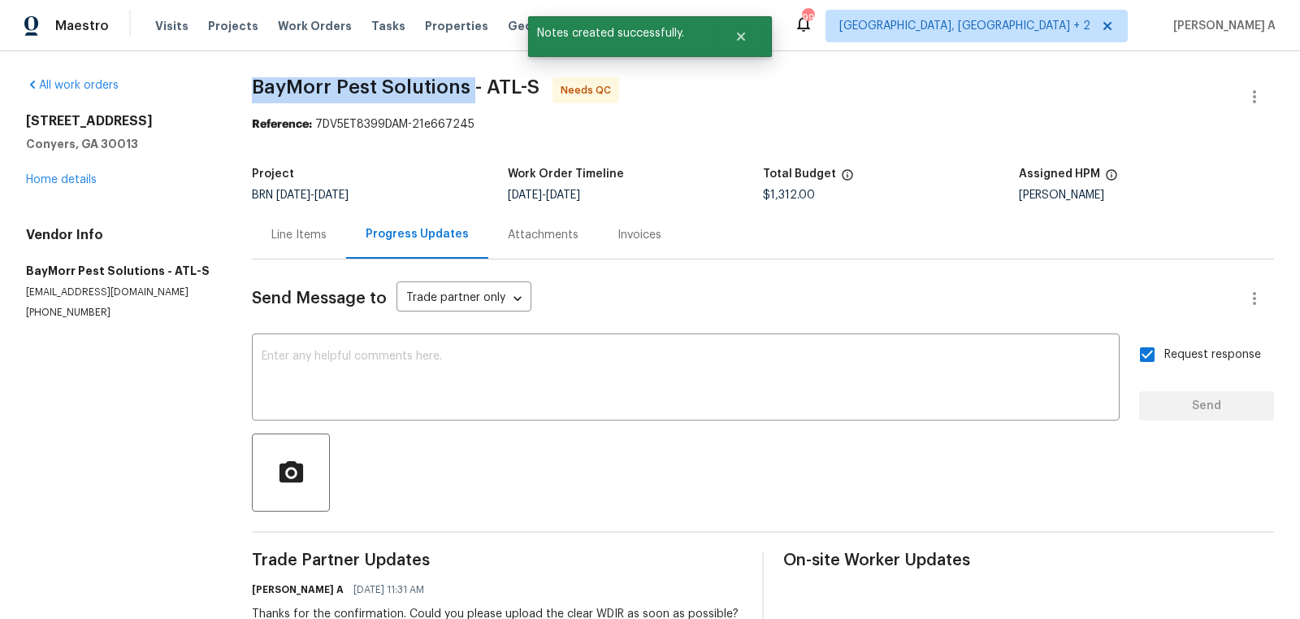
drag, startPoint x: 255, startPoint y: 88, endPoint x: 475, endPoint y: 85, distance: 220.3
copy span "BayMorr Pest Solutions"
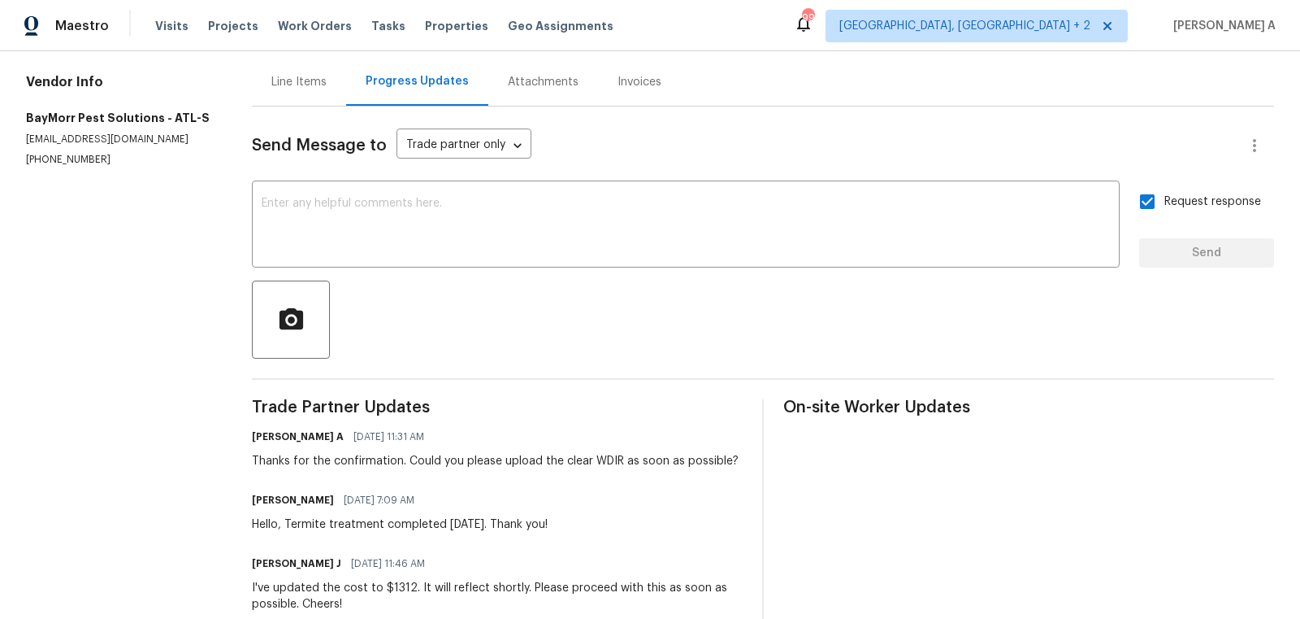
scroll to position [169, 0]
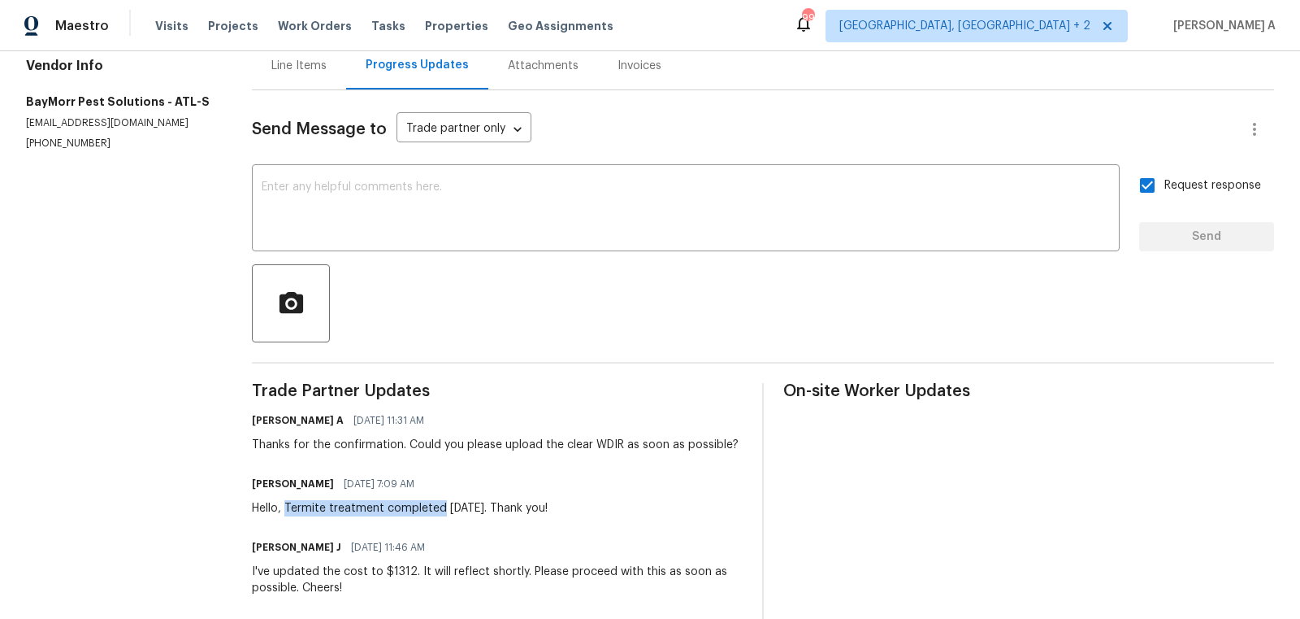
drag, startPoint x: 291, startPoint y: 508, endPoint x: 445, endPoint y: 510, distance: 153.6
click at [445, 510] on div "Hello, Termite treatment completed October the 3rd. Thank you!" at bounding box center [400, 508] width 296 height 16
copy div "Termite treatment completed"
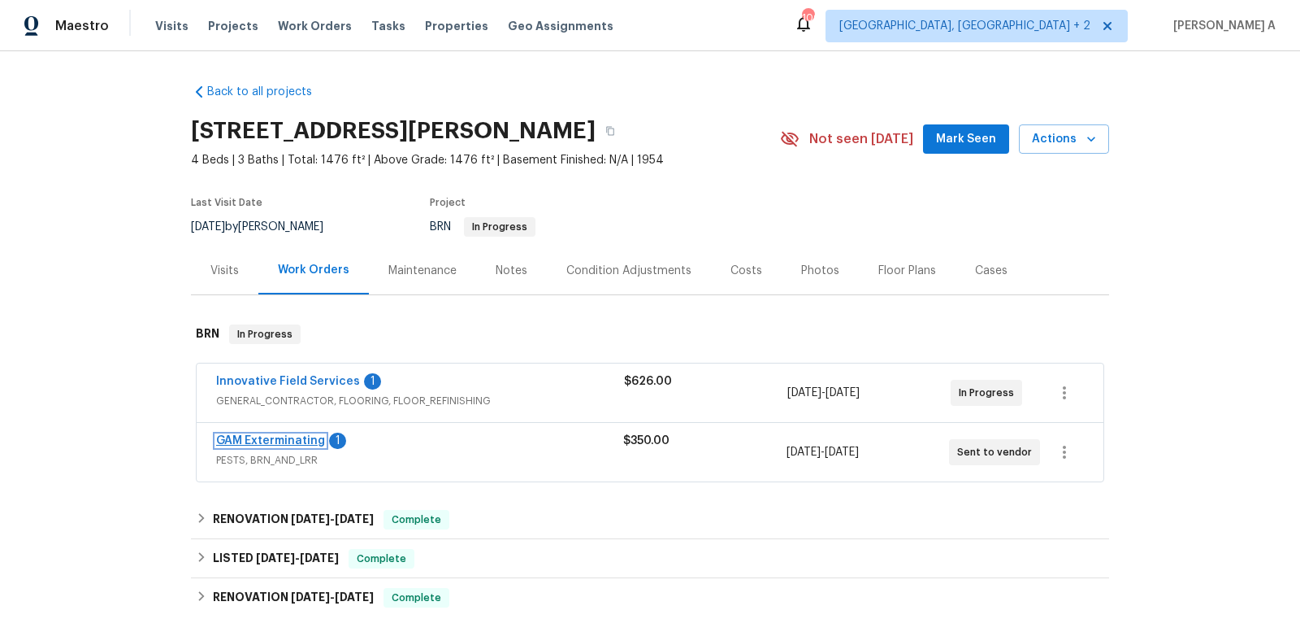
click at [275, 435] on link "GAM Exterminating" at bounding box center [270, 440] width 109 height 11
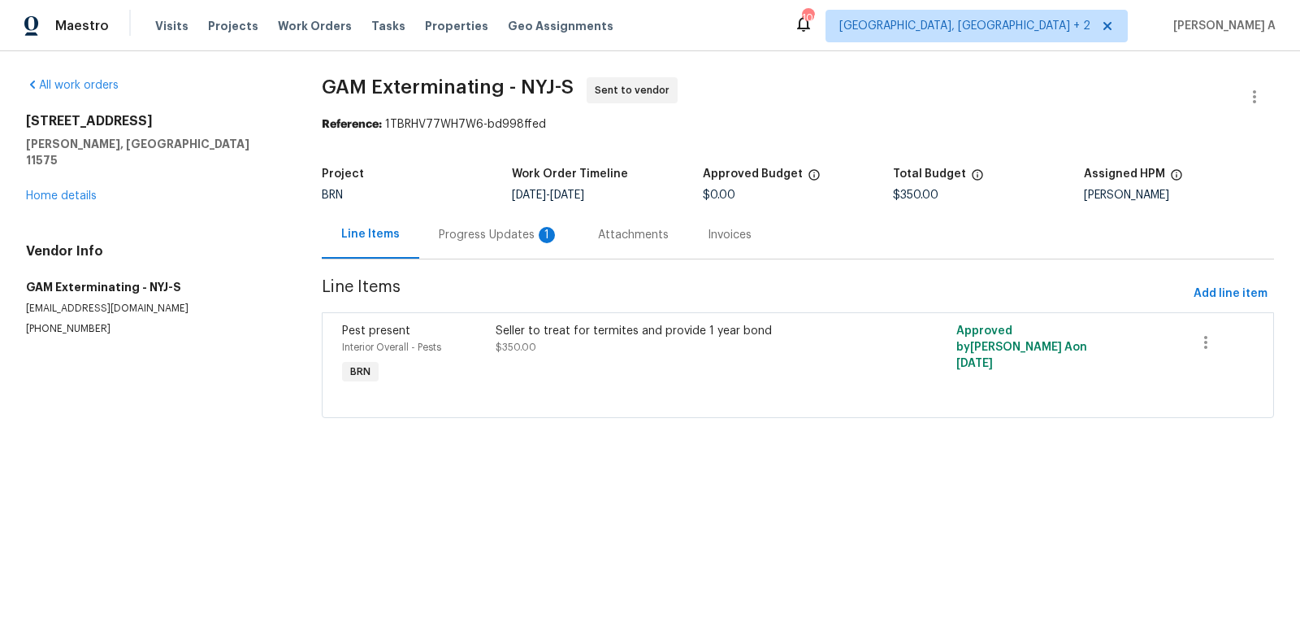
click at [427, 206] on div "Project BRN Work Order Timeline [DATE] - [DATE] Approved Budget $0.00 Total Bud…" at bounding box center [798, 184] width 953 height 52
click at [455, 223] on div "Progress Updates 1" at bounding box center [498, 235] width 159 height 48
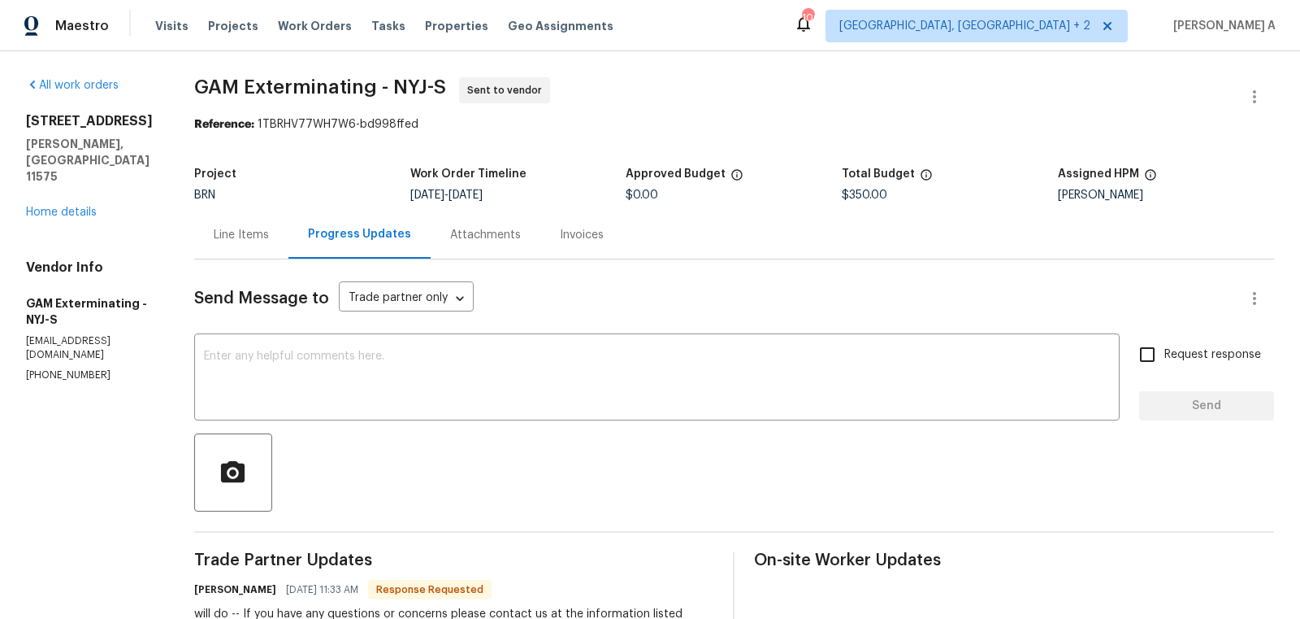
click at [258, 235] on div "Line Items" at bounding box center [241, 235] width 55 height 16
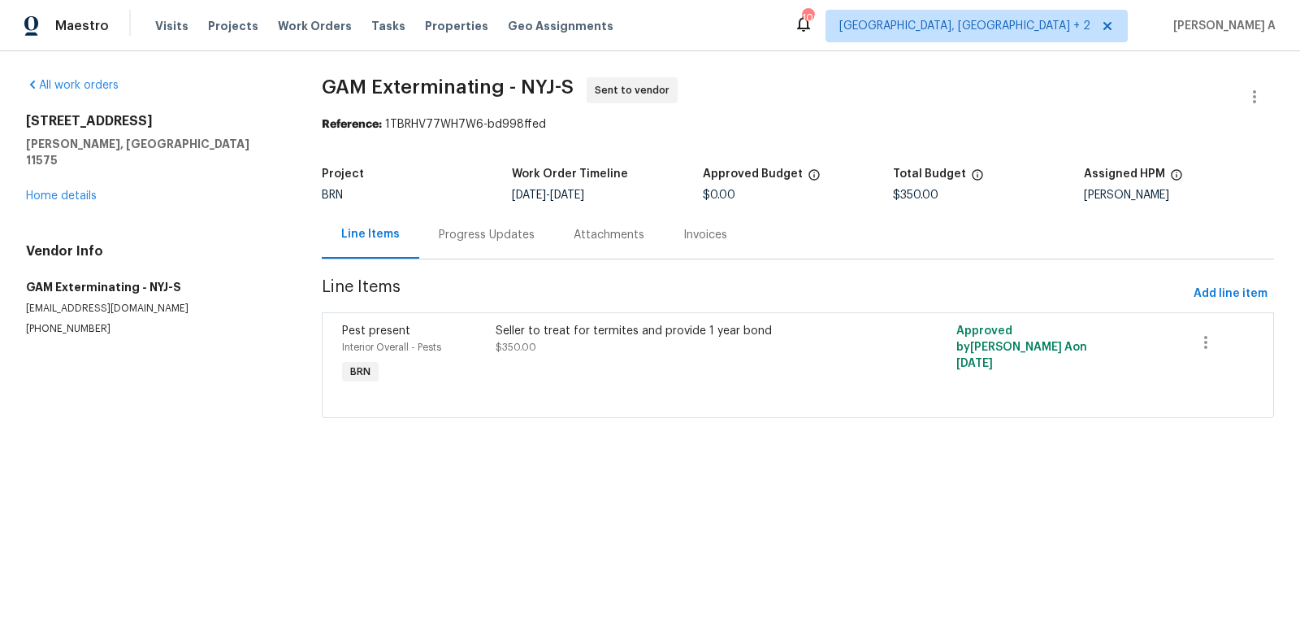
click at [474, 263] on section "GAM Exterminating - NYJ-S Sent to vendor Reference: 1TBRHV77WH7W6-bd998ffed Pro…" at bounding box center [798, 257] width 953 height 360
click at [447, 237] on div "Progress Updates" at bounding box center [487, 235] width 96 height 16
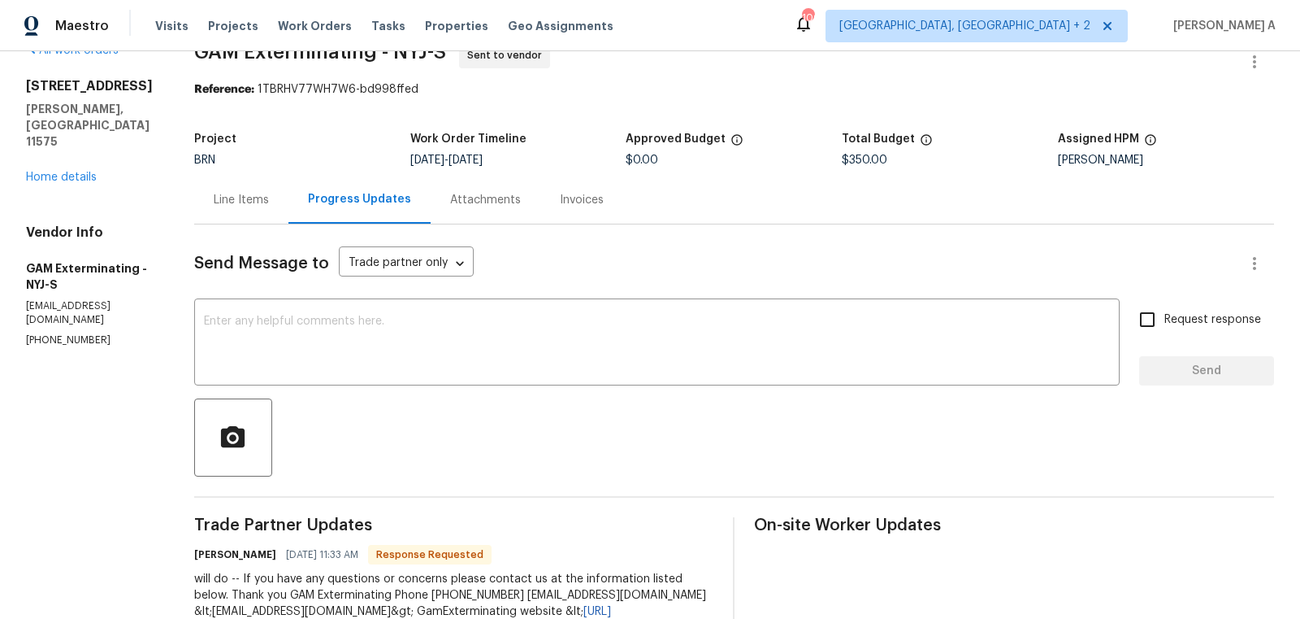
scroll to position [22, 0]
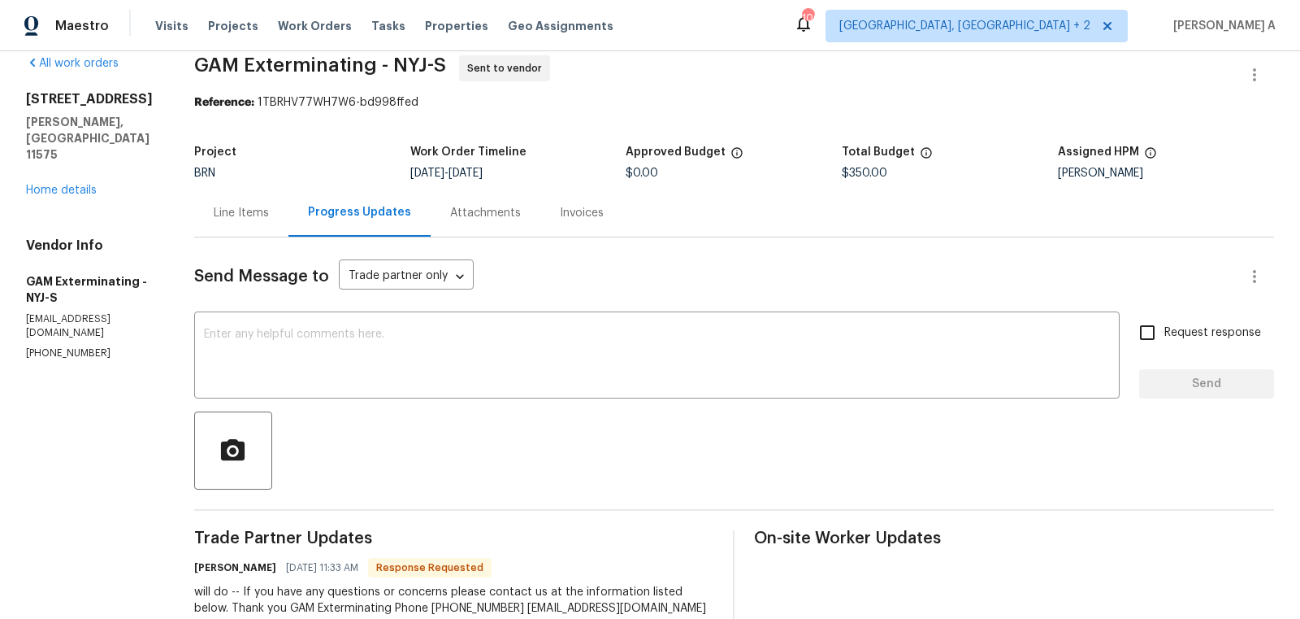
click at [120, 312] on p "[EMAIL_ADDRESS][DOMAIN_NAME]" at bounding box center [90, 326] width 129 height 28
copy p "[EMAIL_ADDRESS][DOMAIN_NAME]"
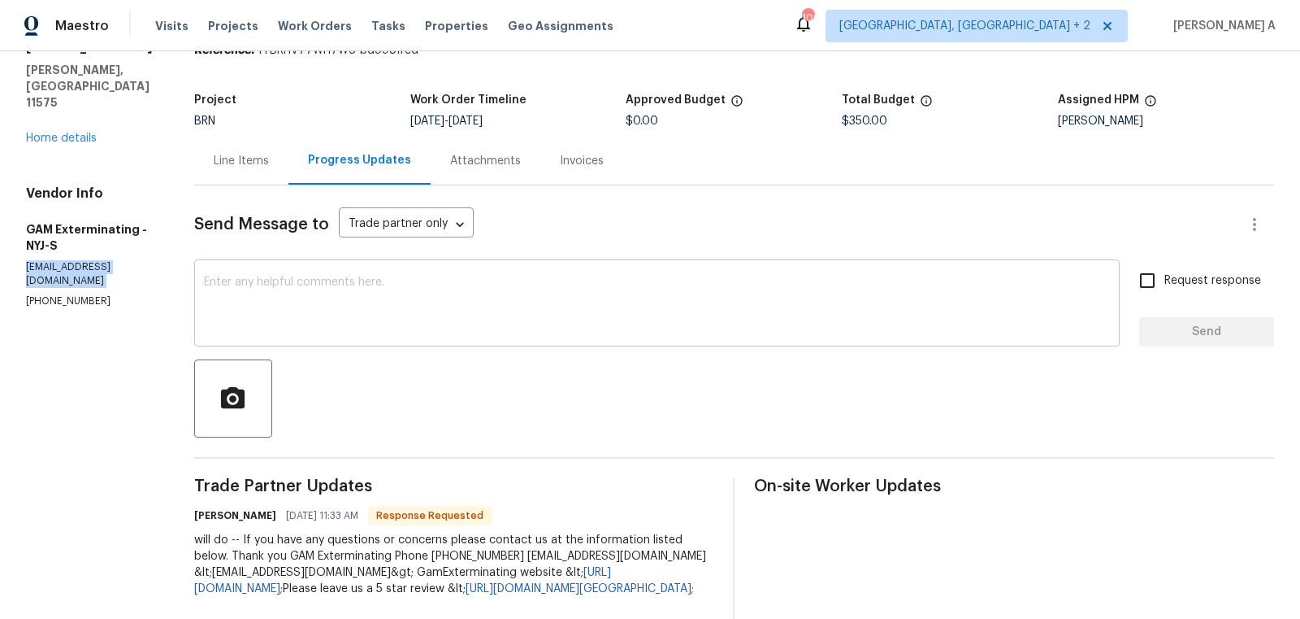
scroll to position [0, 0]
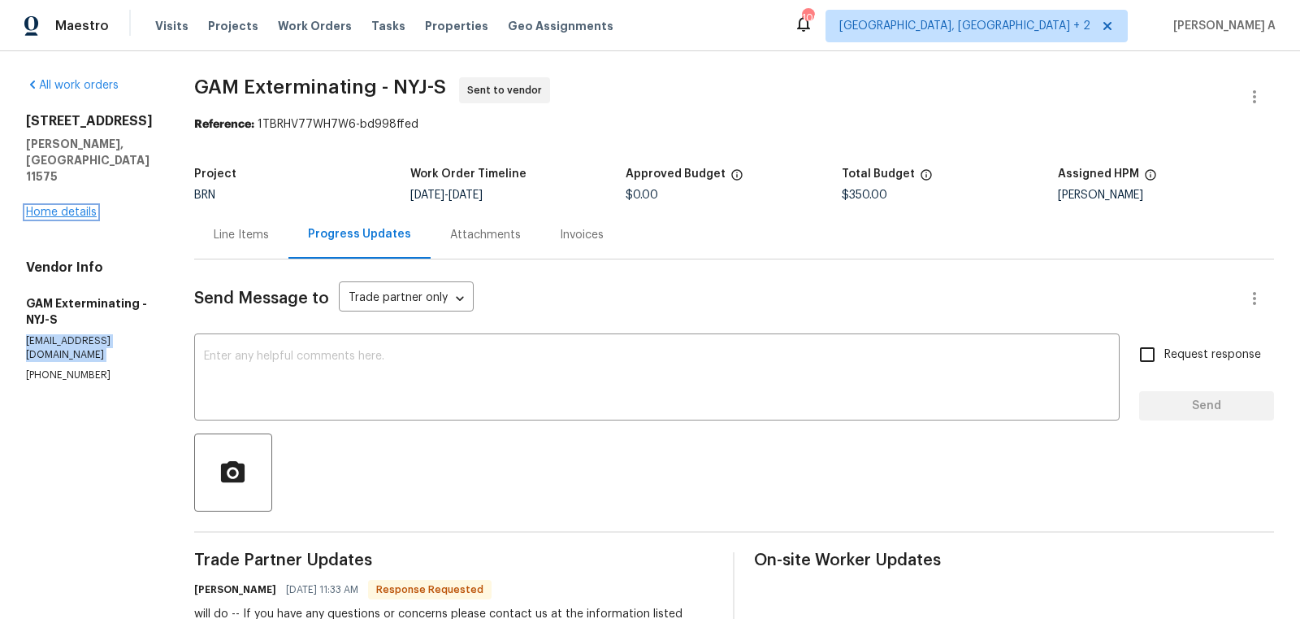
click at [60, 206] on link "Home details" at bounding box center [61, 211] width 71 height 11
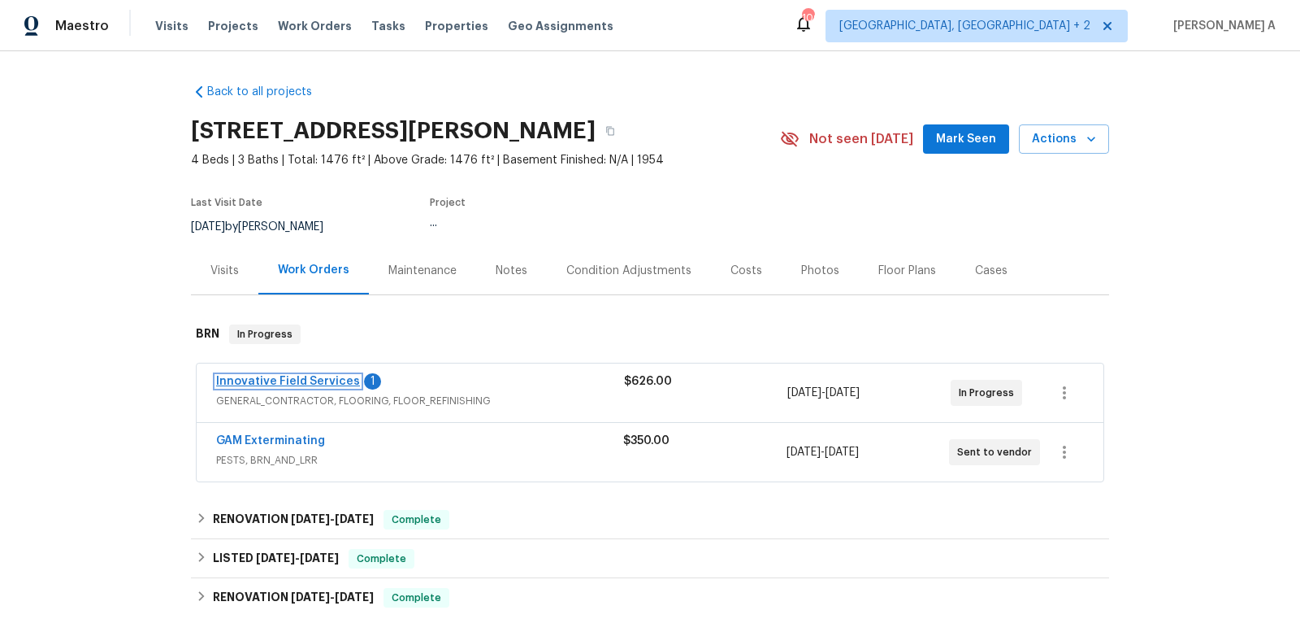
click at [302, 380] on link "Innovative Field Services" at bounding box center [288, 381] width 144 height 11
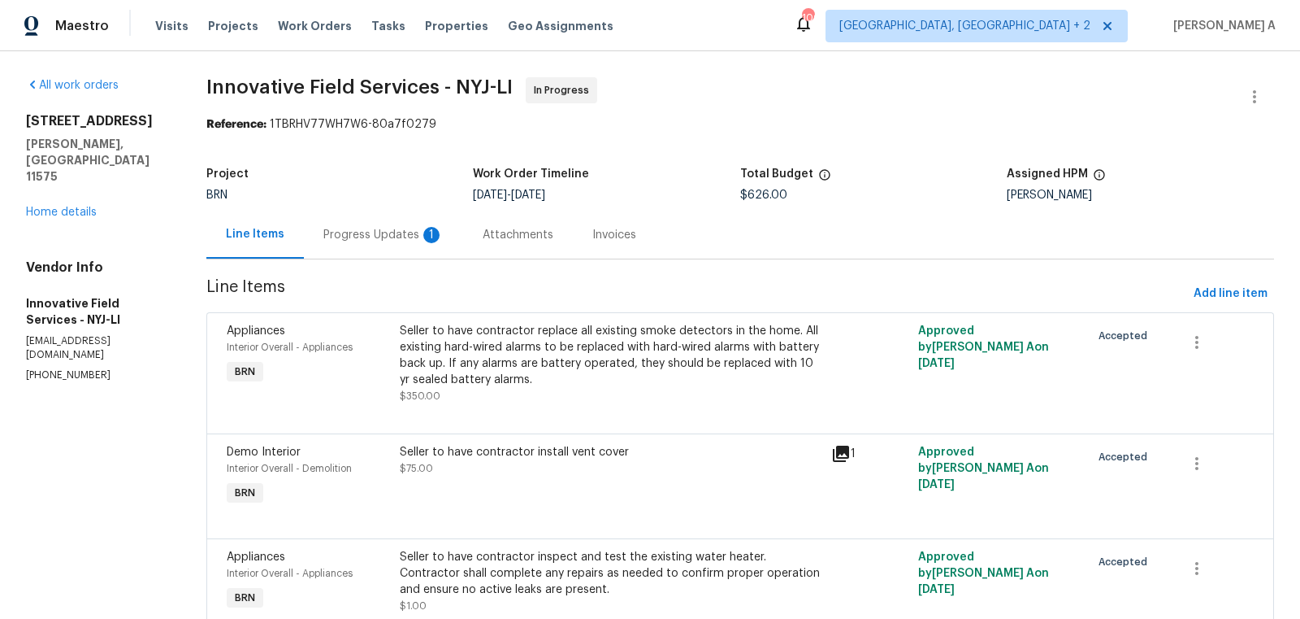
click at [413, 234] on div "Progress Updates 1" at bounding box center [383, 235] width 120 height 16
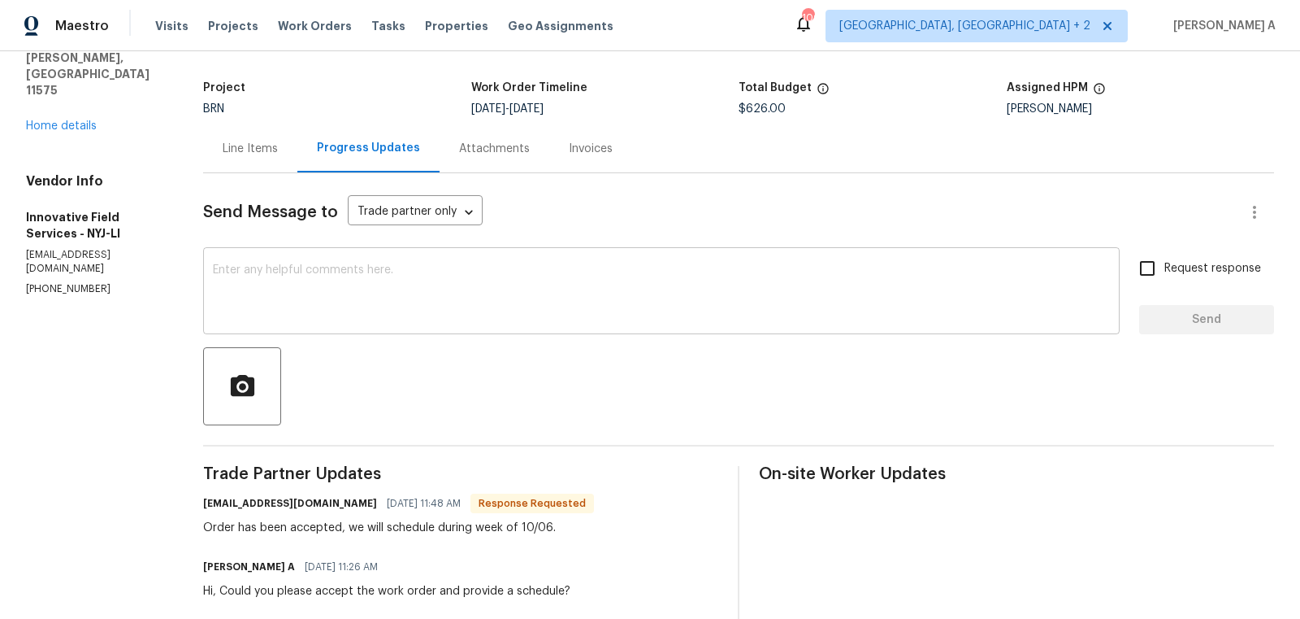
scroll to position [87, 0]
click at [526, 302] on textarea at bounding box center [661, 291] width 897 height 57
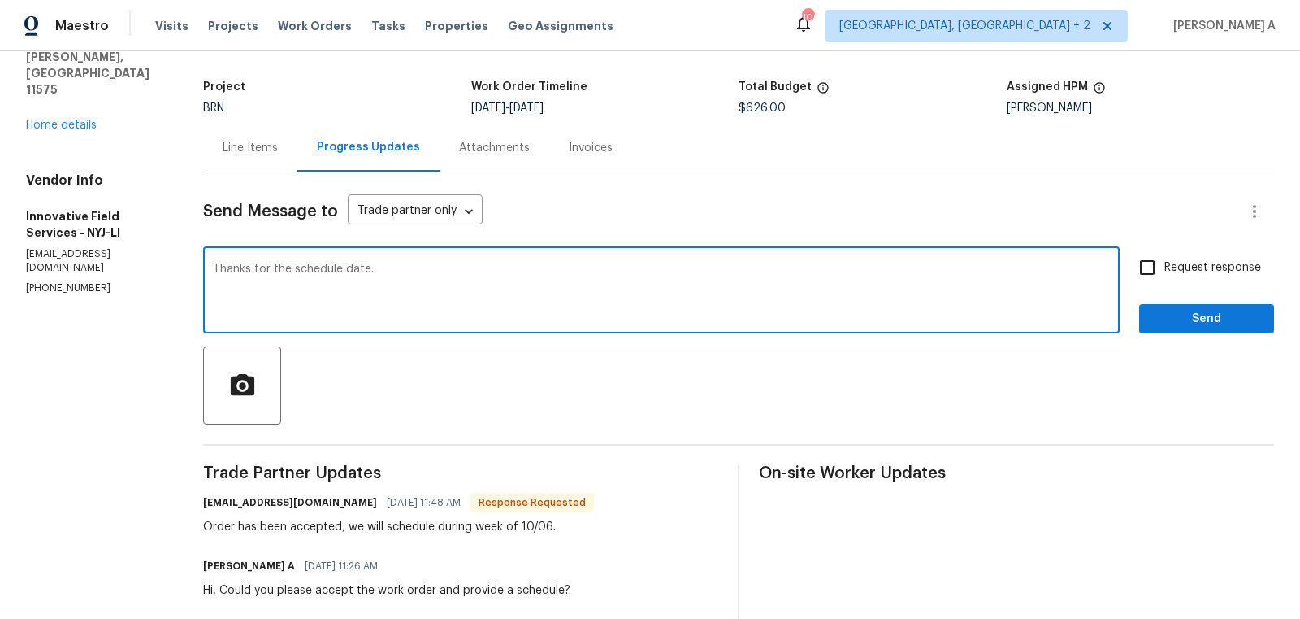
type textarea "Thanks for the schedule date."
click at [1170, 266] on span "Request response" at bounding box center [1213, 267] width 97 height 17
click at [1165, 266] on input "Request response" at bounding box center [1148, 267] width 34 height 34
checkbox input "true"
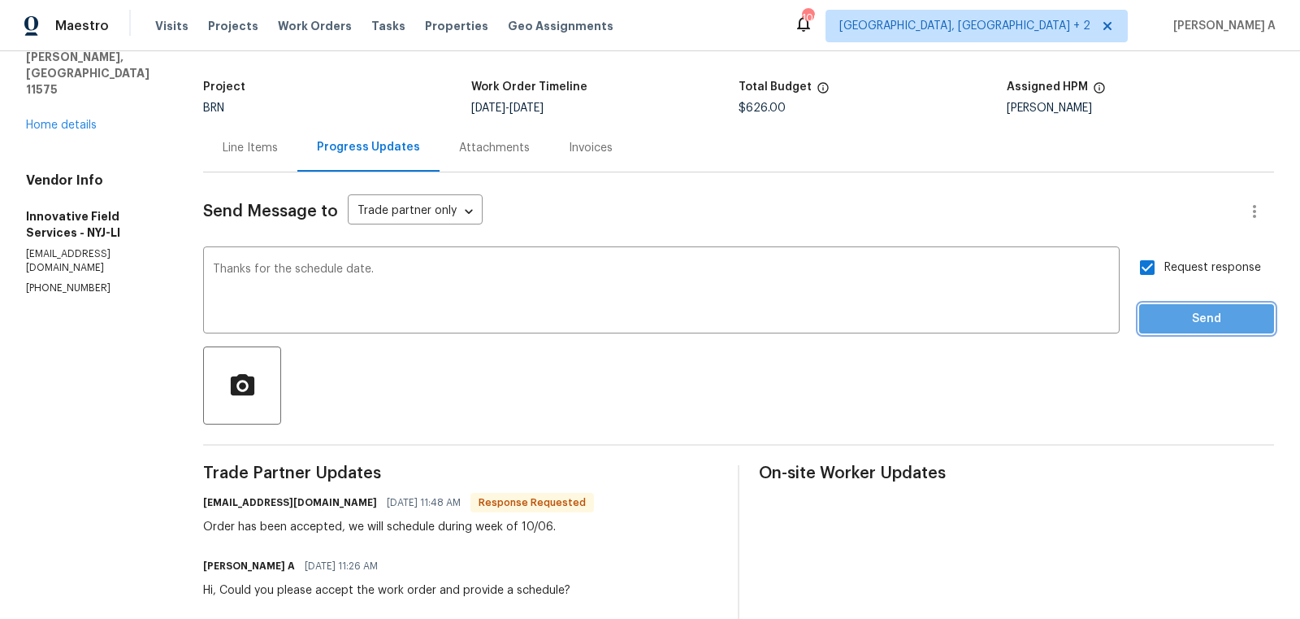
click at [1205, 315] on span "Send" at bounding box center [1207, 319] width 109 height 20
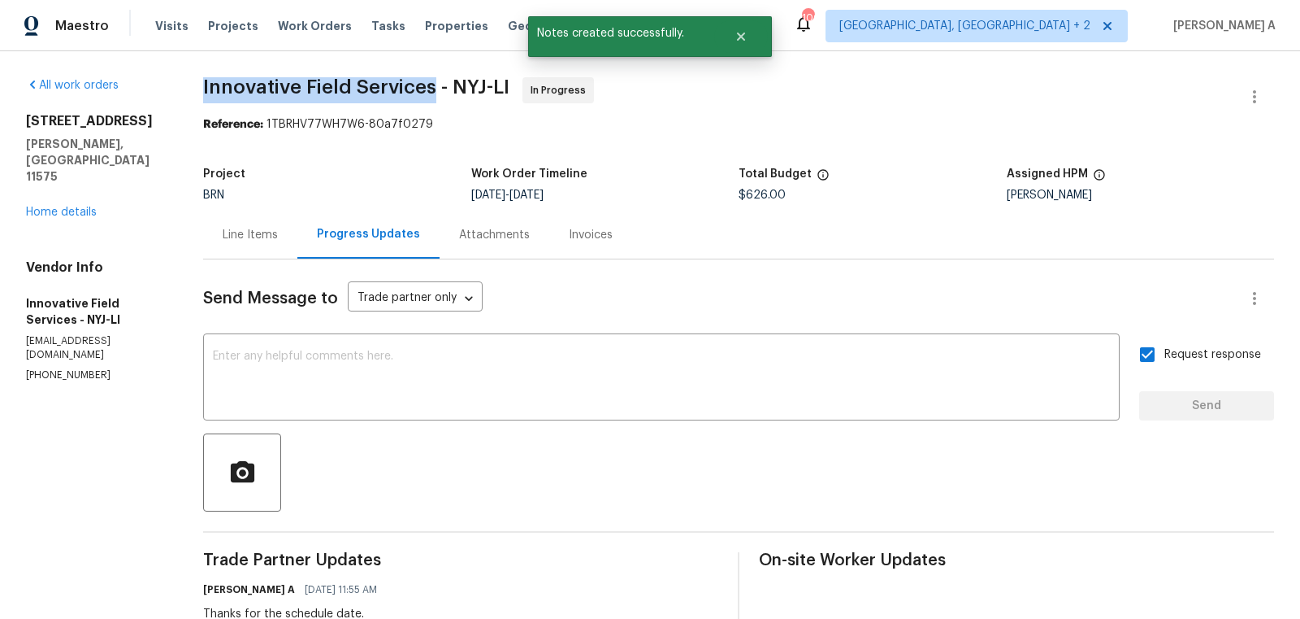
copy span "Innovative Field Services"
drag, startPoint x: 188, startPoint y: 80, endPoint x: 435, endPoint y: 80, distance: 247.1
click at [435, 80] on div "All work orders 271 Lincoln Ave Roosevelt, NY 11575 Home details Vendor Info In…" at bounding box center [650, 518] width 1300 height 935
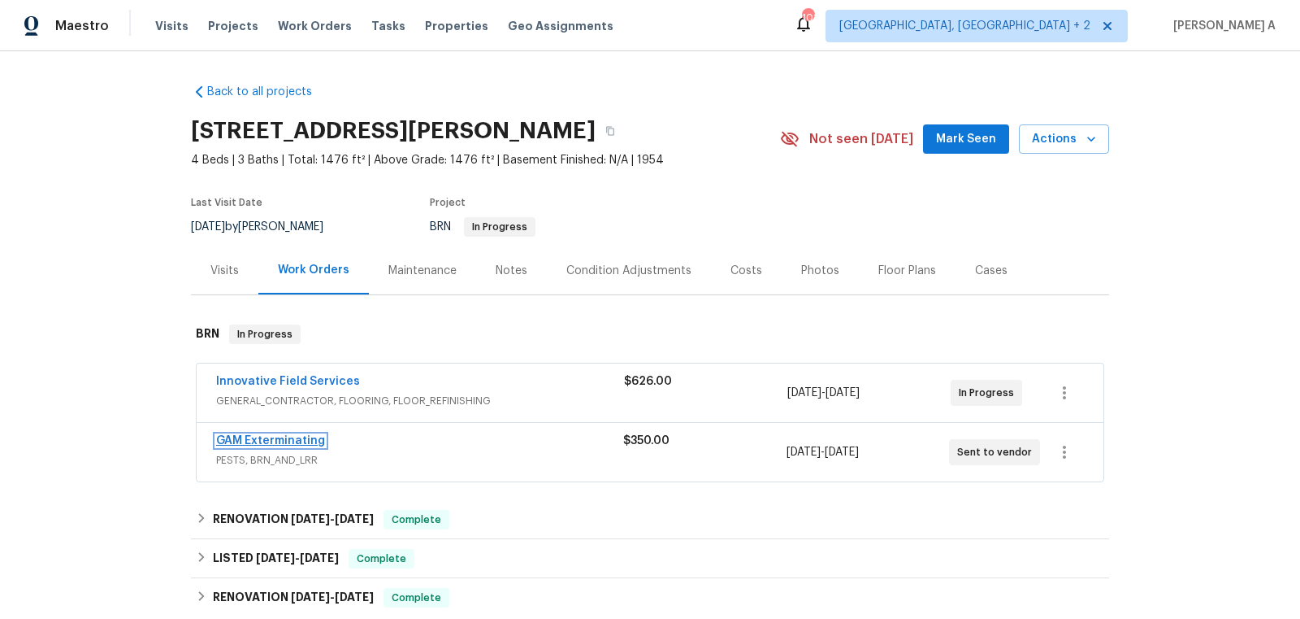
click at [292, 442] on link "GAM Exterminating" at bounding box center [270, 440] width 109 height 11
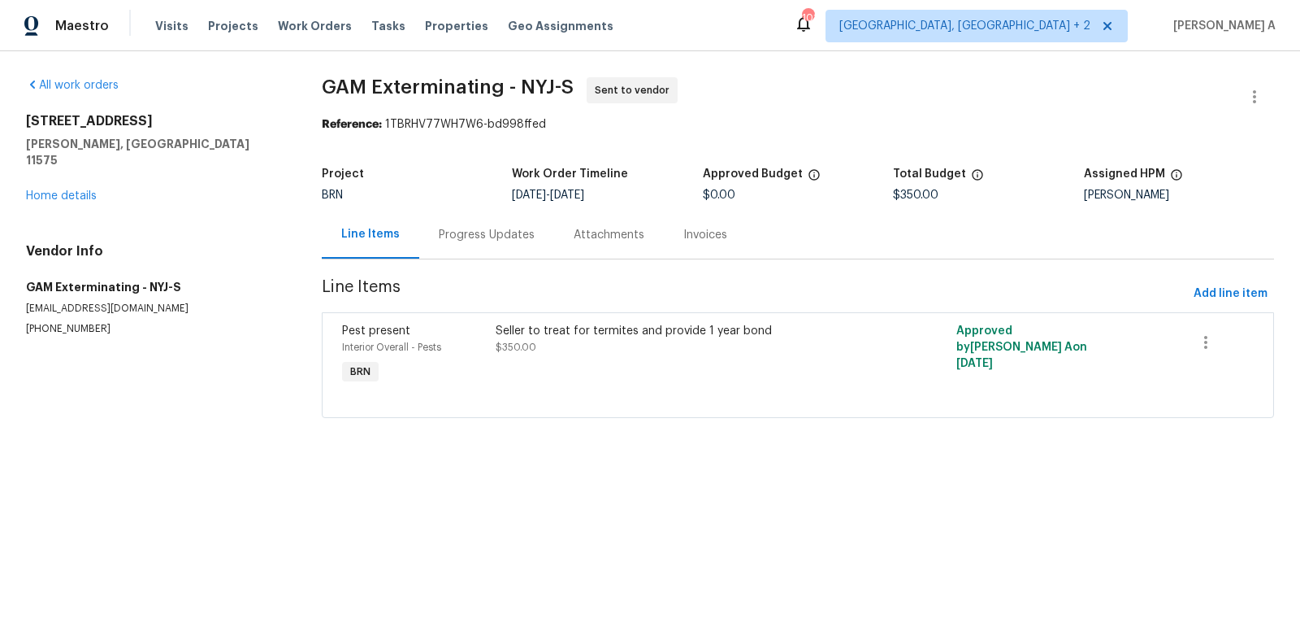
click at [463, 227] on div "Progress Updates" at bounding box center [487, 235] width 96 height 16
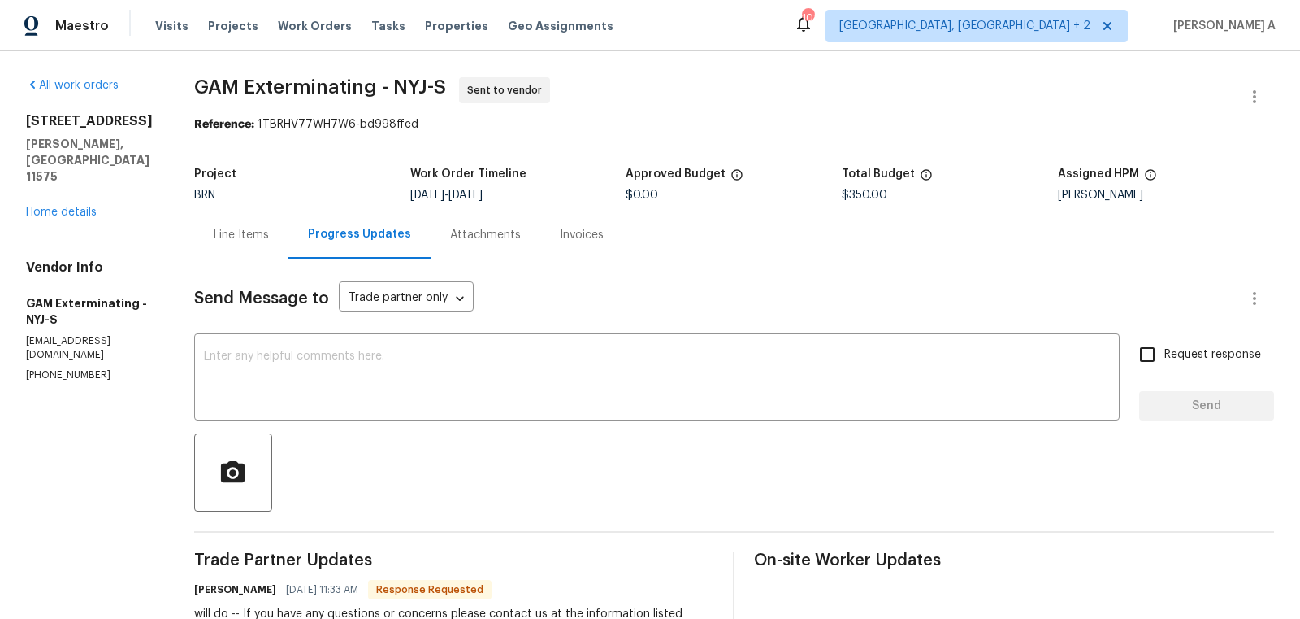
click at [269, 235] on div "Line Items" at bounding box center [241, 235] width 55 height 16
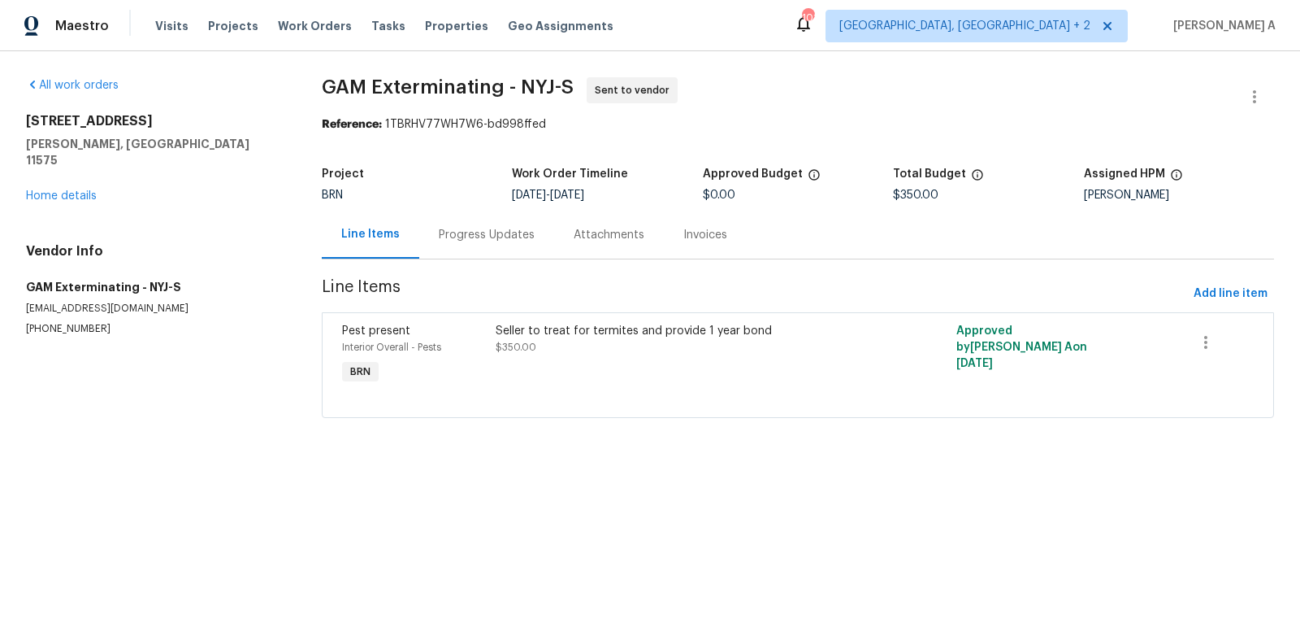
click at [475, 250] on div "Progress Updates" at bounding box center [486, 235] width 135 height 48
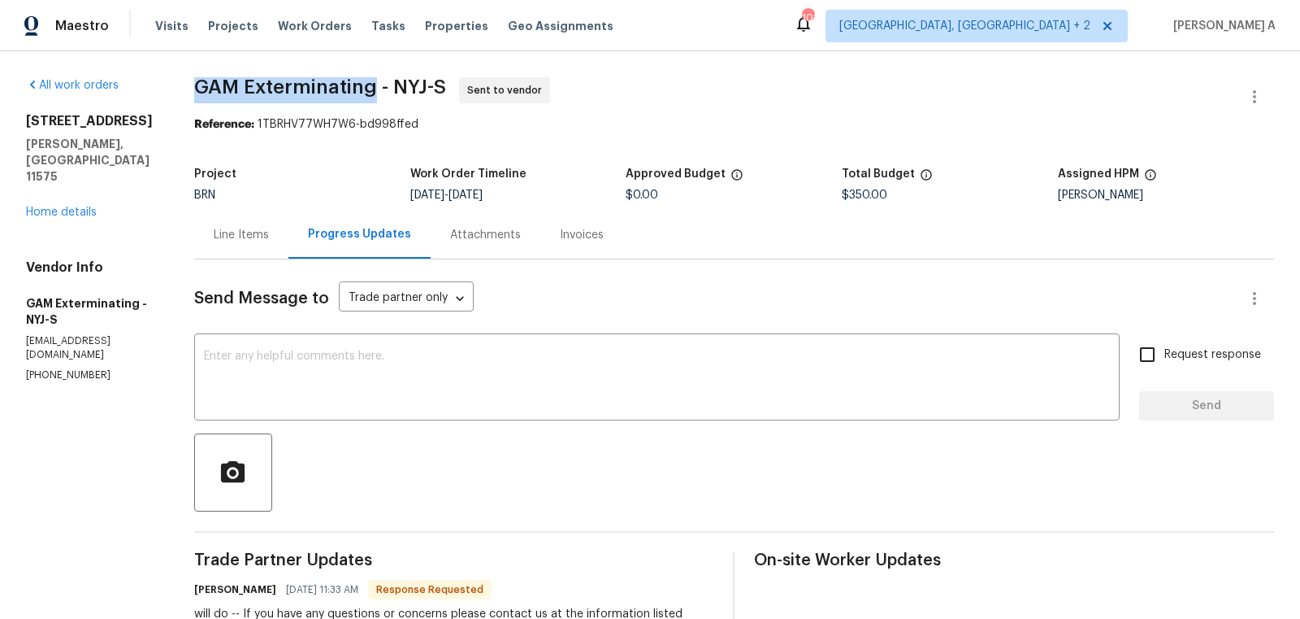
drag, startPoint x: 215, startPoint y: 87, endPoint x: 396, endPoint y: 84, distance: 180.5
click at [396, 84] on span "GAM Exterminating - NYJ-S" at bounding box center [320, 87] width 252 height 20
copy span "GAM Exterminating"
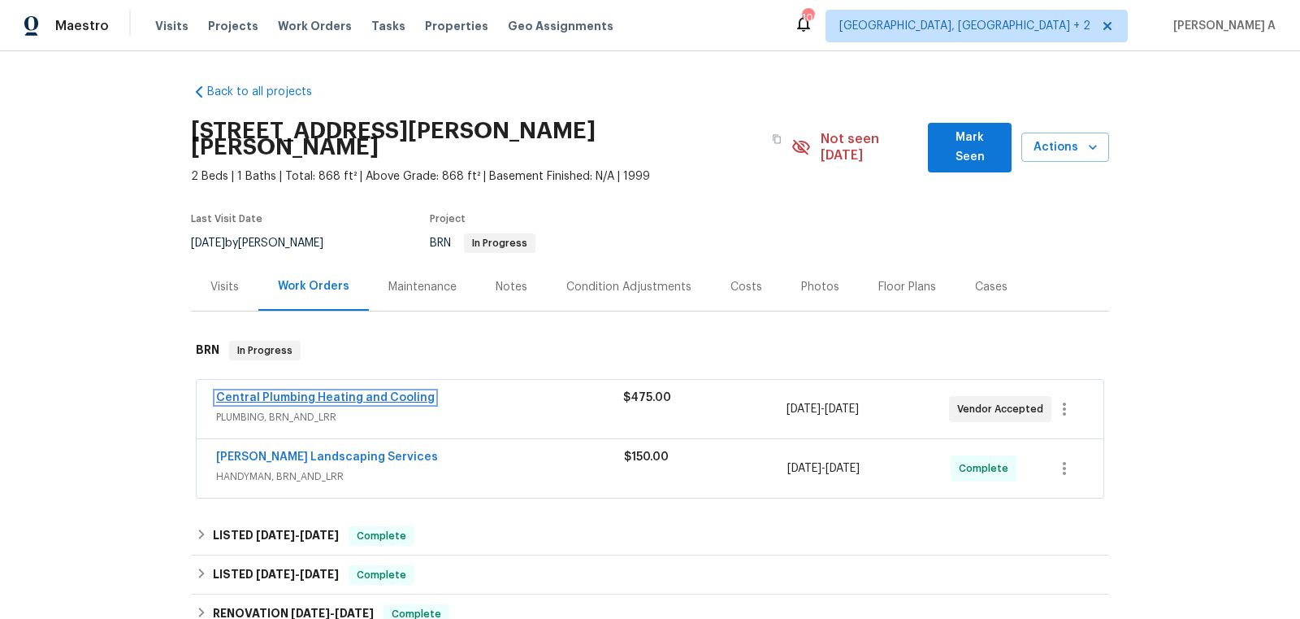
click at [356, 392] on link "Central Plumbing Heating and Cooling" at bounding box center [325, 397] width 219 height 11
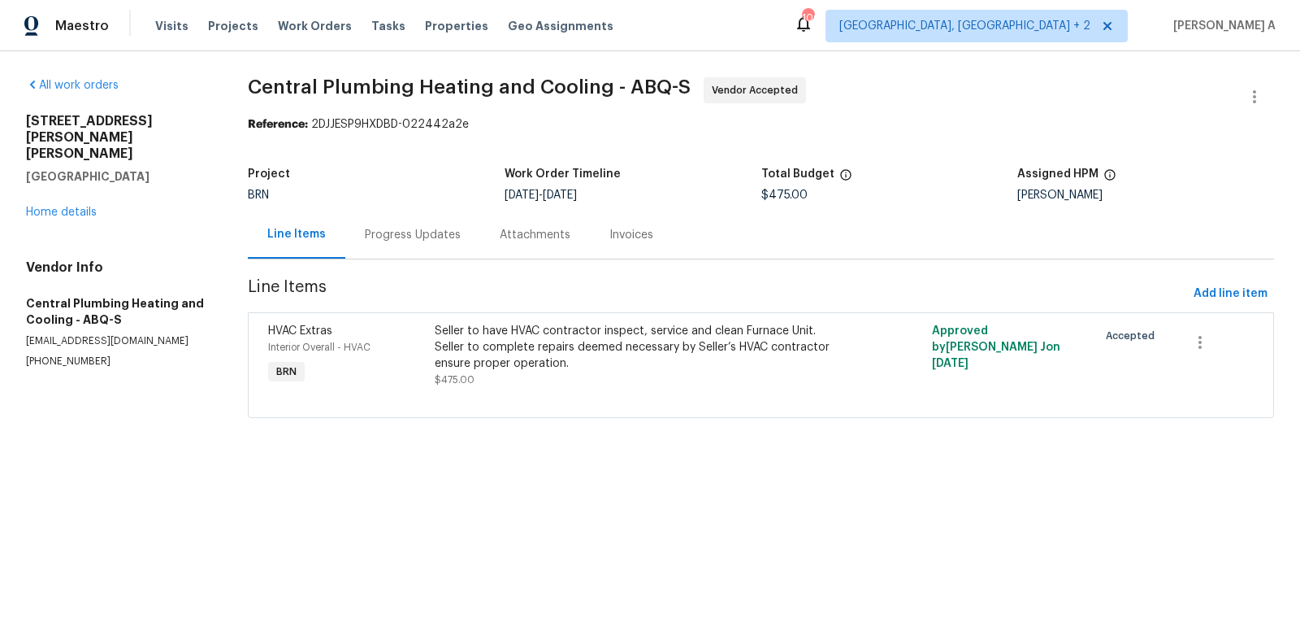
click at [417, 231] on div "Progress Updates" at bounding box center [413, 235] width 96 height 16
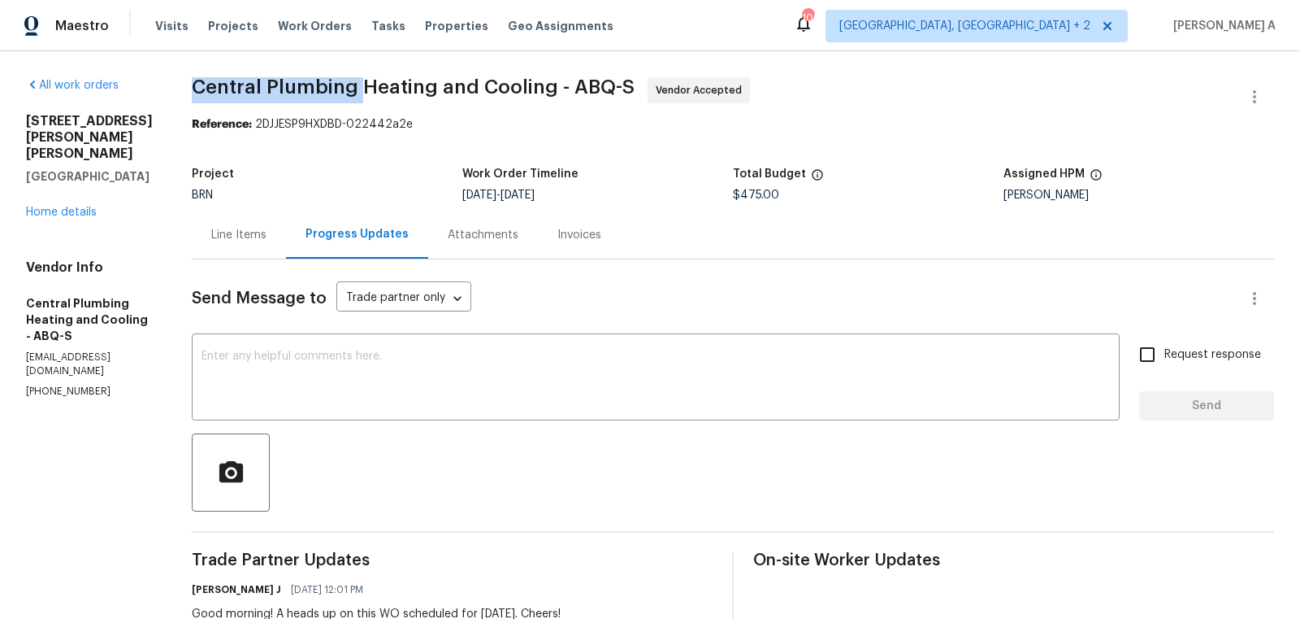
drag, startPoint x: 201, startPoint y: 86, endPoint x: 378, endPoint y: 86, distance: 177.2
copy span "Central Plumbing"
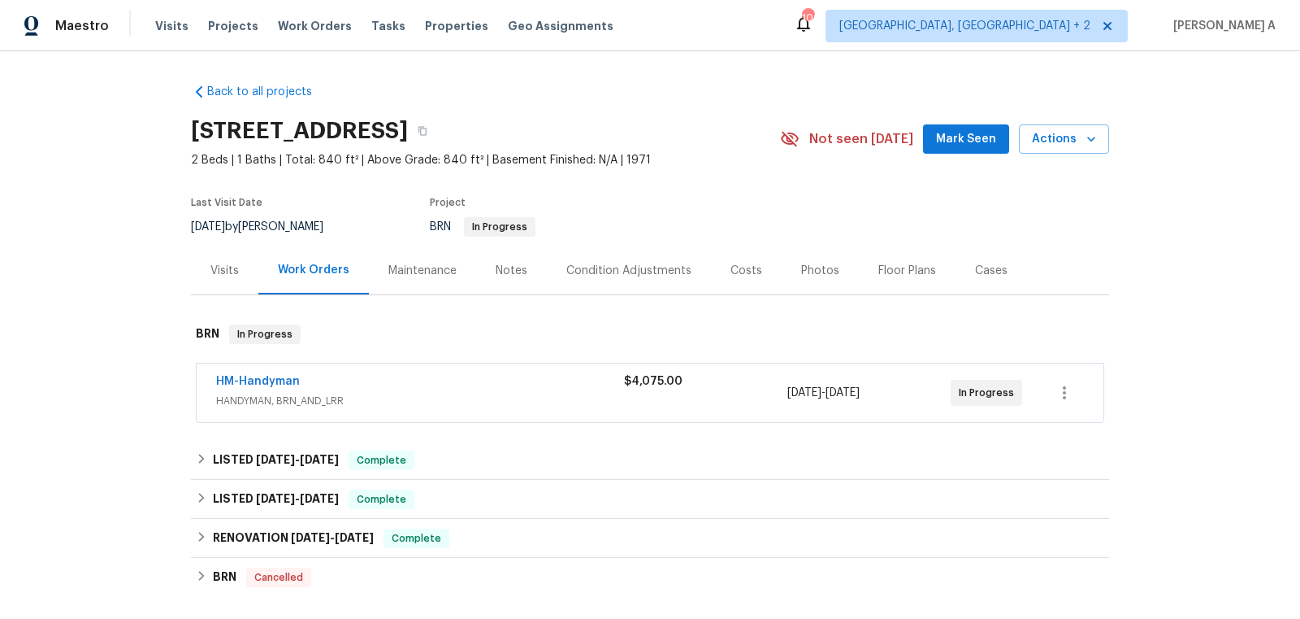
click at [232, 367] on div "HM-Handyman HANDYMAN, BRN_AND_LRR $4,075.00 9/29/2025 - 10/2/2025 In Progress" at bounding box center [650, 392] width 907 height 59
click at [245, 381] on link "HM-Handyman" at bounding box center [258, 381] width 84 height 11
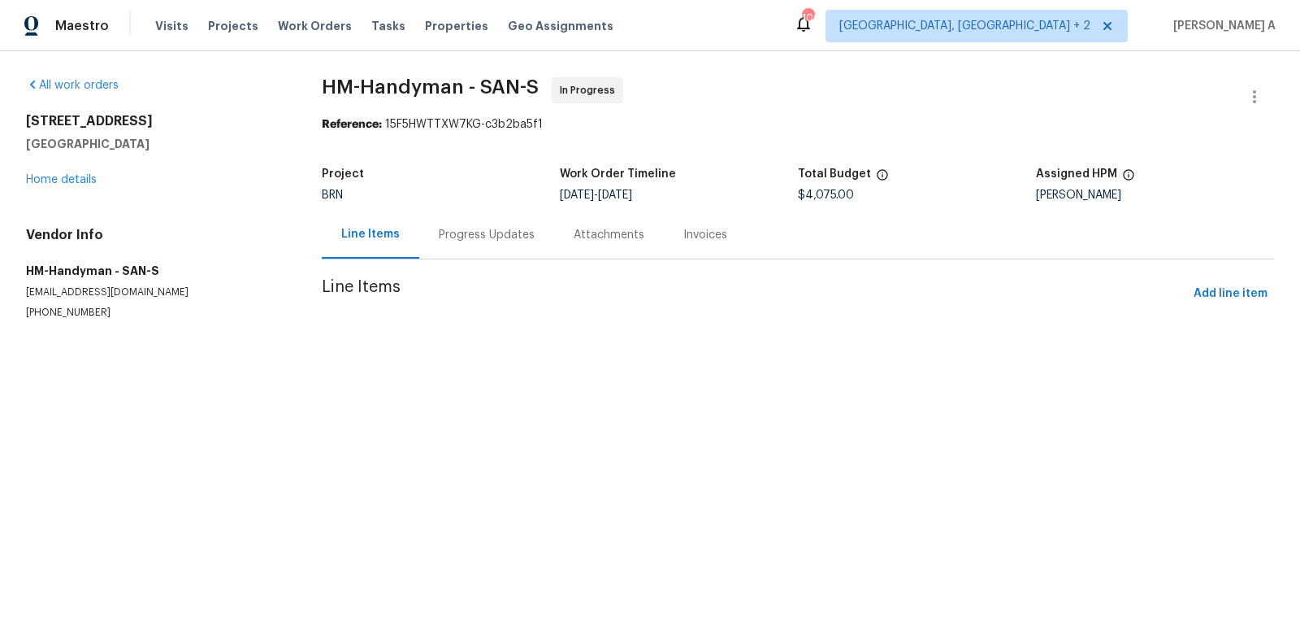
click at [419, 233] on div "Progress Updates" at bounding box center [486, 235] width 135 height 48
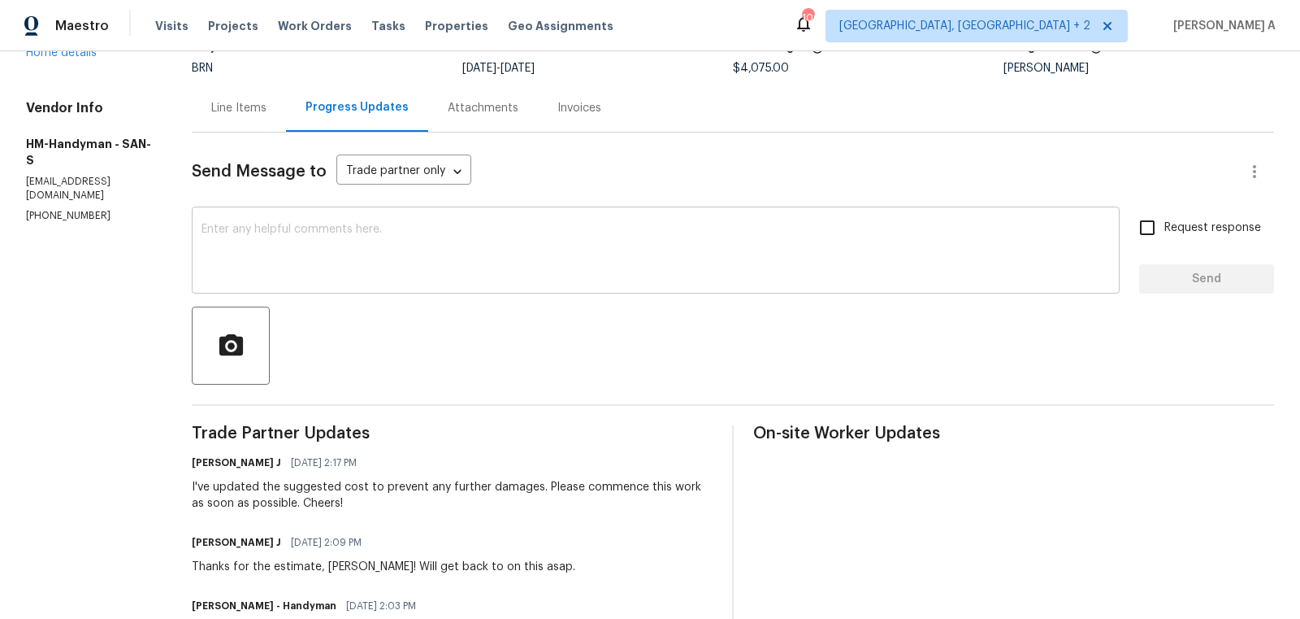
scroll to position [122, 0]
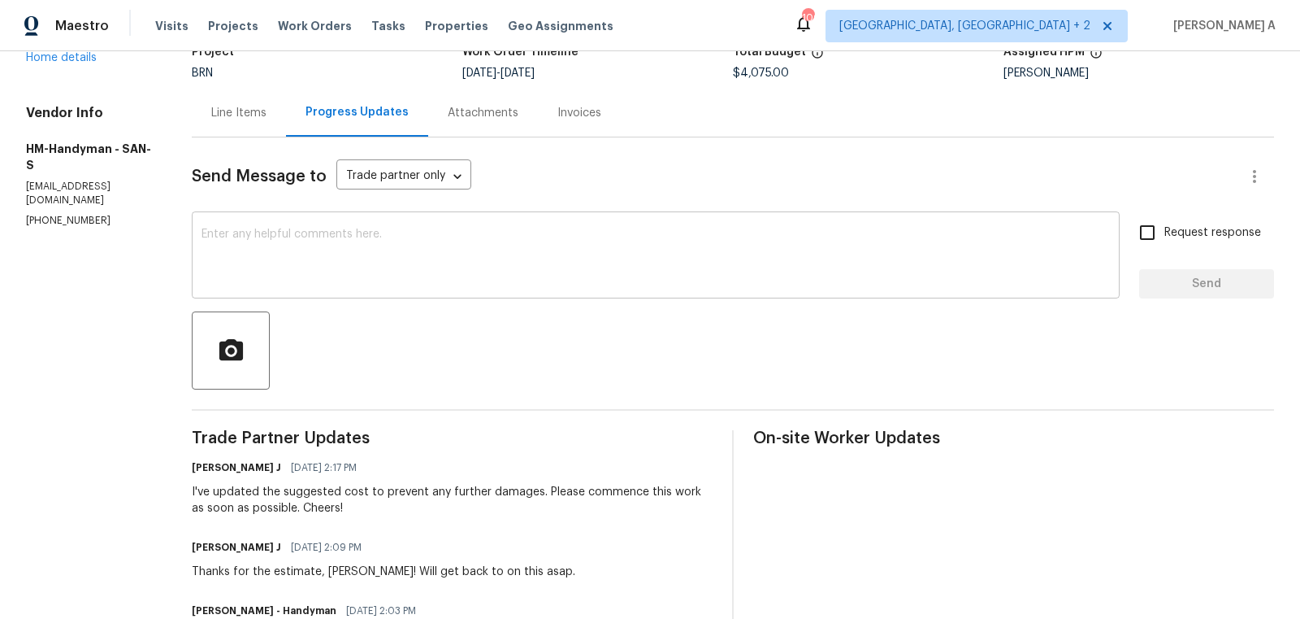
click at [335, 258] on textarea at bounding box center [656, 256] width 909 height 57
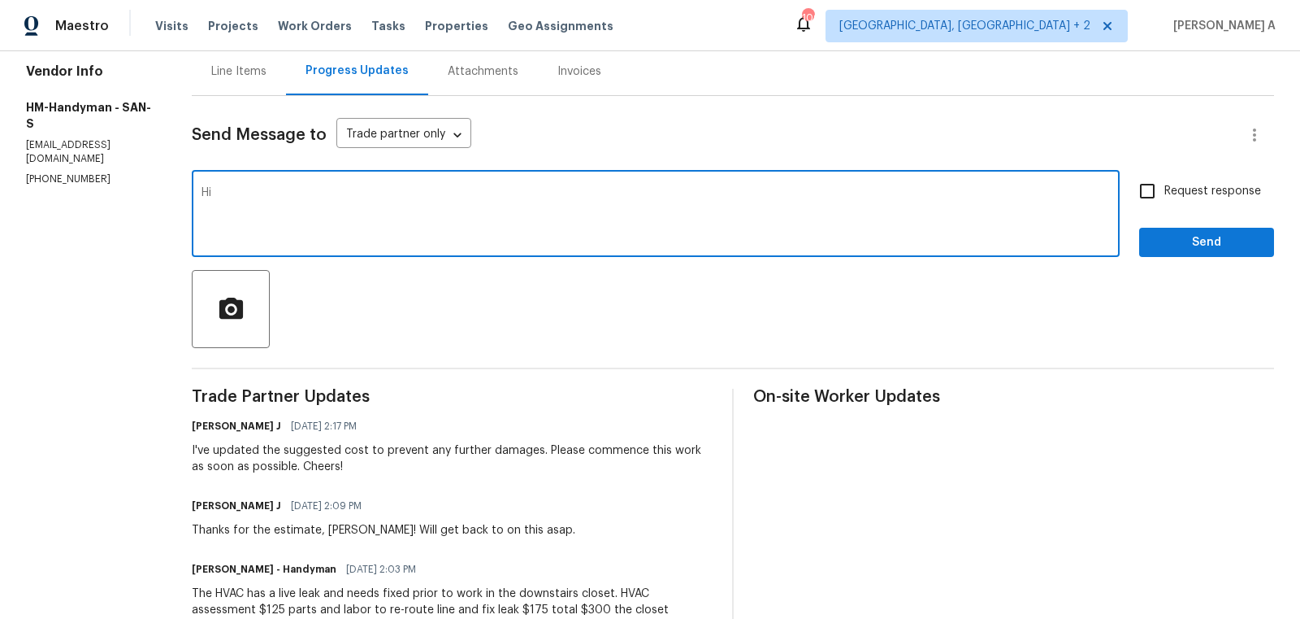
scroll to position [172, 0]
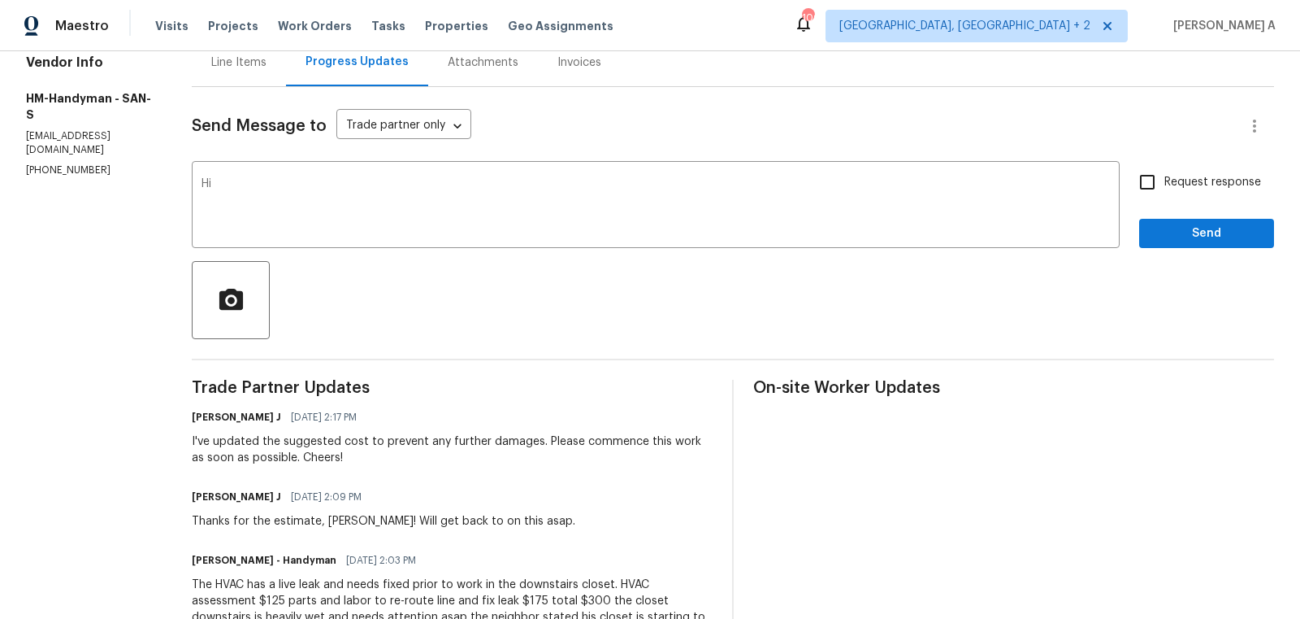
click at [355, 521] on div "Thanks for the estimate, Joey! Will get back to on this asap." at bounding box center [384, 521] width 384 height 16
copy div "Joey"
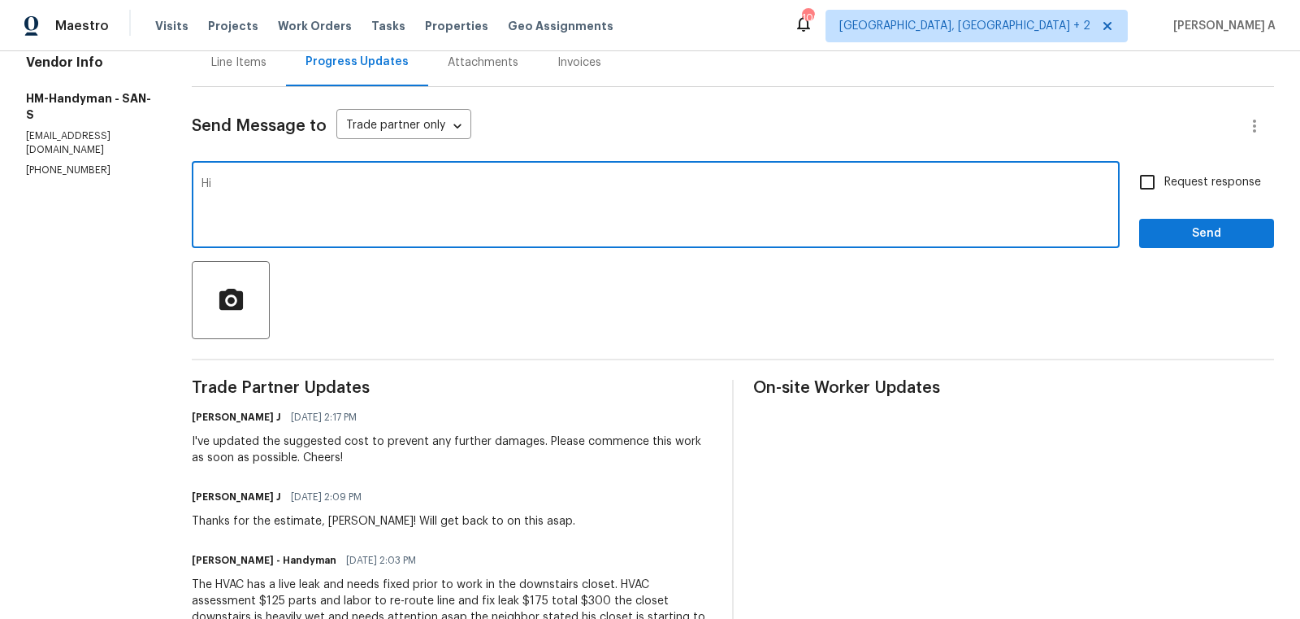
click at [315, 194] on textarea "Hi" at bounding box center [656, 206] width 909 height 57
paste textarea "Joey"
type textarea "Hi Joey, May I know the completion date for this one?"
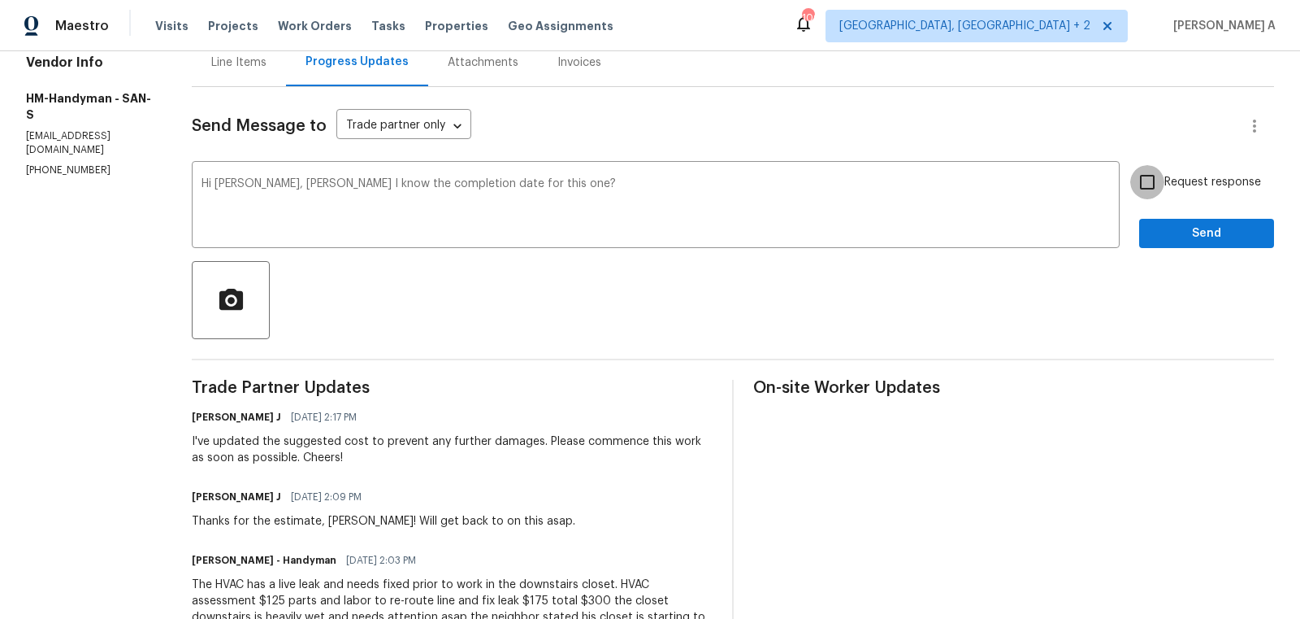
click at [1158, 184] on input "Request response" at bounding box center [1148, 182] width 34 height 34
checkbox input "true"
click at [1187, 224] on span "Send" at bounding box center [1207, 234] width 109 height 20
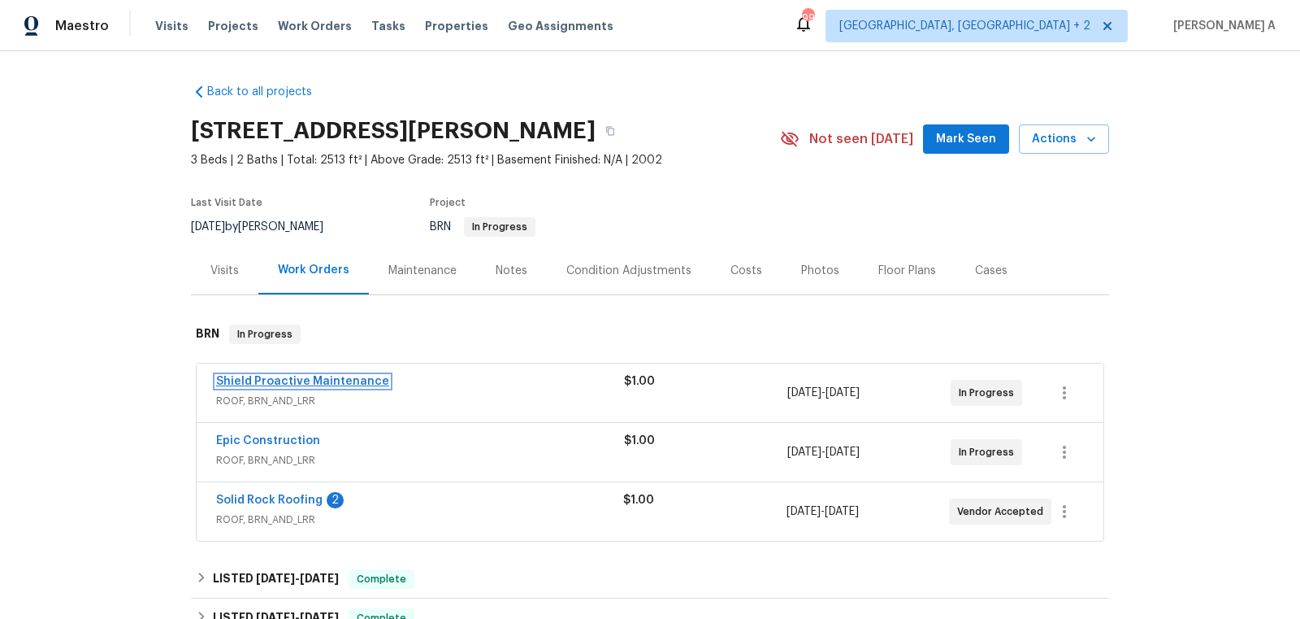
click at [286, 377] on link "Shield Proactive Maintenance" at bounding box center [302, 381] width 173 height 11
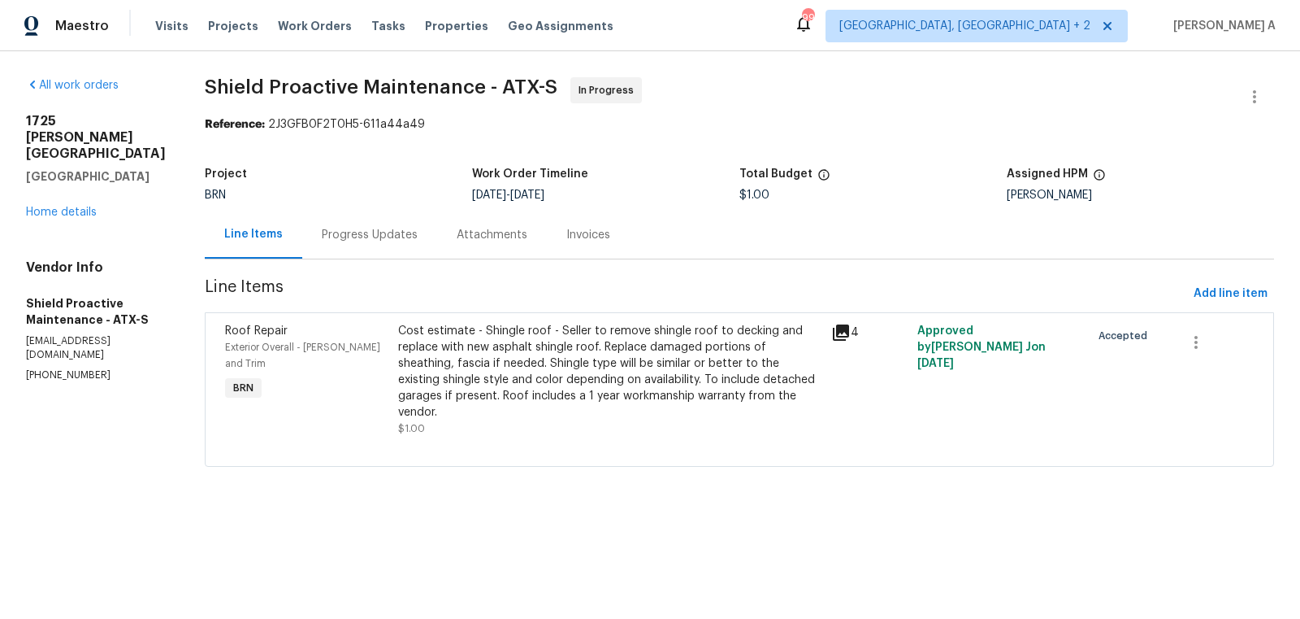
click at [343, 243] on div "Progress Updates" at bounding box center [369, 235] width 135 height 48
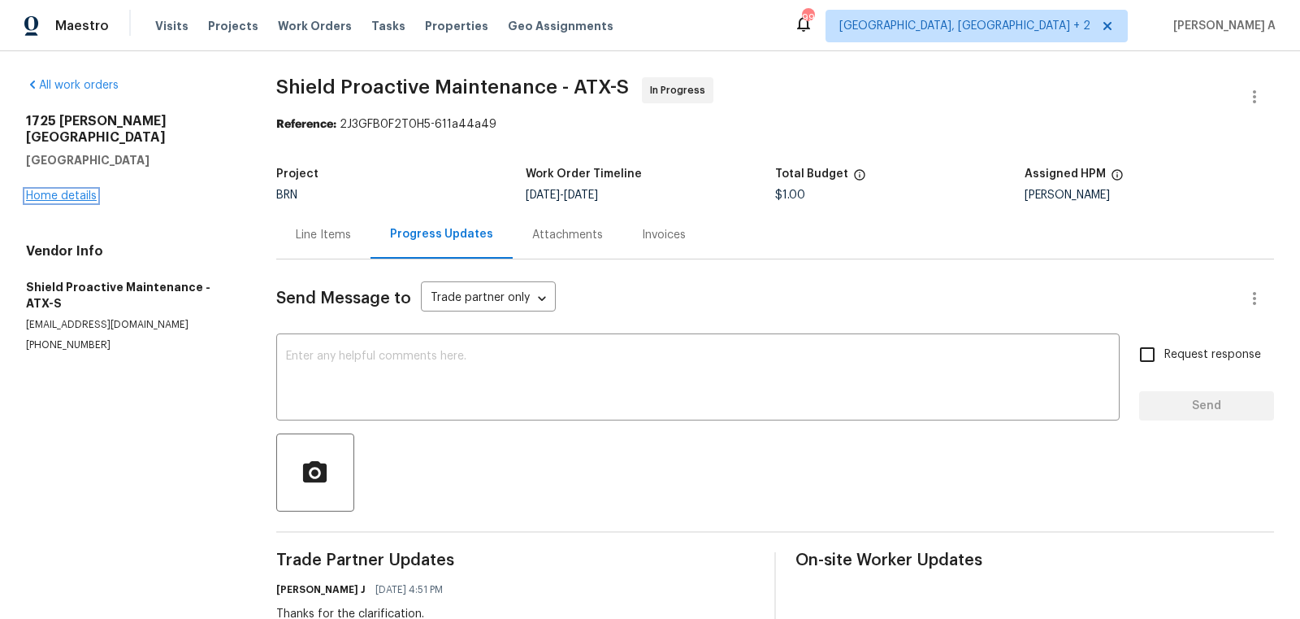
click at [88, 190] on link "Home details" at bounding box center [61, 195] width 71 height 11
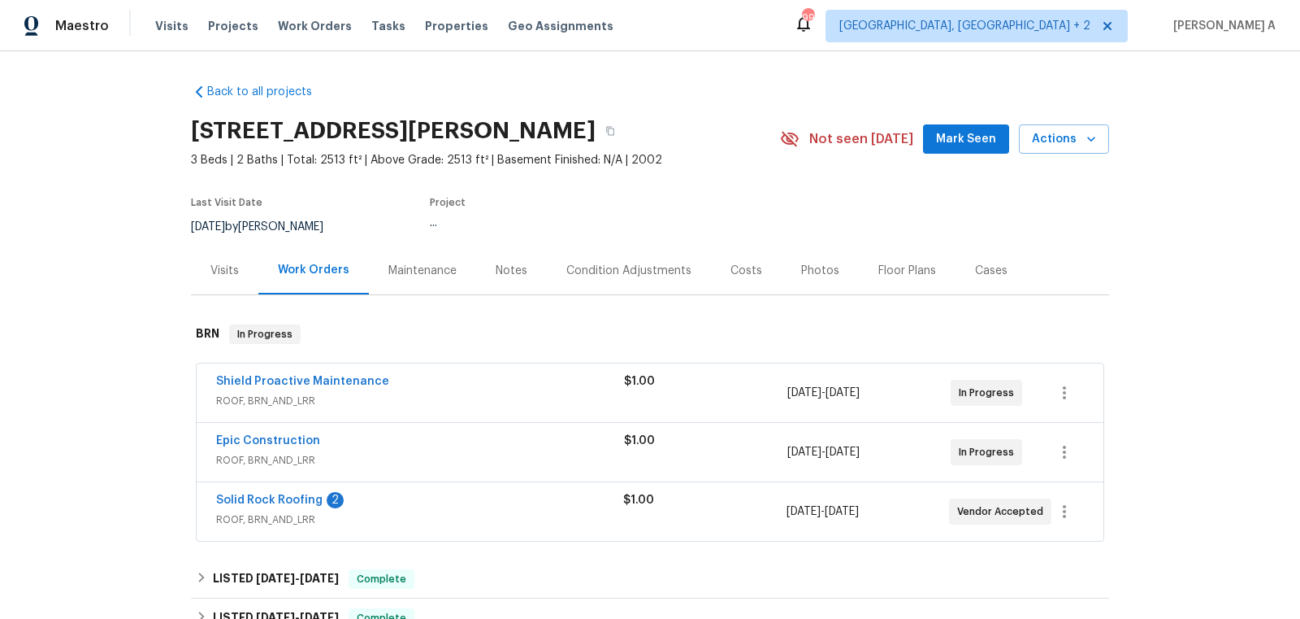
scroll to position [116, 0]
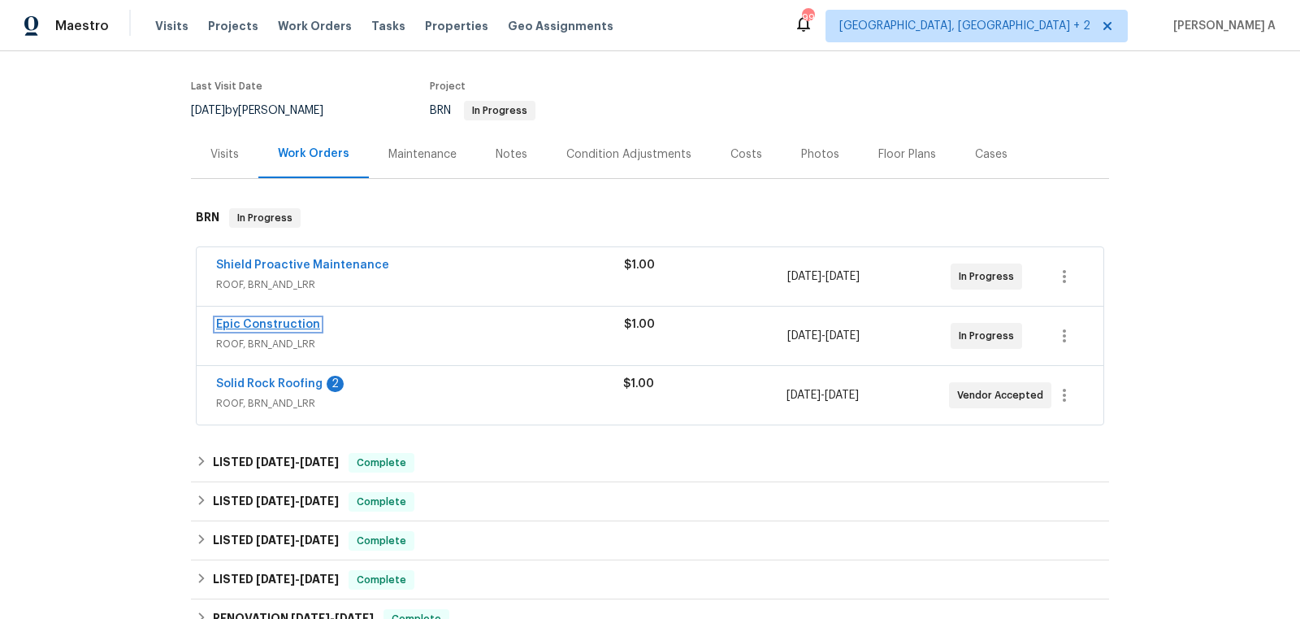
click at [280, 321] on link "Epic Construction" at bounding box center [268, 324] width 104 height 11
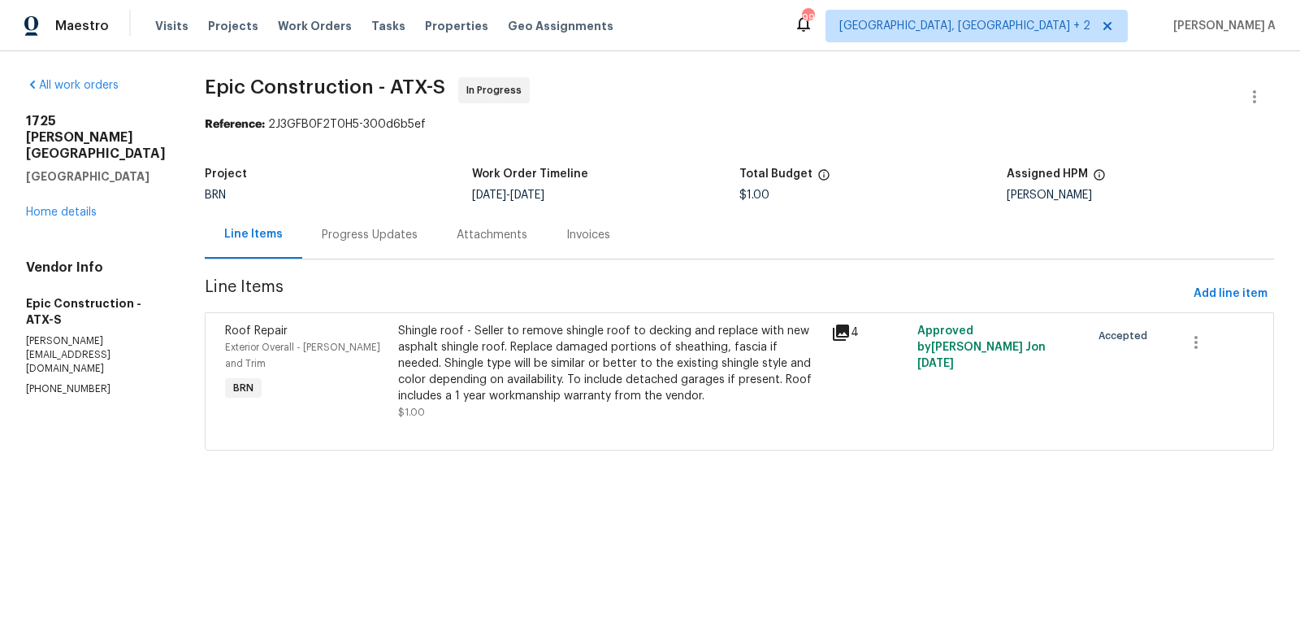
click at [345, 225] on div "Progress Updates" at bounding box center [369, 235] width 135 height 48
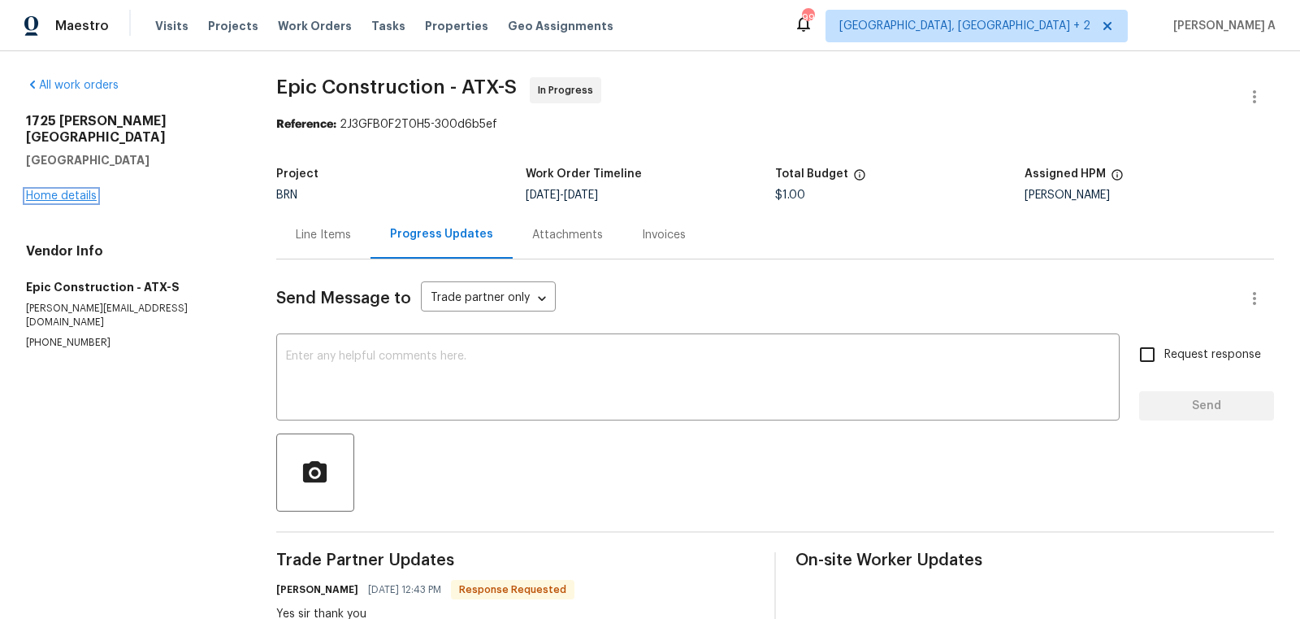
click at [72, 190] on link "Home details" at bounding box center [61, 195] width 71 height 11
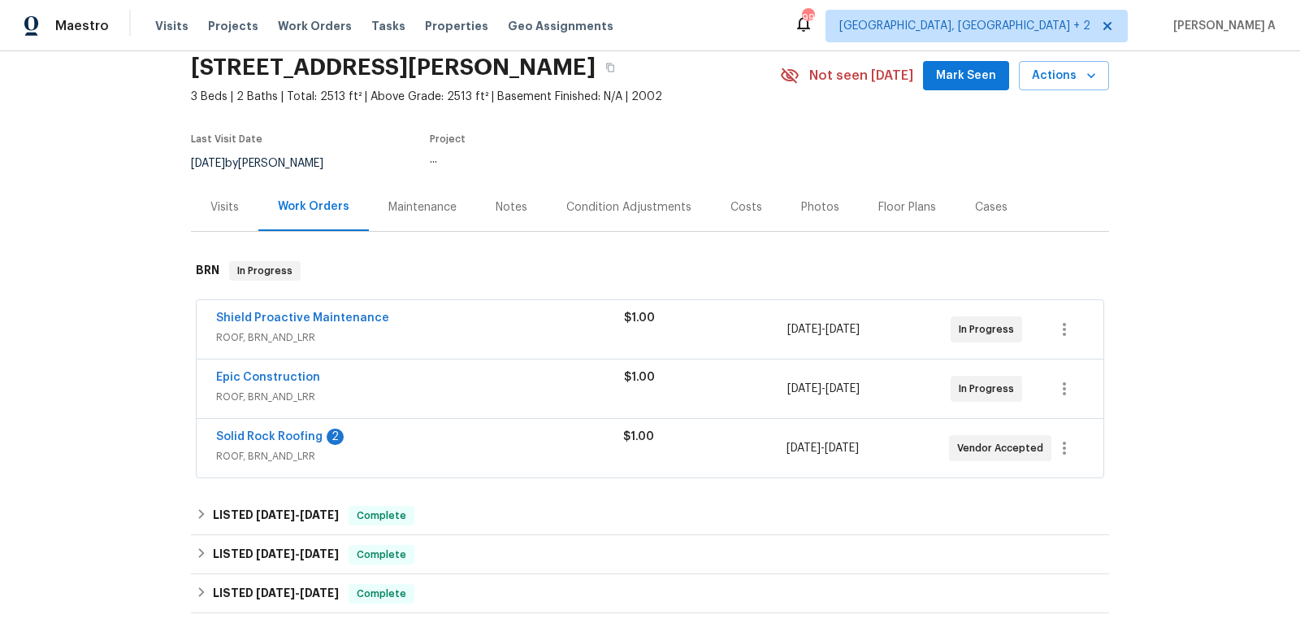
scroll to position [104, 0]
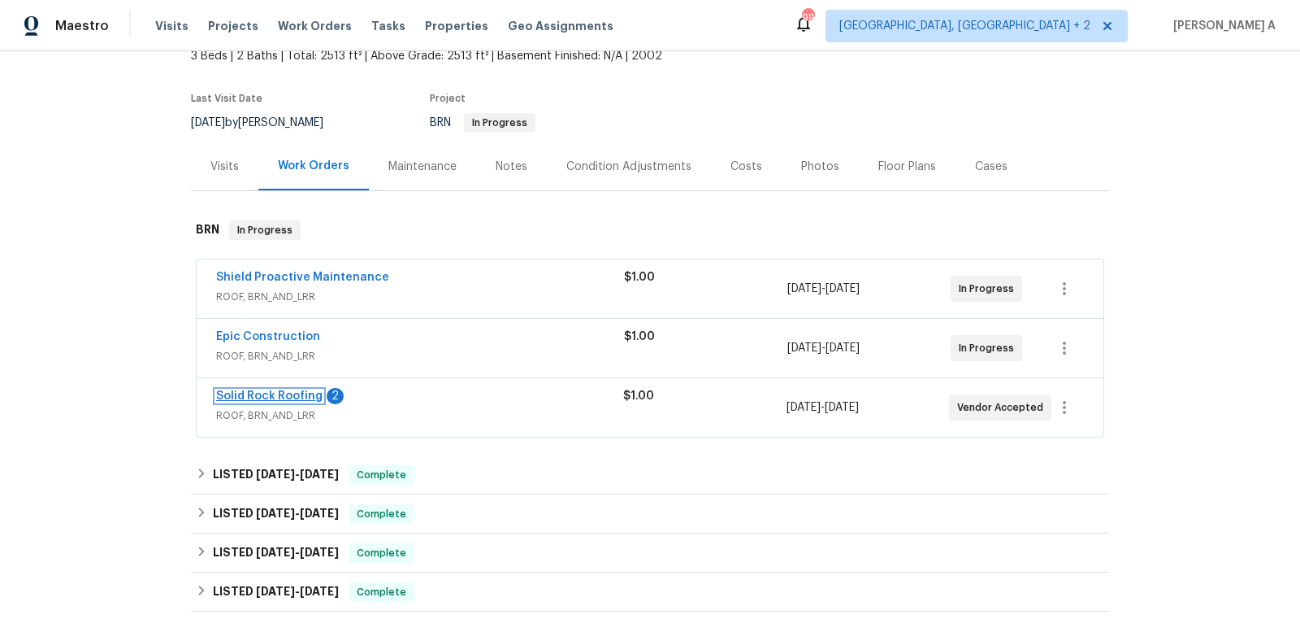
click at [245, 390] on link "Solid Rock Roofing" at bounding box center [269, 395] width 106 height 11
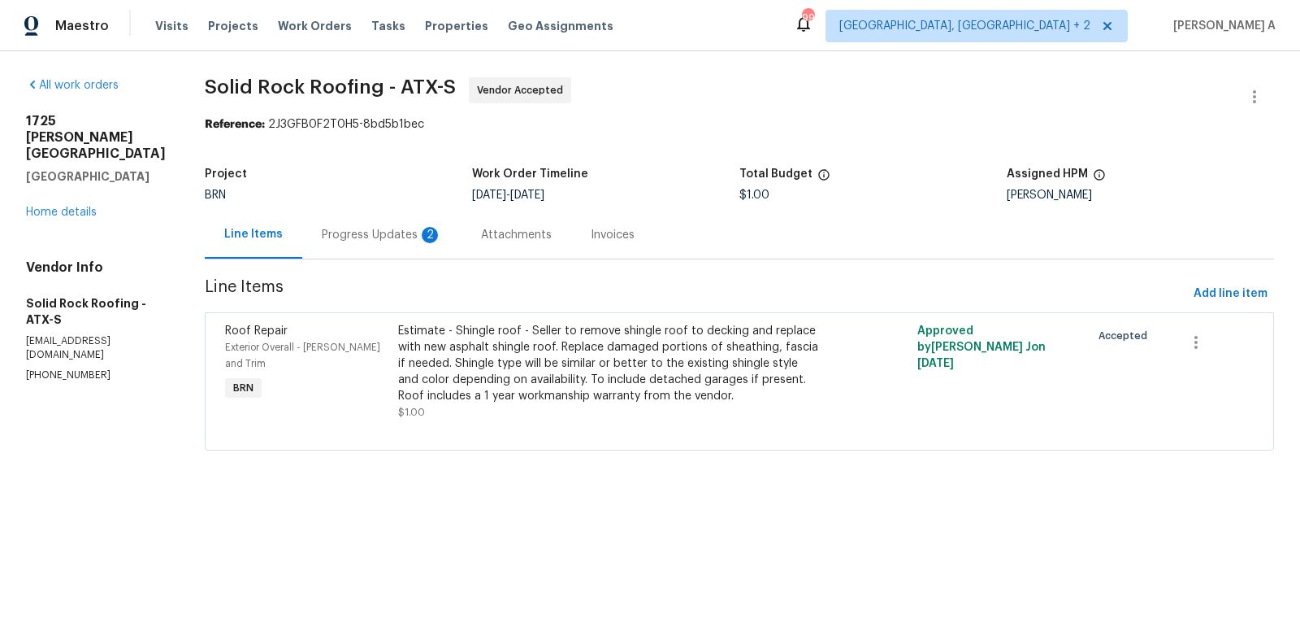
click at [398, 252] on div "Progress Updates 2" at bounding box center [381, 235] width 159 height 48
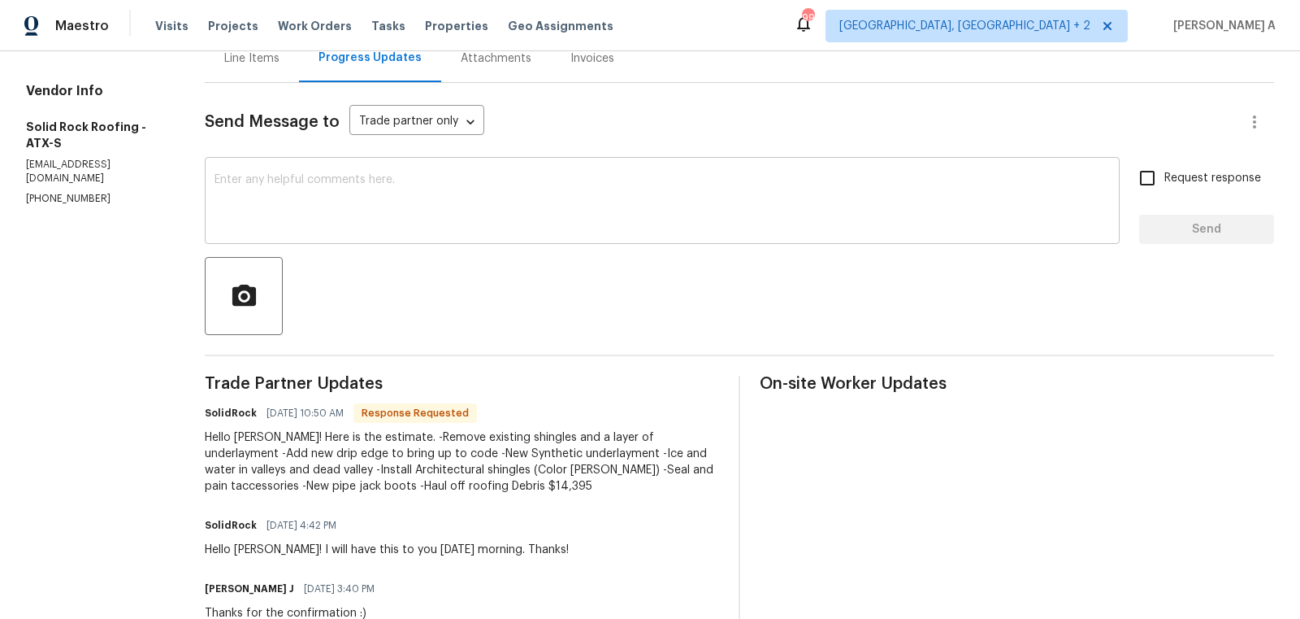
scroll to position [177, 0]
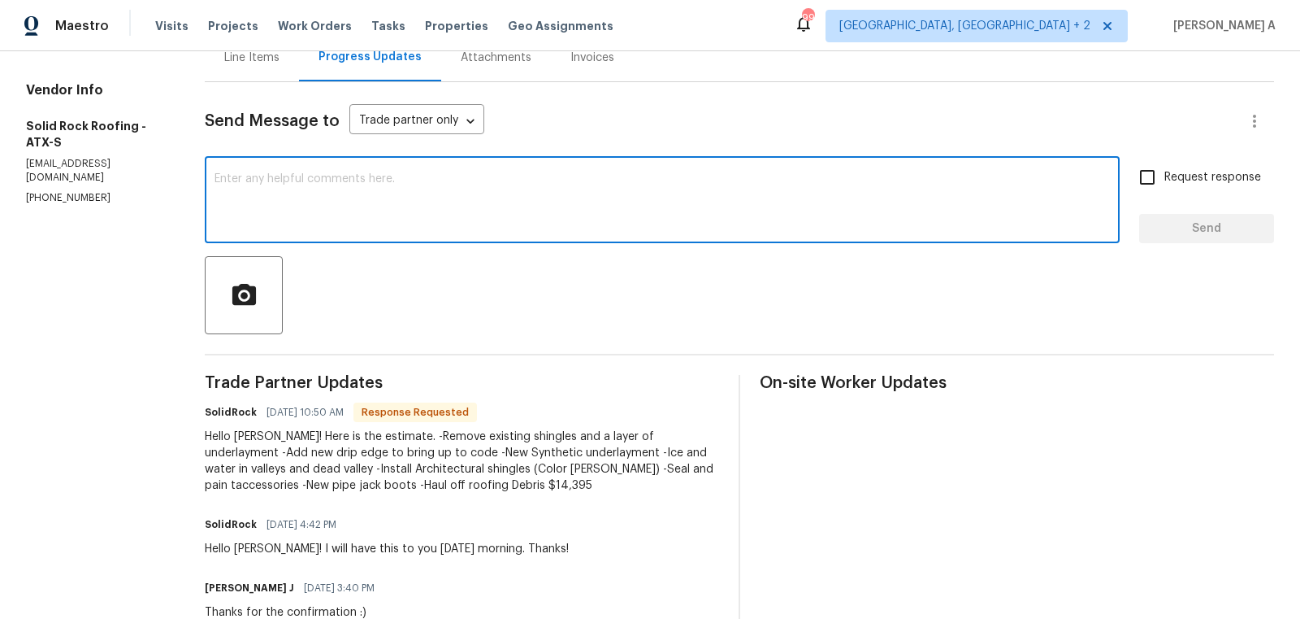
click at [360, 177] on textarea at bounding box center [663, 201] width 896 height 57
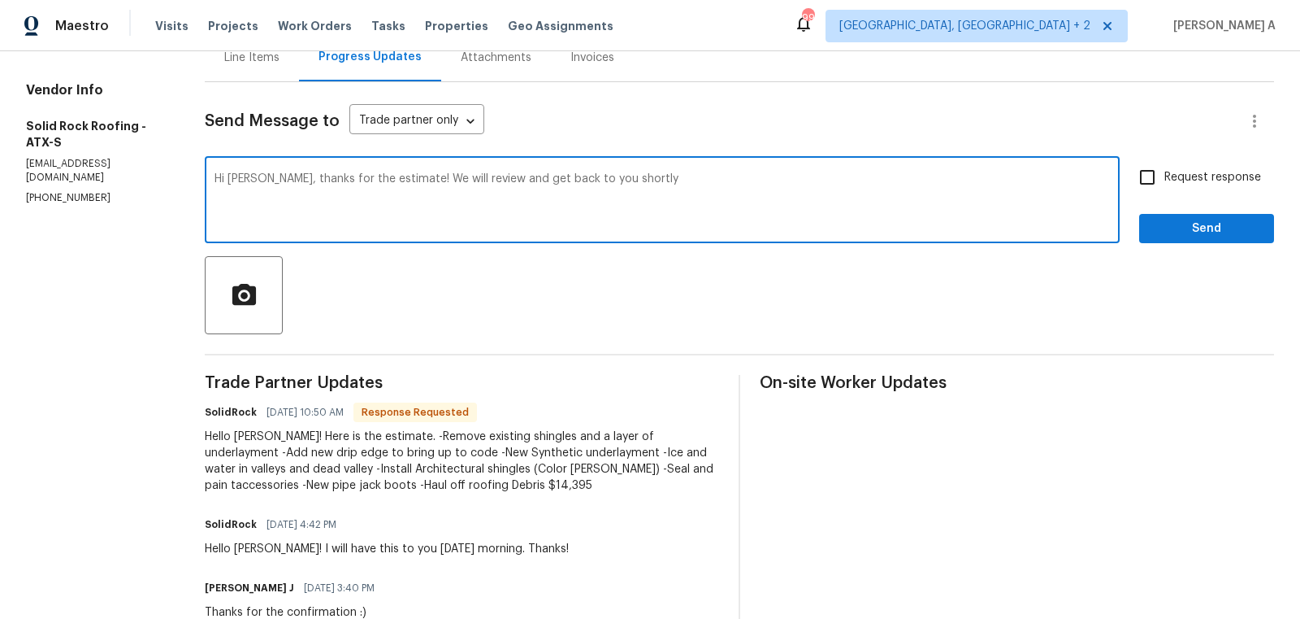
click at [462, 184] on textarea "Hi [PERSON_NAME], thanks for the estimate! We will review and get back to you s…" at bounding box center [663, 201] width 896 height 57
click at [465, 173] on textarea "Hi [PERSON_NAME], thanks for the estimate! We will review and get back to you s…" at bounding box center [663, 201] width 896 height 57
click at [689, 181] on textarea "Hi [PERSON_NAME], thanks for the estimate! We will review it and get back to yo…" at bounding box center [663, 201] width 896 height 57
type textarea "Hi [PERSON_NAME], thanks for the estimate! We will review it and get back to yo…"
click at [1191, 176] on span "Request response" at bounding box center [1213, 177] width 97 height 17
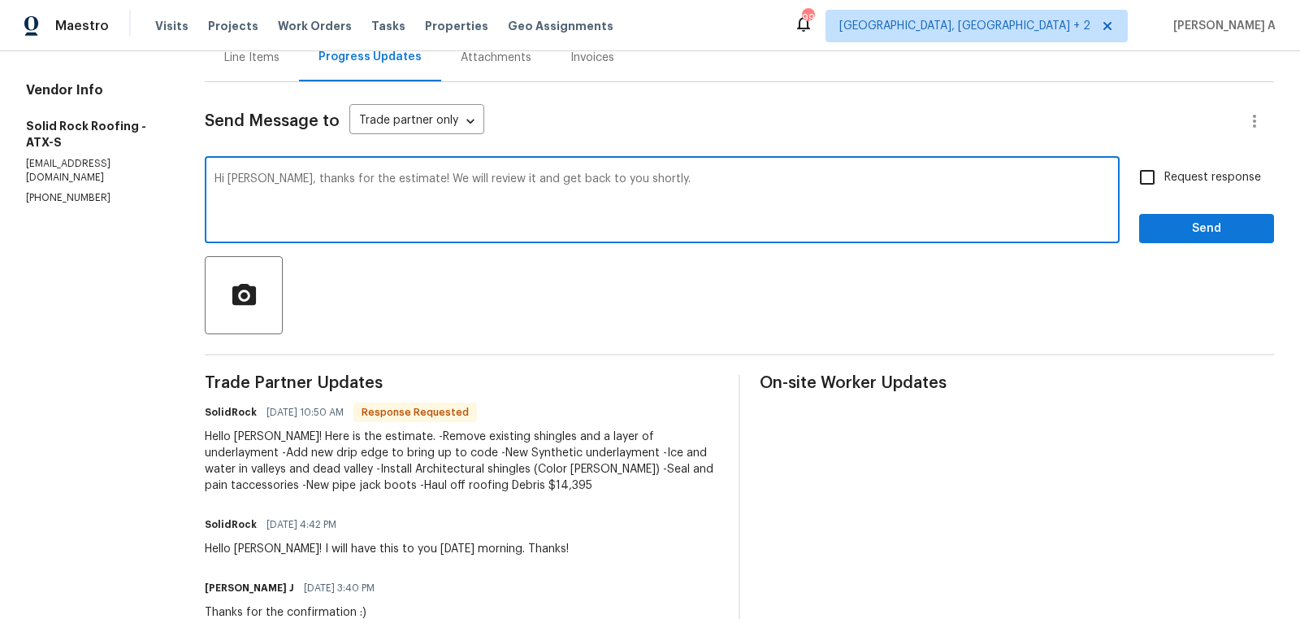
click at [1165, 176] on input "Request response" at bounding box center [1148, 177] width 34 height 34
checkbox input "true"
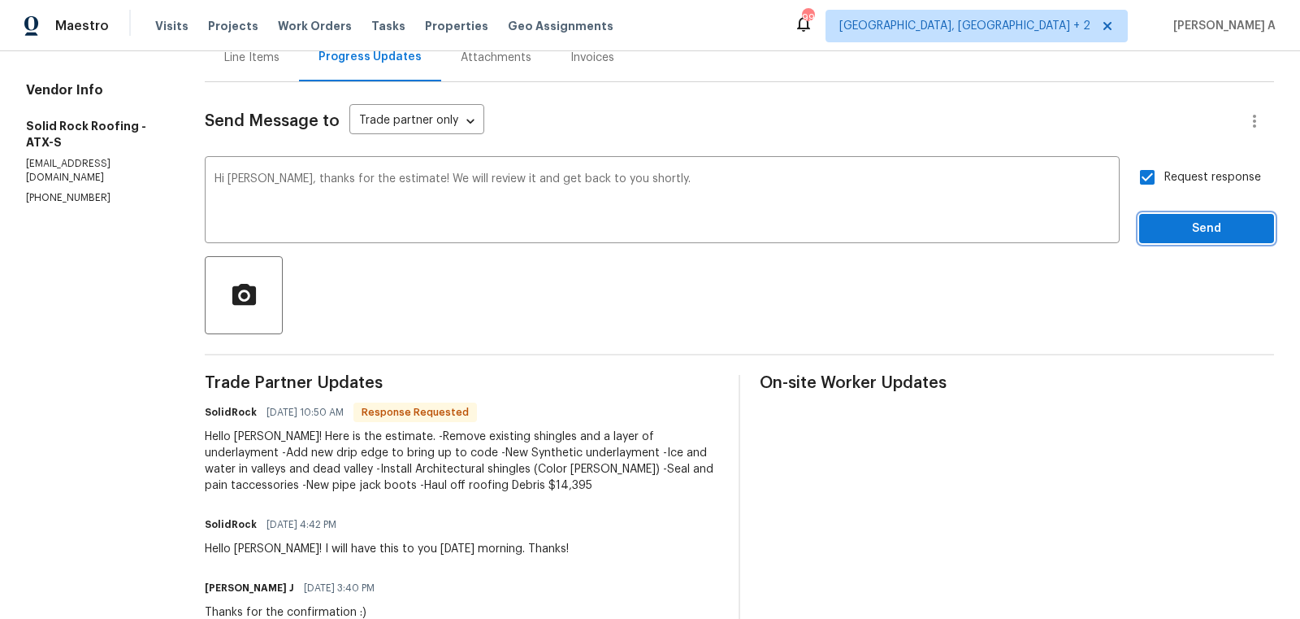
click at [1226, 229] on span "Send" at bounding box center [1207, 229] width 109 height 20
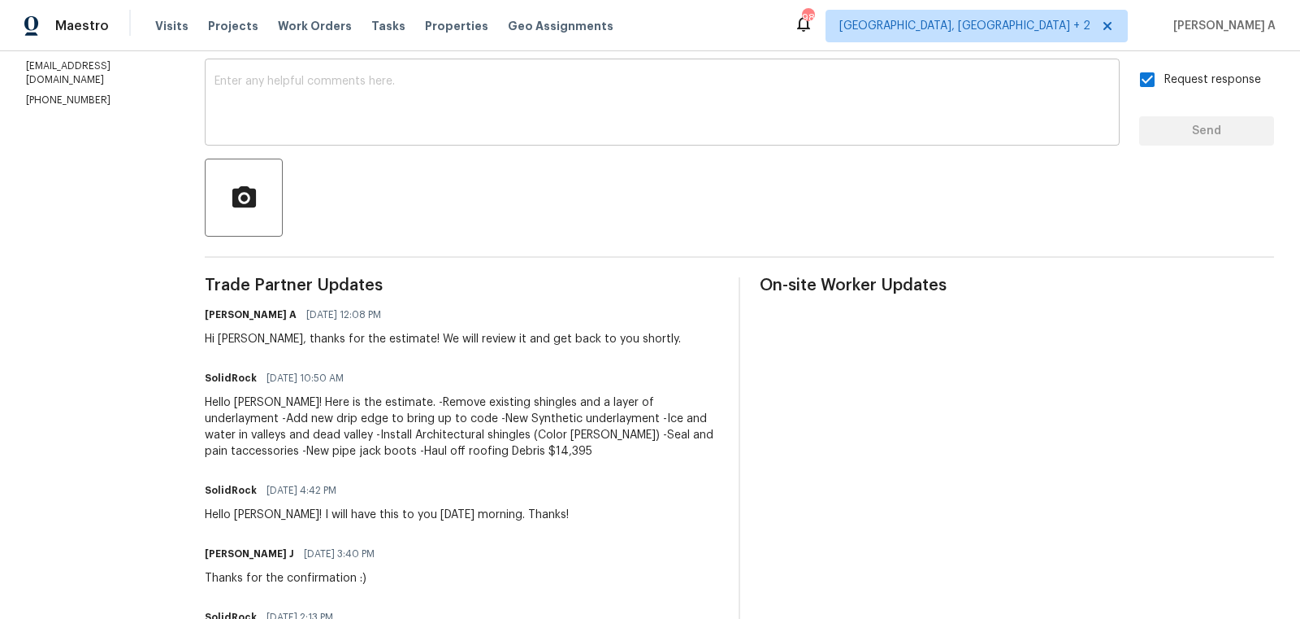
scroll to position [368, 0]
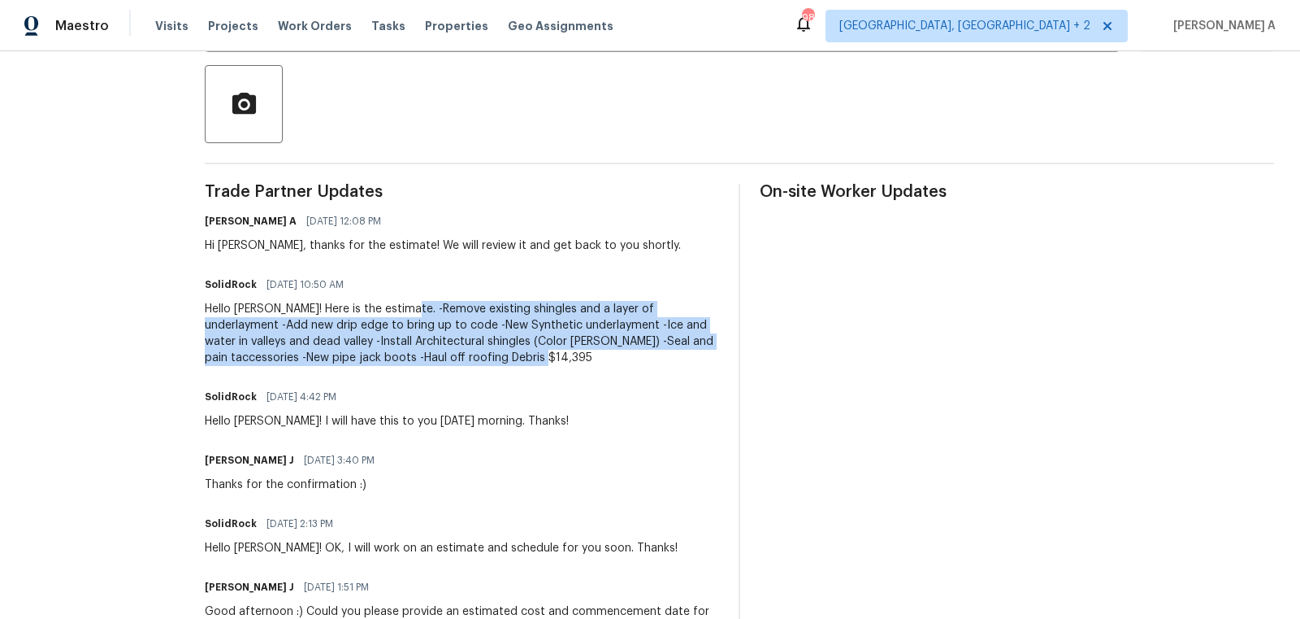
drag, startPoint x: 391, startPoint y: 306, endPoint x: 495, endPoint y: 358, distance: 116.0
click at [495, 358] on div "Hello [PERSON_NAME]! Here is the estimate. -Remove existing shingles and a laye…" at bounding box center [462, 333] width 514 height 65
copy div "Remove existing shingles and a layer of underlayment -Add new drip edge to brin…"
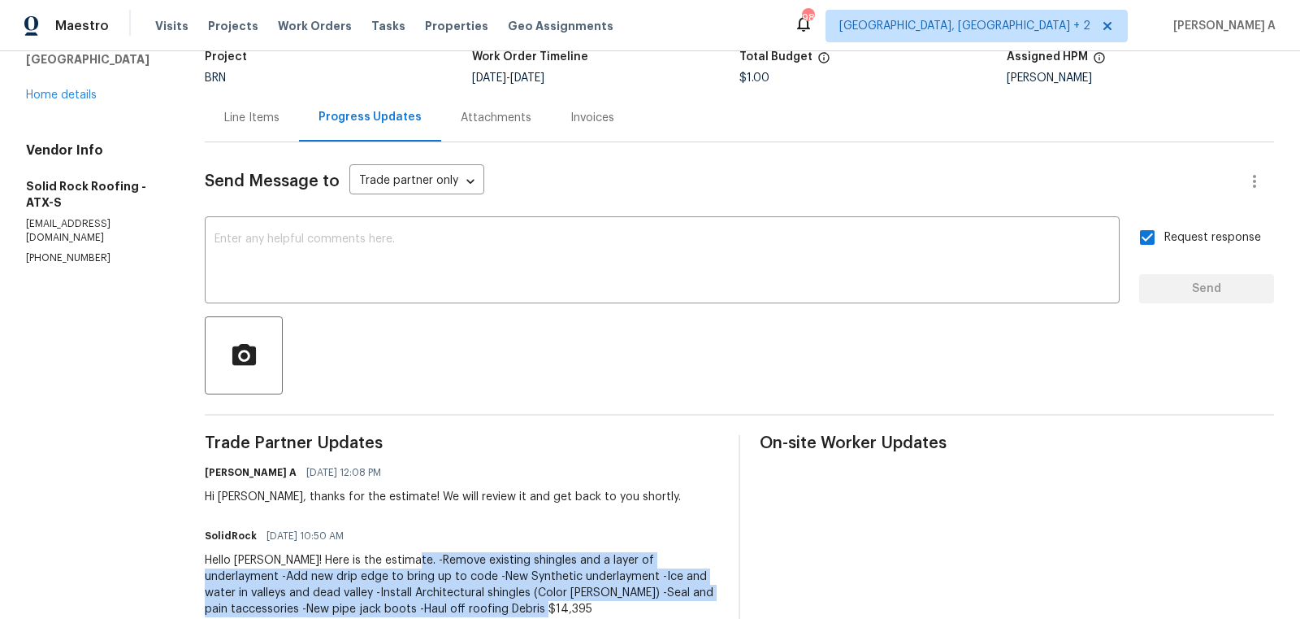
scroll to position [0, 0]
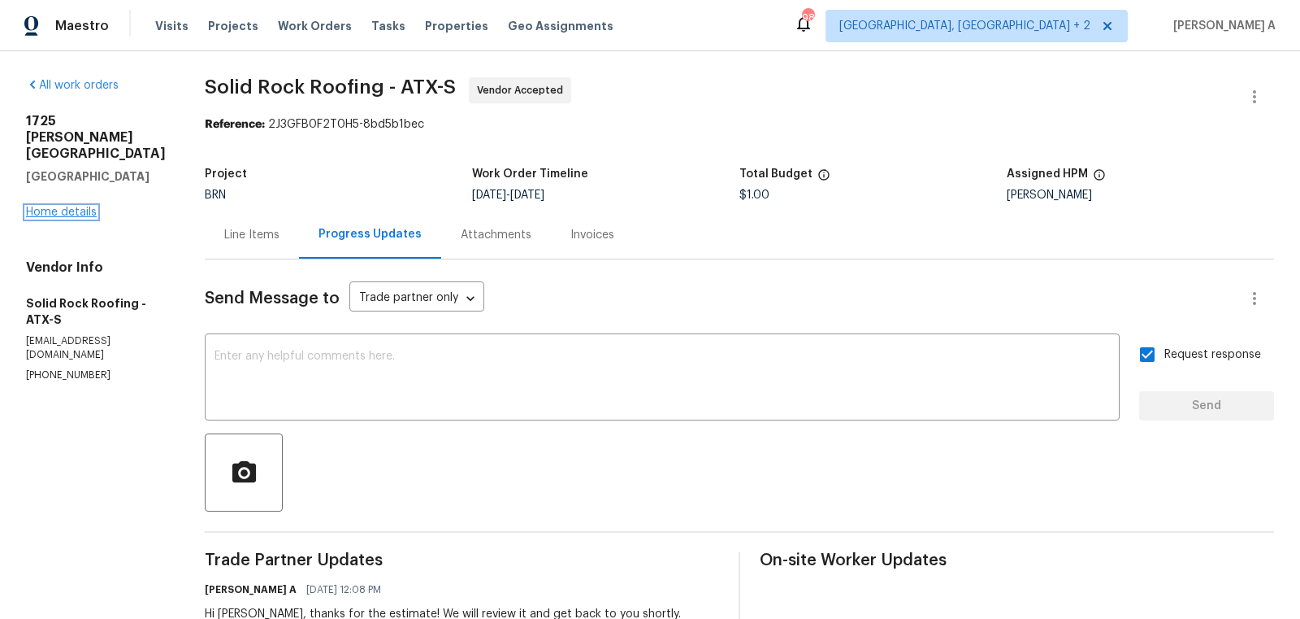
click at [67, 206] on link "Home details" at bounding box center [61, 211] width 71 height 11
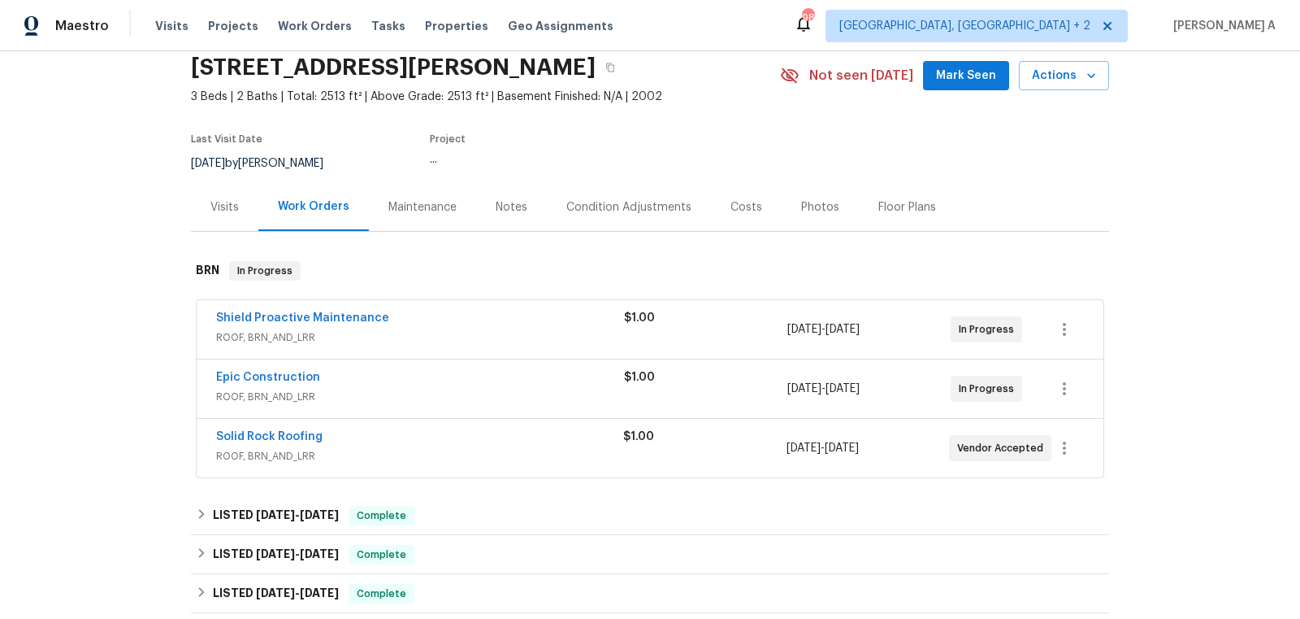
scroll to position [75, 0]
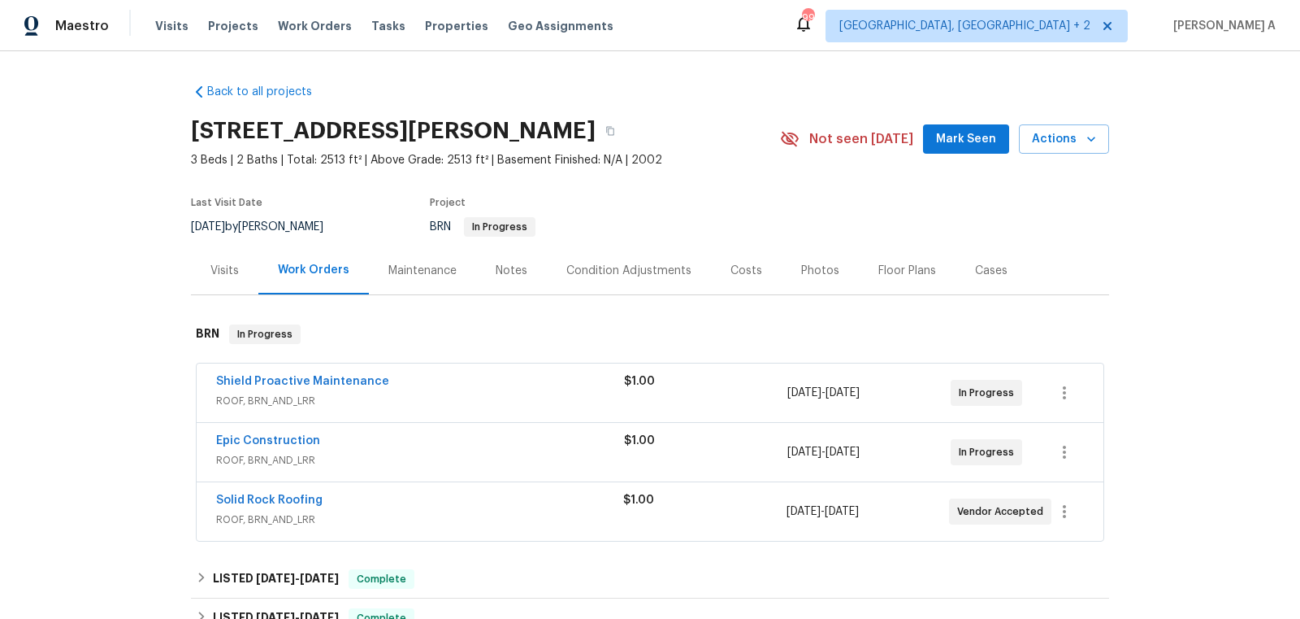
click at [296, 371] on div "Shield Proactive Maintenance ROOF, BRN_AND_LRR $1.00 [DATE] - [DATE] In Progress" at bounding box center [650, 392] width 907 height 59
click at [296, 378] on link "Shield Proactive Maintenance" at bounding box center [302, 381] width 173 height 11
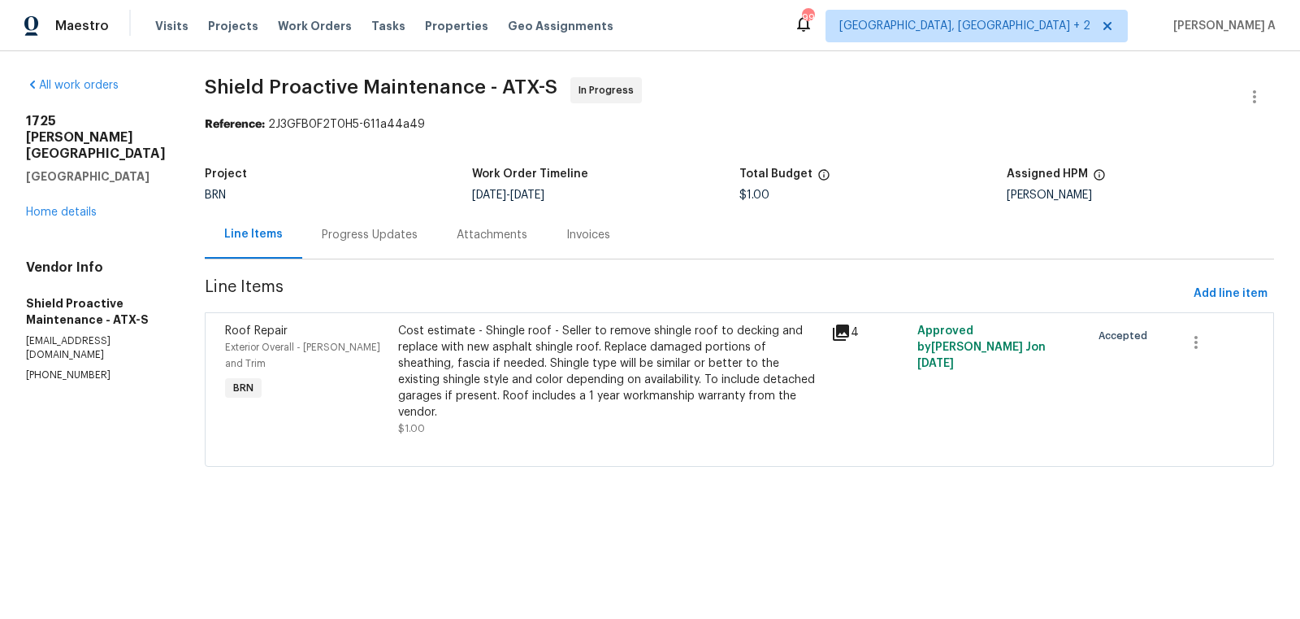
click at [365, 228] on div "Progress Updates" at bounding box center [370, 235] width 96 height 16
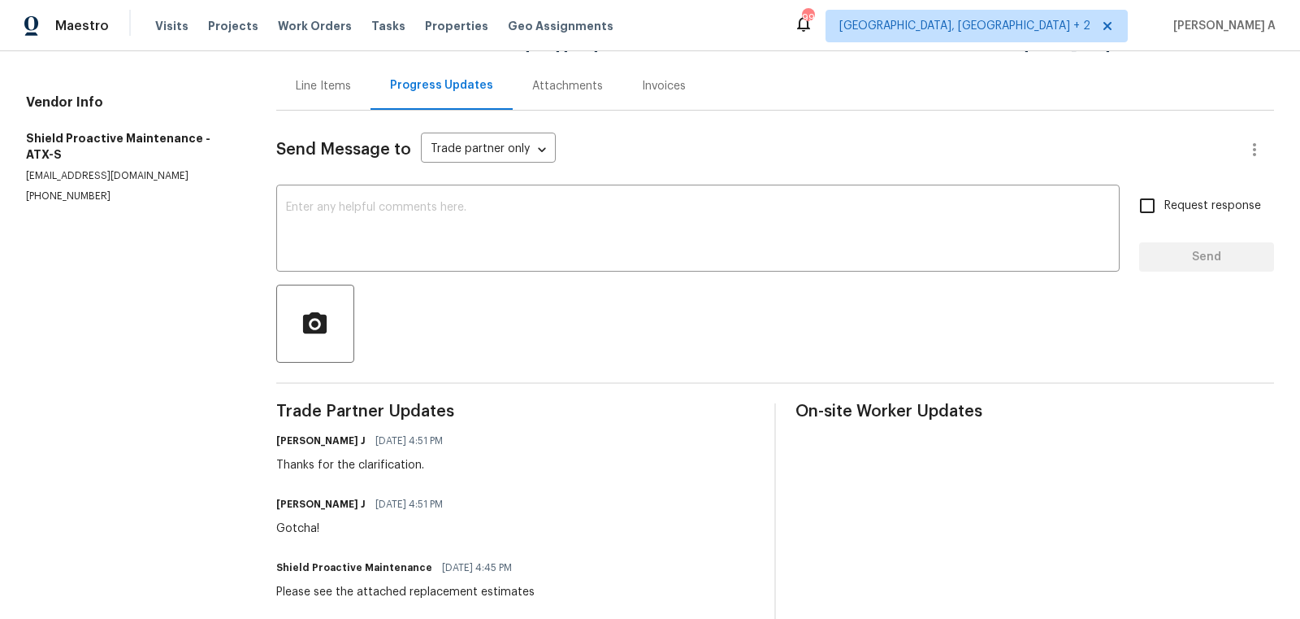
scroll to position [153, 0]
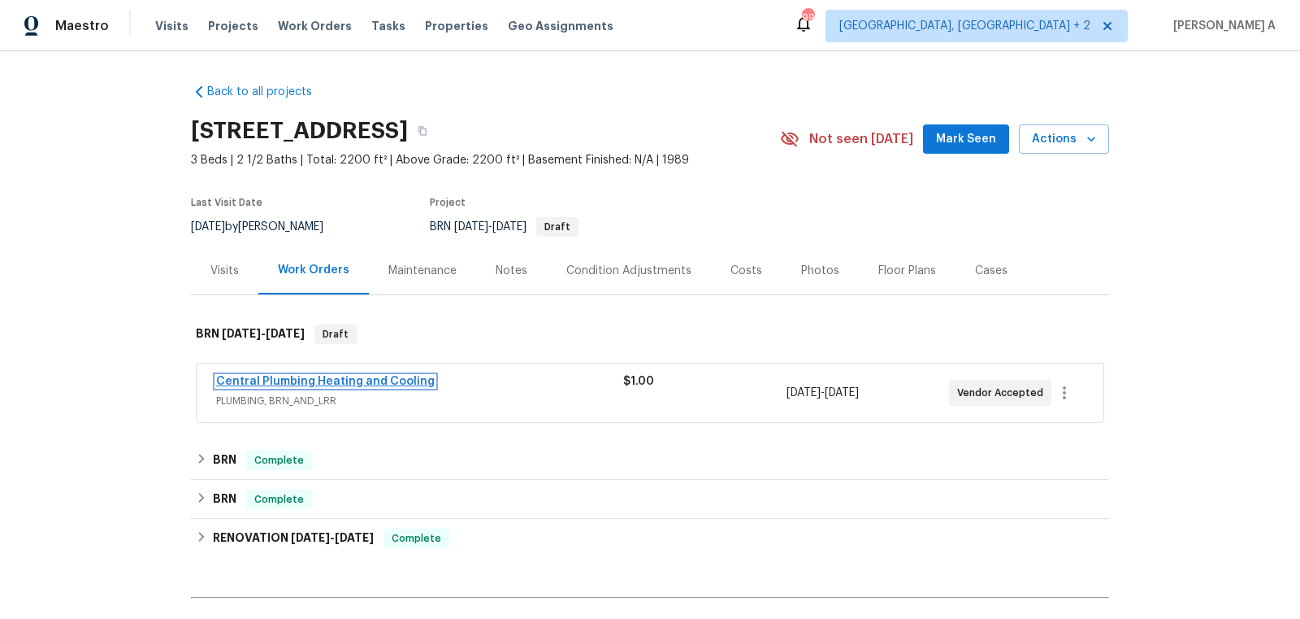
click at [376, 380] on link "Central Plumbing Heating and Cooling" at bounding box center [325, 381] width 219 height 11
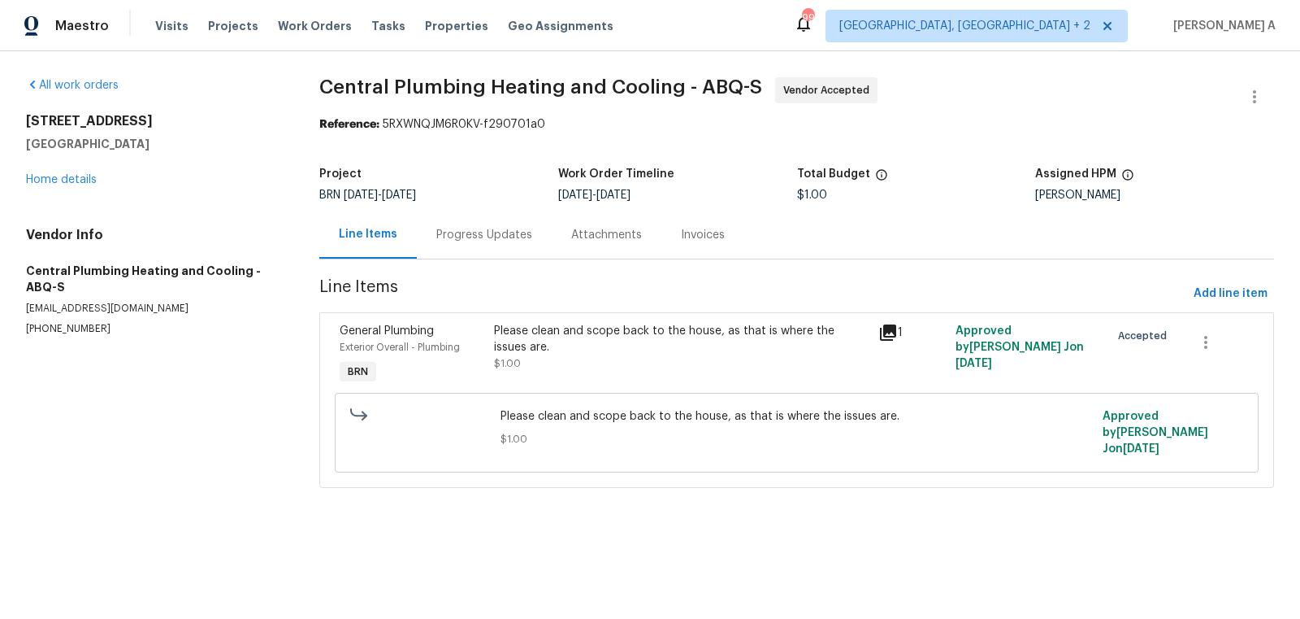
click at [419, 221] on div "Progress Updates" at bounding box center [484, 235] width 135 height 48
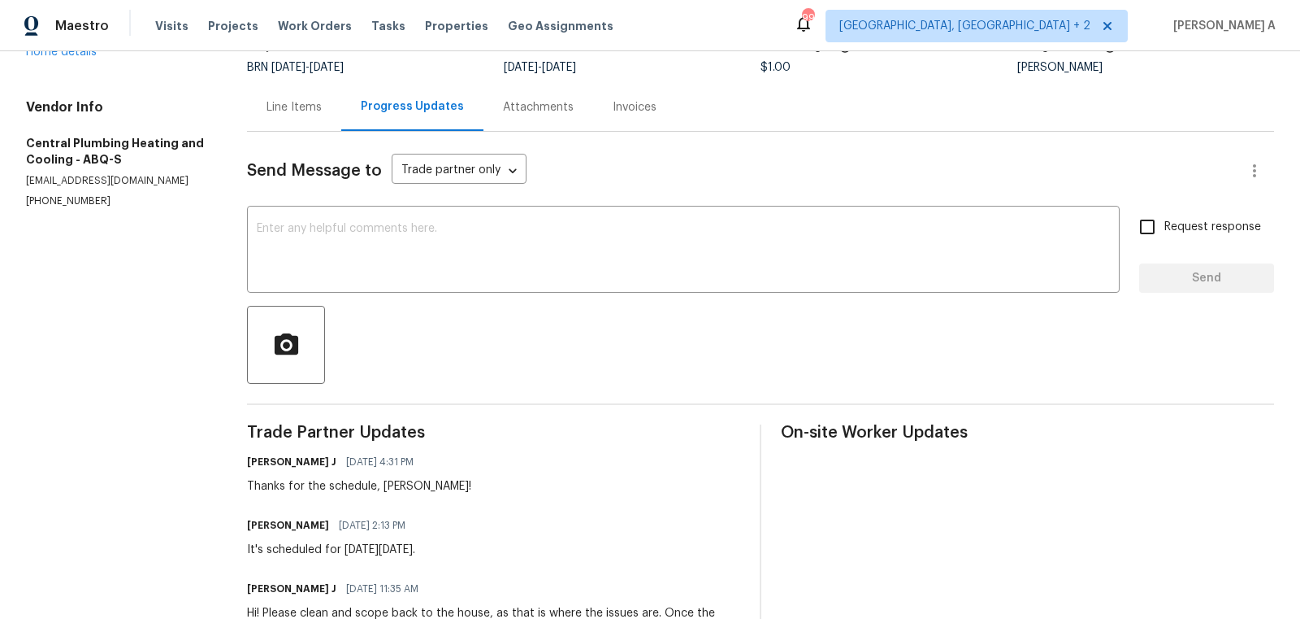
scroll to position [208, 0]
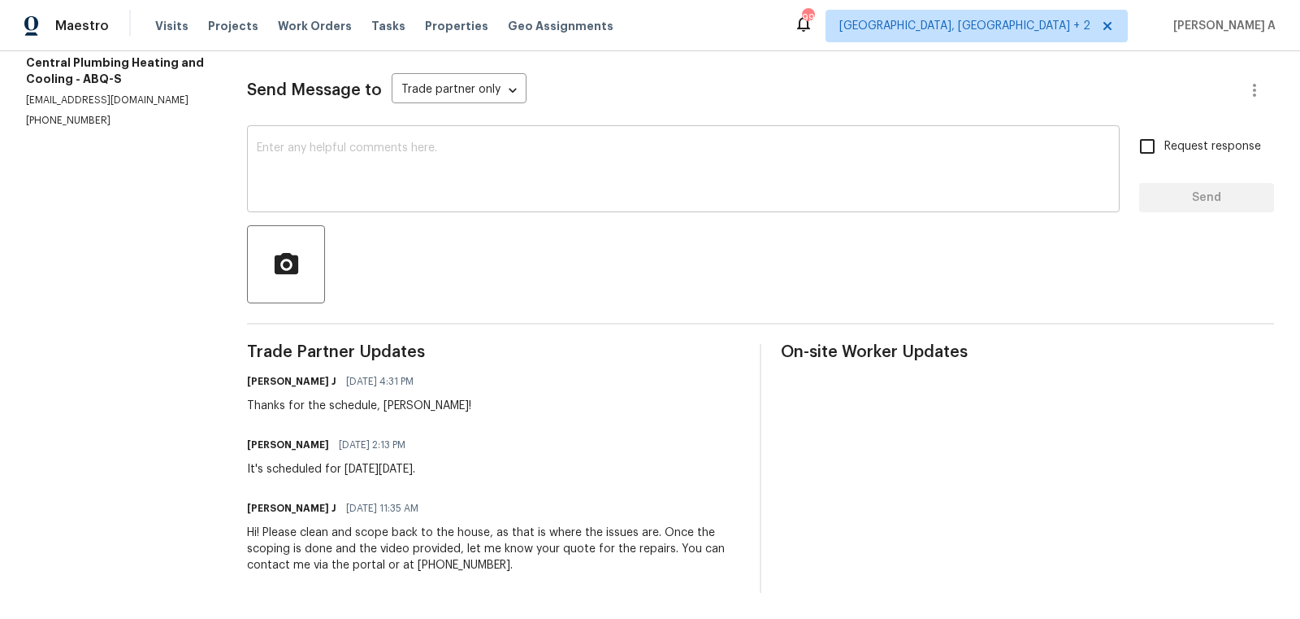
click at [491, 189] on textarea at bounding box center [683, 170] width 853 height 57
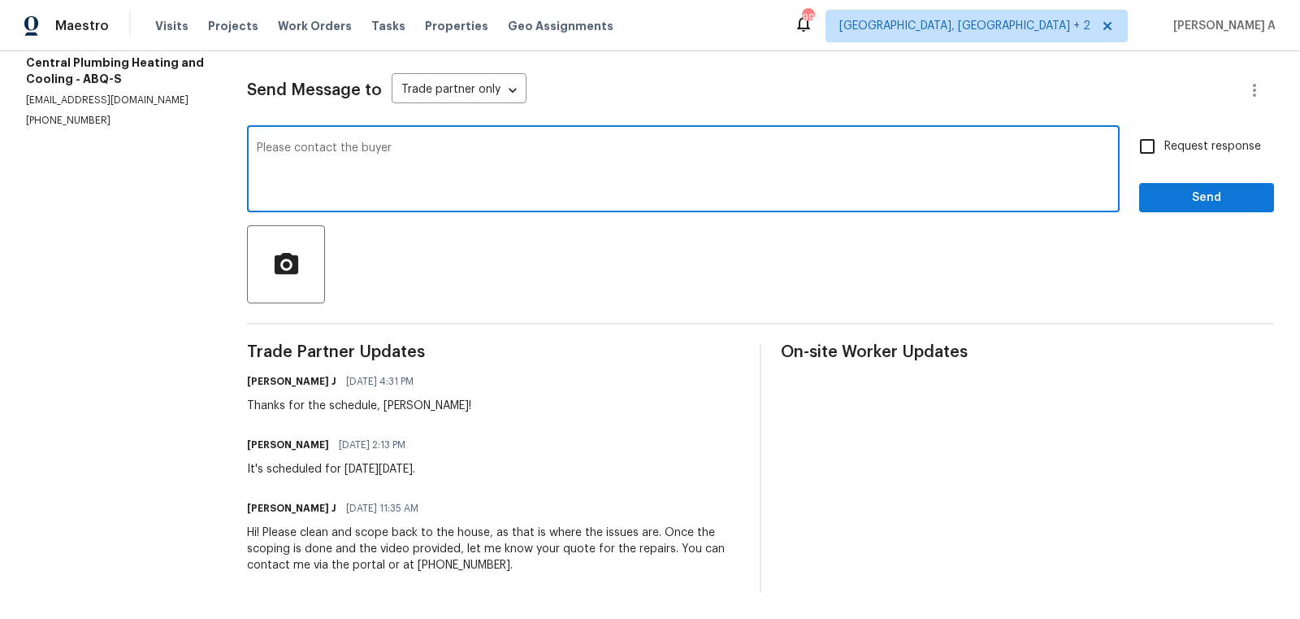
paste textarea "[PERSON_NAME] [EMAIL_ADDRESS][DOMAIN_NAME] [PHONE_NUMBER]"
click at [400, 146] on textarea "Please contact the buyer [PERSON_NAME] [EMAIL_ADDRESS][DOMAIN_NAME] [PHONE_NUMB…" at bounding box center [683, 170] width 853 height 57
click at [395, 145] on textarea "Please contact the buyer [PERSON_NAME] [EMAIL_ADDRESS][DOMAIN_NAME] [PHONE_NUMB…" at bounding box center [683, 170] width 853 height 57
paste textarea "for coordinating access:"
type textarea "Please contact the buyer for coordinating access: [PERSON_NAME] [EMAIL_ADDRESS]…"
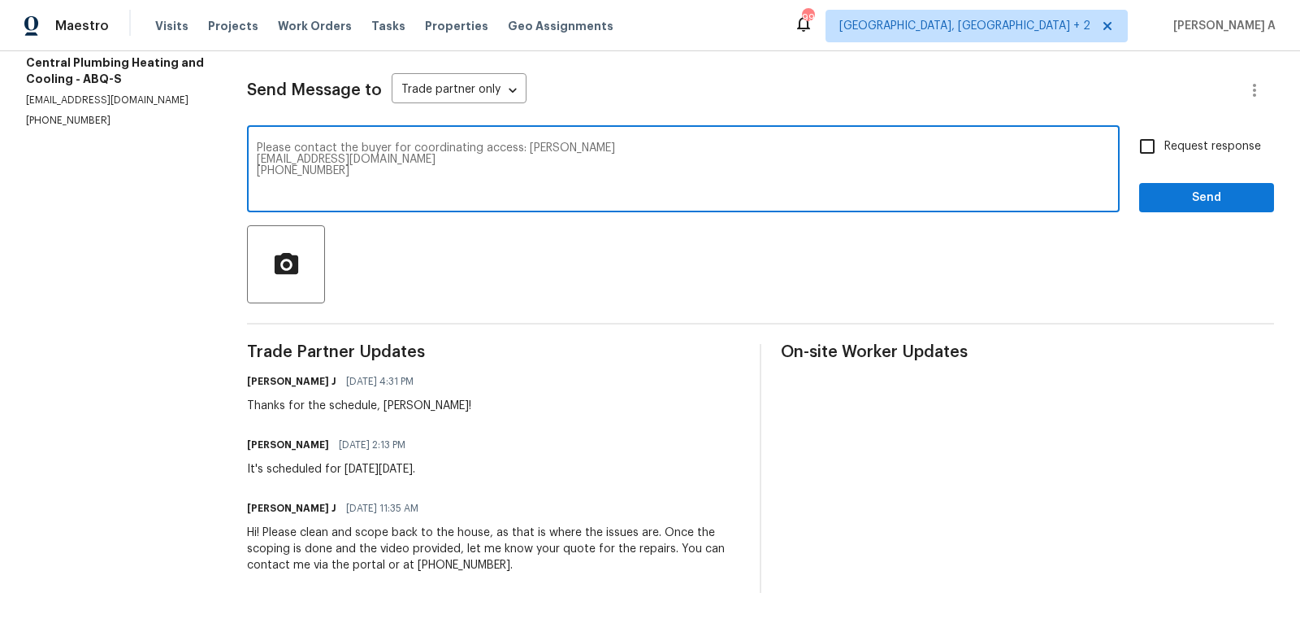
click at [1166, 152] on span "Request response" at bounding box center [1213, 146] width 97 height 17
click at [1165, 152] on input "Request response" at bounding box center [1148, 146] width 34 height 34
checkbox input "true"
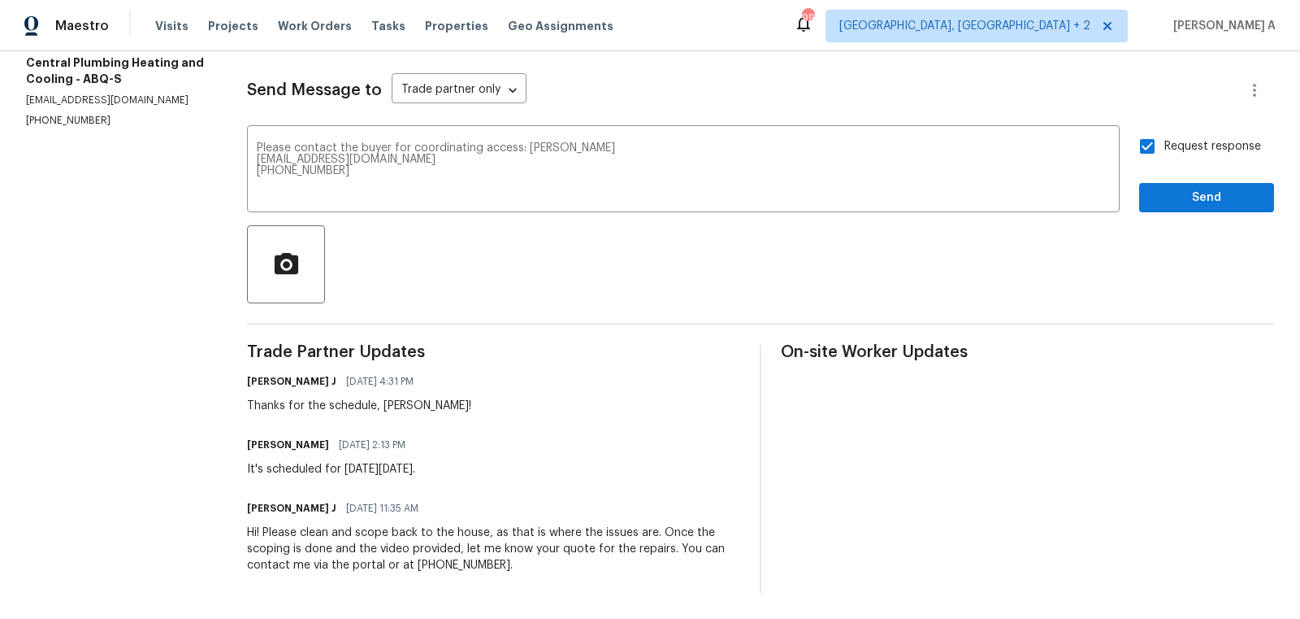
click at [0, 0] on span "Replace with" at bounding box center [0, 0] width 0 height 0
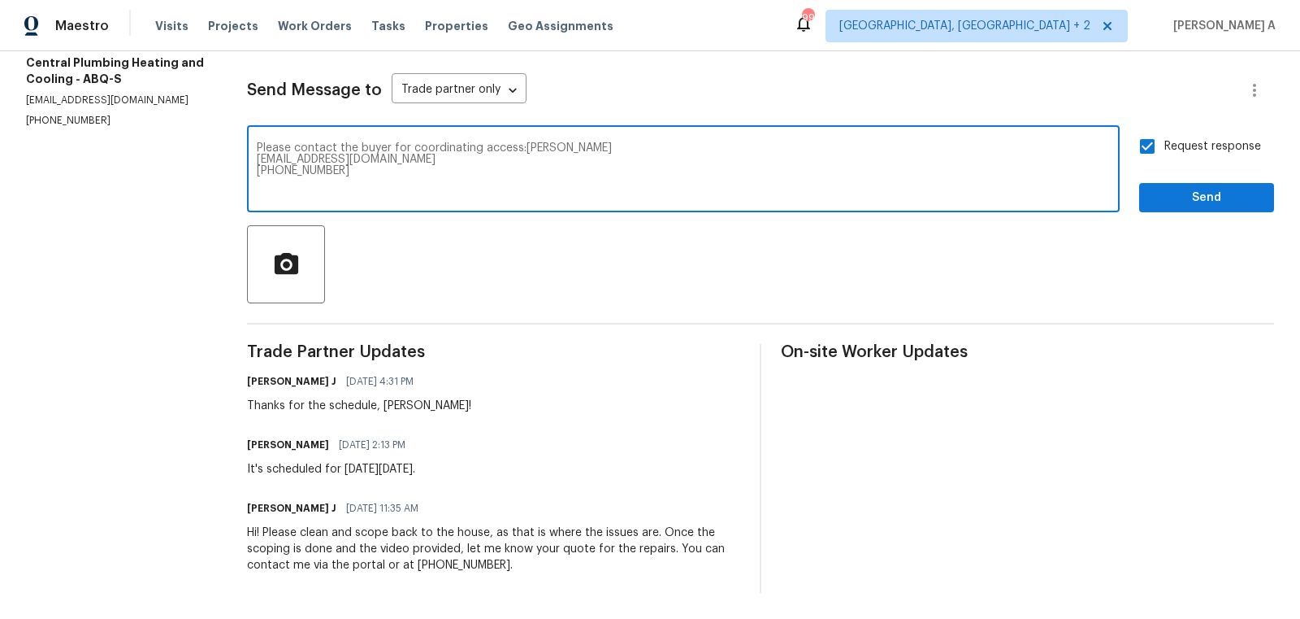
type textarea "Please contact the buyer for coordinating access:[PERSON_NAME] [EMAIL_ADDRESS][…"
click at [1174, 206] on span "Send" at bounding box center [1207, 198] width 109 height 20
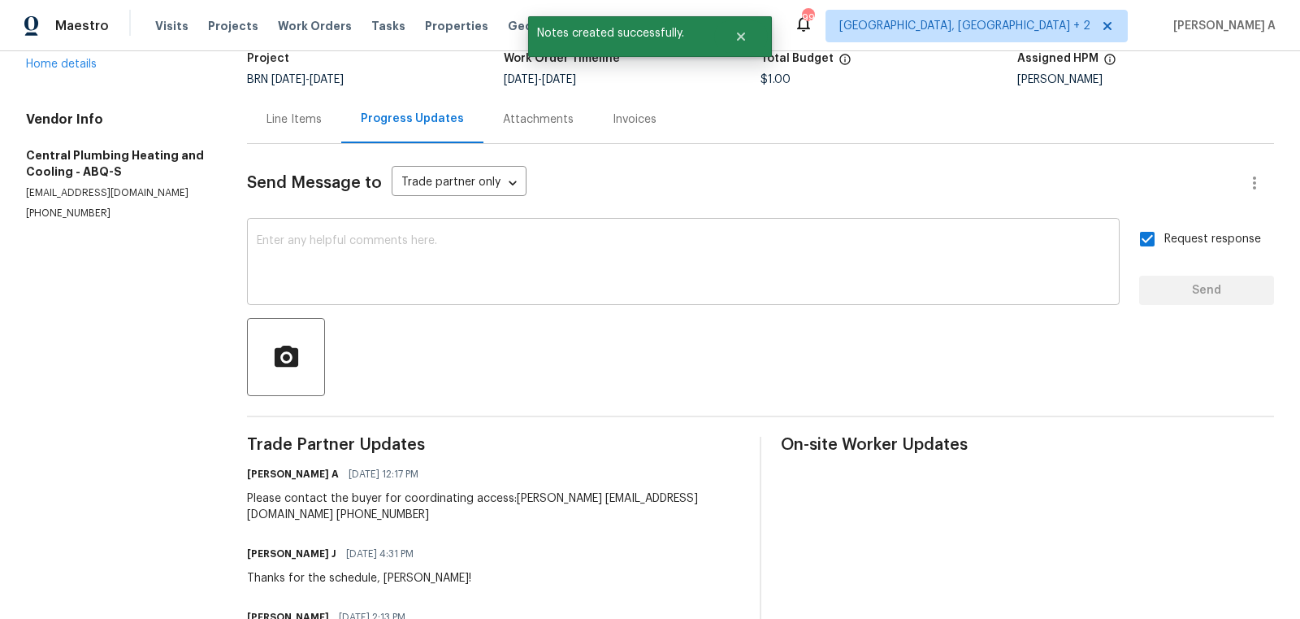
scroll to position [0, 0]
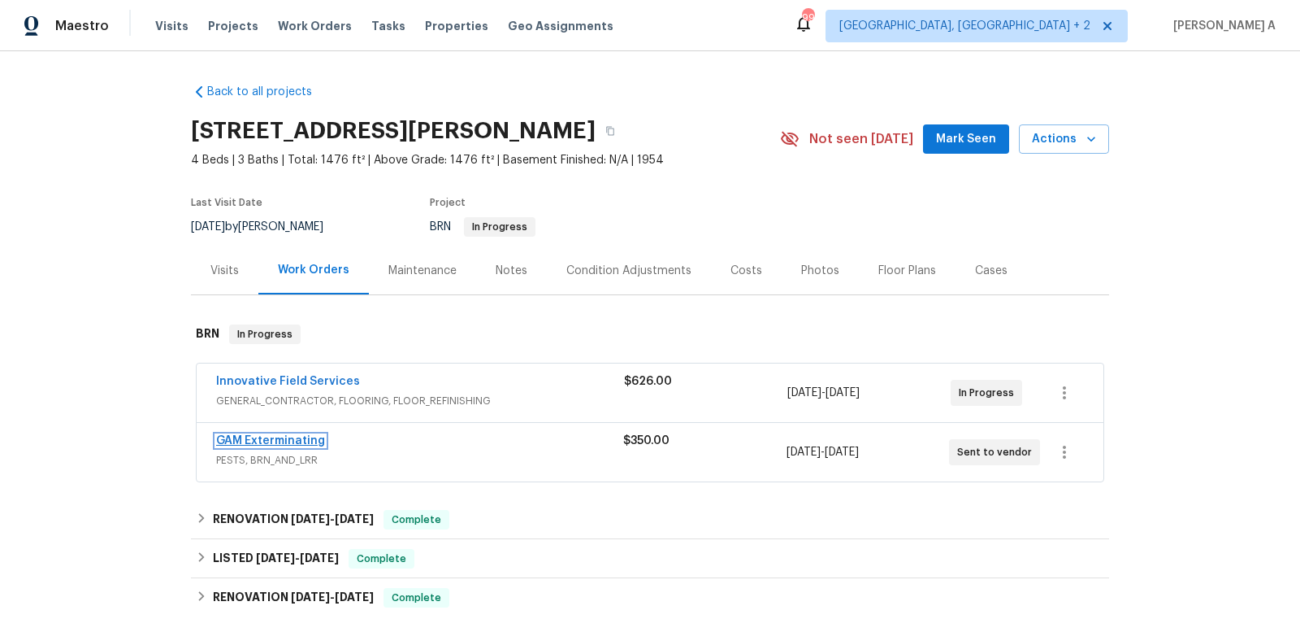
click at [269, 441] on link "GAM Exterminating" at bounding box center [270, 440] width 109 height 11
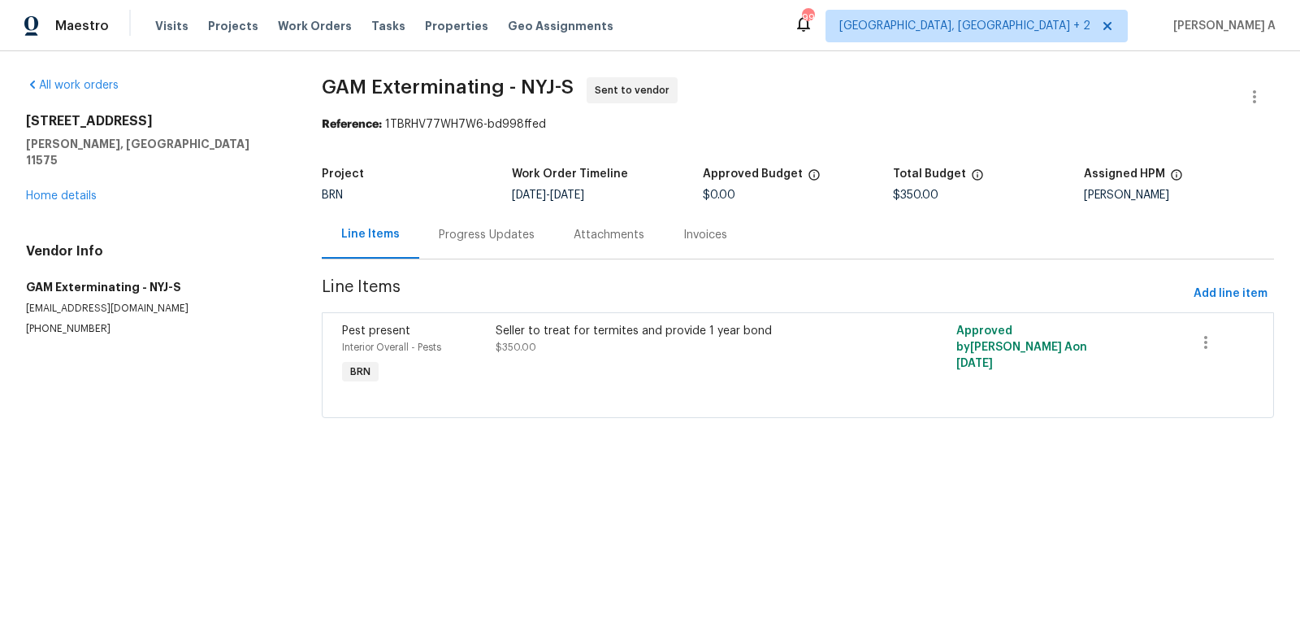
click at [475, 237] on div "Progress Updates" at bounding box center [487, 235] width 96 height 16
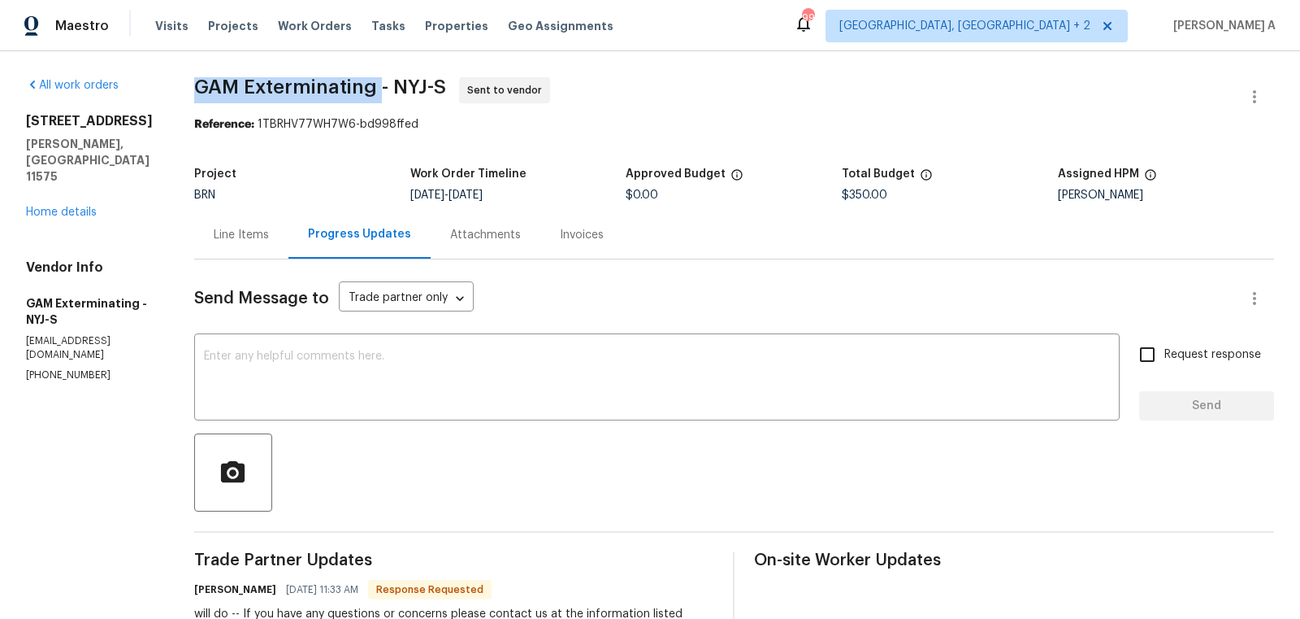
copy span "GAM Exterminating"
drag, startPoint x: 199, startPoint y: 82, endPoint x: 397, endPoint y: 84, distance: 198.3
click at [397, 84] on div "All work orders [STREET_ADDRESS] Home details Vendor Info GAM Exterminating - N…" at bounding box center [650, 471] width 1300 height 840
click at [222, 211] on div "Line Items" at bounding box center [241, 235] width 94 height 48
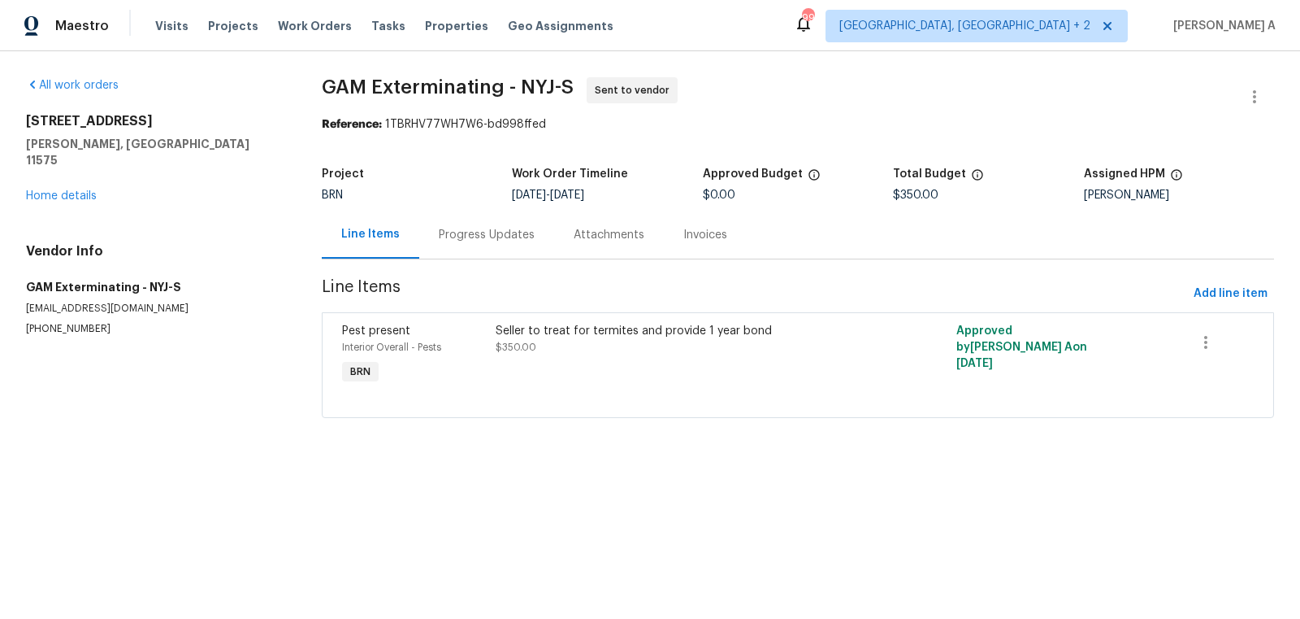
click at [581, 373] on div "Seller to treat for termites and provide 1 year bond $350.00" at bounding box center [683, 355] width 384 height 75
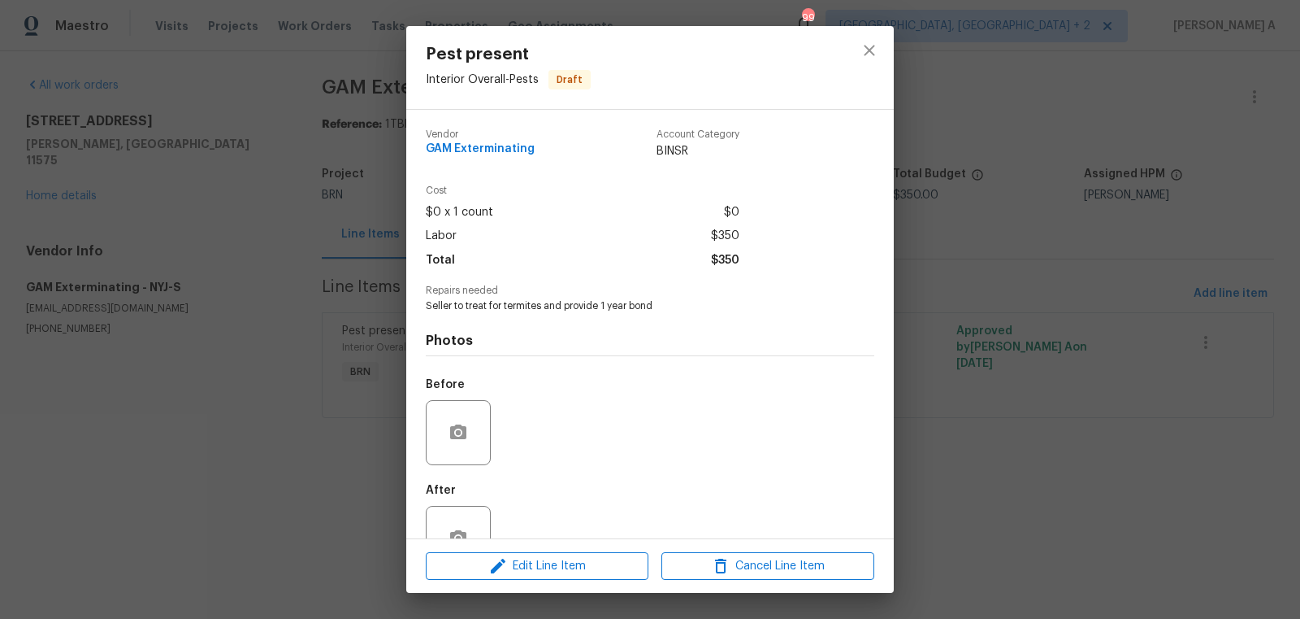
click at [536, 301] on span "Seller to treat for termites and provide 1 year bond" at bounding box center [628, 306] width 404 height 14
copy span "Seller to treat for termites and provide 1 year bond"
click at [736, 258] on span "$350" at bounding box center [725, 261] width 28 height 24
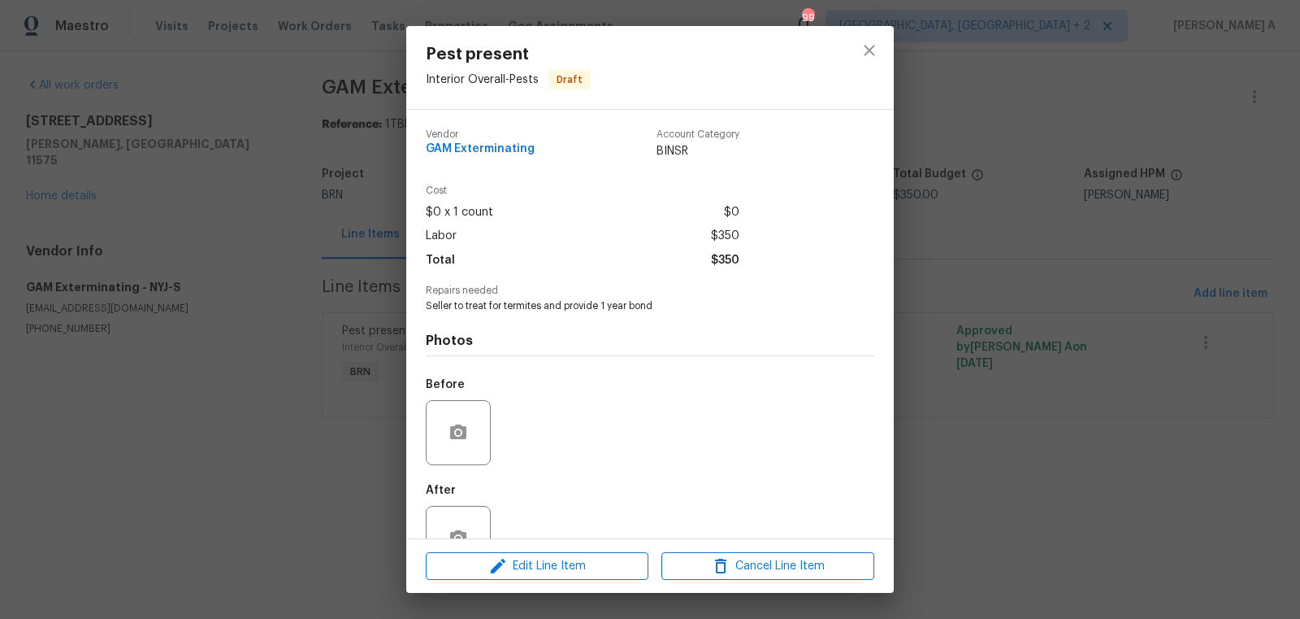
click at [736, 258] on span "$350" at bounding box center [725, 261] width 28 height 24
copy span "$350"
click at [867, 52] on icon "close" at bounding box center [869, 50] width 11 height 11
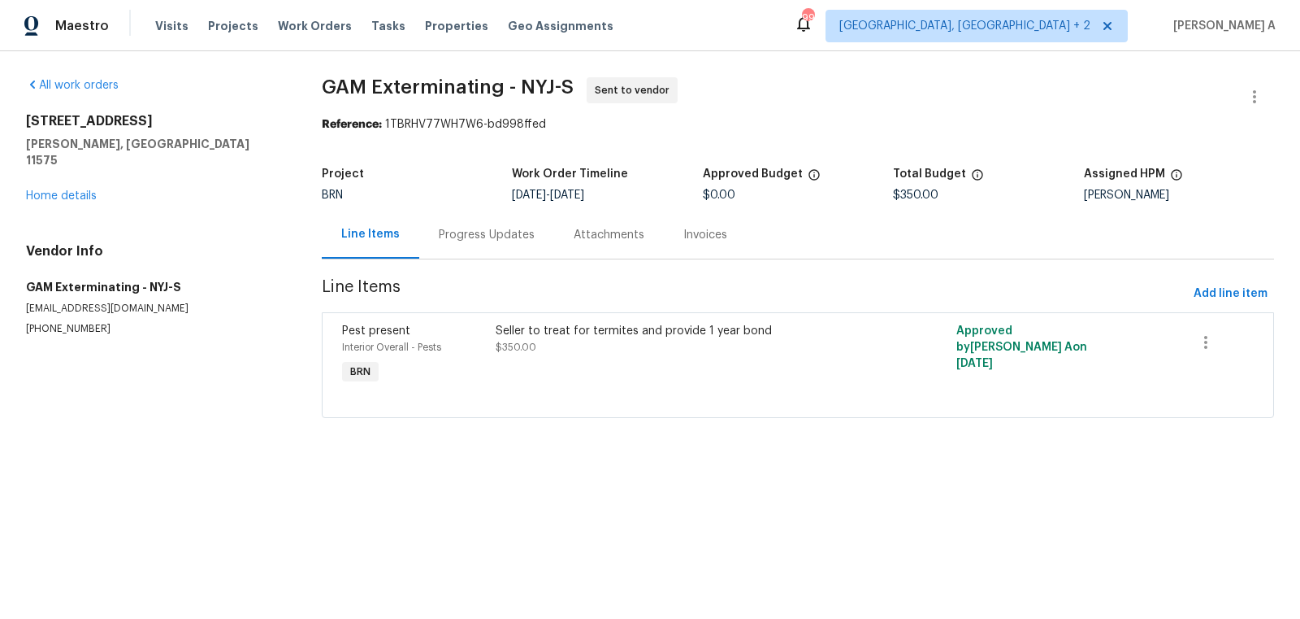
click at [493, 227] on div "Progress Updates" at bounding box center [487, 235] width 96 height 16
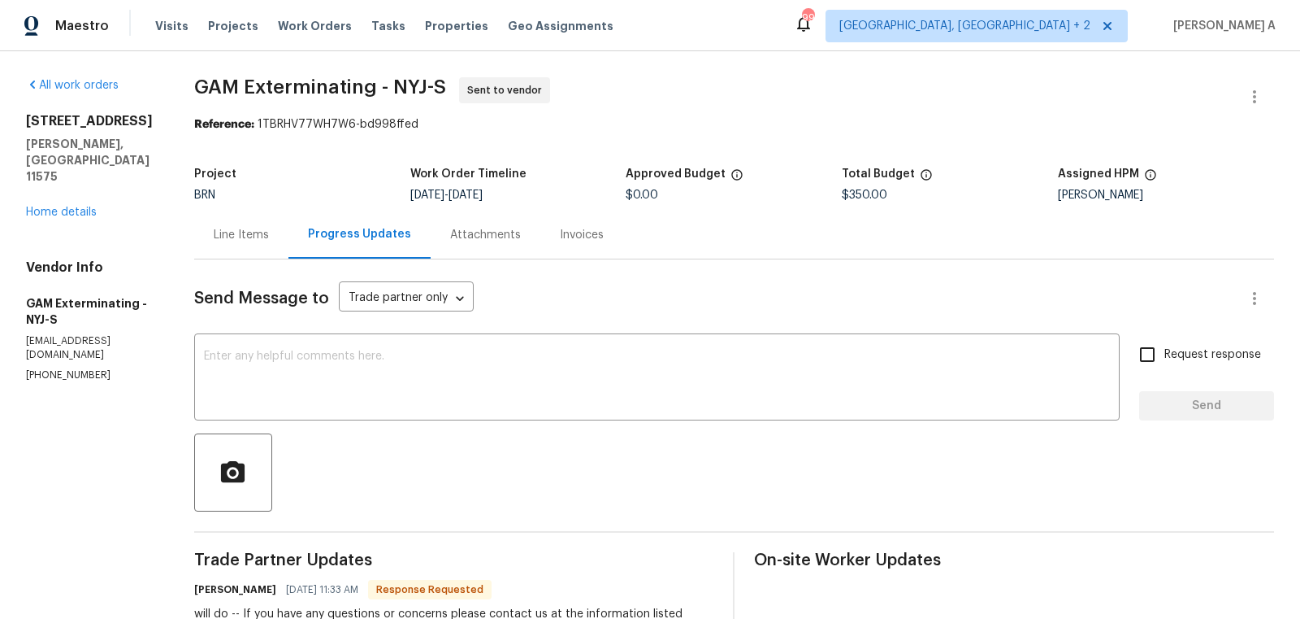
scroll to position [108, 0]
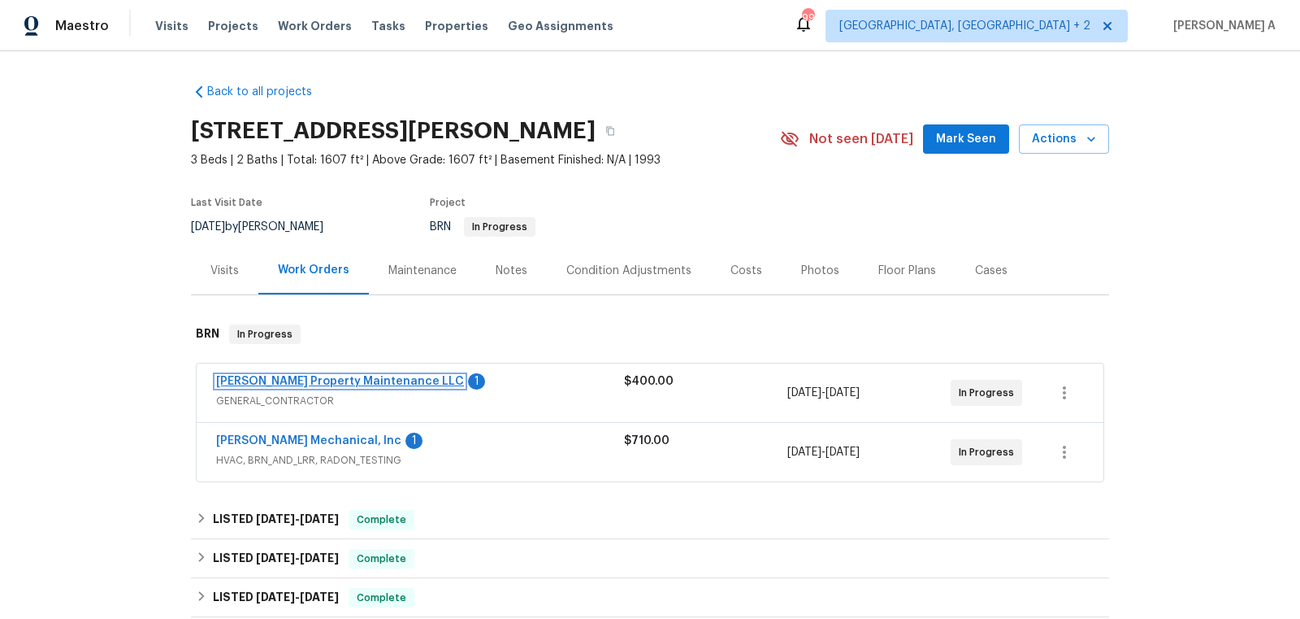
click at [312, 384] on link "[PERSON_NAME] Property Maintenance LLC" at bounding box center [340, 381] width 248 height 11
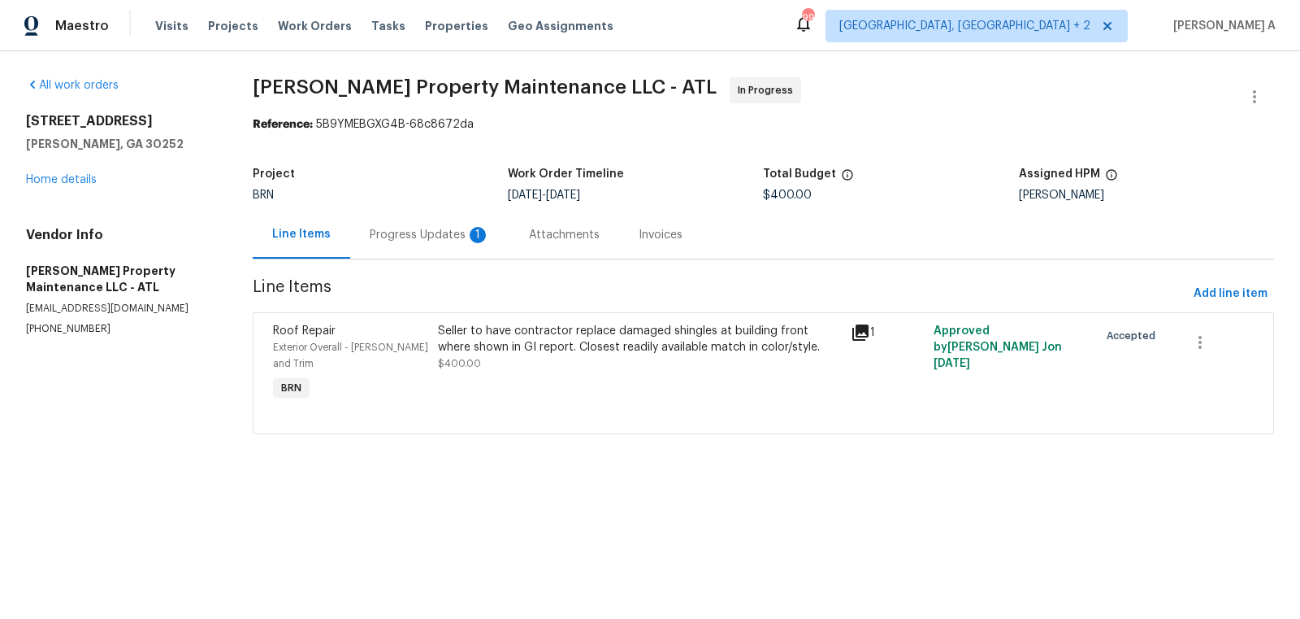
click at [453, 237] on div "Progress Updates 1" at bounding box center [430, 235] width 120 height 16
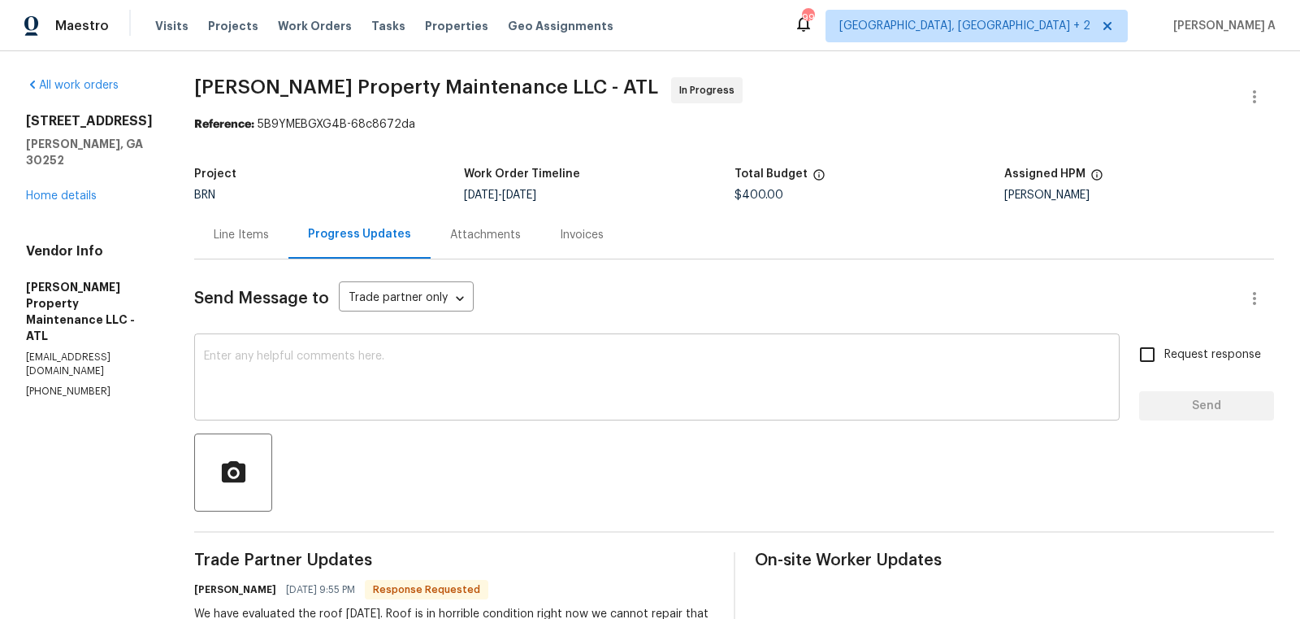
click at [372, 373] on textarea at bounding box center [657, 378] width 906 height 57
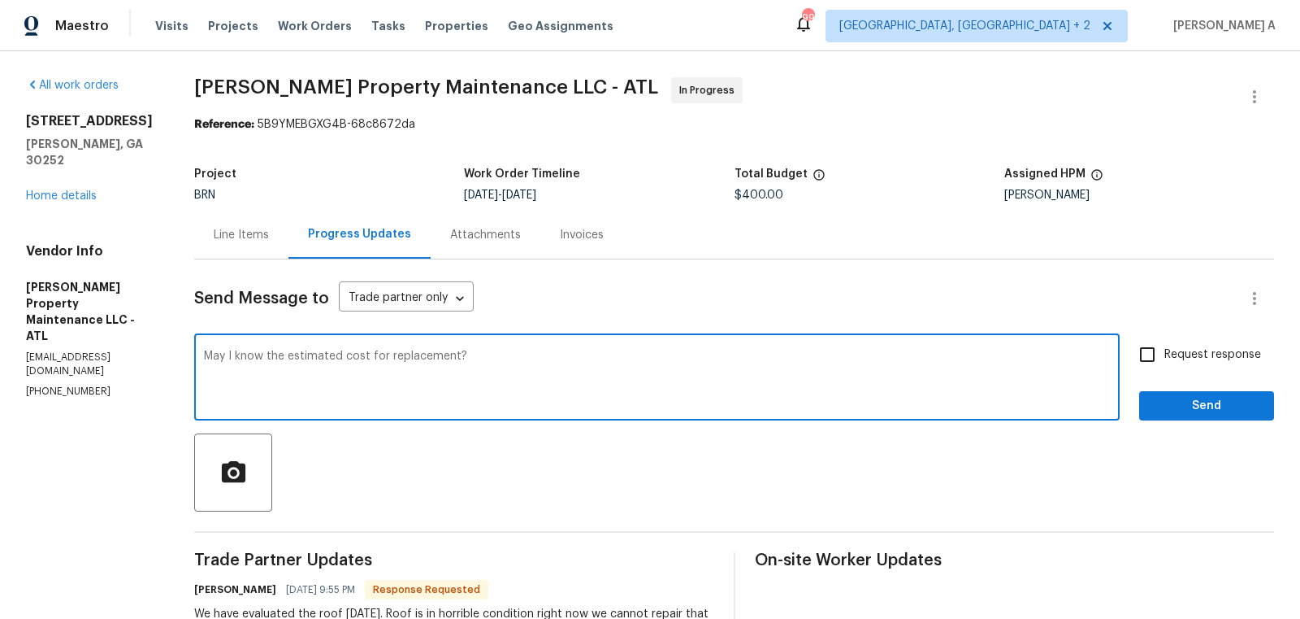
type textarea "May I know the estimated cost for replacement?"
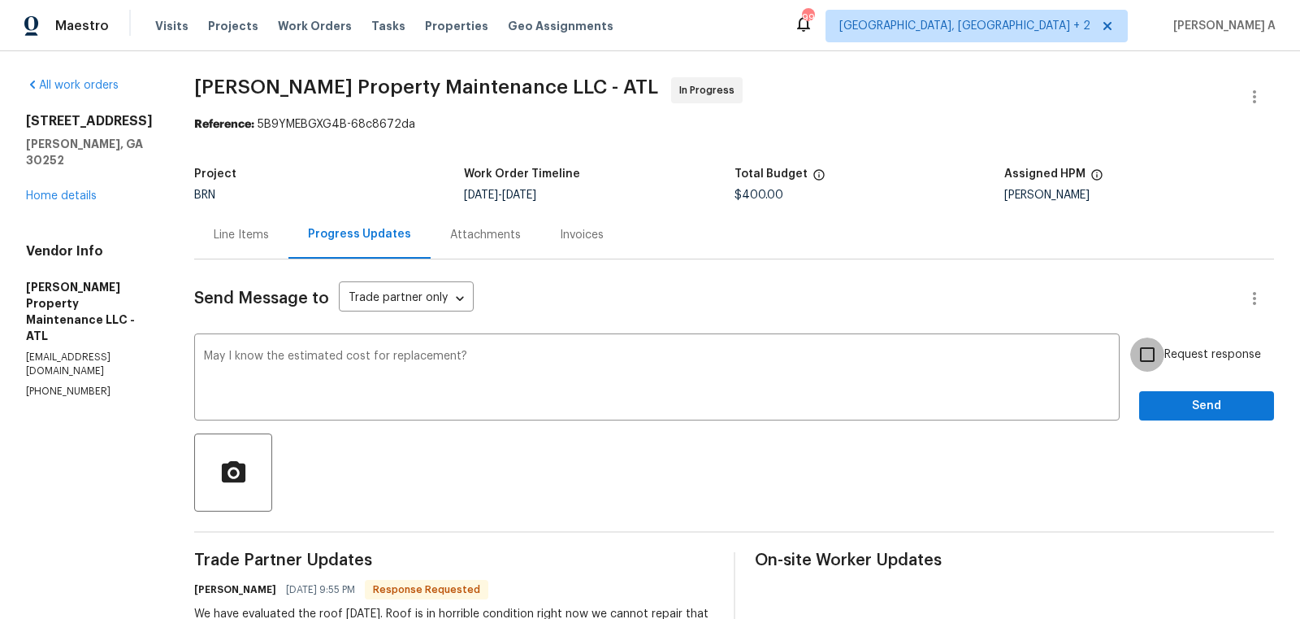
click at [1148, 367] on input "Request response" at bounding box center [1148, 354] width 34 height 34
checkbox input "true"
click at [1210, 398] on span "Send" at bounding box center [1207, 406] width 109 height 20
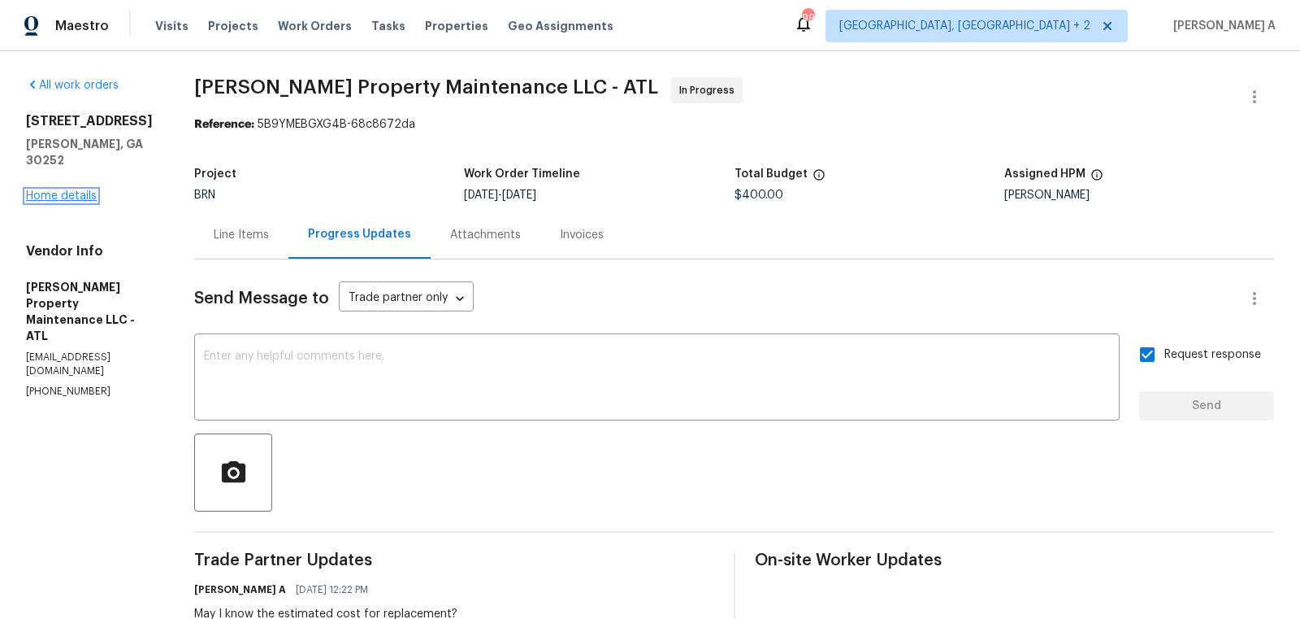
click at [63, 190] on link "Home details" at bounding box center [61, 195] width 71 height 11
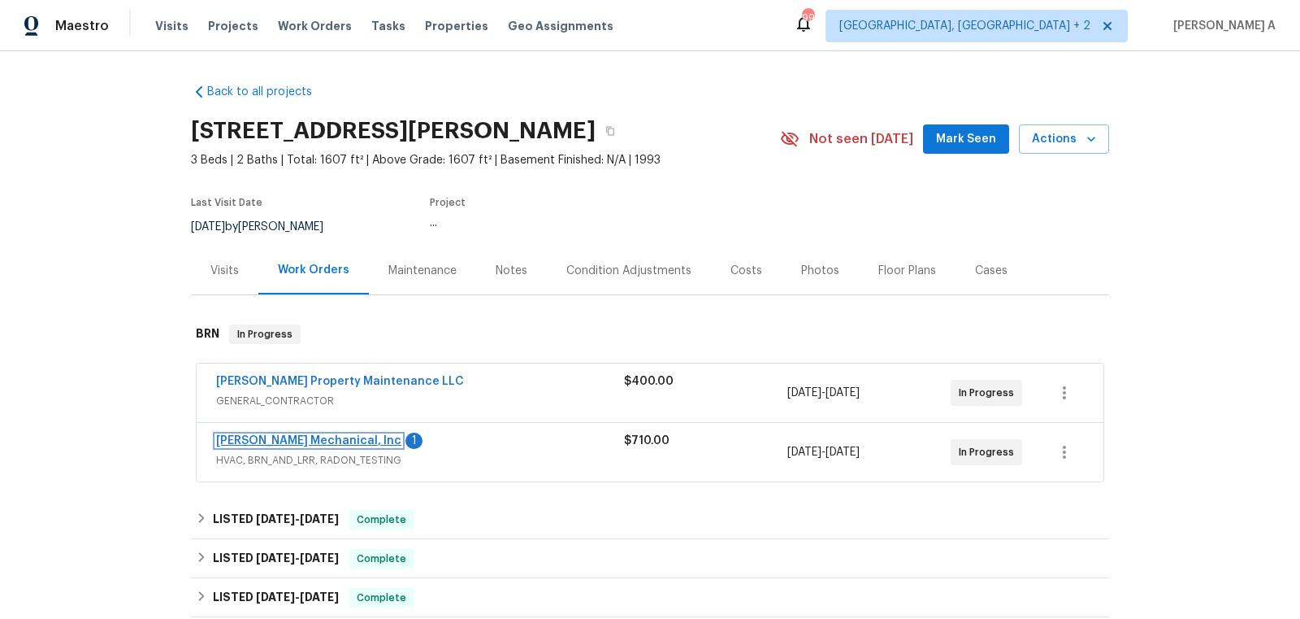
click at [305, 440] on link "[PERSON_NAME] Mechanical, Inc" at bounding box center [308, 440] width 185 height 11
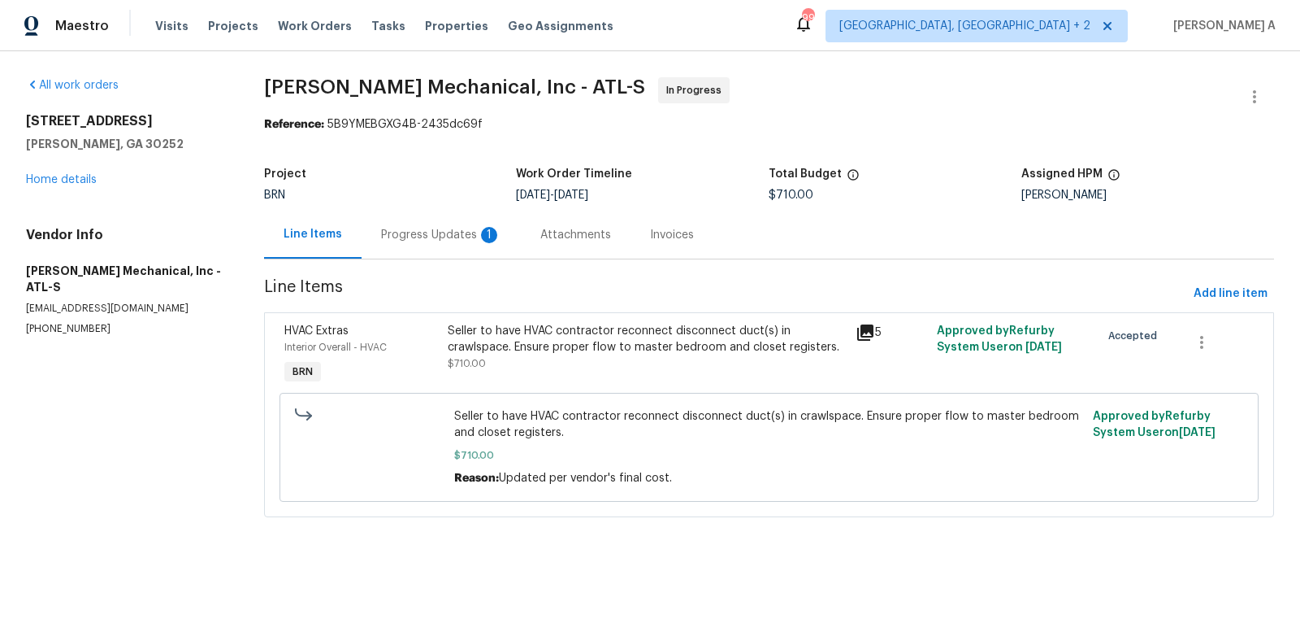
click at [415, 219] on div "Progress Updates 1" at bounding box center [441, 235] width 159 height 48
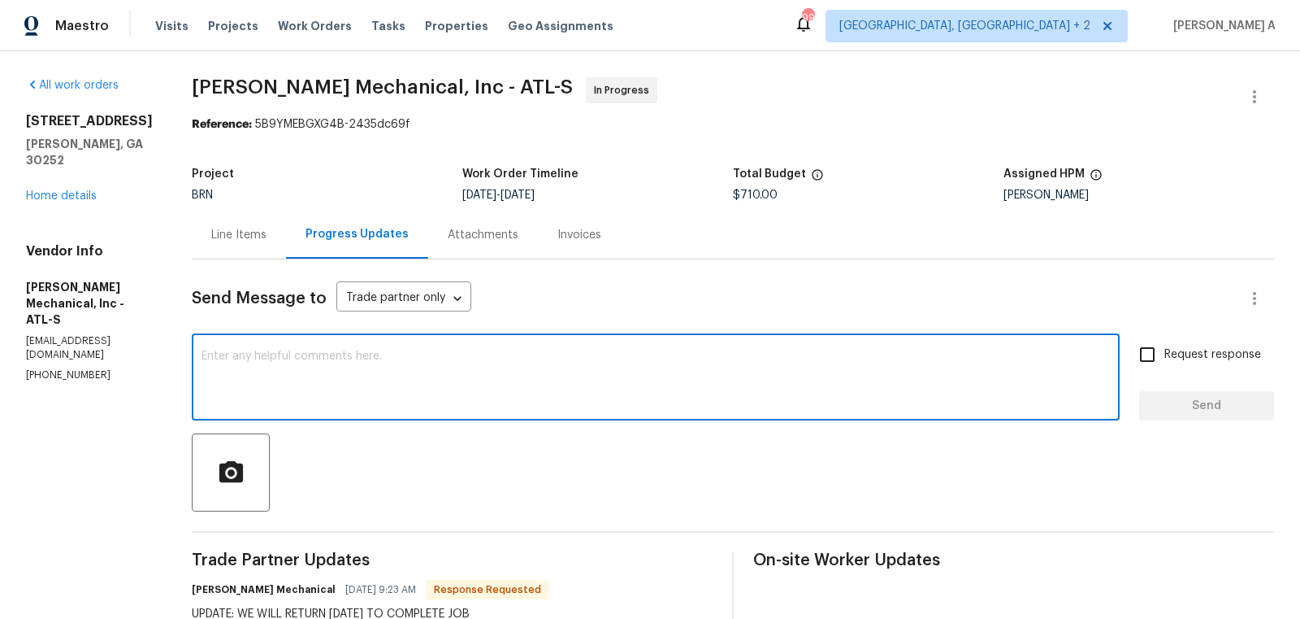
click at [436, 381] on textarea at bounding box center [656, 378] width 909 height 57
type textarea "Thanks for the confirmation!"
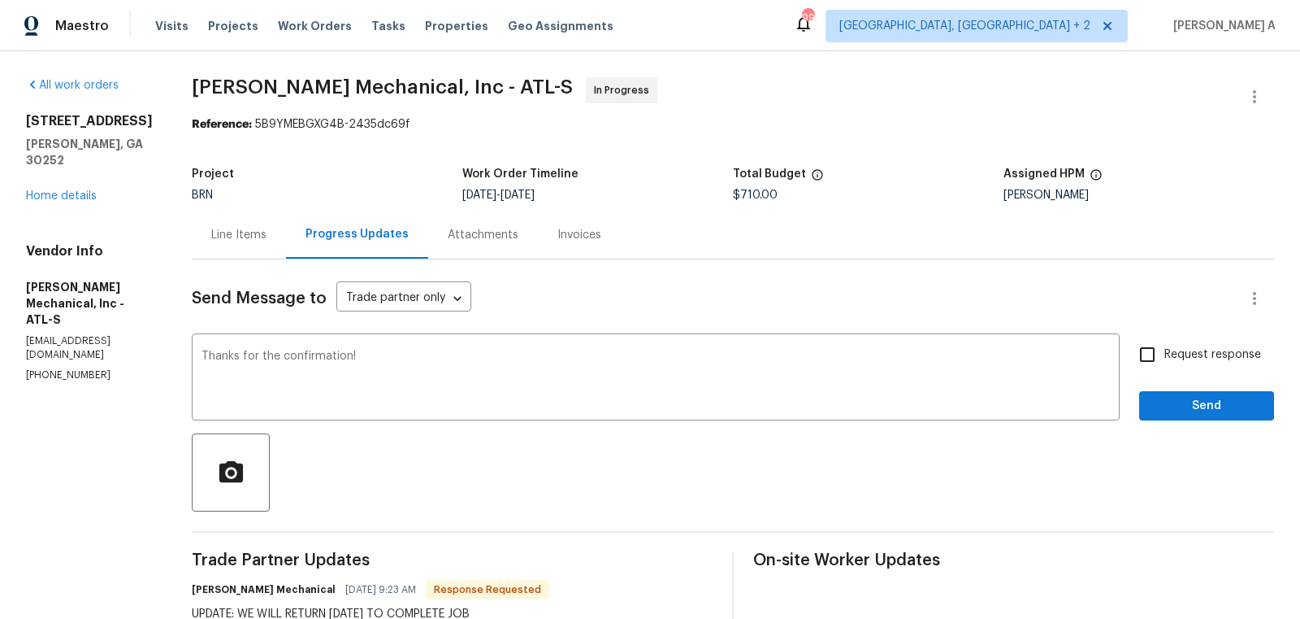
click at [1196, 358] on span "Request response" at bounding box center [1213, 354] width 97 height 17
click at [1165, 358] on input "Request response" at bounding box center [1148, 354] width 34 height 34
checkbox input "true"
click at [1209, 405] on span "Send" at bounding box center [1207, 406] width 109 height 20
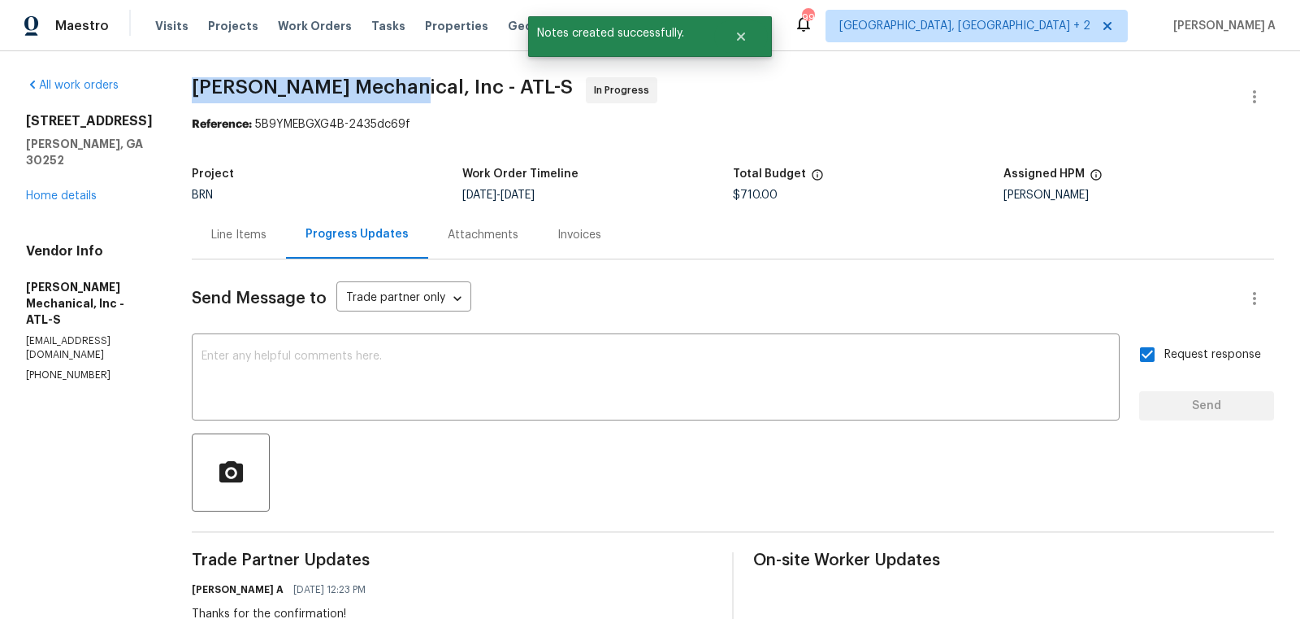
copy span "[PERSON_NAME] Mechanical"
drag, startPoint x: 210, startPoint y: 89, endPoint x: 416, endPoint y: 86, distance: 206.5
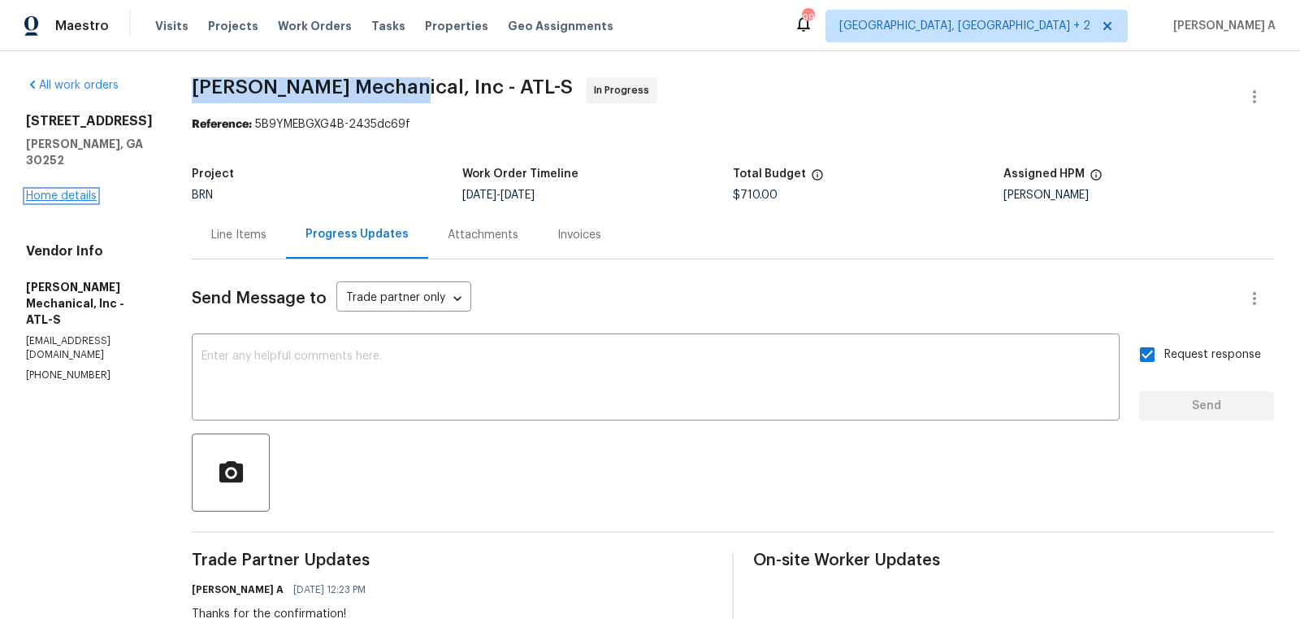
click at [72, 190] on link "Home details" at bounding box center [61, 195] width 71 height 11
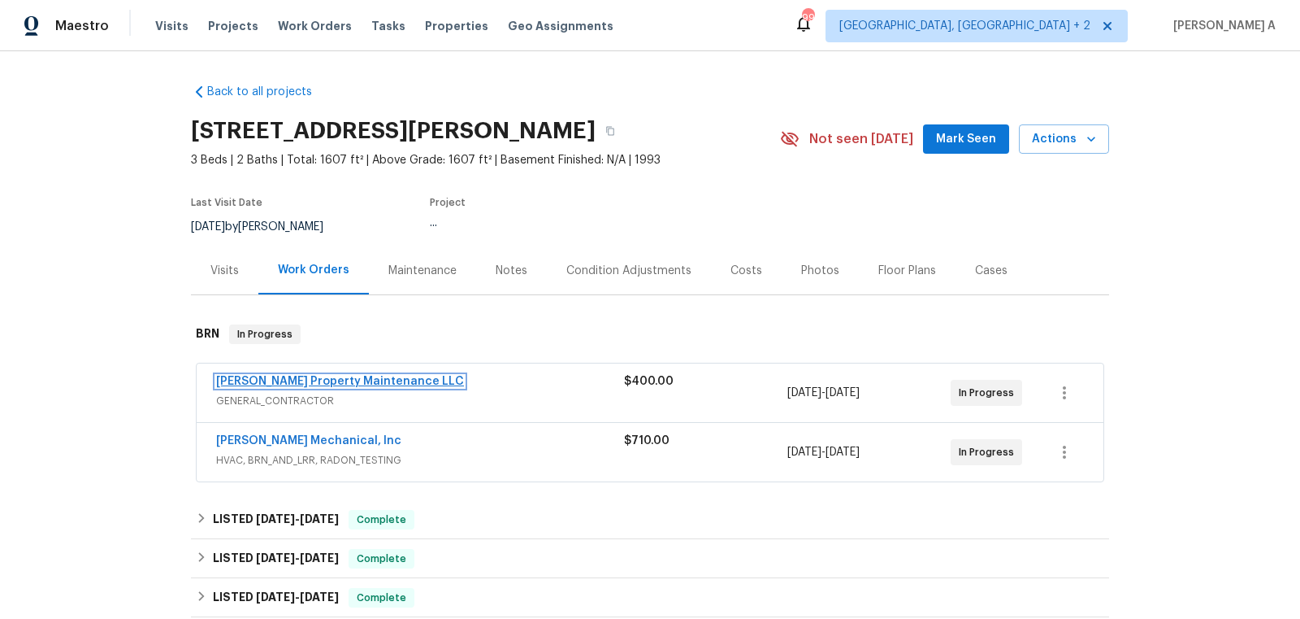
click at [315, 383] on link "[PERSON_NAME] Property Maintenance LLC" at bounding box center [340, 381] width 248 height 11
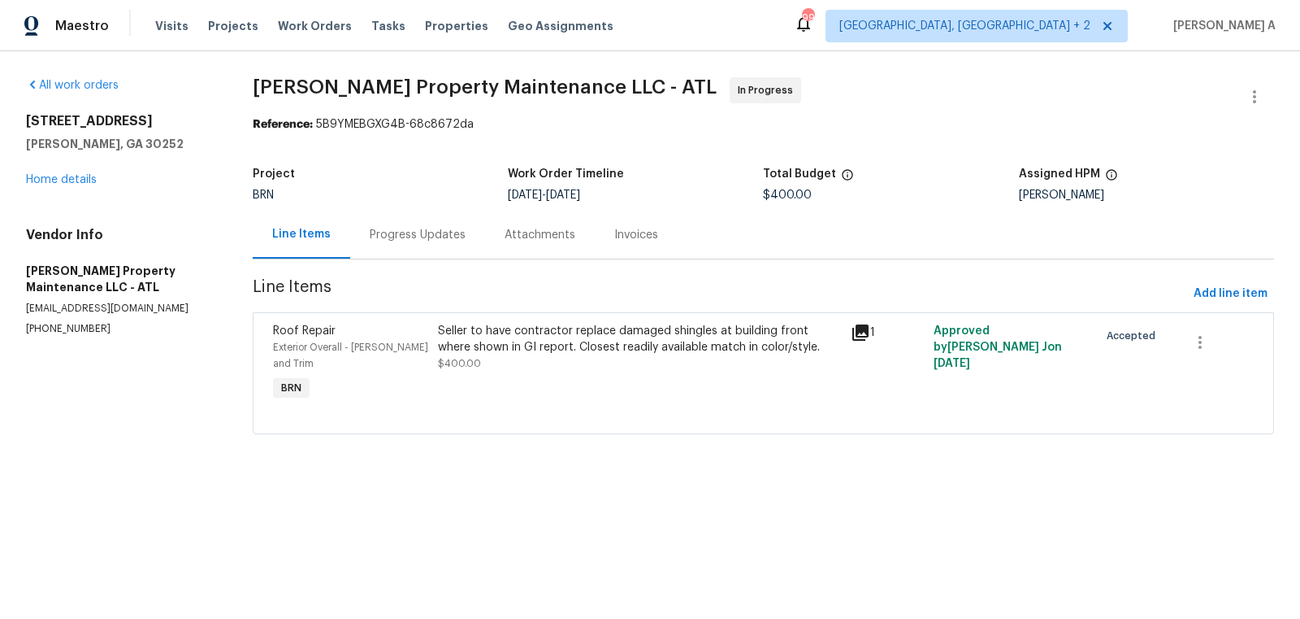
click at [412, 228] on div "Progress Updates" at bounding box center [418, 235] width 96 height 16
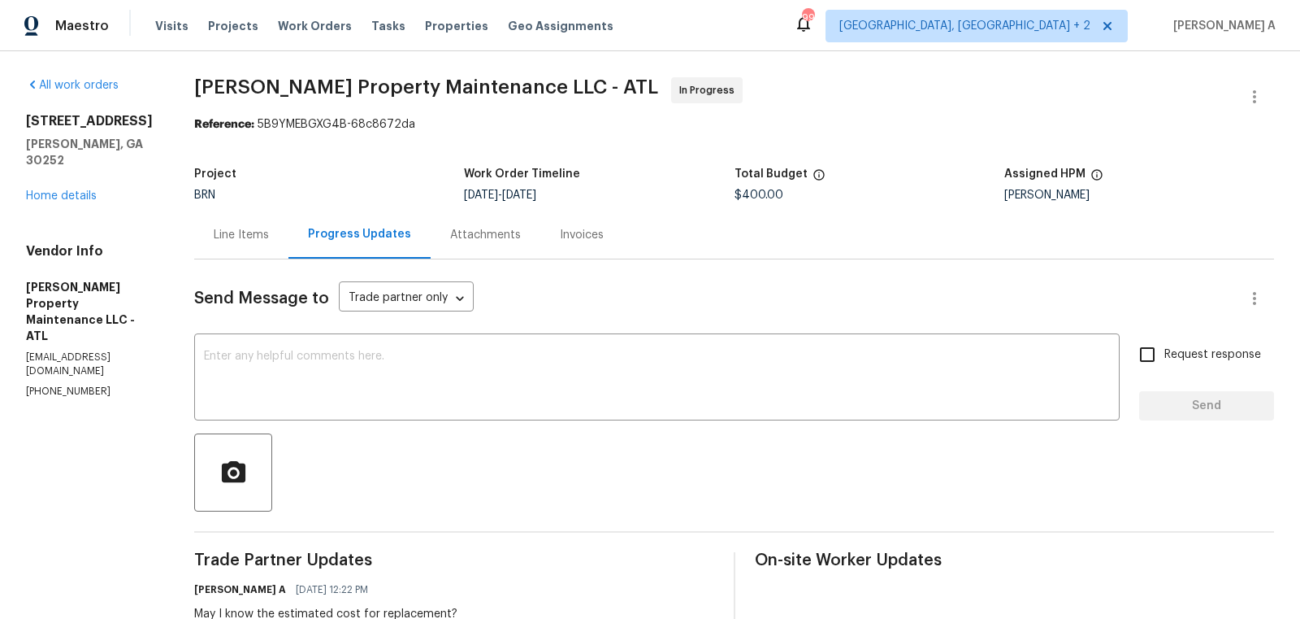
click at [233, 228] on div "Line Items" at bounding box center [241, 235] width 55 height 16
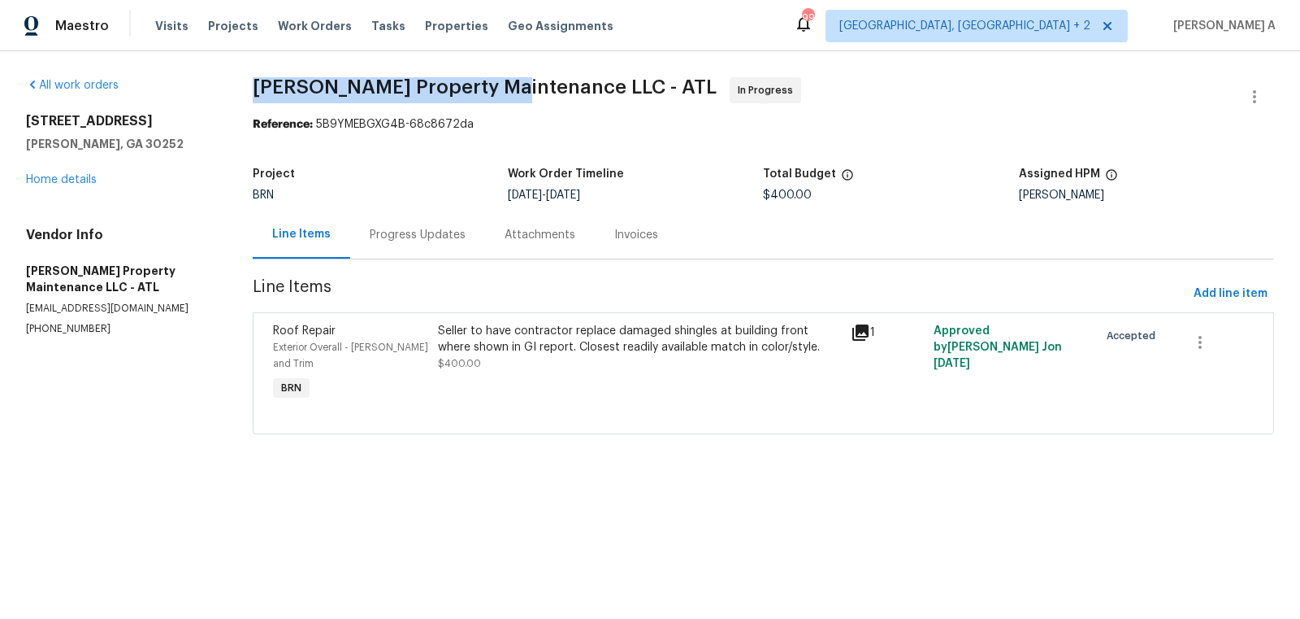
drag, startPoint x: 262, startPoint y: 89, endPoint x: 511, endPoint y: 82, distance: 249.6
click at [511, 82] on span "[PERSON_NAME] Property Maintenance LLC - ATL" at bounding box center [485, 87] width 464 height 20
copy span "[PERSON_NAME] Property Maintenance"
click at [425, 225] on div "Progress Updates" at bounding box center [417, 235] width 135 height 48
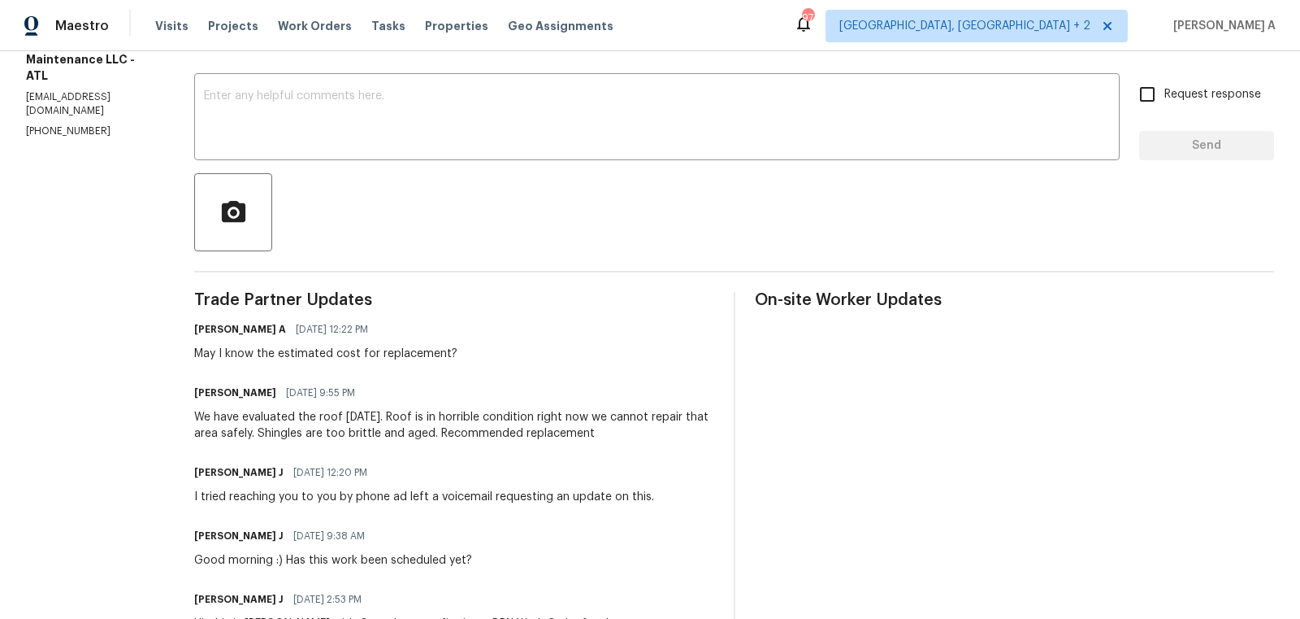
scroll to position [265, 0]
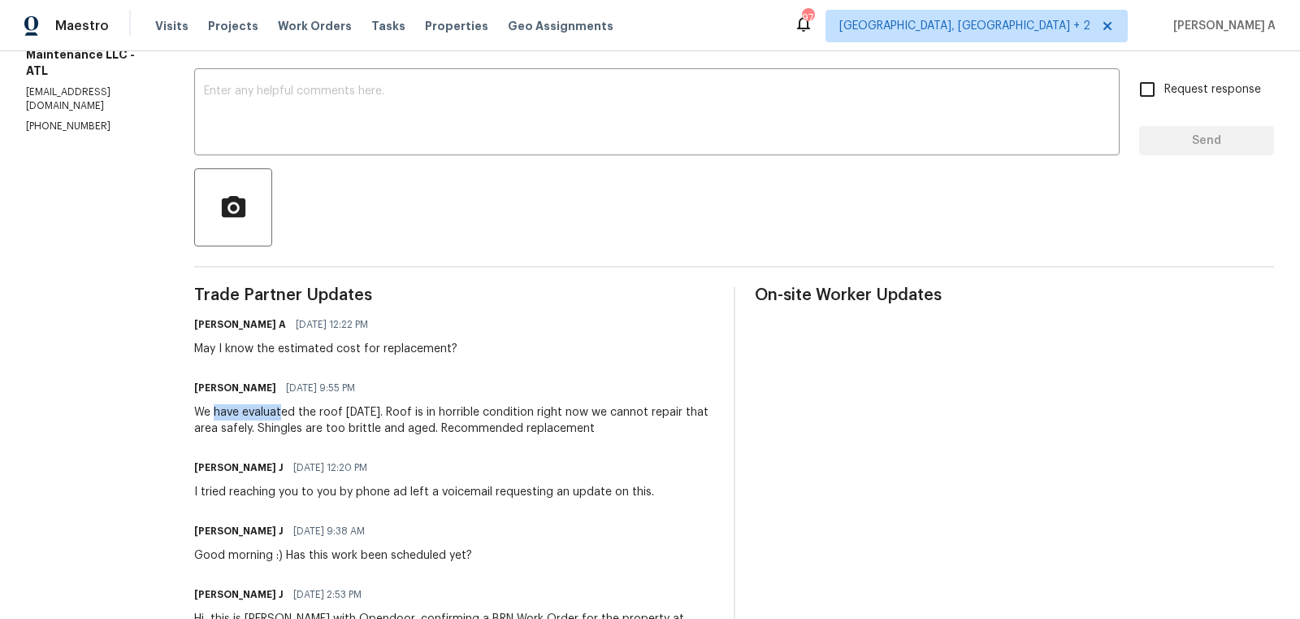
drag, startPoint x: 217, startPoint y: 412, endPoint x: 284, endPoint y: 408, distance: 67.6
click at [284, 408] on div "We have evaluated the roof [DATE]. Roof is in horrible condition right now we c…" at bounding box center [454, 420] width 520 height 33
click at [474, 410] on div "We have evaluated the roof [DATE]. Roof is in horrible condition right now we c…" at bounding box center [454, 420] width 520 height 33
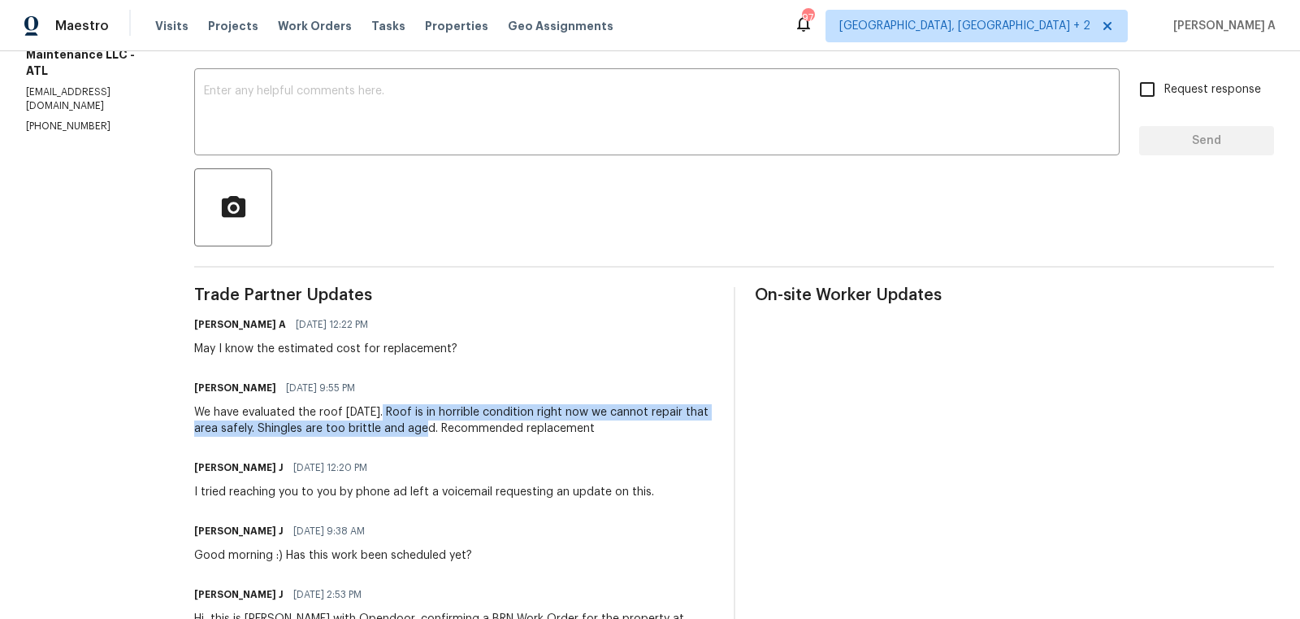
copy div "Roof is in horrible condition right now we cannot repair that area safely. Shin…"
drag, startPoint x: 381, startPoint y: 410, endPoint x: 436, endPoint y: 429, distance: 58.6
click at [435, 429] on div "We have evaluated the roof [DATE]. Roof is in horrible condition right now we c…" at bounding box center [454, 420] width 520 height 33
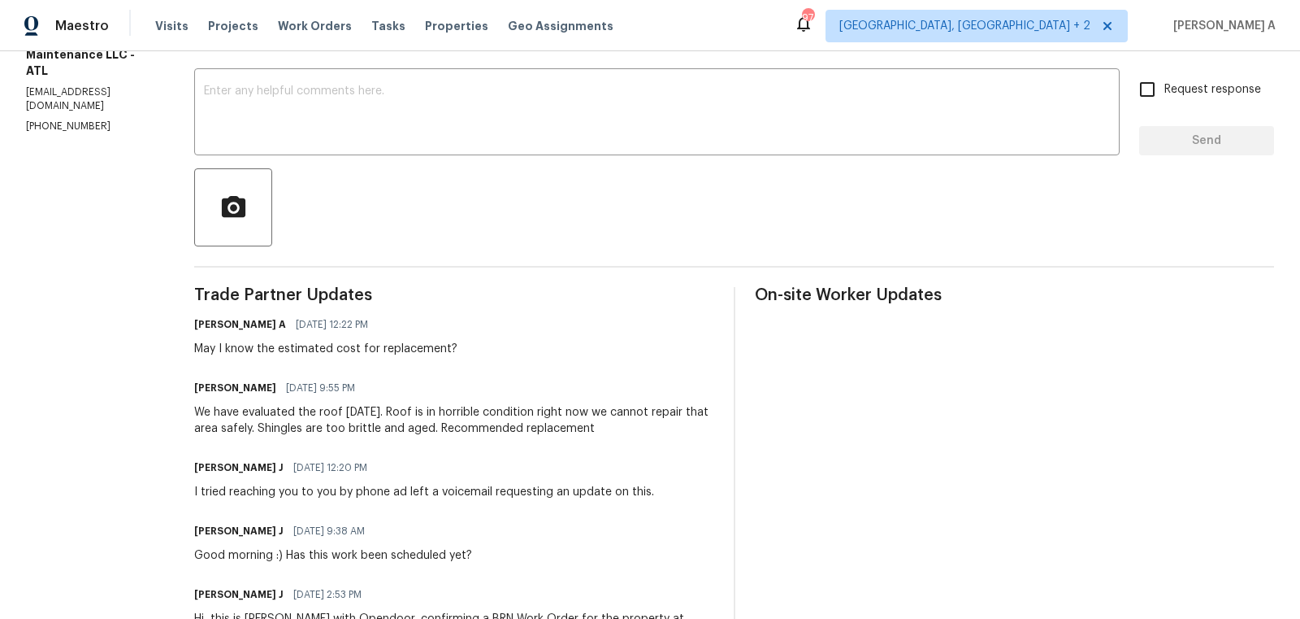
click at [271, 407] on div "We have evaluated the roof [DATE]. Roof is in horrible condition right now we c…" at bounding box center [454, 420] width 520 height 33
copy div "evaluated"
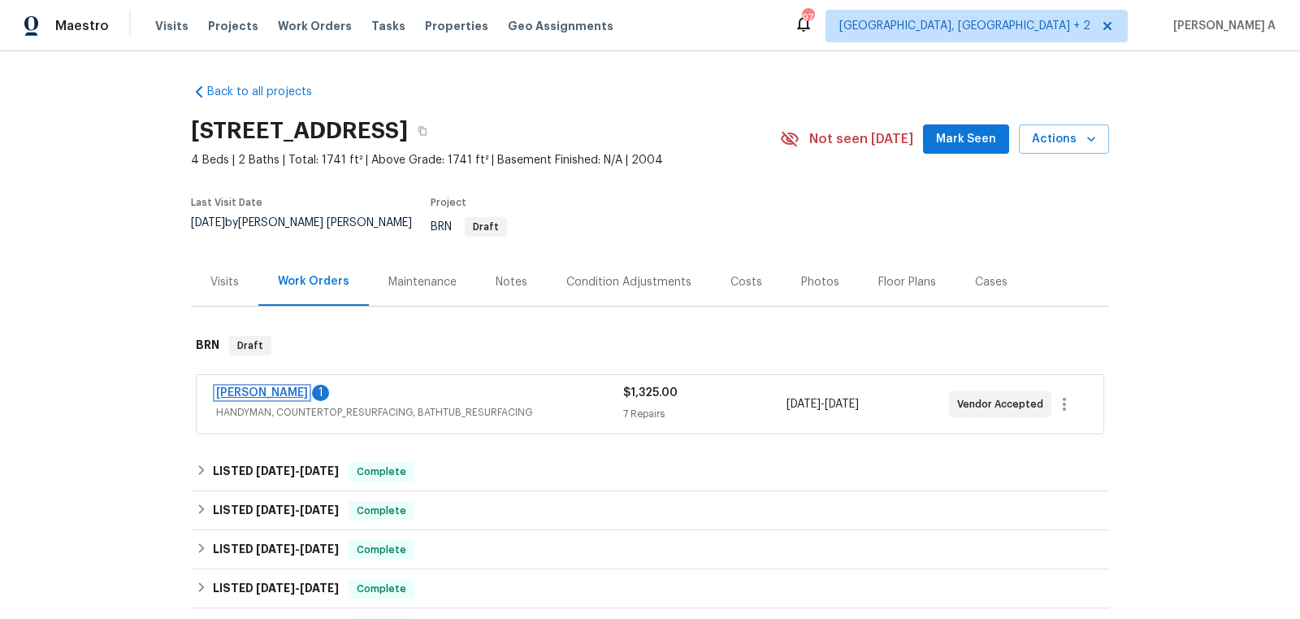
click at [243, 387] on link "[PERSON_NAME]" at bounding box center [262, 392] width 92 height 11
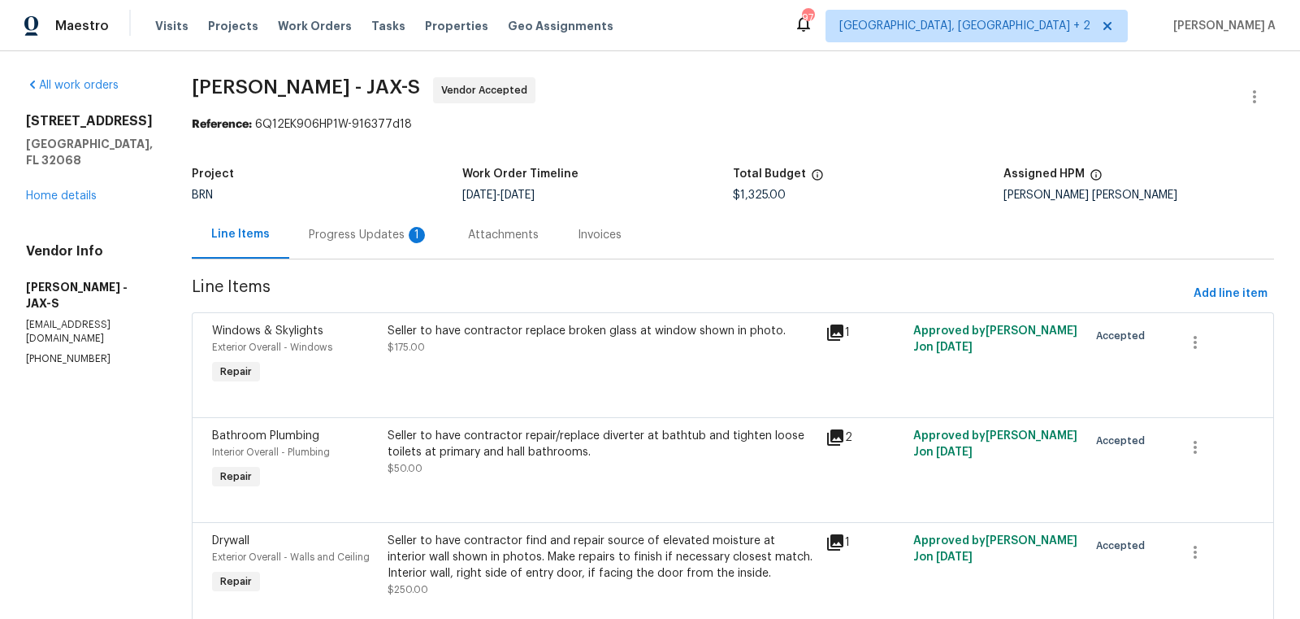
click at [415, 233] on div "Progress Updates 1" at bounding box center [369, 235] width 120 height 16
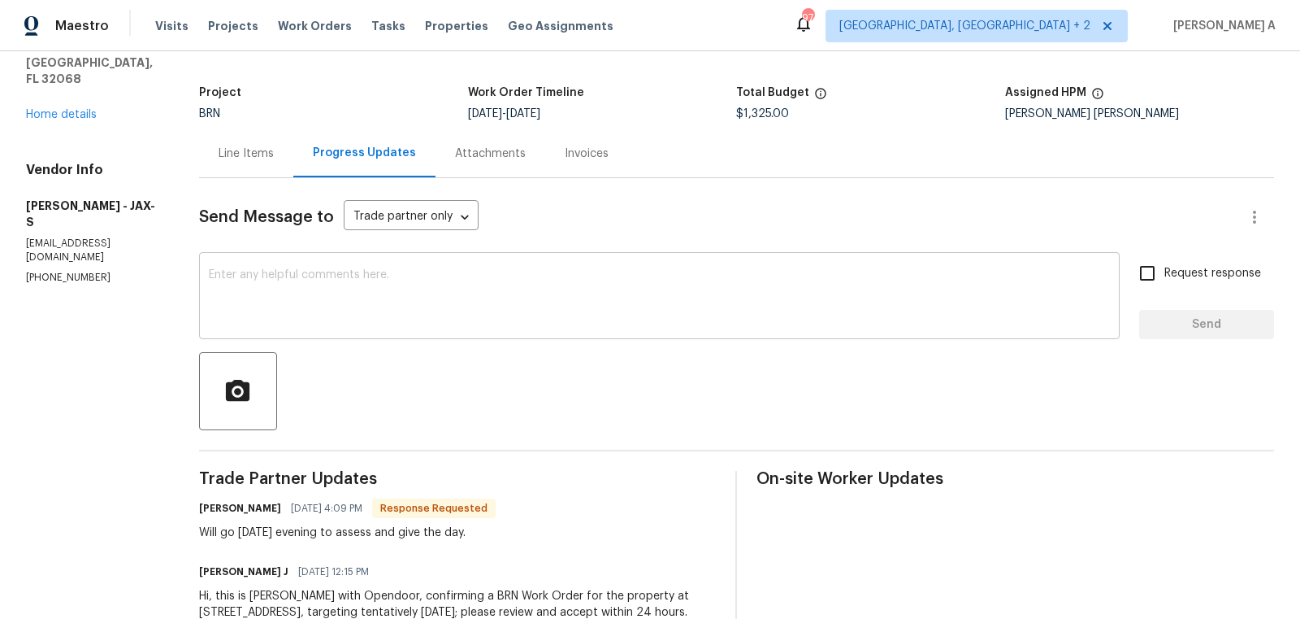
scroll to position [77, 0]
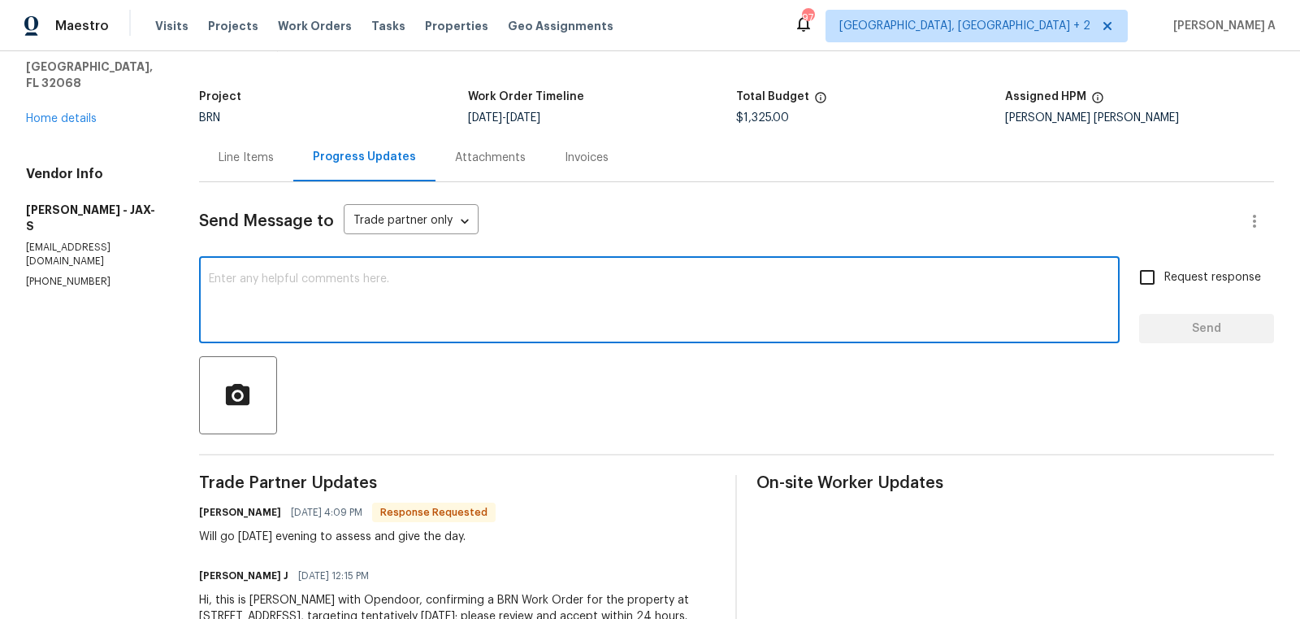
click at [468, 307] on textarea at bounding box center [659, 301] width 901 height 57
type textarea "Okay, thanks for the update"
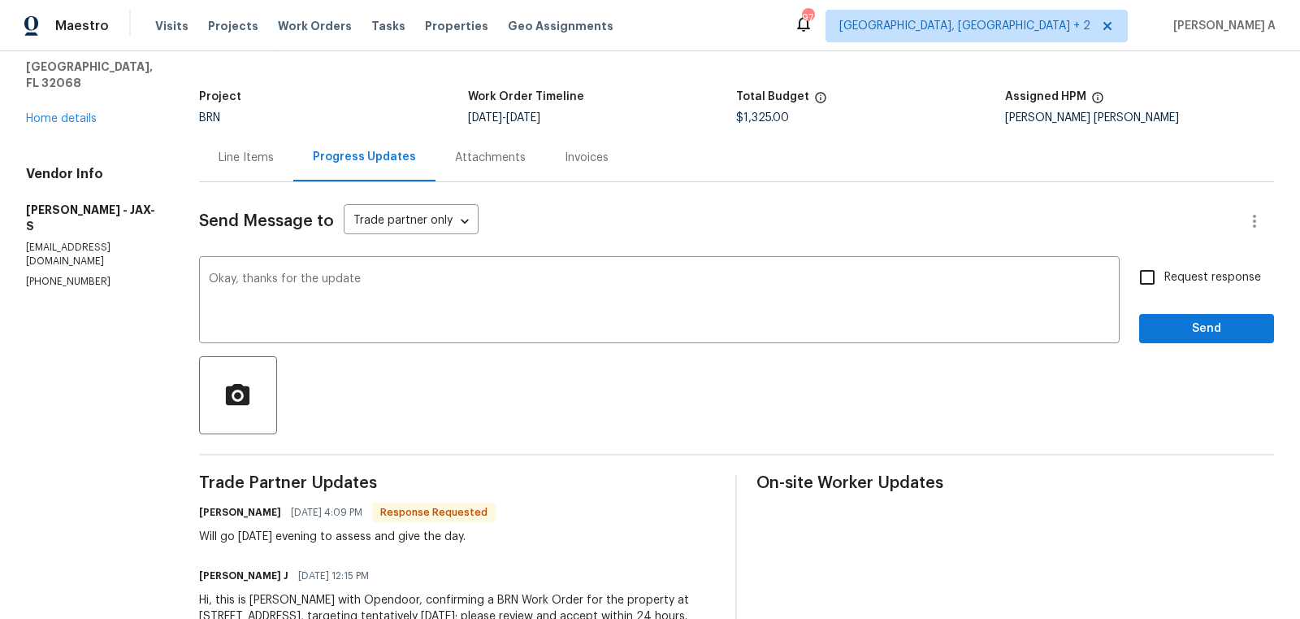
click at [1128, 276] on div "Okay, thanks for the update x ​ Request response Send" at bounding box center [736, 301] width 1075 height 83
click at [1148, 277] on input "Request response" at bounding box center [1148, 277] width 34 height 34
checkbox input "true"
click at [1179, 334] on span "Send" at bounding box center [1207, 329] width 109 height 20
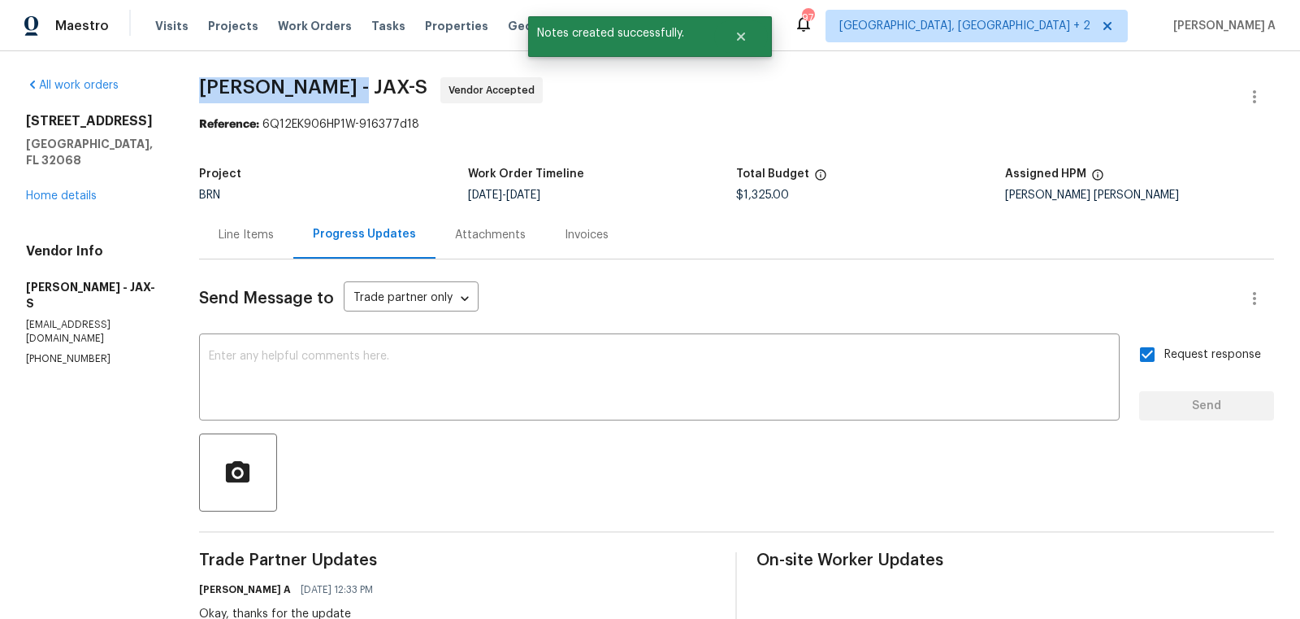
copy span "[PERSON_NAME]"
drag, startPoint x: 232, startPoint y: 89, endPoint x: 384, endPoint y: 87, distance: 151.2
click at [384, 87] on div "All work orders [STREET_ADDRESS] Home details Vendor Info [PERSON_NAME] - JAX-S…" at bounding box center [650, 447] width 1300 height 792
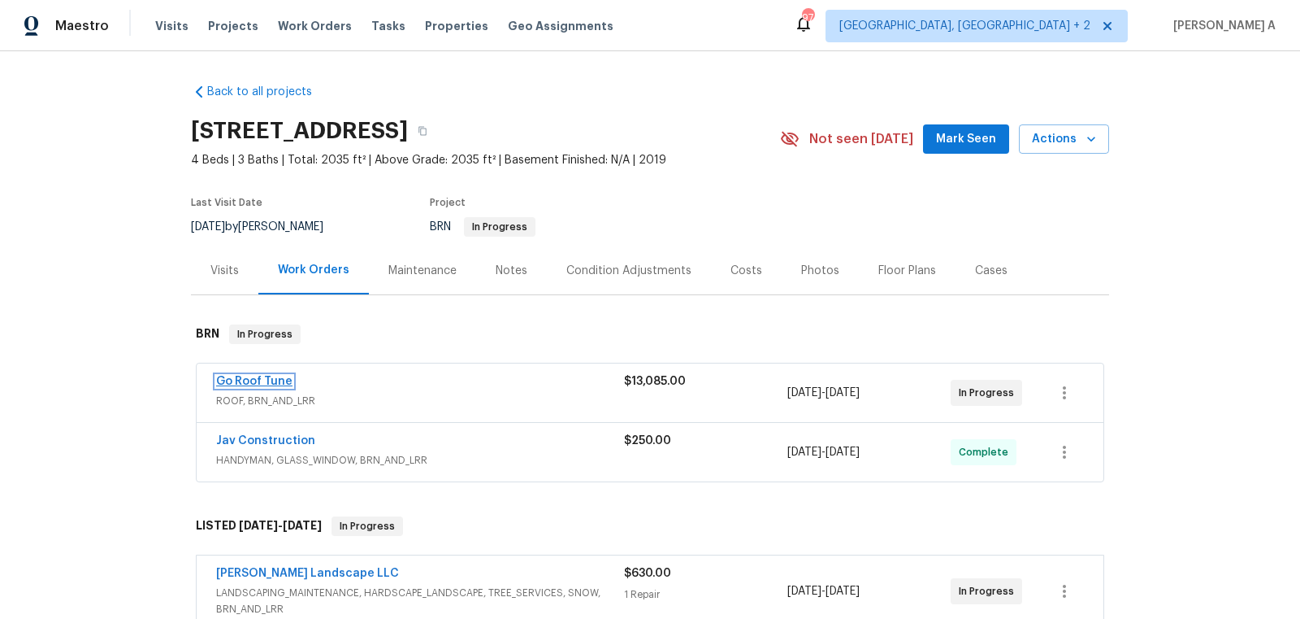
click at [260, 381] on link "Go Roof Tune" at bounding box center [254, 381] width 76 height 11
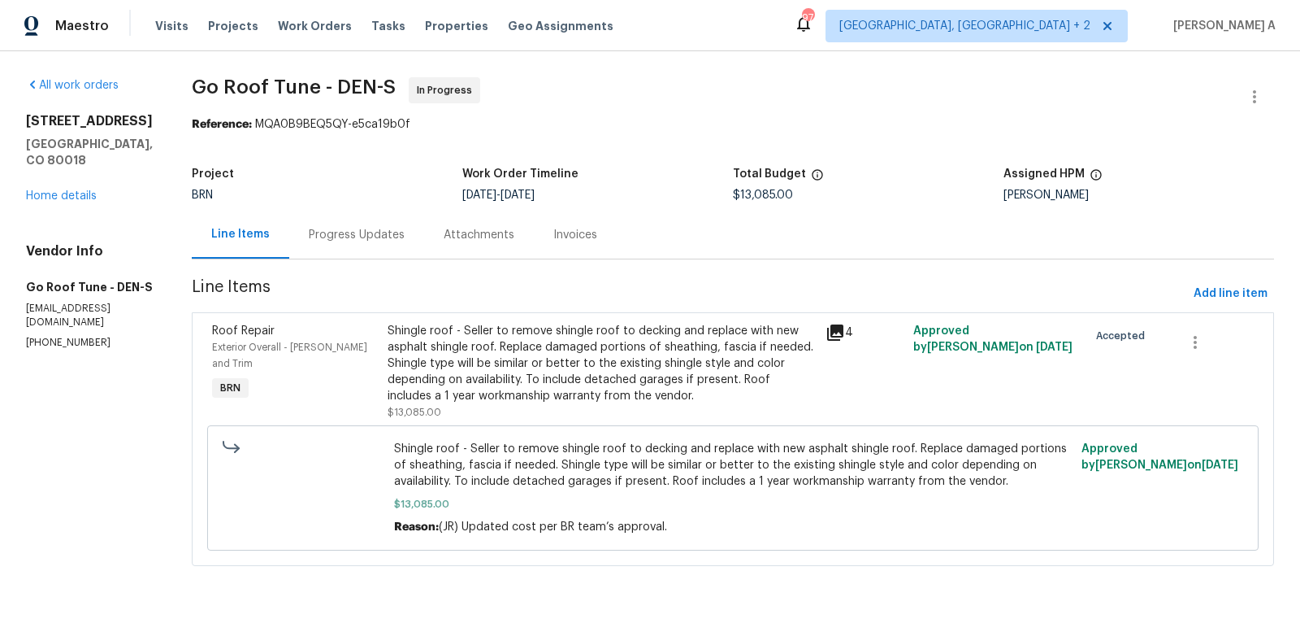
click at [395, 250] on div "Progress Updates" at bounding box center [356, 235] width 135 height 48
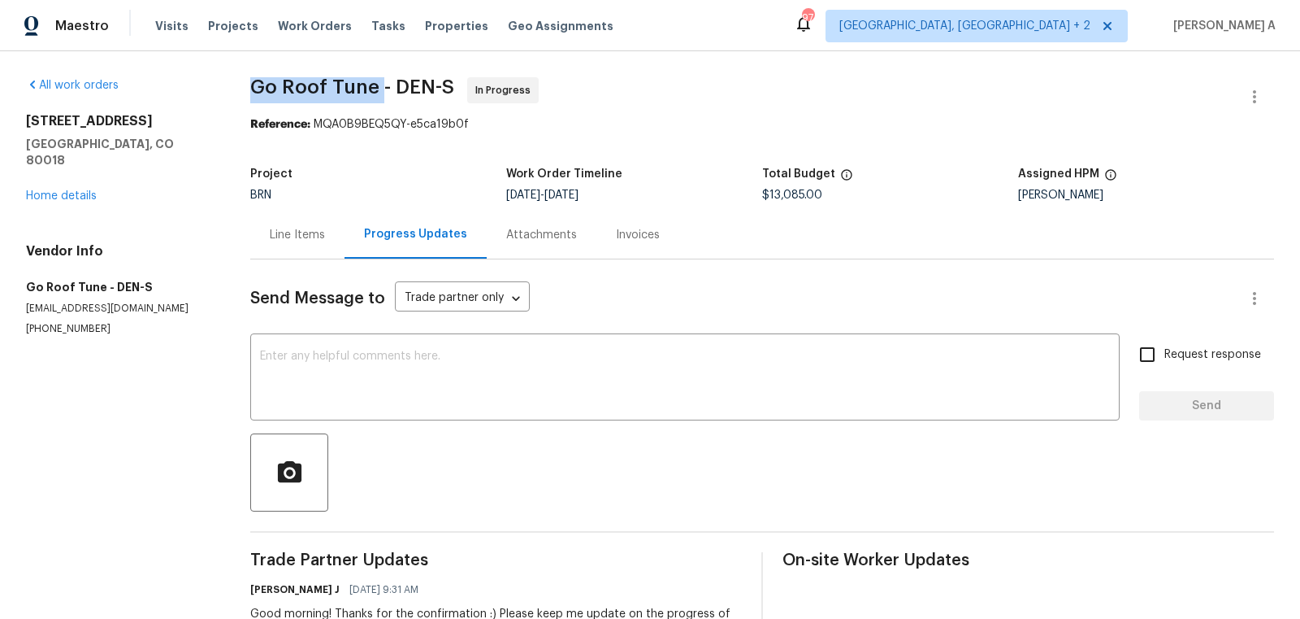
copy span "Go Roof Tune"
drag, startPoint x: 261, startPoint y: 90, endPoint x: 389, endPoint y: 87, distance: 127.6
click at [390, 87] on div "All work orders [STREET_ADDRESS] Home details Vendor Info Go Roof Tune - DEN-S …" at bounding box center [650, 518] width 1300 height 935
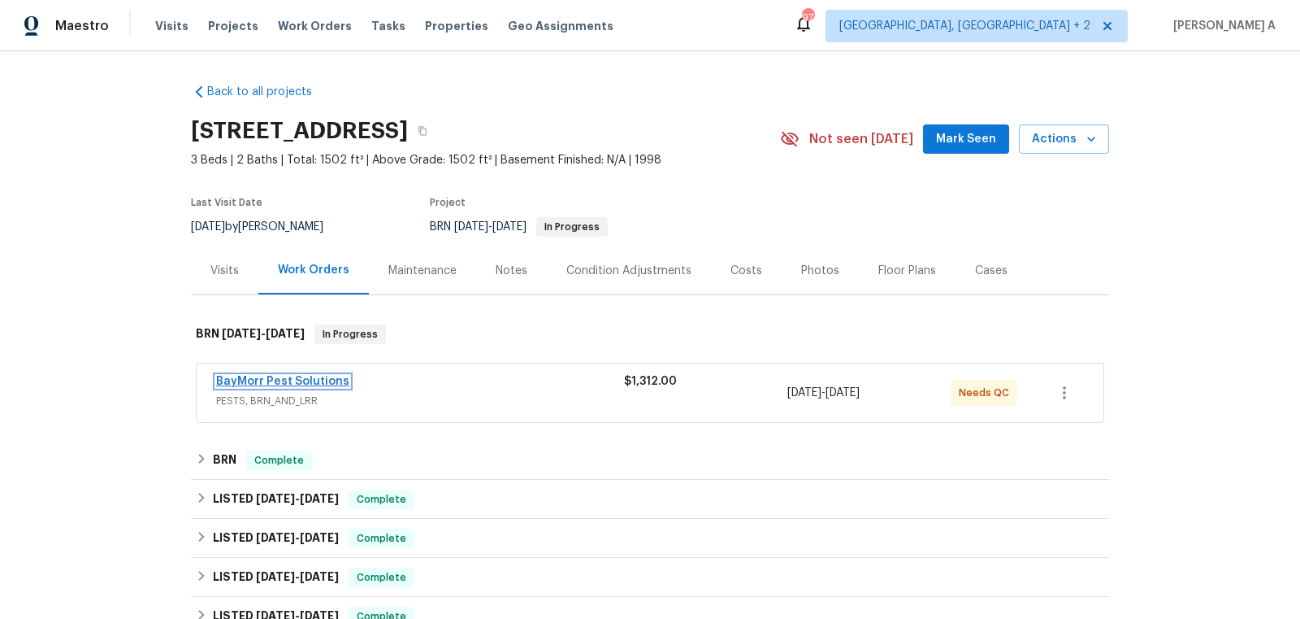
click at [247, 384] on link "BayMorr Pest Solutions" at bounding box center [282, 381] width 133 height 11
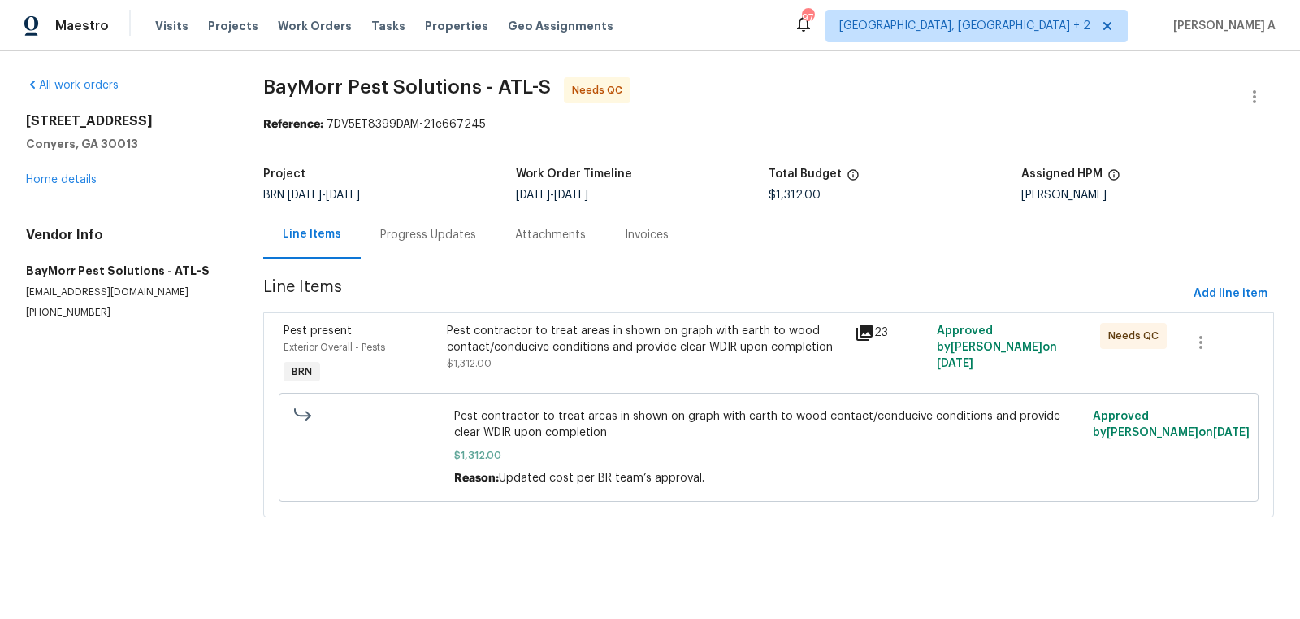
click at [399, 234] on div "Progress Updates" at bounding box center [428, 235] width 96 height 16
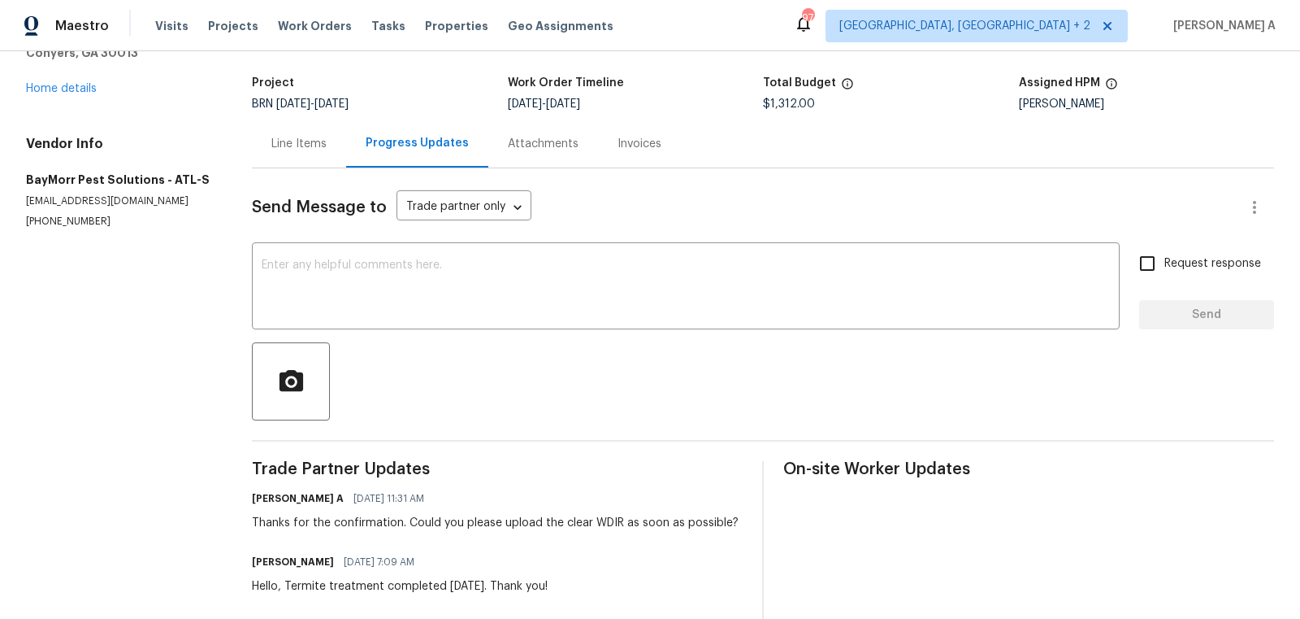
scroll to position [114, 0]
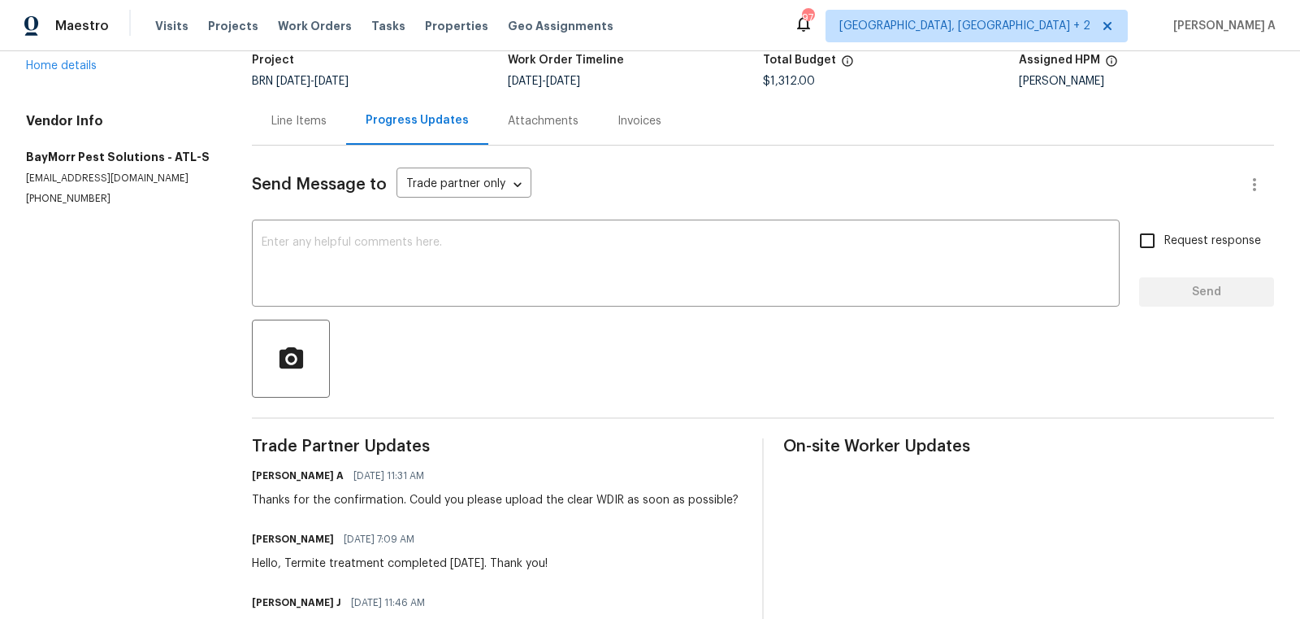
click at [46, 203] on p "[PHONE_NUMBER]" at bounding box center [119, 199] width 187 height 14
click at [46, 203] on p "(678) 822-4982" at bounding box center [119, 199] width 187 height 14
copy p "(678) 822-4982"
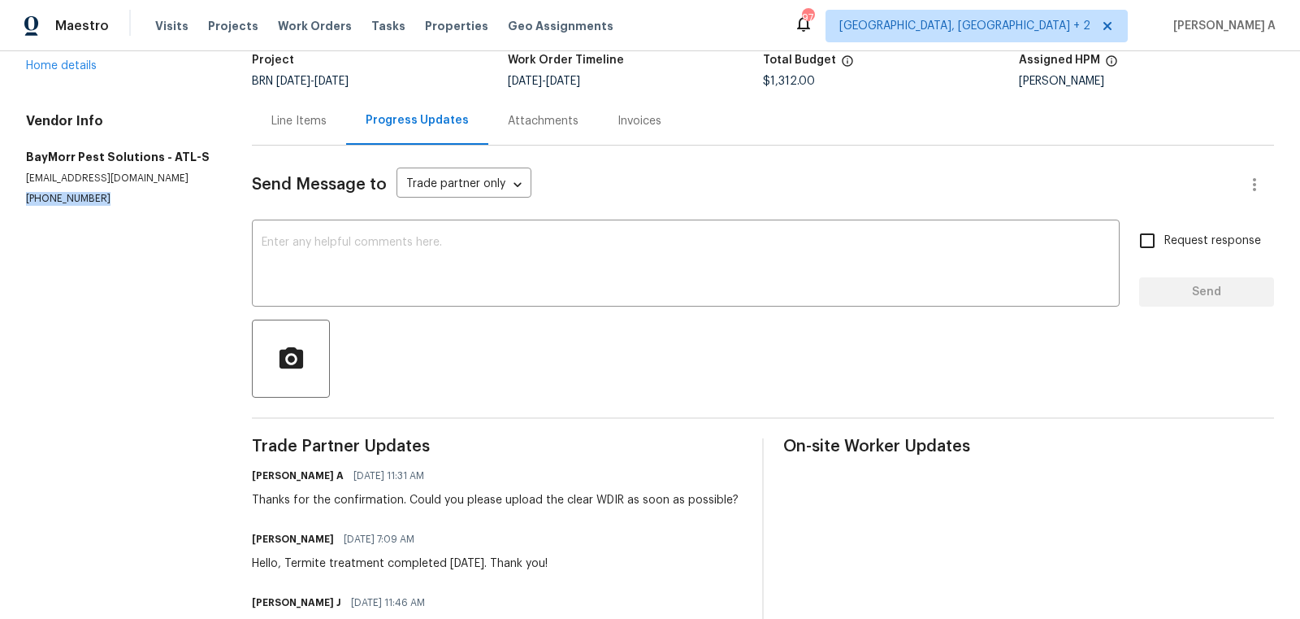
copy p "(678) 822-4982"
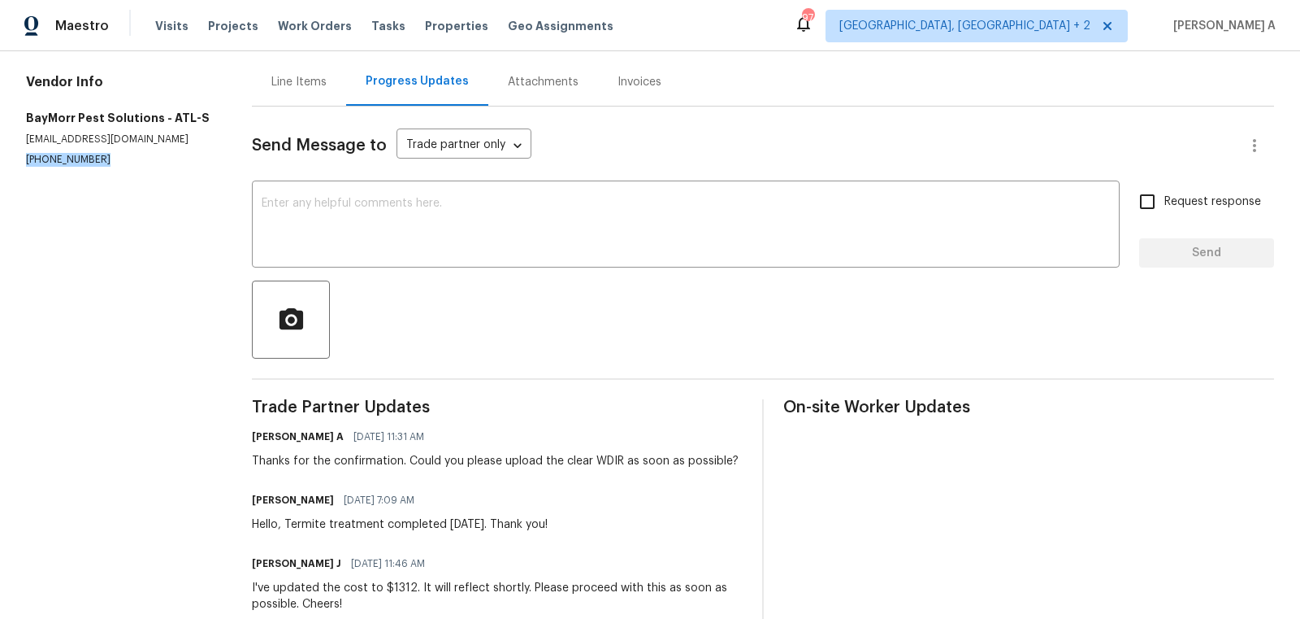
scroll to position [150, 0]
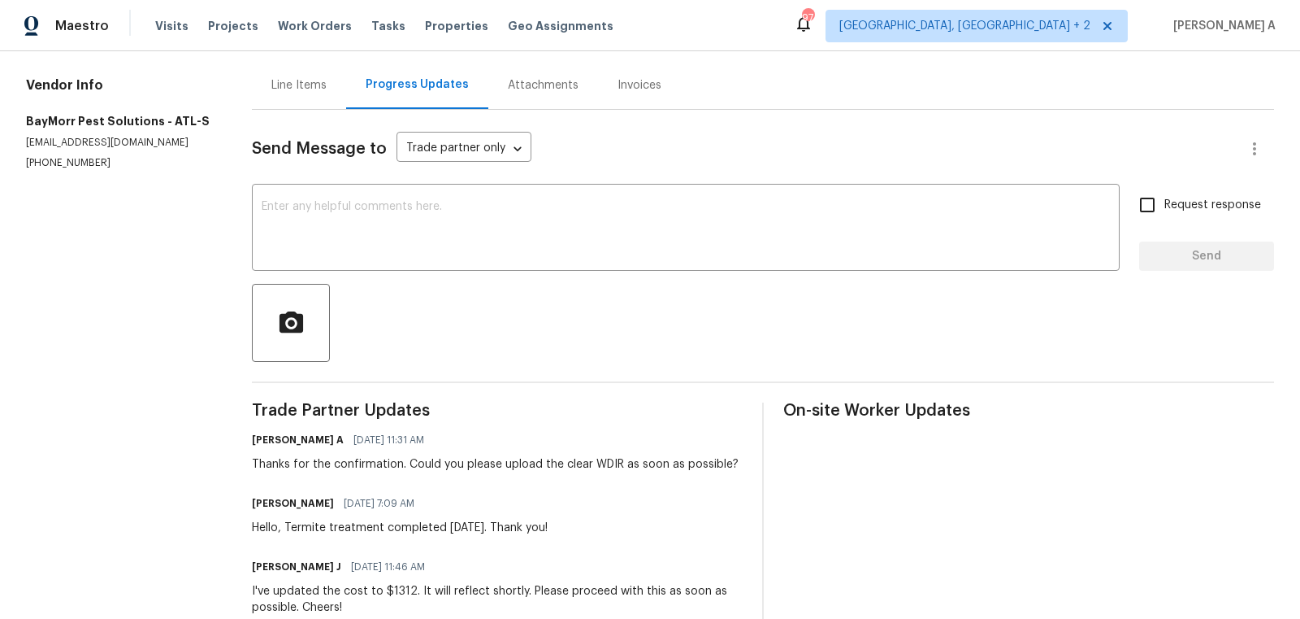
click at [299, 76] on div "Line Items" at bounding box center [299, 85] width 94 height 48
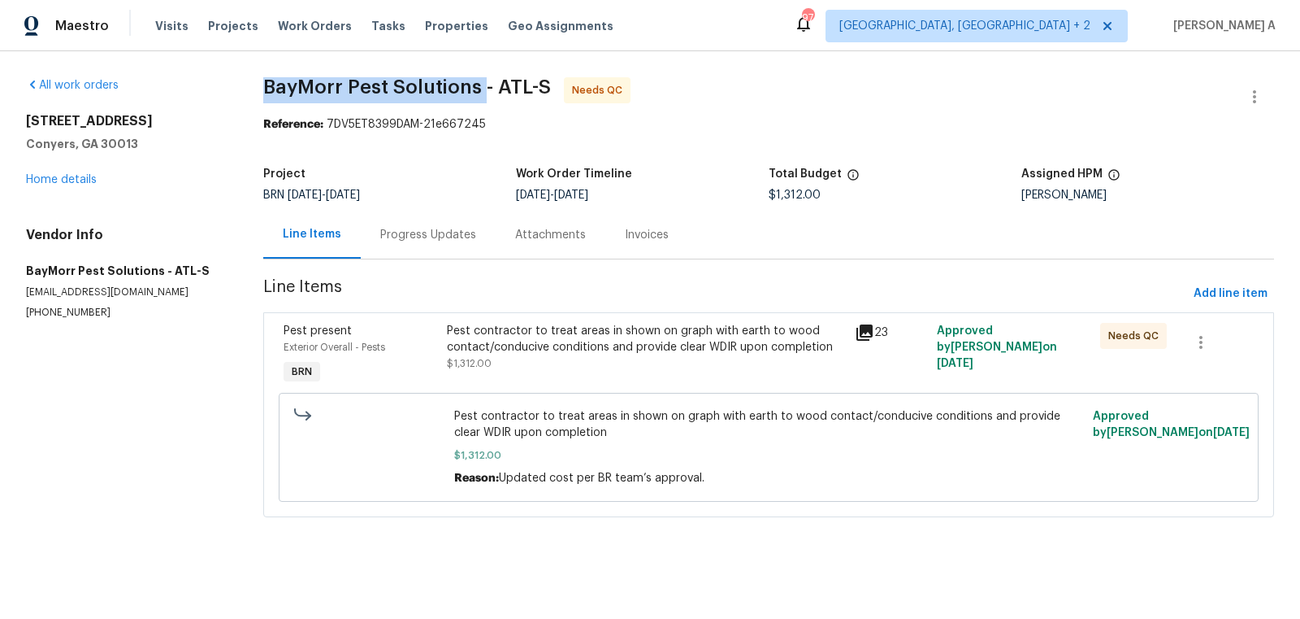
copy span "BayMorr Pest Solutions"
drag, startPoint x: 258, startPoint y: 91, endPoint x: 482, endPoint y: 93, distance: 223.5
click at [482, 93] on div "All work orders 2554 Fairview Rd Conyers, GA 30013 Home details Vendor Info Bay…" at bounding box center [650, 306] width 1300 height 511
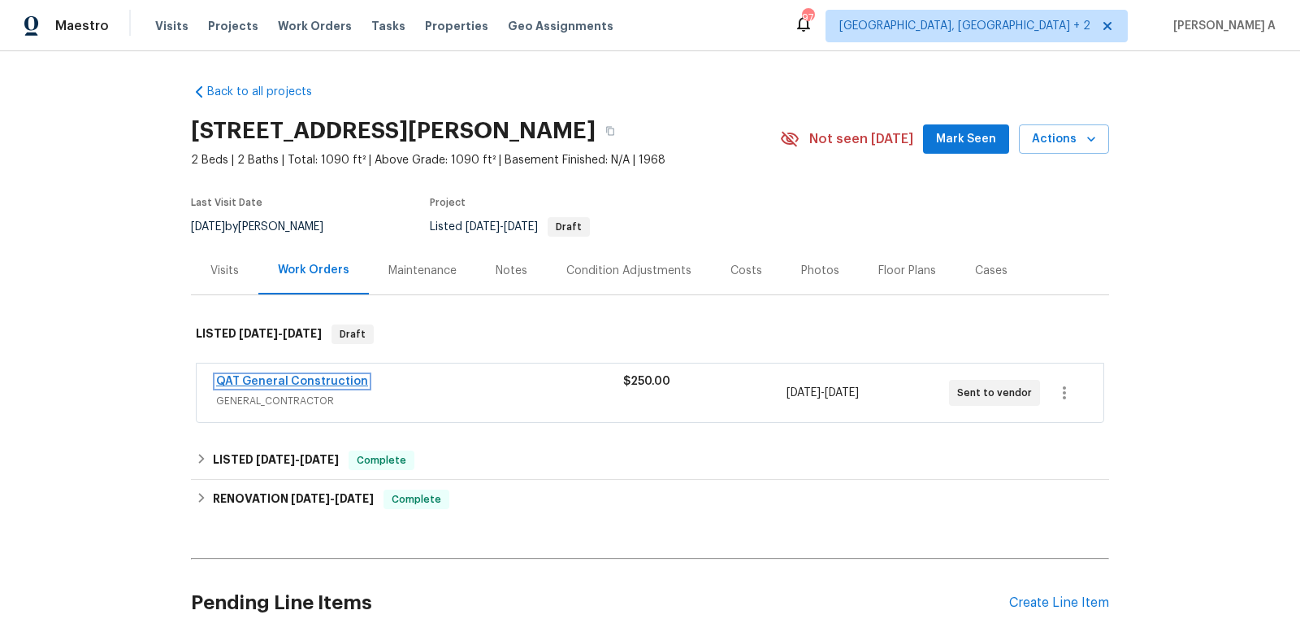
click at [280, 383] on link "QAT General Construction" at bounding box center [292, 381] width 152 height 11
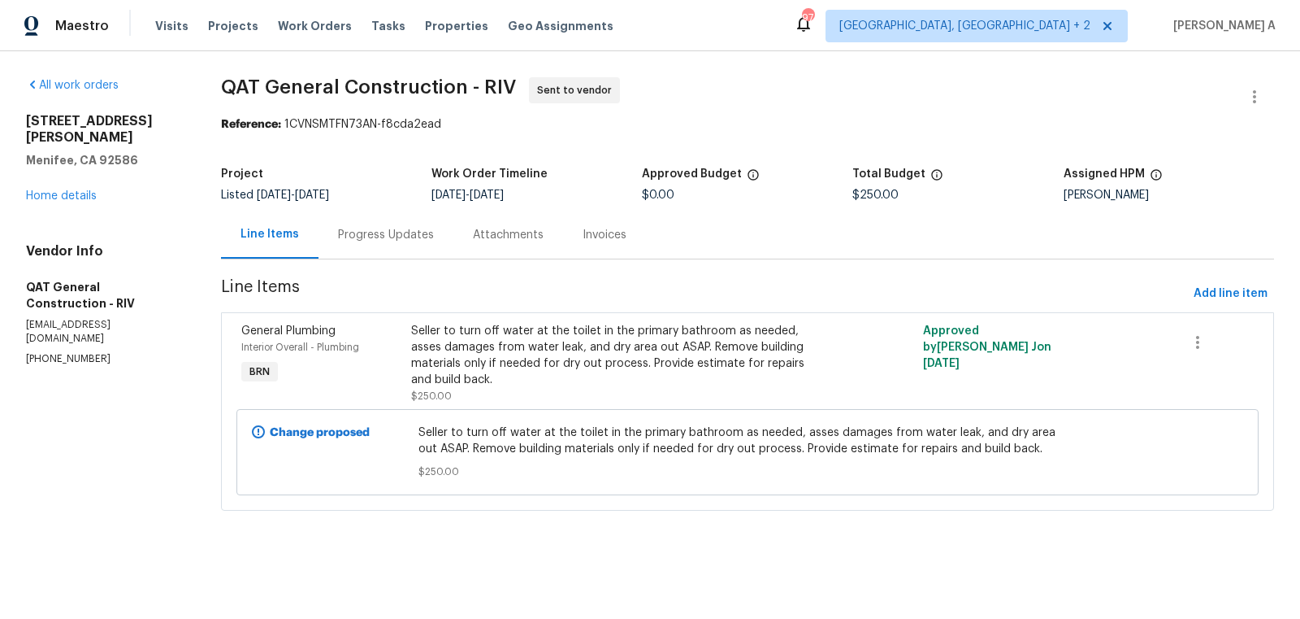
click at [414, 239] on div "Progress Updates" at bounding box center [386, 235] width 96 height 16
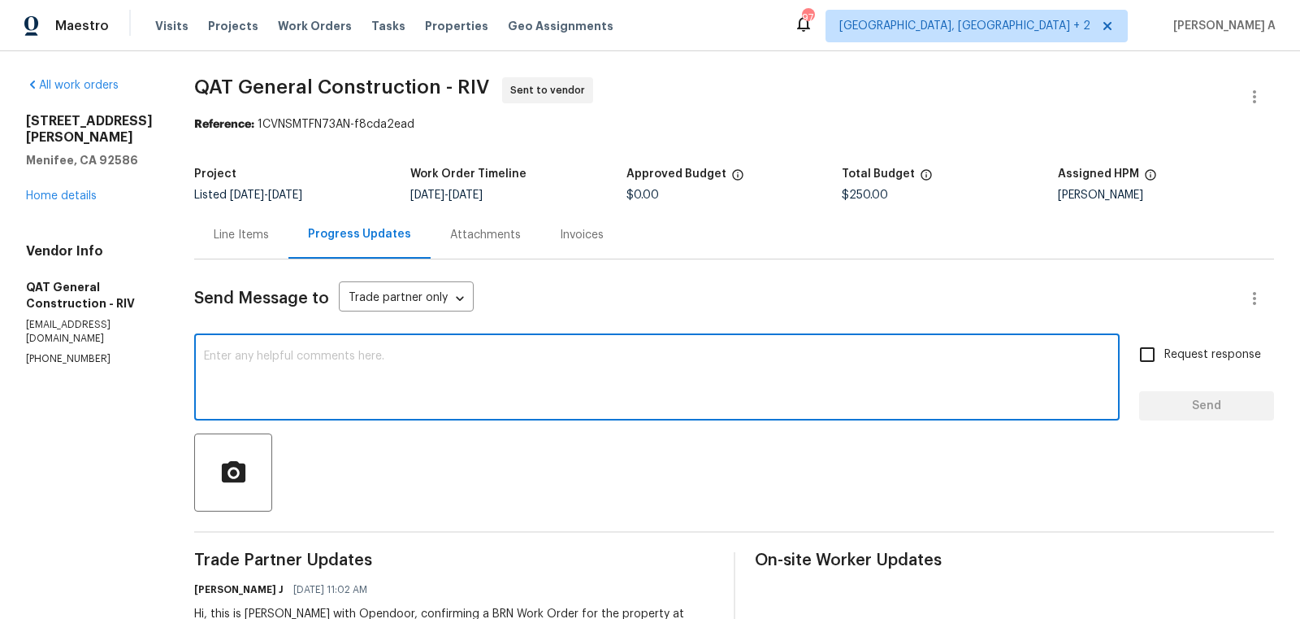
click at [455, 380] on textarea at bounding box center [657, 378] width 906 height 57
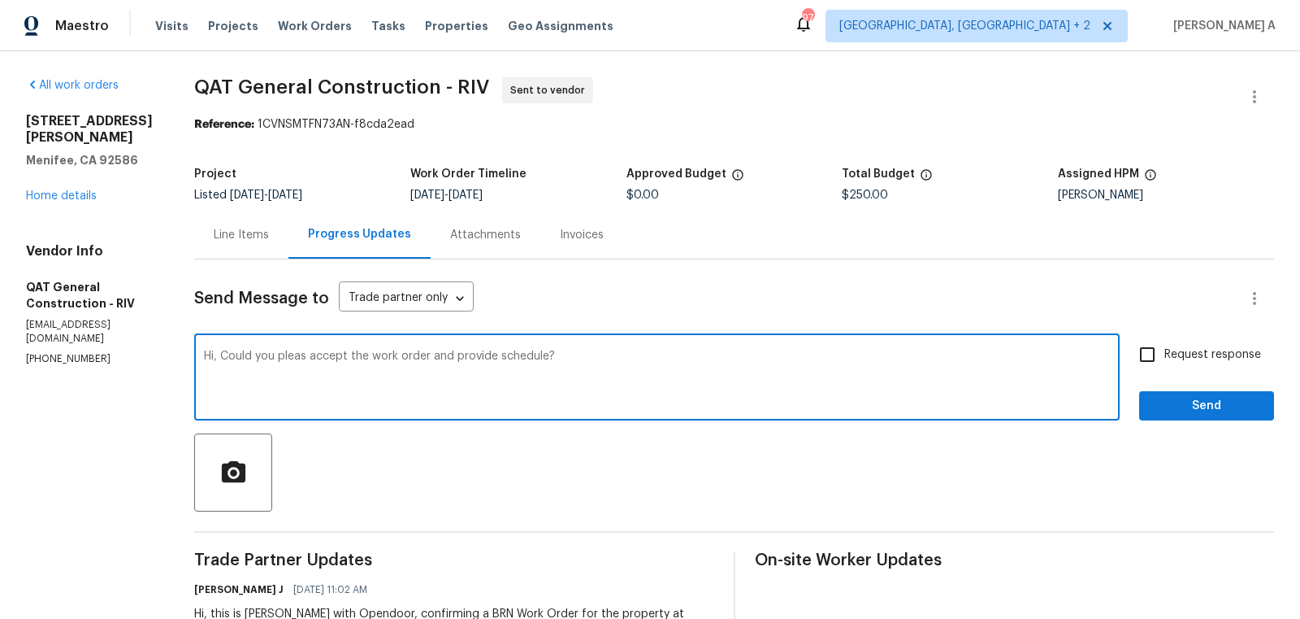
click at [0, 0] on span "Correct the spelling error" at bounding box center [0, 0] width 0 height 0
click at [0, 0] on qb-div "Correct the article a schedule?" at bounding box center [0, 0] width 0 height 0
type textarea "Hi, Could you please accept the work order and provide a schedule?"
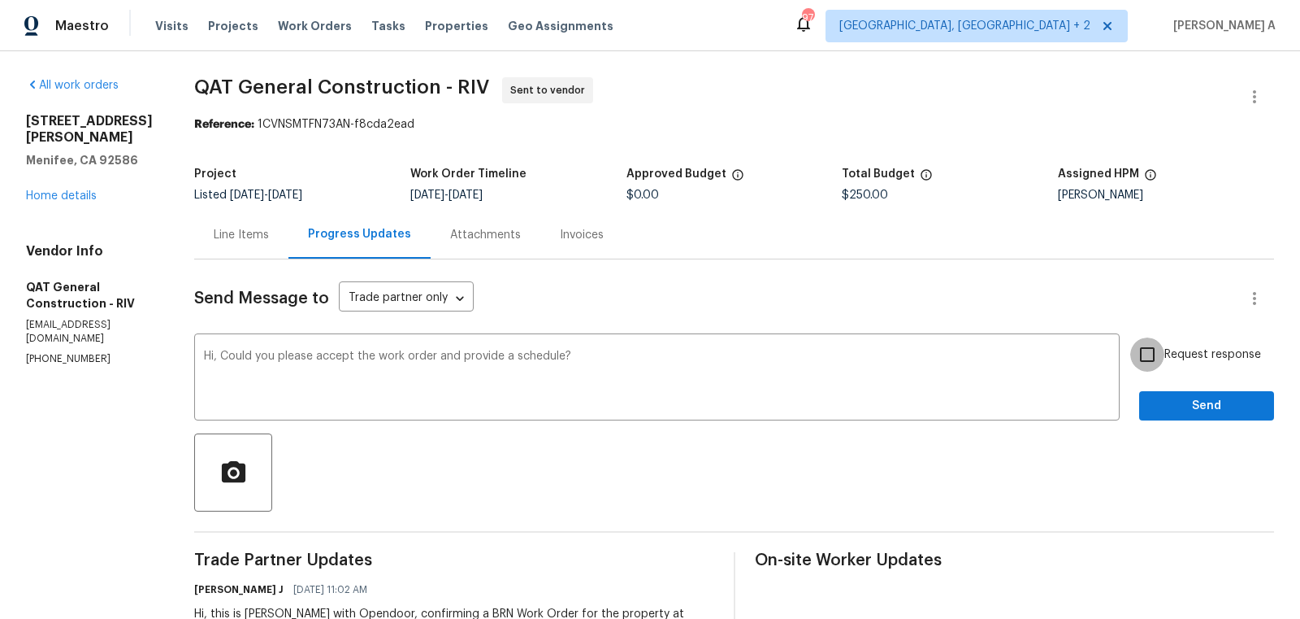
click at [1143, 358] on input "Request response" at bounding box center [1148, 354] width 34 height 34
checkbox input "true"
click at [1204, 406] on span "Send" at bounding box center [1207, 406] width 109 height 20
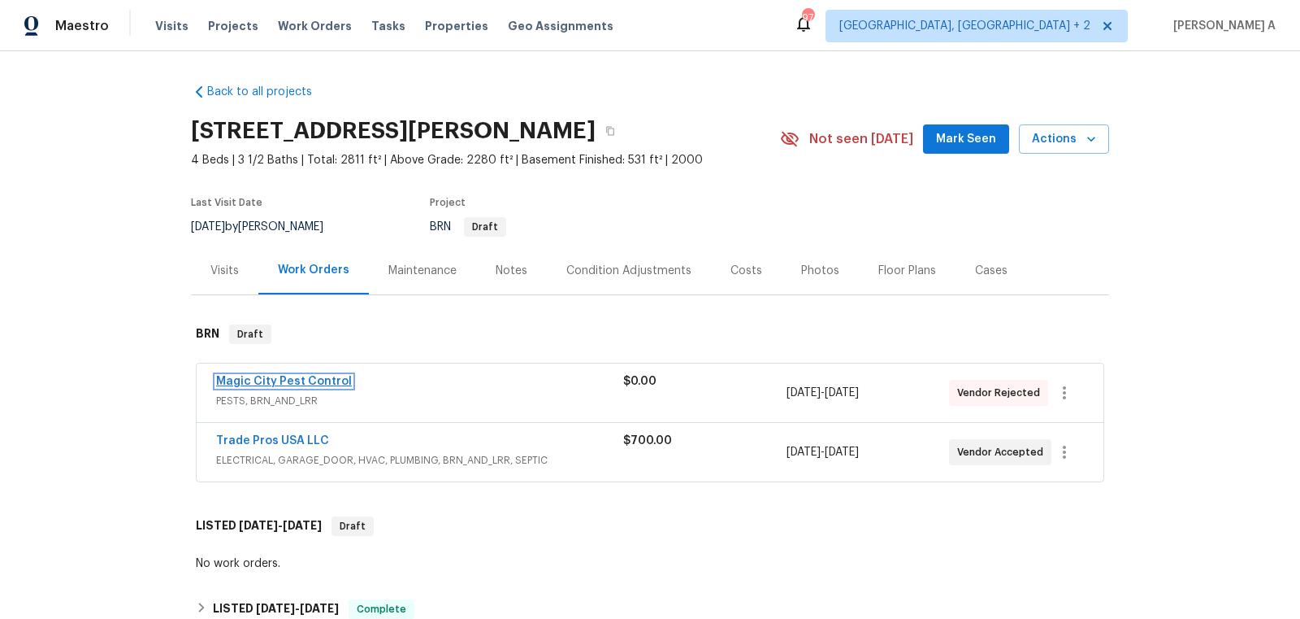
click at [287, 384] on link "Magic City Pest Control" at bounding box center [284, 381] width 136 height 11
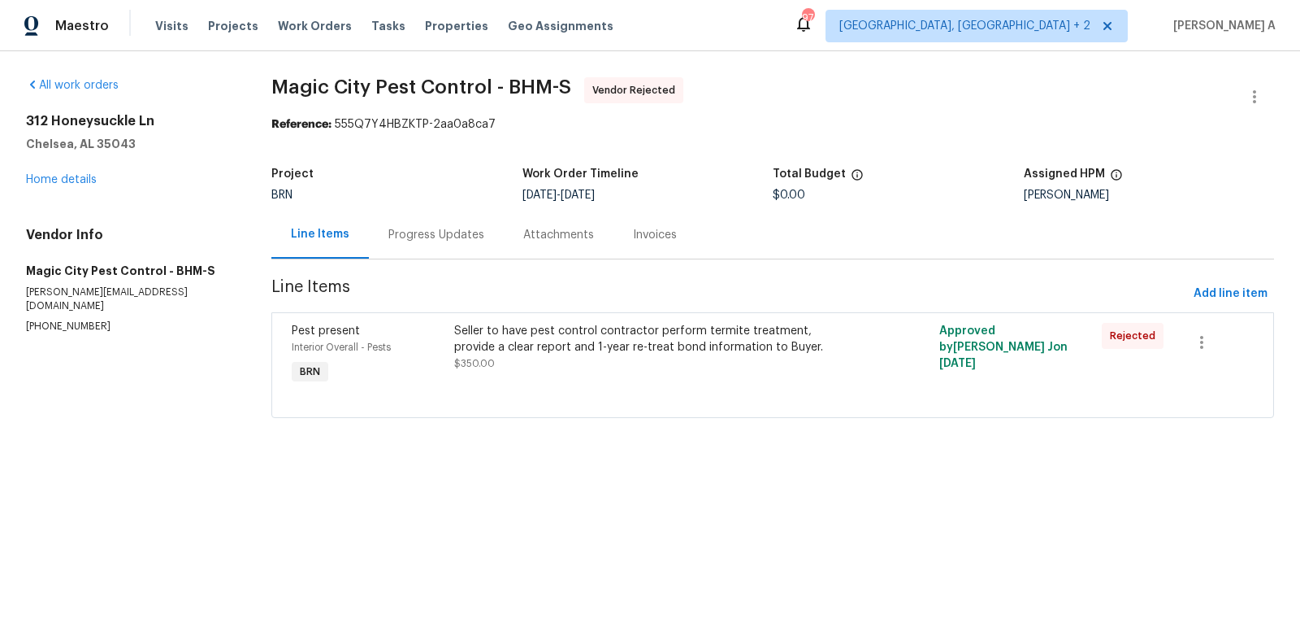
click at [404, 227] on div "Progress Updates" at bounding box center [437, 235] width 96 height 16
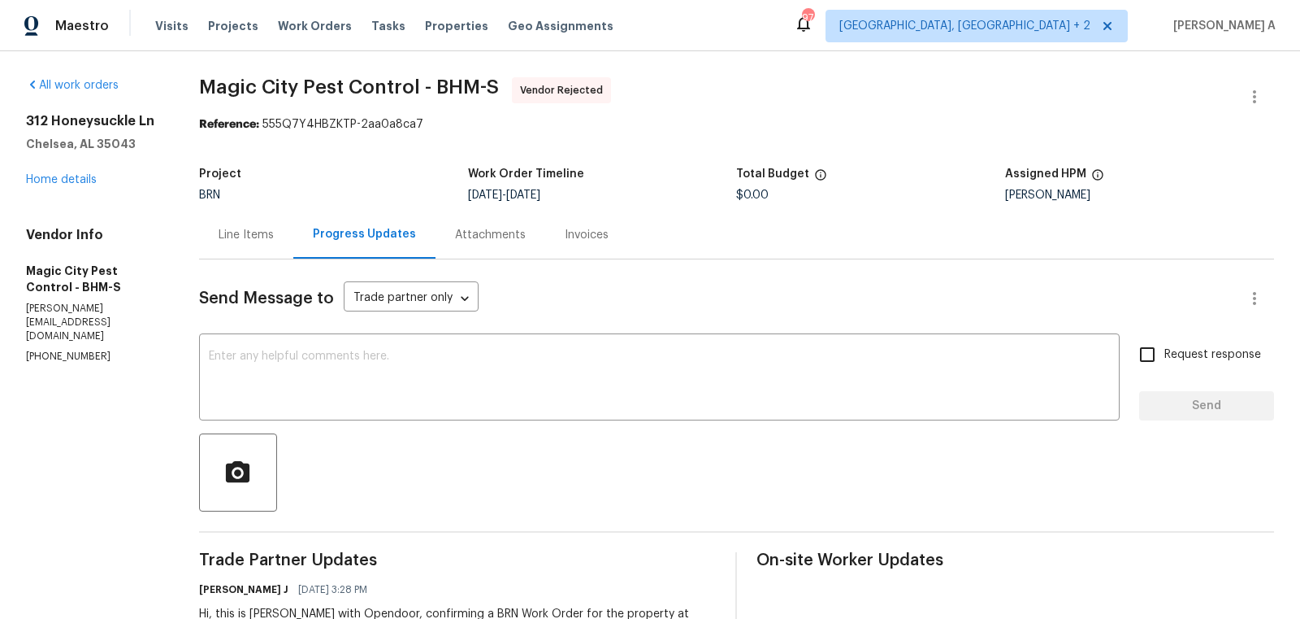
click at [289, 224] on div "Line Items" at bounding box center [246, 235] width 94 height 48
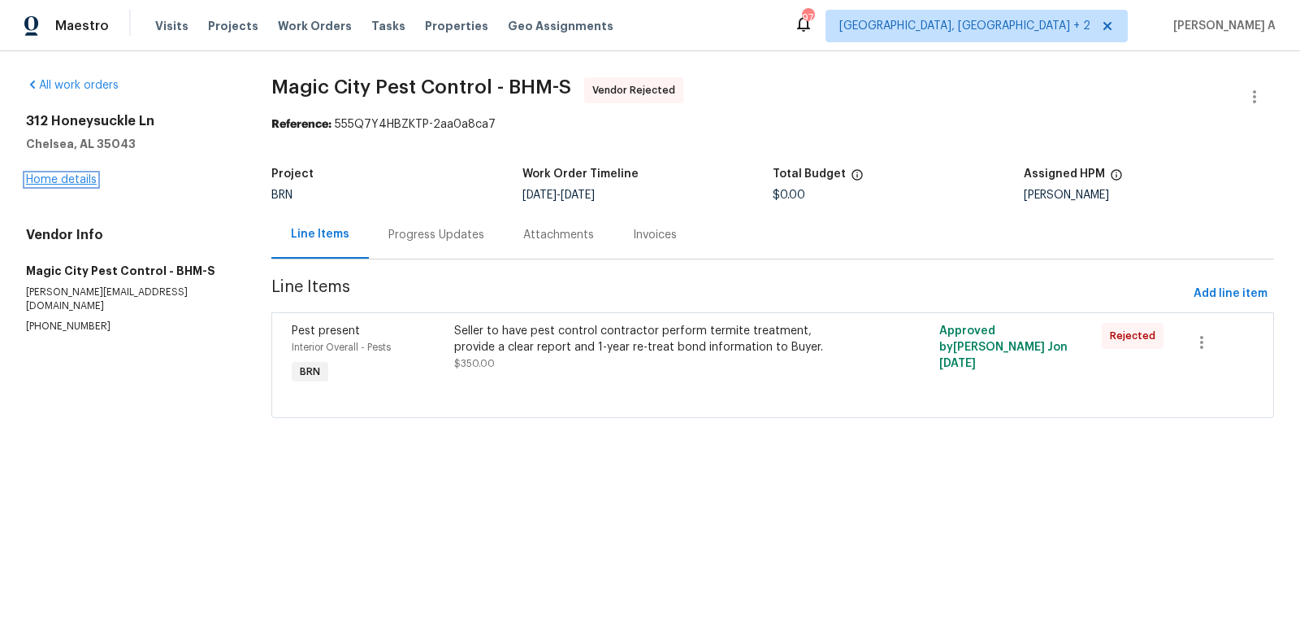
click at [80, 184] on link "Home details" at bounding box center [61, 179] width 71 height 11
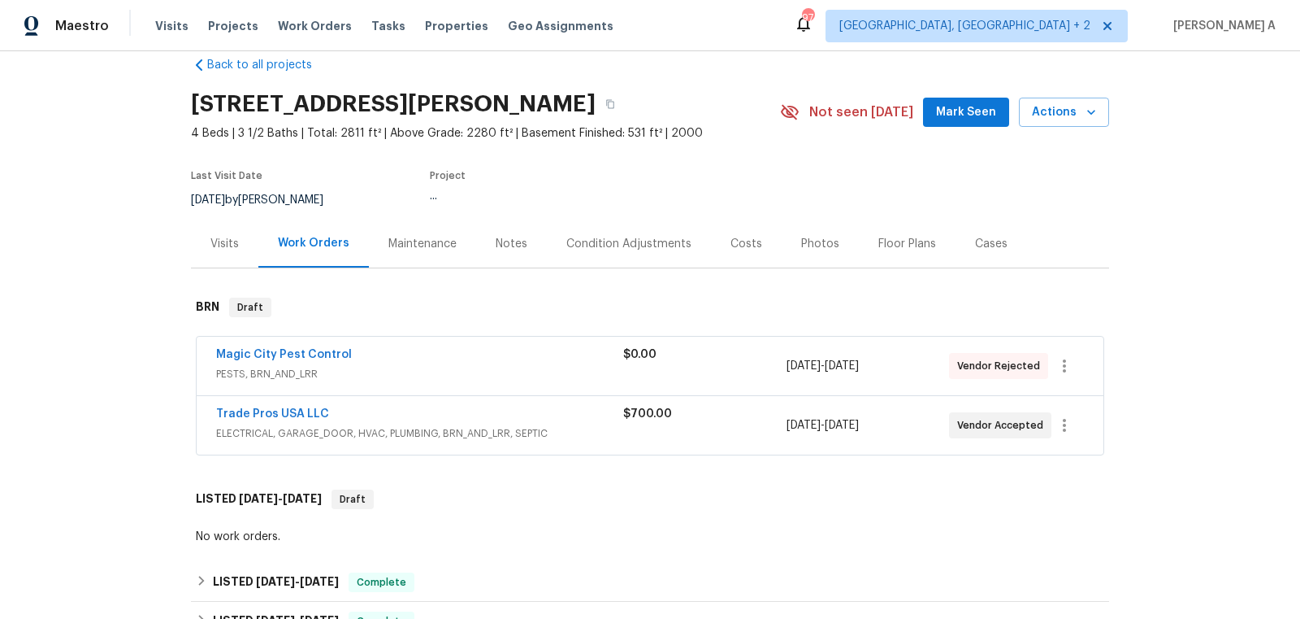
scroll to position [59, 0]
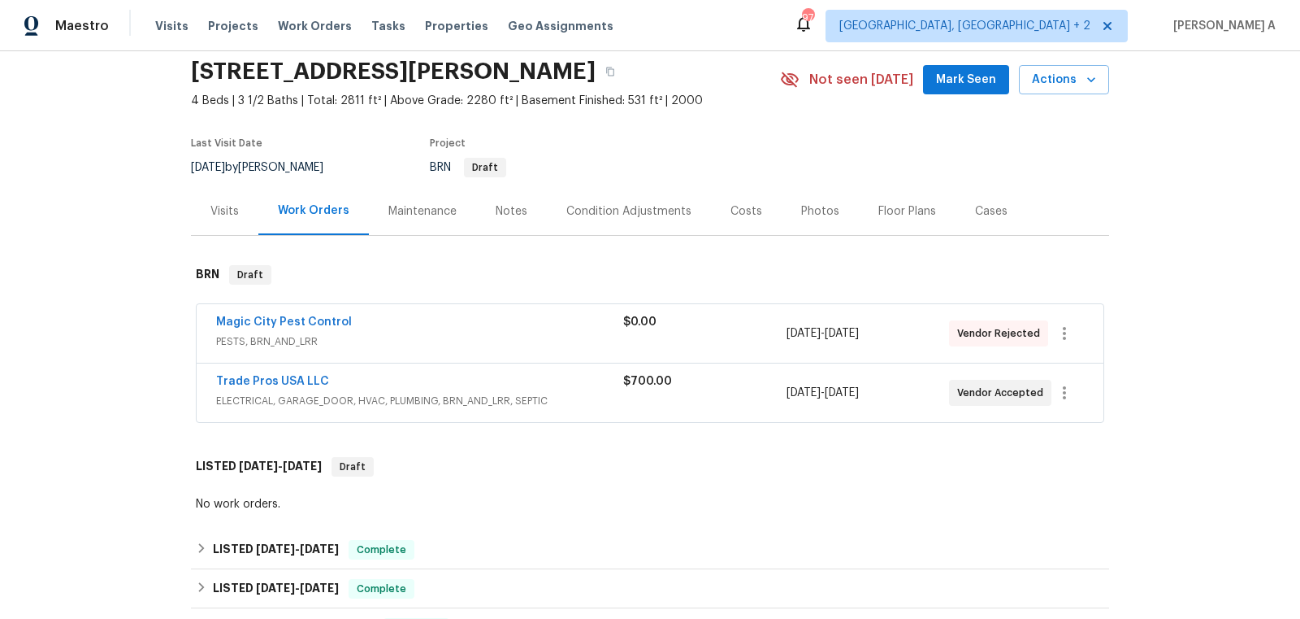
click at [283, 385] on span "Trade Pros USA LLC" at bounding box center [272, 381] width 113 height 16
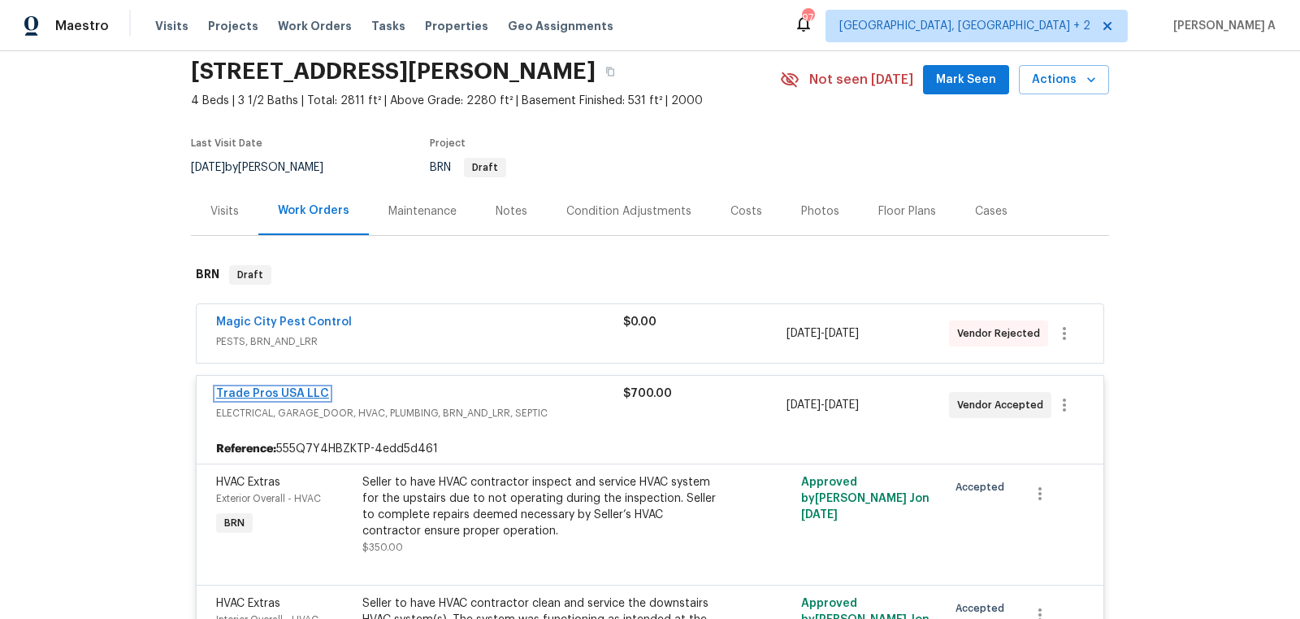
click at [281, 391] on link "Trade Pros USA LLC" at bounding box center [272, 393] width 113 height 11
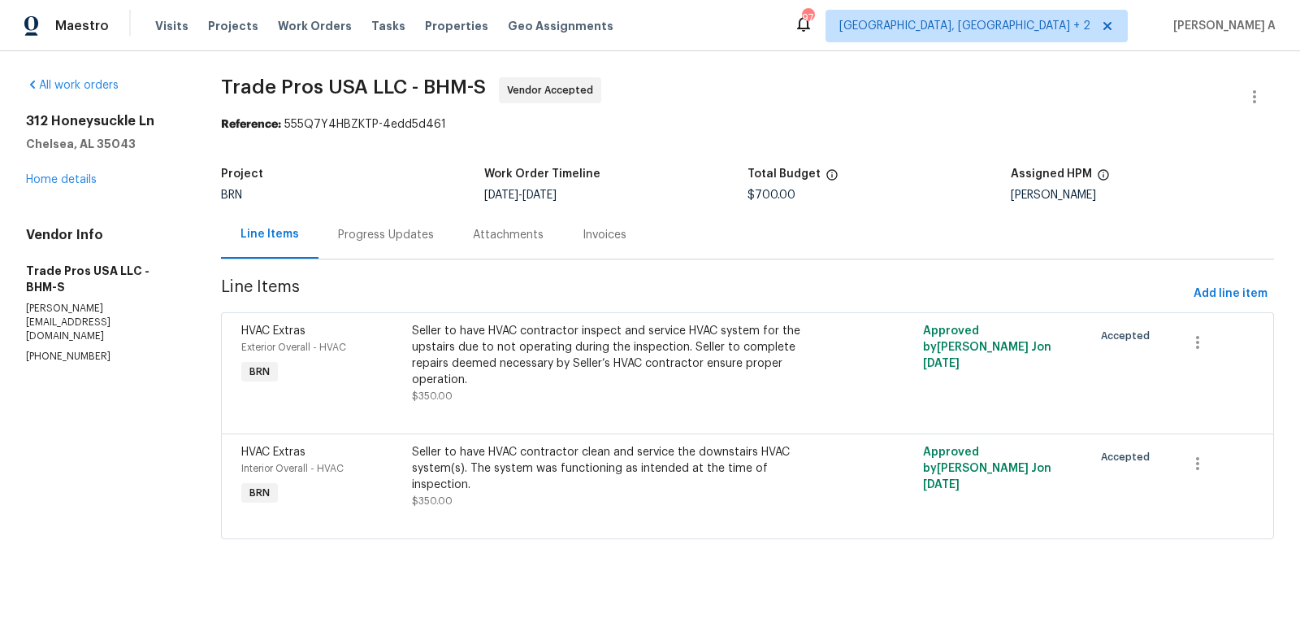
click at [354, 241] on div "Progress Updates" at bounding box center [386, 235] width 96 height 16
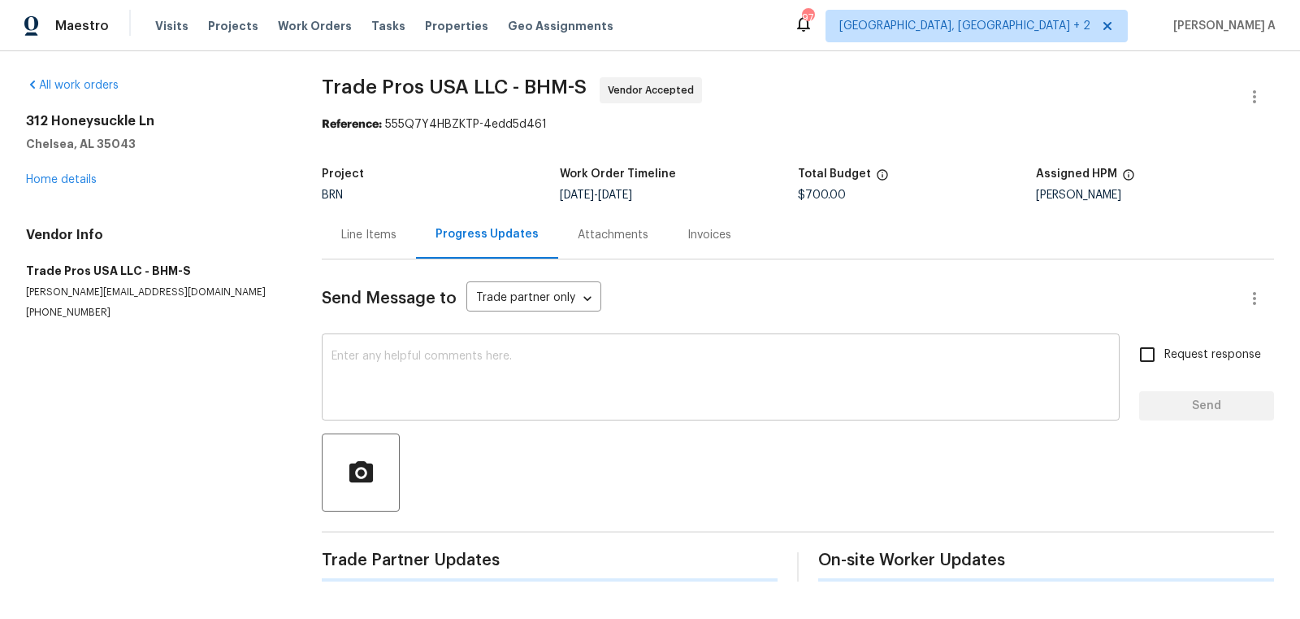
scroll to position [98, 0]
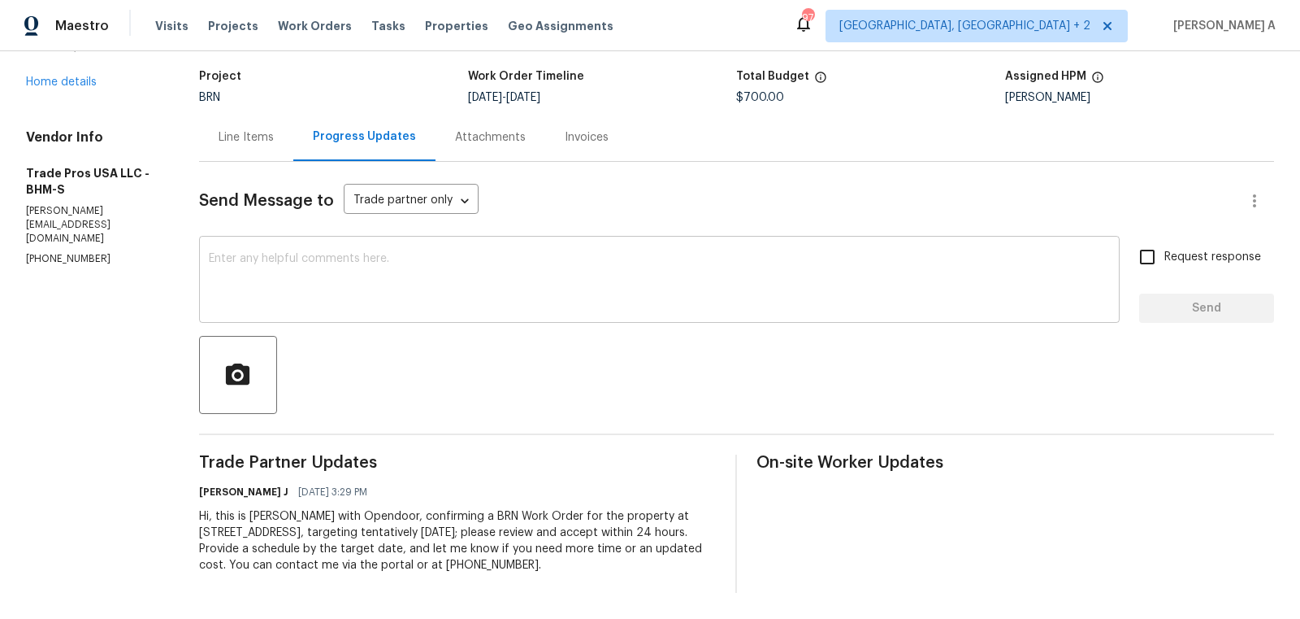
click at [323, 264] on textarea at bounding box center [659, 281] width 901 height 57
paste textarea "Hello! Could you please provide me with the scheduled start date and completion…"
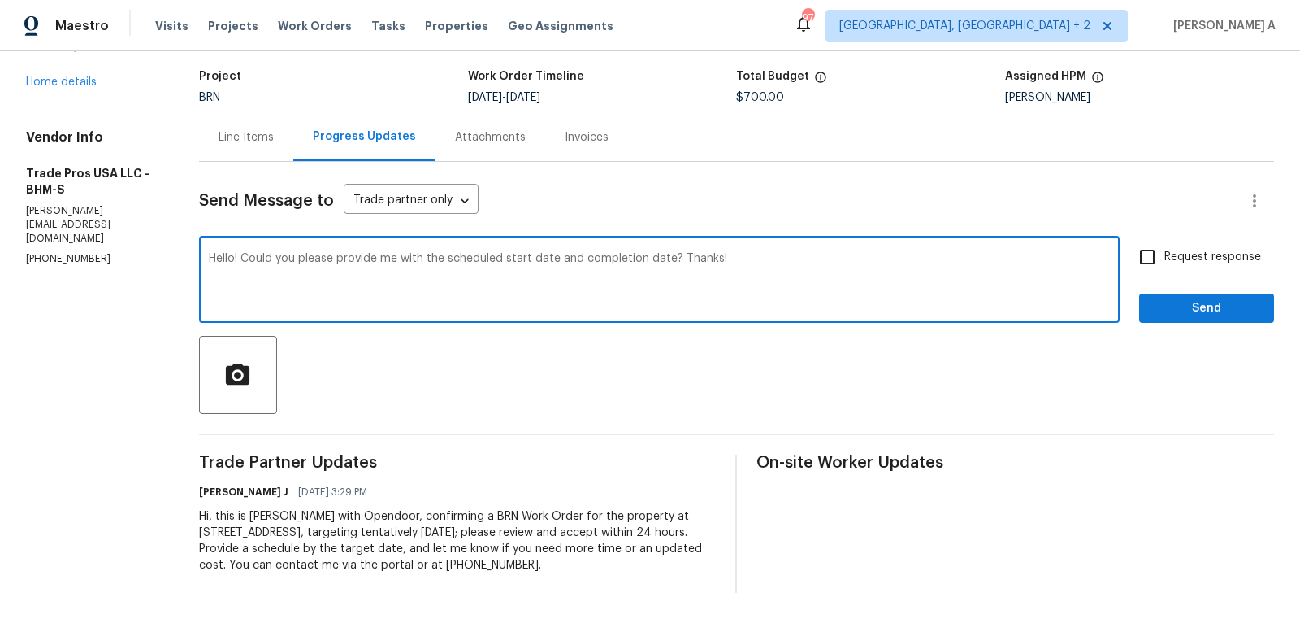
type textarea "Hello! Could you please provide me with the scheduled start date and completion…"
click at [1145, 266] on input "Request response" at bounding box center [1148, 257] width 34 height 34
checkbox input "true"
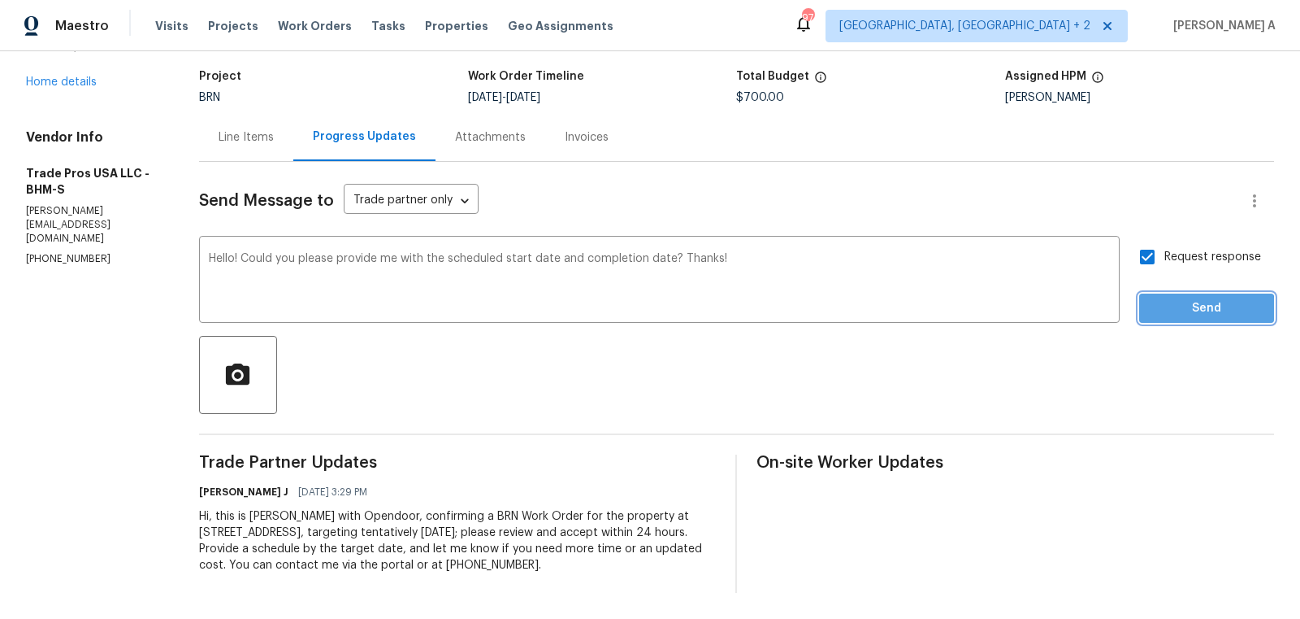
click at [1185, 310] on span "Send" at bounding box center [1207, 308] width 109 height 20
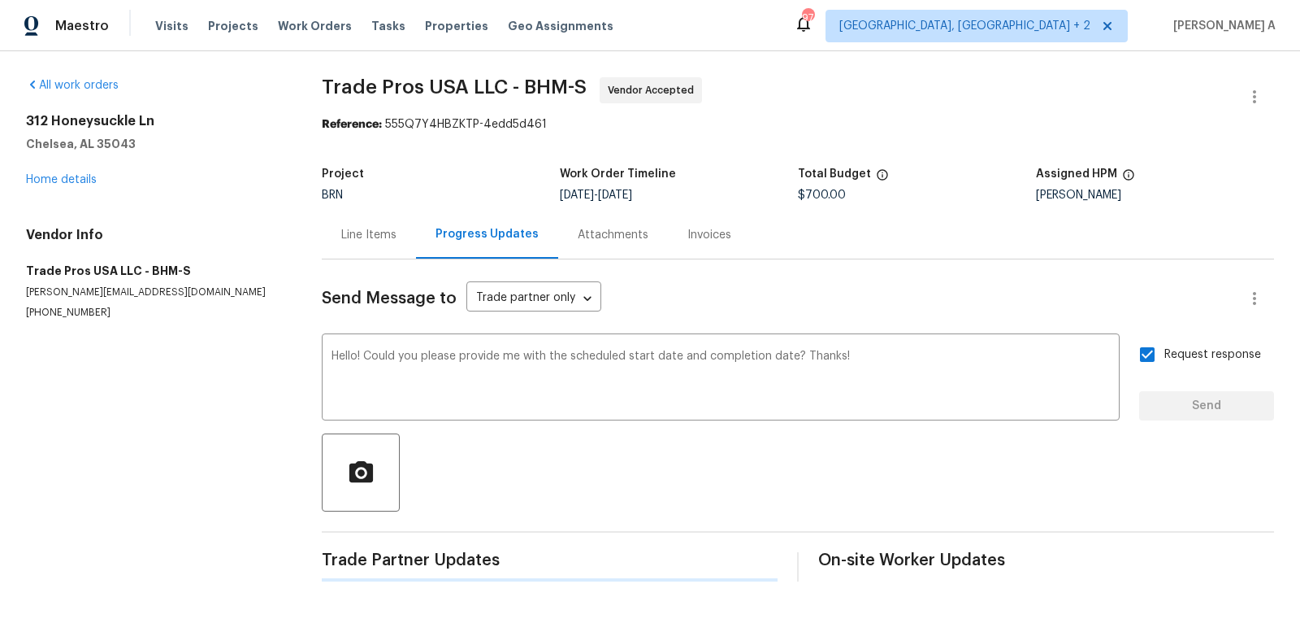
scroll to position [0, 0]
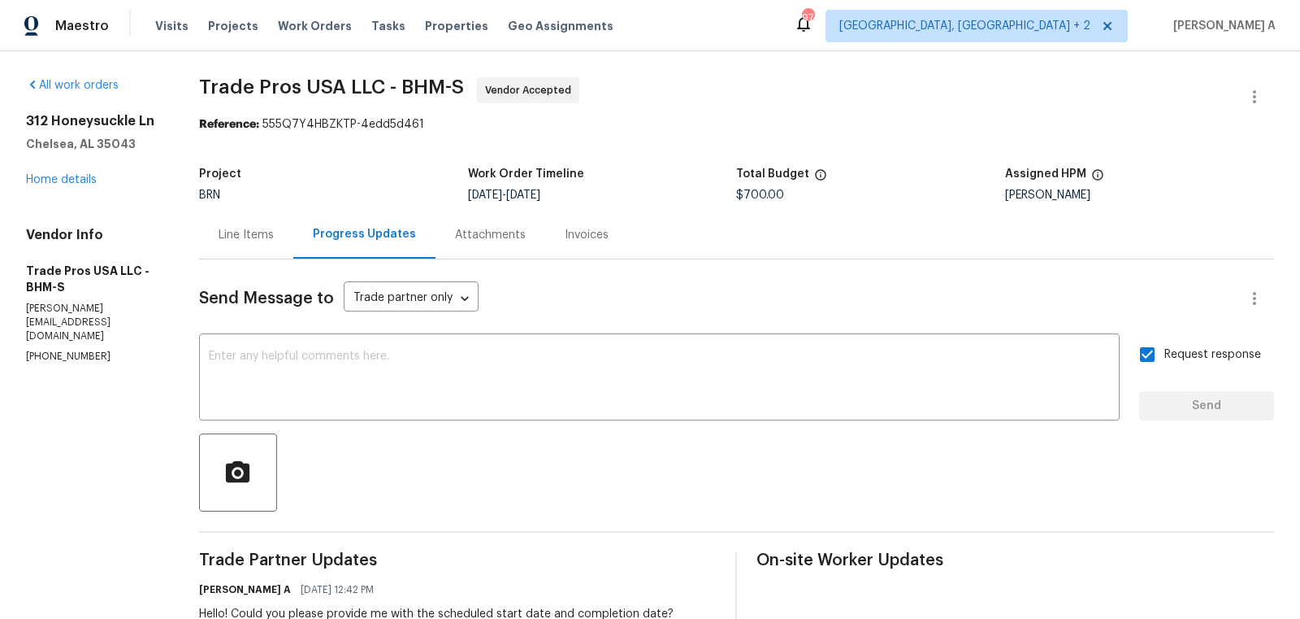
click at [260, 242] on div "Line Items" at bounding box center [246, 235] width 55 height 16
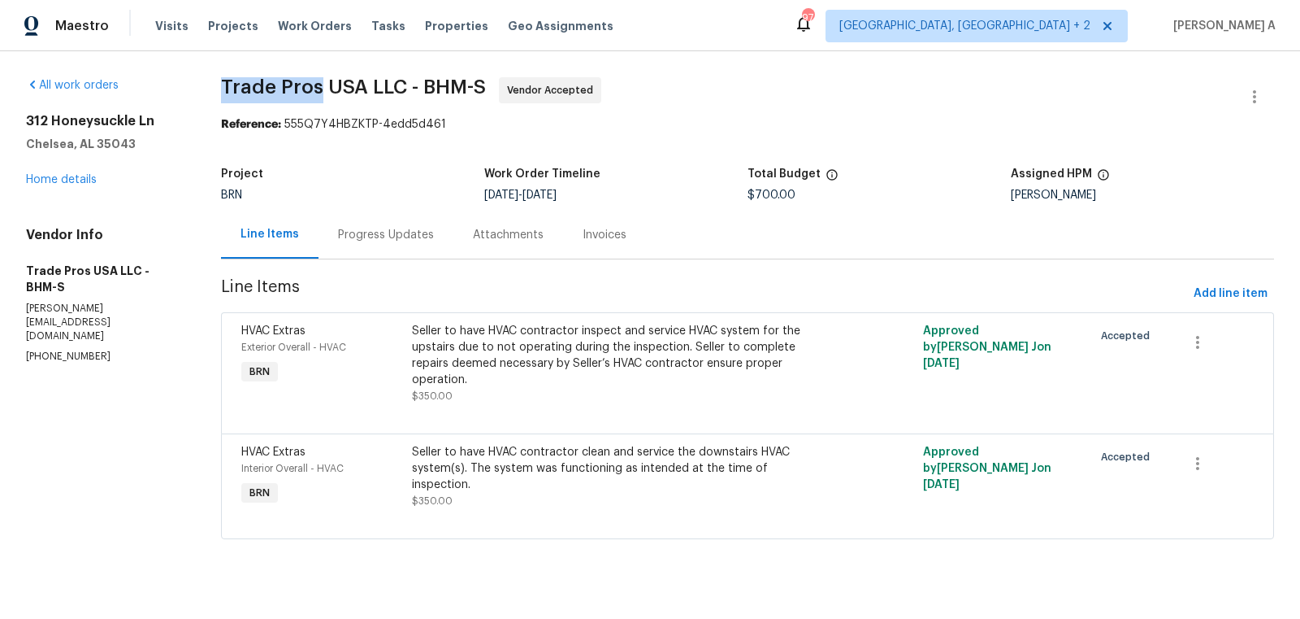
copy span "Trade Pros"
drag, startPoint x: 217, startPoint y: 89, endPoint x: 323, endPoint y: 87, distance: 106.5
click at [323, 87] on div "All work orders 312 Honeysuckle Ln Chelsea, AL 35043 Home details Vendor Info T…" at bounding box center [650, 317] width 1300 height 533
click at [61, 181] on link "Home details" at bounding box center [61, 179] width 71 height 11
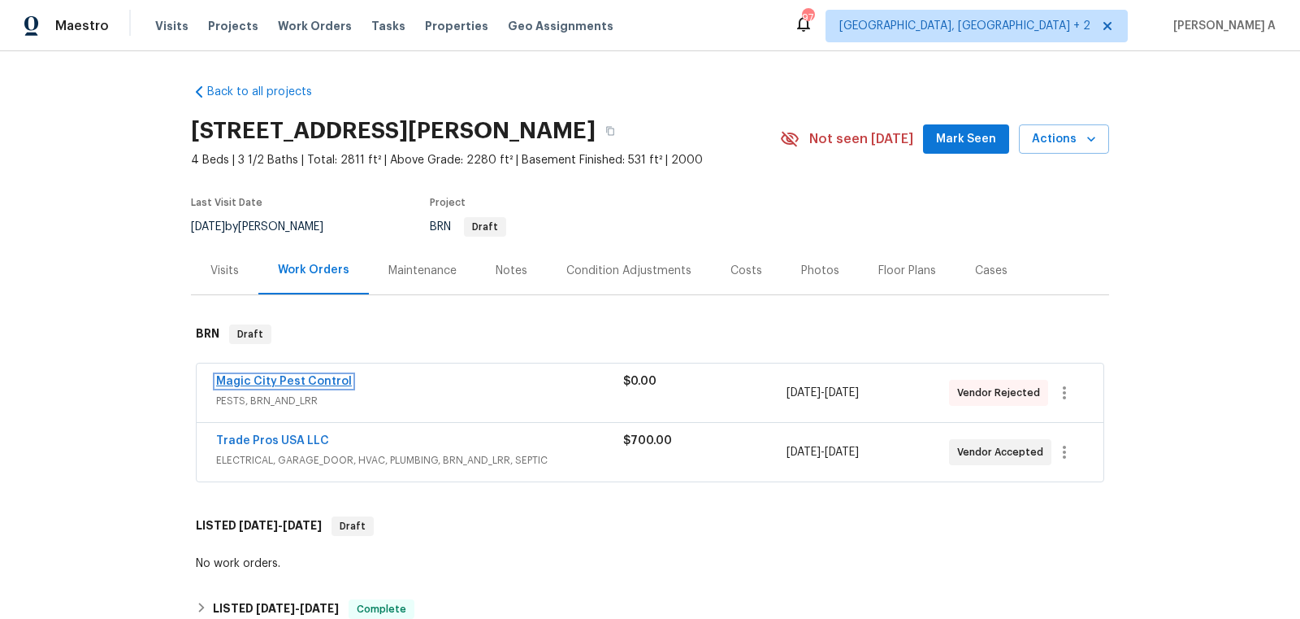
click at [289, 383] on link "Magic City Pest Control" at bounding box center [284, 381] width 136 height 11
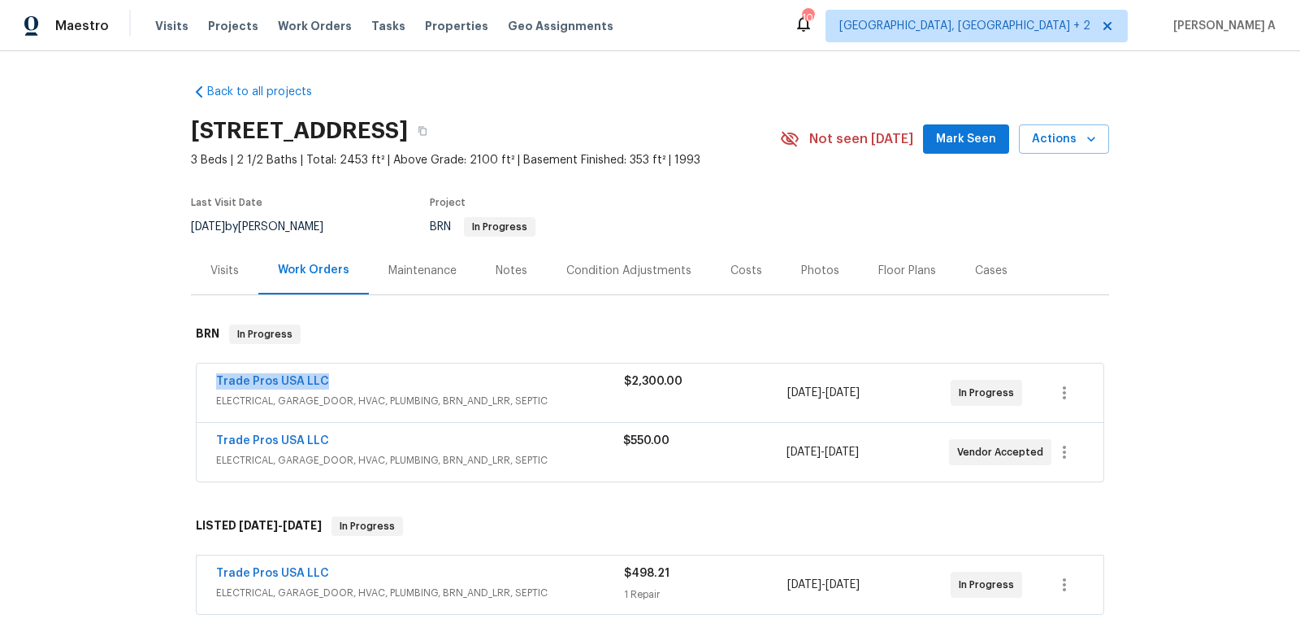
copy link "Trade Pros USA LLC"
drag, startPoint x: 207, startPoint y: 380, endPoint x: 351, endPoint y: 380, distance: 143.9
click at [351, 380] on div "Trade Pros USA LLC ELECTRICAL, GARAGE_DOOR, HVAC, PLUMBING, BRN_AND_LRR, SEPTIC…" at bounding box center [650, 392] width 907 height 59
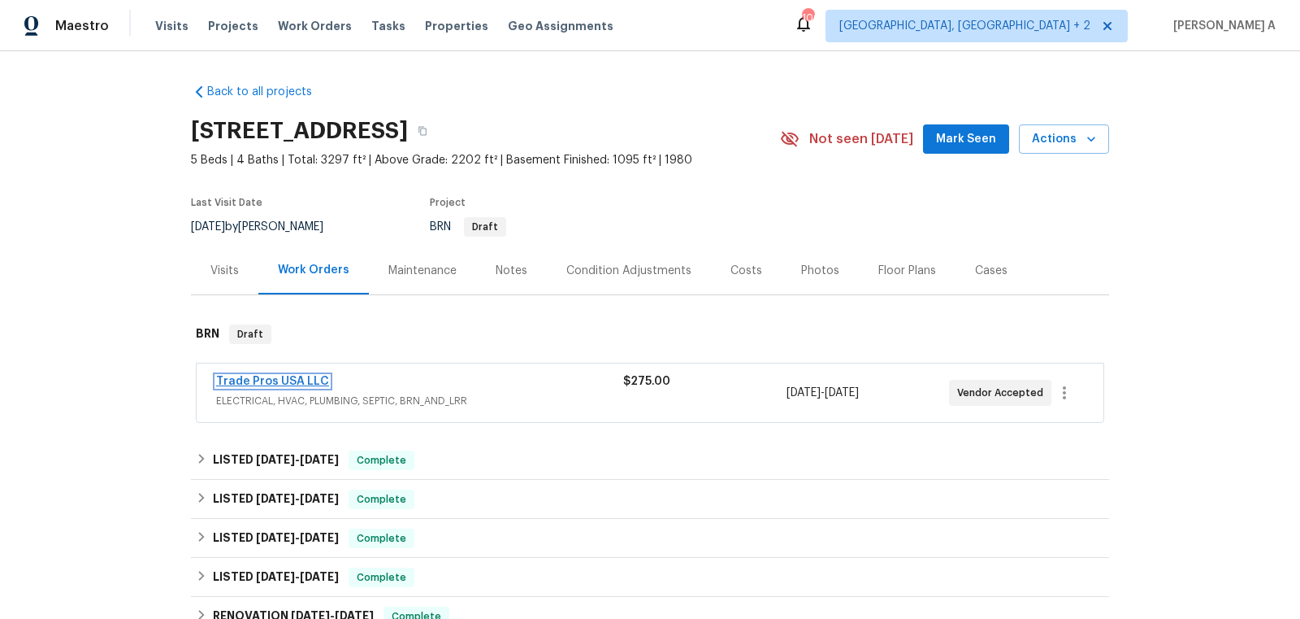
click at [280, 381] on link "Trade Pros USA LLC" at bounding box center [272, 381] width 113 height 11
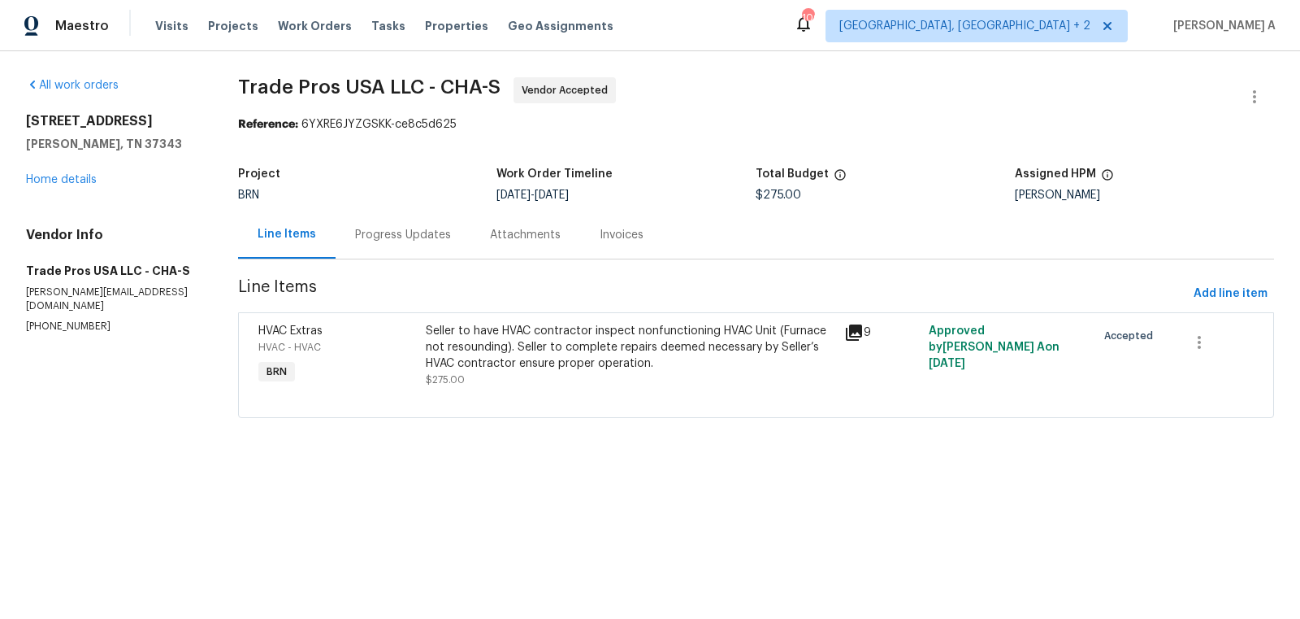
click at [407, 230] on div "Progress Updates" at bounding box center [403, 235] width 96 height 16
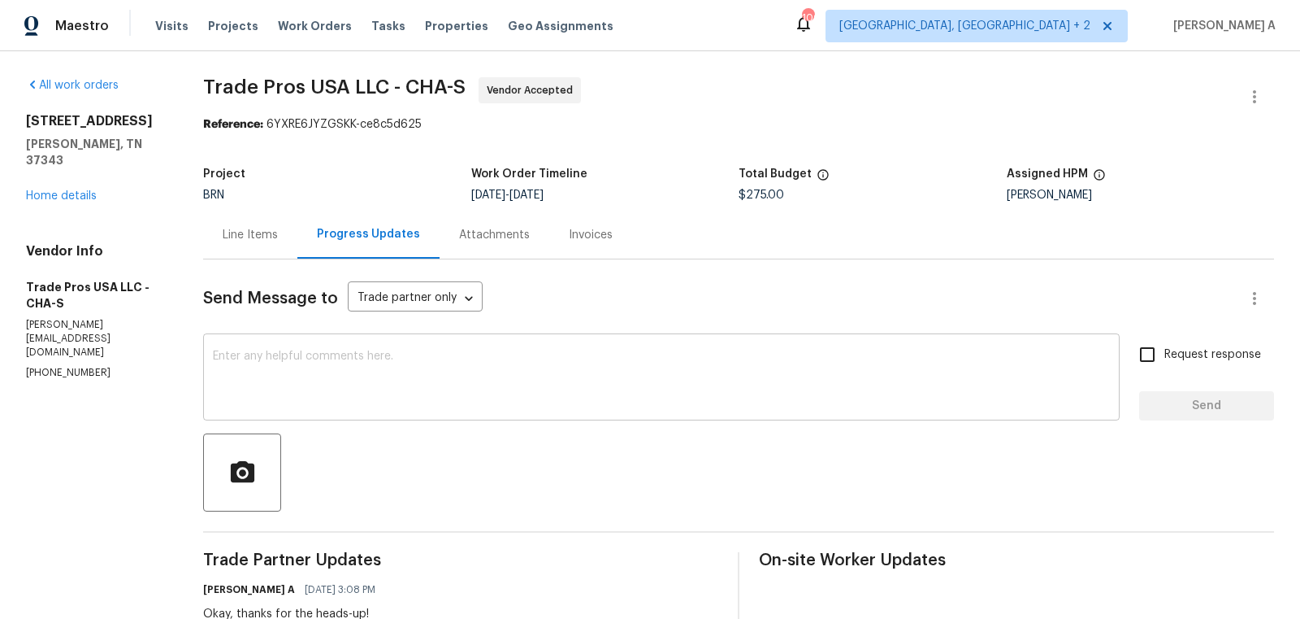
scroll to position [33, 0]
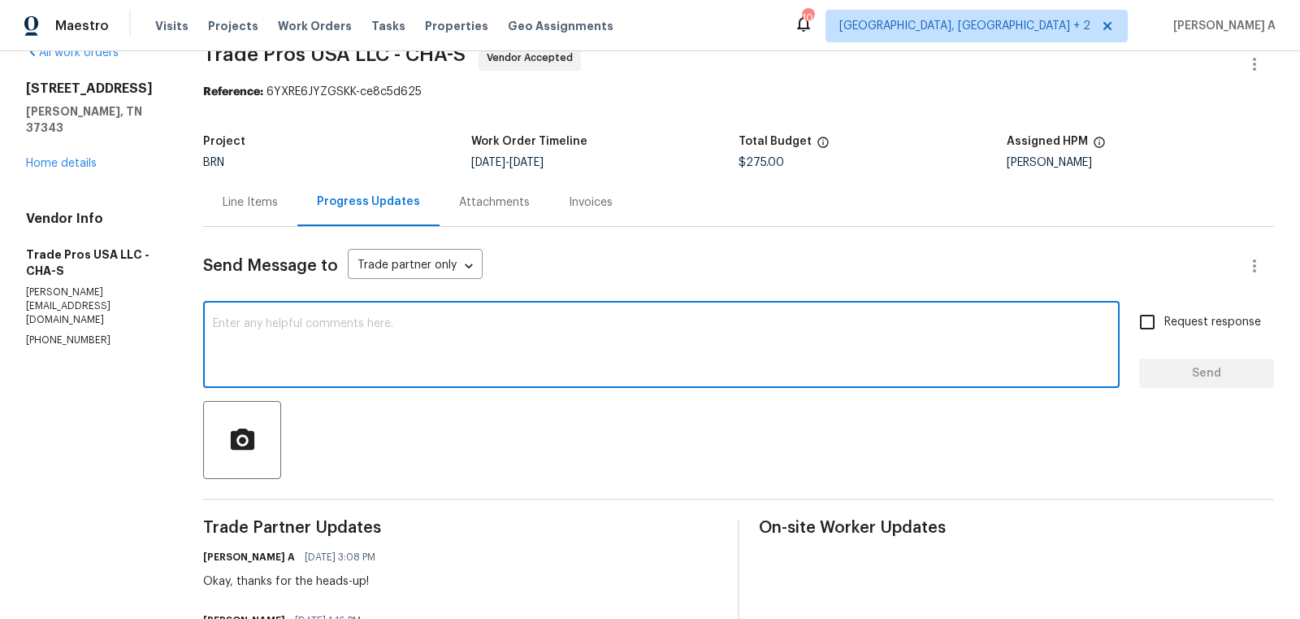
click at [399, 349] on textarea at bounding box center [661, 346] width 897 height 57
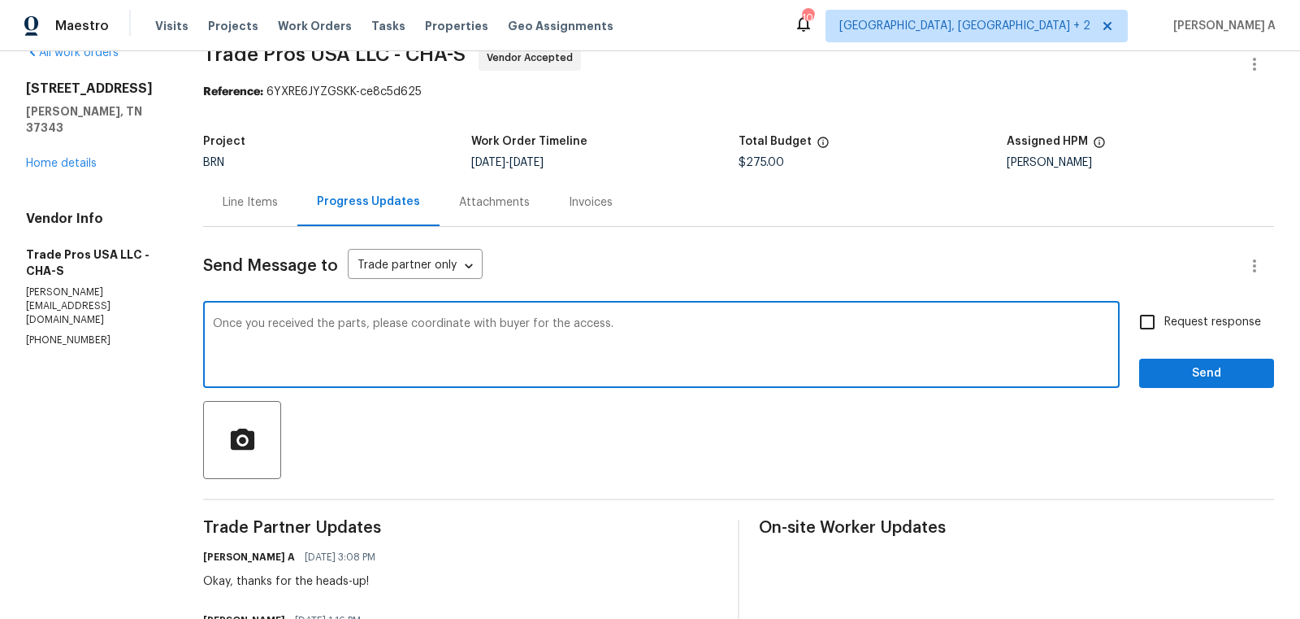
paste textarea "Anne Braly 423.280.2839 apbraly@gmail.com"
click at [611, 328] on textarea "Once you received the parts, please coordinate with buyer for the access. Anne …" at bounding box center [661, 346] width 897 height 57
click at [0, 0] on qb-div "Correct the article the buyer" at bounding box center [0, 0] width 0 height 0
click at [317, 339] on textarea "Once you received the parts, please coordinate with the buyer for the access. H…" at bounding box center [661, 346] width 897 height 57
click at [0, 0] on div "receive" at bounding box center [0, 0] width 0 height 0
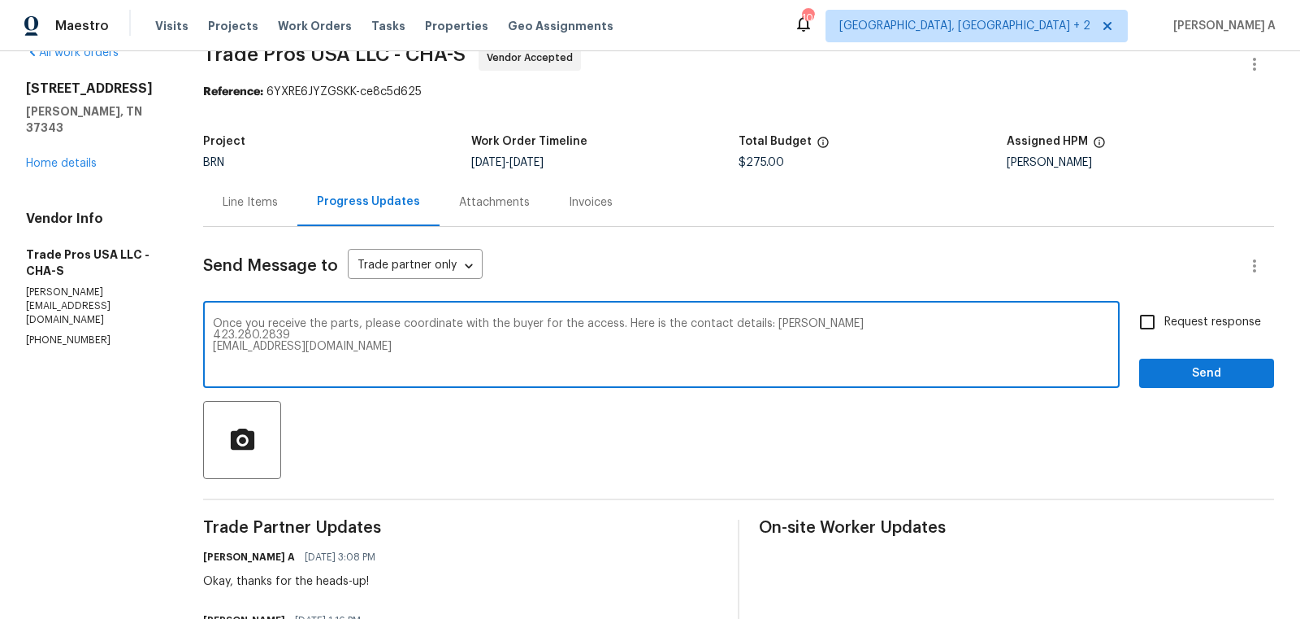
type textarea "Once you receive the parts, please coordinate with the buyer for the access. He…"
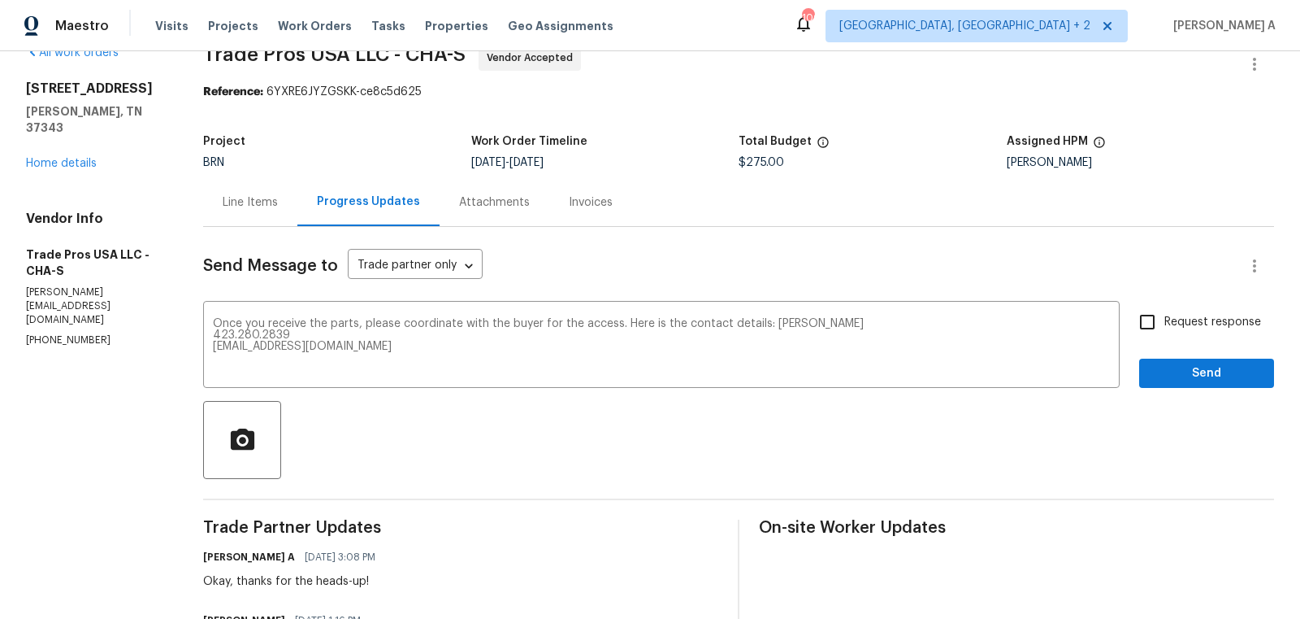
click at [1189, 322] on span "Request response" at bounding box center [1213, 322] width 97 height 17
click at [1165, 322] on input "Request response" at bounding box center [1148, 322] width 34 height 34
checkbox input "true"
click at [1206, 383] on button "Send" at bounding box center [1207, 373] width 135 height 30
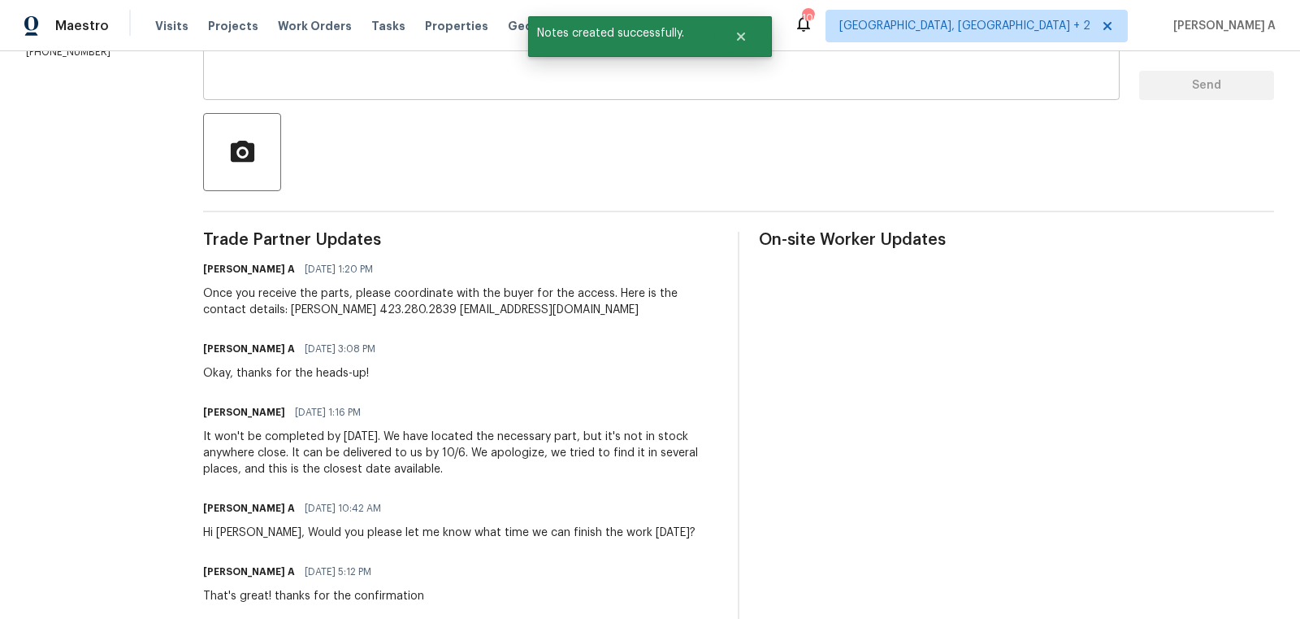
scroll to position [356, 0]
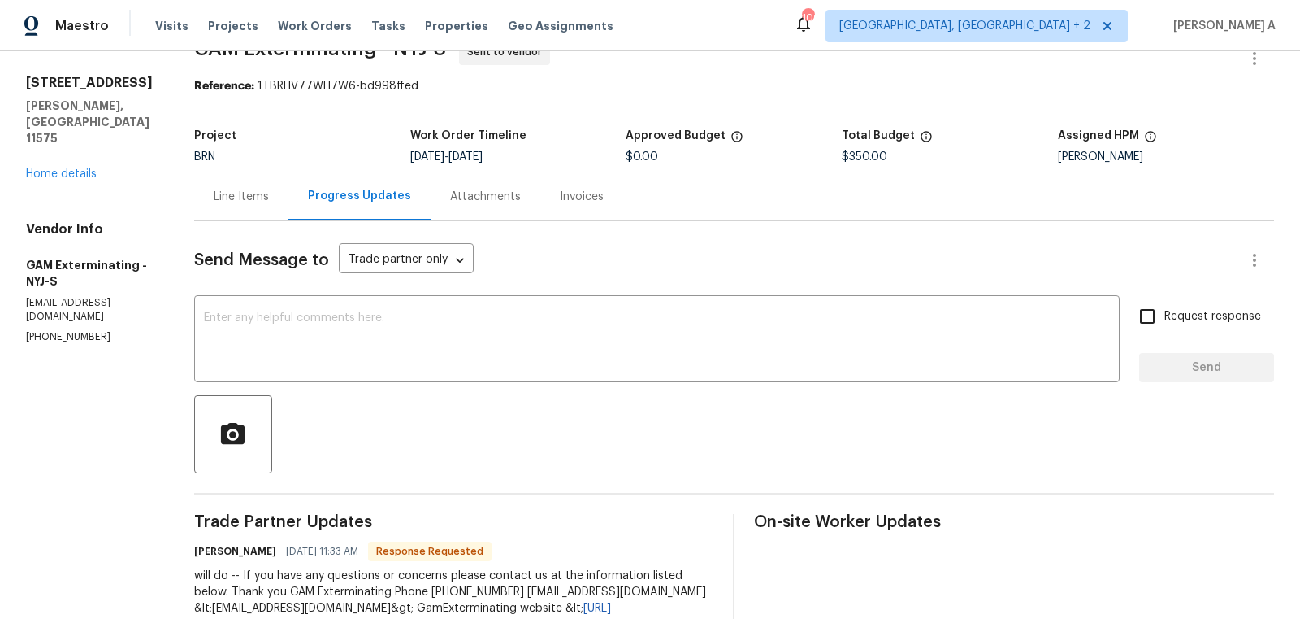
scroll to position [36, 0]
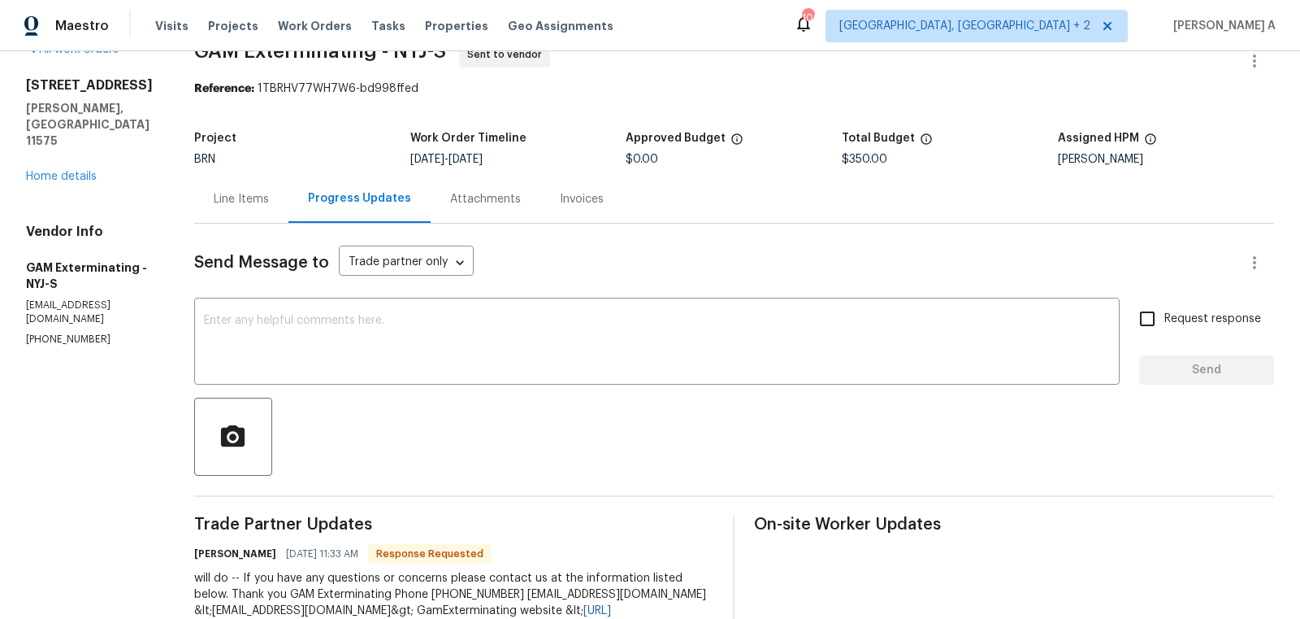
click at [277, 217] on div "Line Items" at bounding box center [241, 199] width 94 height 48
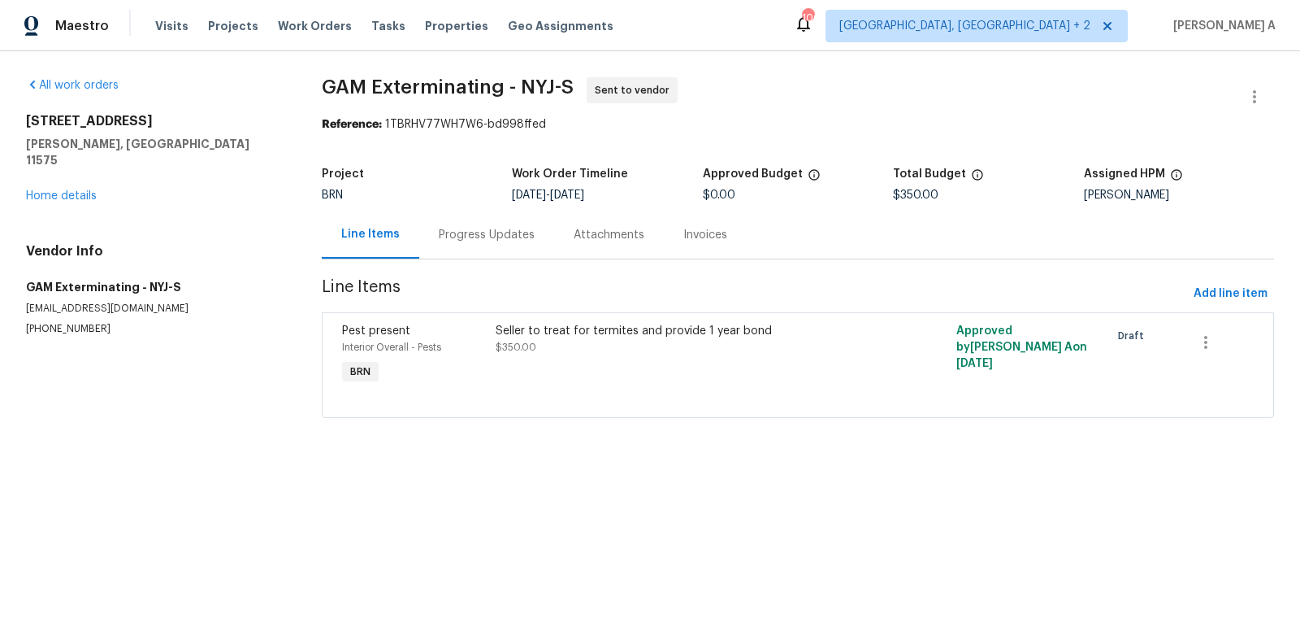
click at [593, 354] on div "Seller to treat for termites and provide 1 year bond $350.00" at bounding box center [683, 339] width 375 height 33
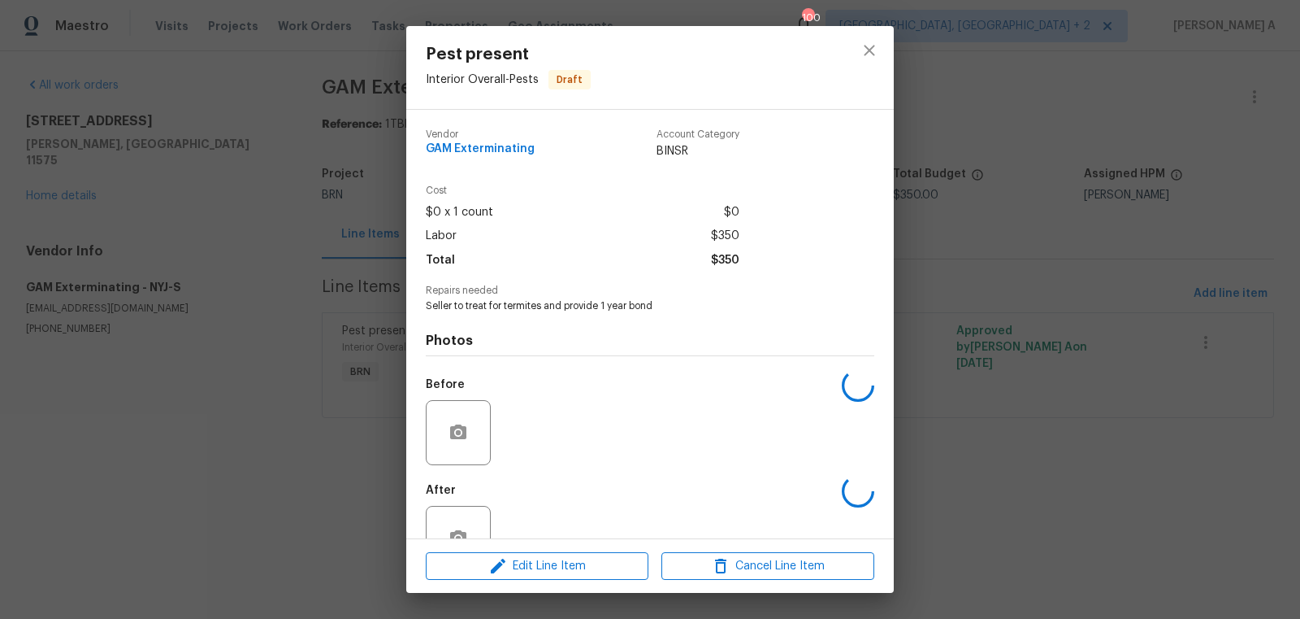
scroll to position [49, 0]
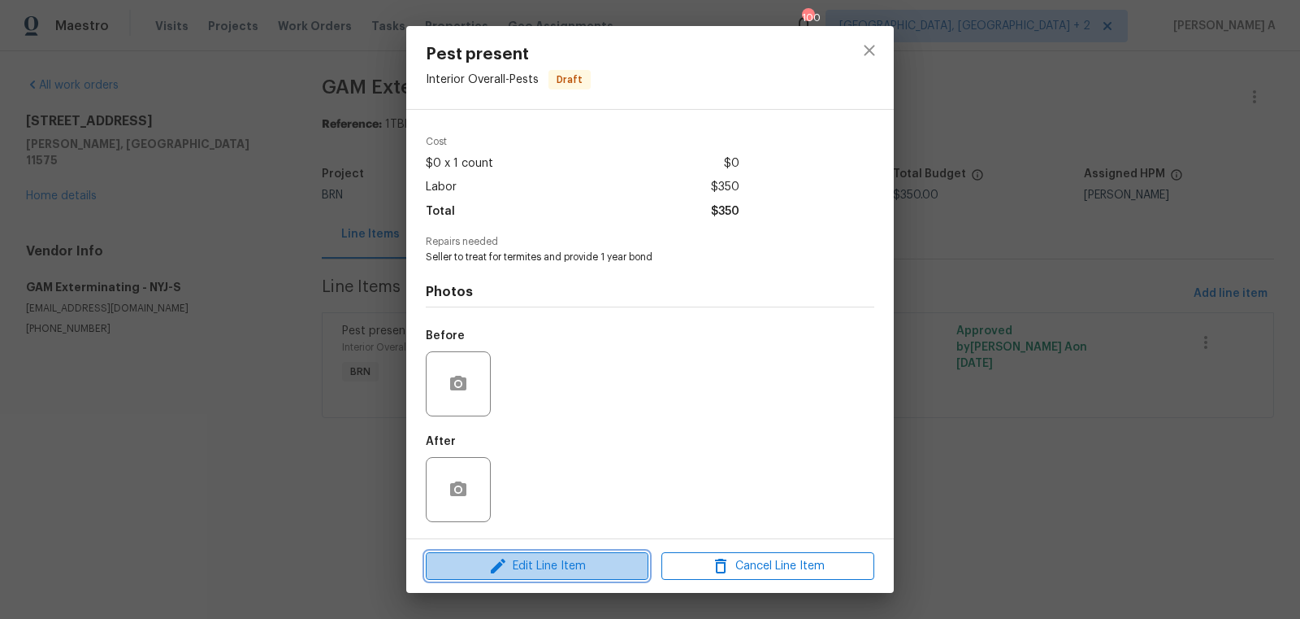
click at [584, 568] on span "Edit Line Item" at bounding box center [537, 566] width 213 height 20
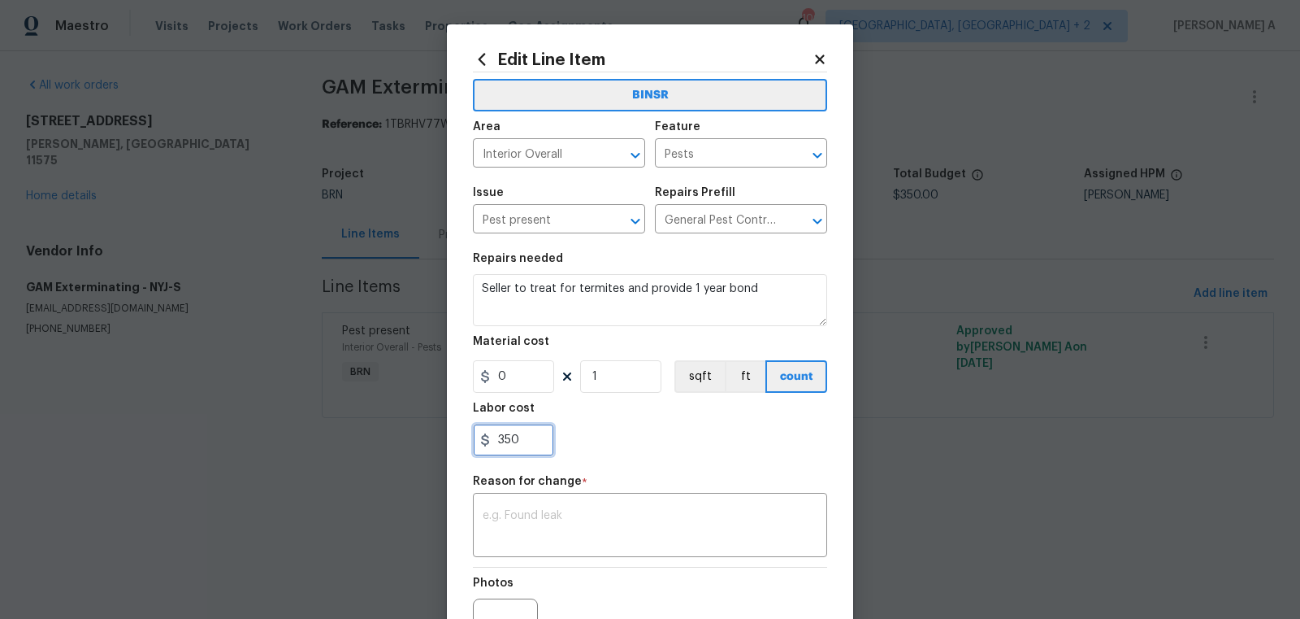
drag, startPoint x: 522, startPoint y: 443, endPoint x: 438, endPoint y: 443, distance: 83.7
click at [441, 443] on div "Edit Line Item BINSR Area Interior Overall ​ Feature Pests ​ Issue Pest present…" at bounding box center [650, 309] width 1300 height 619
paste input "1649."
type input "1649"
click at [579, 519] on textarea at bounding box center [650, 527] width 335 height 34
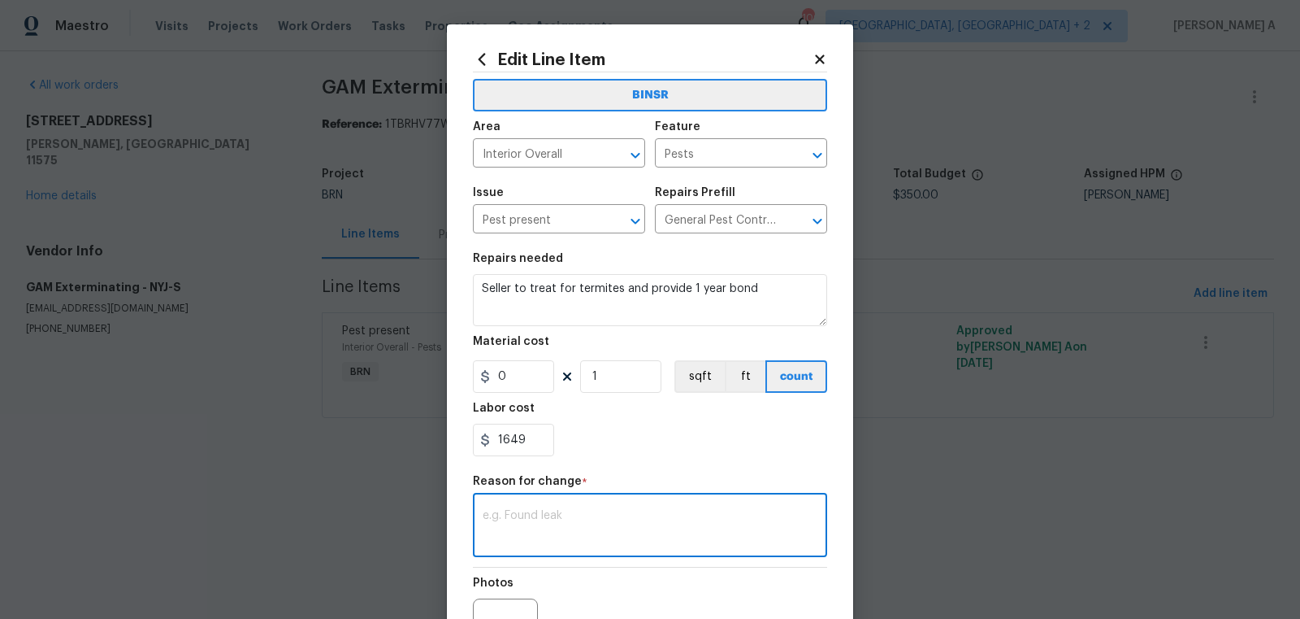
click at [578, 527] on textarea at bounding box center [650, 527] width 335 height 34
paste textarea "(AK) Updated cost per BR team’s approval."
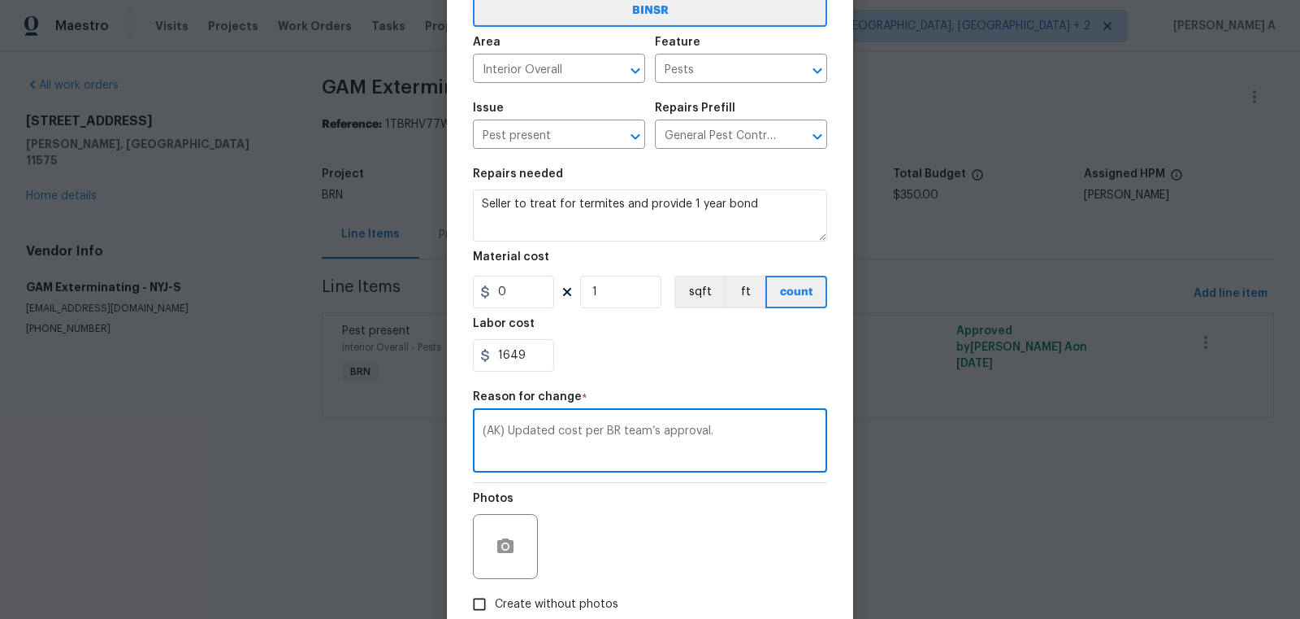
scroll to position [181, 0]
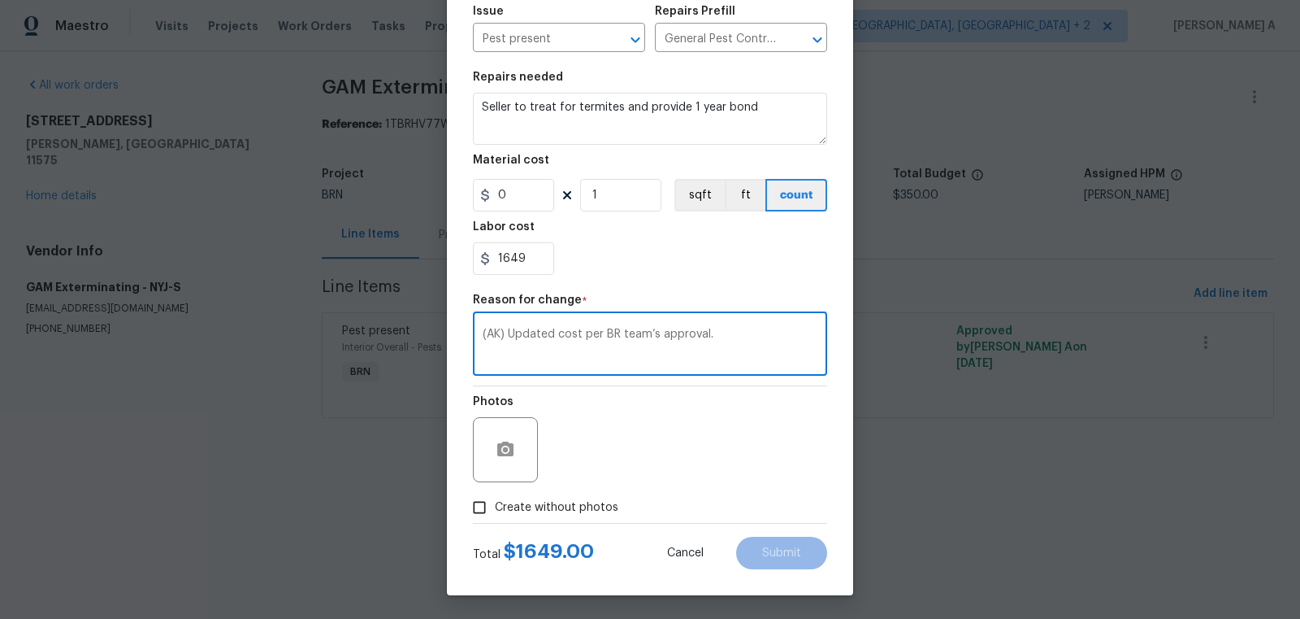
type textarea "(AK) Updated cost per BR team’s approval."
click at [494, 514] on input "Create without photos" at bounding box center [479, 507] width 31 height 31
checkbox input "true"
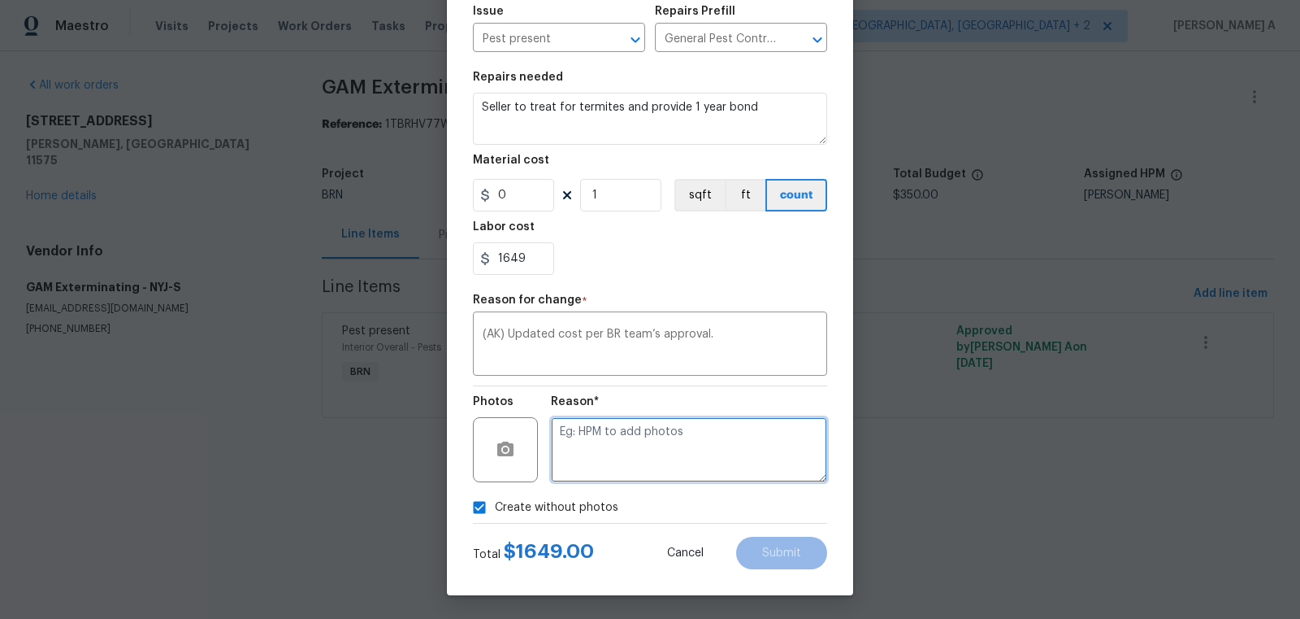
click at [657, 429] on textarea at bounding box center [689, 449] width 276 height 65
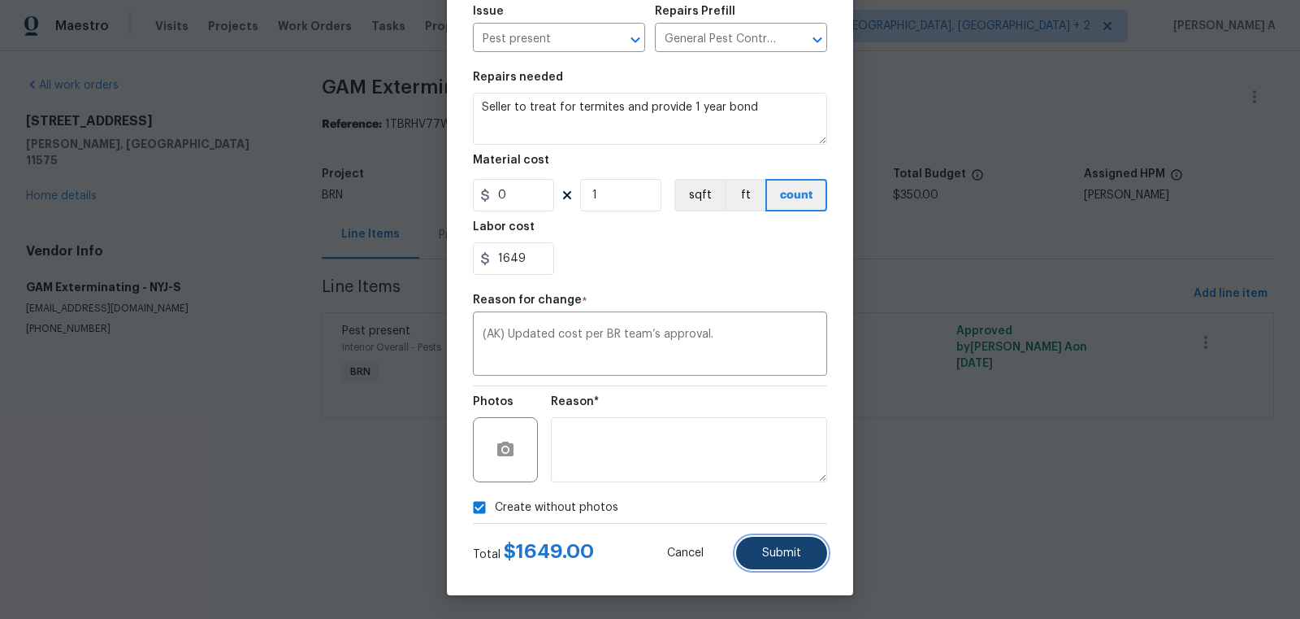
click at [773, 538] on button "Submit" at bounding box center [781, 552] width 91 height 33
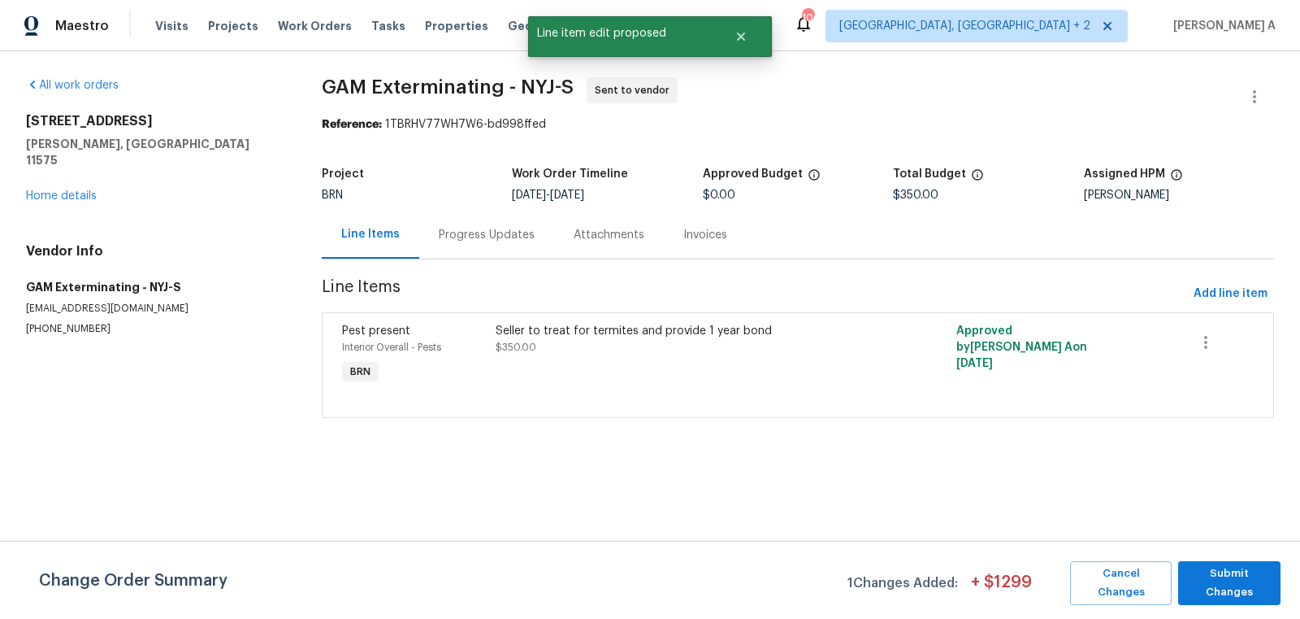
scroll to position [0, 0]
click at [1250, 580] on span "Submit Changes" at bounding box center [1230, 582] width 86 height 37
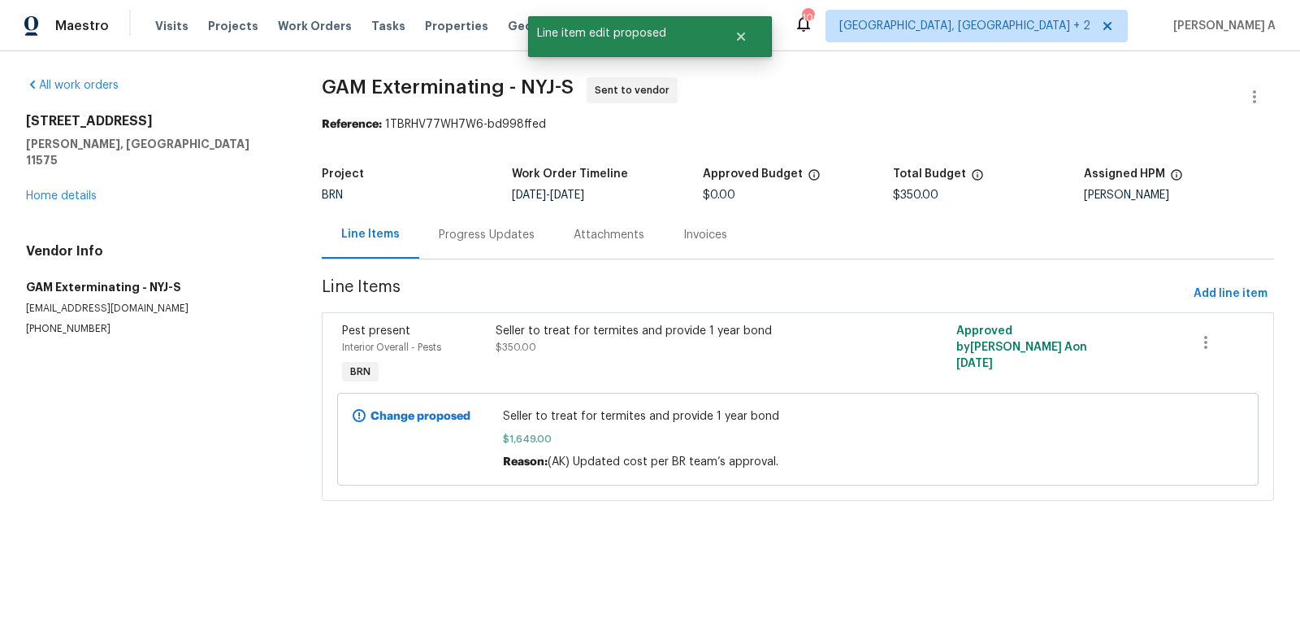
click at [455, 237] on div "Progress Updates" at bounding box center [487, 235] width 96 height 16
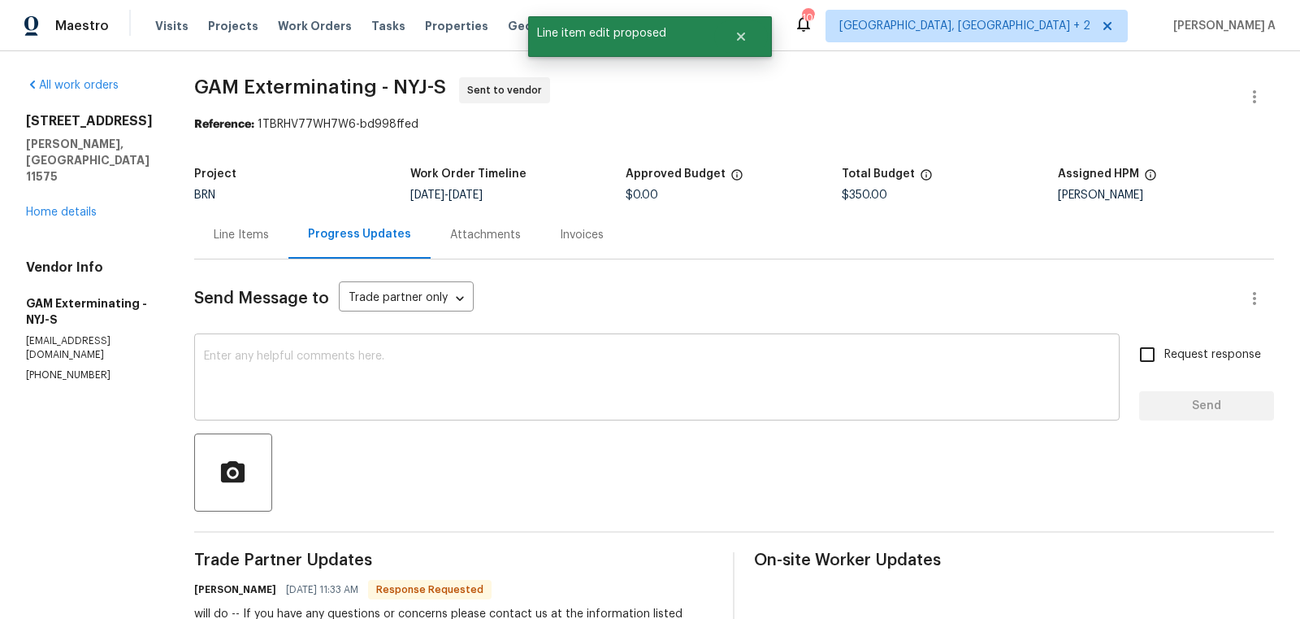
click at [487, 395] on textarea at bounding box center [657, 378] width 906 height 57
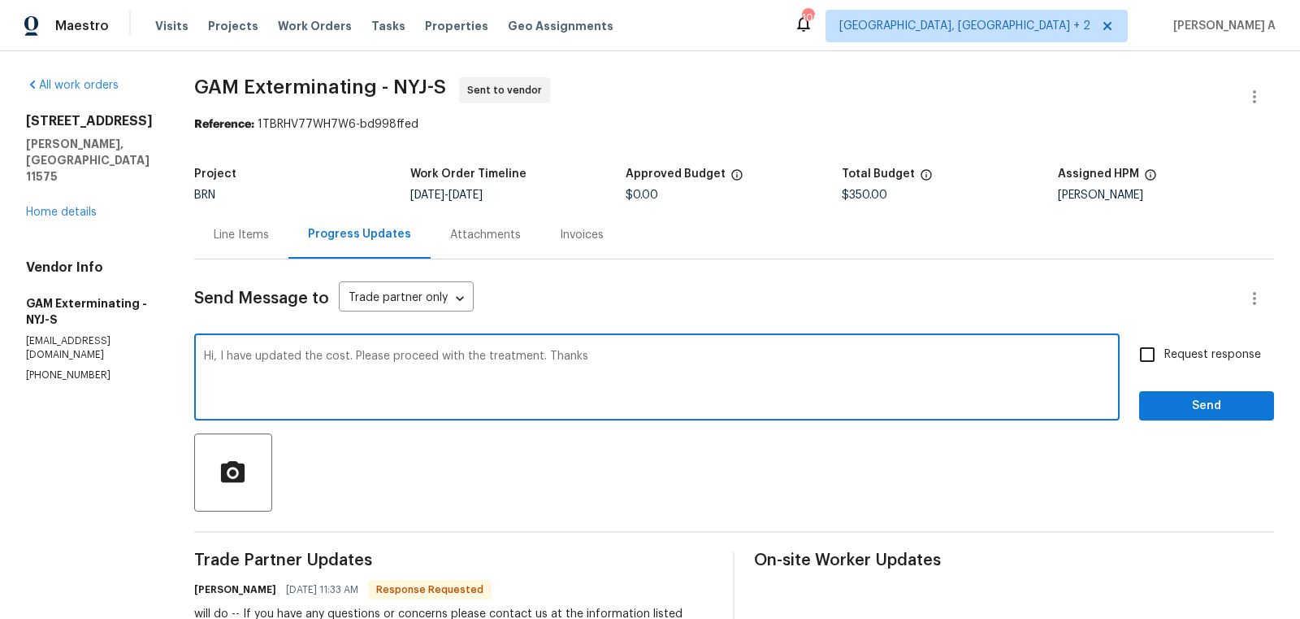
click at [487, 395] on textarea "Hi, I have updated the cost. Please proceed with the treatment. Thanks" at bounding box center [657, 378] width 906 height 57
type textarea "Hi, I have updated the cost. Please proceed with the treatment. Thanks"
click at [1162, 364] on input "Request response" at bounding box center [1148, 354] width 34 height 34
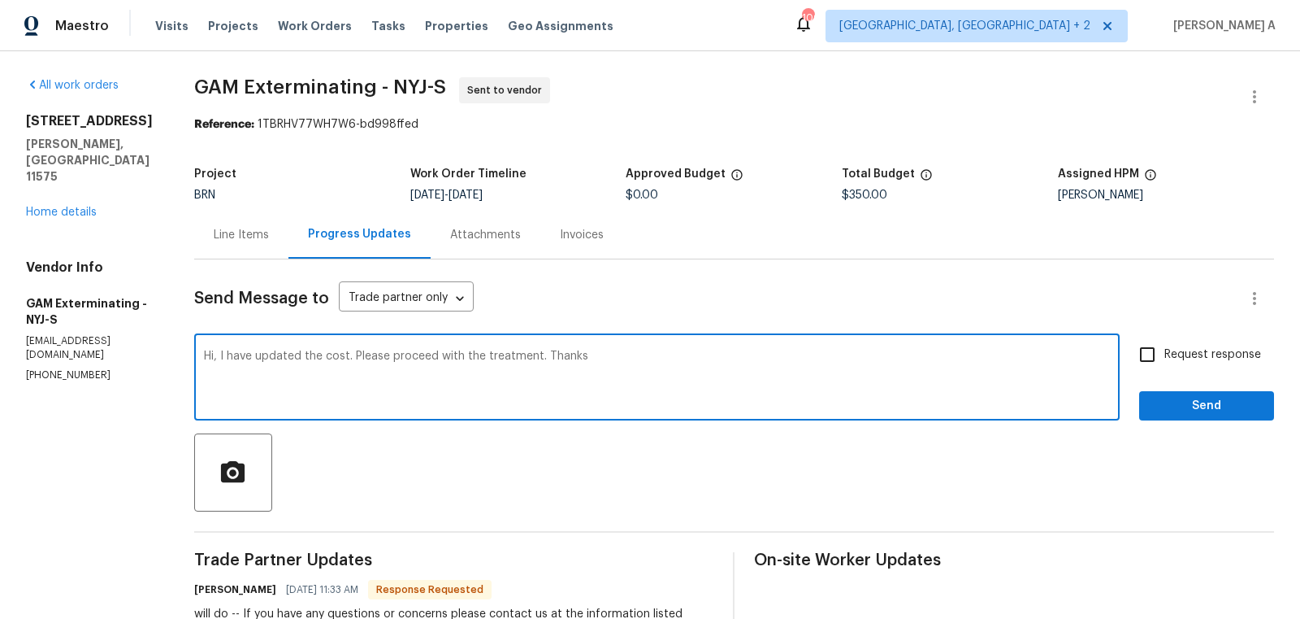
checkbox input "true"
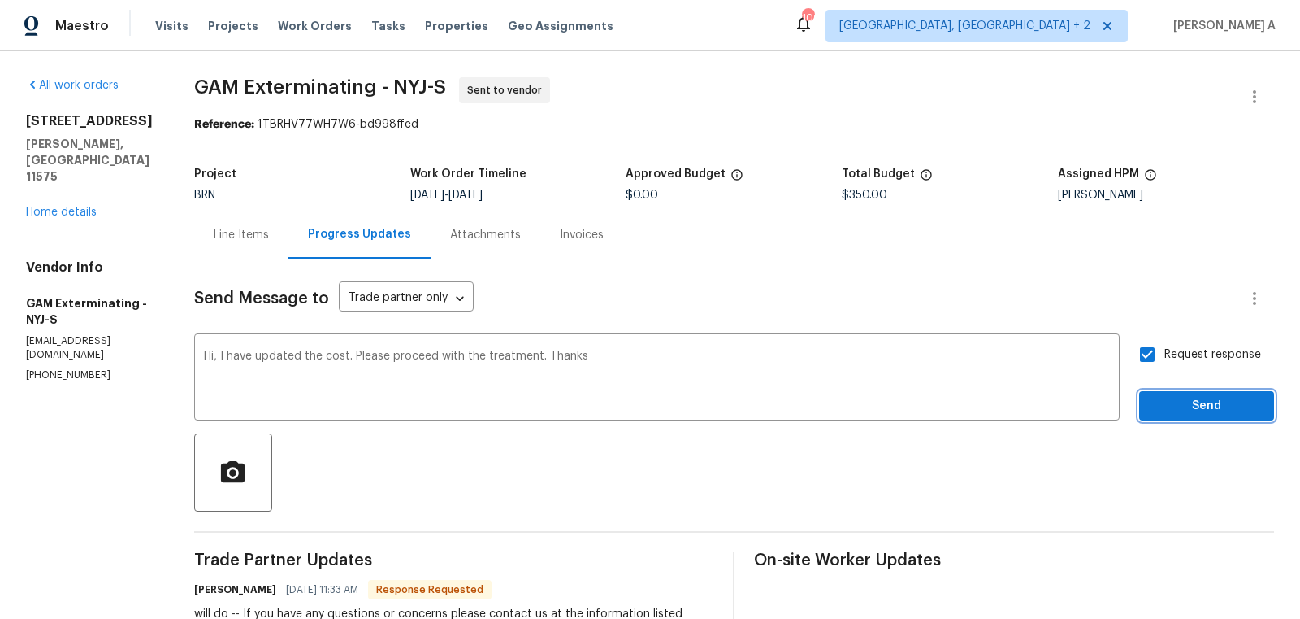
click at [1198, 401] on span "Send" at bounding box center [1207, 406] width 109 height 20
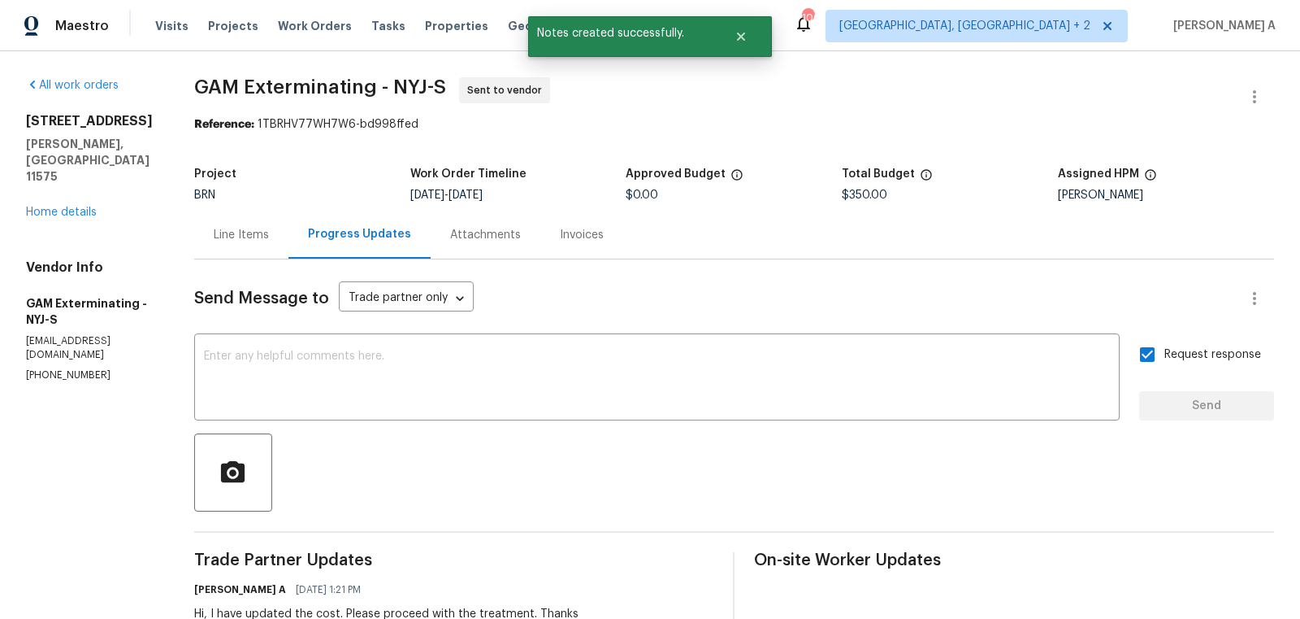
click at [232, 227] on div "Line Items" at bounding box center [241, 235] width 55 height 16
